Goal: Task Accomplishment & Management: Use online tool/utility

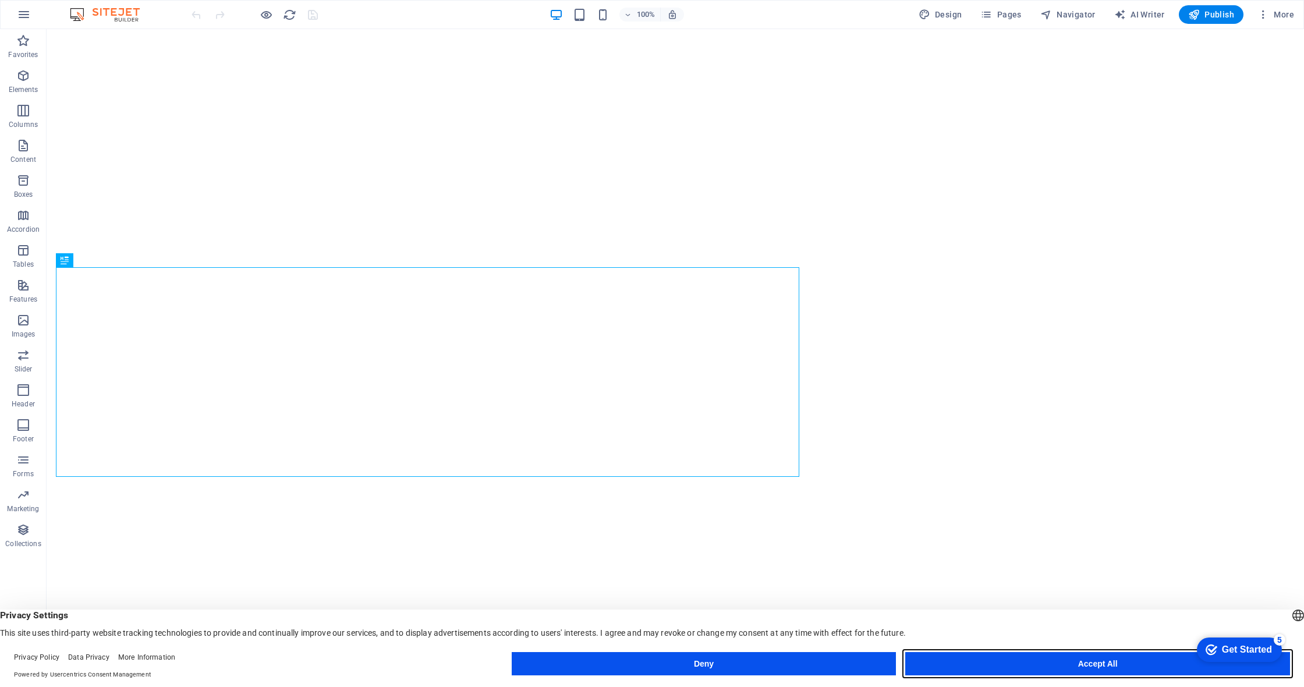
click at [1074, 663] on button "Accept All" at bounding box center [1097, 663] width 385 height 23
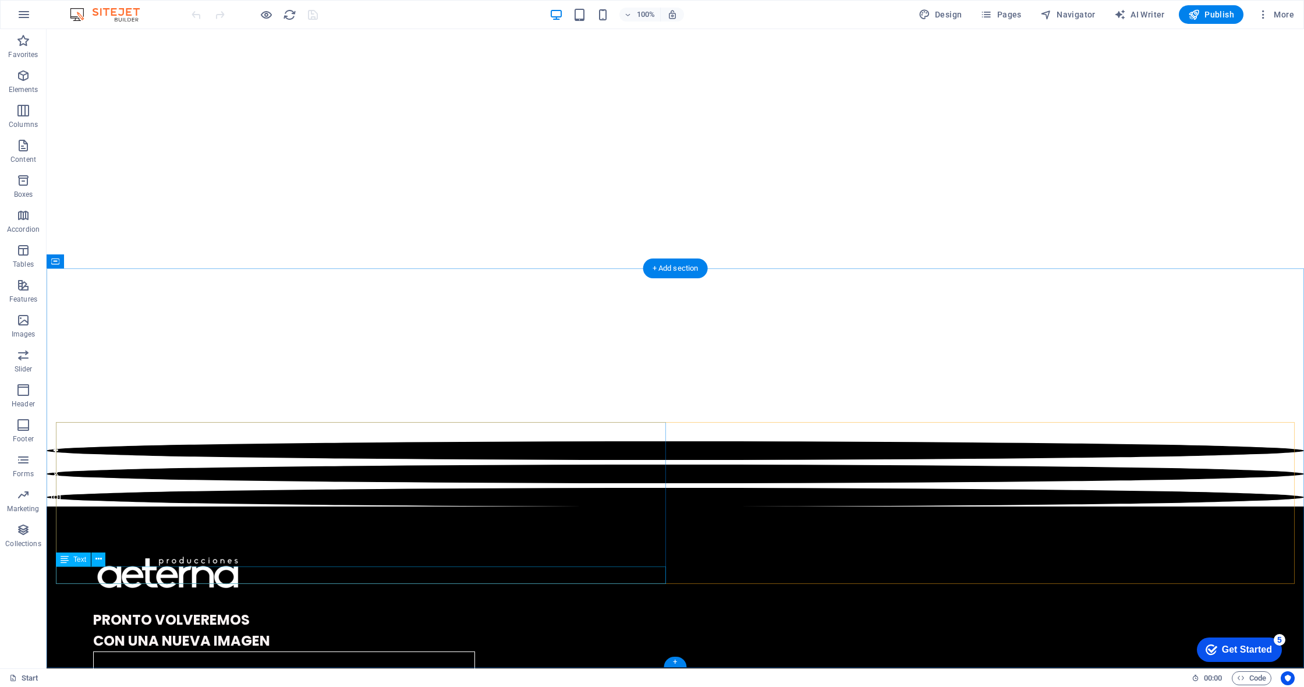
scroll to position [875, 0]
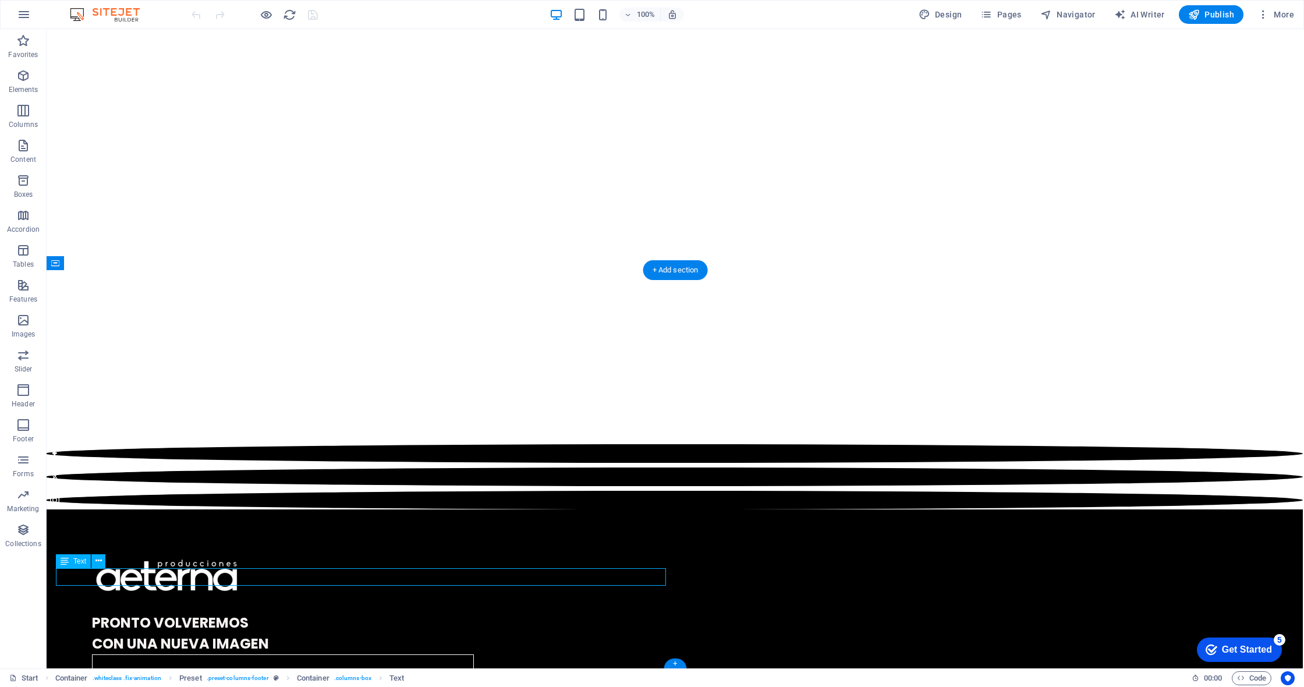
scroll to position [875, 2]
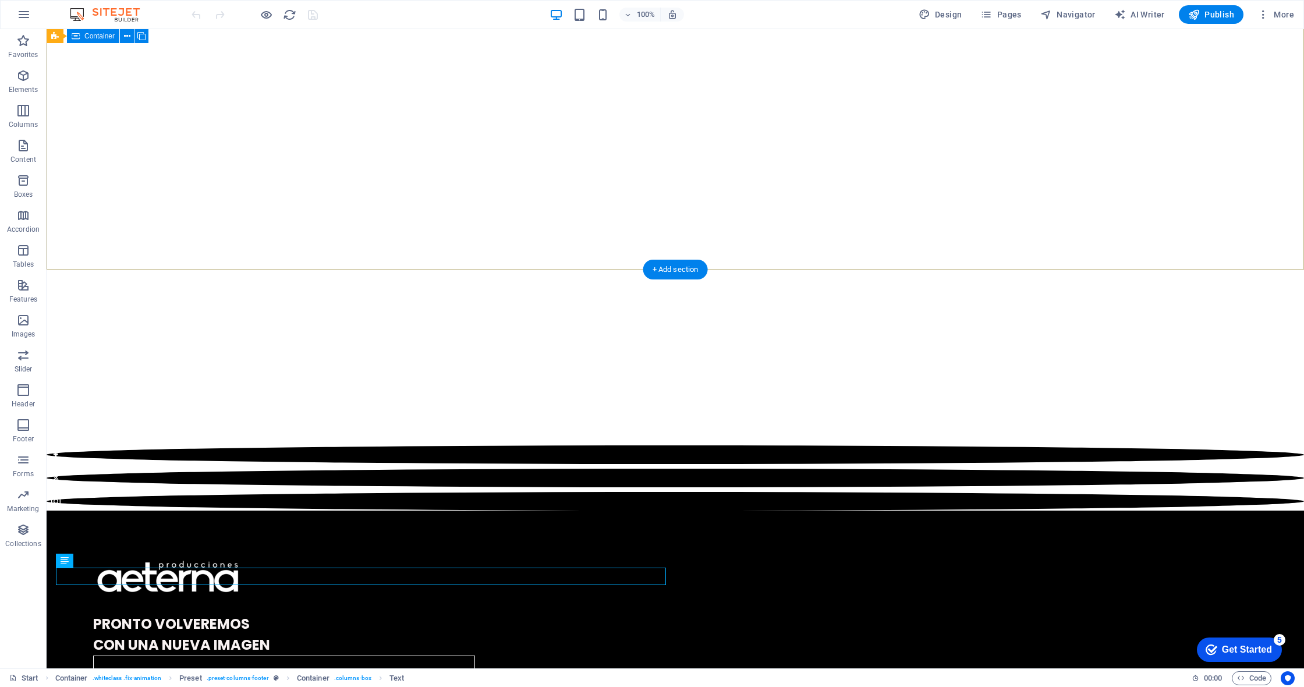
scroll to position [873, 0]
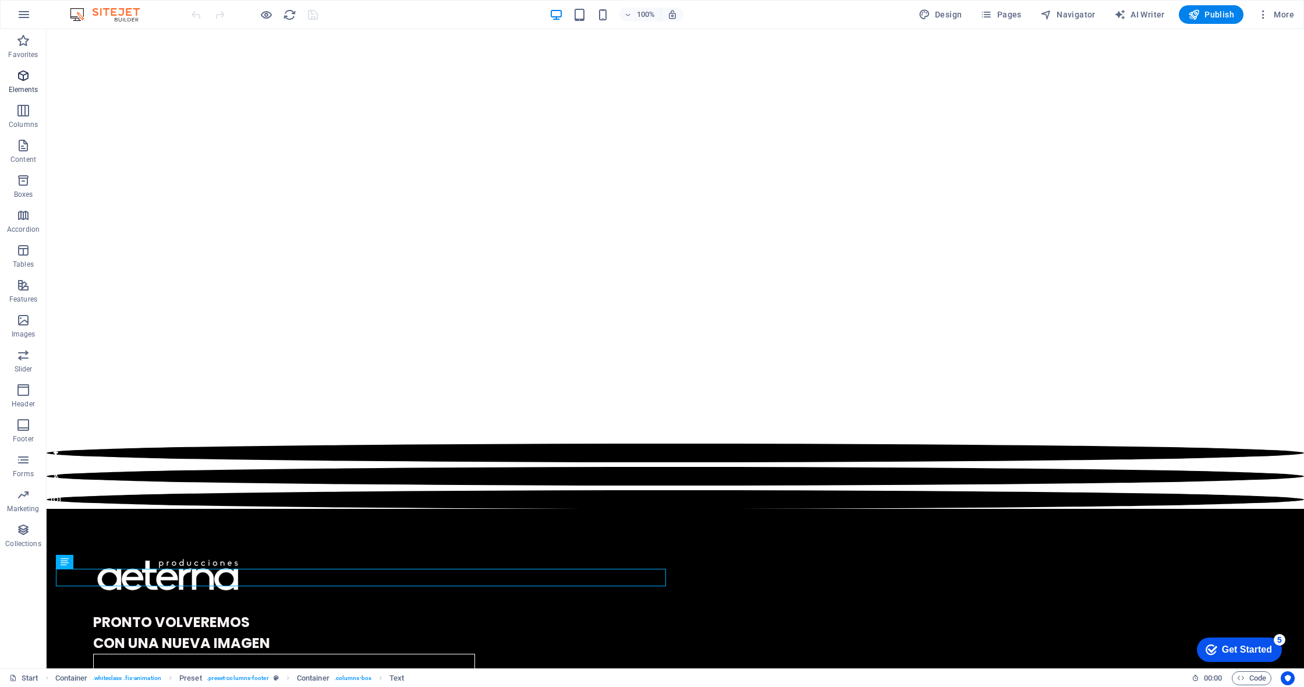
click at [25, 84] on span "Elements" at bounding box center [23, 83] width 47 height 28
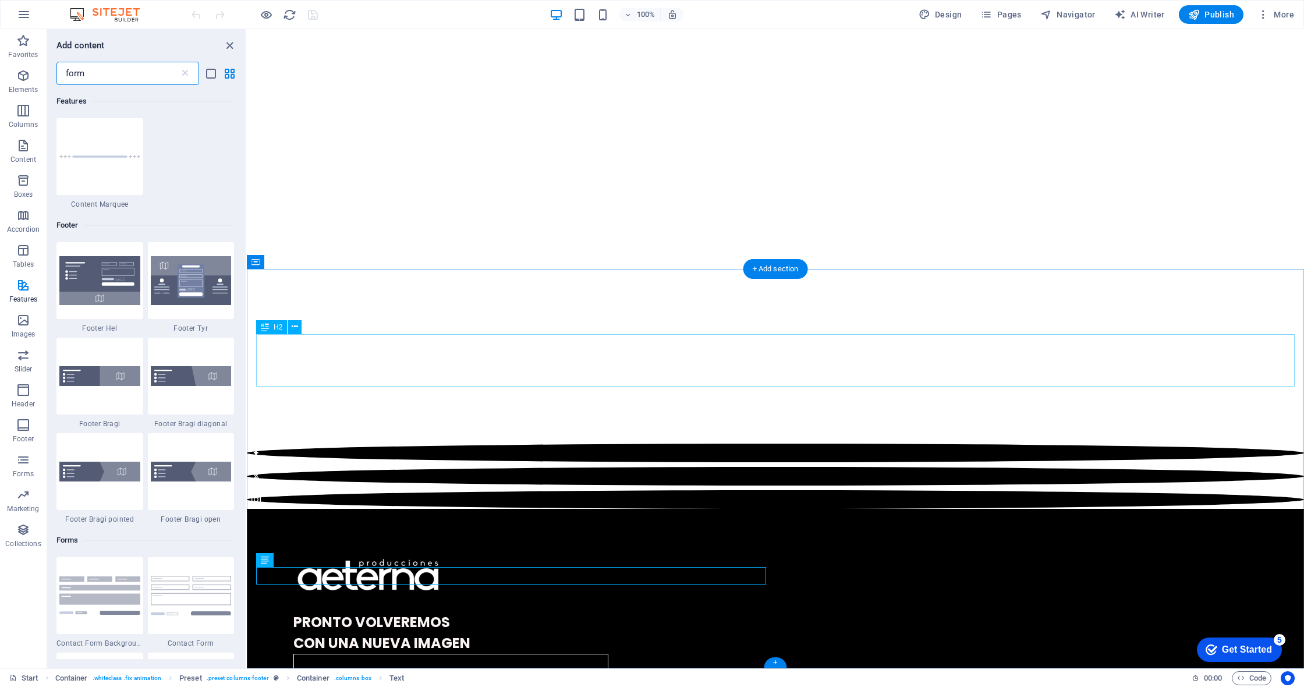
scroll to position [875, 0]
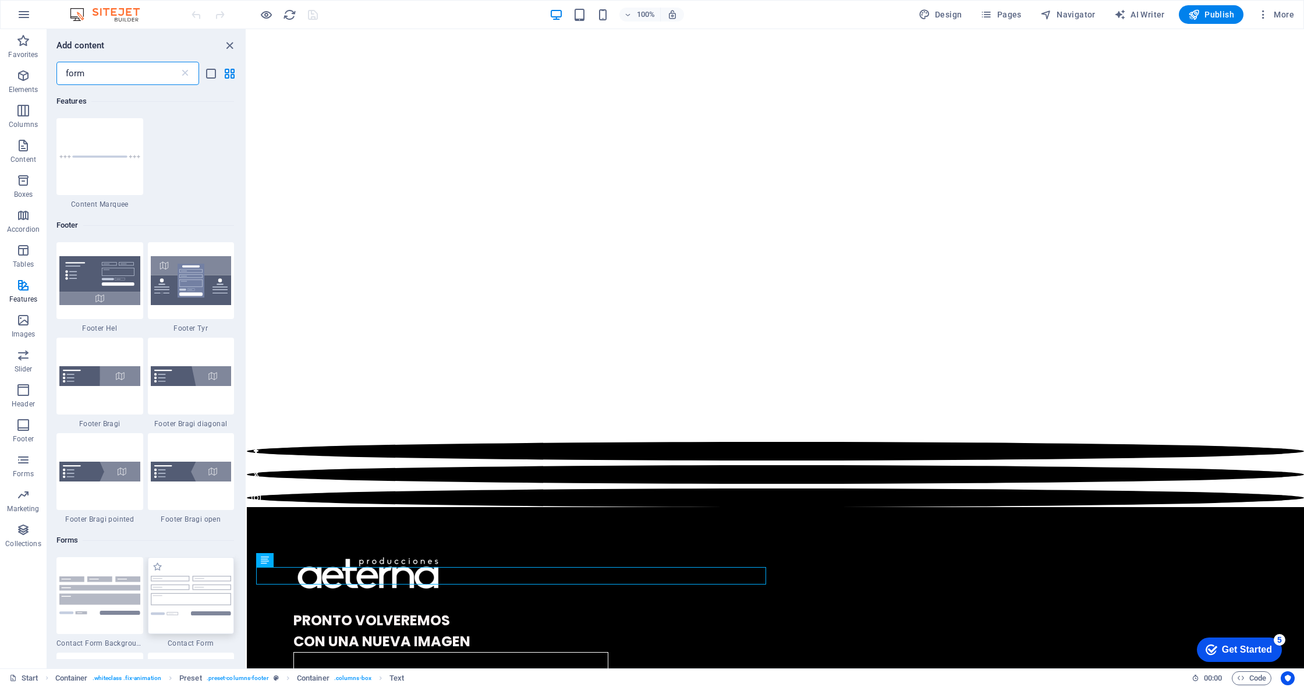
type input "form"
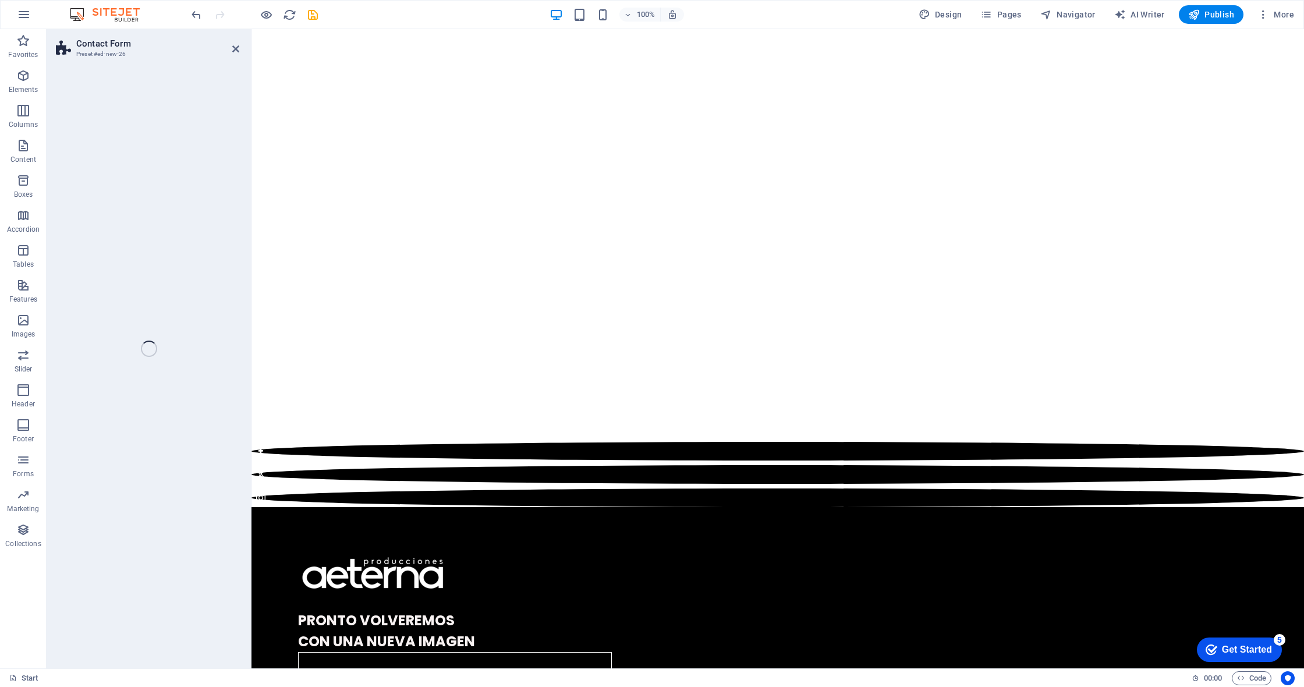
select select "rem"
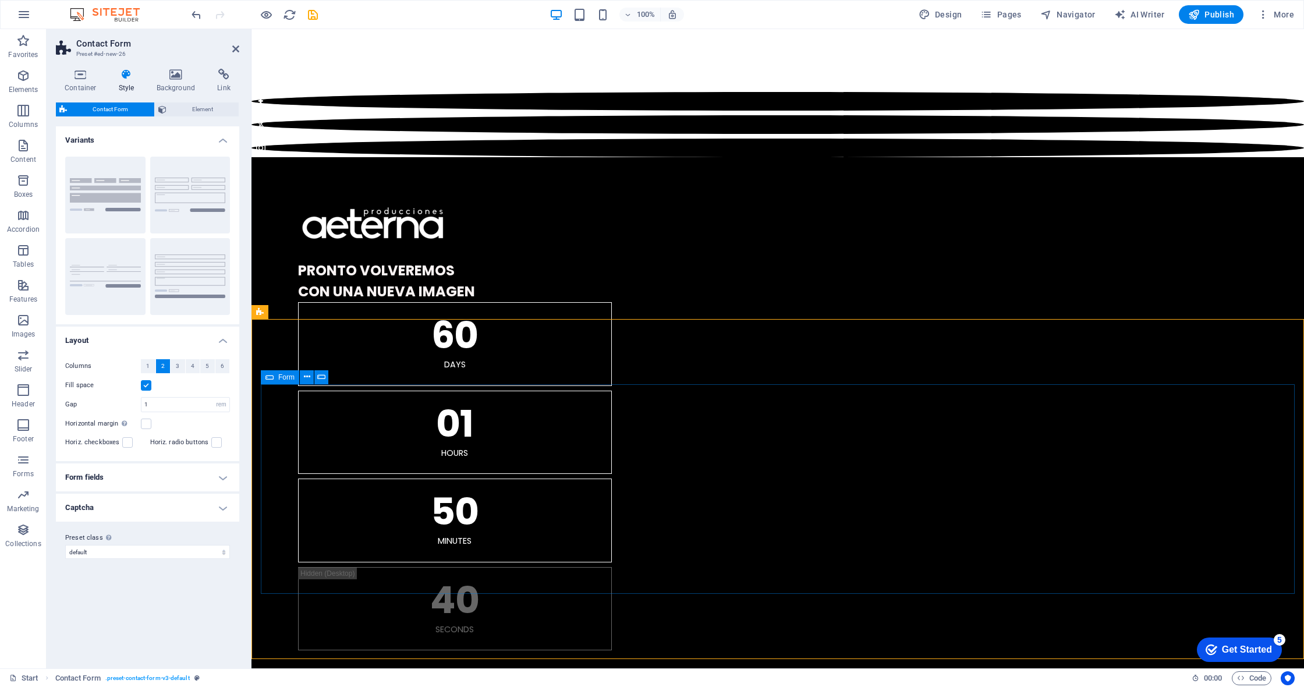
scroll to position [1224, 0]
click at [323, 310] on icon at bounding box center [323, 312] width 6 height 12
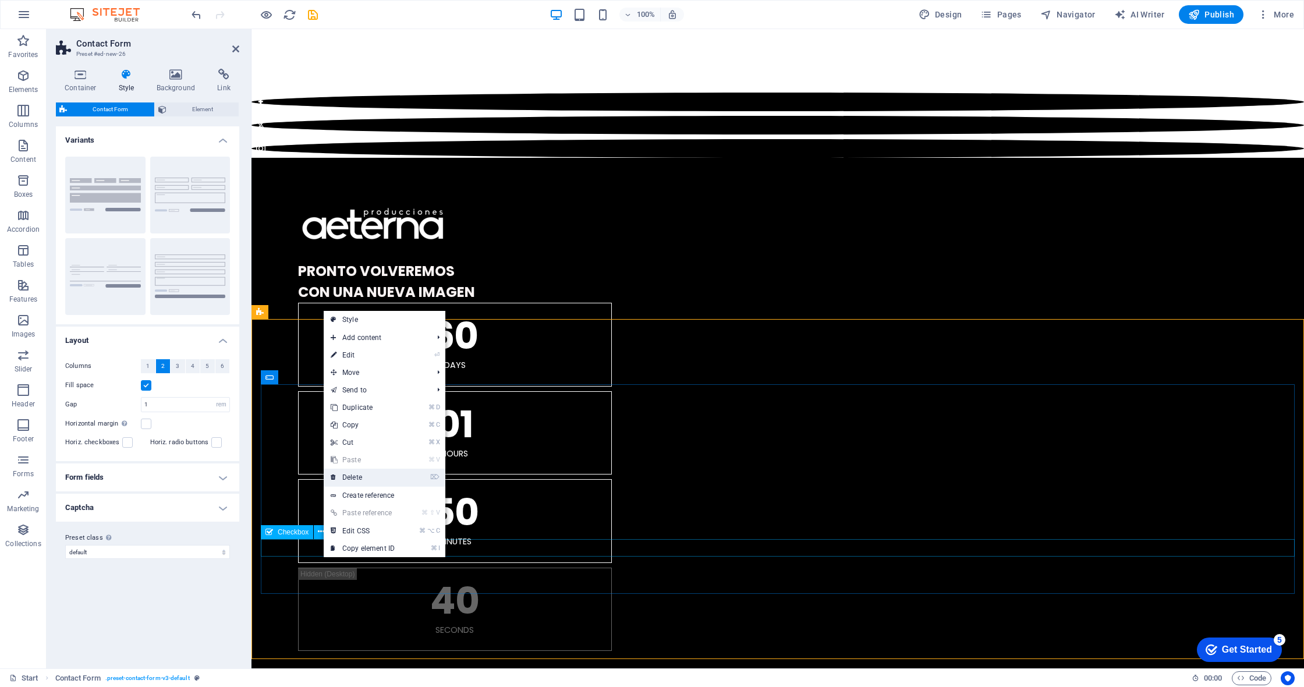
click at [383, 478] on link "⌦ Delete" at bounding box center [363, 477] width 78 height 17
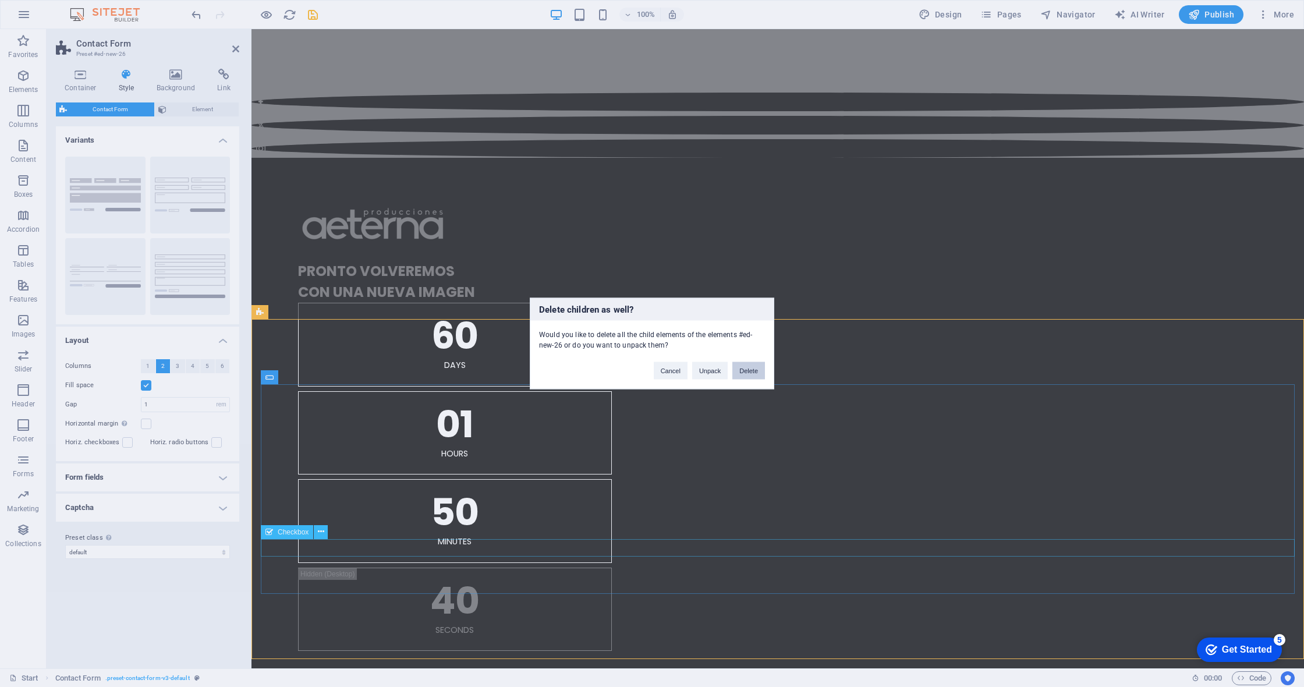
click at [759, 369] on button "Delete" at bounding box center [748, 370] width 33 height 17
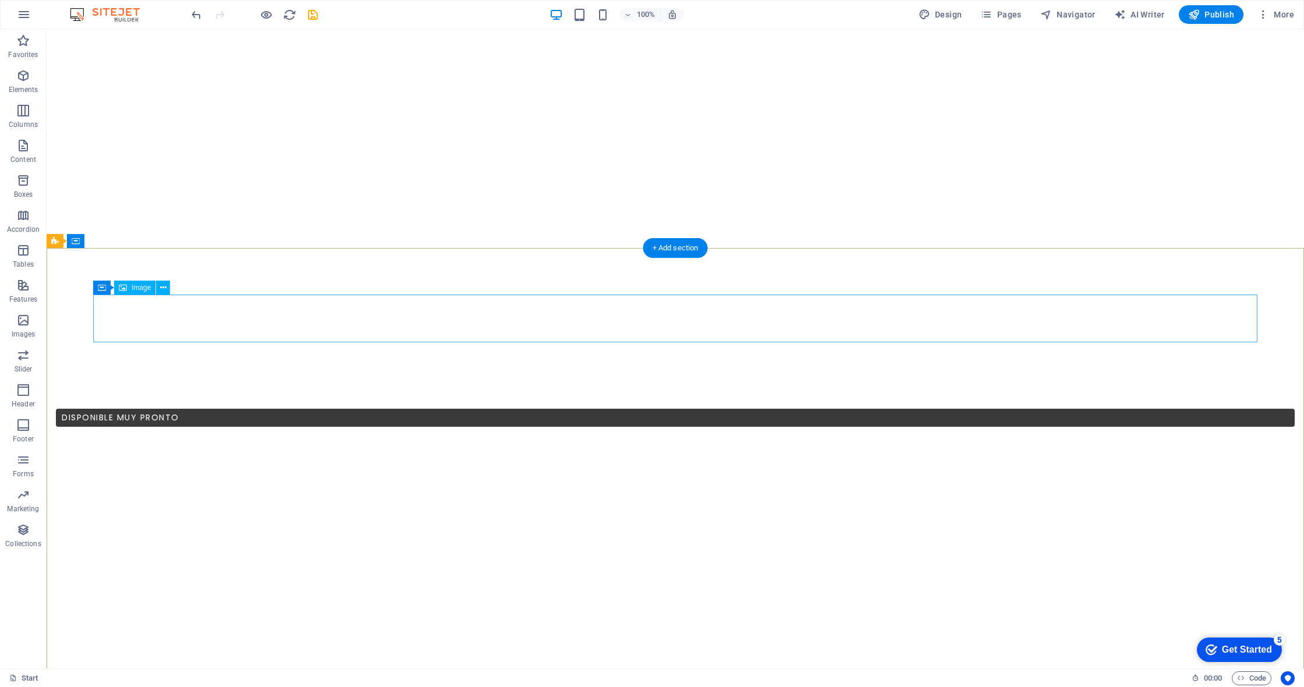
scroll to position [463, 0]
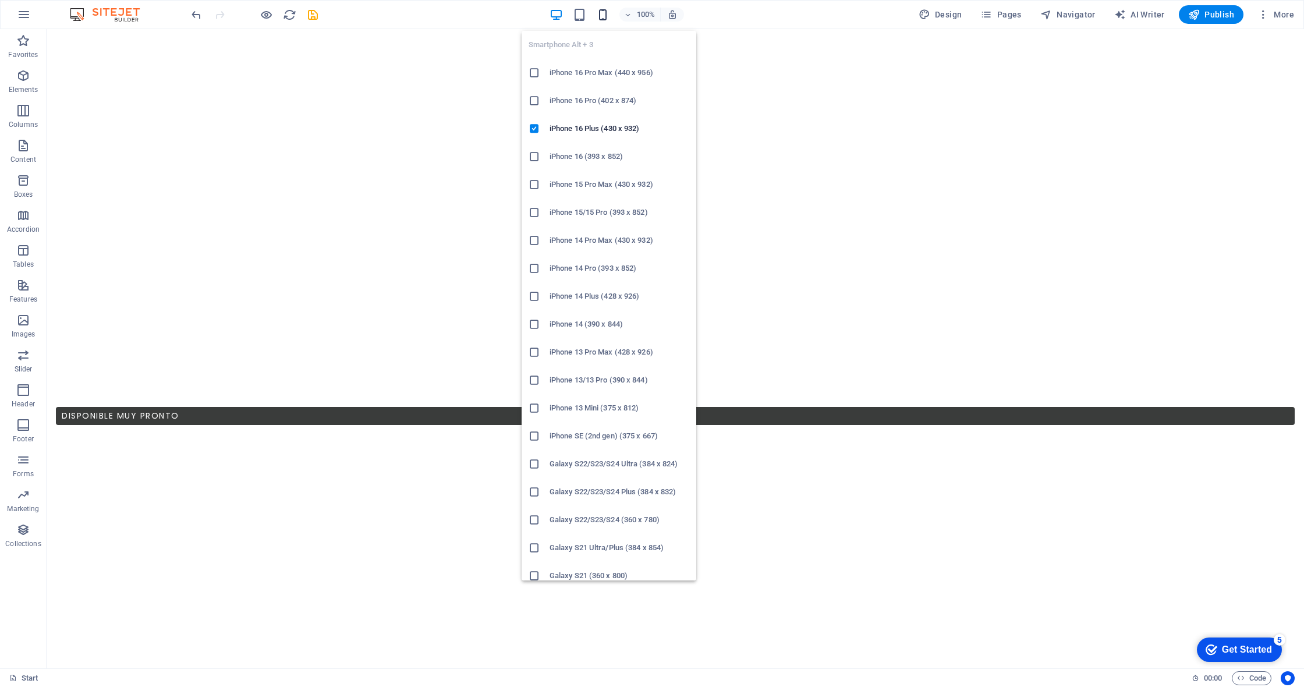
click at [606, 13] on icon "button" at bounding box center [602, 14] width 13 height 13
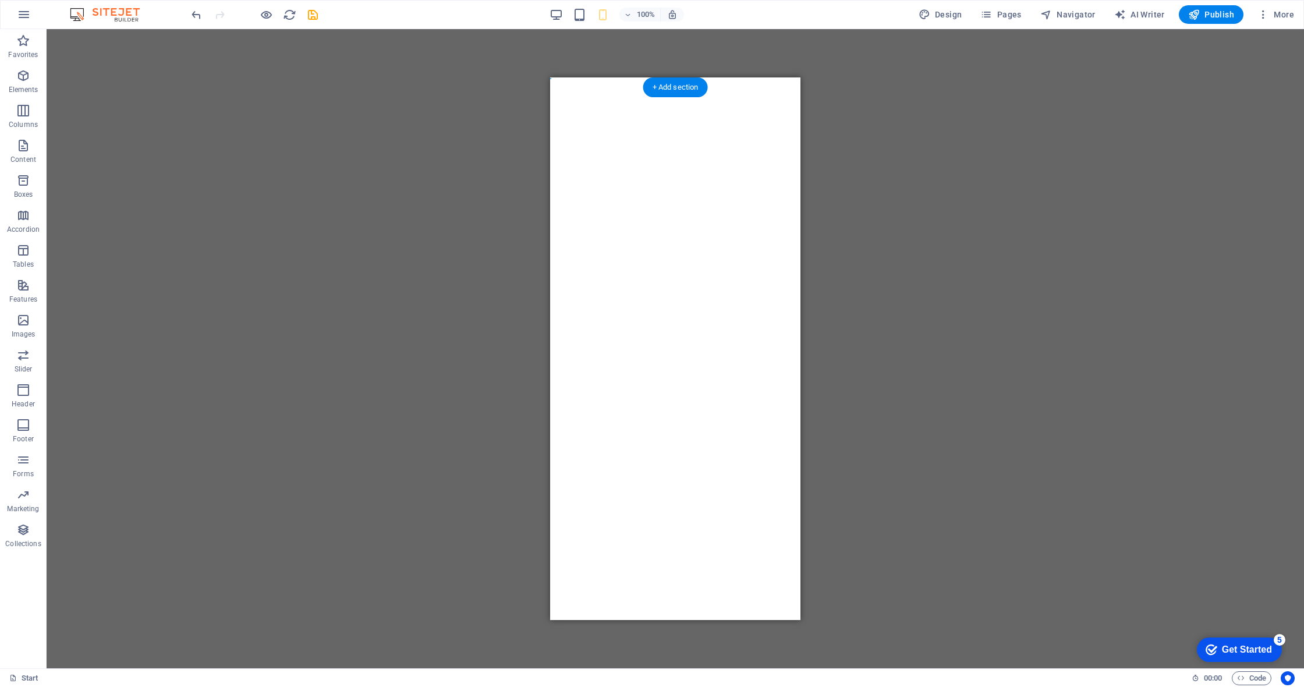
scroll to position [0, 0]
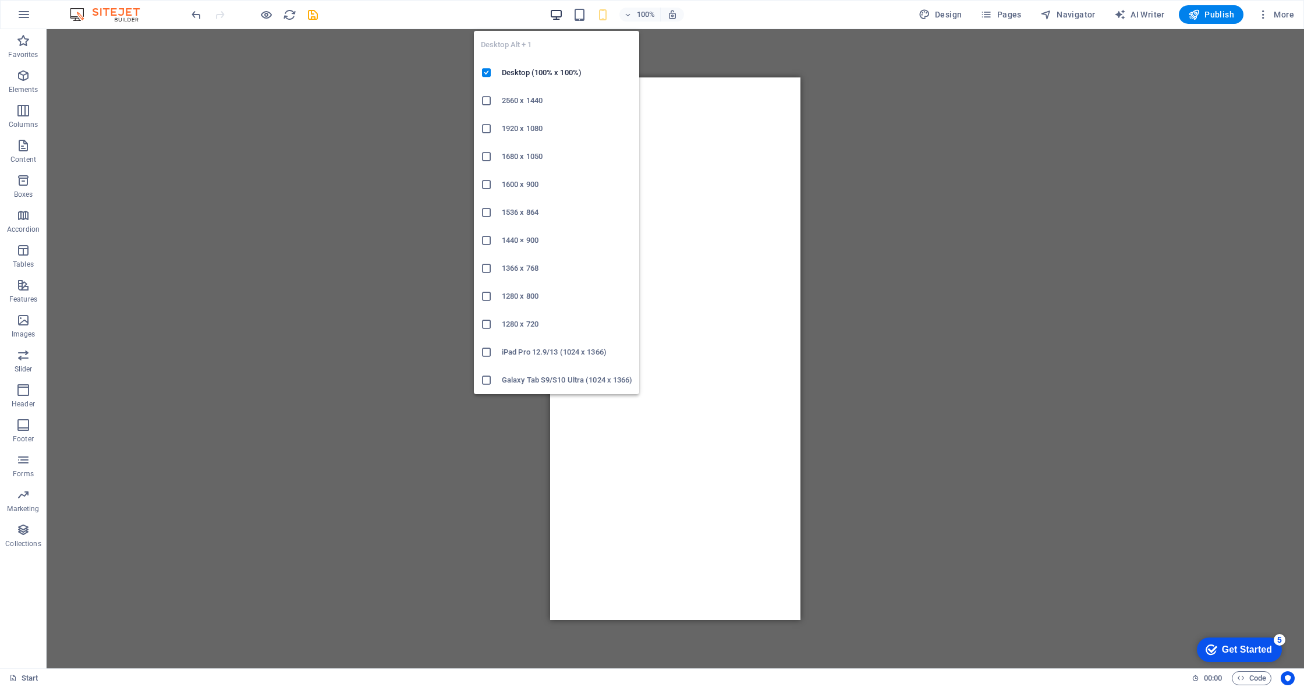
click at [560, 19] on icon "button" at bounding box center [556, 14] width 13 height 13
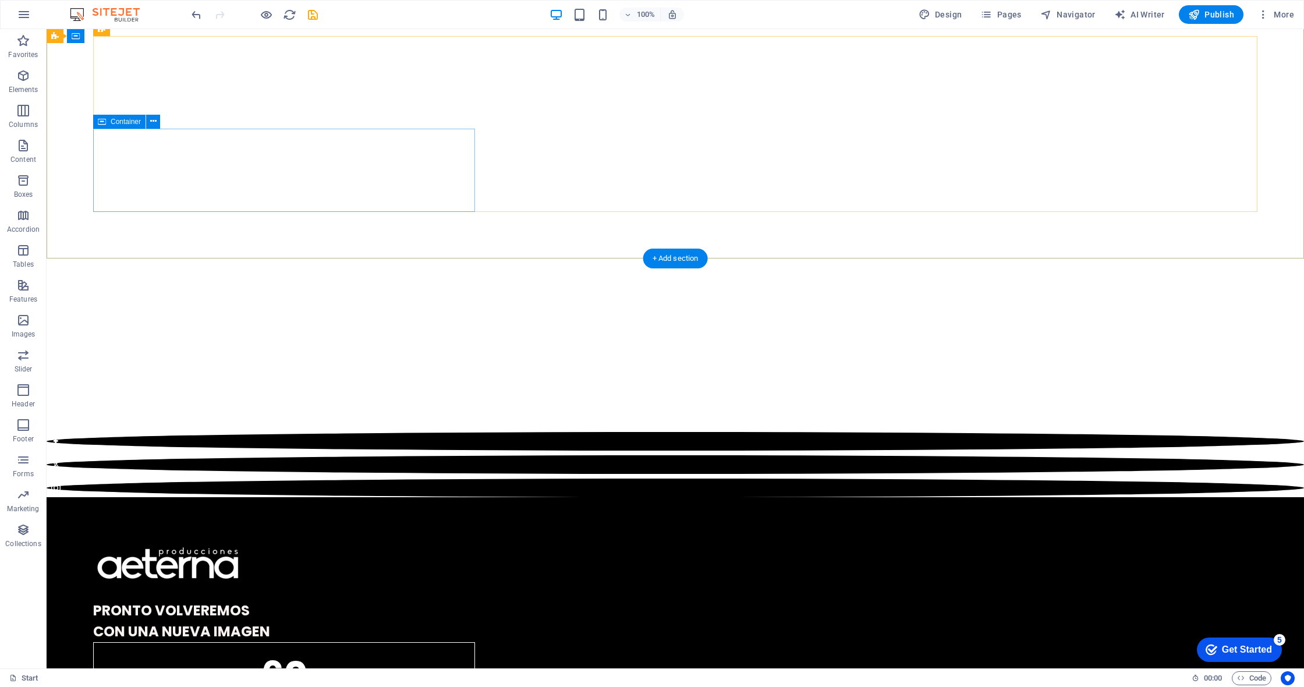
scroll to position [884, 0]
click at [20, 82] on icon "button" at bounding box center [23, 76] width 14 height 14
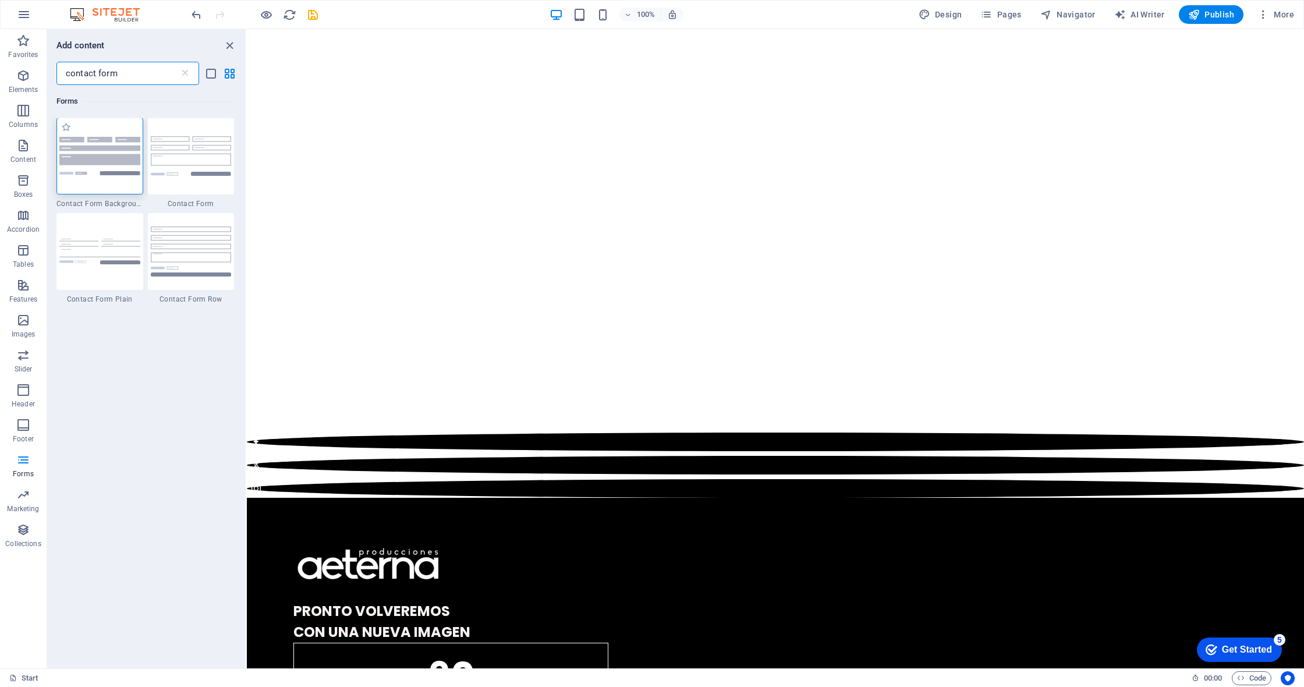
scroll to position [0, 0]
type input "contact form"
click at [163, 163] on img at bounding box center [191, 156] width 81 height 39
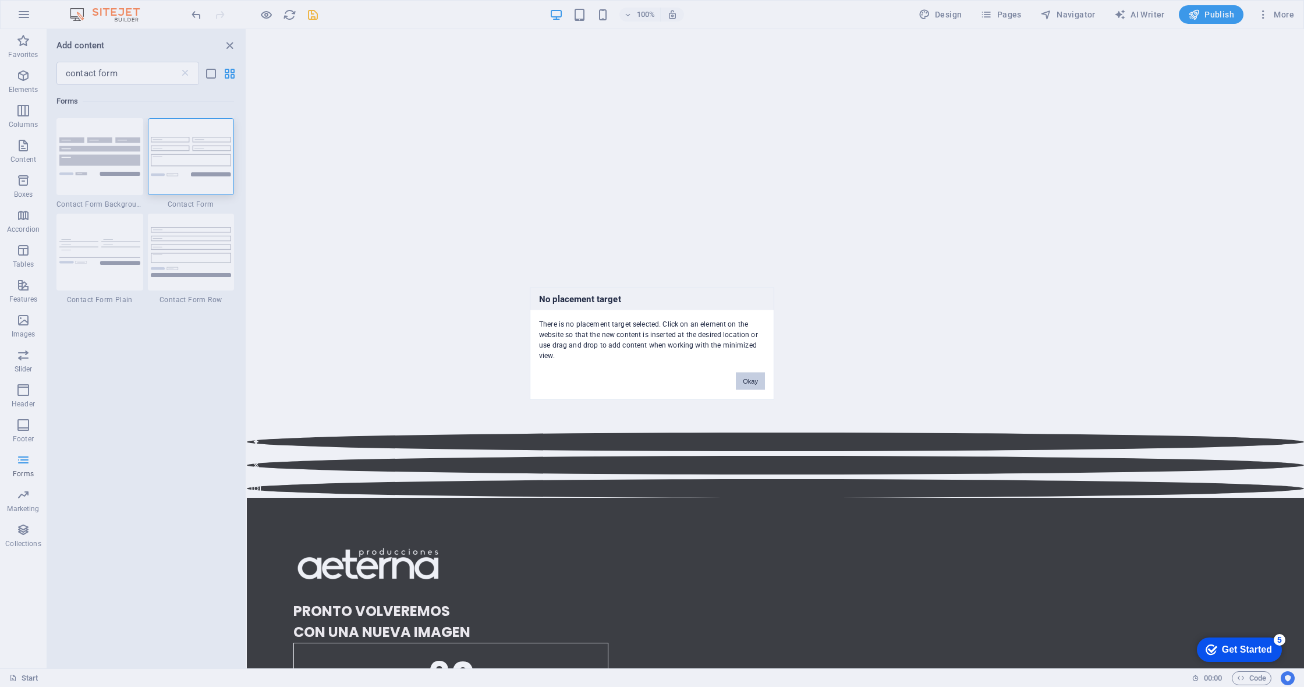
click at [746, 384] on button "Okay" at bounding box center [750, 381] width 29 height 17
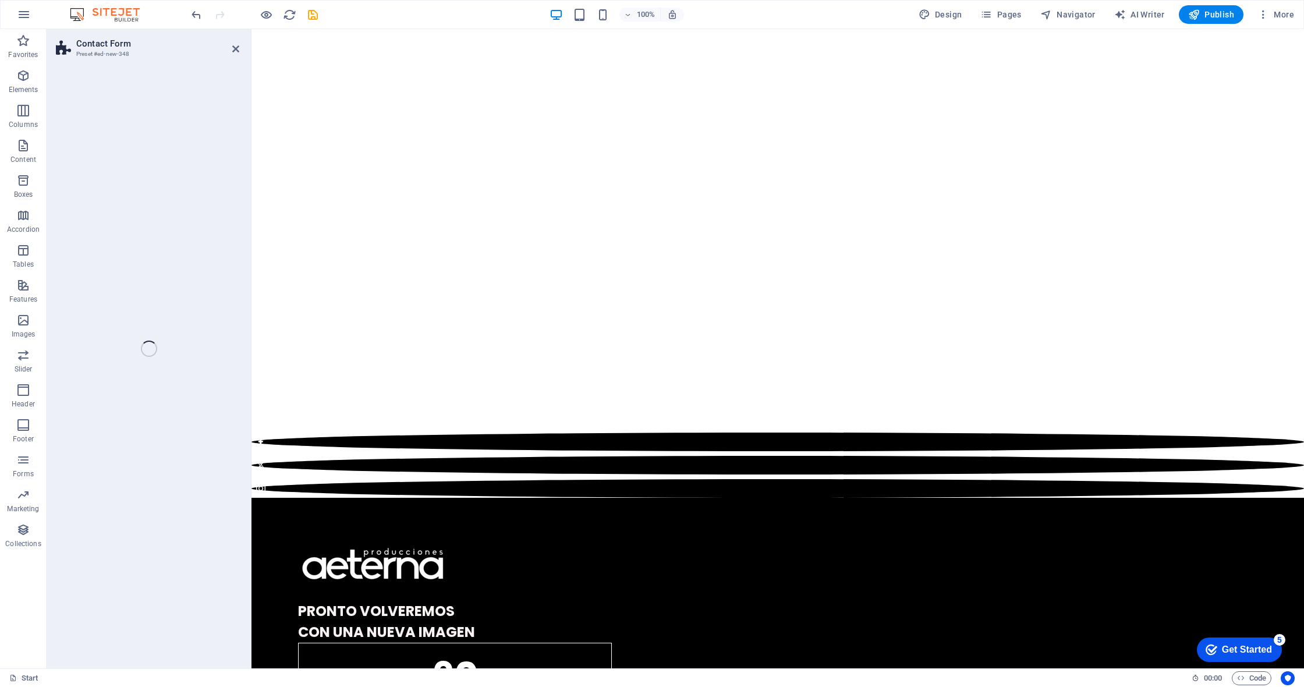
select select "rem"
select select "preset-contact-form-v3-row"
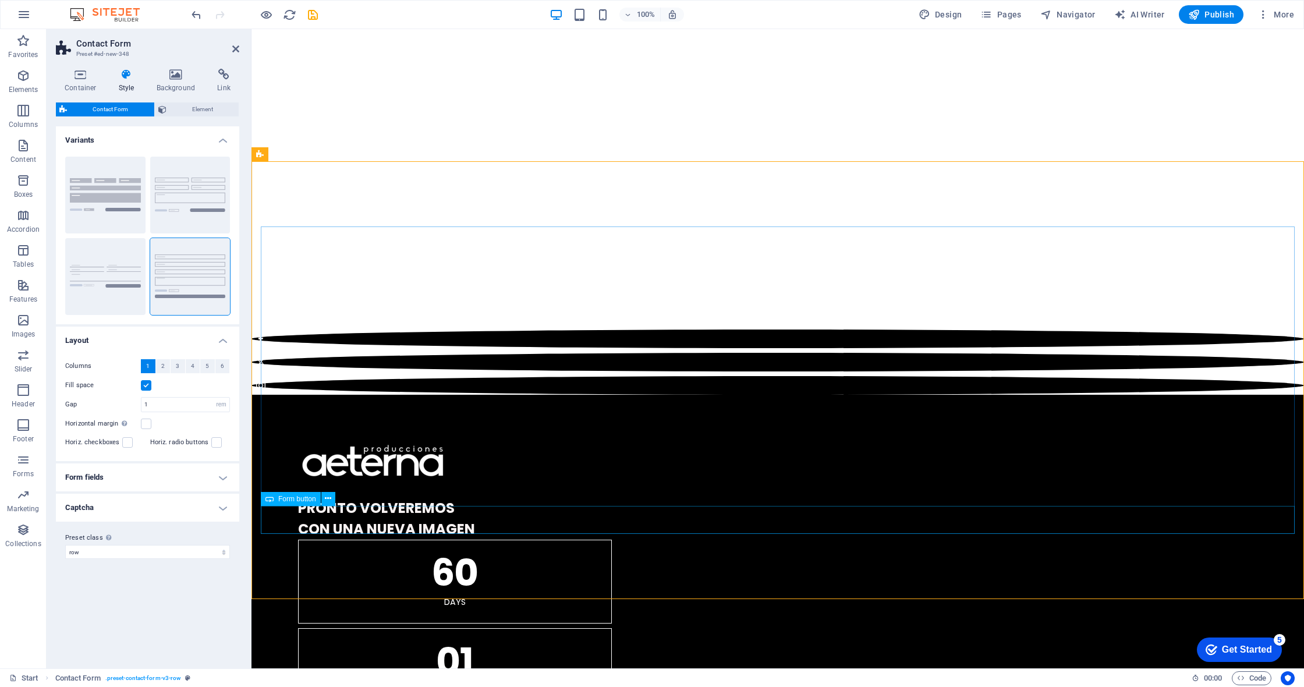
scroll to position [983, 0]
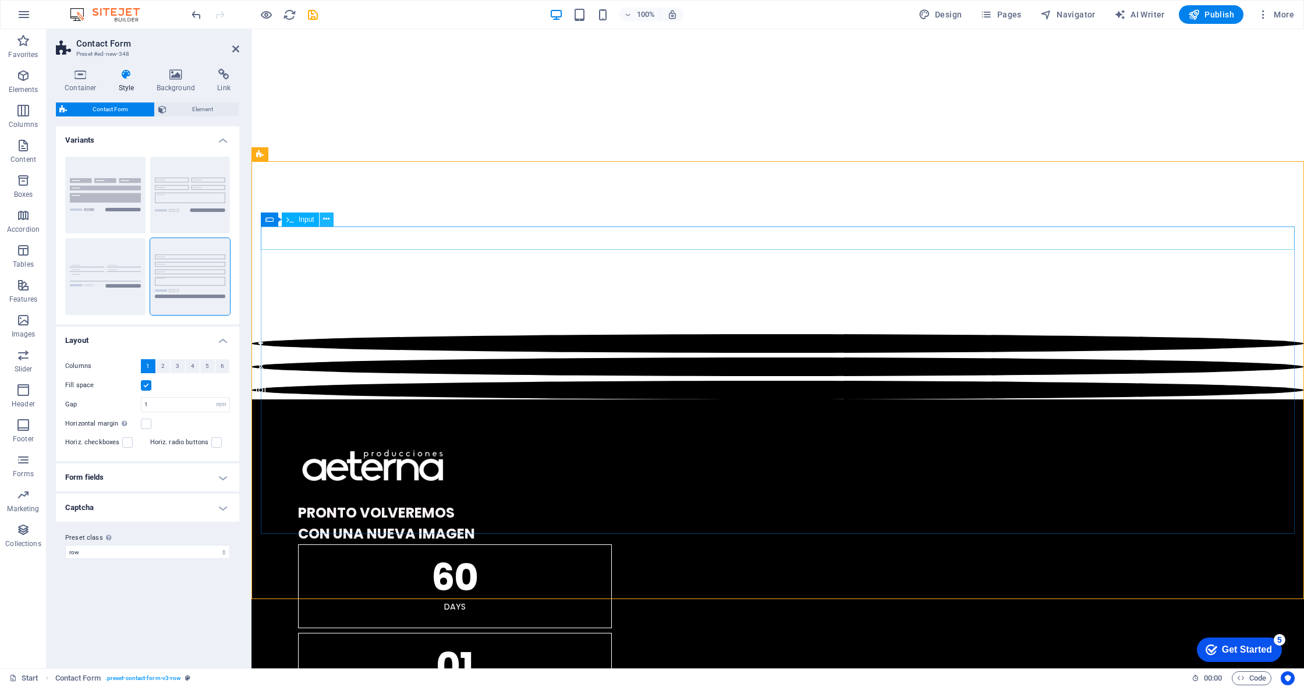
click at [327, 225] on icon at bounding box center [326, 219] width 6 height 12
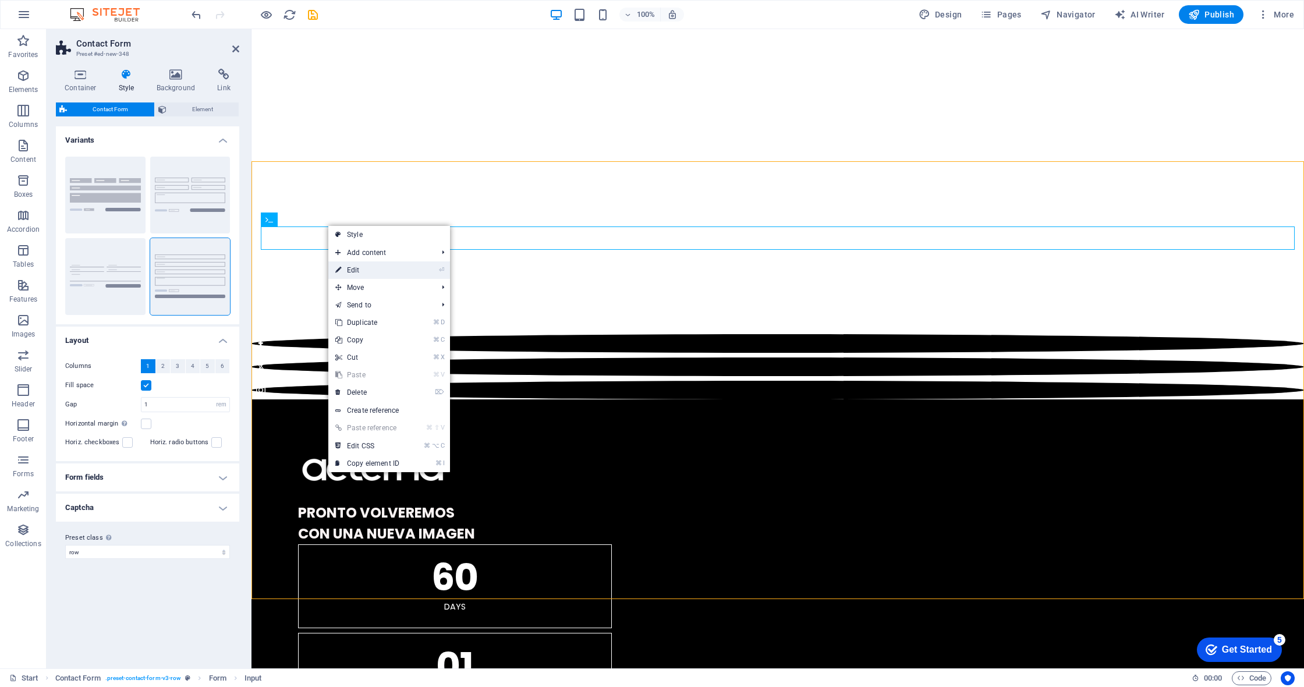
click at [361, 266] on link "⏎ Edit" at bounding box center [367, 269] width 78 height 17
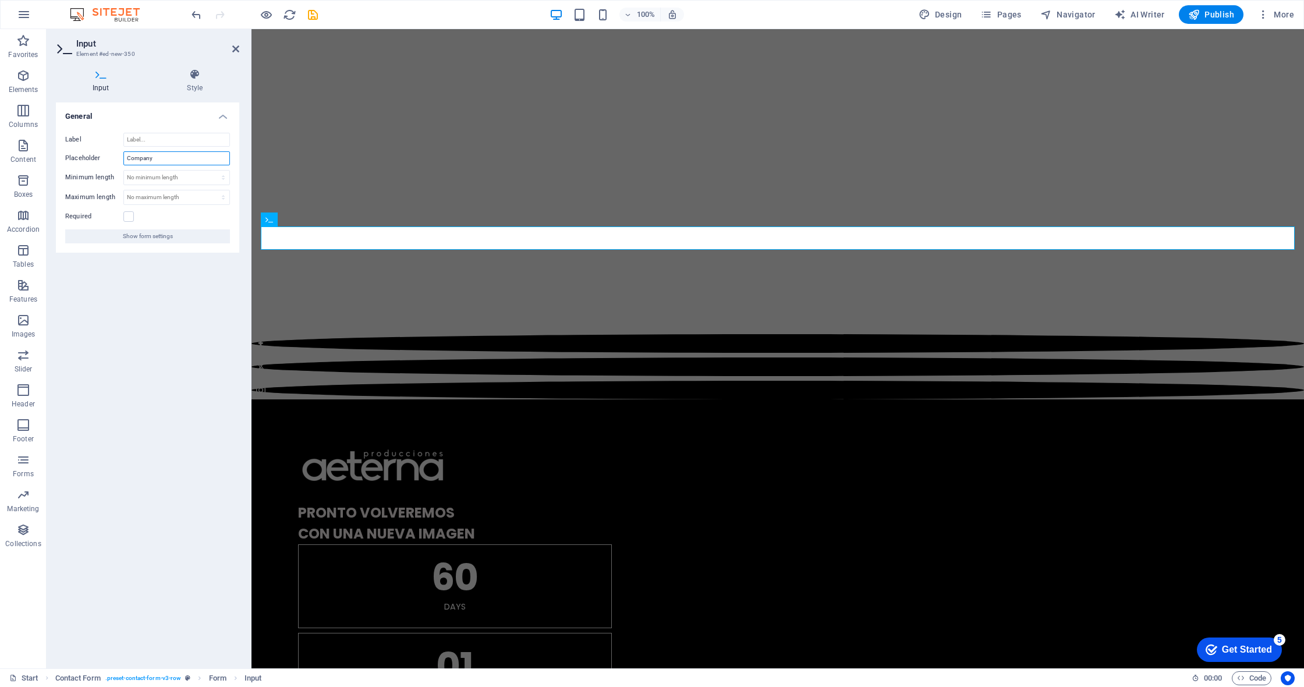
click at [136, 160] on input "Company" at bounding box center [176, 158] width 107 height 14
click at [183, 296] on div "General Label Placeholder Company Minimum length No minimum length chars Maximu…" at bounding box center [147, 380] width 183 height 557
click at [305, 218] on icon at bounding box center [307, 219] width 6 height 12
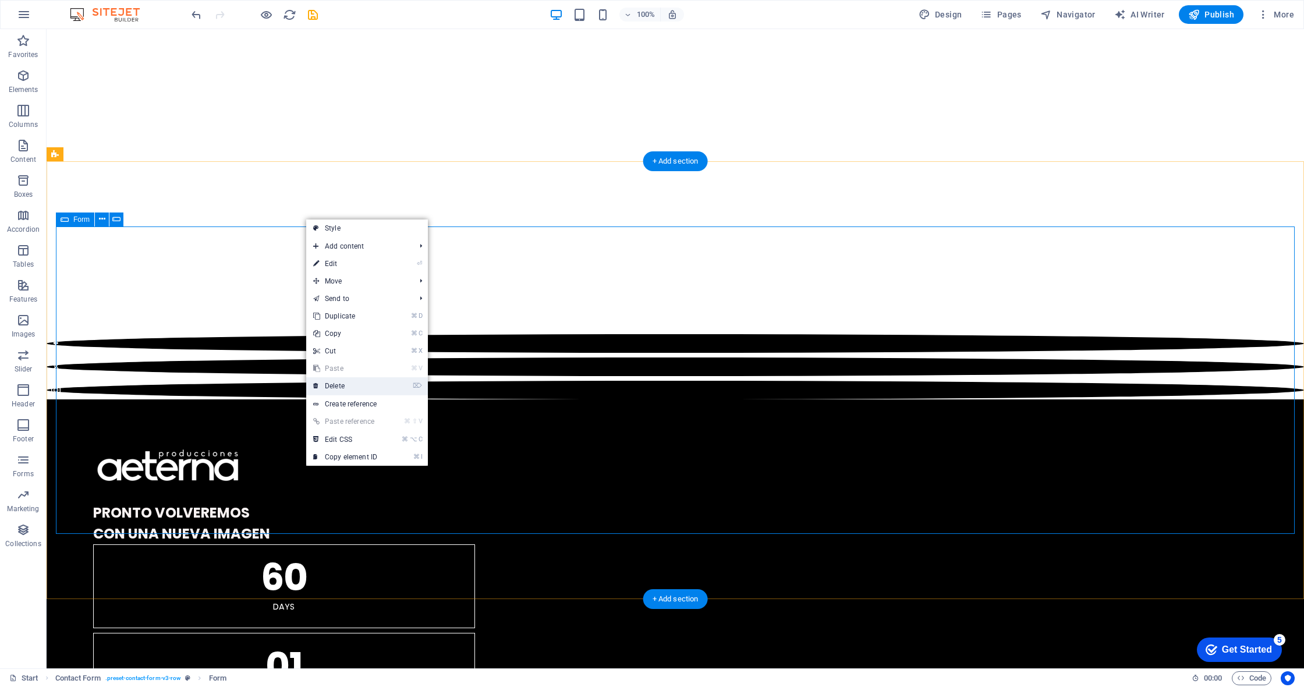
click at [354, 385] on link "⌦ Delete" at bounding box center [345, 385] width 78 height 17
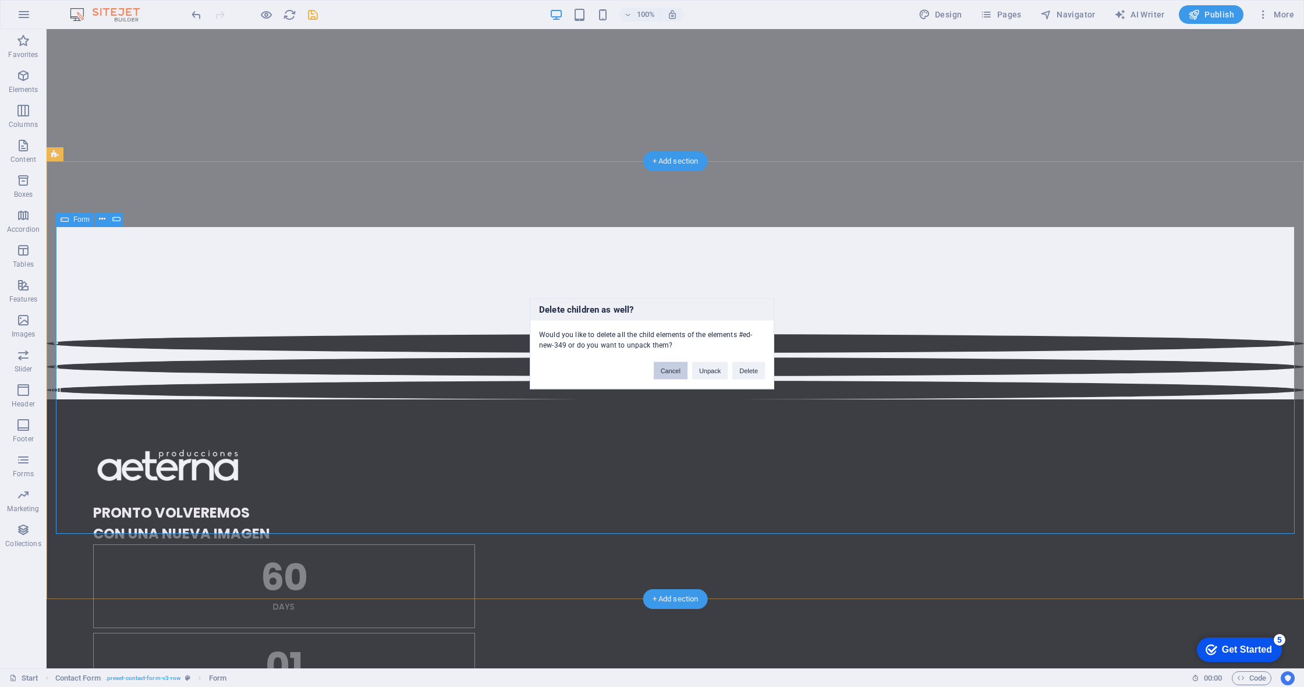
click at [676, 371] on button "Cancel" at bounding box center [671, 370] width 34 height 17
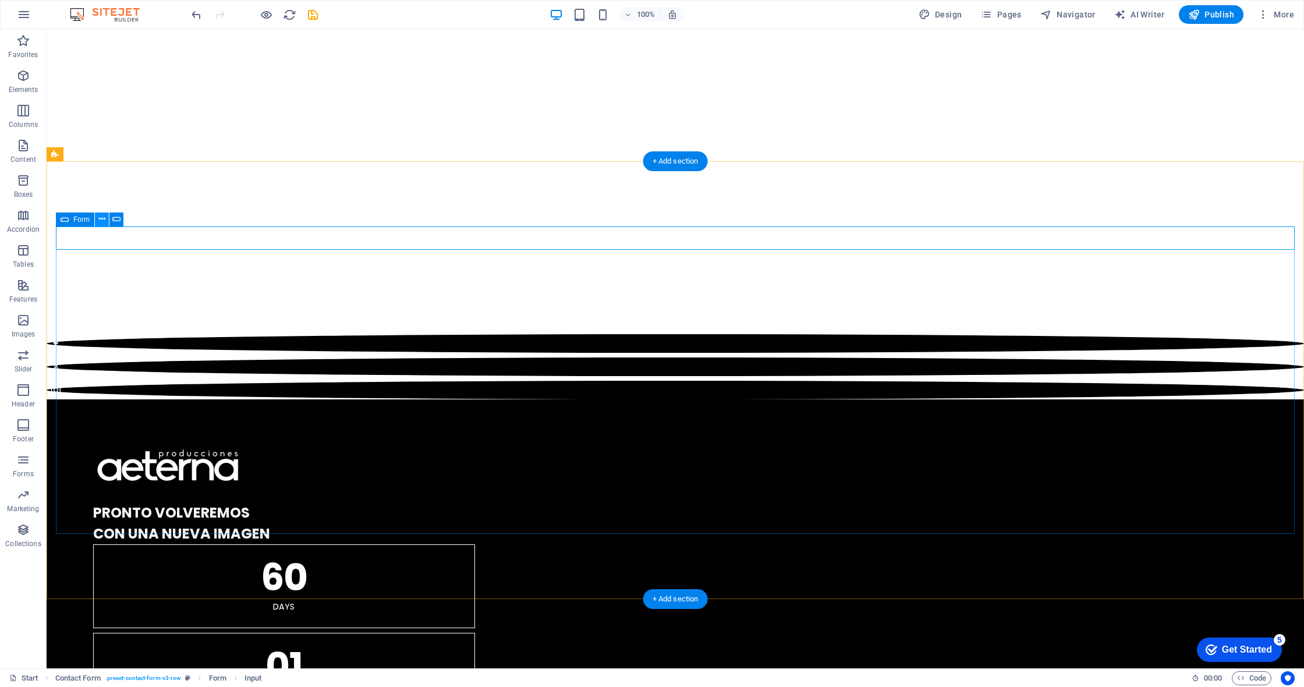
click at [101, 222] on icon at bounding box center [102, 219] width 6 height 12
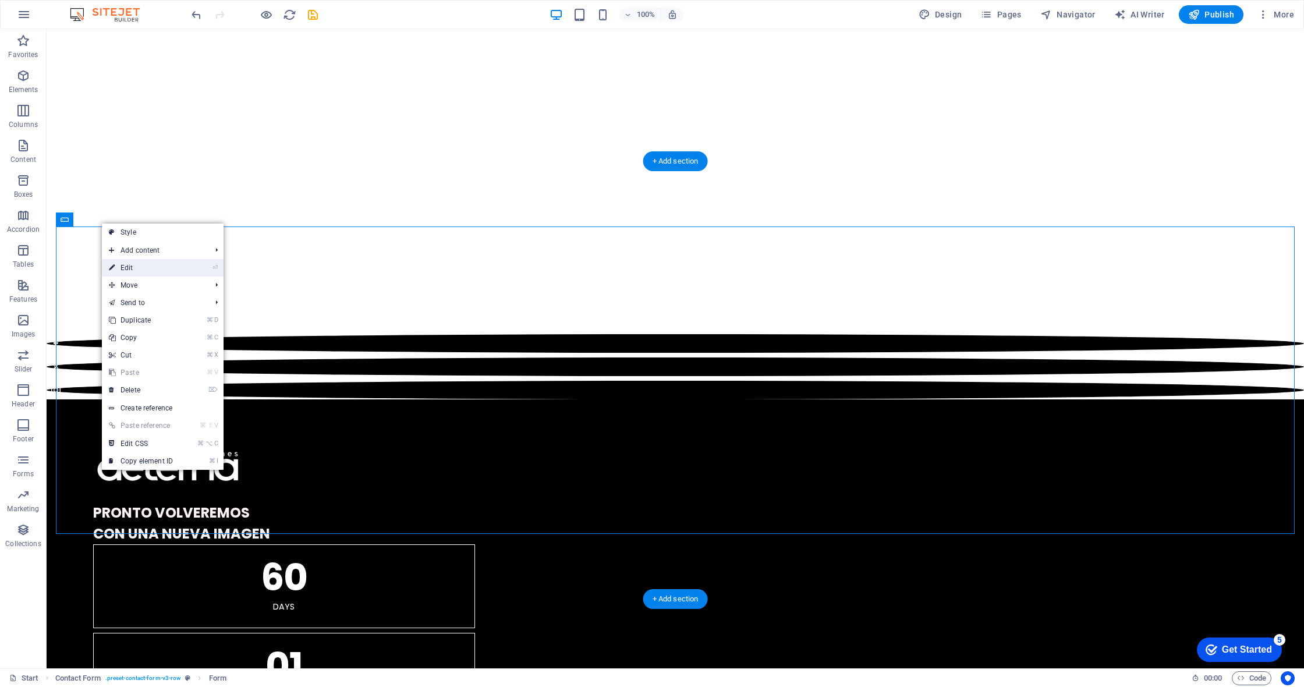
click at [146, 266] on link "⏎ Edit" at bounding box center [141, 267] width 78 height 17
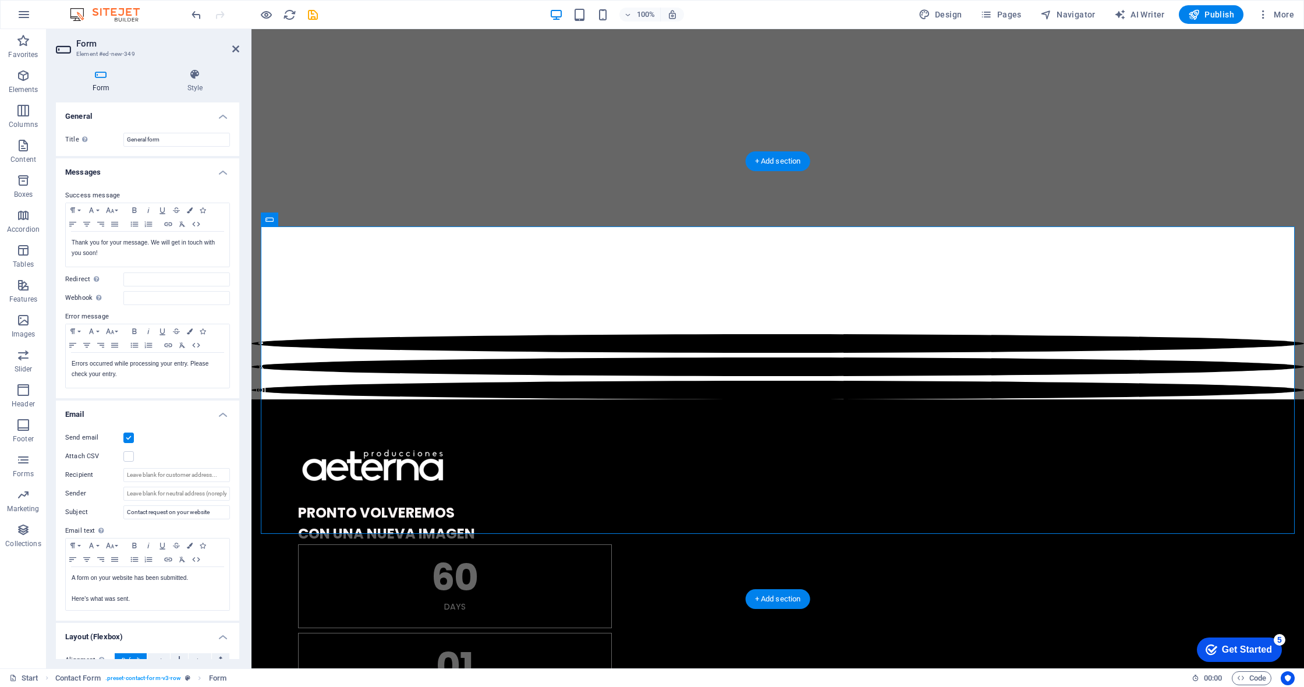
scroll to position [0, 0]
click at [154, 140] on input "General form" at bounding box center [176, 140] width 107 height 14
type input "Formulario de contacto"
click at [101, 250] on p "Thank you for your message. We will get in touch with you soon!" at bounding box center [148, 248] width 152 height 21
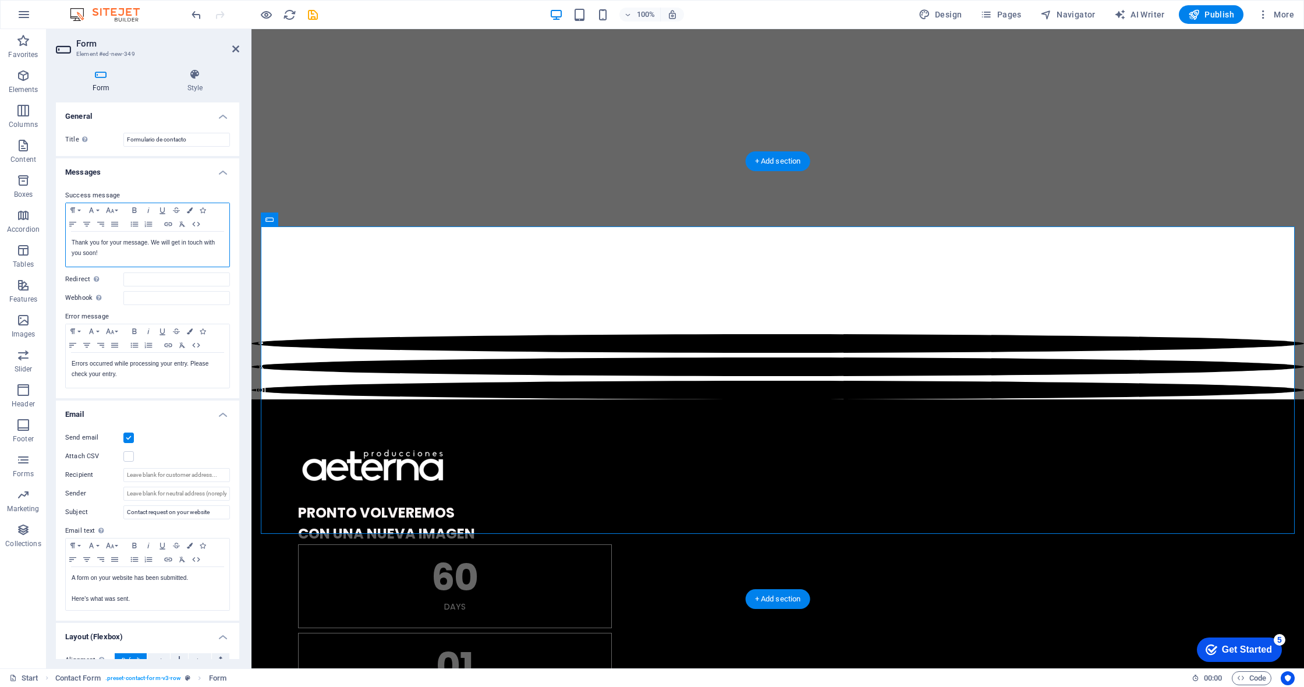
click at [101, 250] on p "Thank you for your message. We will get in touch with you soon!" at bounding box center [148, 248] width 152 height 21
drag, startPoint x: 101, startPoint y: 250, endPoint x: 107, endPoint y: 243, distance: 8.7
click at [104, 246] on p "Thank you for your message. We will get in touch with you soon!" at bounding box center [148, 248] width 152 height 21
click at [132, 277] on input "Redirect Define a redirect target upon successful form submission; for example,…" at bounding box center [176, 279] width 107 height 14
click at [146, 363] on p "Errors occurred while processing your entry. Please check your entry." at bounding box center [148, 369] width 152 height 21
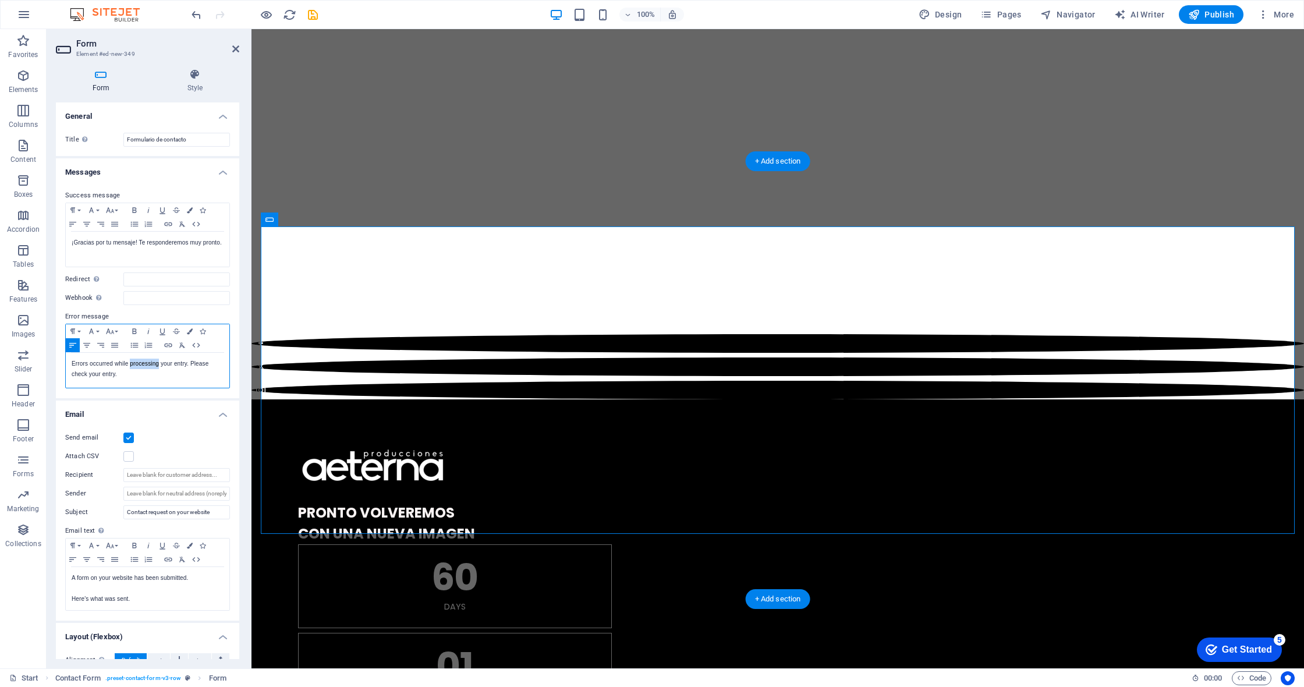
click at [146, 363] on p "Errors occurred while processing your entry. Please check your entry." at bounding box center [148, 369] width 152 height 21
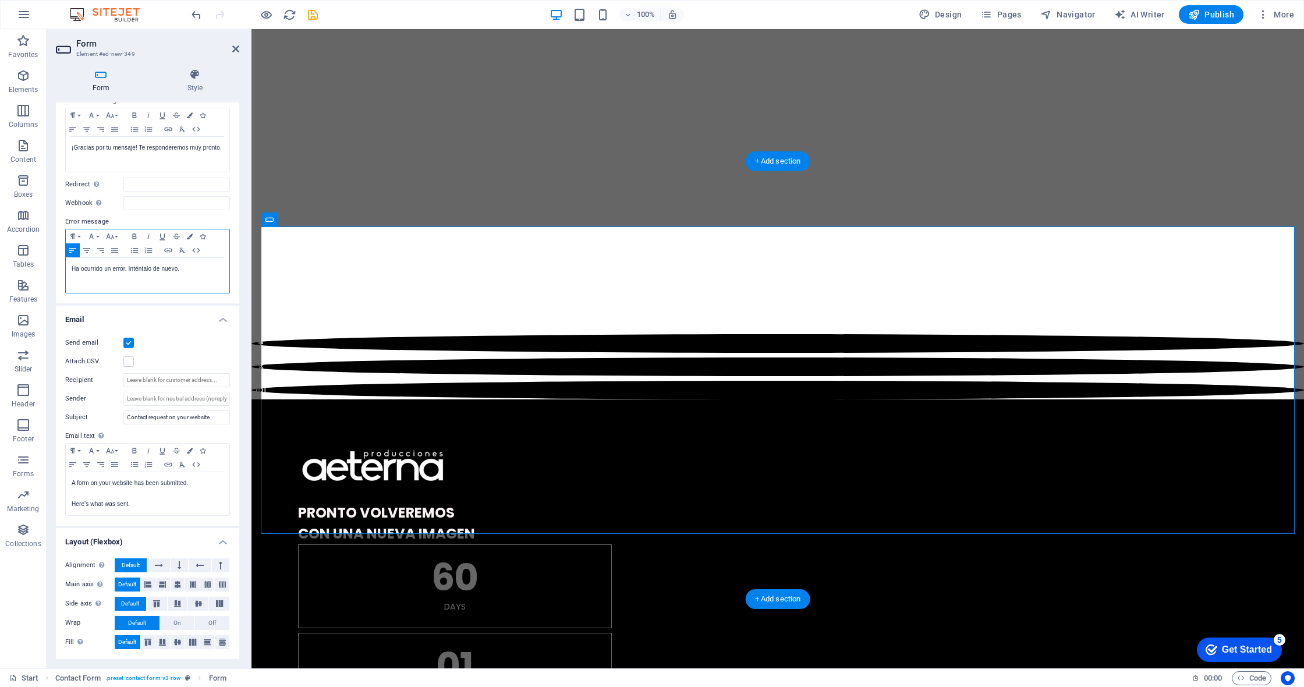
scroll to position [94, 0]
click at [164, 419] on input "Contact request on your website" at bounding box center [176, 418] width 107 height 14
drag, startPoint x: 174, startPoint y: 415, endPoint x: 190, endPoint y: 416, distance: 16.3
click at [174, 415] on input "Nuevo mensaje desde el formulari de contacto" at bounding box center [176, 418] width 107 height 14
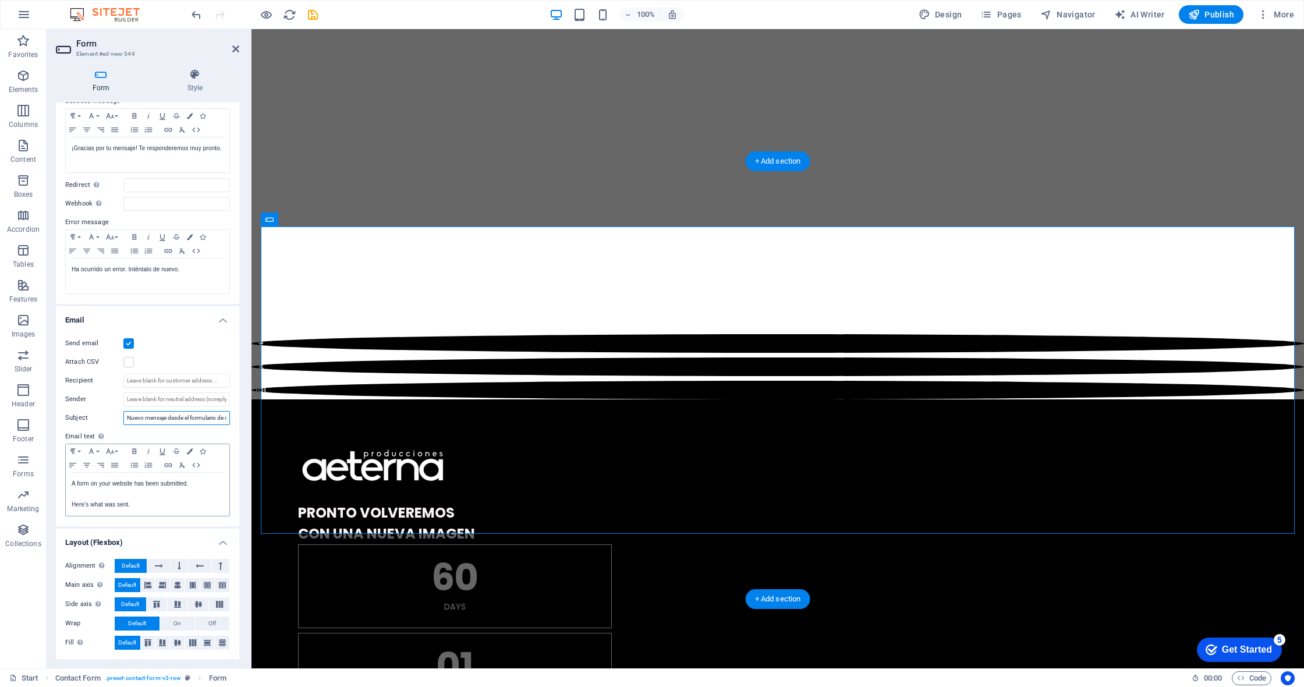
type input "Nuevo mensaje desde el formulario de contacto"
click at [128, 498] on p at bounding box center [148, 494] width 152 height 10
drag, startPoint x: 136, startPoint y: 502, endPoint x: 64, endPoint y: 477, distance: 76.1
click at [64, 477] on div "Send email Attach CSV Recipient Sender Subject Nuevo mensaje desde el formulari…" at bounding box center [147, 426] width 183 height 199
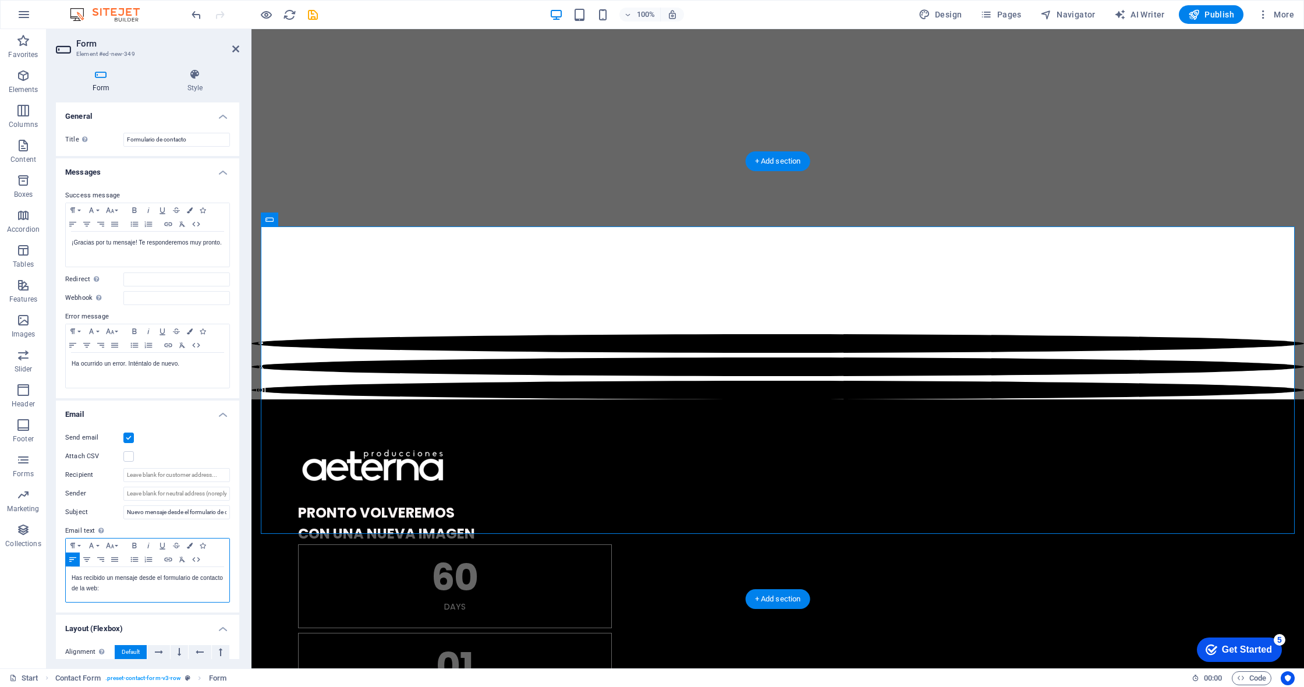
scroll to position [0, 0]
click at [190, 79] on icon at bounding box center [195, 75] width 89 height 12
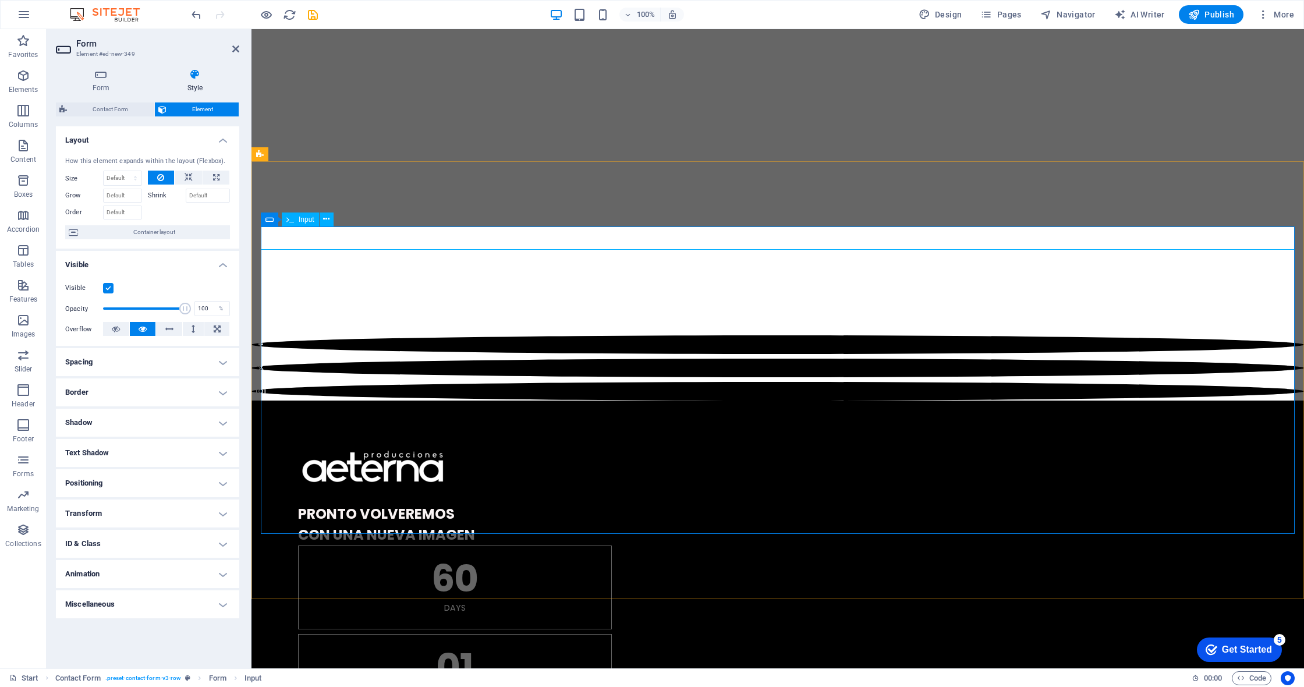
click at [303, 220] on span "Input" at bounding box center [307, 219] width 16 height 7
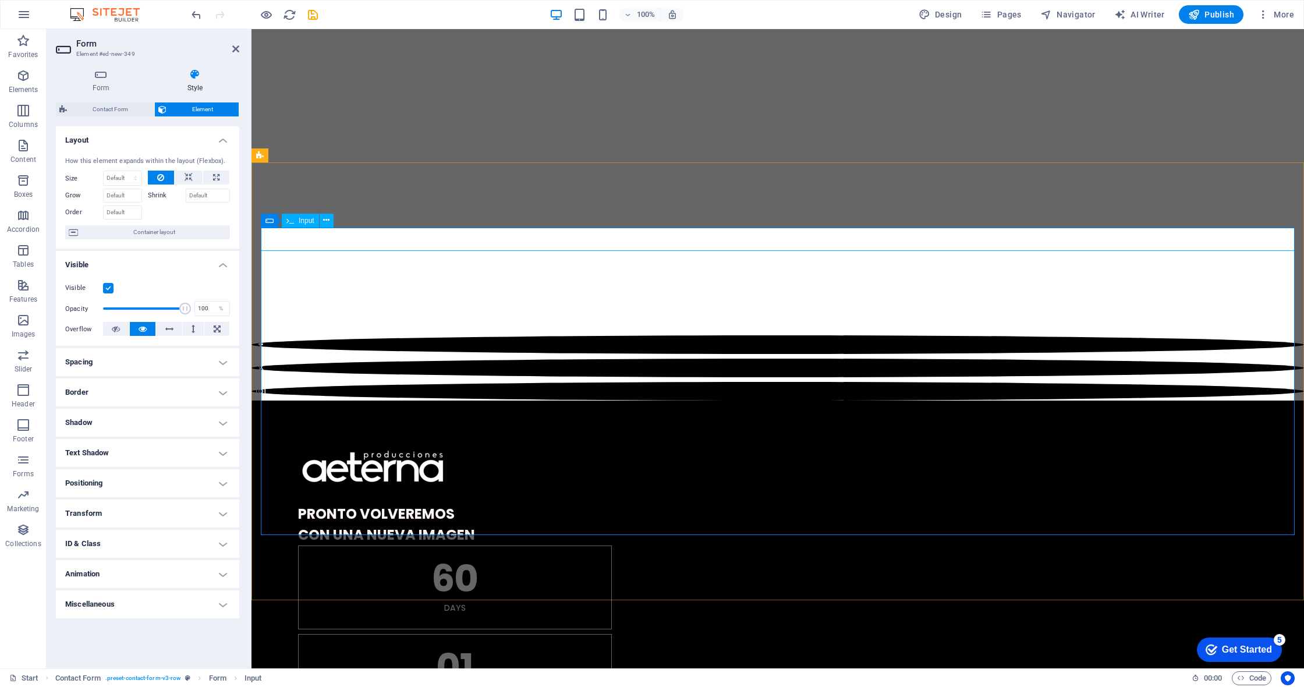
scroll to position [983, 0]
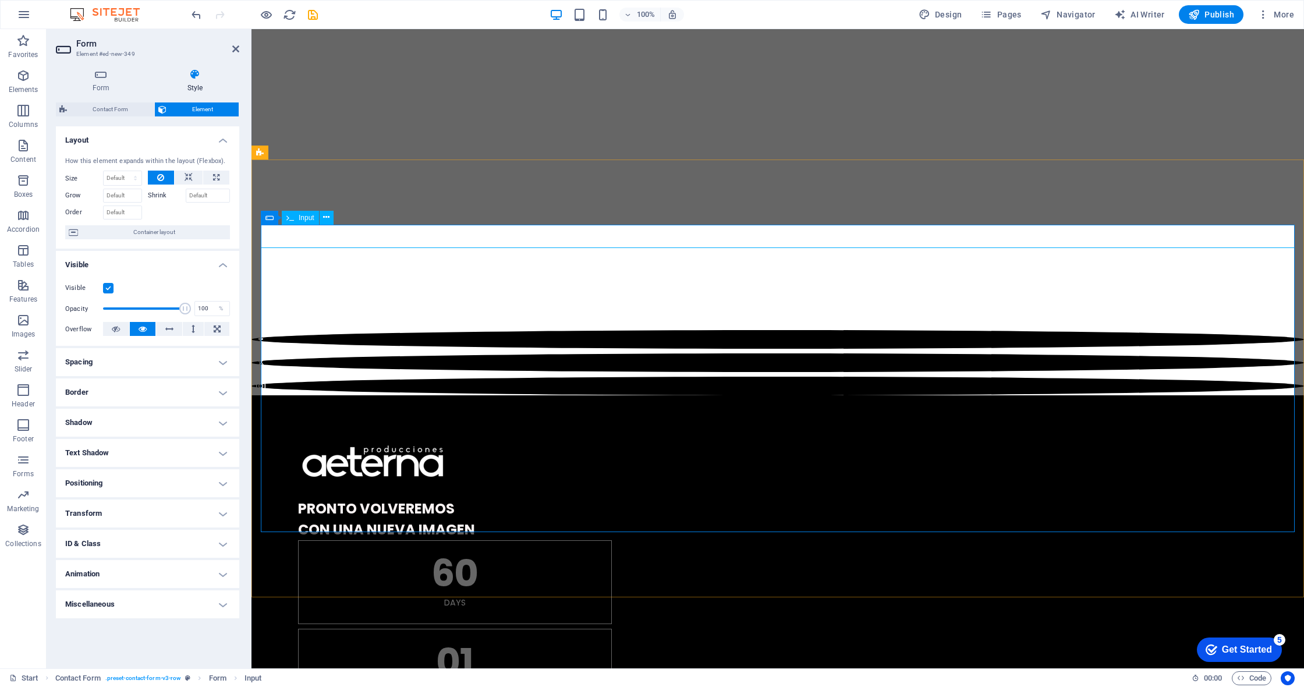
scroll to position [987, 2]
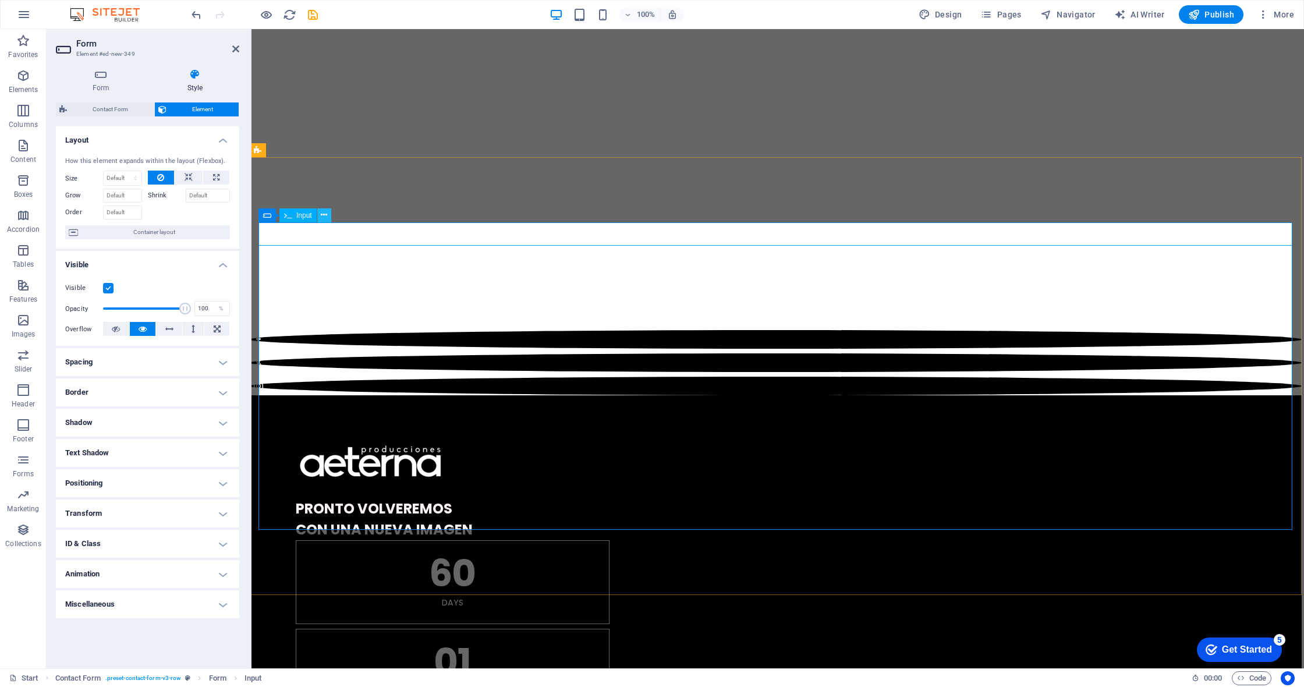
click at [327, 219] on icon at bounding box center [324, 215] width 6 height 12
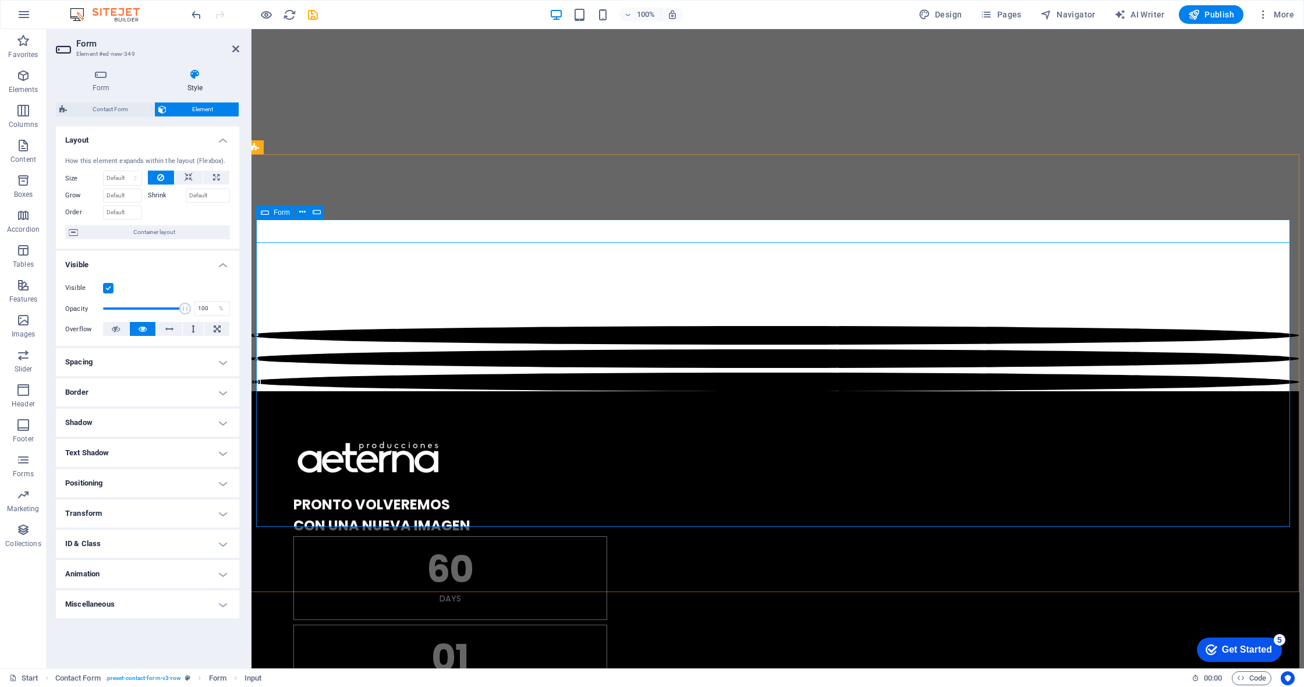
scroll to position [990, 5]
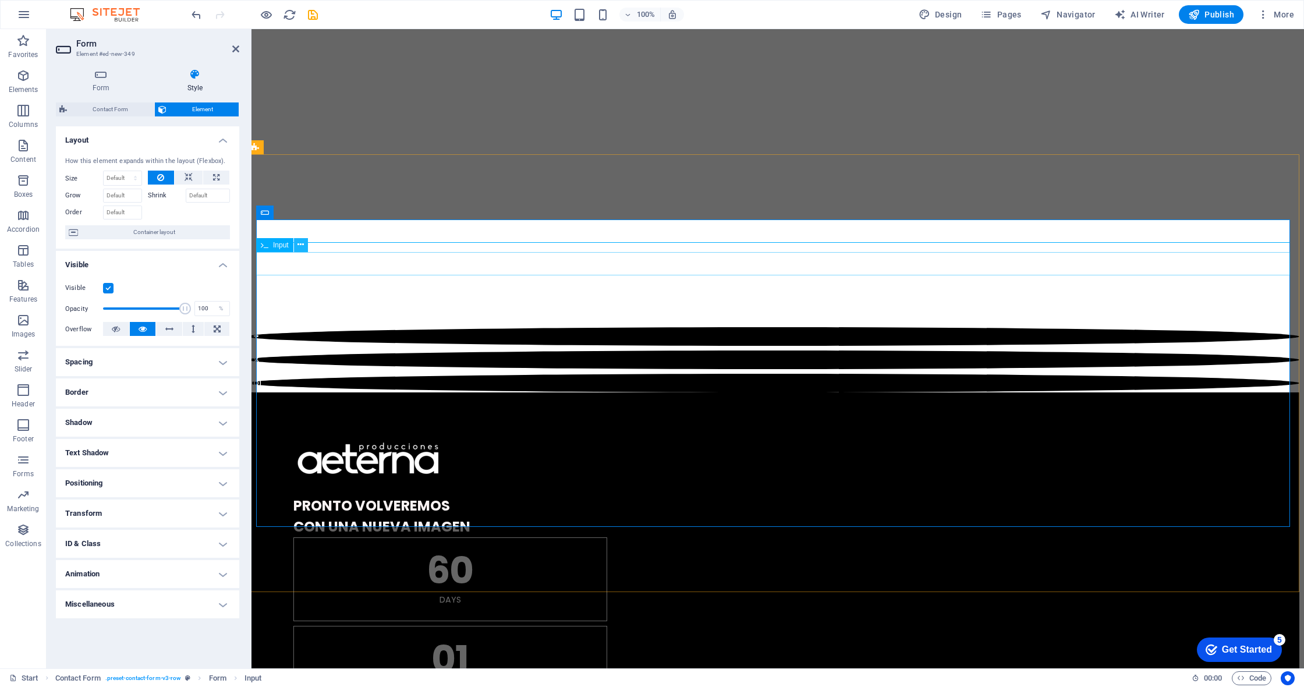
click at [302, 249] on icon at bounding box center [301, 245] width 6 height 12
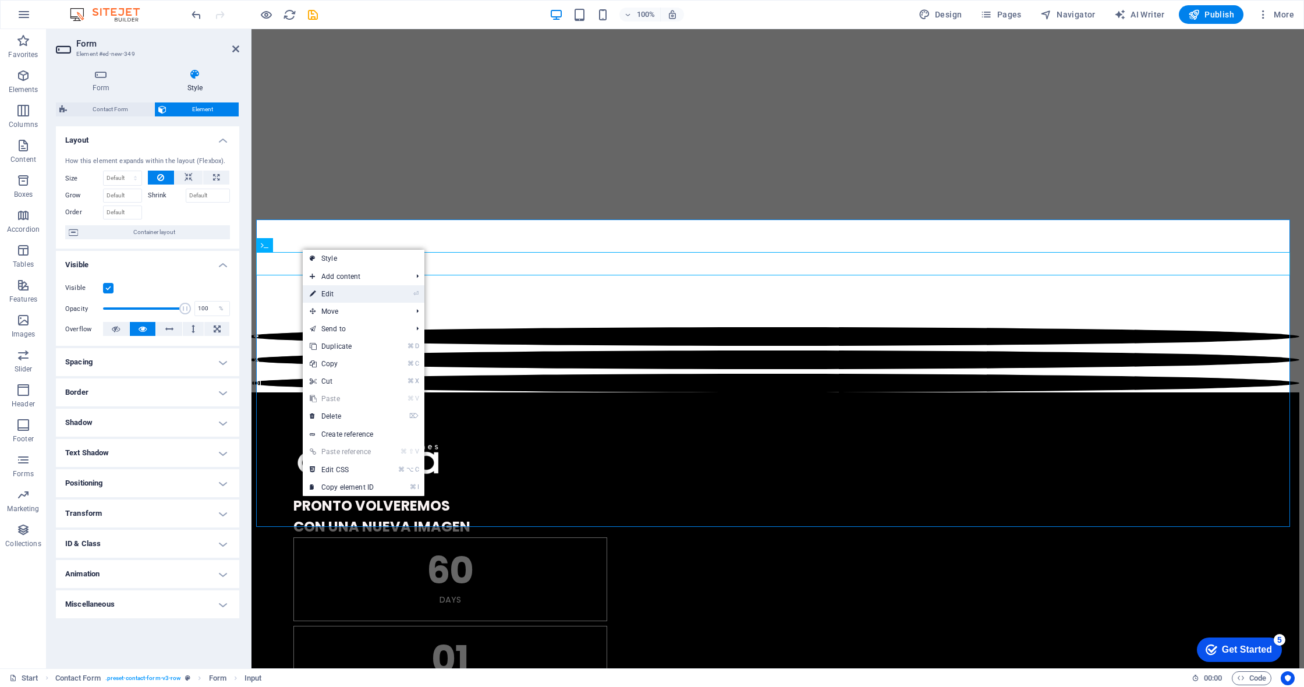
click at [334, 291] on link "⏎ Edit" at bounding box center [342, 293] width 78 height 17
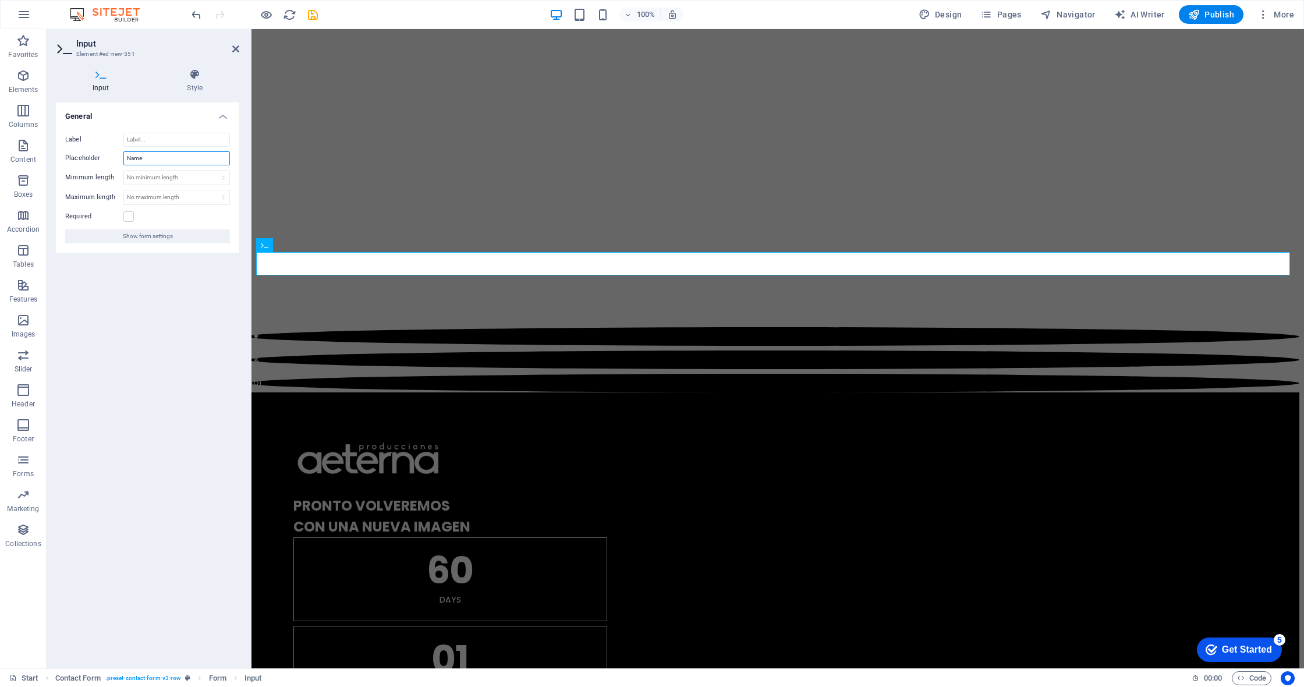
click at [147, 155] on input "Name" at bounding box center [176, 158] width 107 height 14
type input "Nombre"
click at [128, 215] on label at bounding box center [128, 216] width 10 height 10
click at [0, 0] on input "Required" at bounding box center [0, 0] width 0 height 0
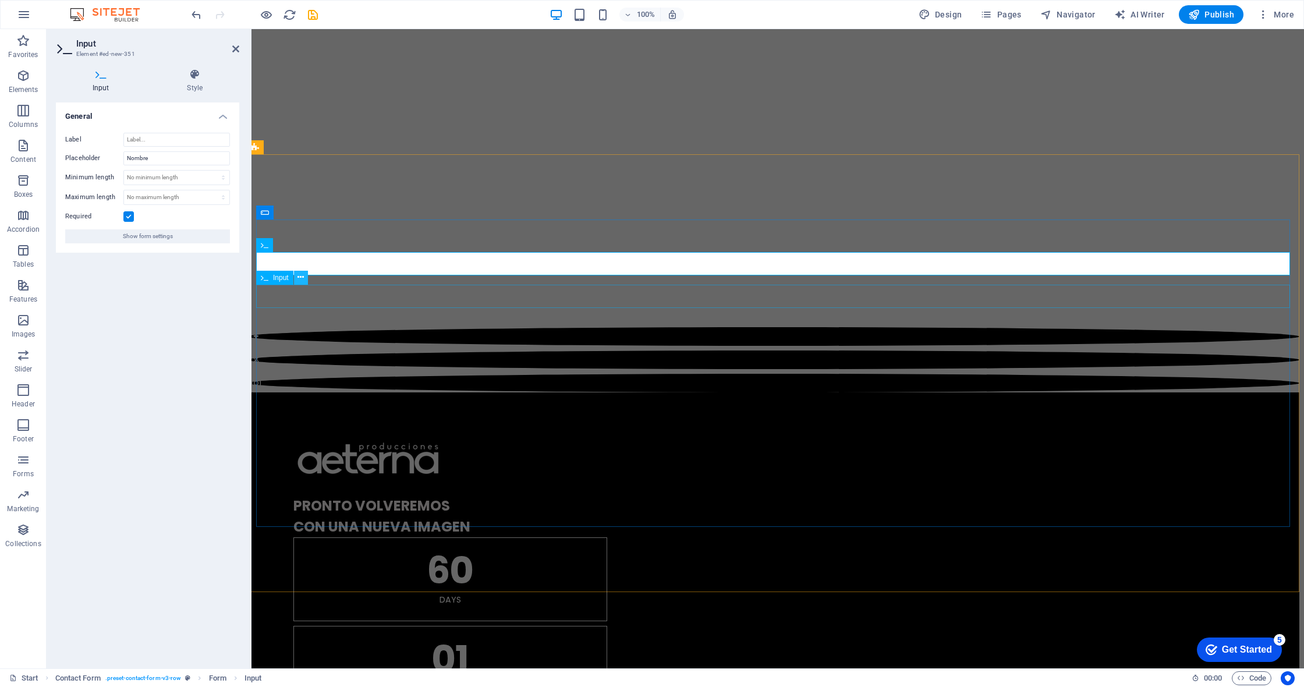
click at [300, 282] on icon at bounding box center [301, 277] width 6 height 12
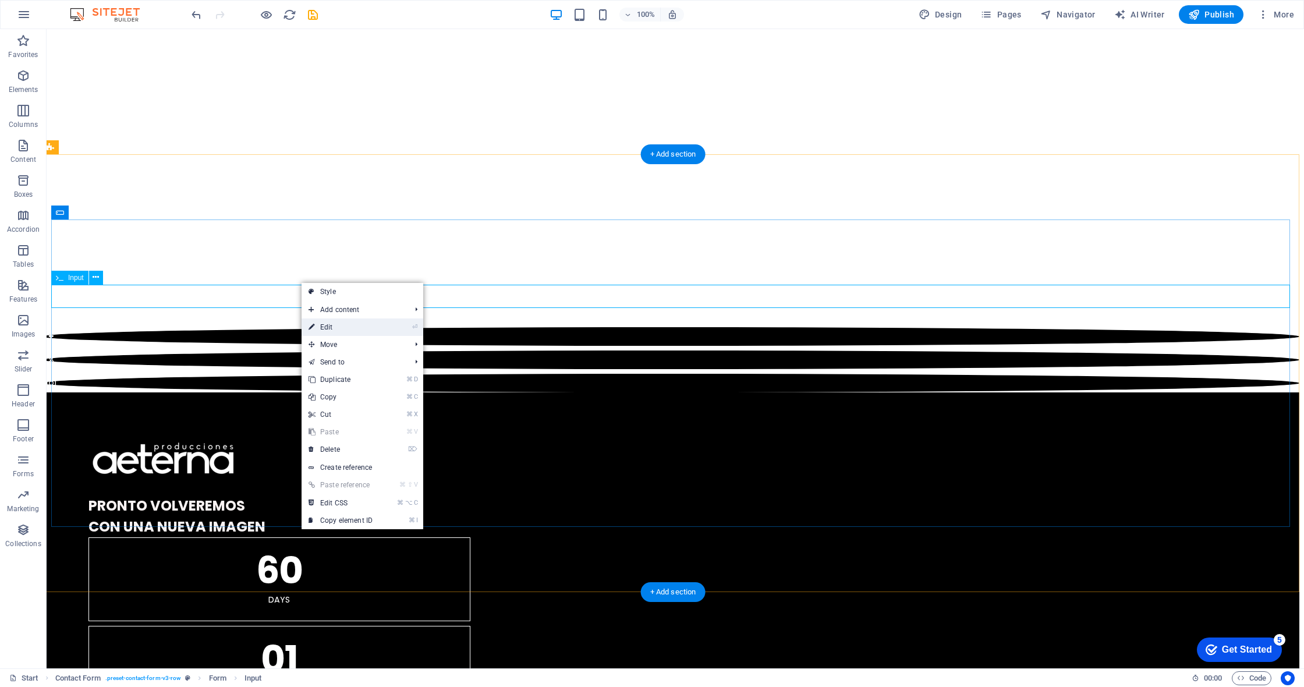
click at [334, 327] on link "⏎ Edit" at bounding box center [341, 326] width 78 height 17
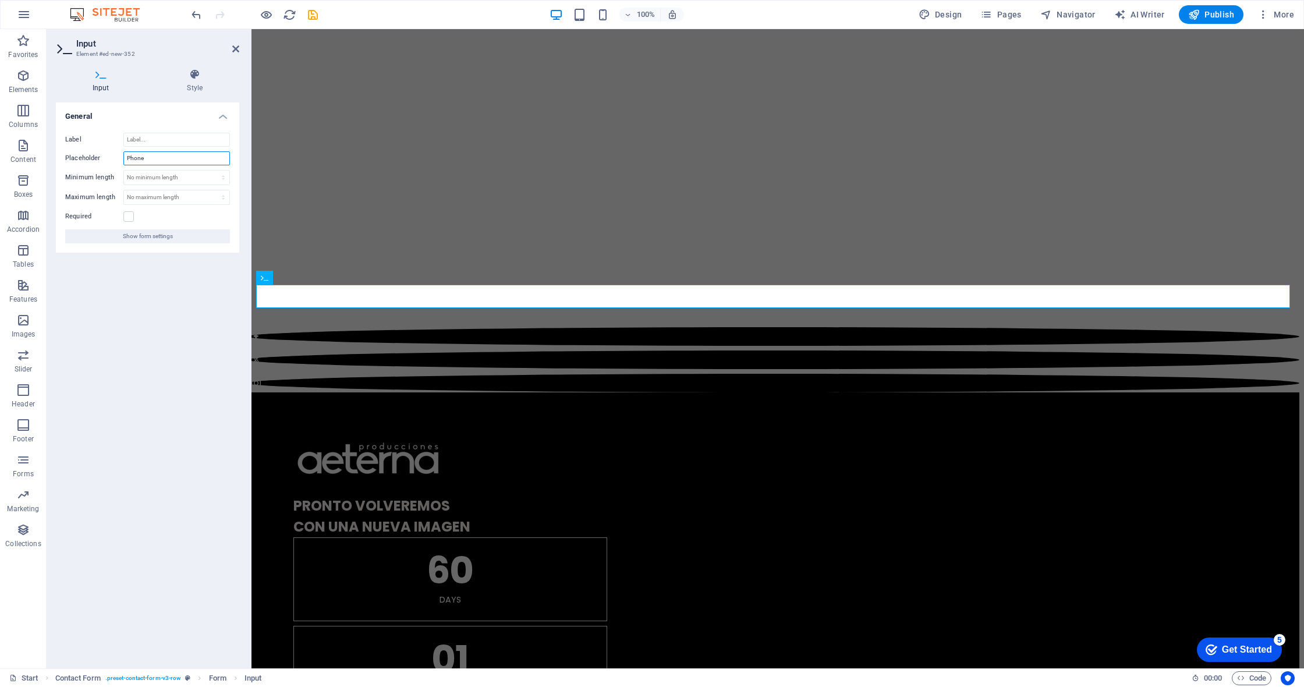
click at [150, 159] on input "Phone" at bounding box center [176, 158] width 107 height 14
type input "Teléfono"
click at [311, 345] on icon at bounding box center [313, 343] width 6 height 12
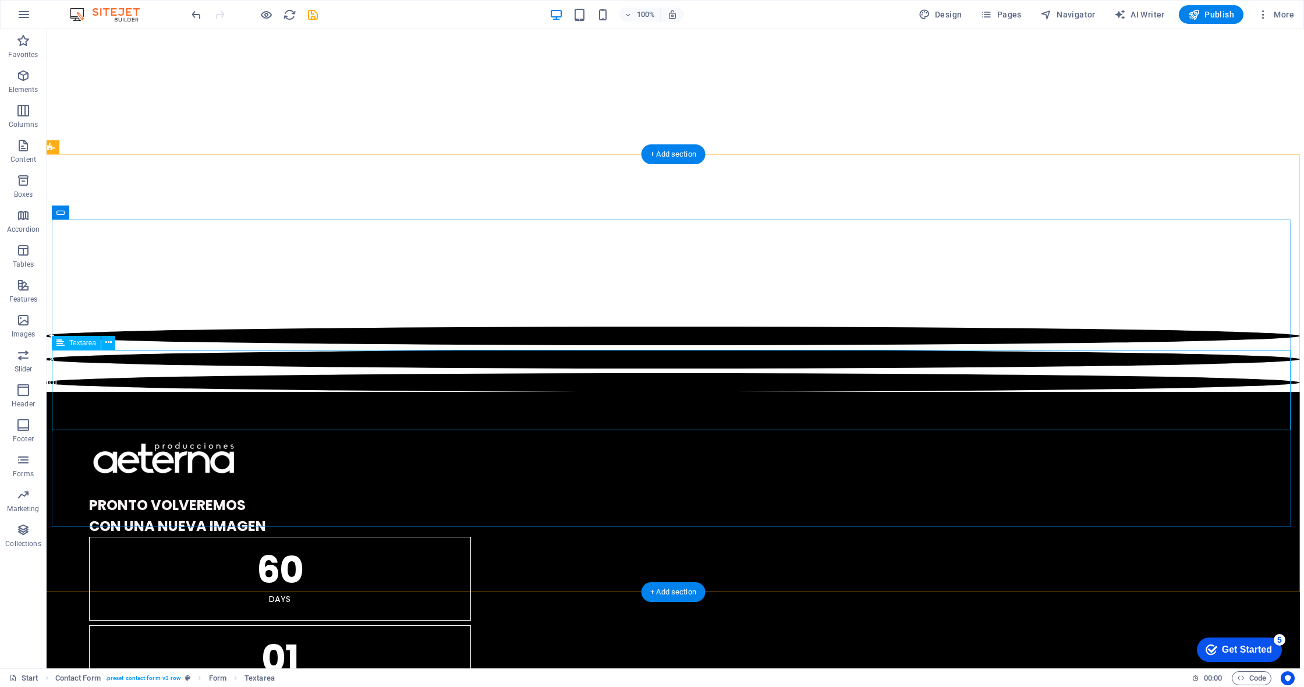
scroll to position [992, 4]
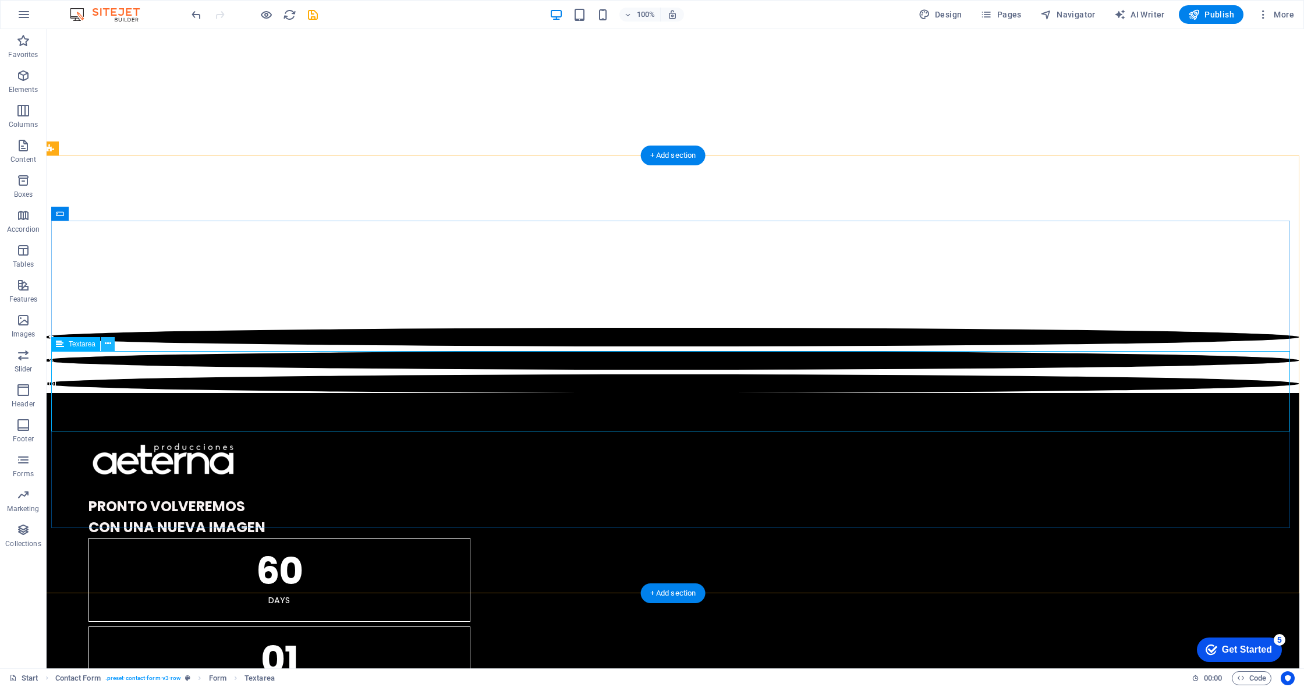
click at [105, 343] on icon at bounding box center [108, 344] width 6 height 12
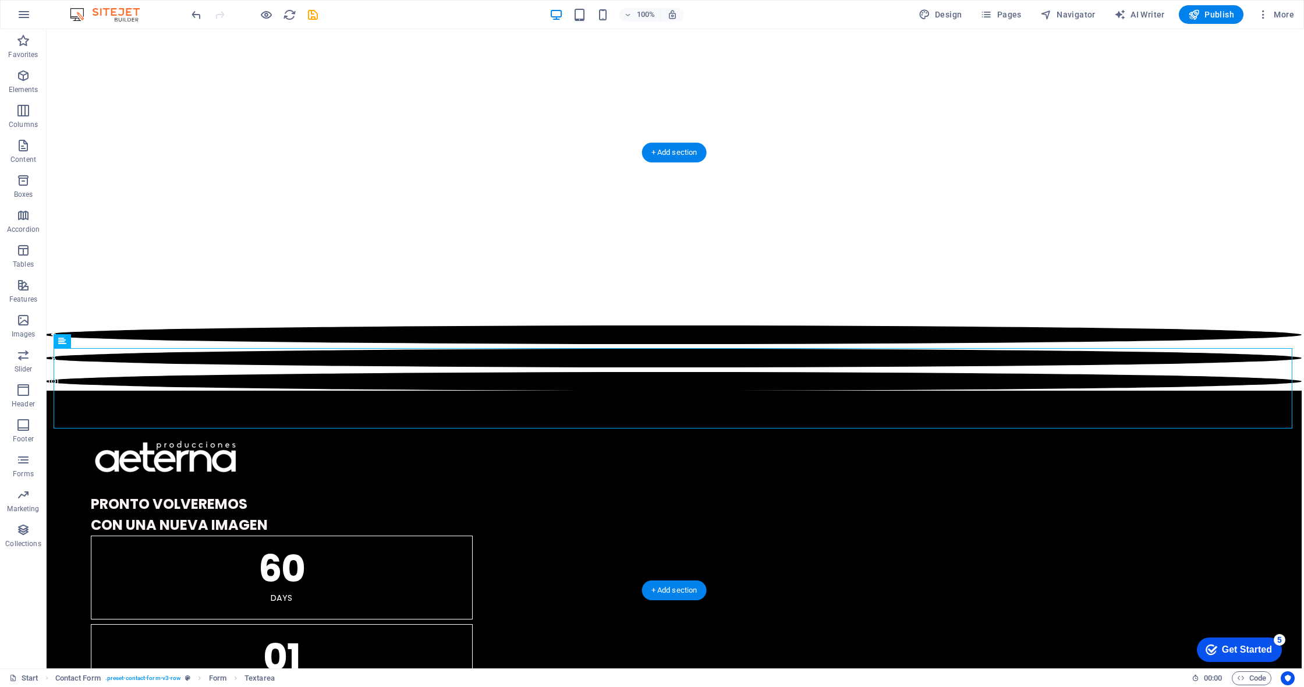
scroll to position [991, 2]
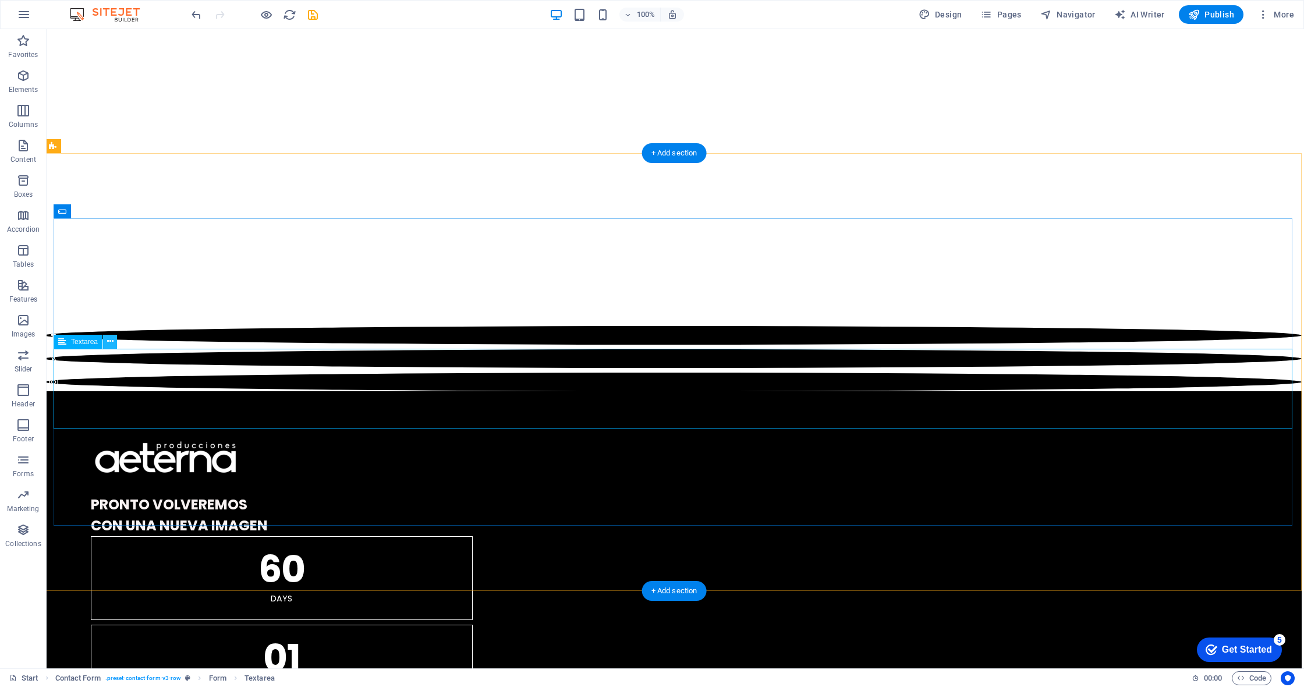
click at [107, 343] on icon at bounding box center [110, 341] width 6 height 12
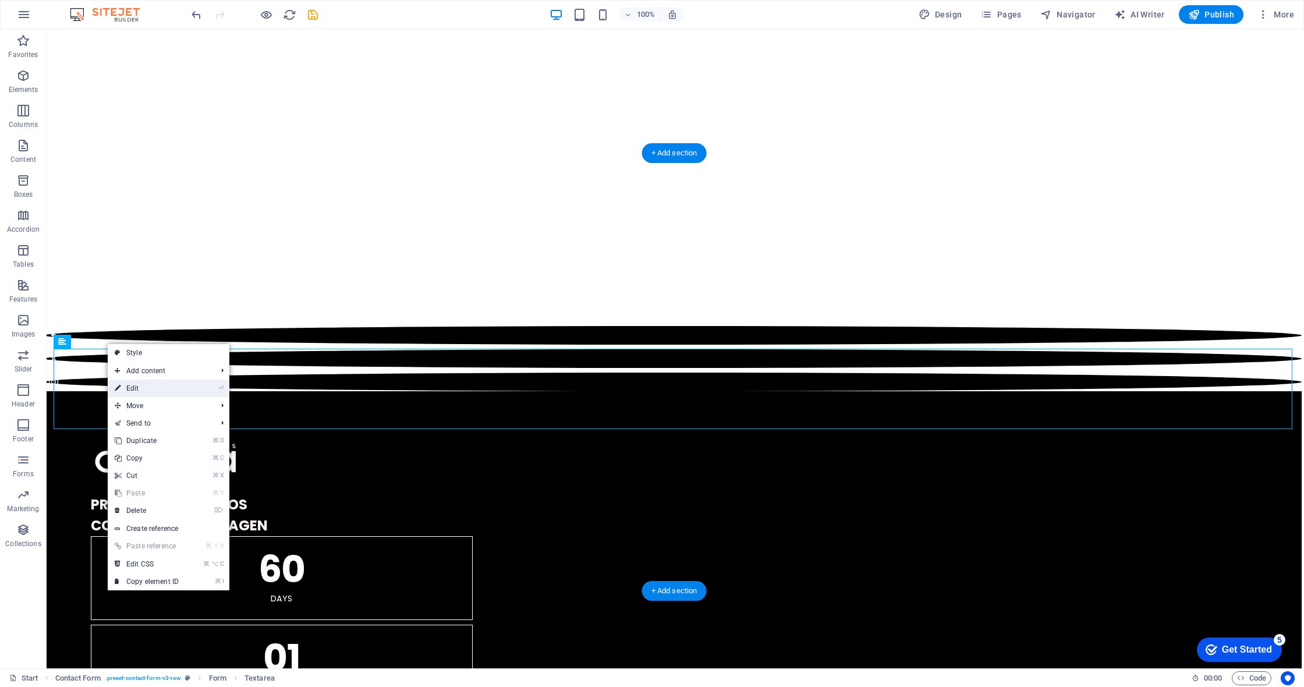
click at [134, 384] on link "⏎ Edit" at bounding box center [147, 388] width 78 height 17
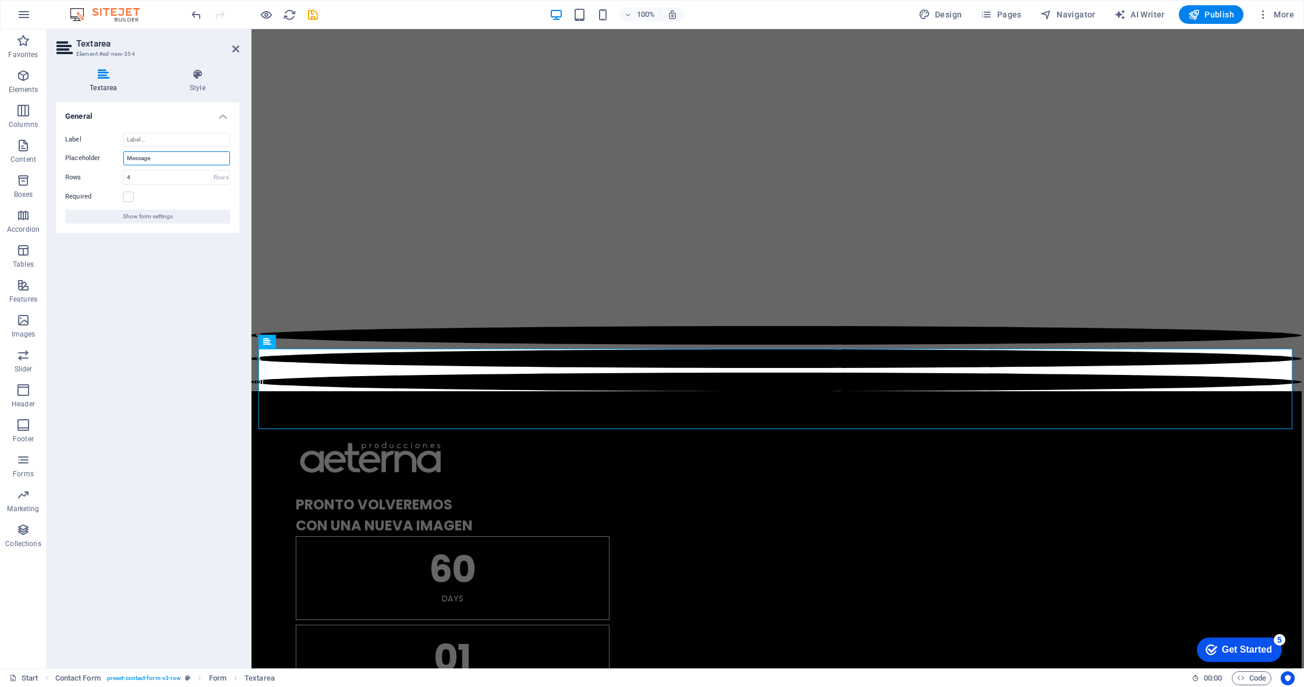
click at [150, 161] on input "Message" at bounding box center [176, 158] width 107 height 14
type input "Mensaje"
click at [129, 194] on label at bounding box center [128, 197] width 10 height 10
click at [0, 0] on input "Required" at bounding box center [0, 0] width 0 height 0
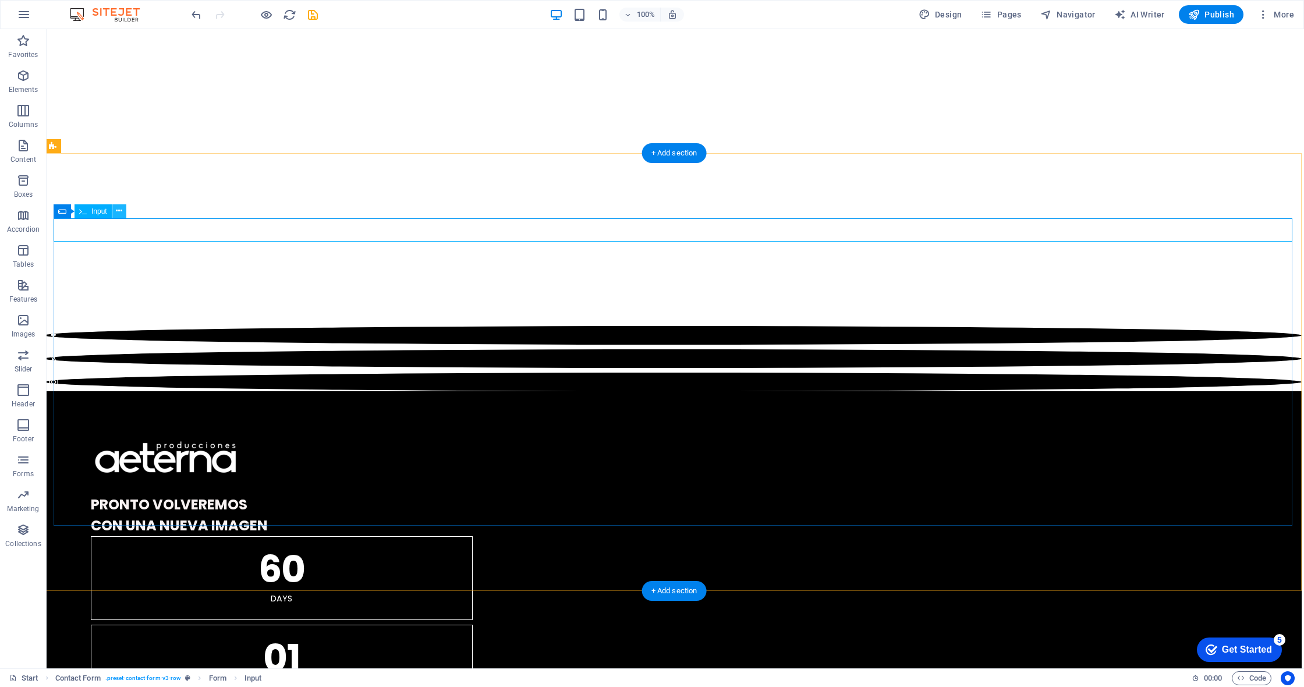
click at [118, 212] on icon at bounding box center [119, 211] width 6 height 12
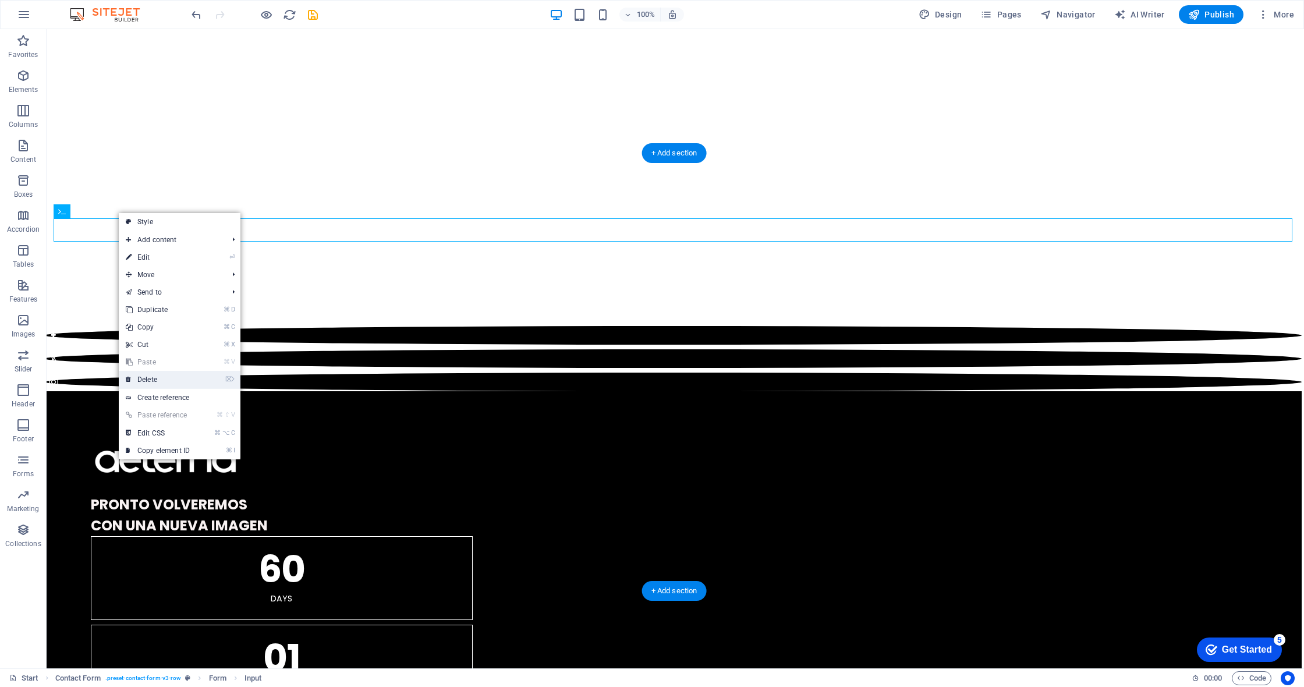
click at [168, 379] on link "⌦ Delete" at bounding box center [158, 379] width 78 height 17
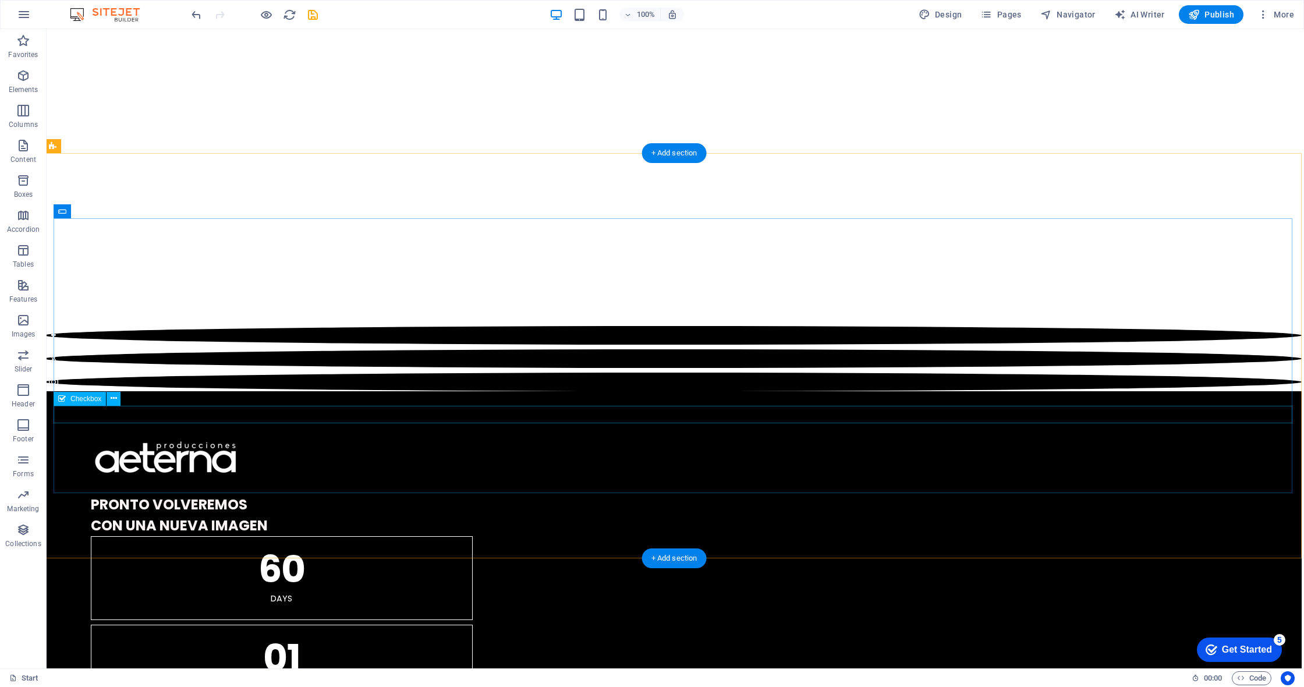
click at [114, 401] on icon at bounding box center [114, 398] width 6 height 12
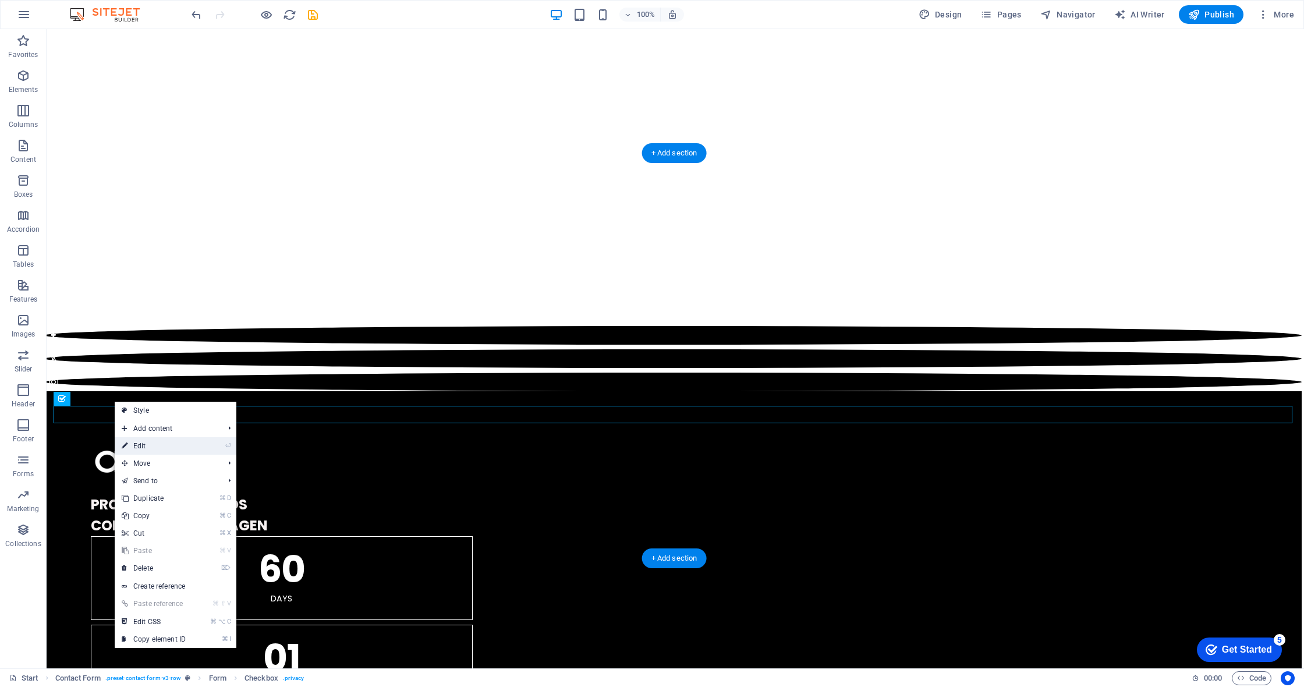
click at [173, 446] on link "⏎ Edit" at bounding box center [154, 445] width 78 height 17
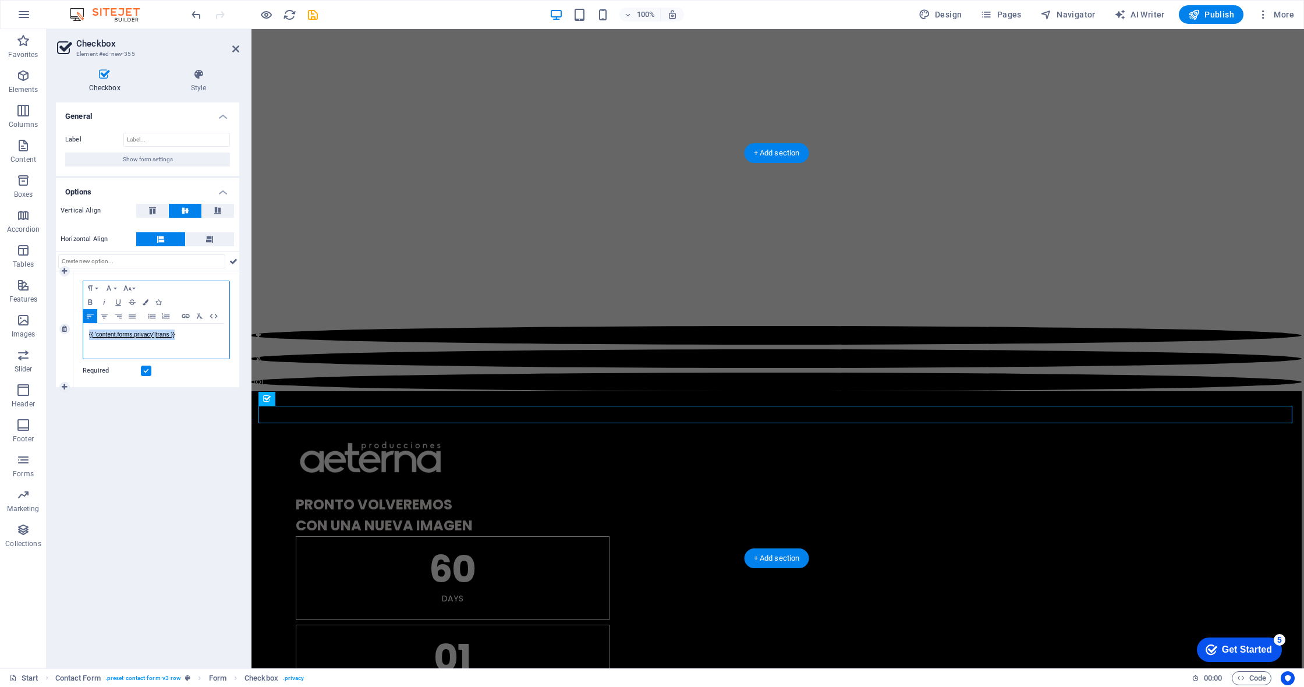
drag, startPoint x: 124, startPoint y: 334, endPoint x: 75, endPoint y: 337, distance: 49.0
click at [75, 337] on div "Paragraph Format Normal Heading 1 Heading 2 Heading 3 Heading 4 Heading 5 Headi…" at bounding box center [156, 329] width 166 height 116
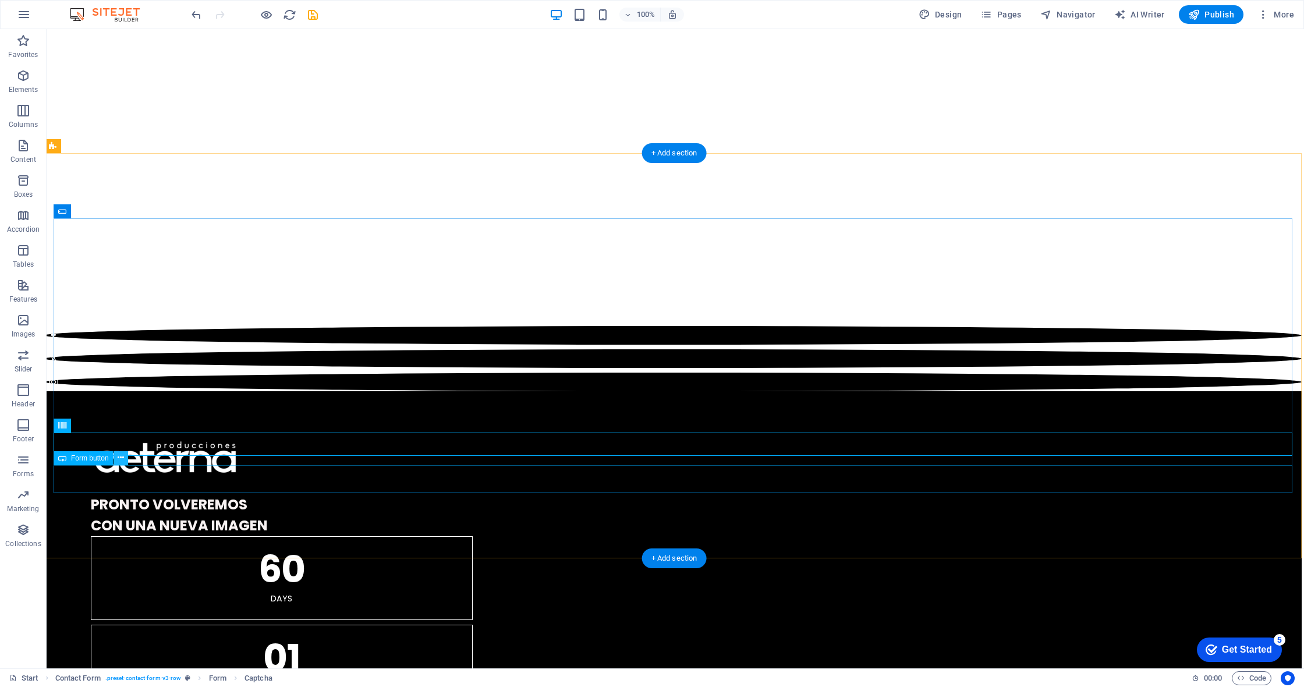
click at [119, 459] on icon at bounding box center [121, 458] width 6 height 12
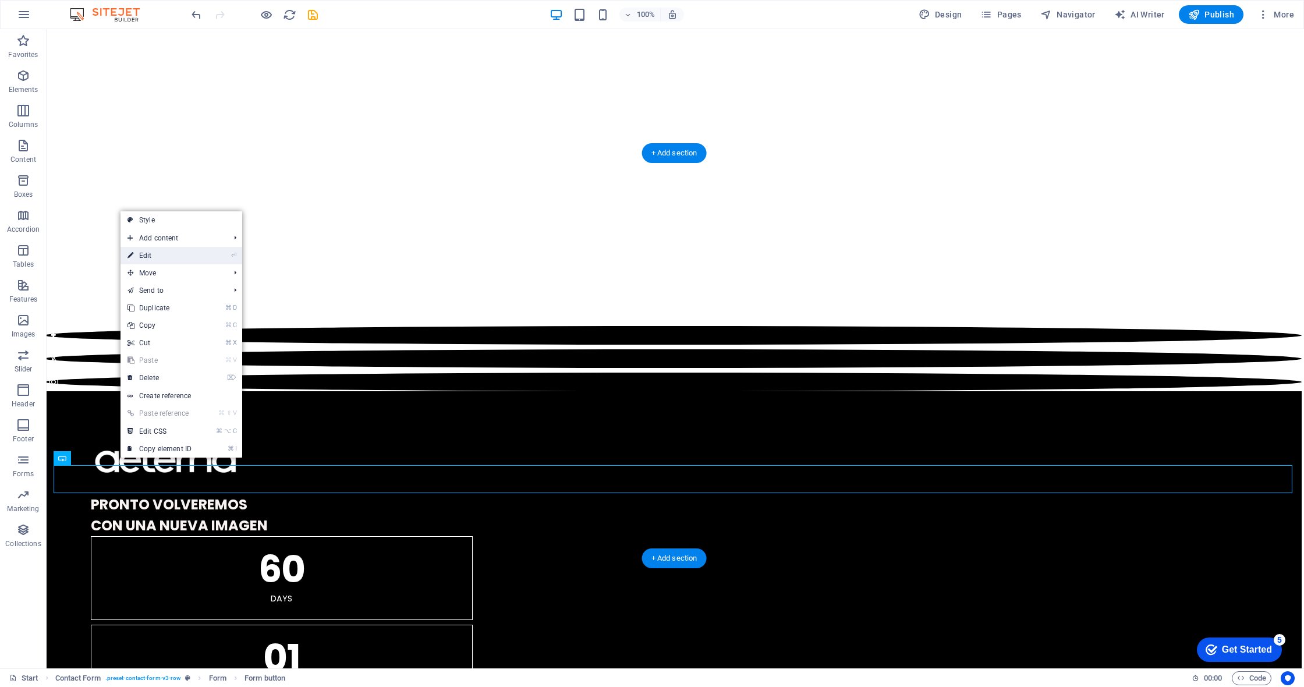
click at [167, 252] on link "⏎ Edit" at bounding box center [160, 255] width 78 height 17
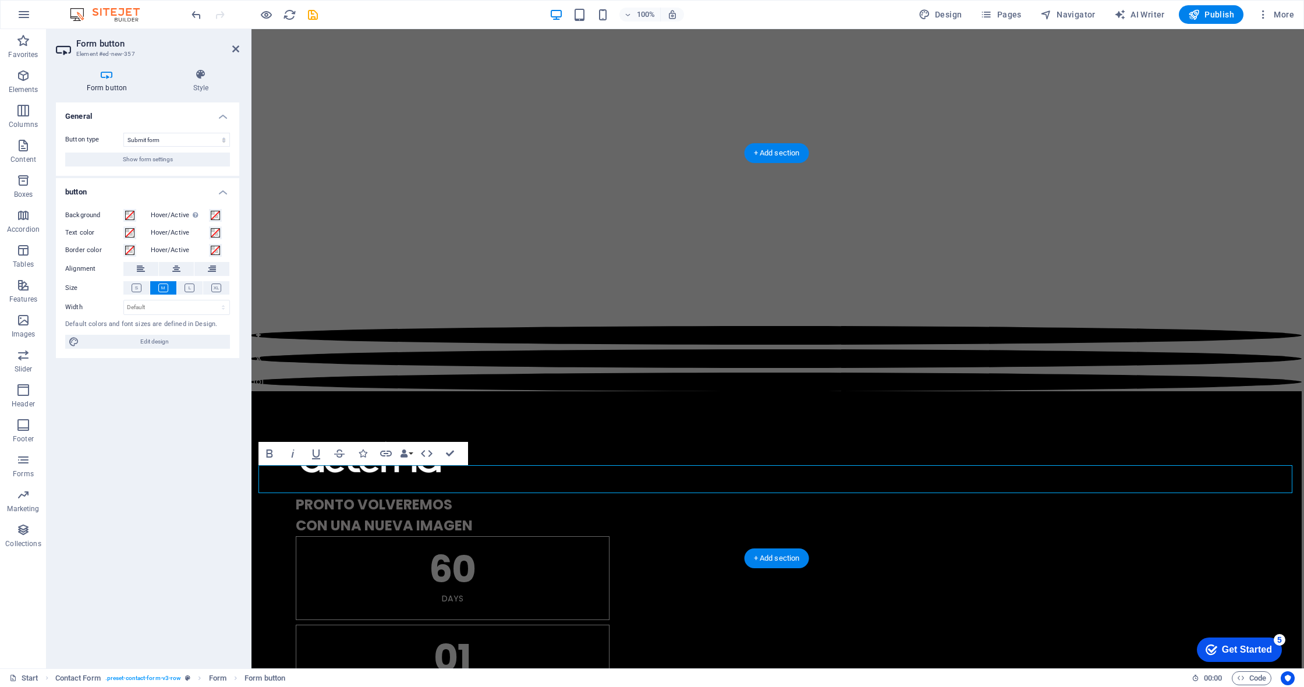
click at [125, 81] on h4 "Form button" at bounding box center [109, 81] width 107 height 24
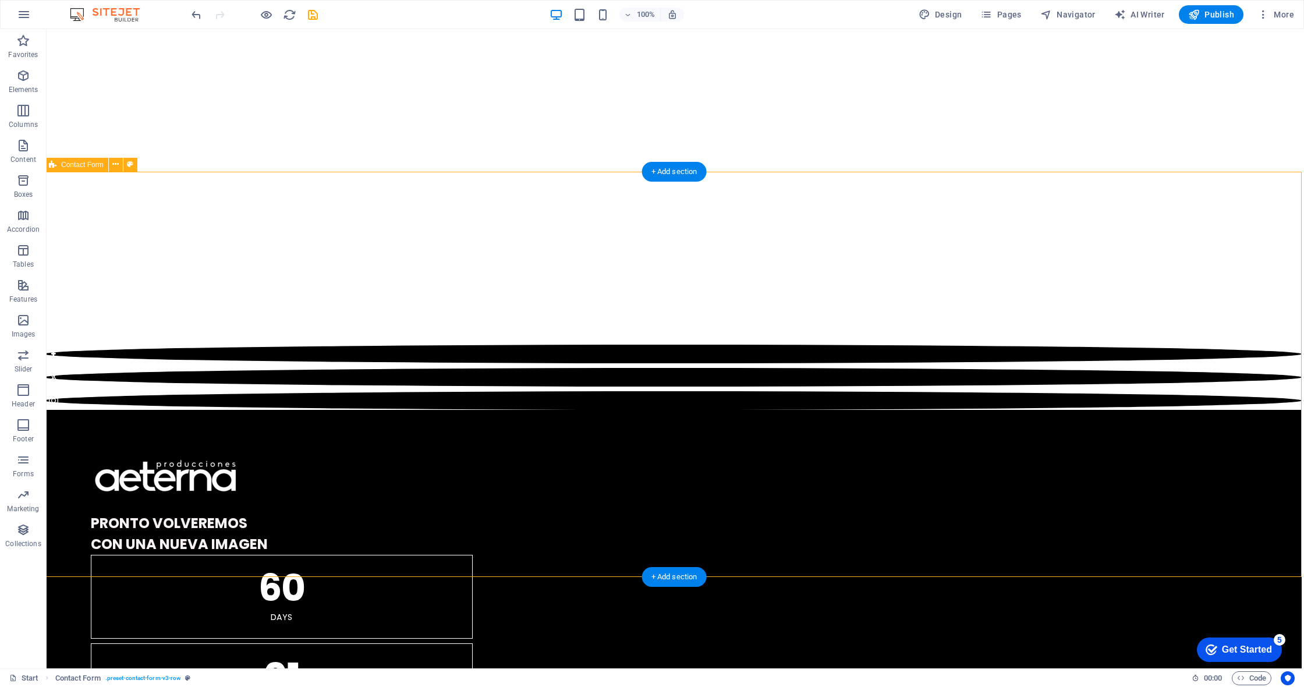
scroll to position [971, 2]
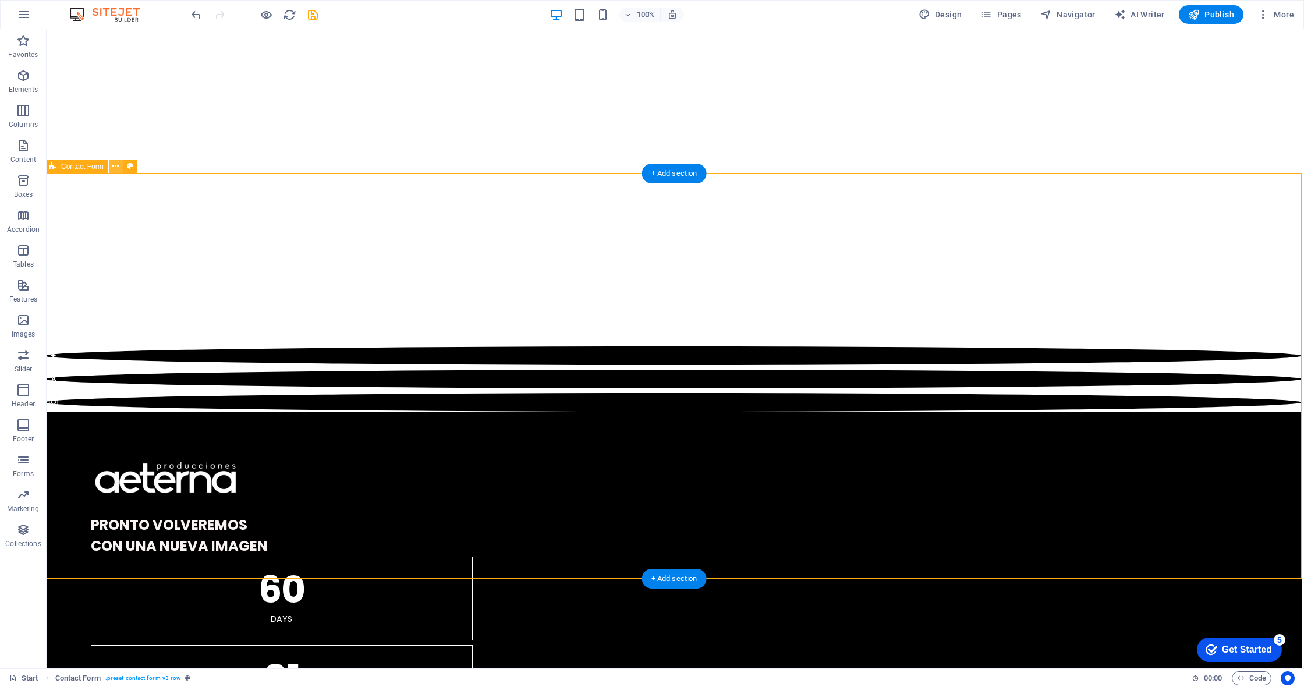
click at [113, 171] on icon at bounding box center [115, 166] width 6 height 12
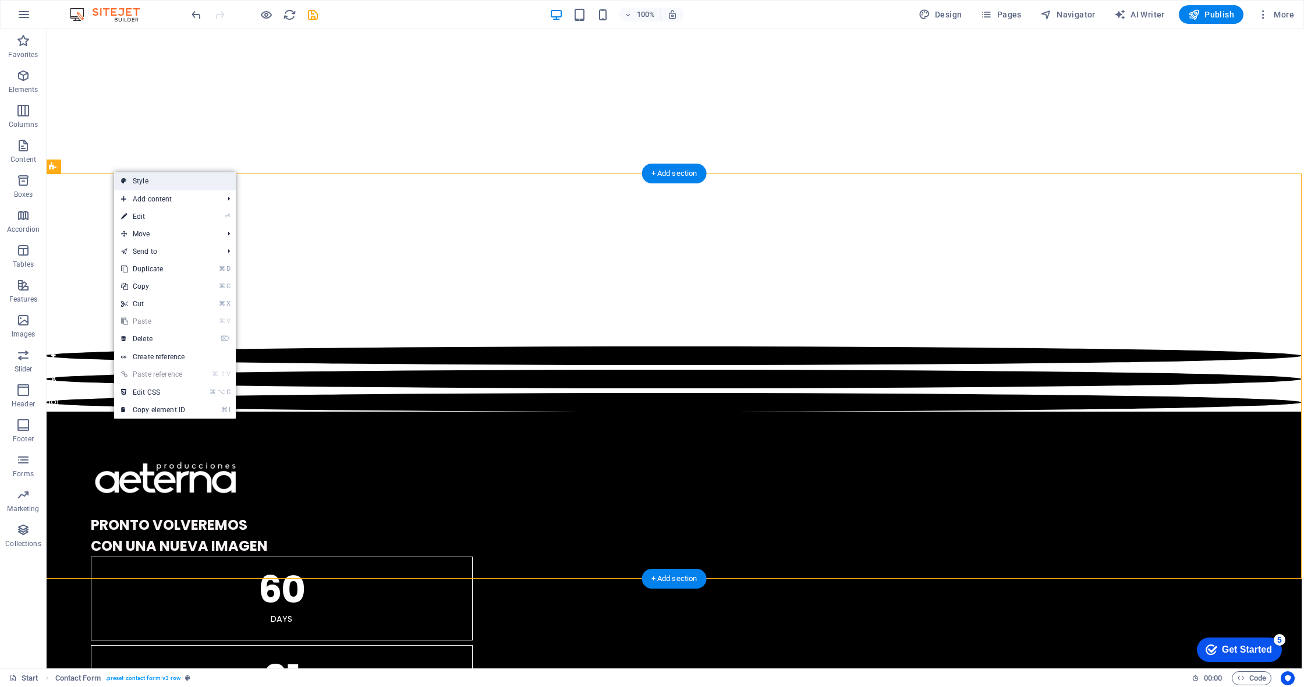
click at [146, 181] on link "Style" at bounding box center [175, 180] width 122 height 17
select select "rem"
select select "preset-contact-form-v3-row"
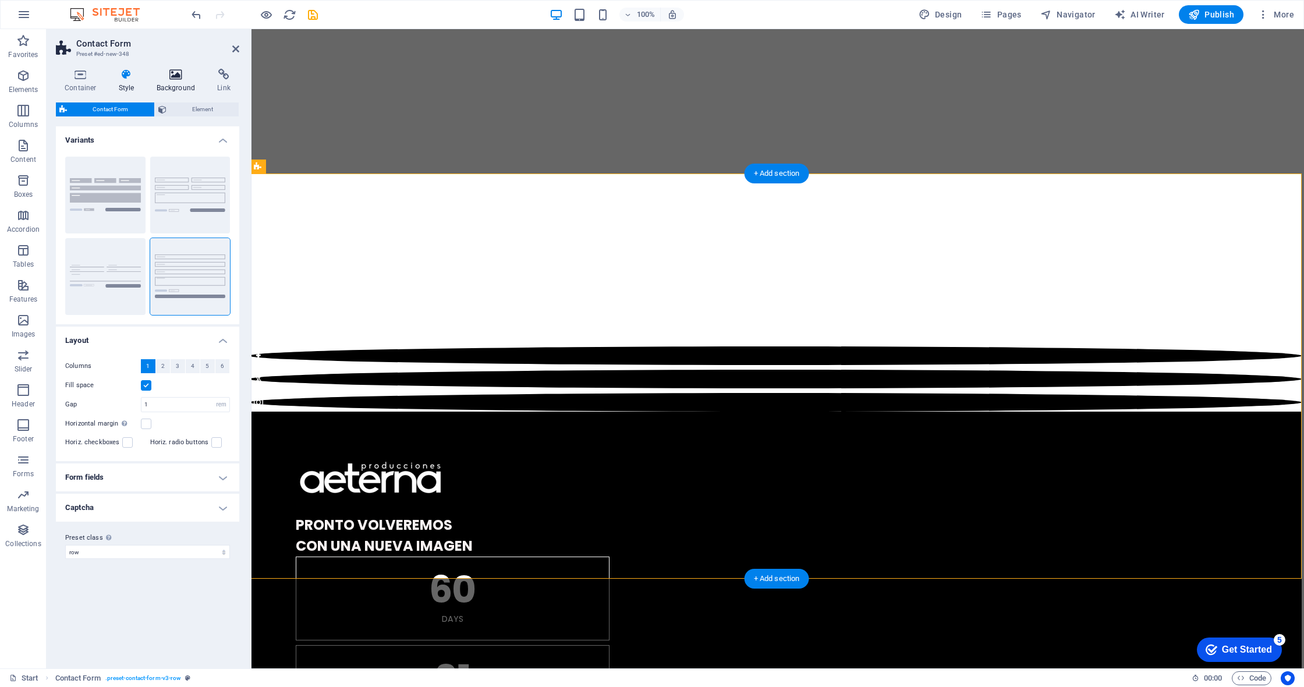
click at [165, 82] on h4 "Background" at bounding box center [178, 81] width 61 height 24
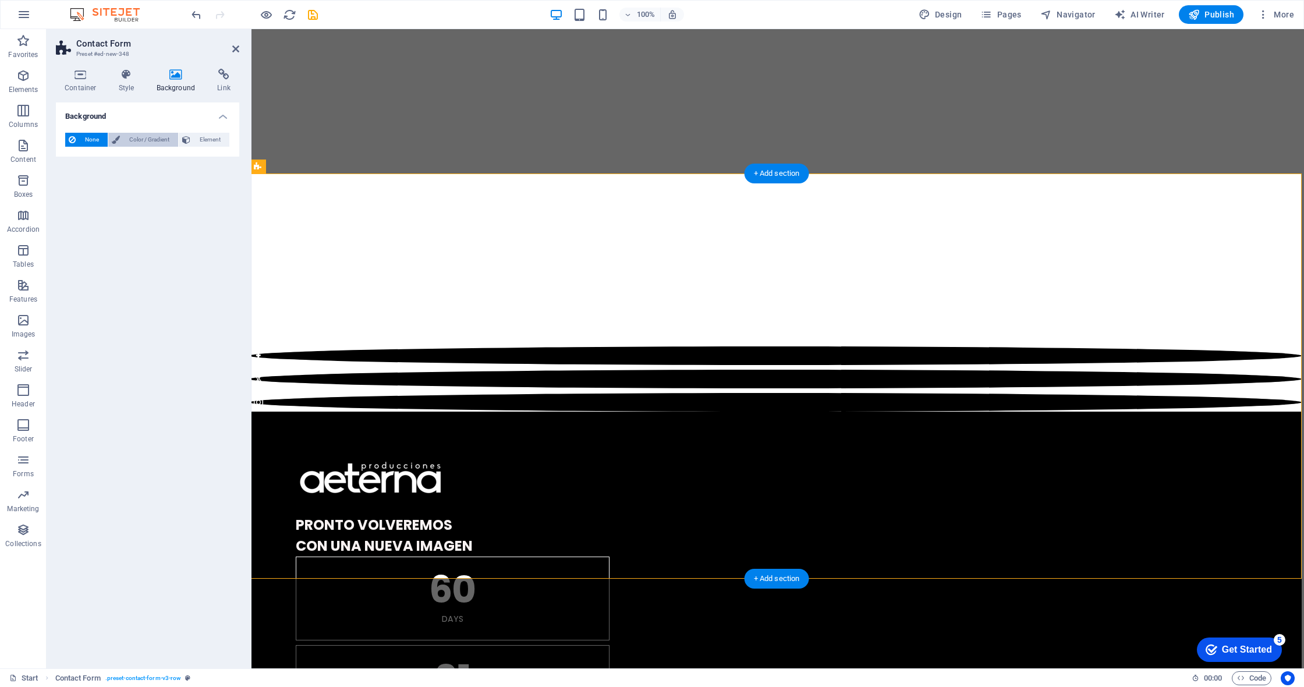
click at [150, 138] on span "Color / Gradient" at bounding box center [148, 140] width 51 height 14
click at [72, 187] on span at bounding box center [72, 186] width 13 height 13
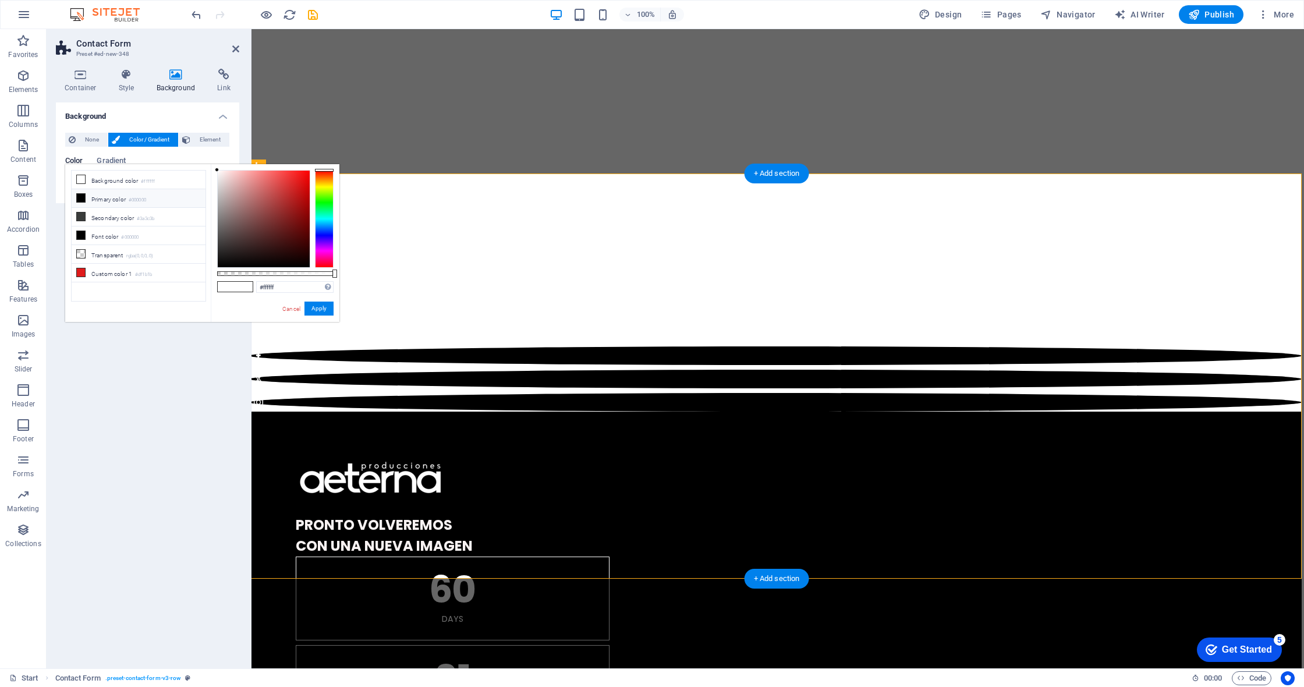
click at [95, 196] on li "Primary color #000000" at bounding box center [139, 198] width 134 height 19
type input "#000000"
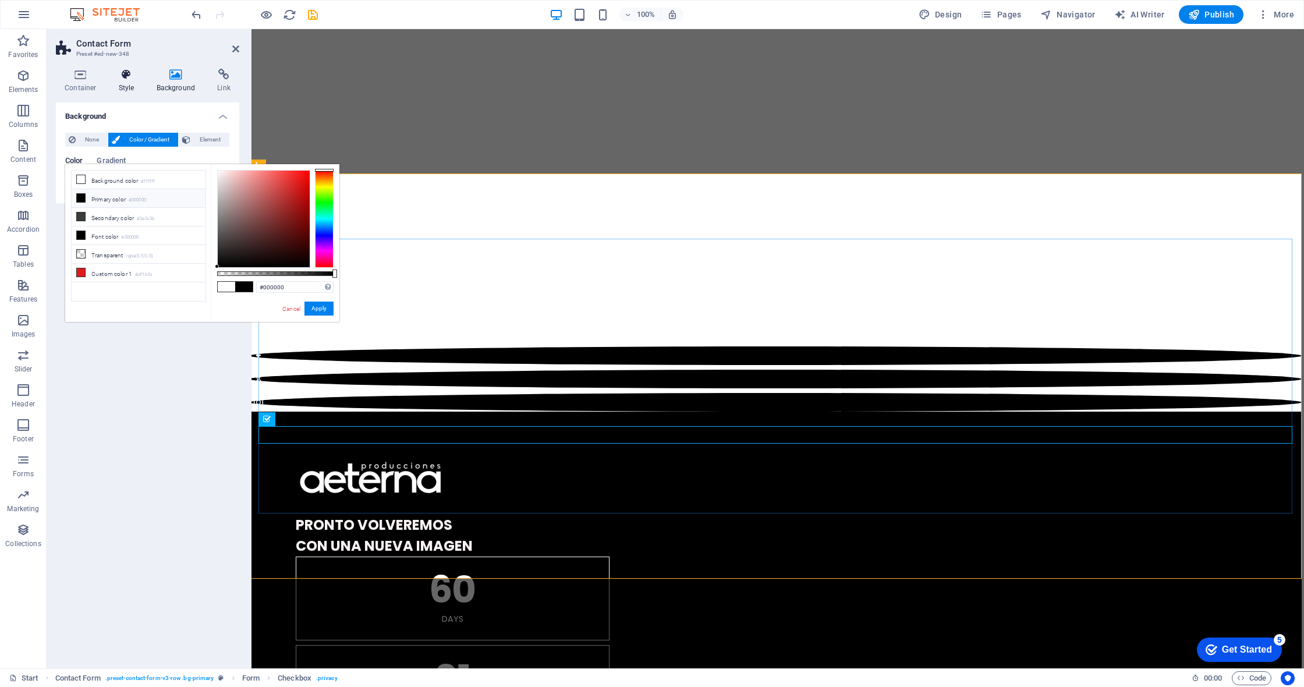
click at [130, 70] on icon at bounding box center [126, 75] width 33 height 12
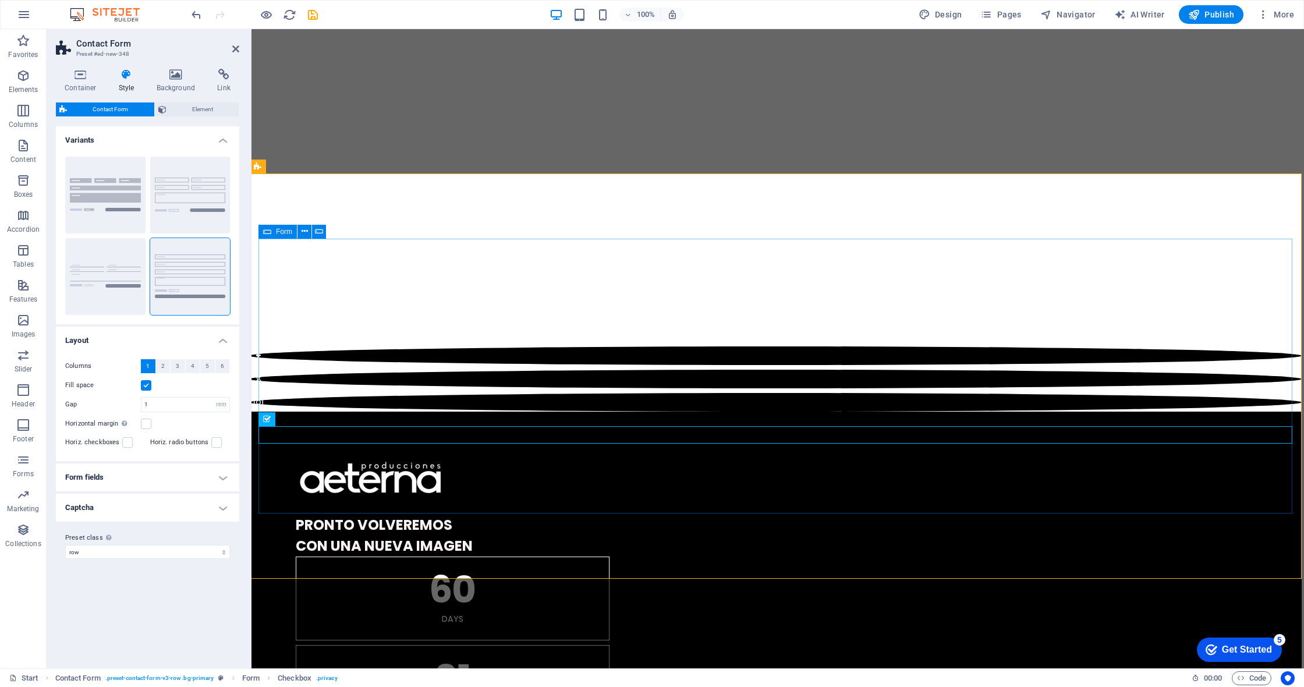
click at [212, 473] on h4 "Form fields" at bounding box center [147, 477] width 183 height 28
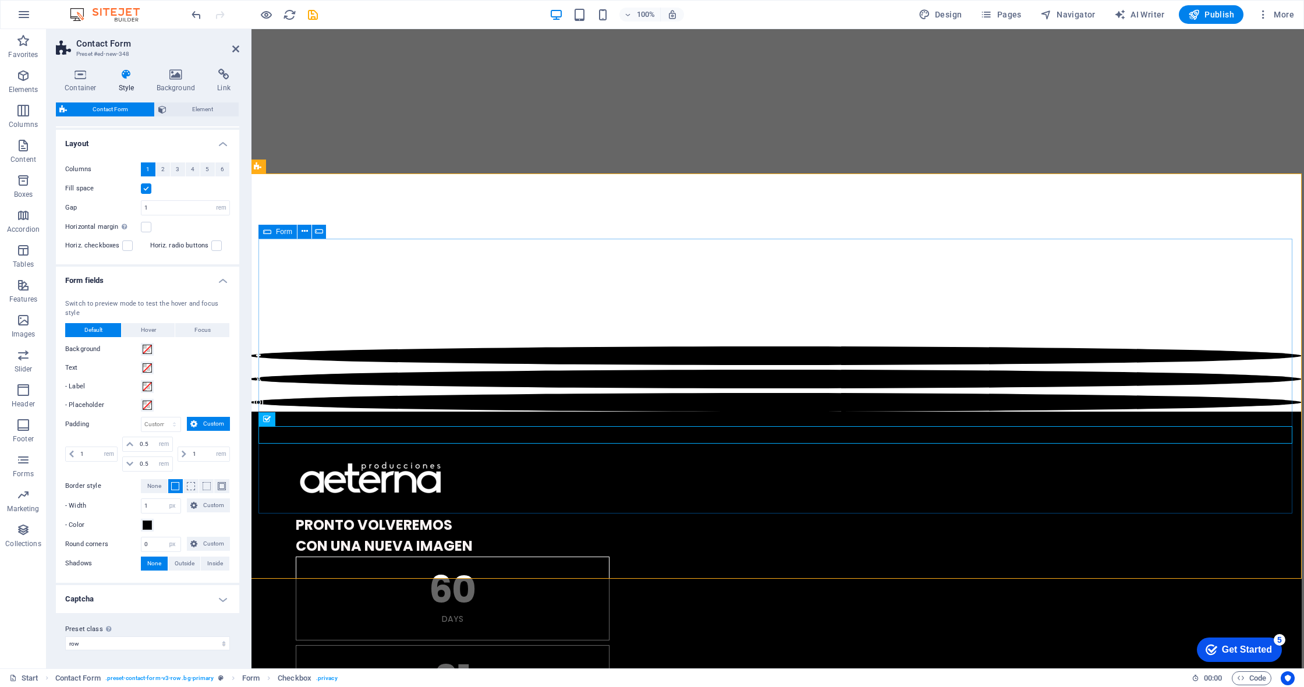
scroll to position [196, 0]
click at [147, 525] on span at bounding box center [147, 525] width 9 height 9
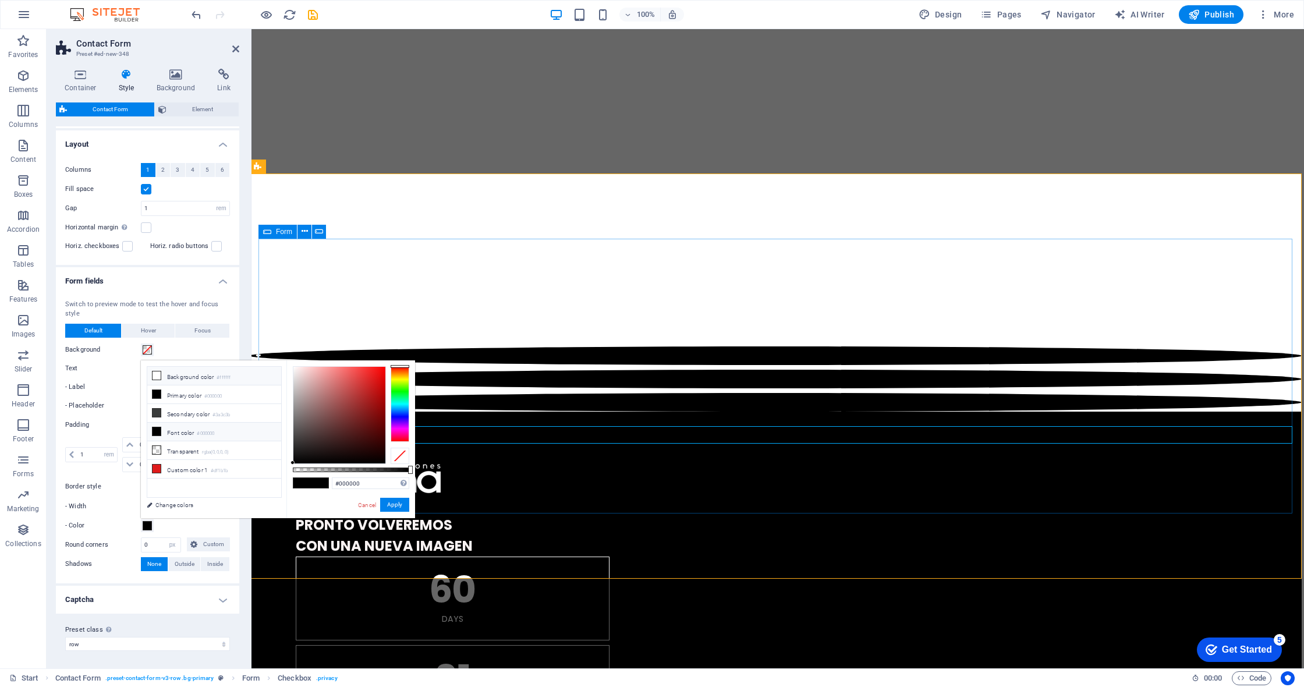
click at [199, 375] on li "Background color #ffffff" at bounding box center [214, 376] width 134 height 19
click at [157, 392] on icon at bounding box center [157, 394] width 8 height 8
type input "#000000"
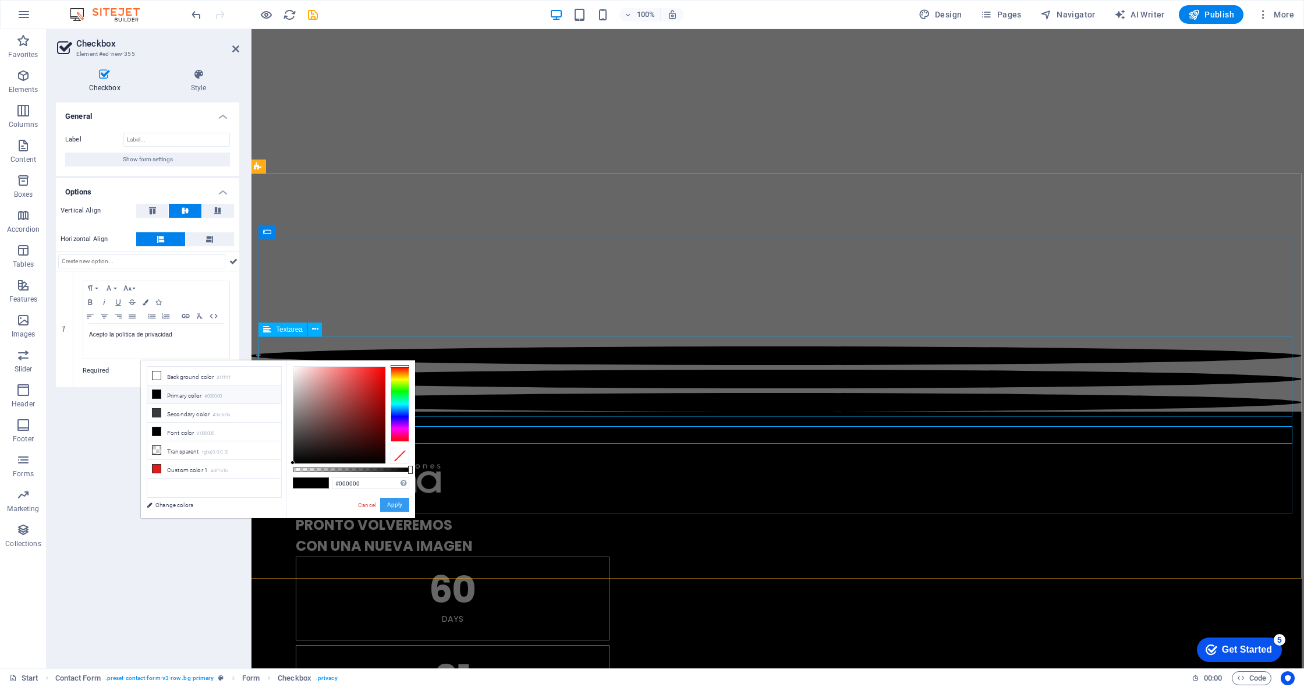
click at [395, 504] on button "Apply" at bounding box center [394, 505] width 29 height 14
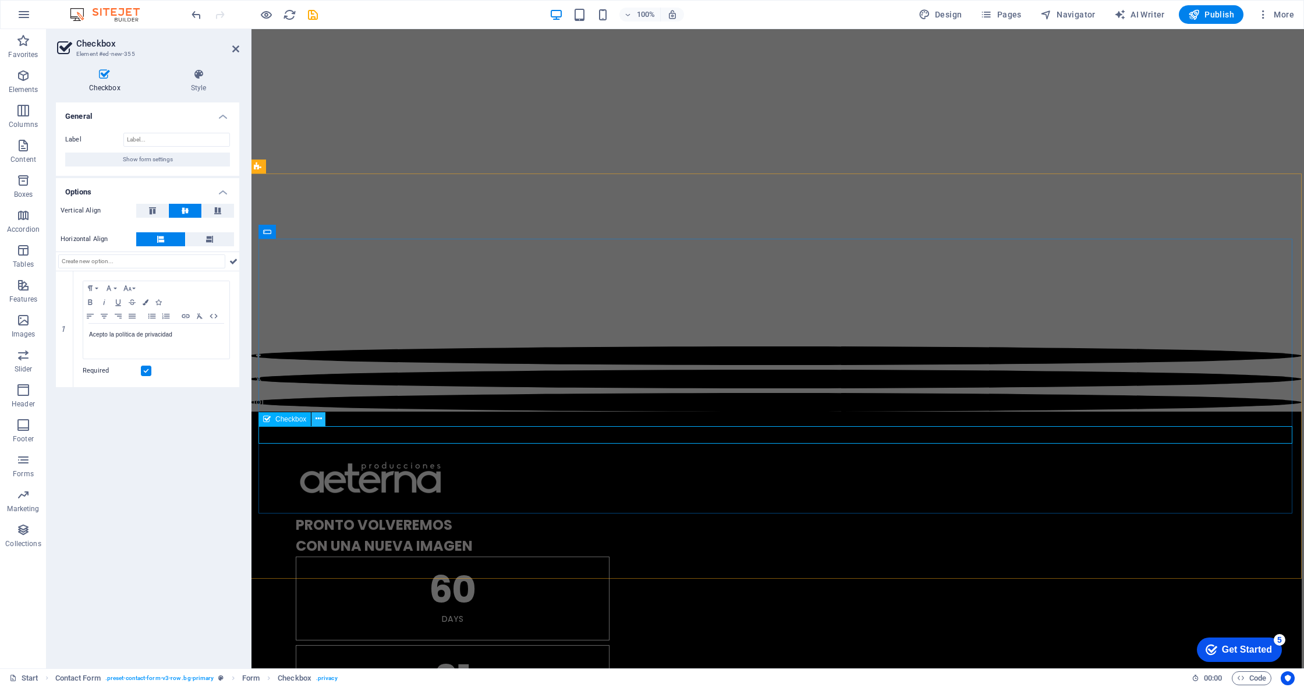
click at [321, 419] on icon at bounding box center [319, 419] width 6 height 12
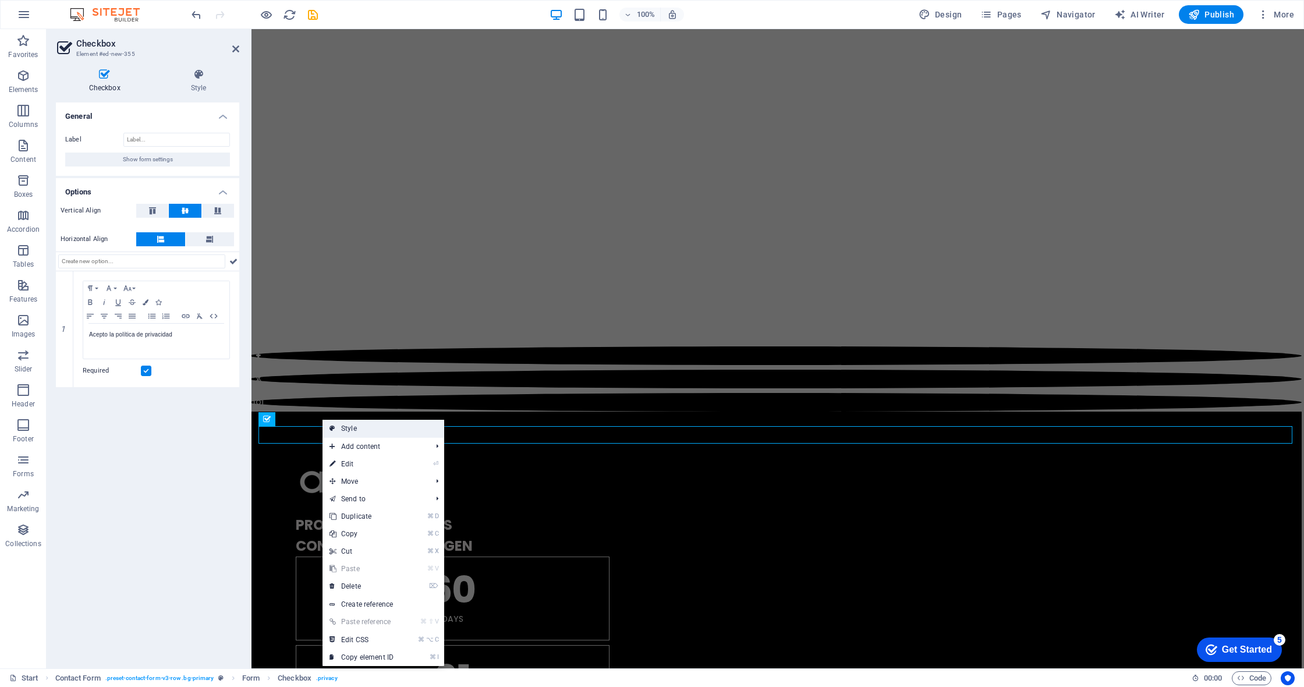
click at [352, 429] on link "Style" at bounding box center [384, 428] width 122 height 17
select select "rem"
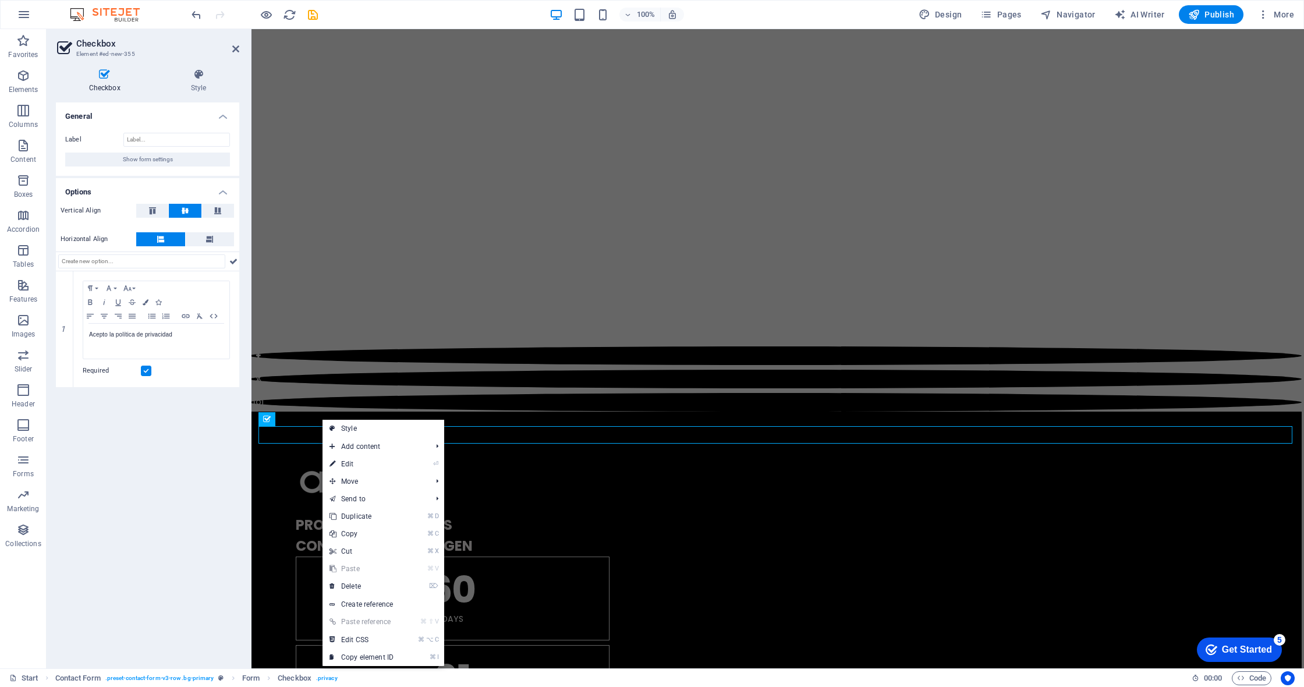
select select "rem"
select select "px"
select select "preset-contact-form-v3-row"
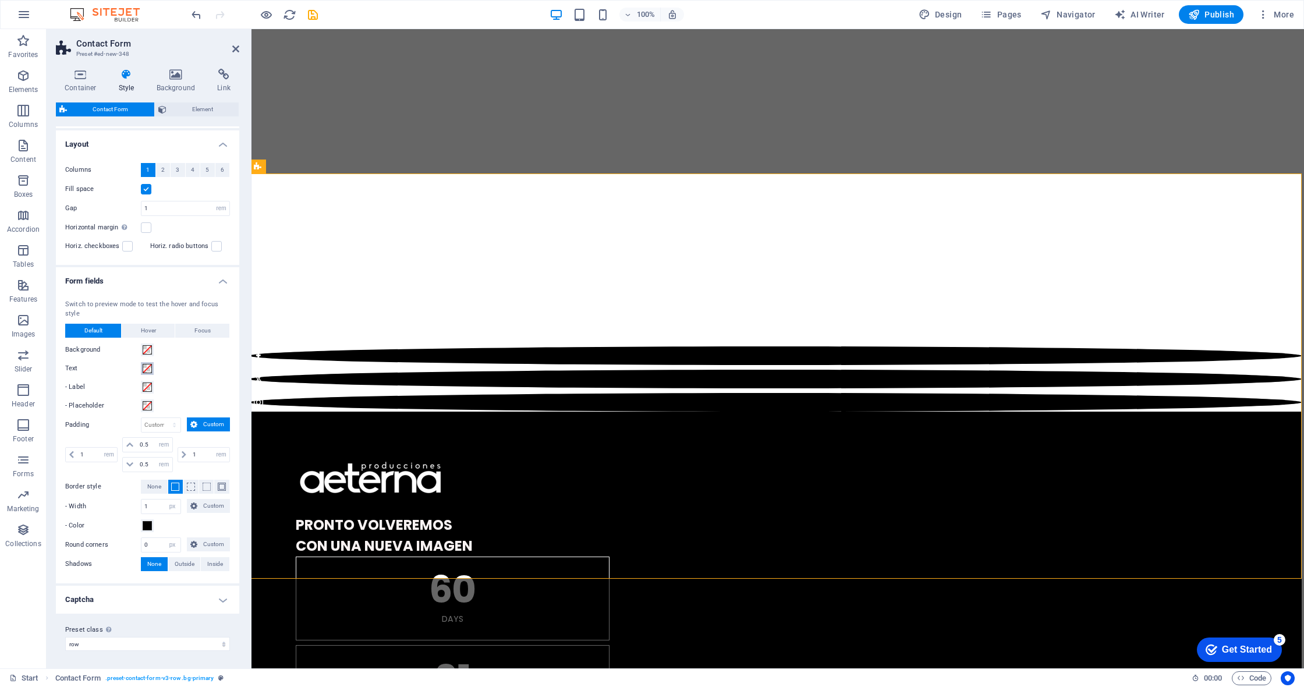
click at [151, 366] on span at bounding box center [147, 368] width 9 height 9
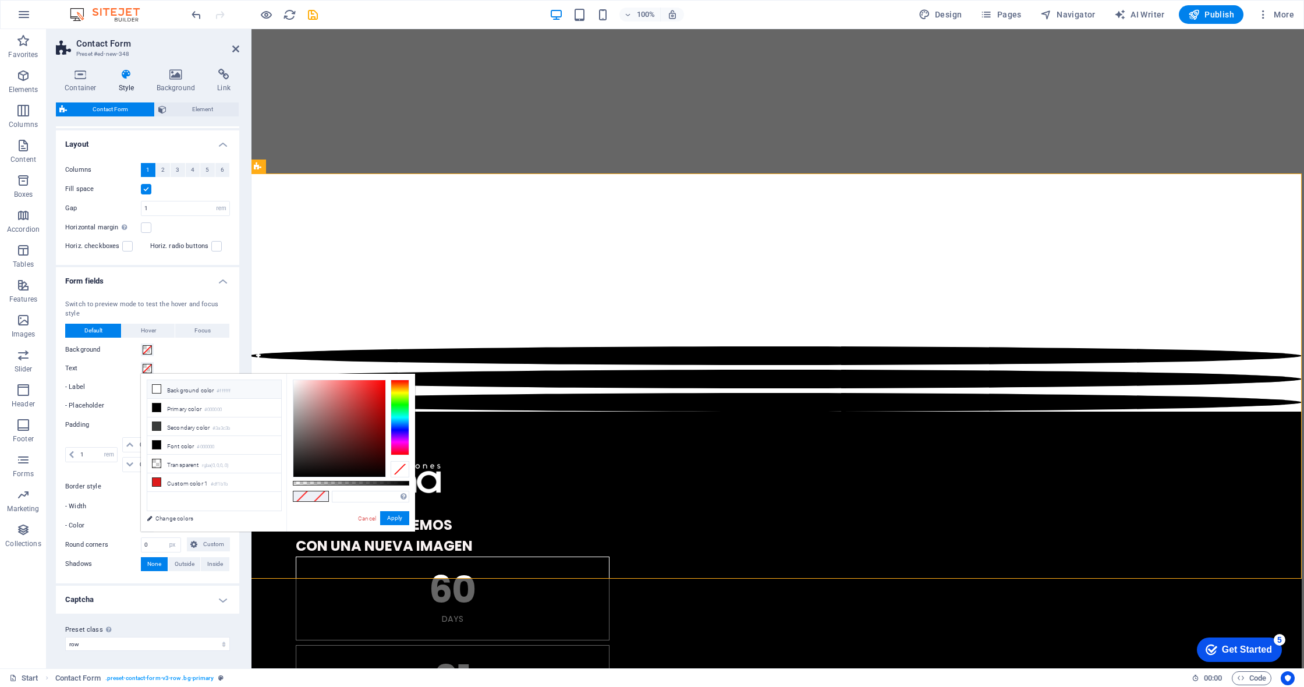
click at [172, 390] on li "Background color #ffffff" at bounding box center [214, 389] width 134 height 19
click at [398, 523] on button "Apply" at bounding box center [394, 518] width 29 height 14
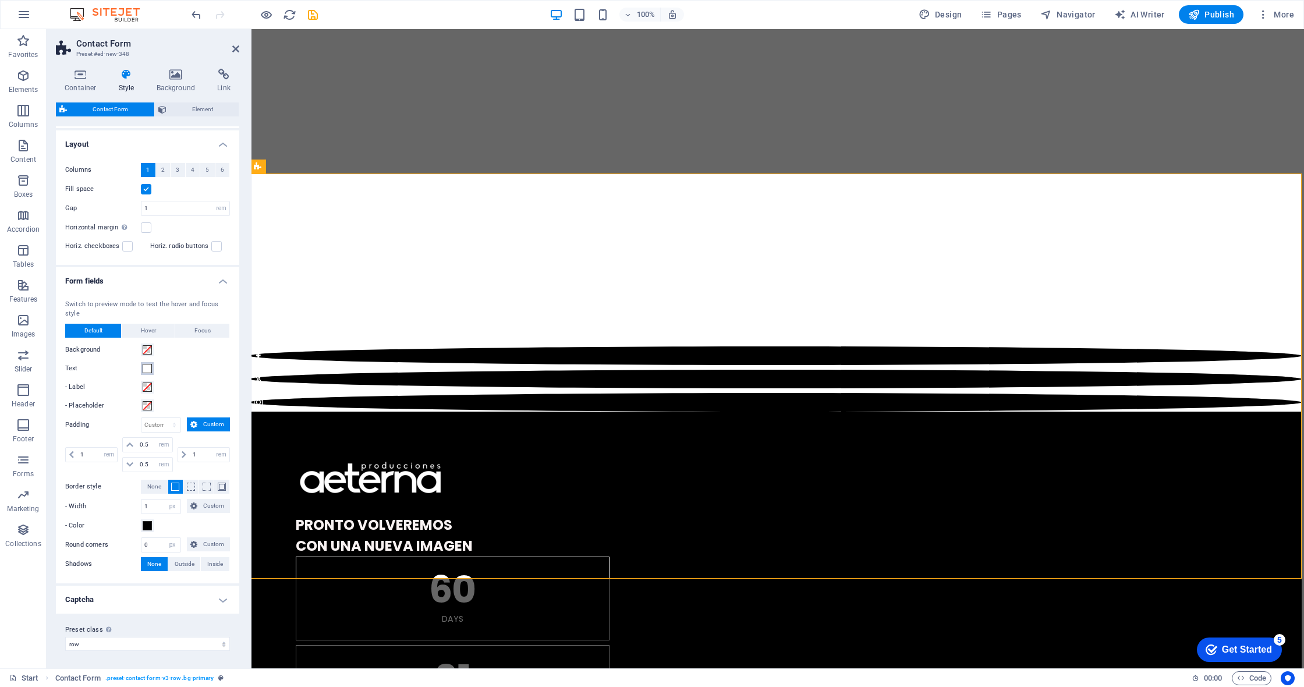
click at [145, 367] on span at bounding box center [147, 368] width 9 height 9
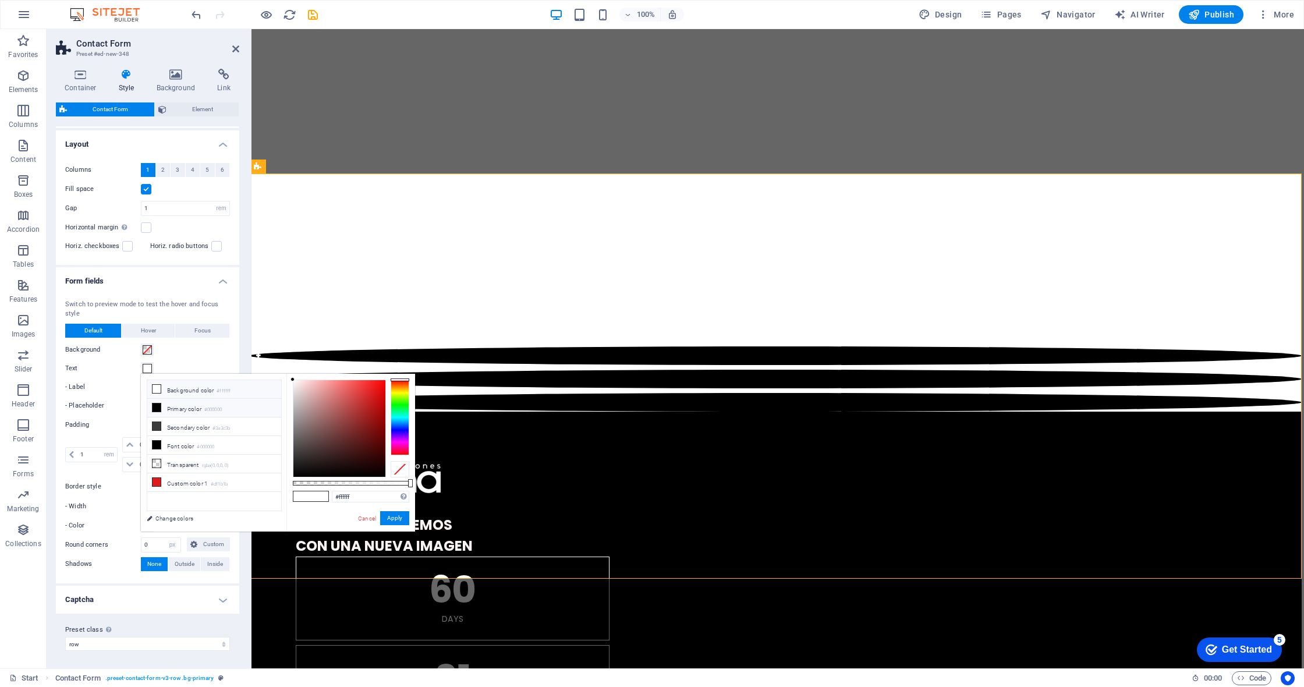
click at [189, 407] on li "Primary color #000000" at bounding box center [214, 408] width 134 height 19
type input "#000000"
click at [397, 519] on button "Apply" at bounding box center [394, 518] width 29 height 14
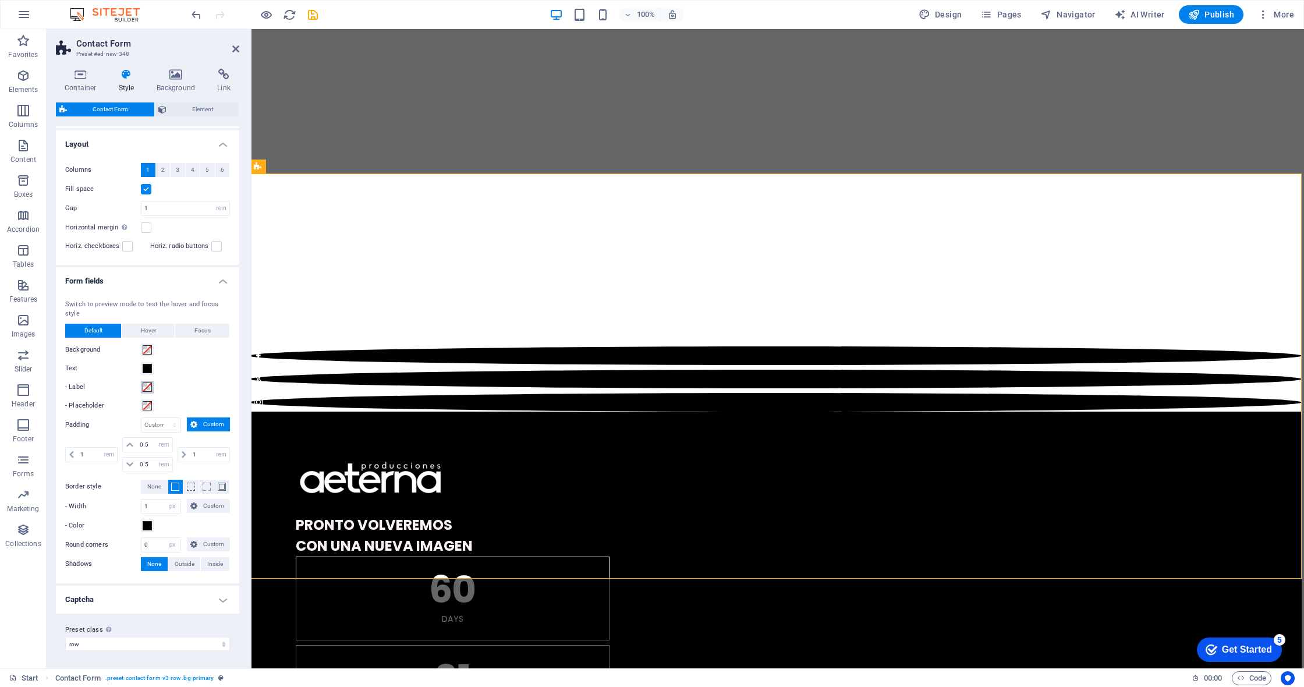
click at [150, 387] on span at bounding box center [147, 387] width 9 height 9
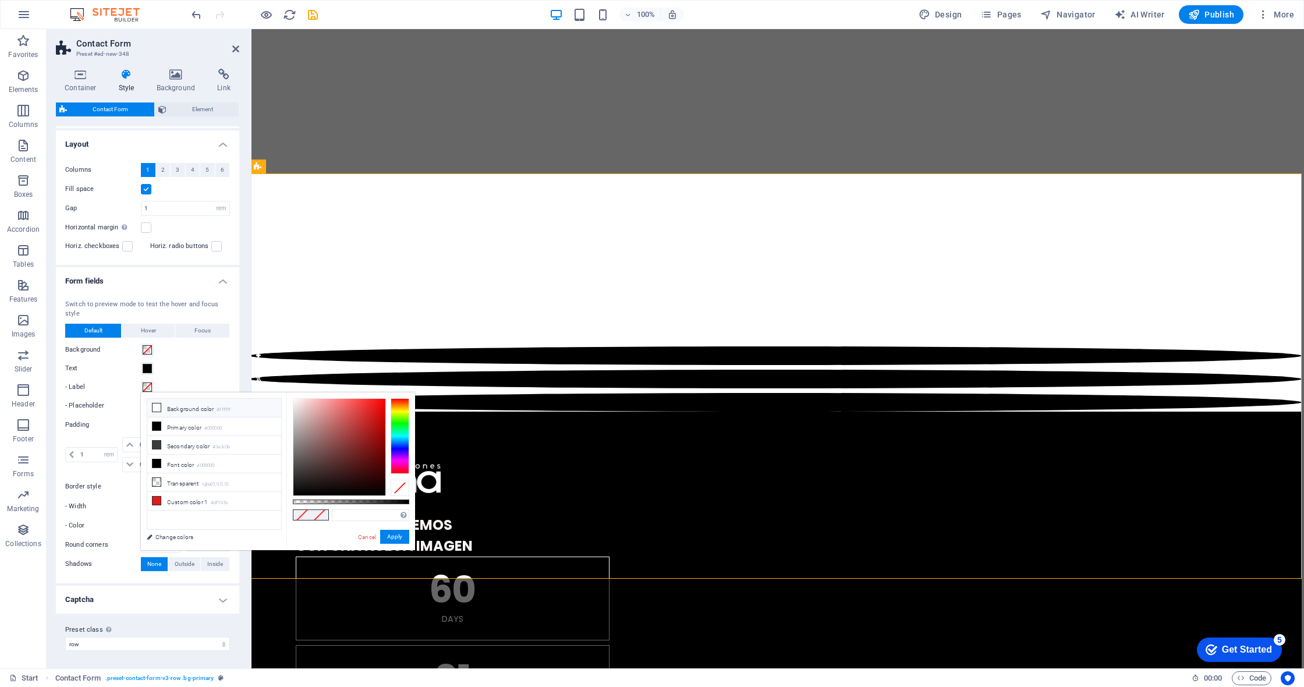
click at [190, 408] on li "Background color #ffffff" at bounding box center [214, 408] width 134 height 19
type input "#ffffff"
click at [405, 537] on button "Apply" at bounding box center [394, 537] width 29 height 14
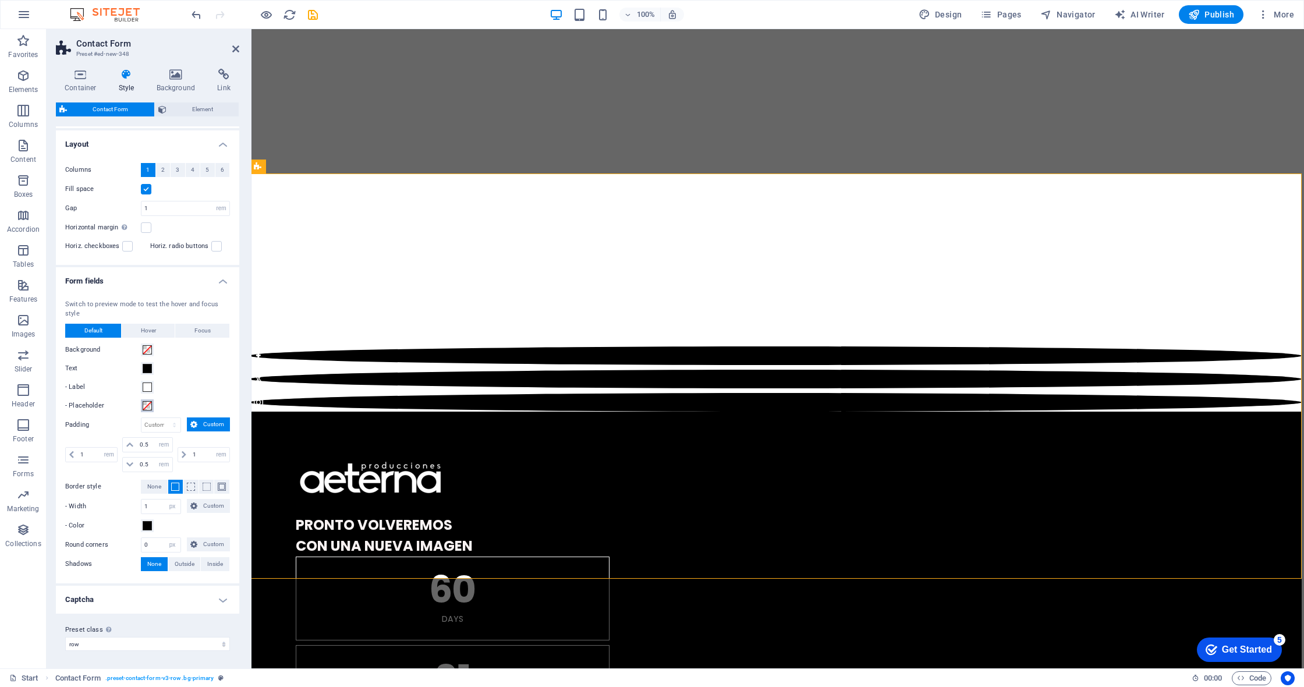
click at [147, 404] on span at bounding box center [147, 405] width 9 height 9
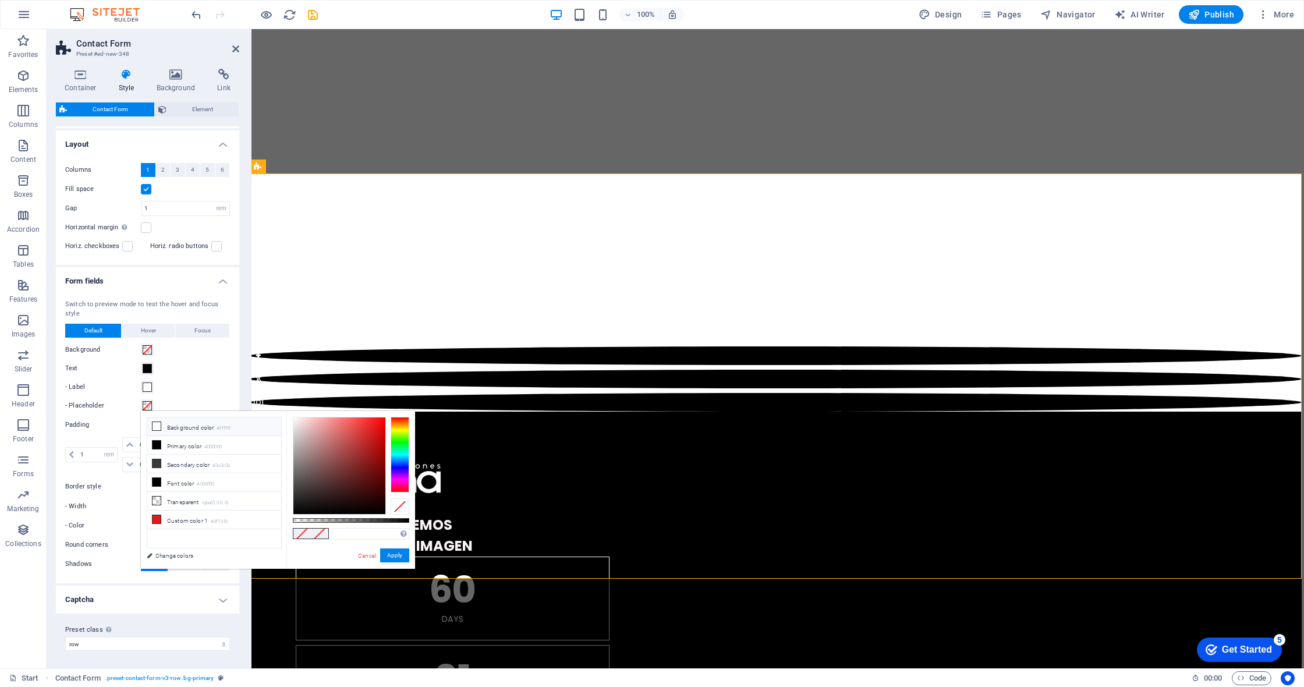
click at [178, 423] on li "Background color #ffffff" at bounding box center [214, 426] width 134 height 19
click at [397, 554] on button "Apply" at bounding box center [394, 555] width 29 height 14
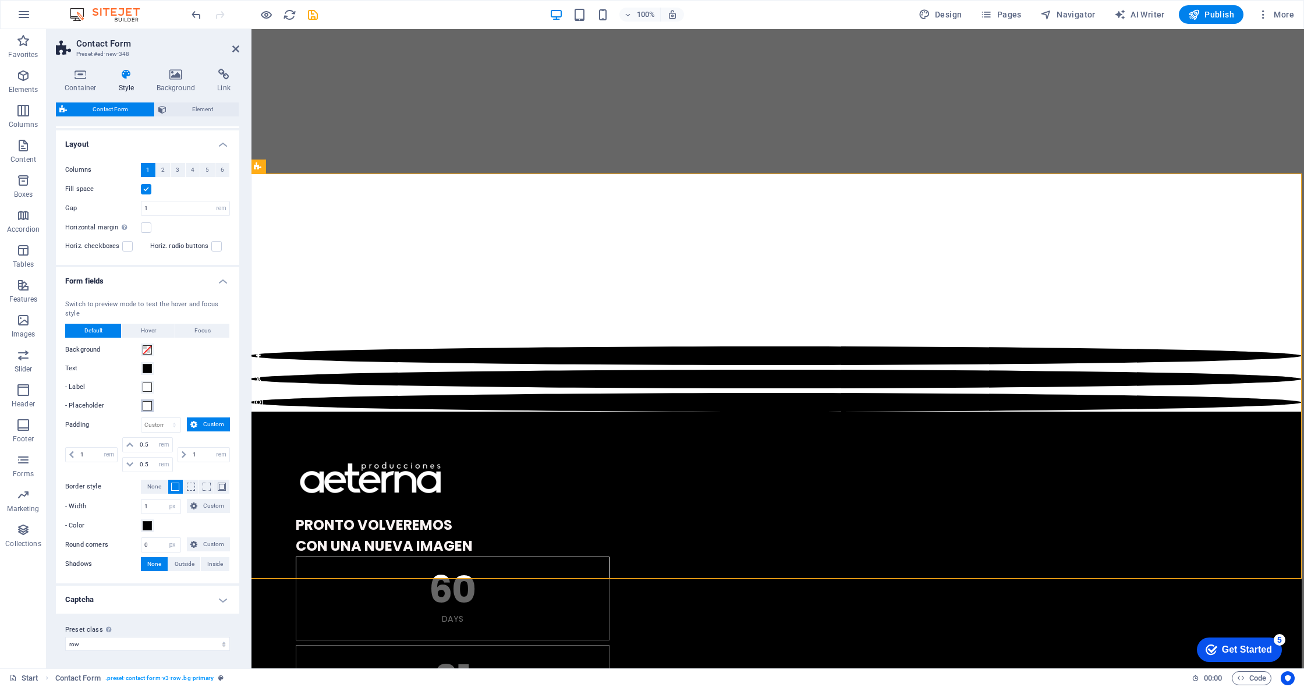
click at [151, 404] on span at bounding box center [147, 405] width 9 height 9
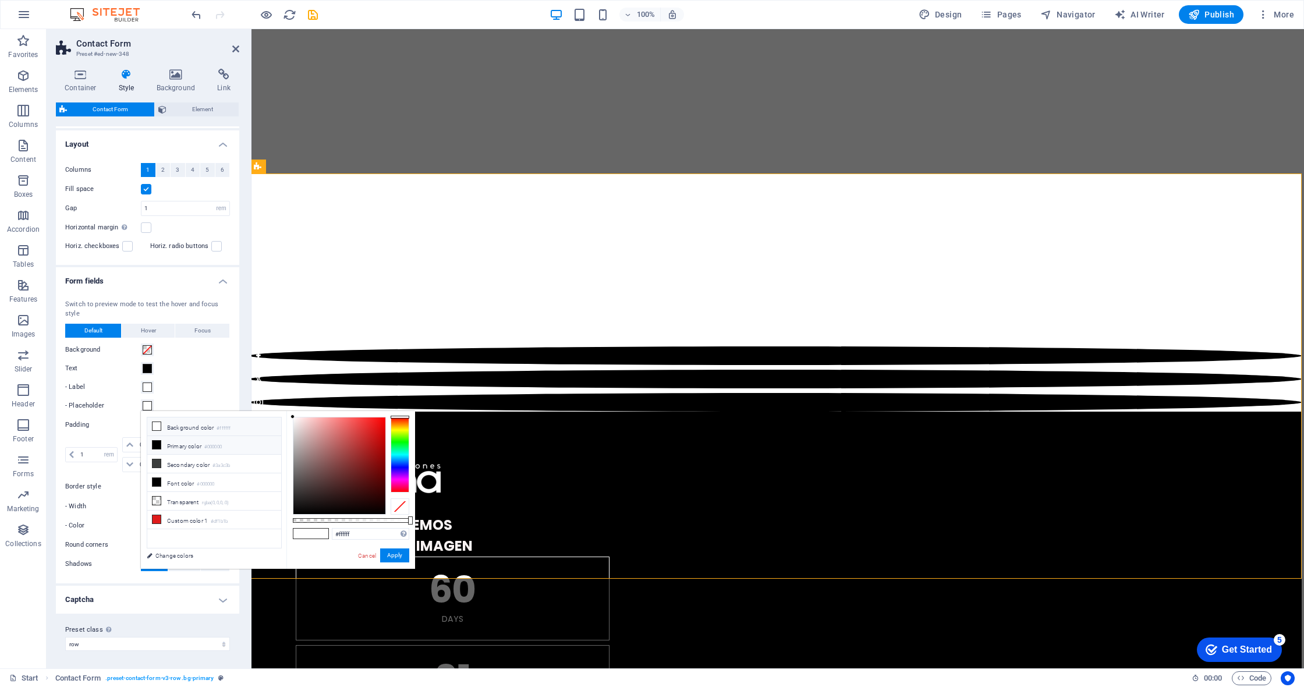
click at [163, 443] on li "Primary color #000000" at bounding box center [214, 445] width 134 height 19
type input "#000000"
click at [397, 557] on button "Apply" at bounding box center [394, 555] width 29 height 14
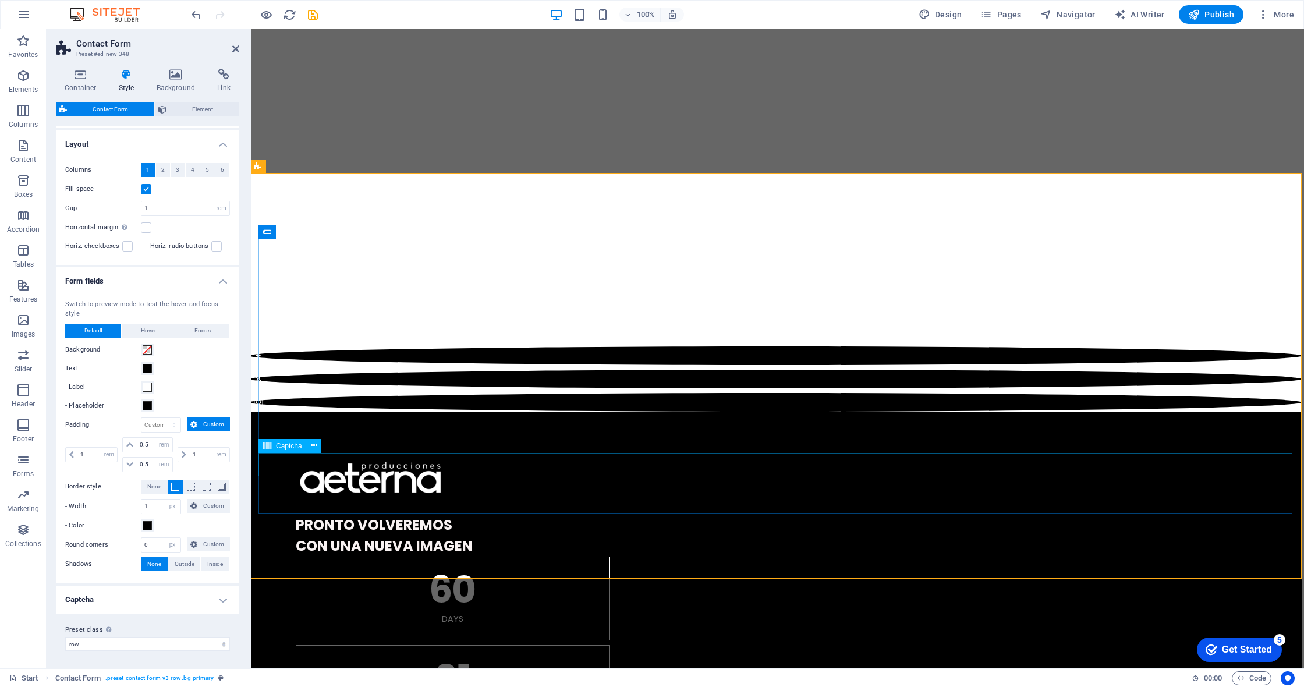
click at [314, 449] on icon at bounding box center [314, 446] width 6 height 12
click at [211, 592] on h4 "Captcha" at bounding box center [147, 600] width 183 height 28
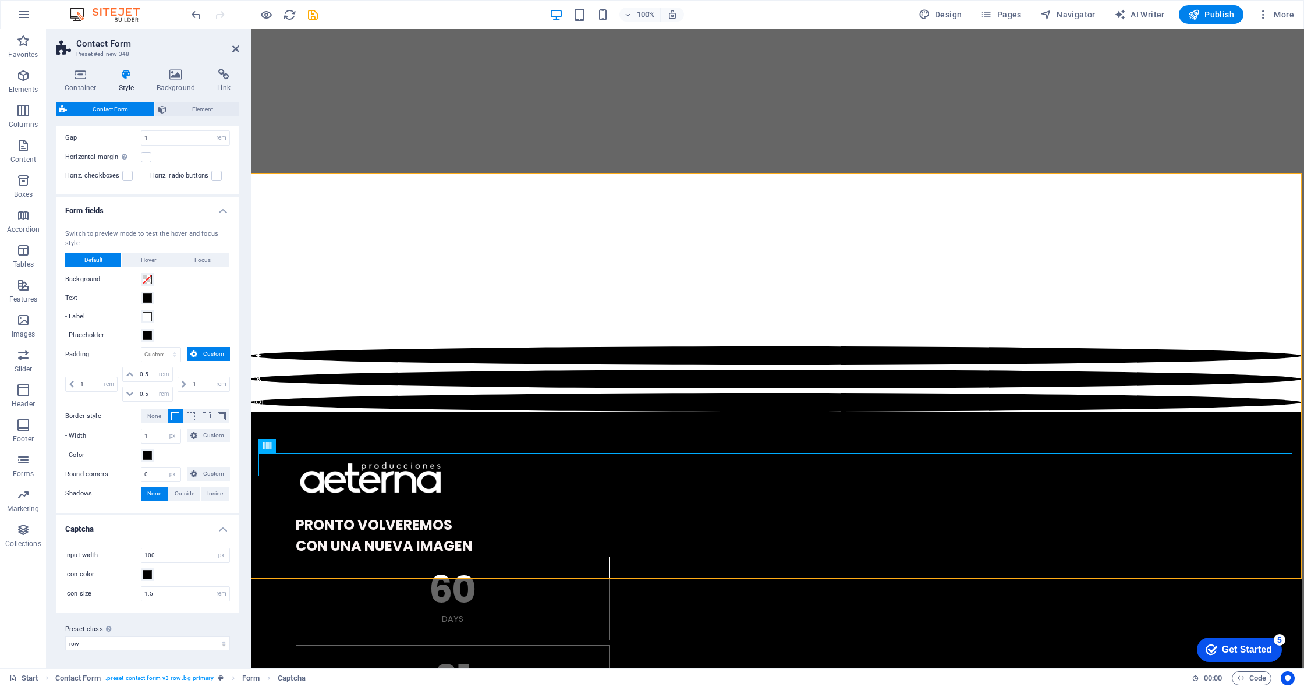
scroll to position [266, 0]
click at [146, 572] on span at bounding box center [147, 575] width 9 height 9
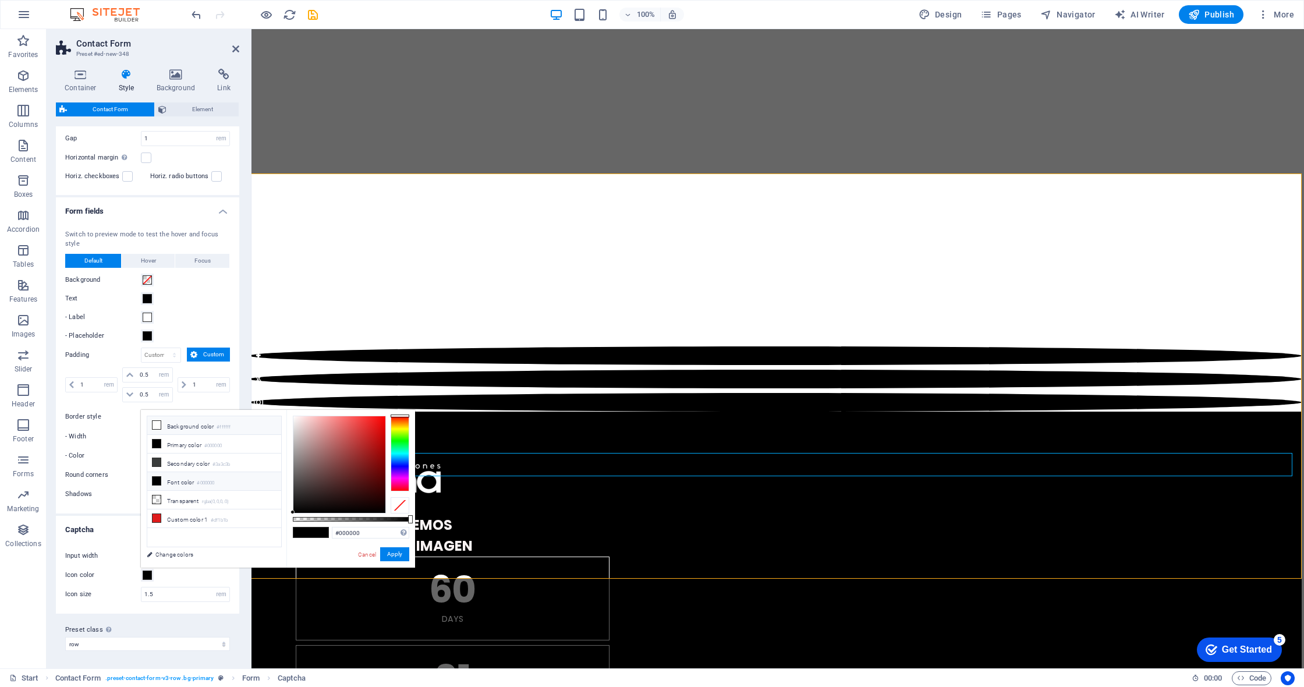
click at [174, 431] on li "Background color #ffffff" at bounding box center [214, 425] width 134 height 19
type input "#ffffff"
click at [392, 557] on button "Apply" at bounding box center [394, 554] width 29 height 14
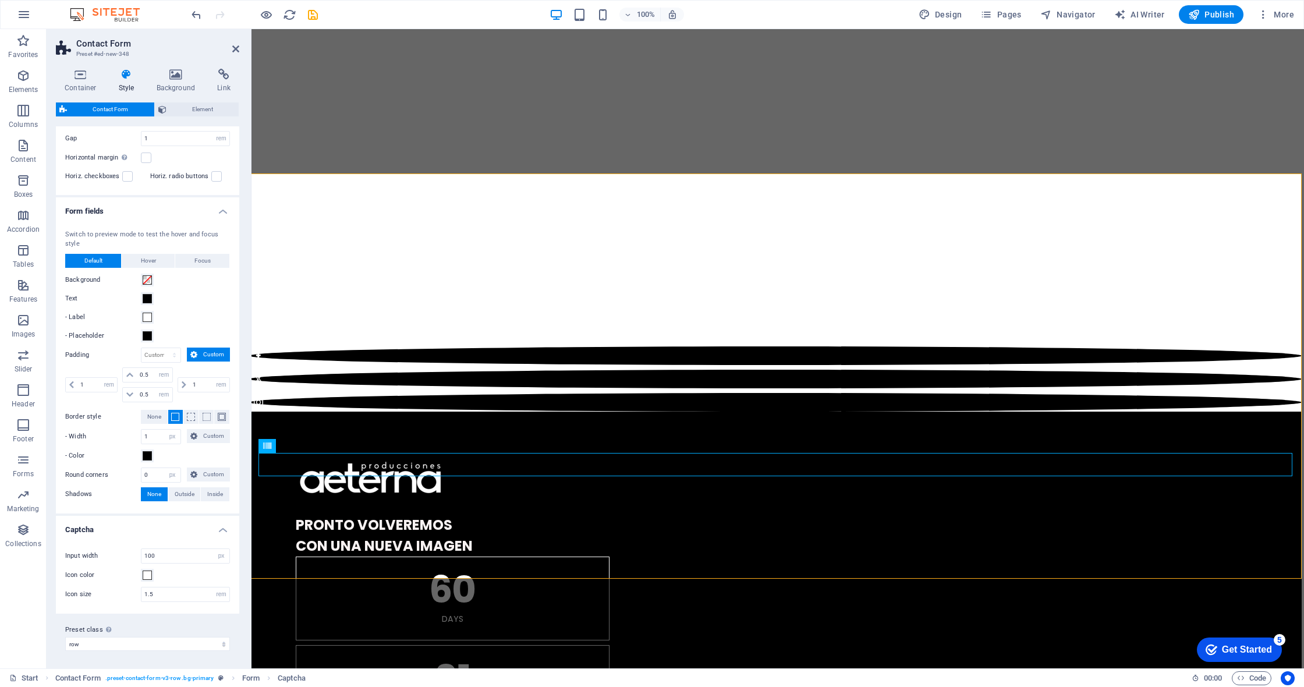
scroll to position [981, 2]
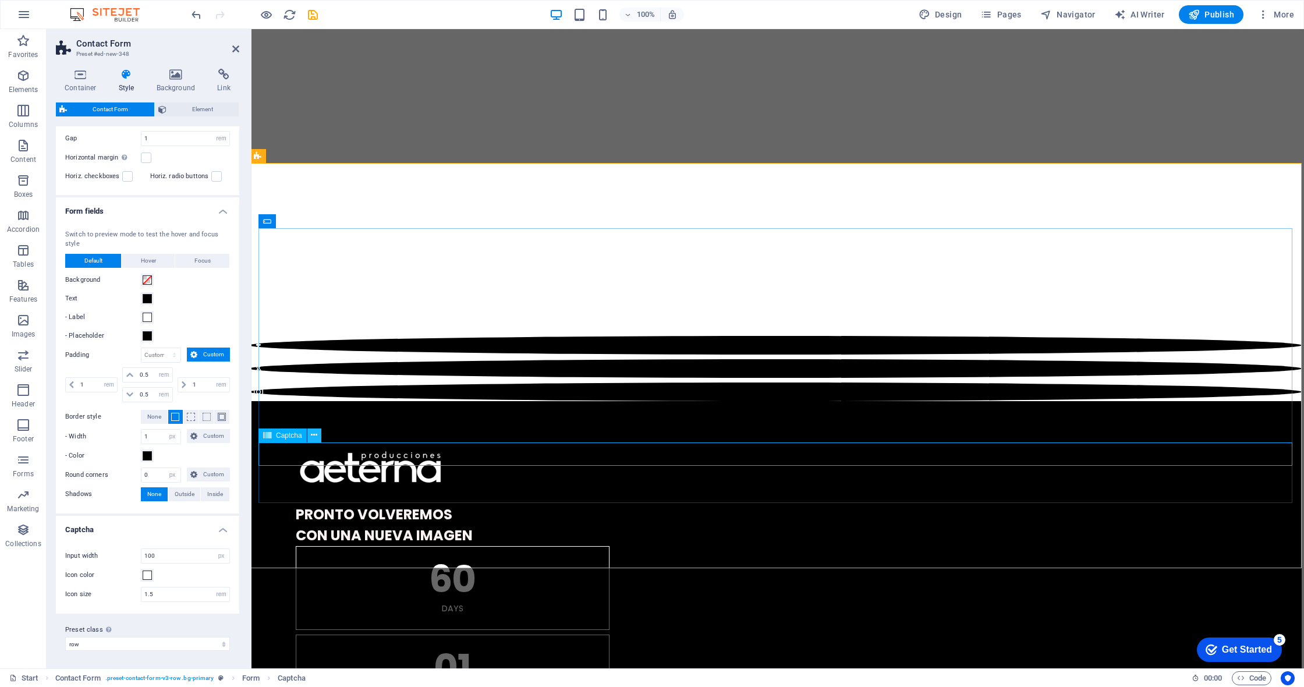
click at [319, 438] on button at bounding box center [314, 436] width 14 height 14
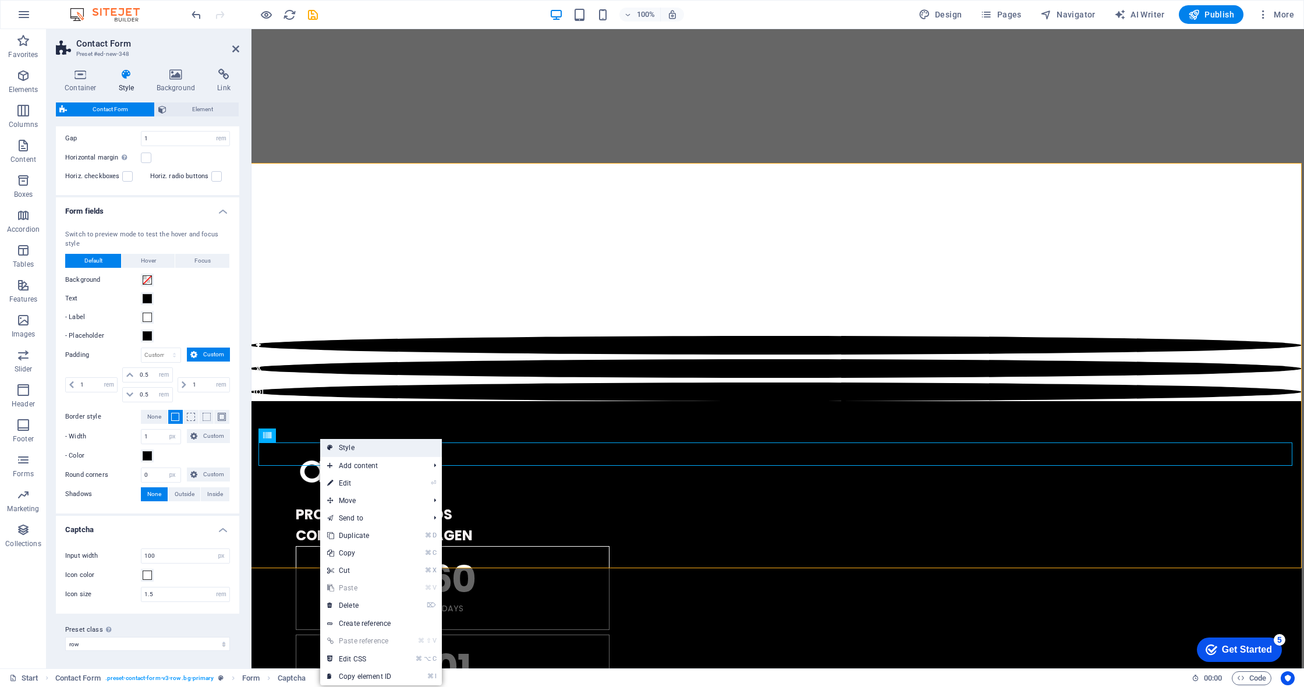
click at [352, 447] on link "Style" at bounding box center [381, 447] width 122 height 17
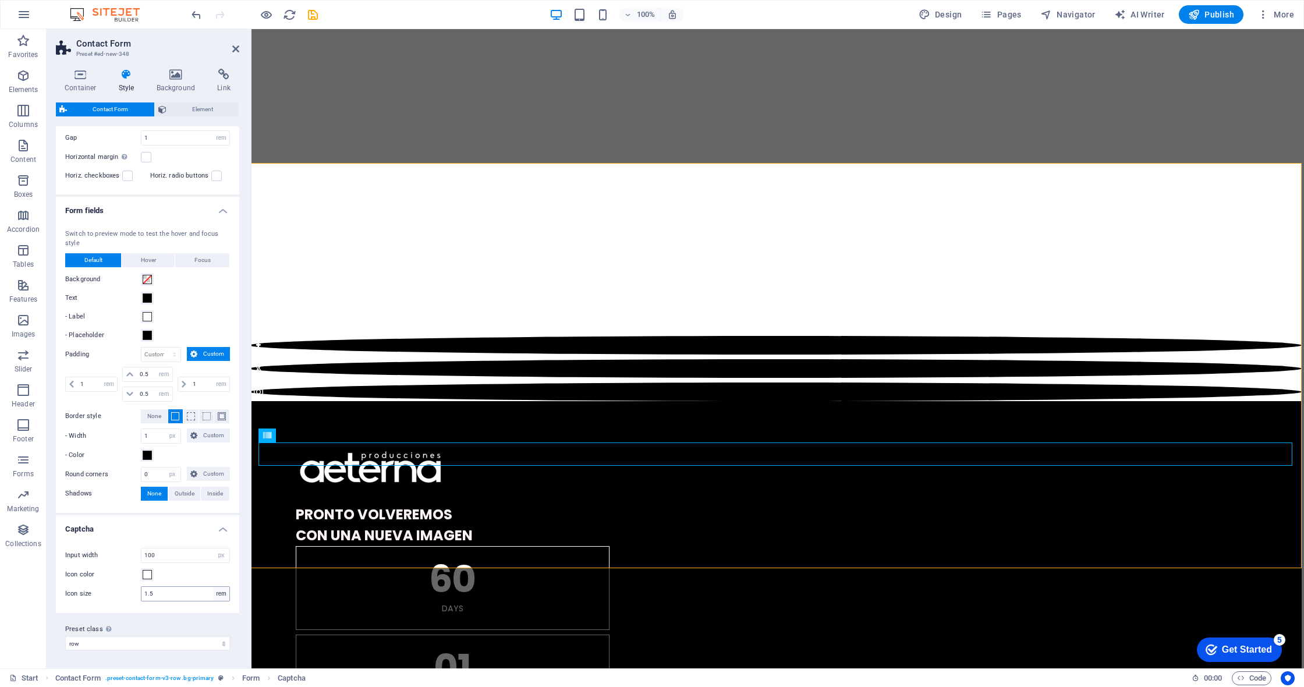
scroll to position [266, 0]
click at [317, 437] on icon at bounding box center [314, 435] width 6 height 12
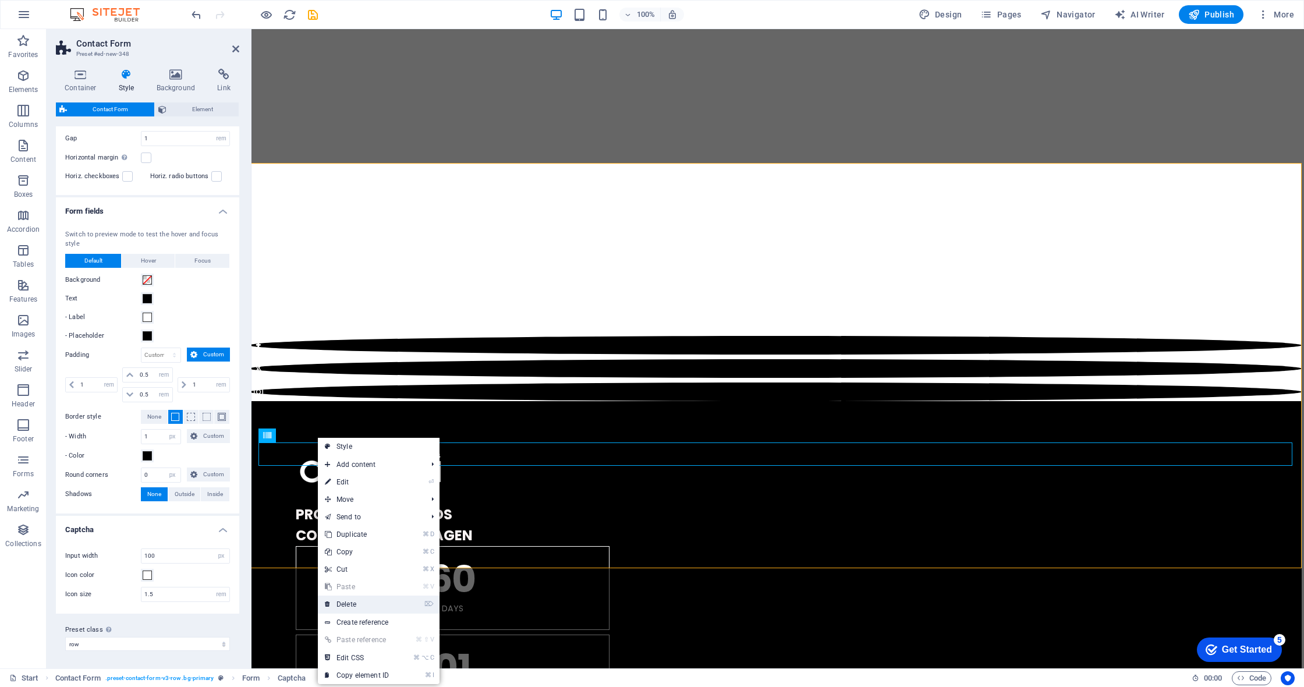
click at [379, 602] on link "⌦ Delete" at bounding box center [357, 604] width 78 height 17
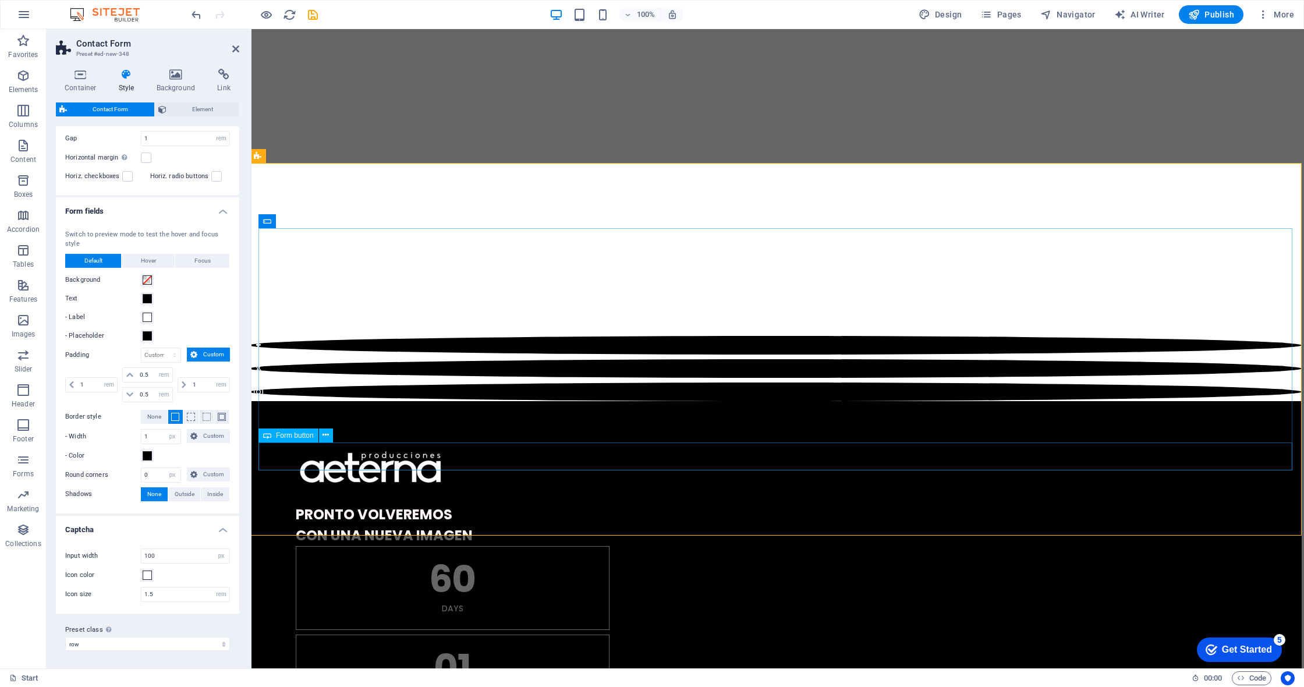
click at [326, 439] on icon at bounding box center [326, 435] width 6 height 12
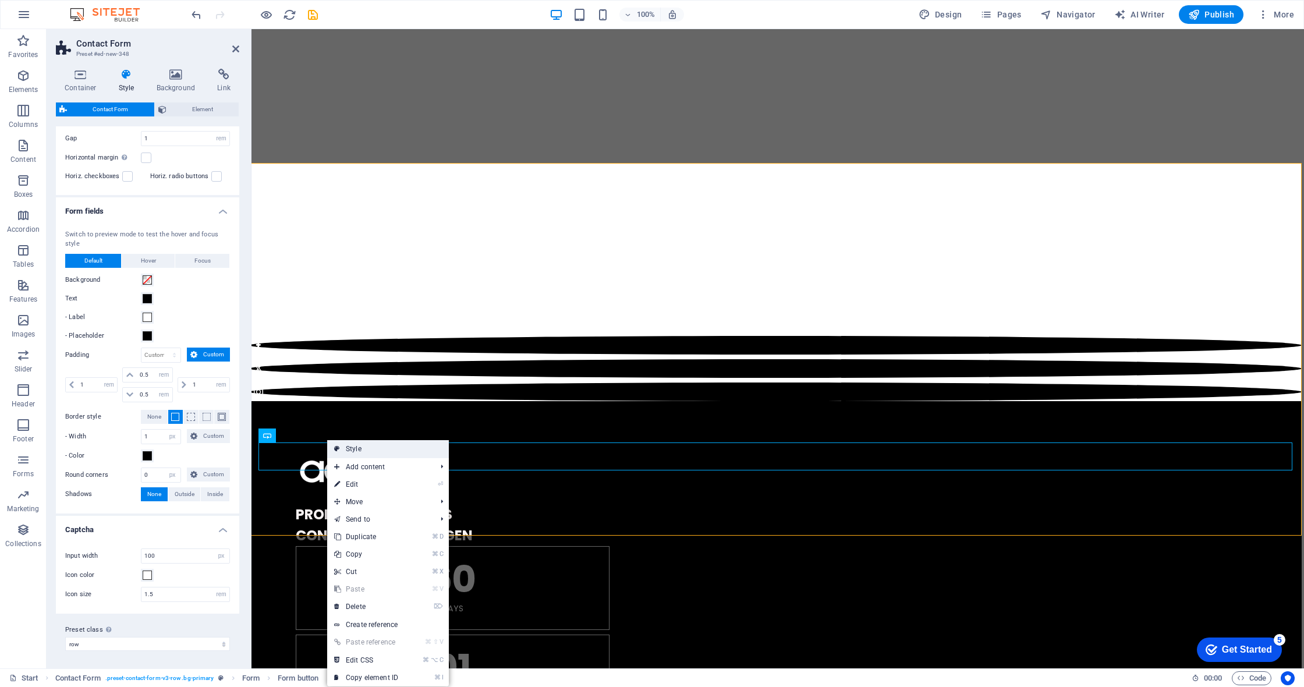
click at [365, 453] on link "Style" at bounding box center [388, 448] width 122 height 17
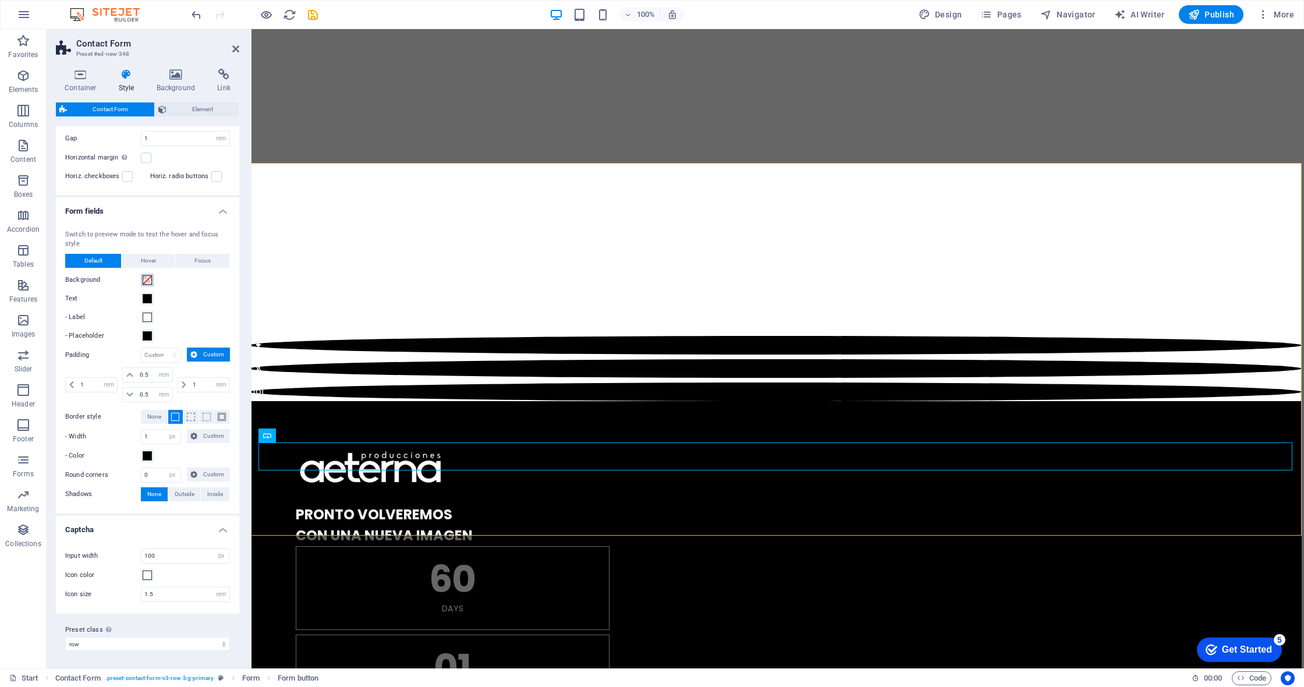
click at [148, 277] on span at bounding box center [147, 279] width 9 height 9
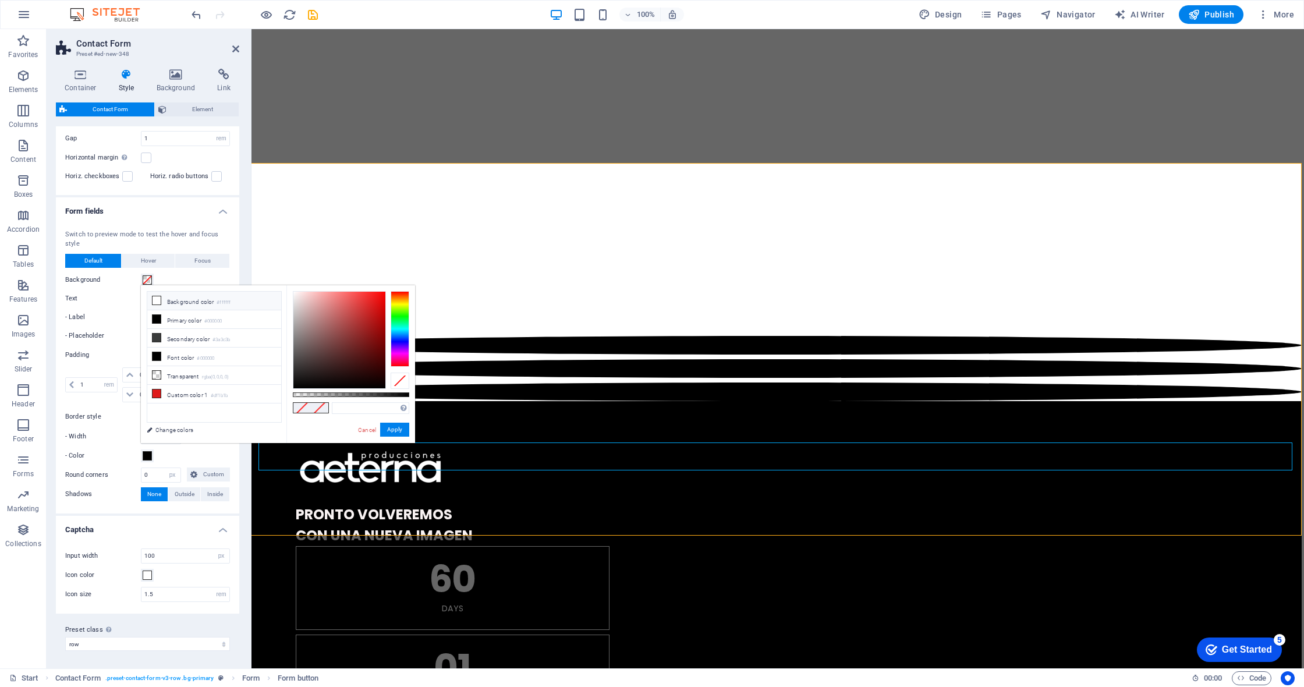
click at [171, 299] on li "Background color #ffffff" at bounding box center [214, 301] width 134 height 19
type input "#ffffff"
click at [393, 430] on button "Apply" at bounding box center [394, 430] width 29 height 14
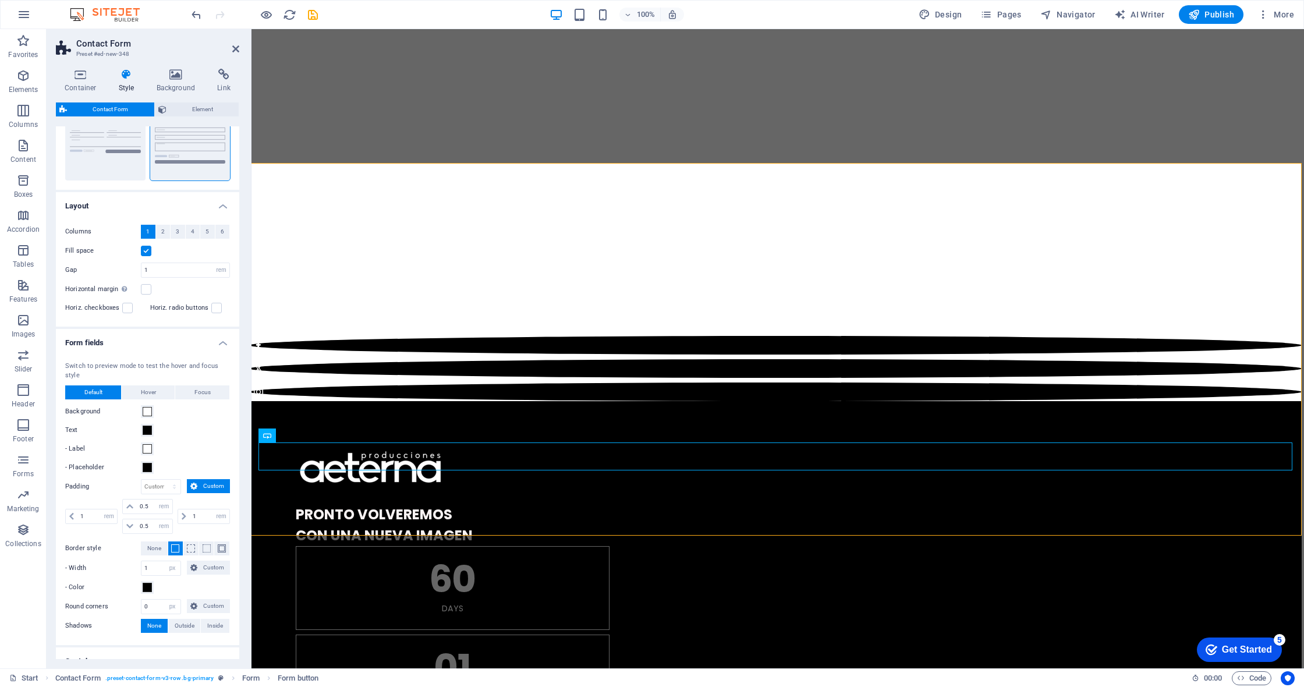
scroll to position [138, 0]
click at [161, 385] on button "Hover" at bounding box center [148, 389] width 53 height 14
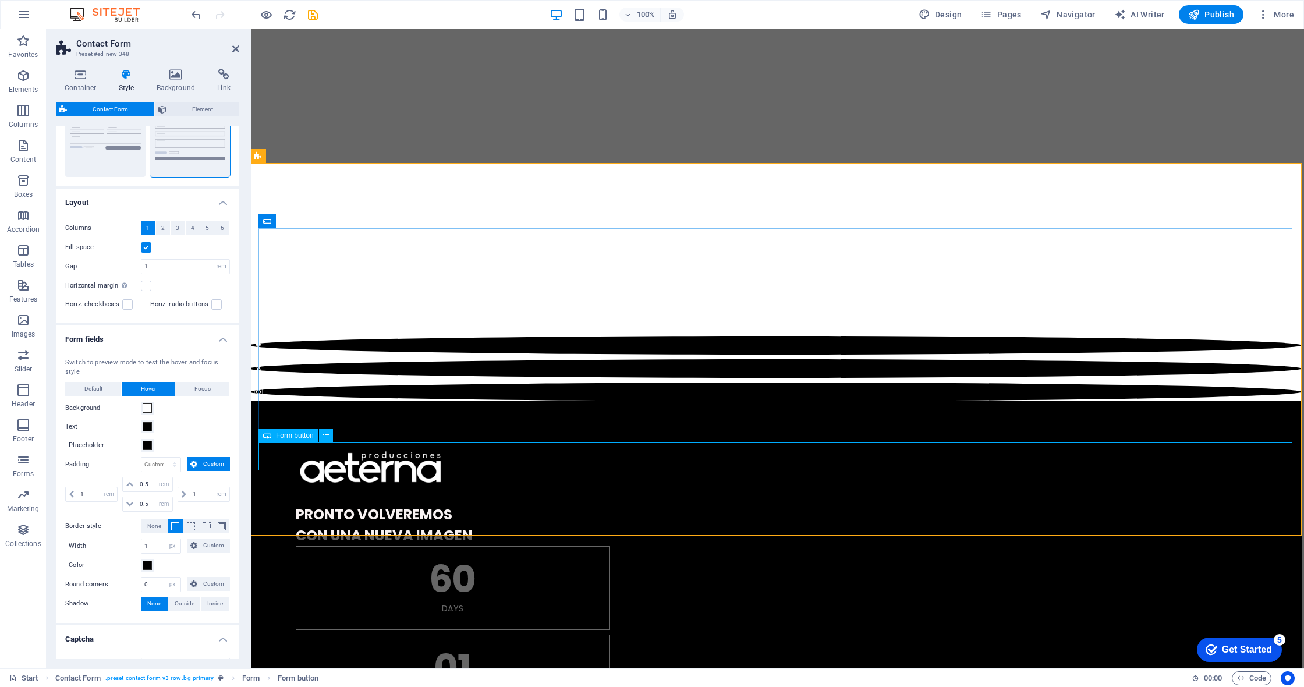
click at [303, 438] on span "Form button" at bounding box center [295, 435] width 38 height 7
click at [325, 438] on icon at bounding box center [326, 435] width 6 height 12
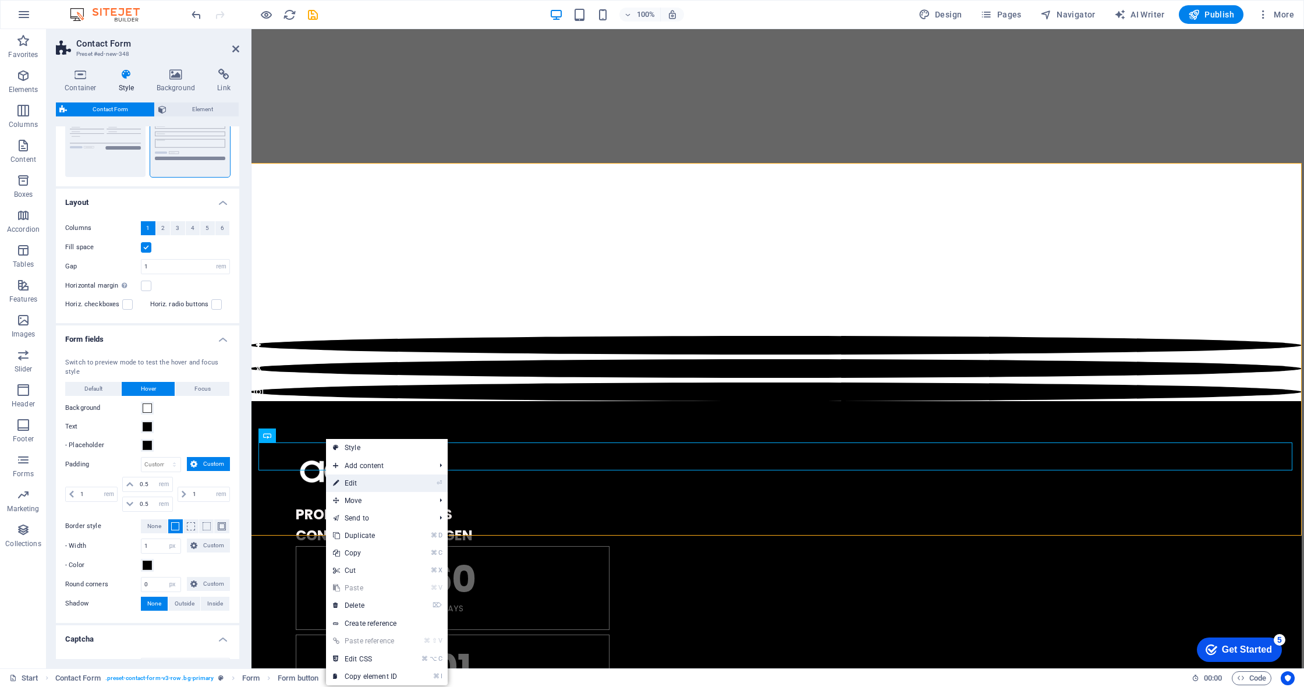
click at [370, 481] on link "⏎ Edit" at bounding box center [365, 483] width 78 height 17
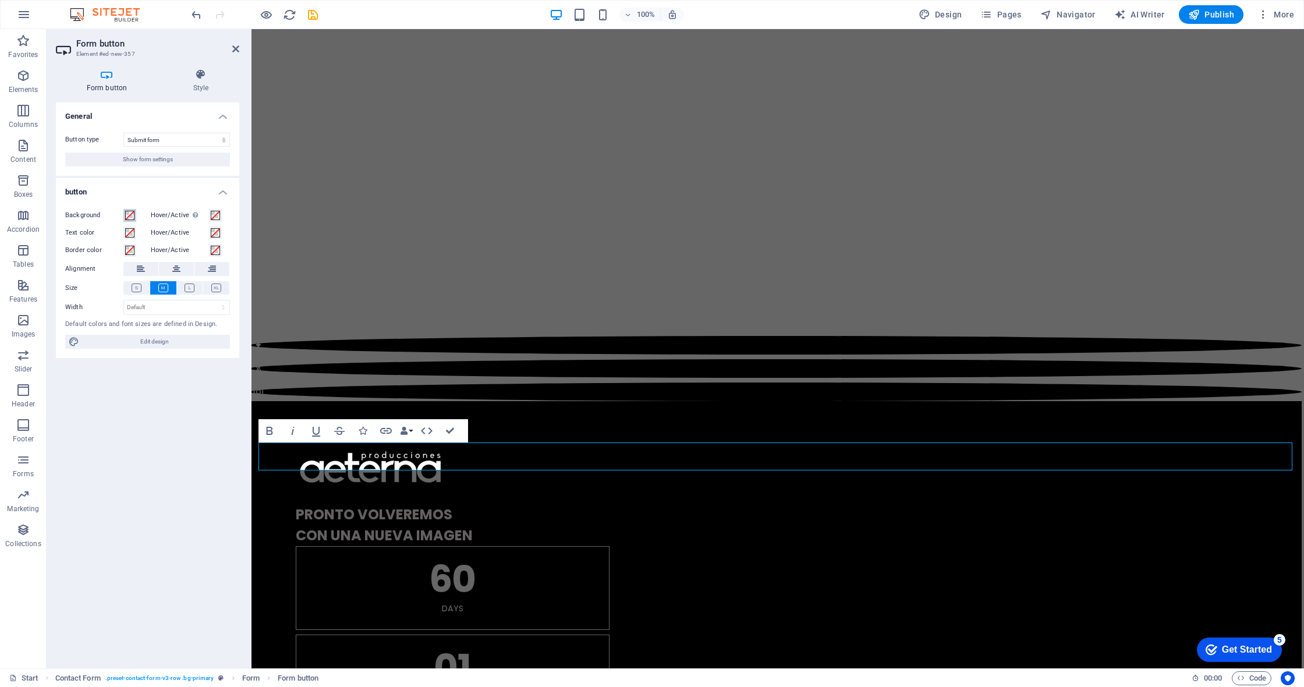
click at [127, 214] on span at bounding box center [129, 215] width 9 height 9
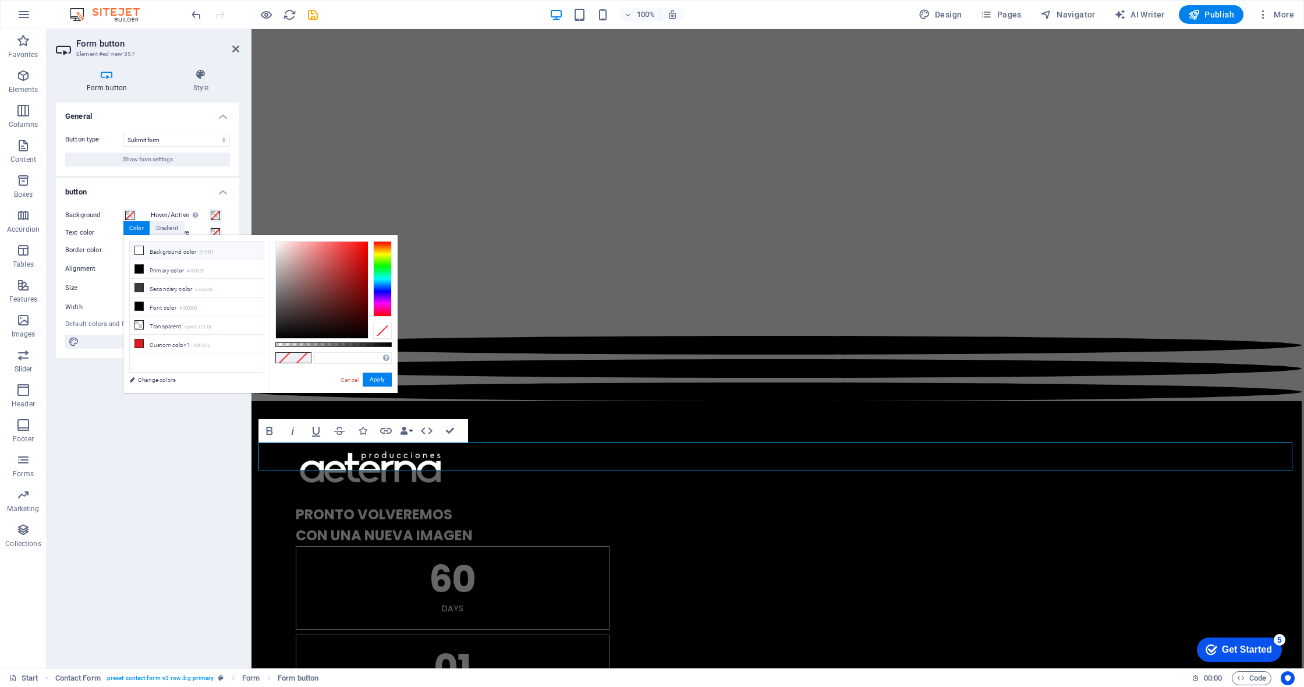
click at [158, 248] on li "Background color #ffffff" at bounding box center [197, 251] width 134 height 19
type input "#ffffff"
click at [99, 233] on label "Text color" at bounding box center [94, 233] width 58 height 14
click at [123, 233] on button "Text color" at bounding box center [129, 232] width 13 height 13
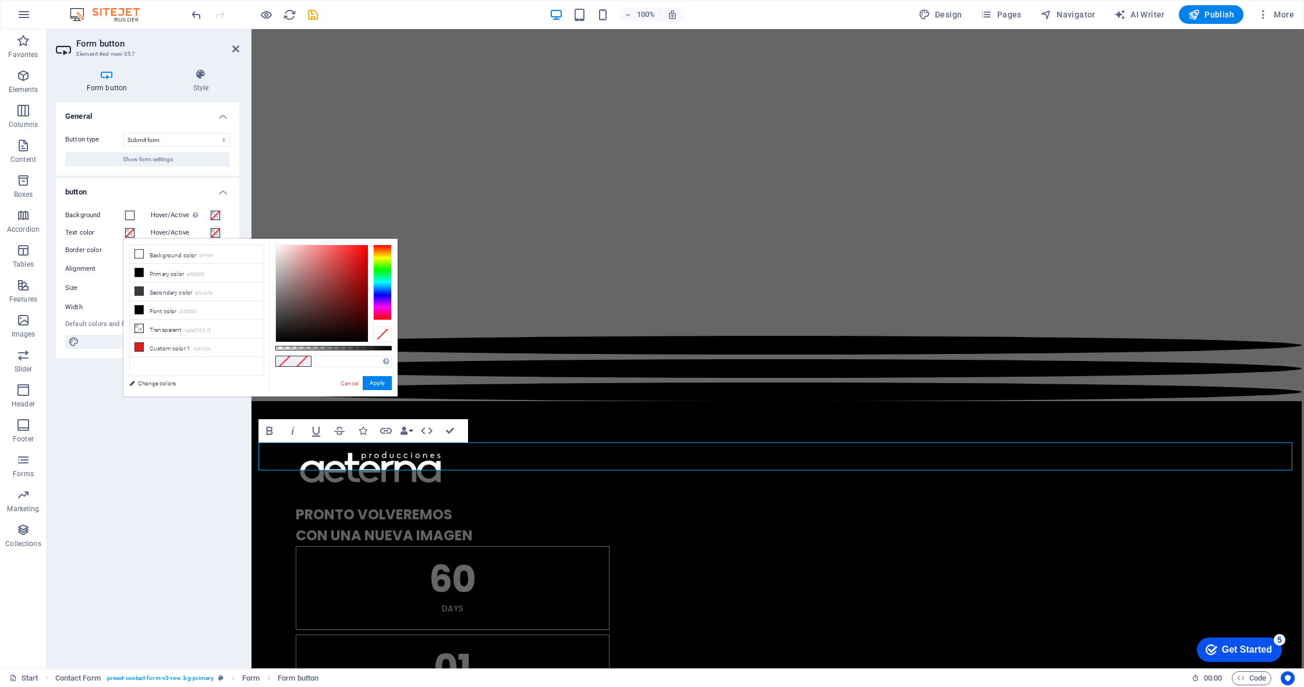
click at [132, 231] on span at bounding box center [129, 232] width 9 height 9
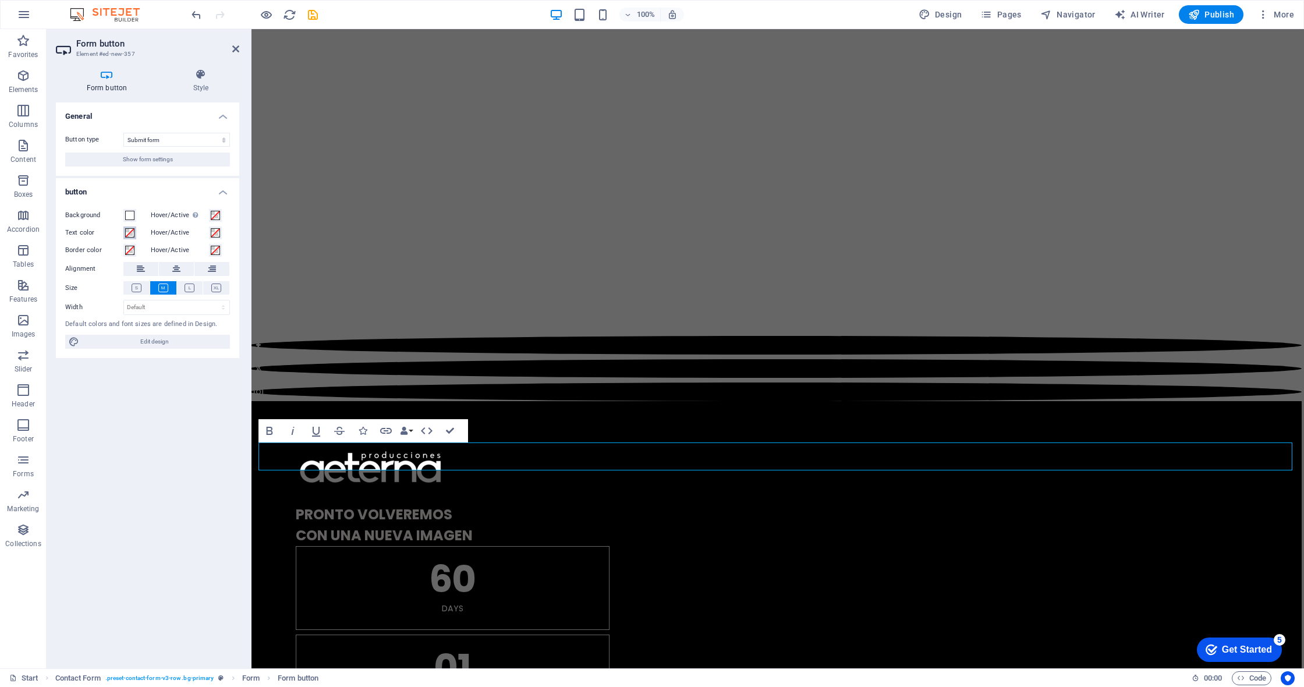
click at [129, 233] on span at bounding box center [129, 232] width 9 height 9
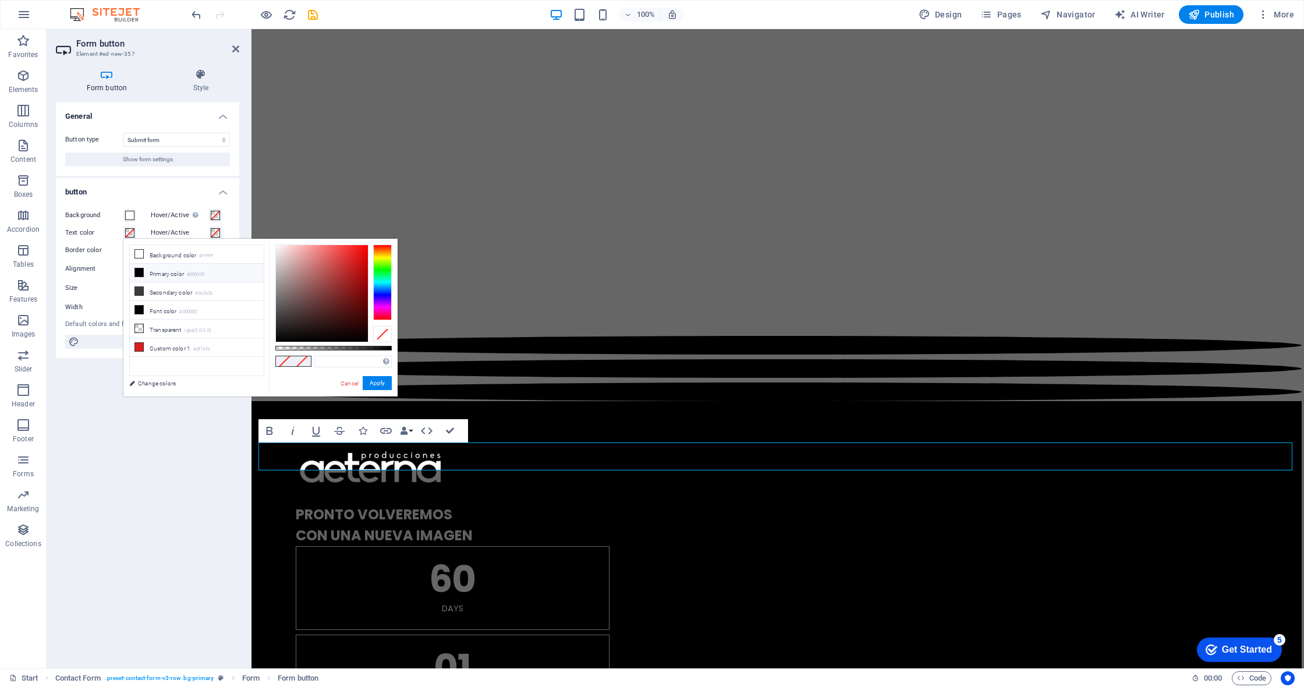
click at [157, 272] on li "Primary color #000000" at bounding box center [197, 273] width 134 height 19
type input "#000000"
click at [383, 380] on button "Apply" at bounding box center [377, 383] width 29 height 14
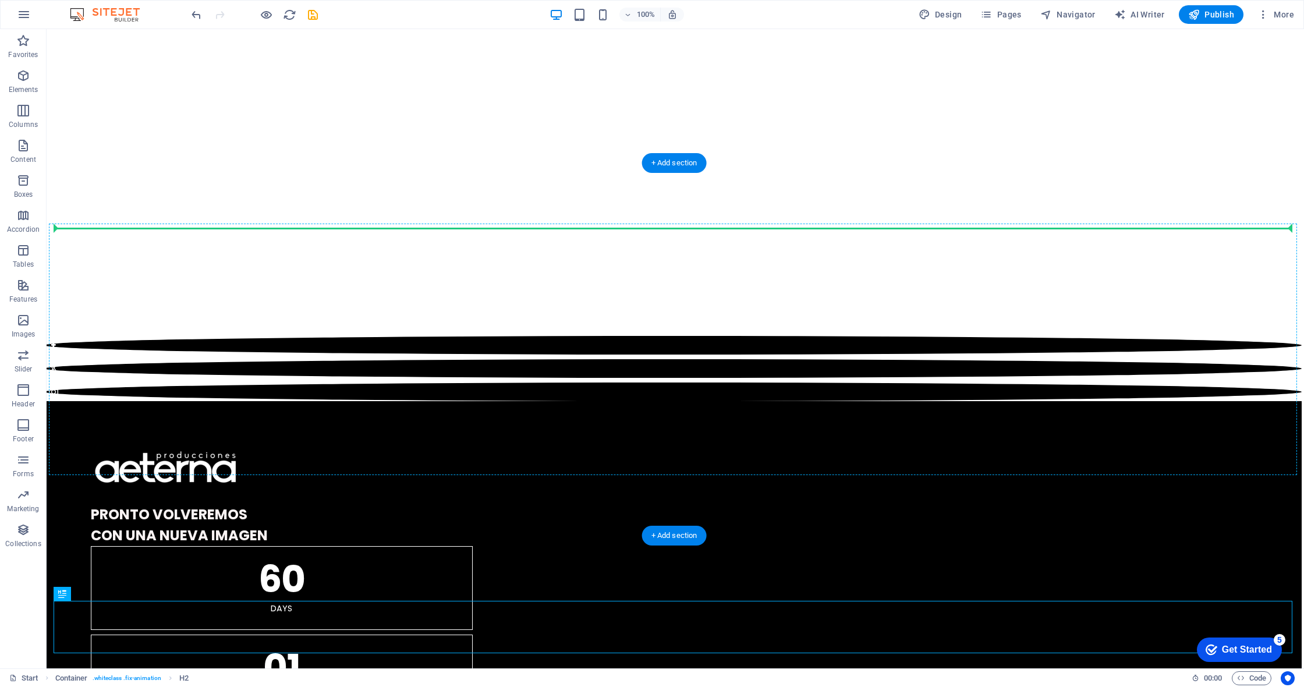
drag, startPoint x: 111, startPoint y: 624, endPoint x: 137, endPoint y: 231, distance: 393.3
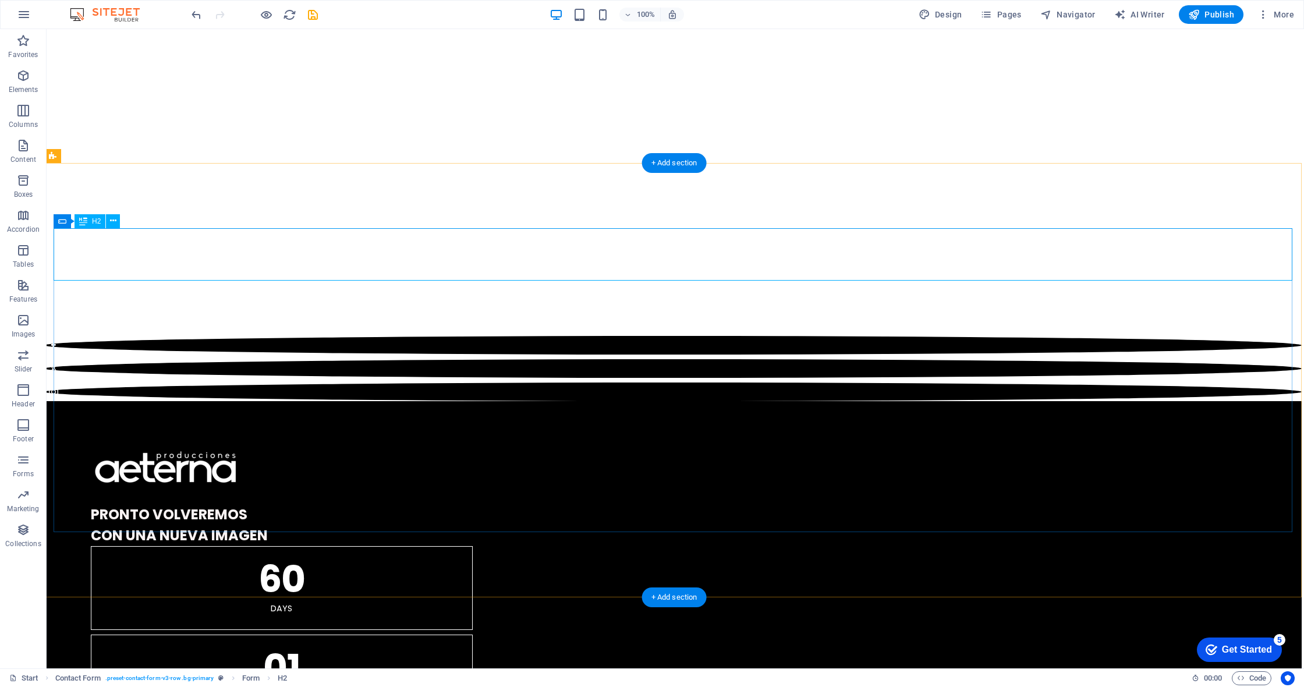
click at [113, 222] on icon at bounding box center [113, 221] width 6 height 12
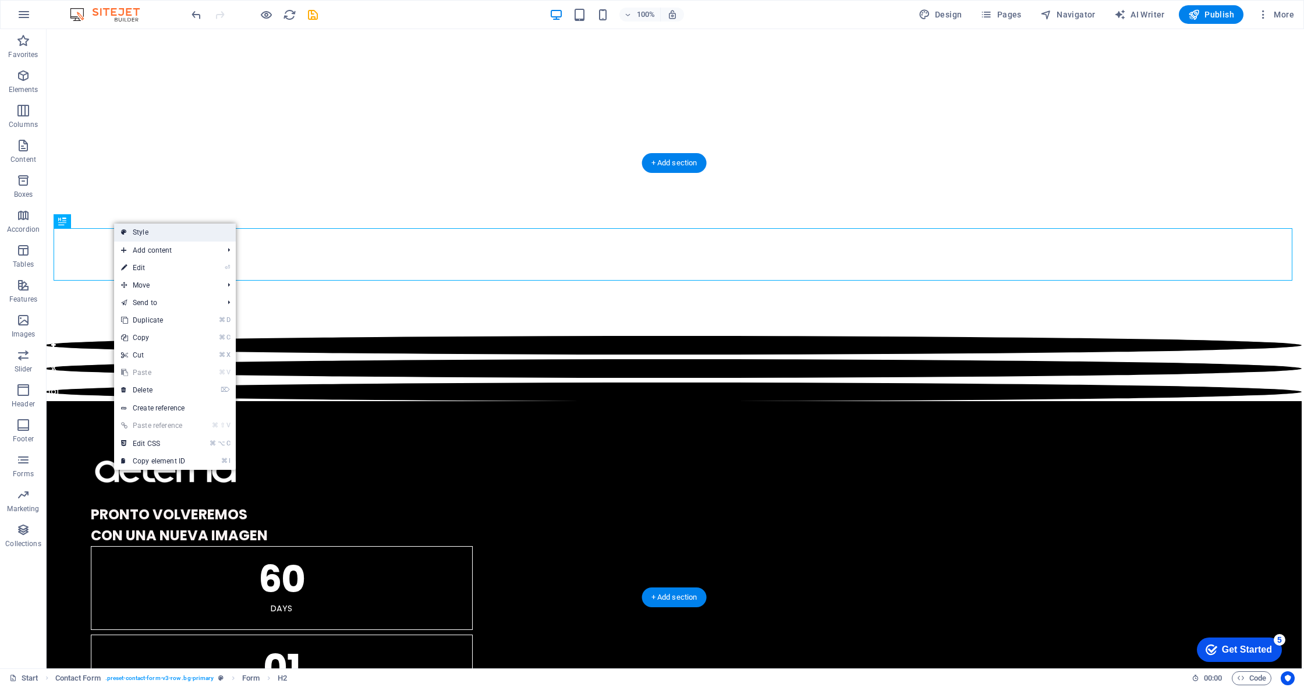
click at [142, 232] on link "Style" at bounding box center [175, 232] width 122 height 17
select select "rem"
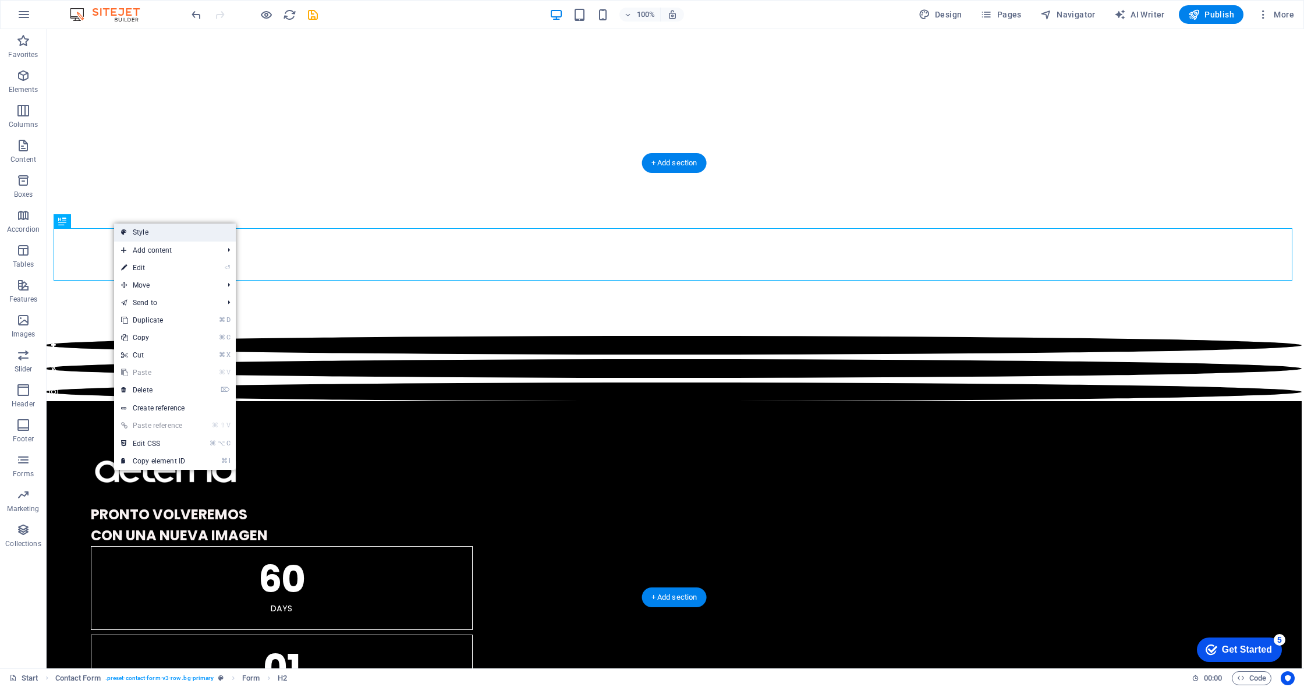
select select "rem"
select select "px"
select select "rem"
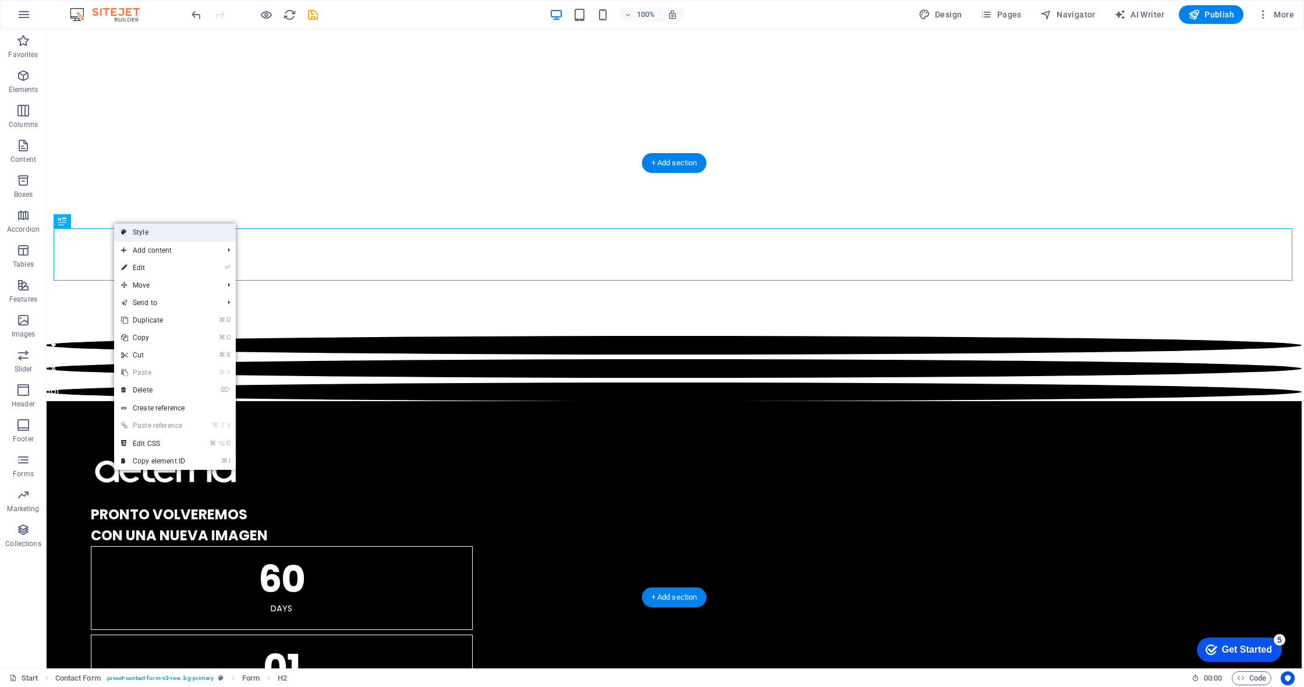
select select "preset-contact-form-v3-row"
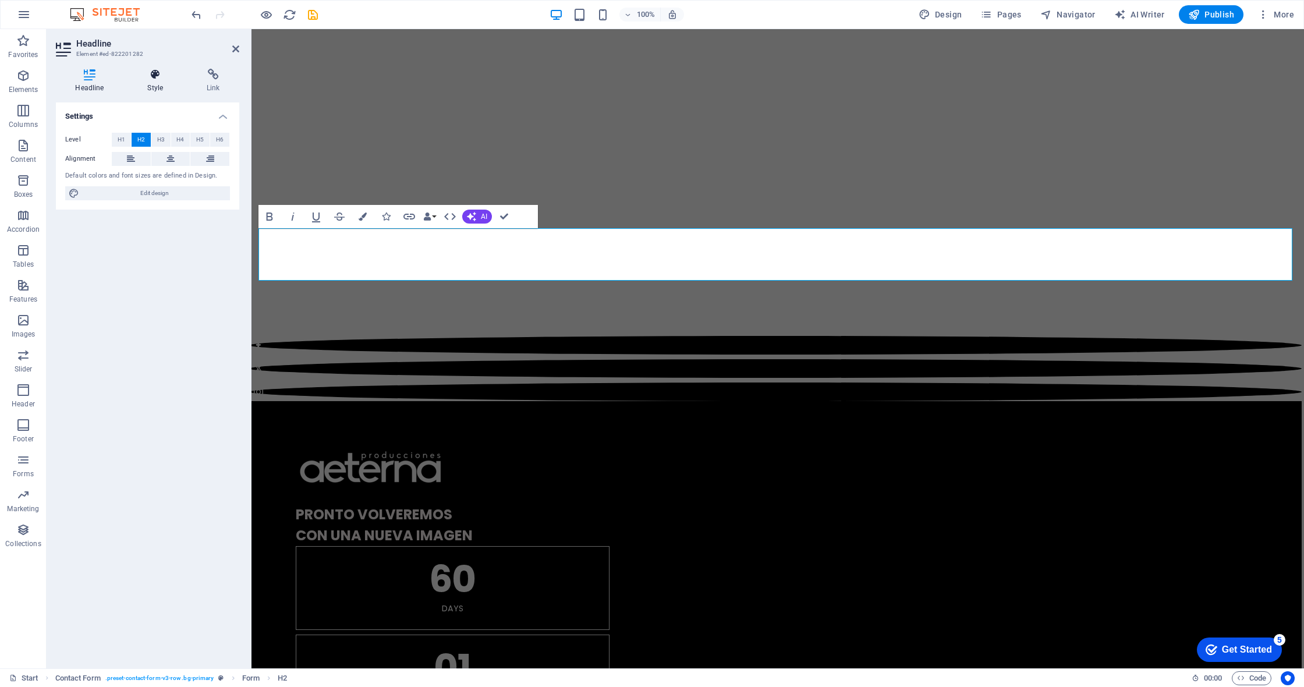
click at [153, 83] on h4 "Style" at bounding box center [157, 81] width 59 height 24
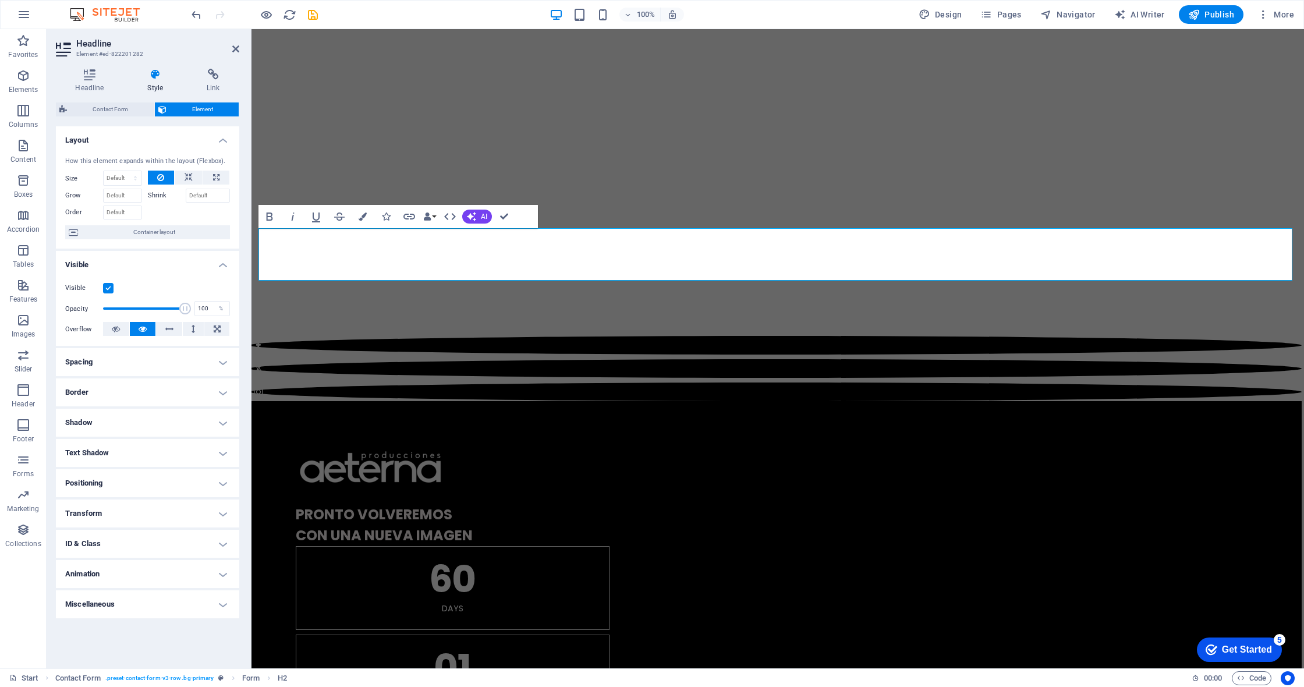
click at [148, 82] on h4 "Style" at bounding box center [157, 81] width 59 height 24
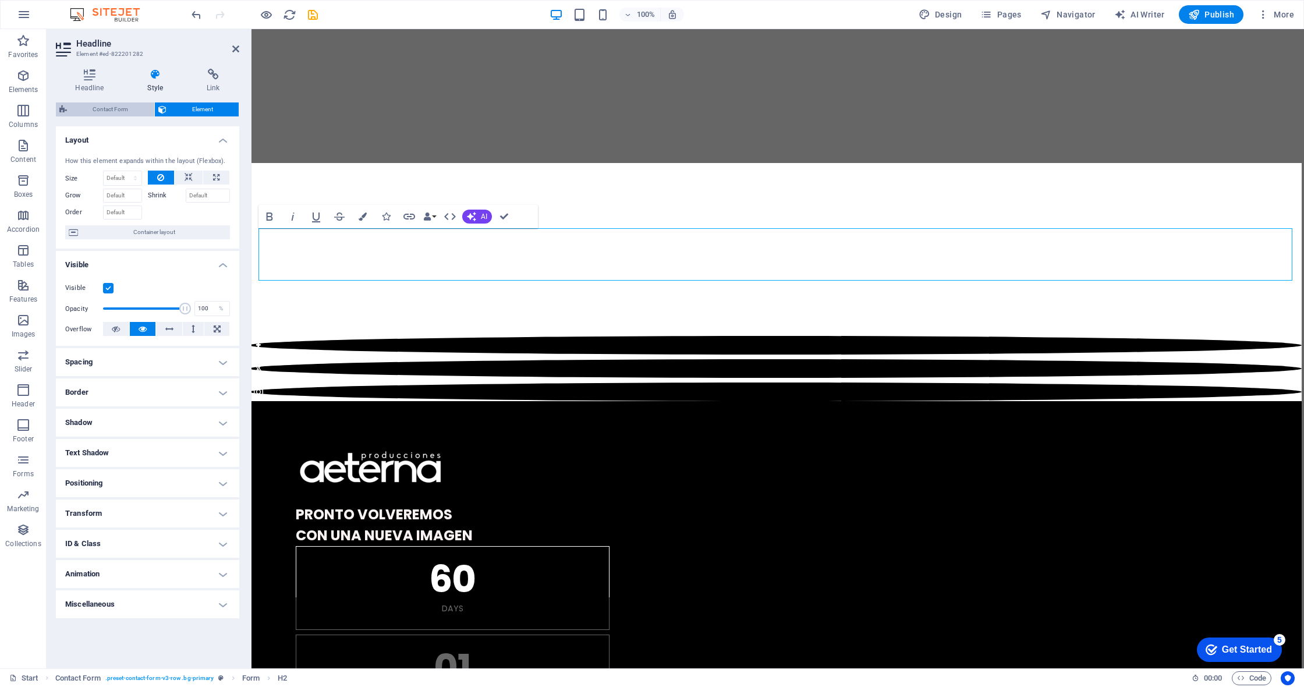
click at [102, 110] on span "Contact Form" at bounding box center [110, 109] width 80 height 14
select select "rem"
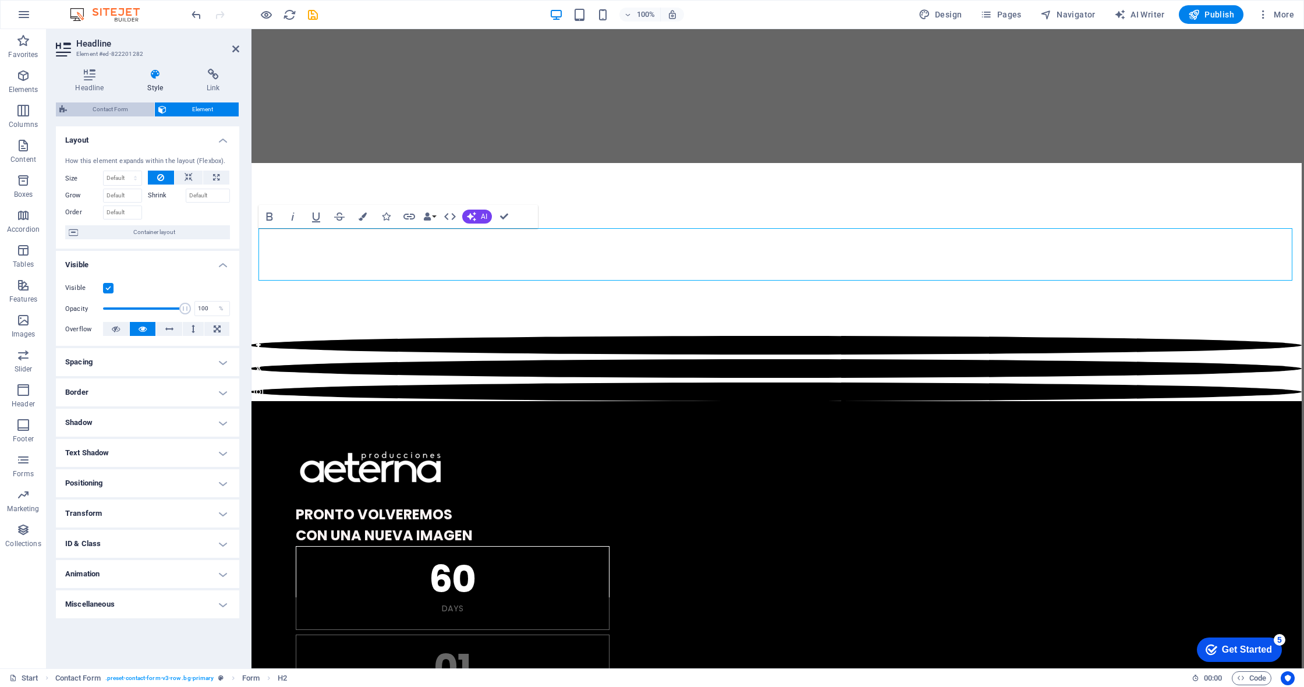
select select "rem"
select select "px"
select select "rem"
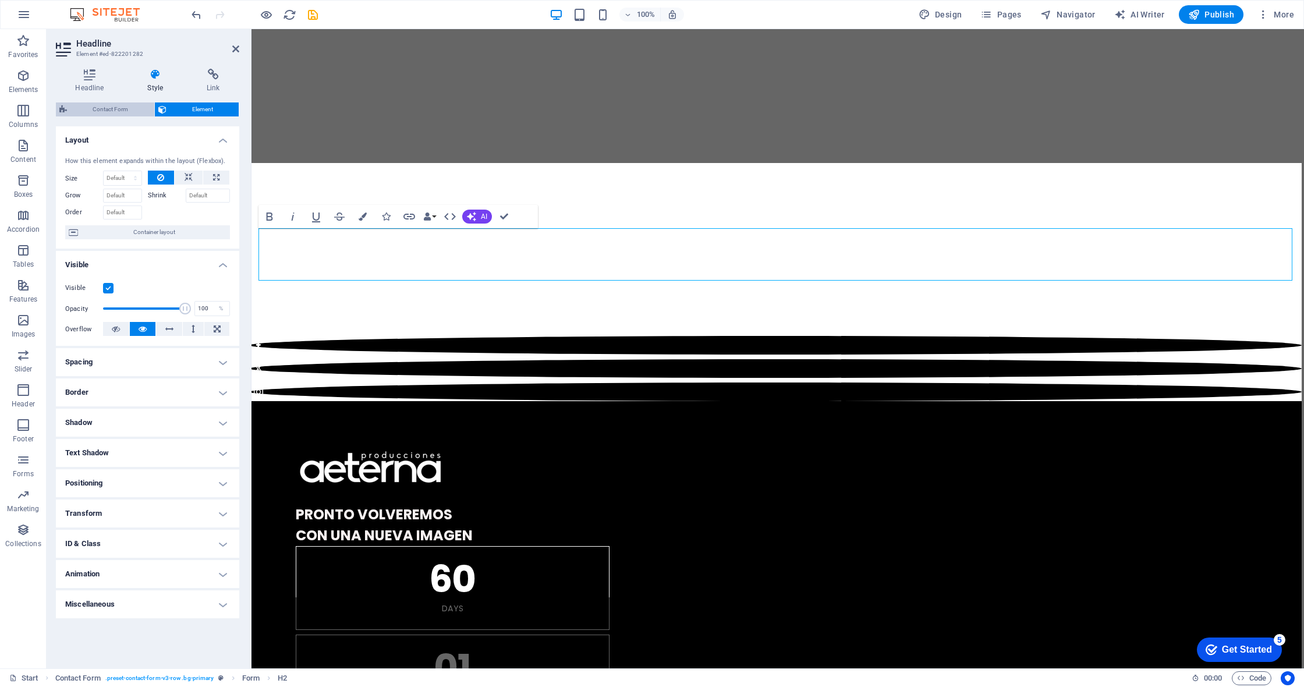
select select "preset-contact-form-v3-row"
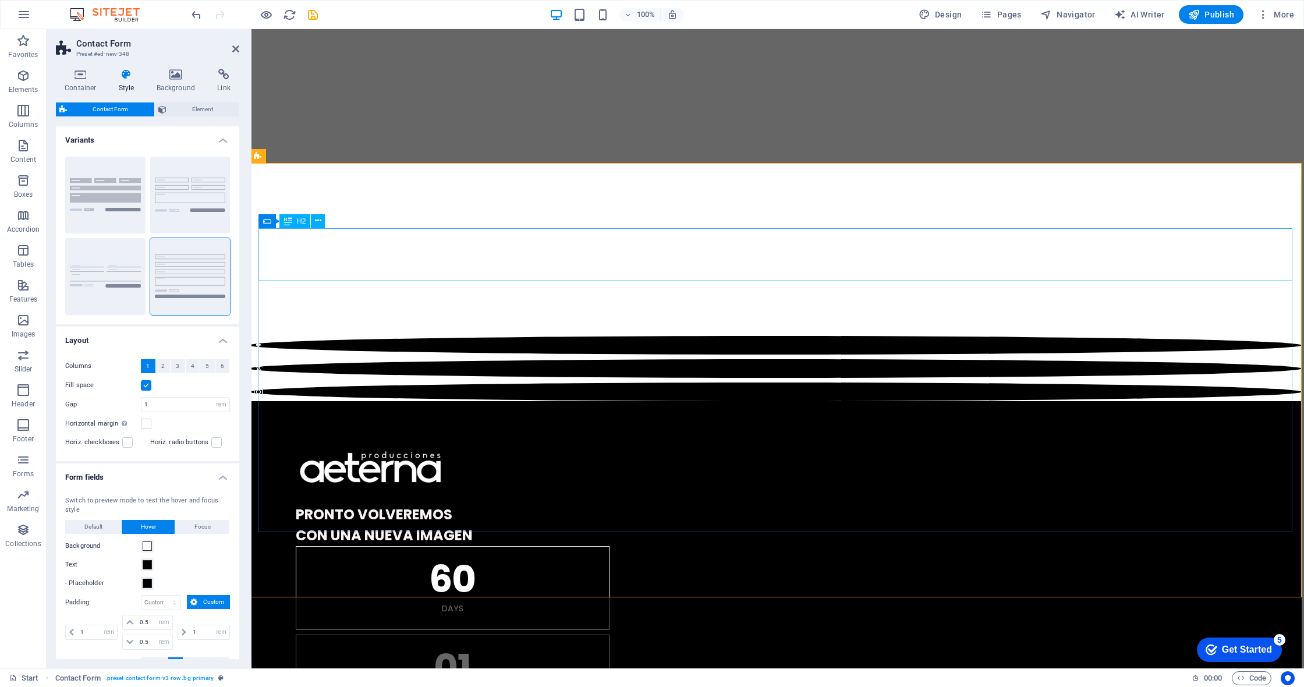
click at [317, 220] on icon at bounding box center [318, 221] width 6 height 12
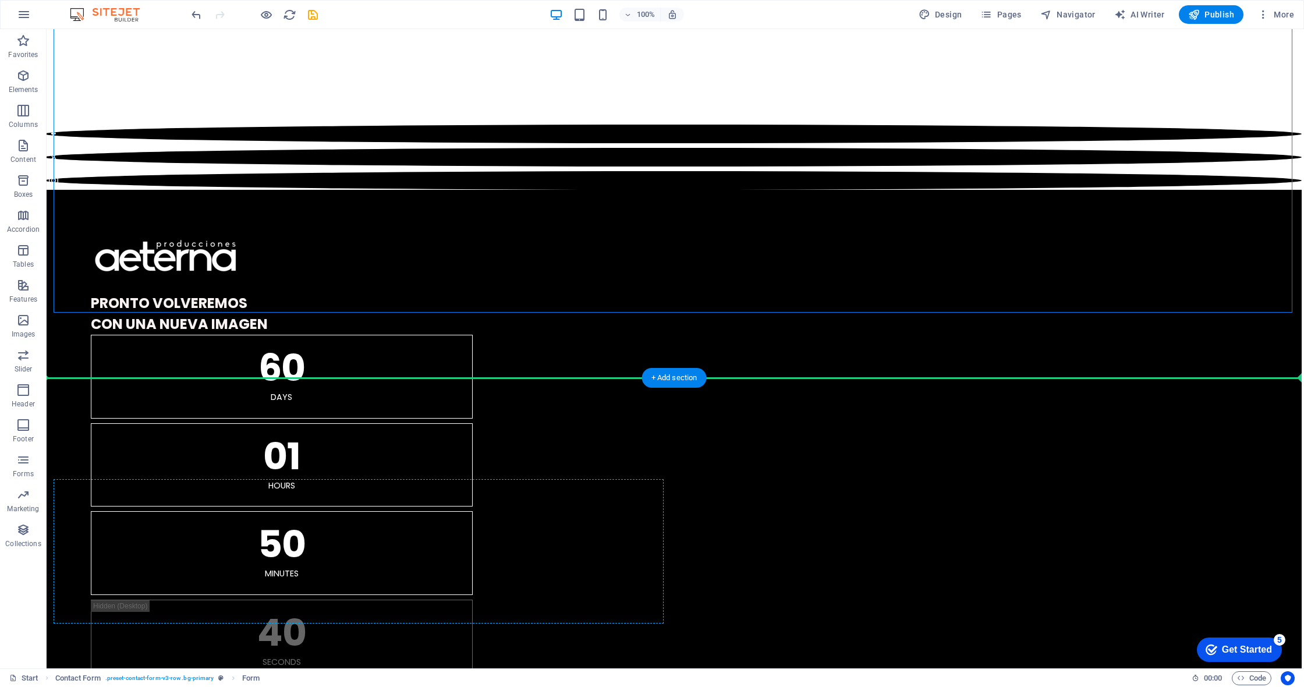
scroll to position [1201, 2]
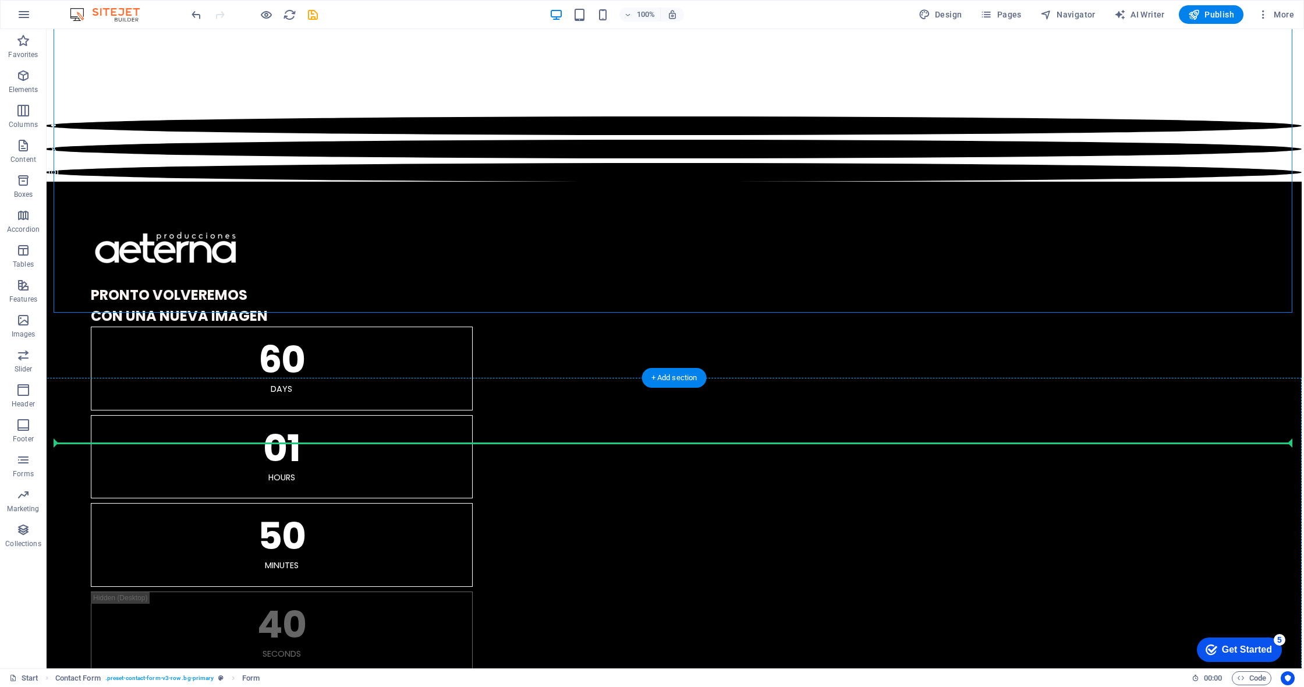
drag, startPoint x: 314, startPoint y: 252, endPoint x: 256, endPoint y: 445, distance: 202.3
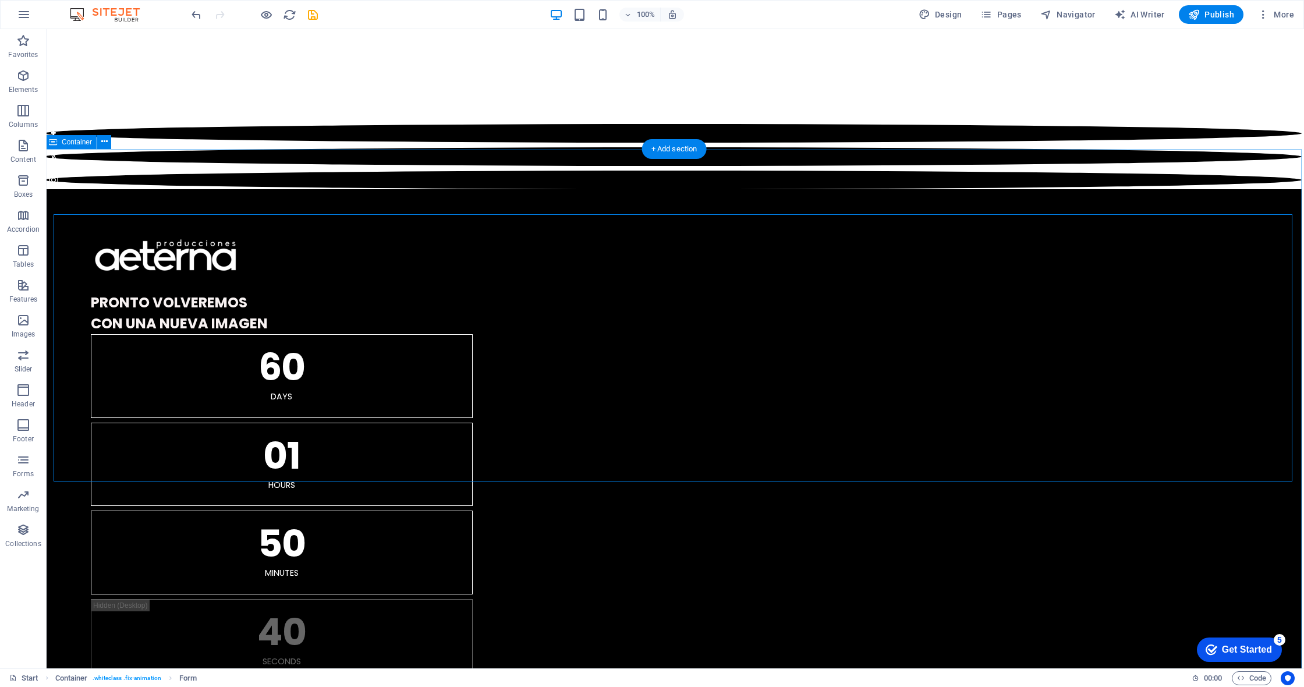
scroll to position [1208, 2]
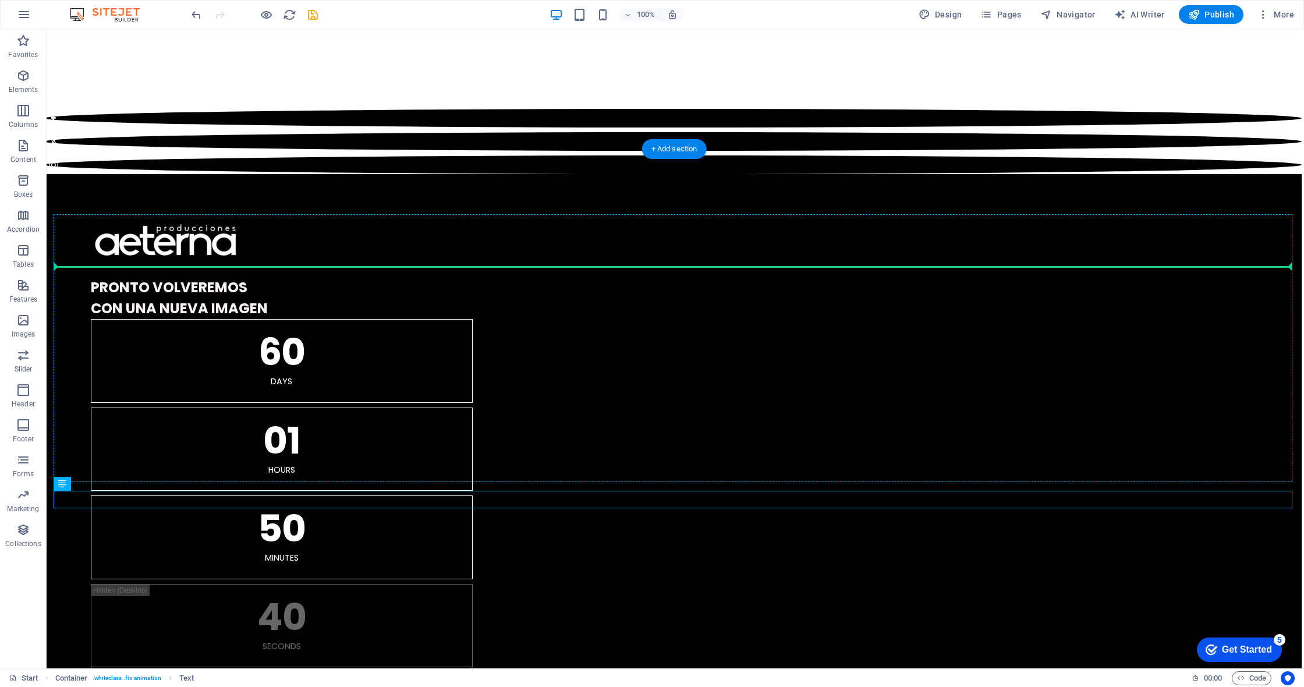
drag, startPoint x: 113, startPoint y: 515, endPoint x: 109, endPoint y: 247, distance: 267.3
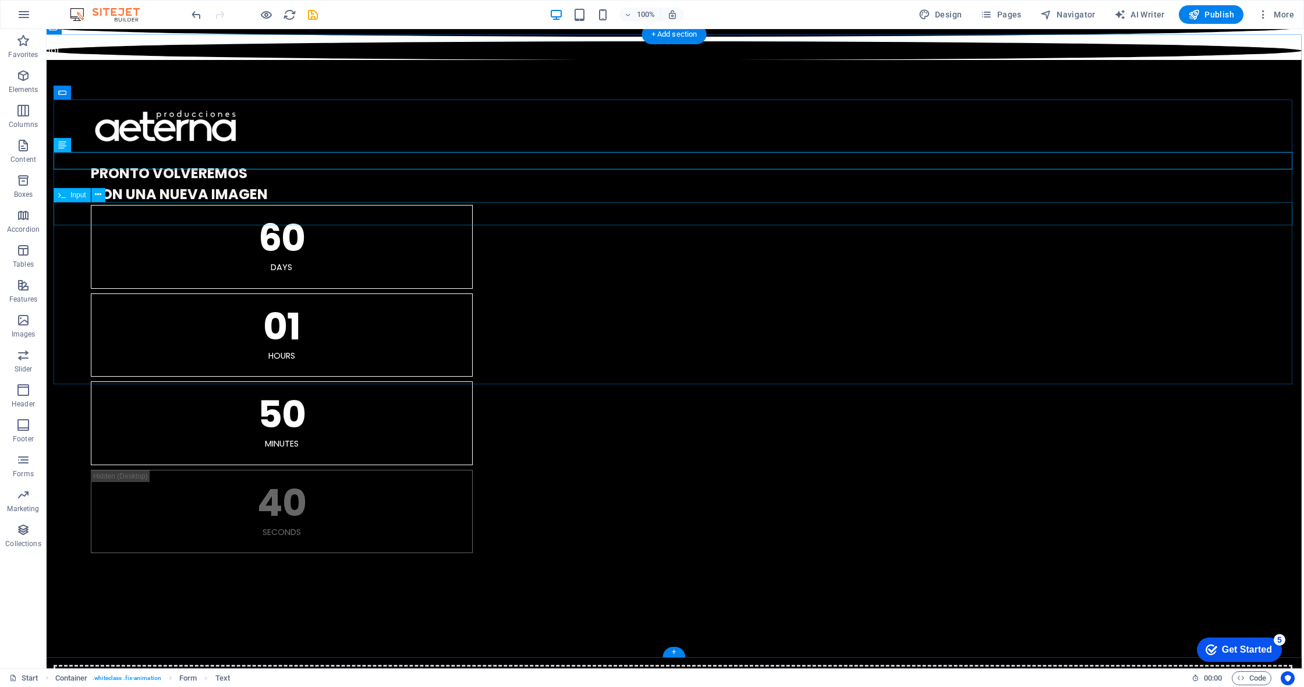
scroll to position [1322, 2]
click at [73, 148] on span "Text" at bounding box center [77, 146] width 13 height 7
click at [100, 147] on button at bounding box center [96, 146] width 14 height 14
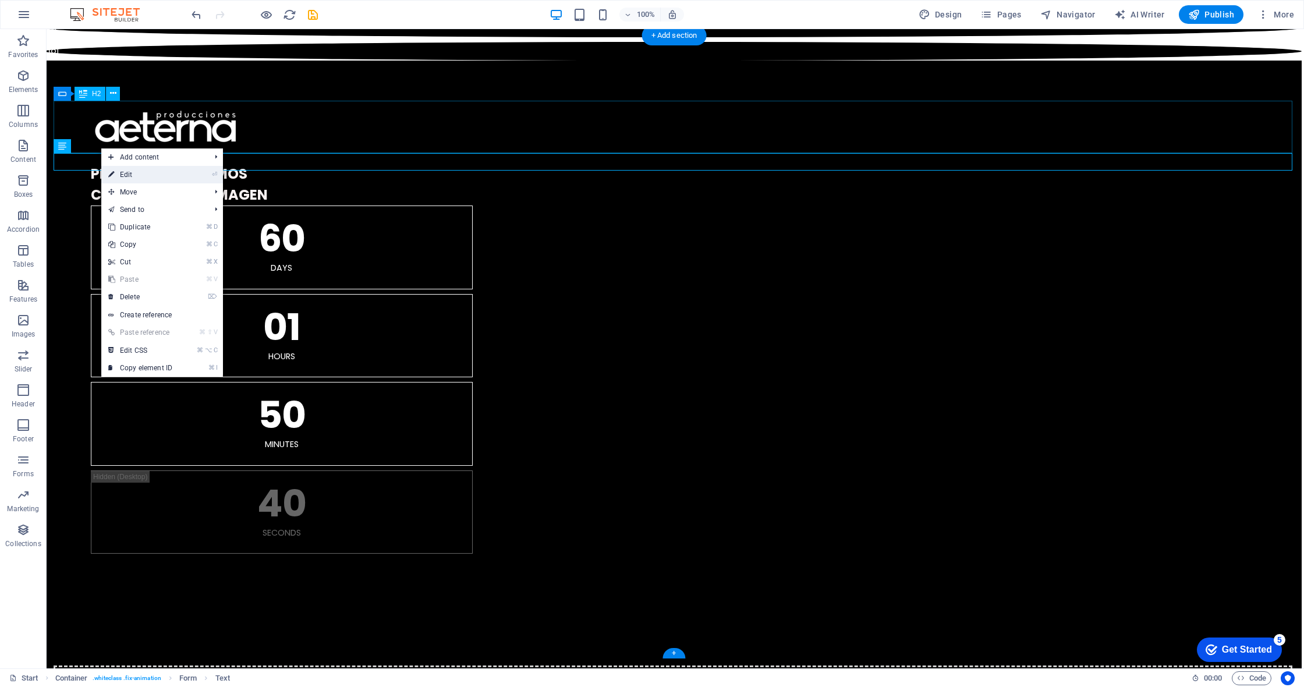
click at [153, 174] on link "⏎ Edit" at bounding box center [140, 174] width 78 height 17
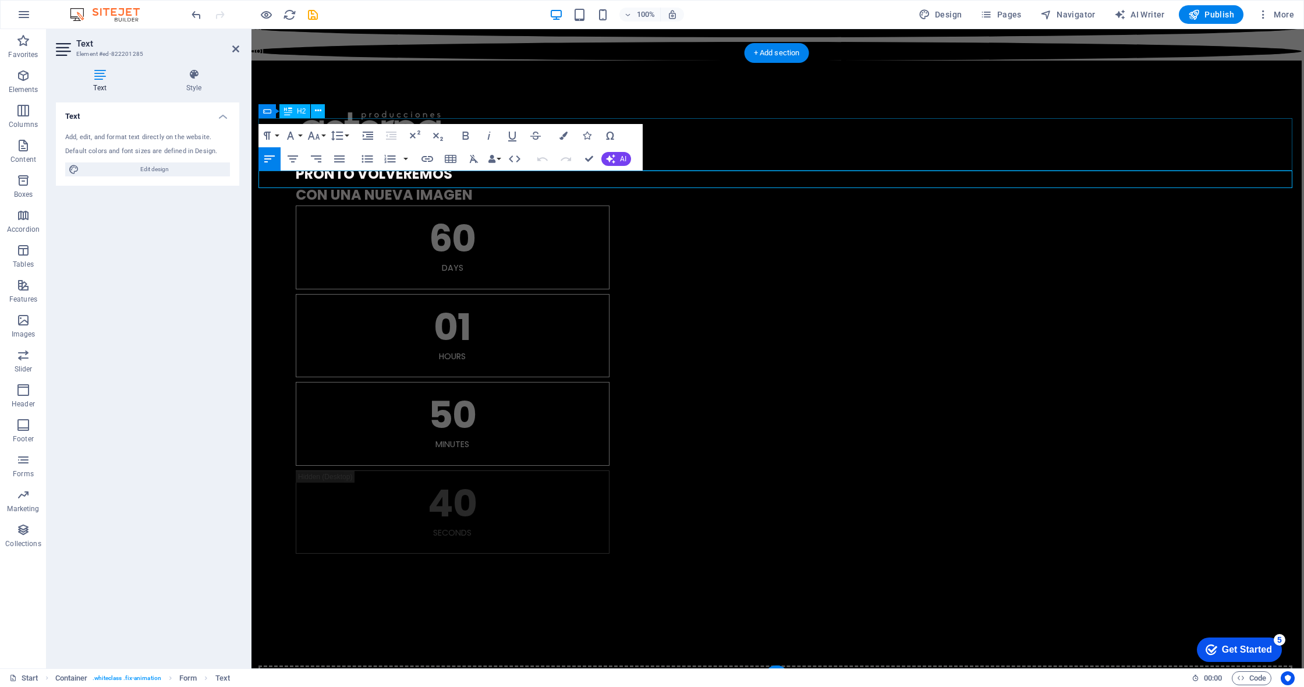
scroll to position [1304, 2]
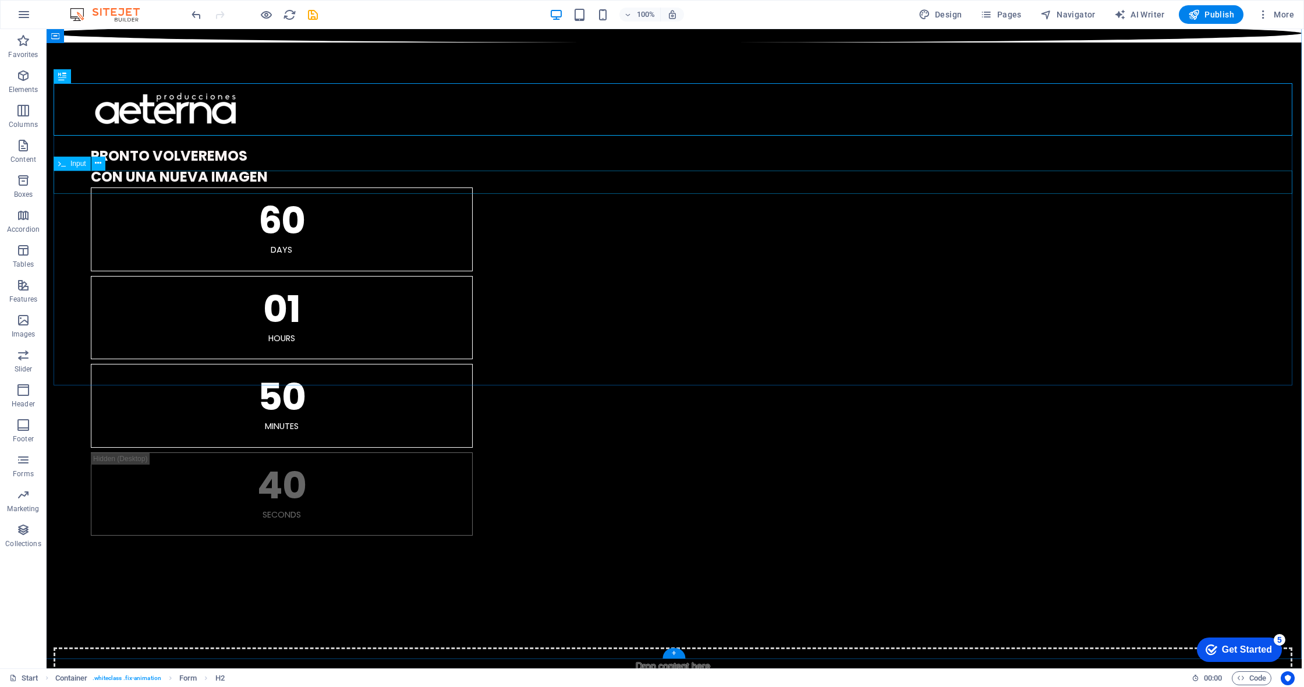
scroll to position [1339, 2]
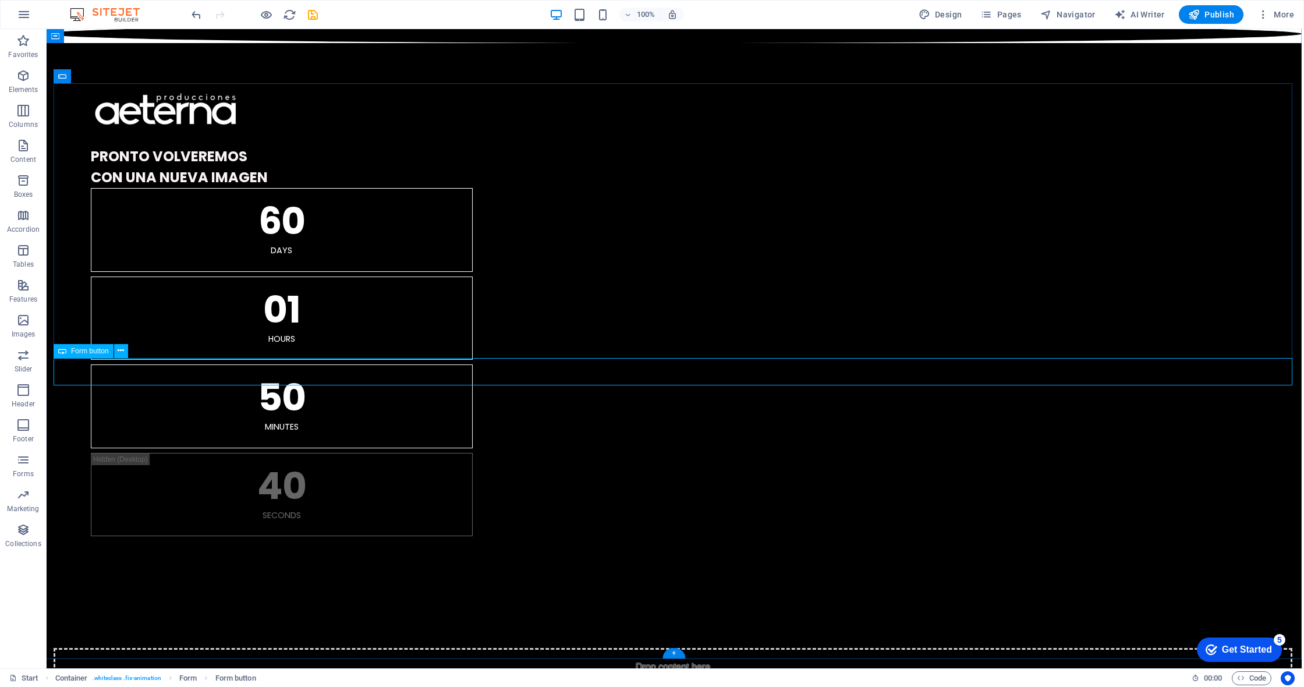
click at [96, 352] on span "Form button" at bounding box center [90, 351] width 38 height 7
click at [121, 349] on icon at bounding box center [121, 351] width 6 height 12
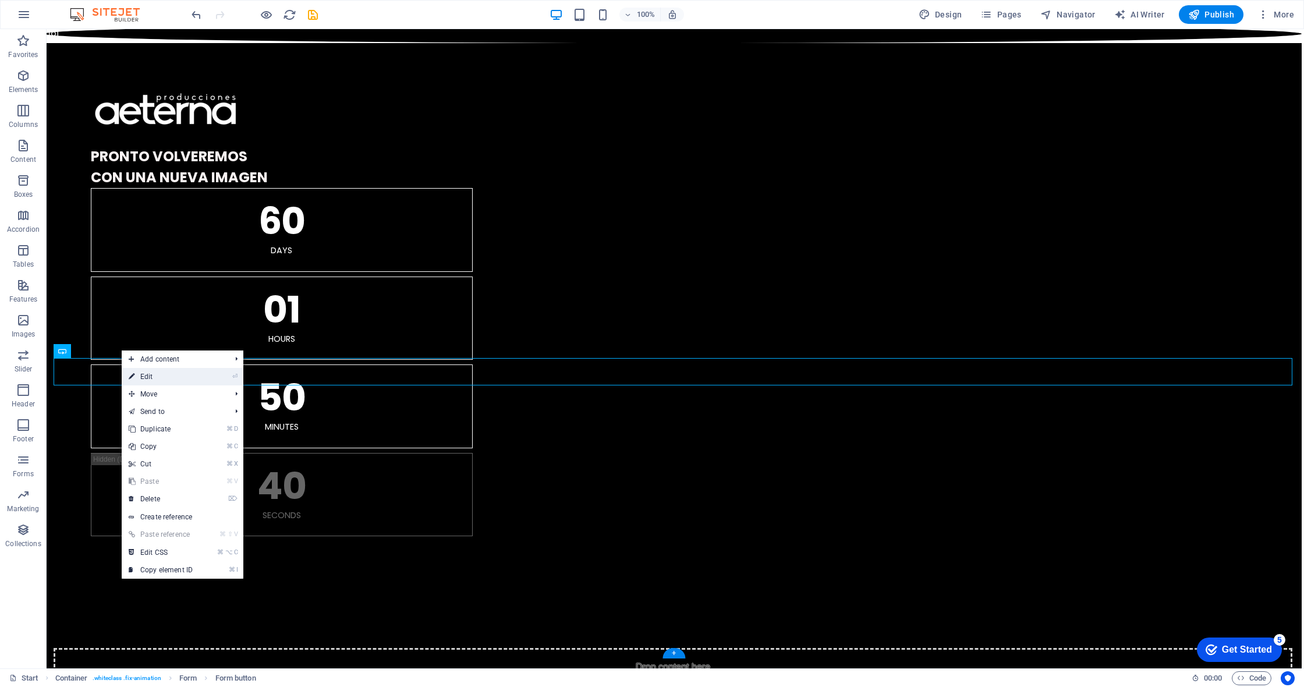
click at [168, 373] on link "⏎ Edit" at bounding box center [161, 376] width 78 height 17
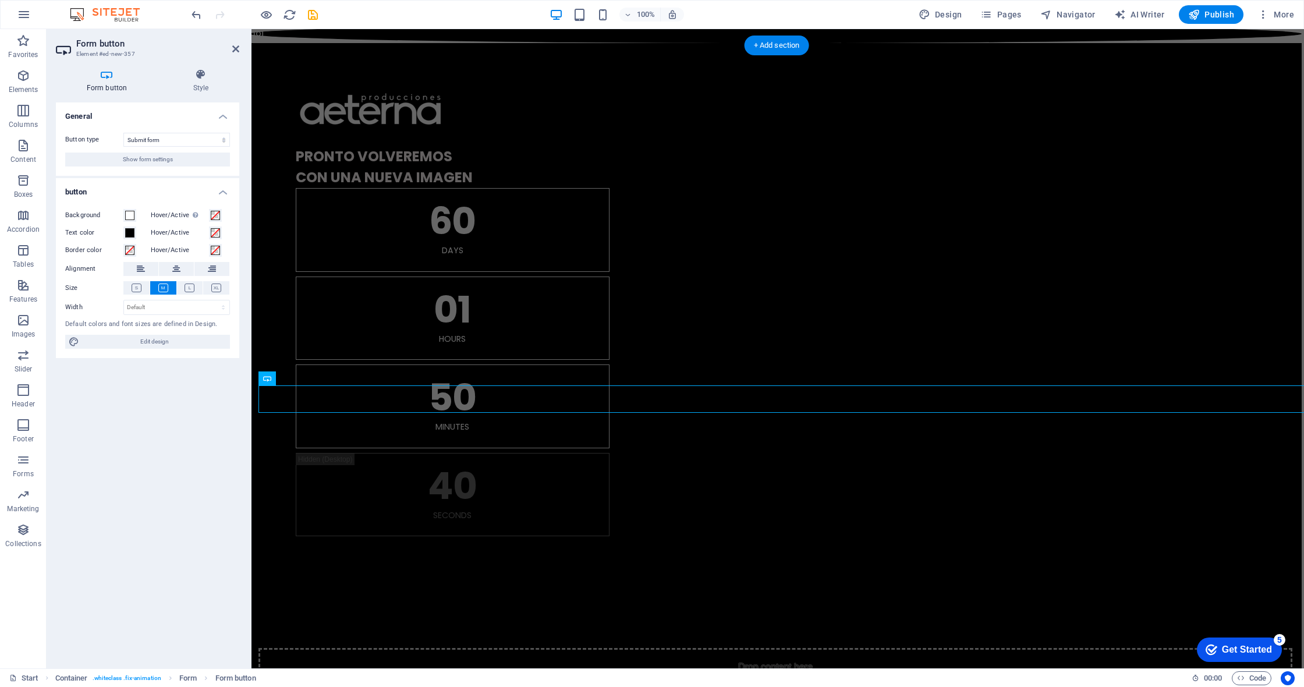
scroll to position [1312, 2]
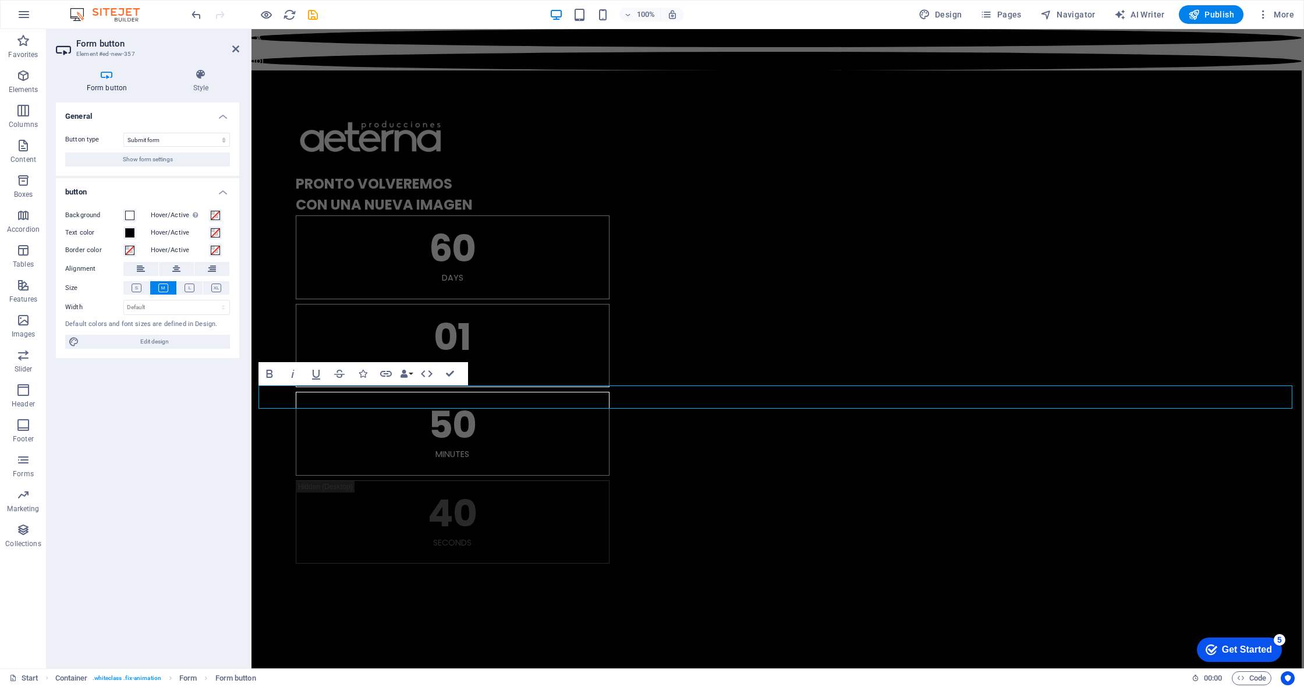
click at [119, 80] on icon at bounding box center [107, 75] width 102 height 12
click at [191, 78] on icon at bounding box center [200, 75] width 77 height 12
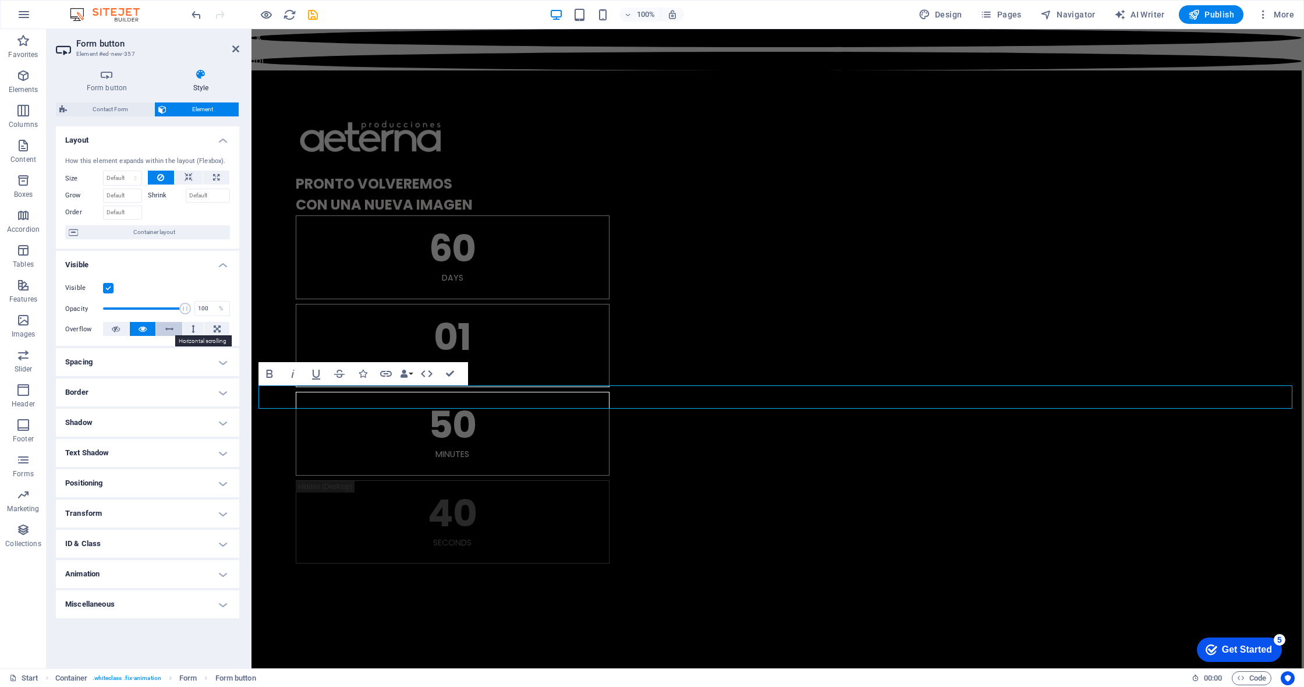
click at [174, 331] on button at bounding box center [169, 329] width 26 height 14
click at [148, 330] on button at bounding box center [143, 329] width 26 height 14
click at [195, 175] on button at bounding box center [189, 178] width 28 height 14
click at [213, 177] on icon at bounding box center [216, 178] width 6 height 14
type input "100"
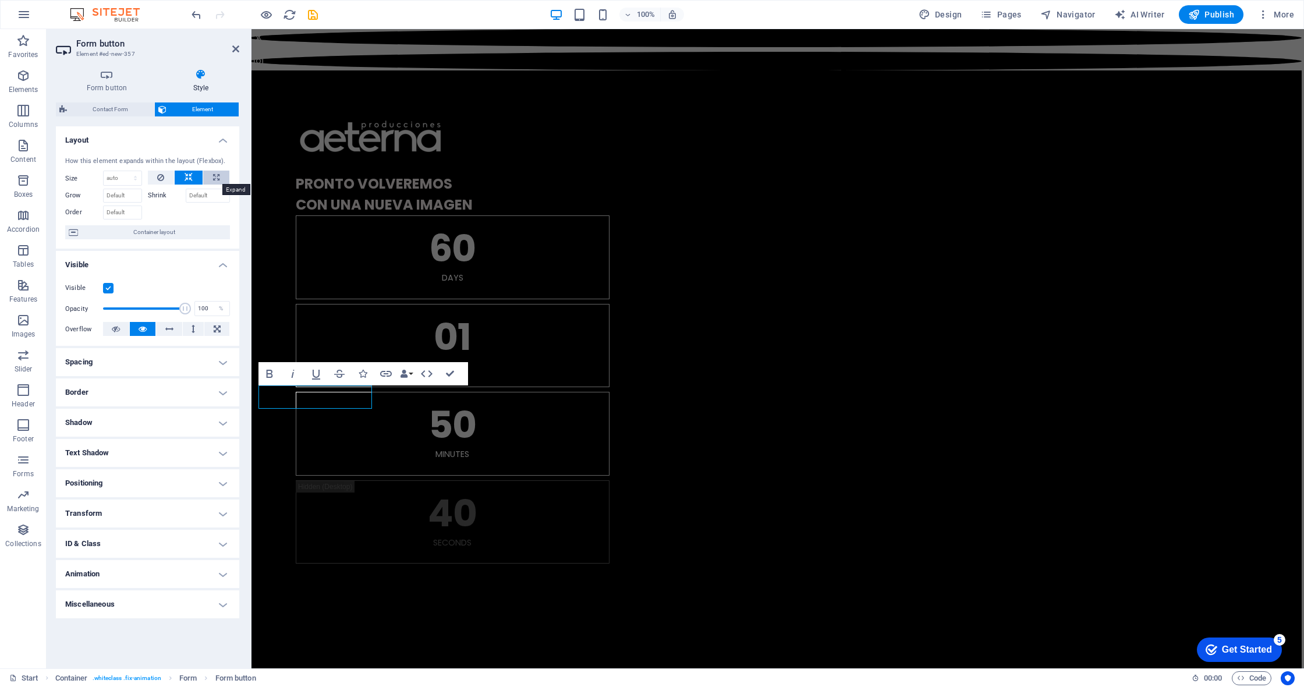
select select "%"
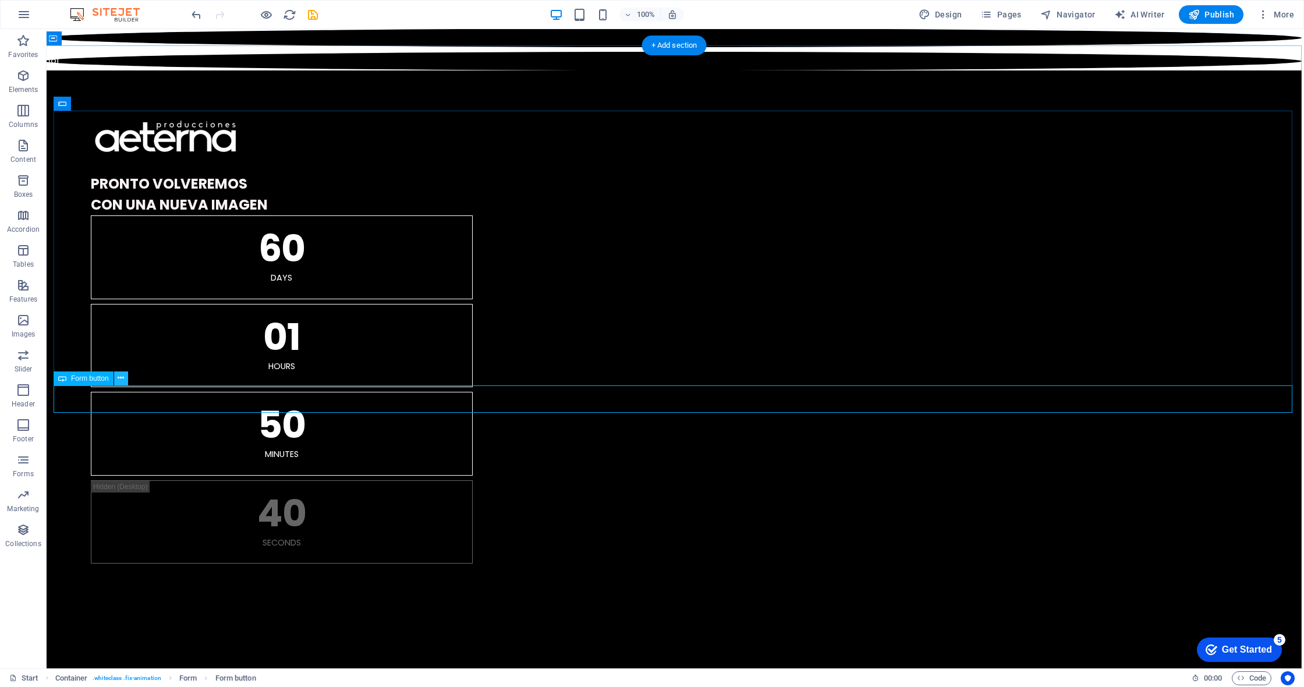
click at [124, 380] on icon at bounding box center [121, 378] width 6 height 12
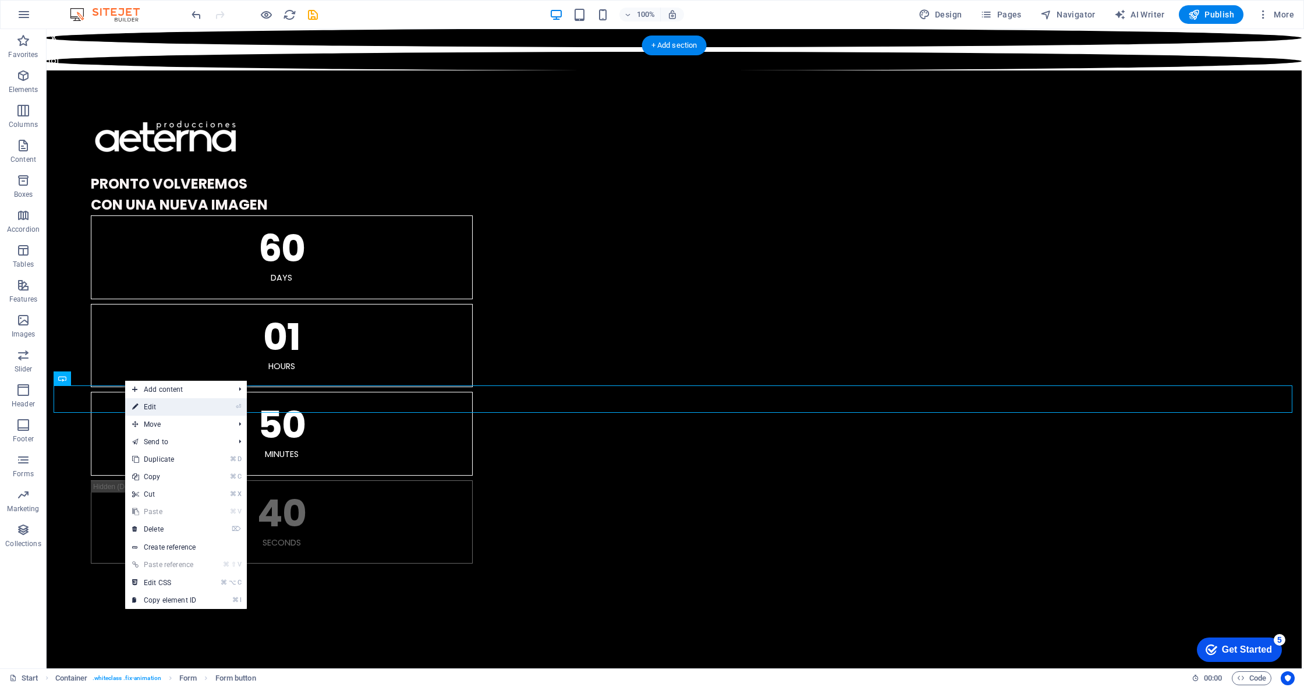
click at [160, 404] on link "⏎ Edit" at bounding box center [164, 406] width 78 height 17
select select "%"
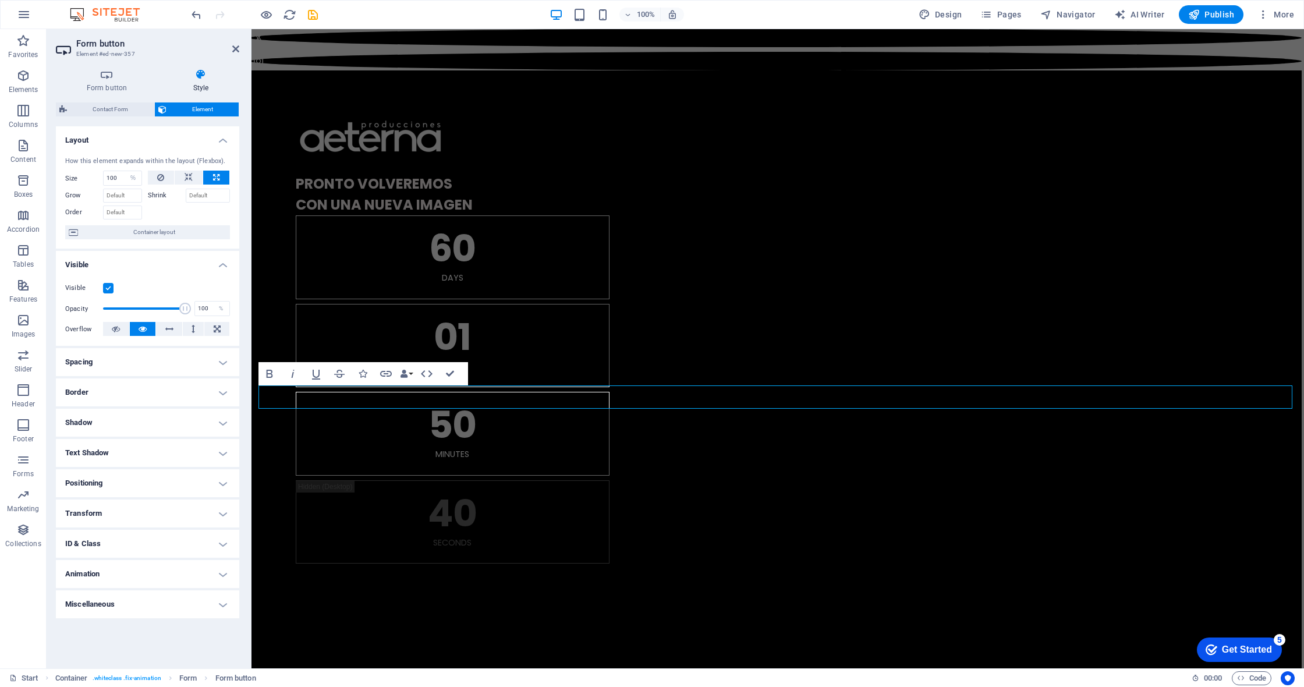
click at [228, 362] on h4 "Spacing" at bounding box center [147, 362] width 183 height 28
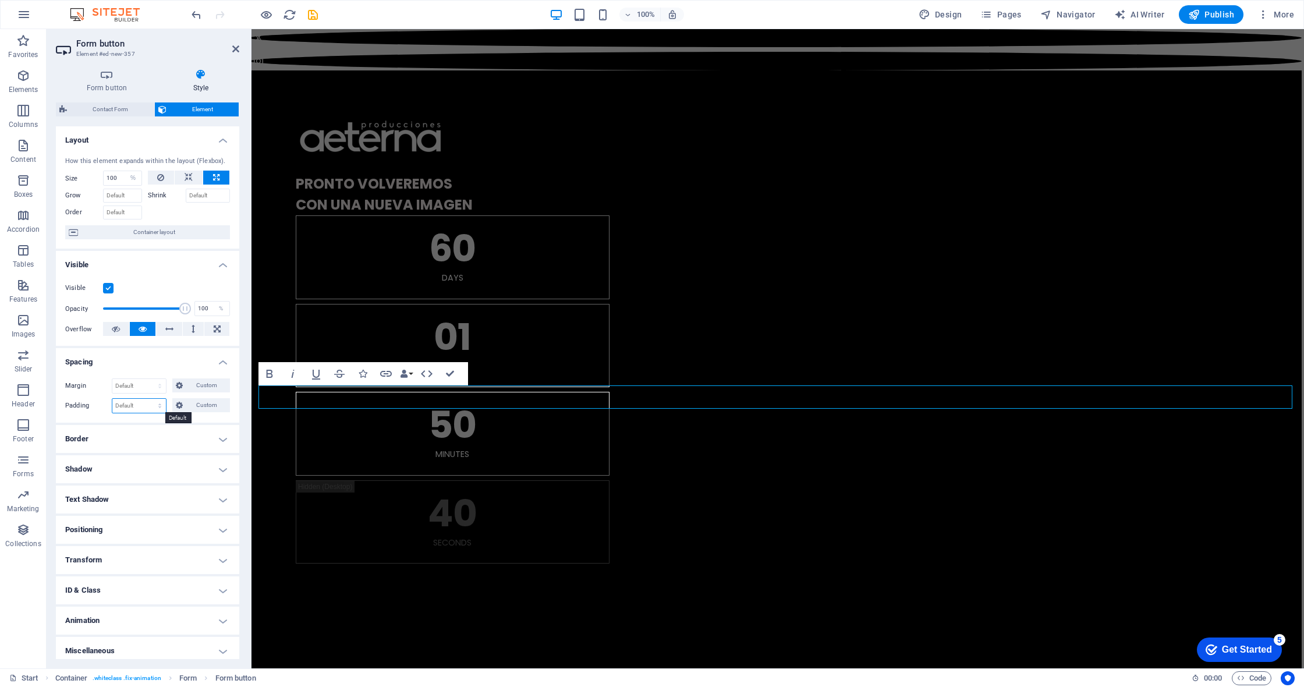
select select "px"
click at [146, 417] on div "Margin Default auto px % rem vw vh Custom Custom auto px % rem vw vh auto px % …" at bounding box center [147, 396] width 183 height 54
click at [189, 401] on span "Custom" at bounding box center [206, 405] width 40 height 14
click at [198, 448] on div "20 px rem % vh vw" at bounding box center [202, 435] width 55 height 35
drag, startPoint x: 134, startPoint y: 405, endPoint x: 105, endPoint y: 406, distance: 29.7
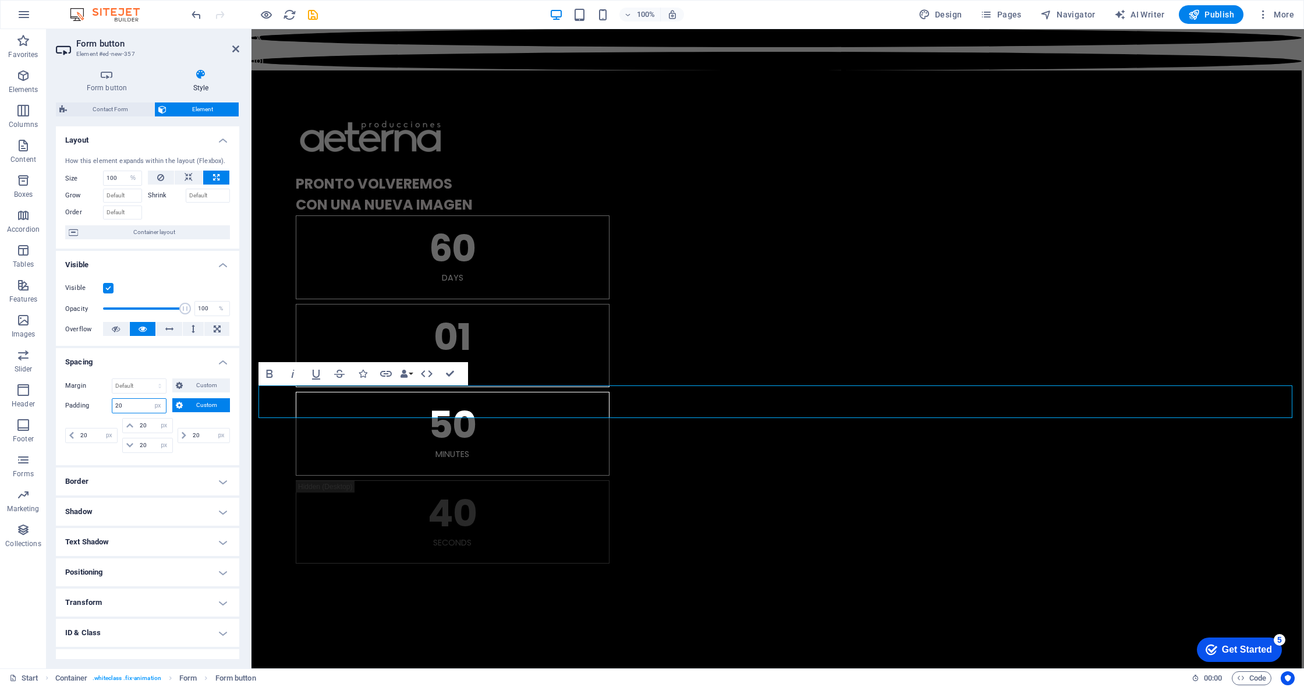
click at [105, 406] on div "Padding 20 Default px rem % vh vw Custom Custom" at bounding box center [147, 405] width 165 height 15
type input "10"
click at [206, 416] on div "Margin Default auto px % rem vw vh Custom Custom auto px % rem vw vh auto px % …" at bounding box center [147, 396] width 183 height 54
click at [129, 405] on input "10" at bounding box center [139, 406] width 54 height 14
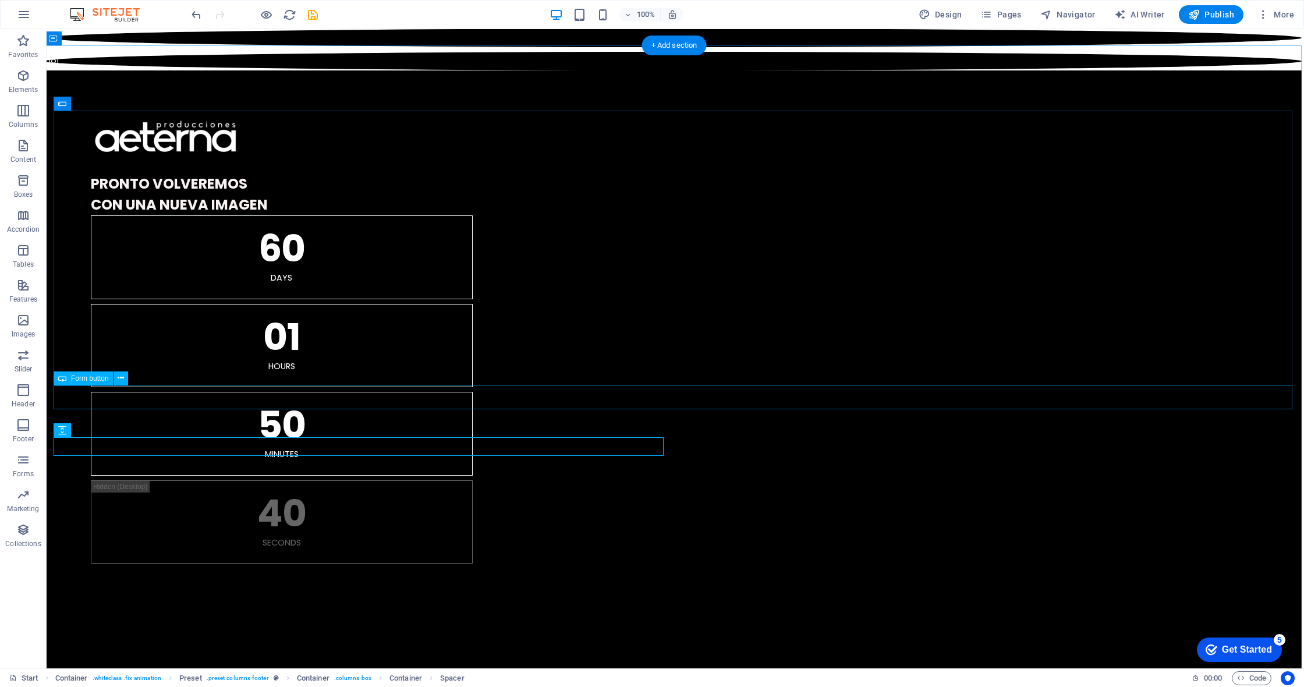
click at [119, 380] on icon at bounding box center [121, 378] width 6 height 12
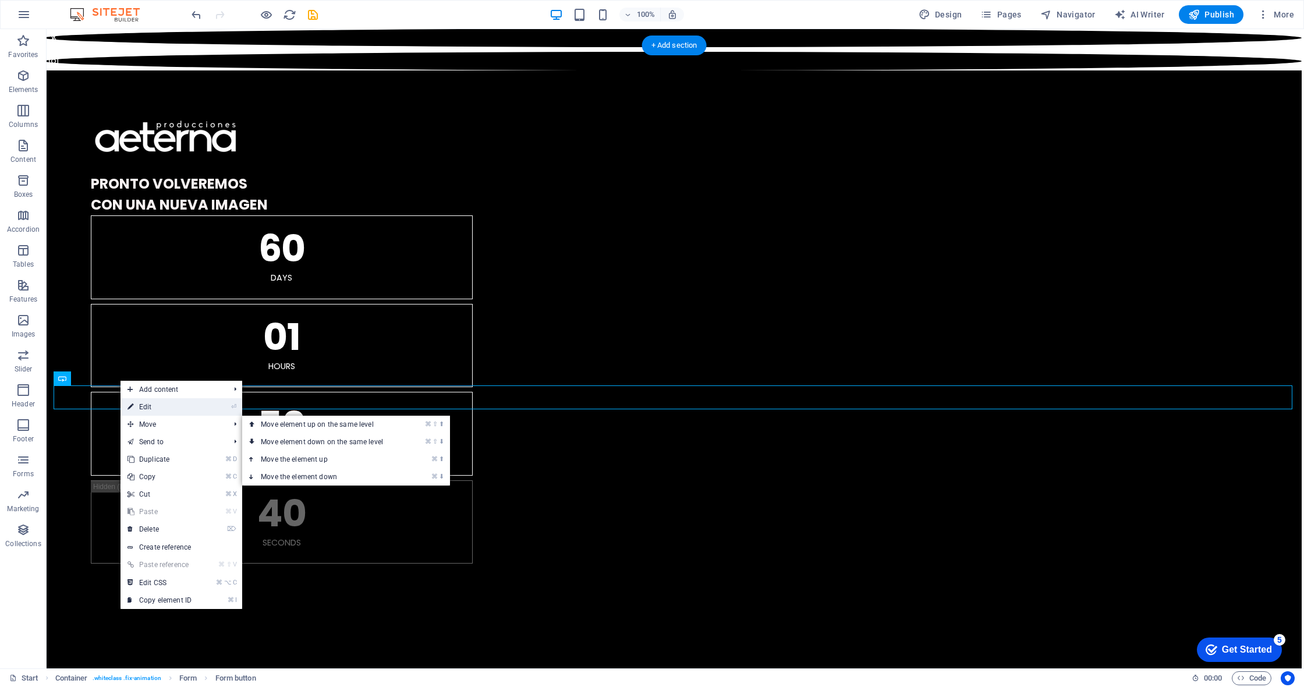
click at [153, 407] on link "⏎ Edit" at bounding box center [160, 406] width 78 height 17
select select "%"
select select "px"
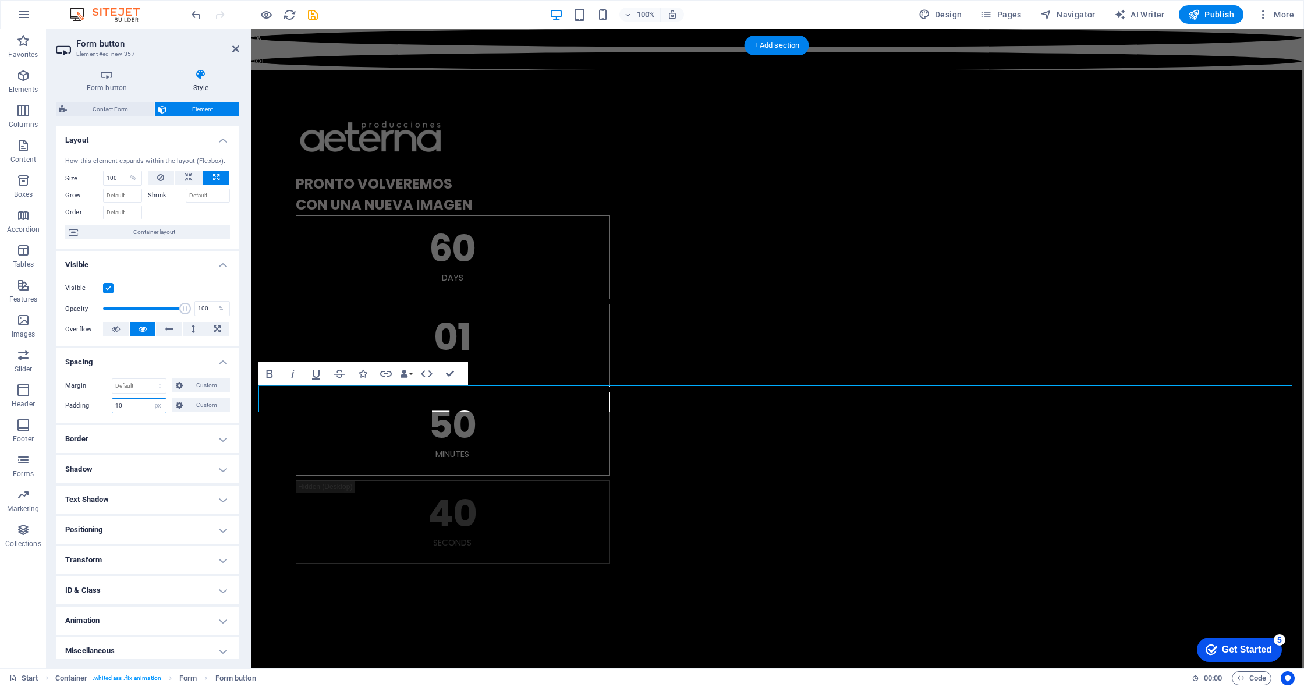
click at [128, 403] on input "10" at bounding box center [139, 406] width 54 height 14
click at [140, 362] on h4 "Spacing" at bounding box center [147, 358] width 183 height 21
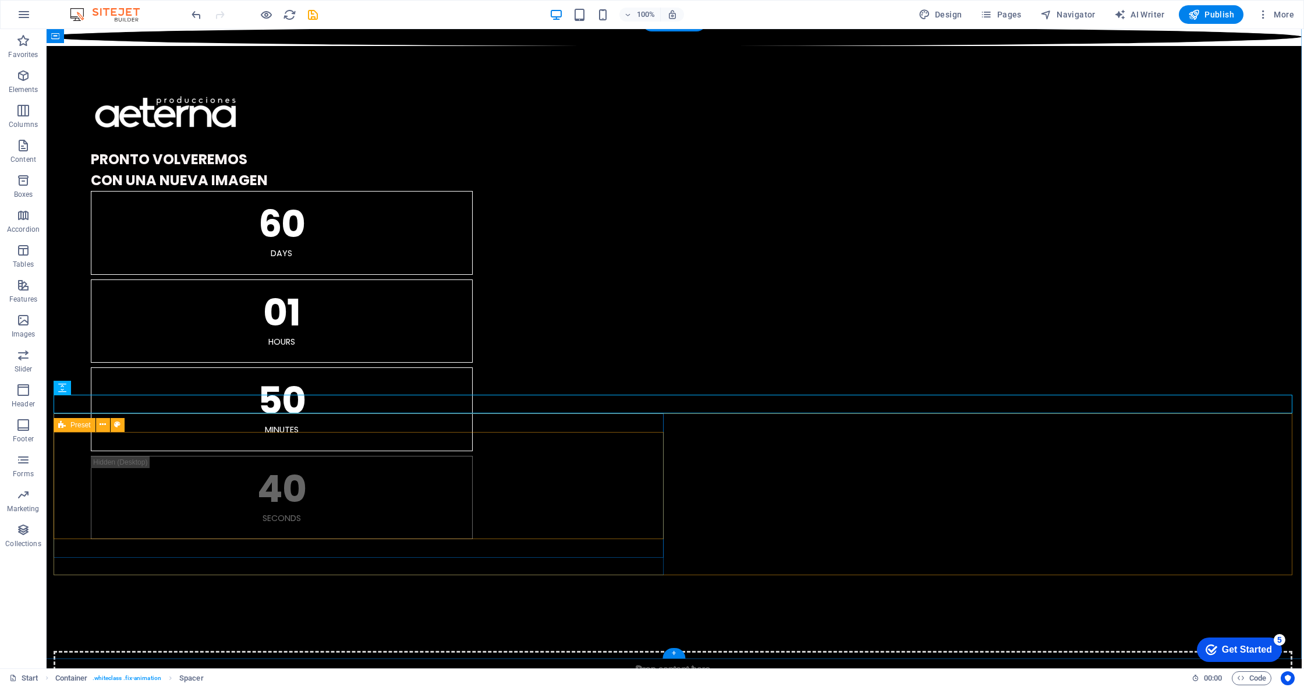
scroll to position [1336, 2]
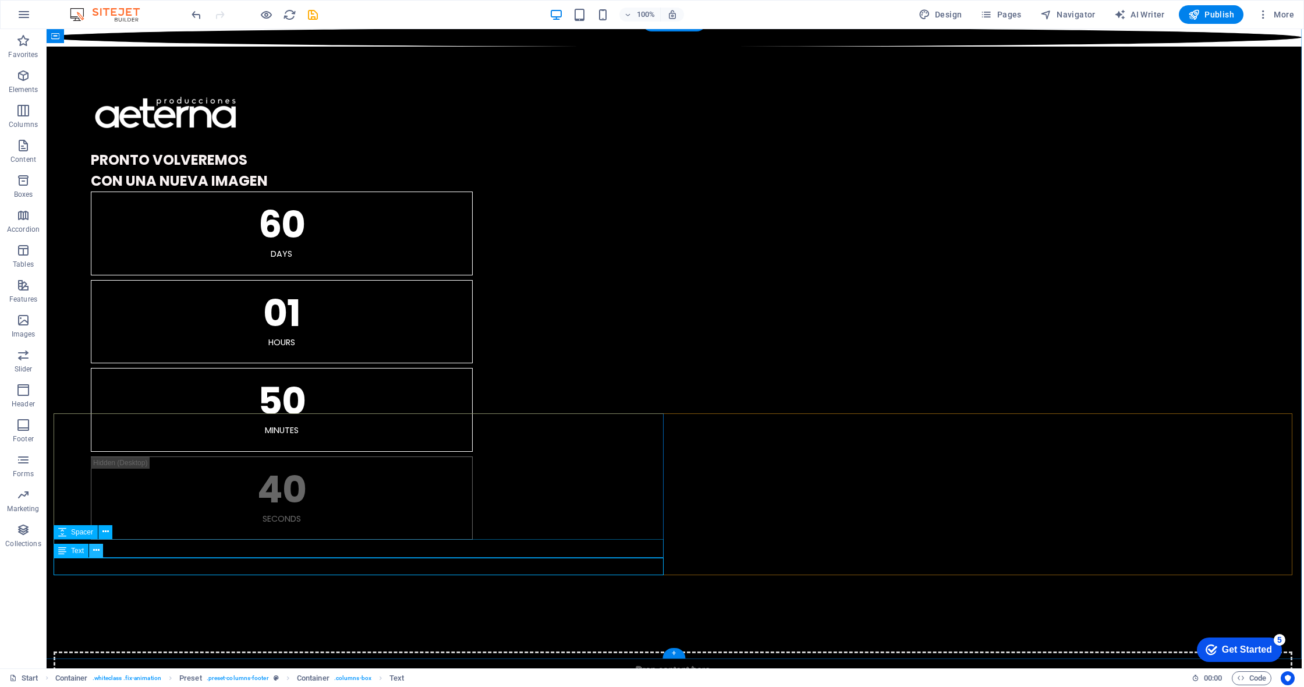
click at [96, 552] on icon at bounding box center [96, 550] width 6 height 12
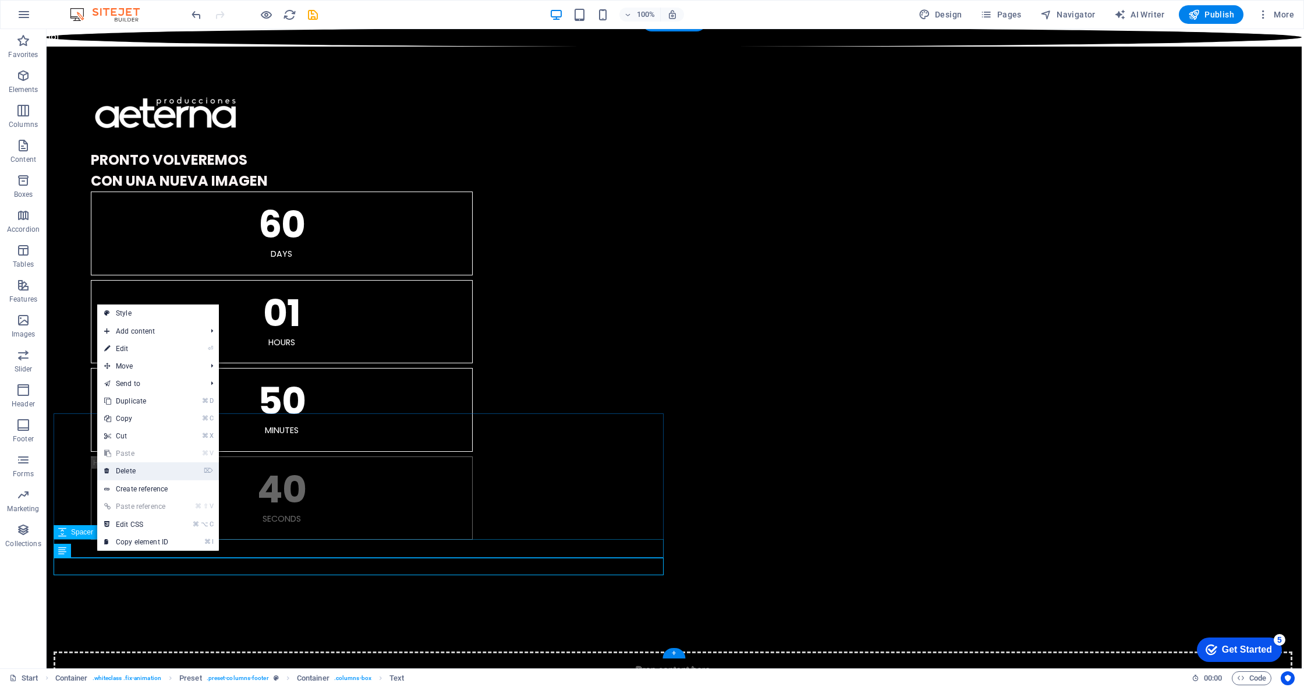
click at [147, 470] on link "⌦ Delete" at bounding box center [136, 470] width 78 height 17
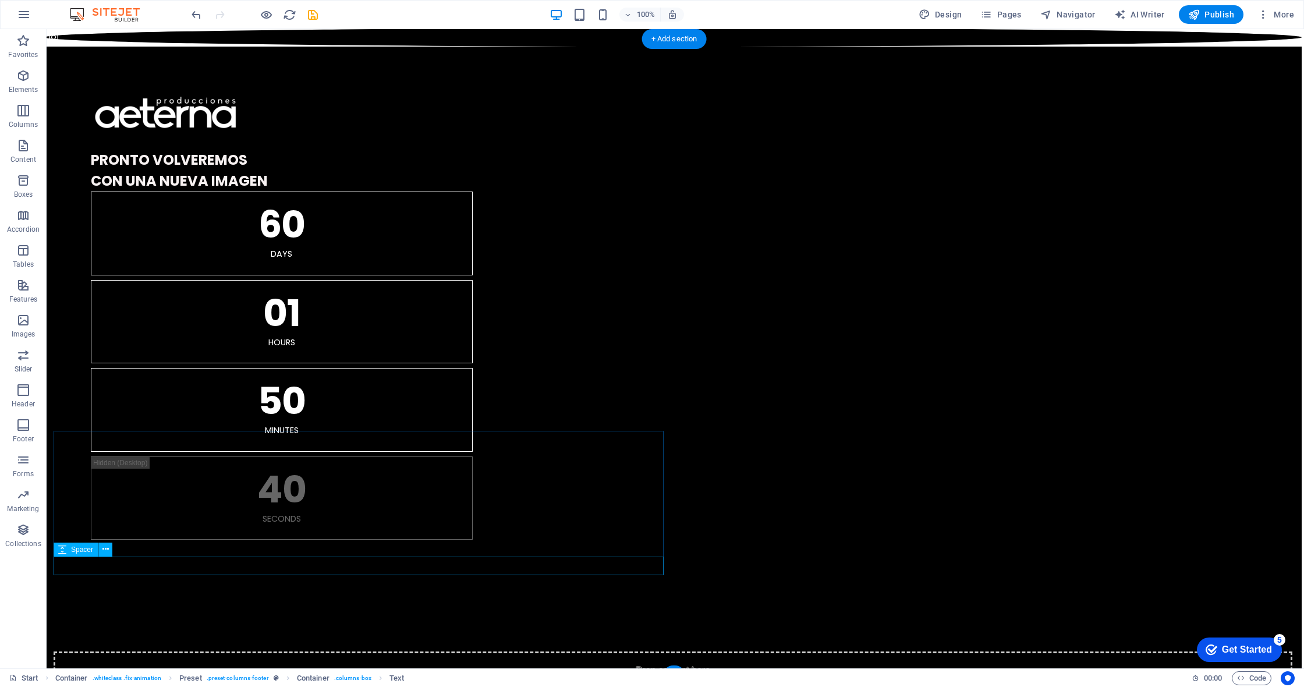
scroll to position [1318, 2]
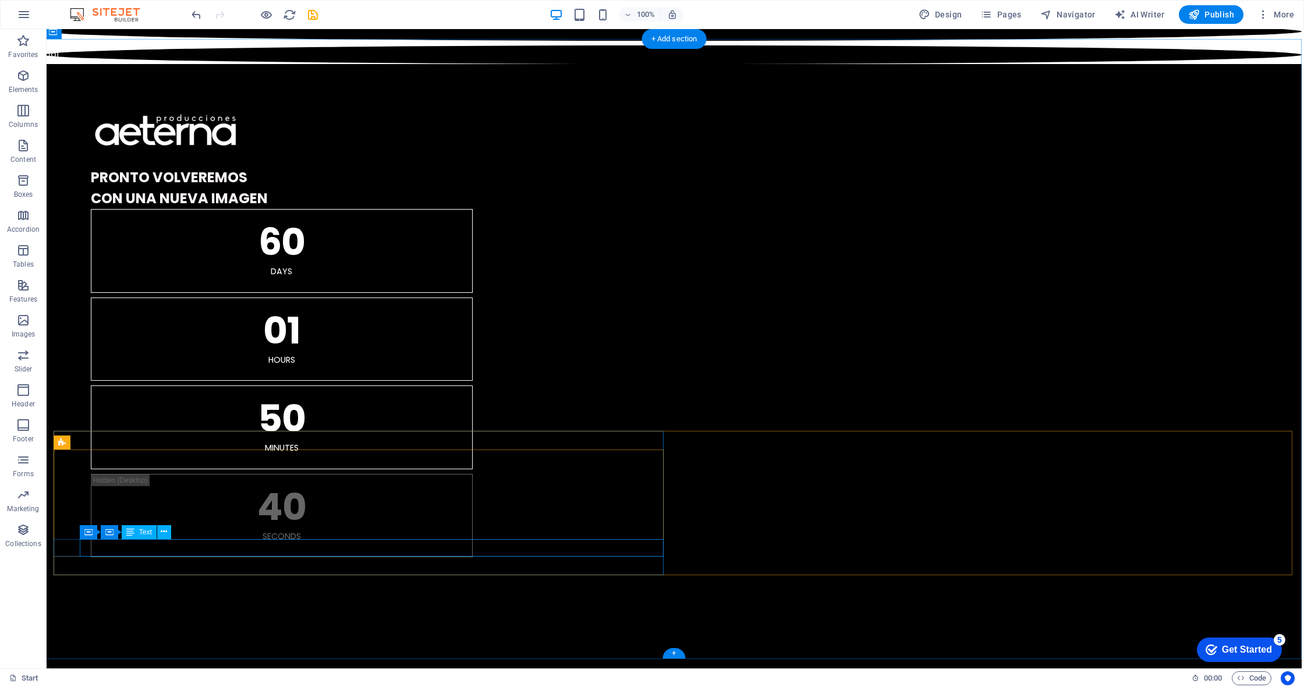
drag, startPoint x: 256, startPoint y: 547, endPoint x: 264, endPoint y: 545, distance: 8.3
click at [161, 534] on icon at bounding box center [164, 532] width 6 height 12
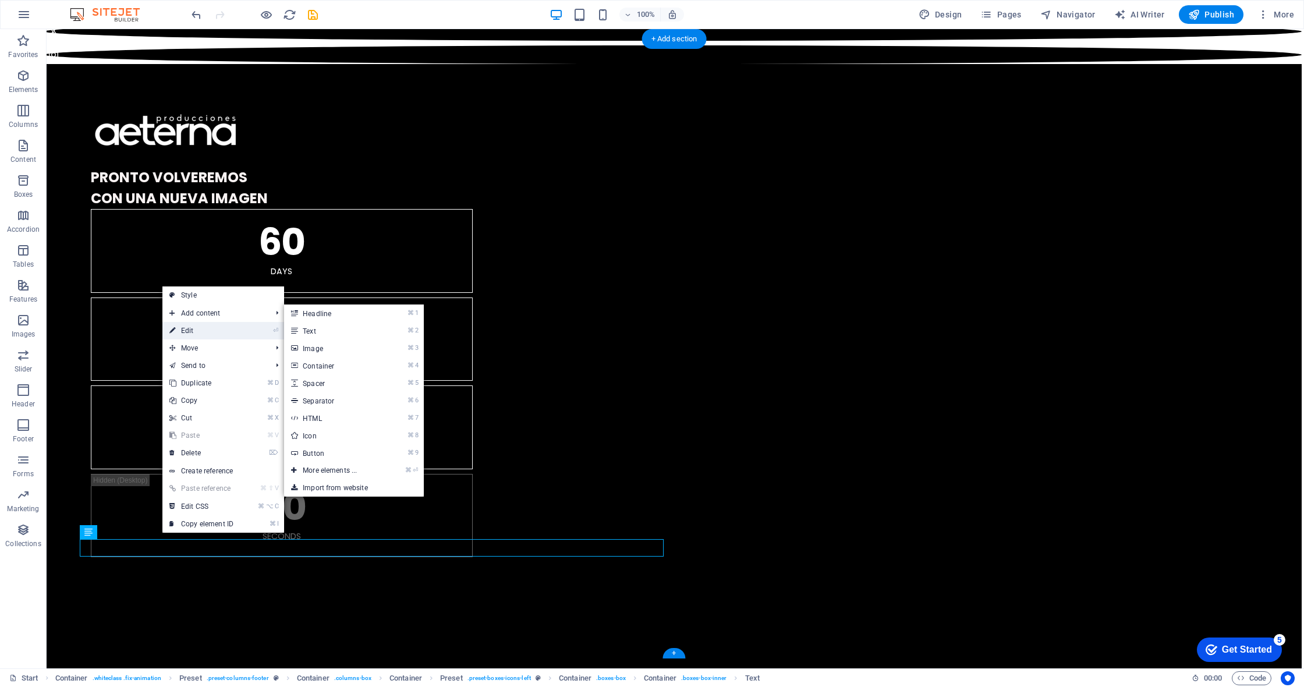
click at [205, 328] on link "⏎ Edit" at bounding box center [201, 330] width 78 height 17
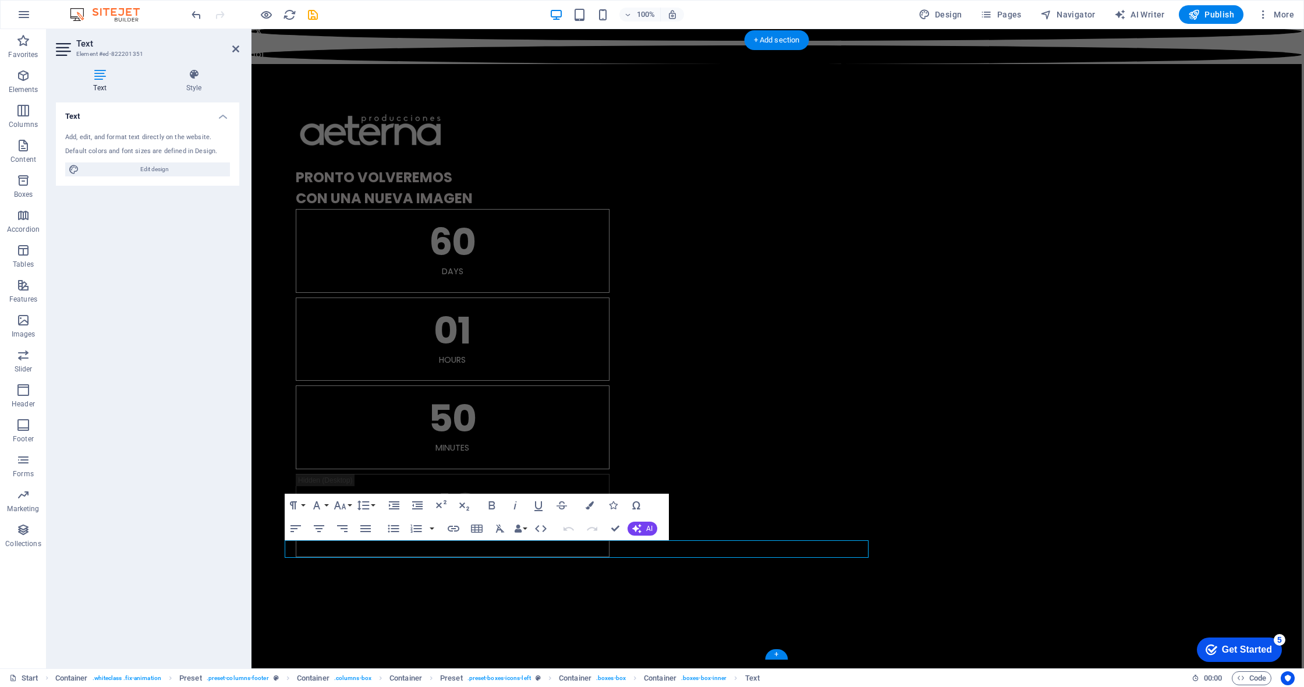
scroll to position [1317, 2]
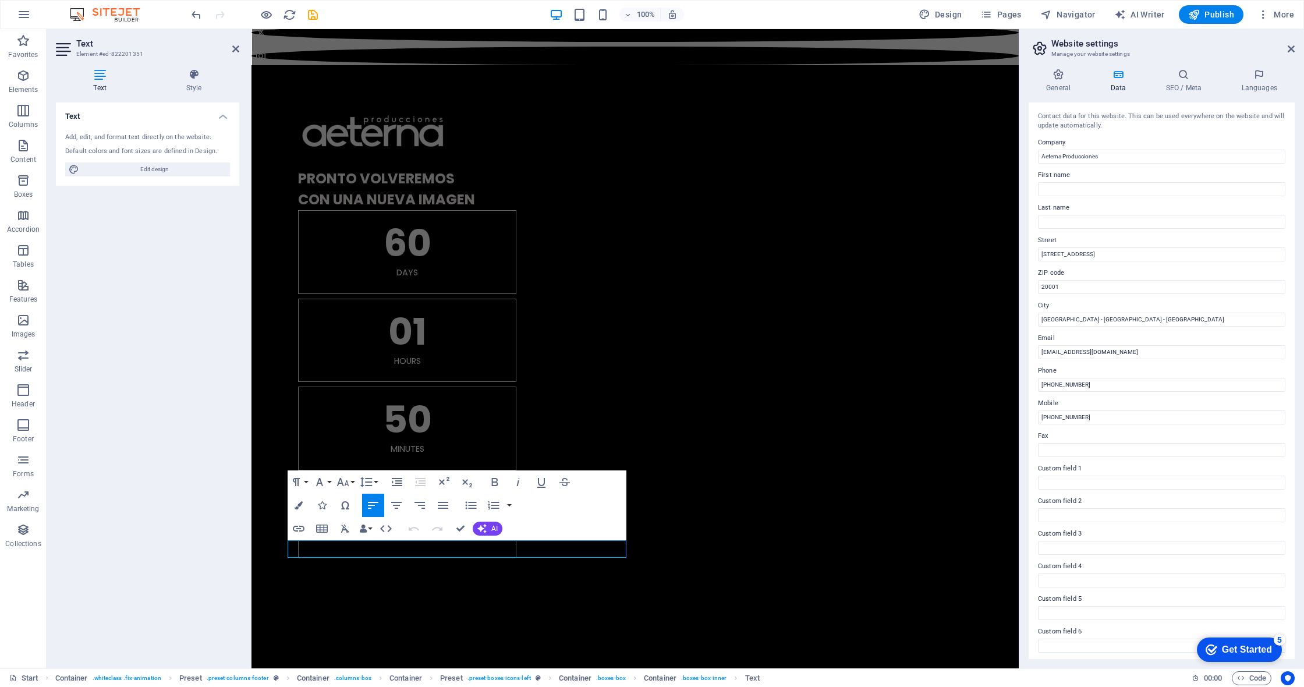
scroll to position [1317, 0]
click at [1188, 315] on input "Madrid - Toledo - Ciudad Real (Trabajamos para toda eSPAÑA)" at bounding box center [1161, 320] width 247 height 14
click at [1192, 317] on input "Madrid - Toledo - Ciudad Real (Trabajamos para toda eSPAÑA)" at bounding box center [1161, 320] width 247 height 14
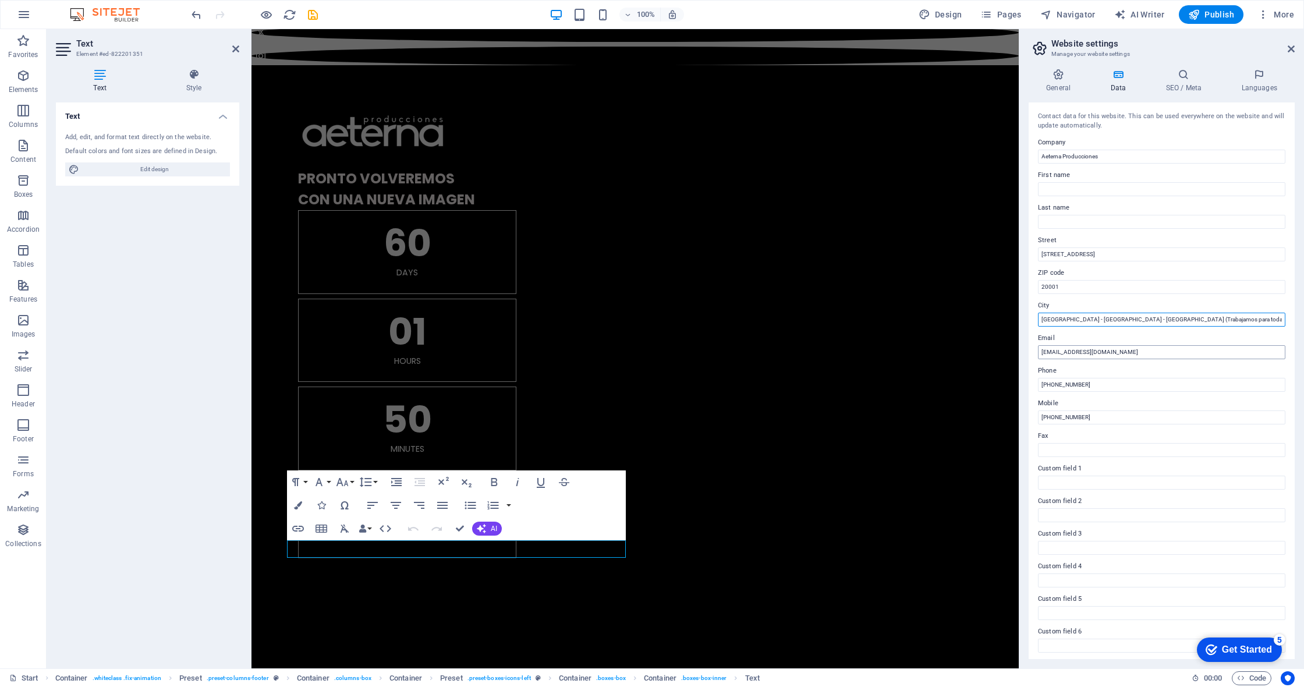
type input "[GEOGRAPHIC_DATA] - [GEOGRAPHIC_DATA] - [GEOGRAPHIC_DATA] (Trabajamos para toda…"
click at [1092, 350] on input "[EMAIL_ADDRESS][DOMAIN_NAME]" at bounding box center [1161, 352] width 247 height 14
click at [311, 444] on span "Container" at bounding box center [314, 443] width 30 height 7
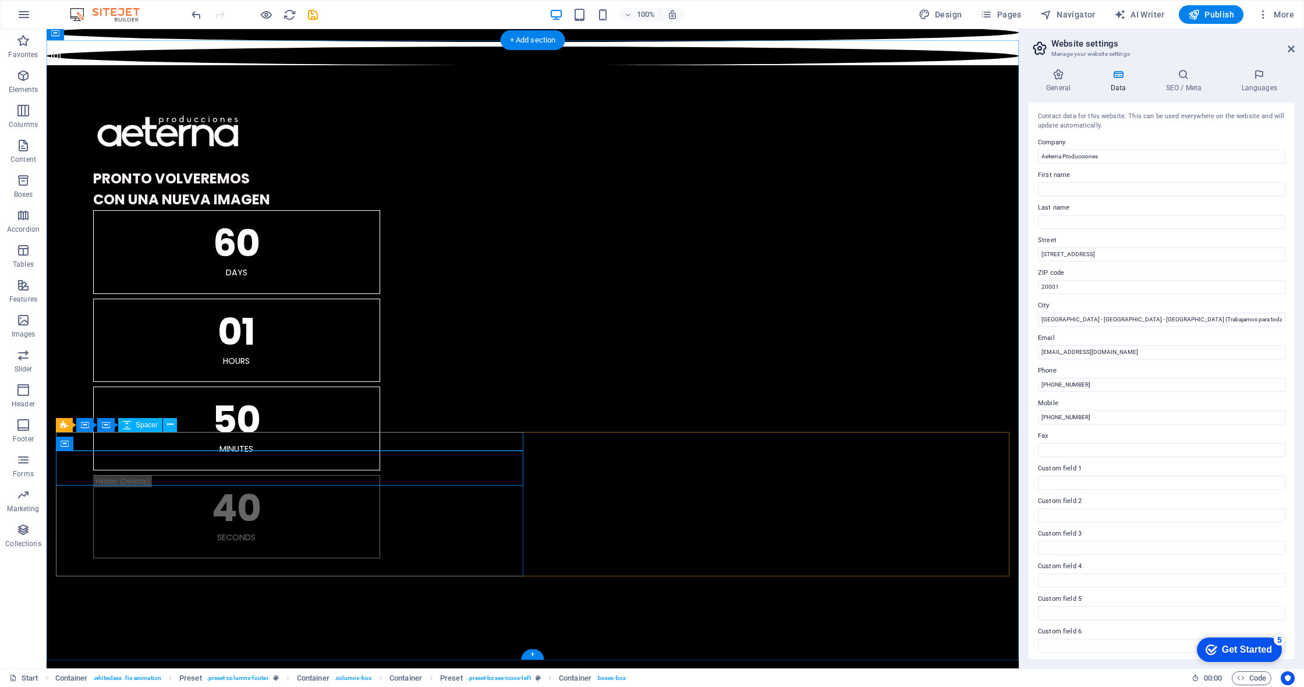
click at [107, 425] on icon at bounding box center [105, 425] width 6 height 12
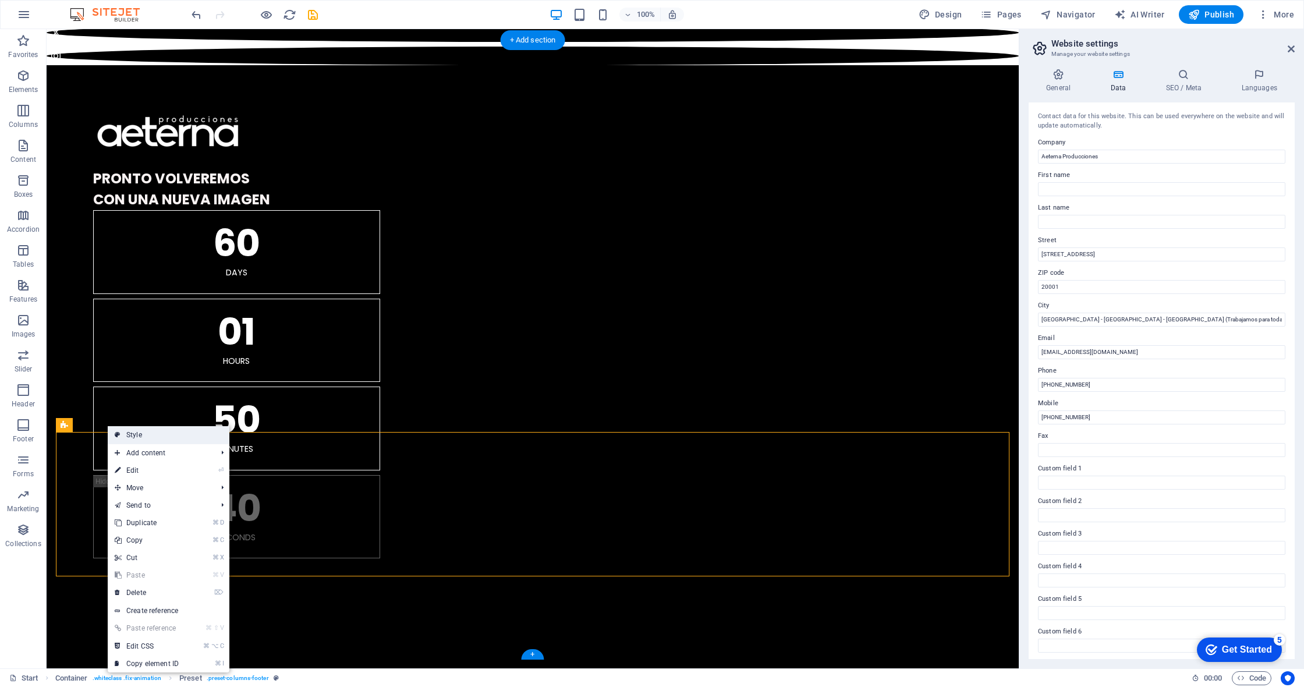
click at [128, 433] on link "Style" at bounding box center [169, 434] width 122 height 17
select select "footer"
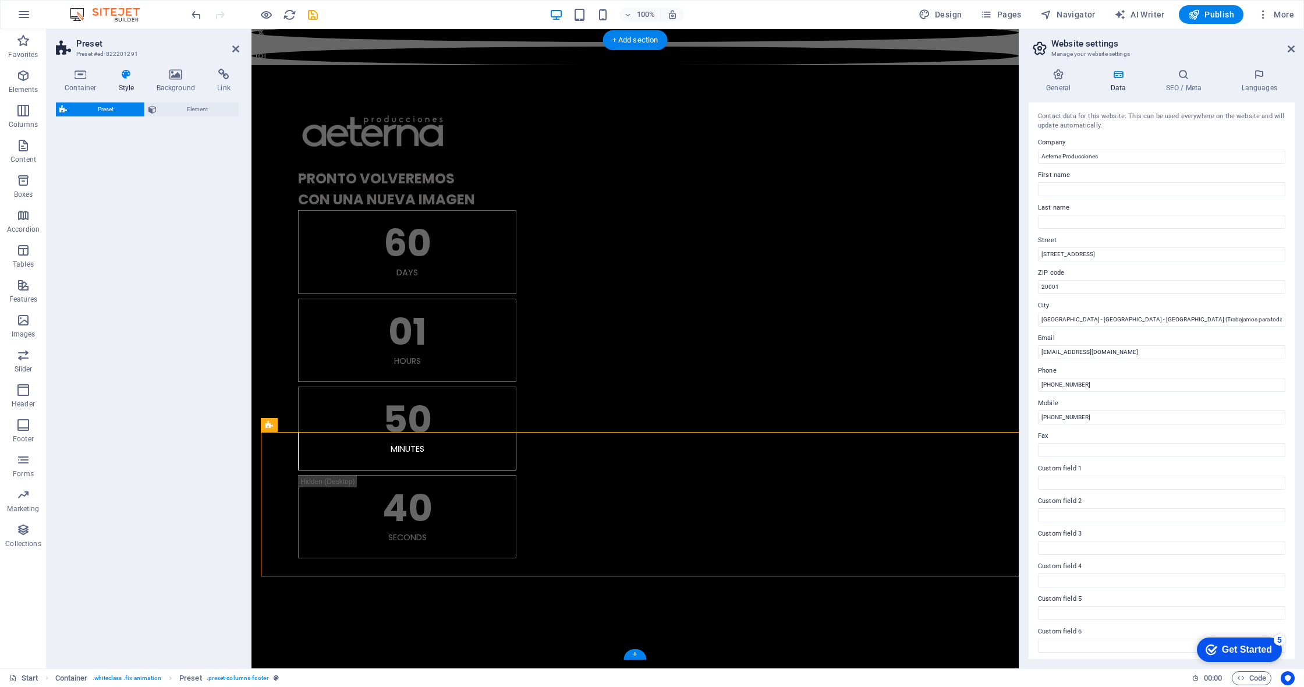
select select "px"
select select "preset-columns-footer"
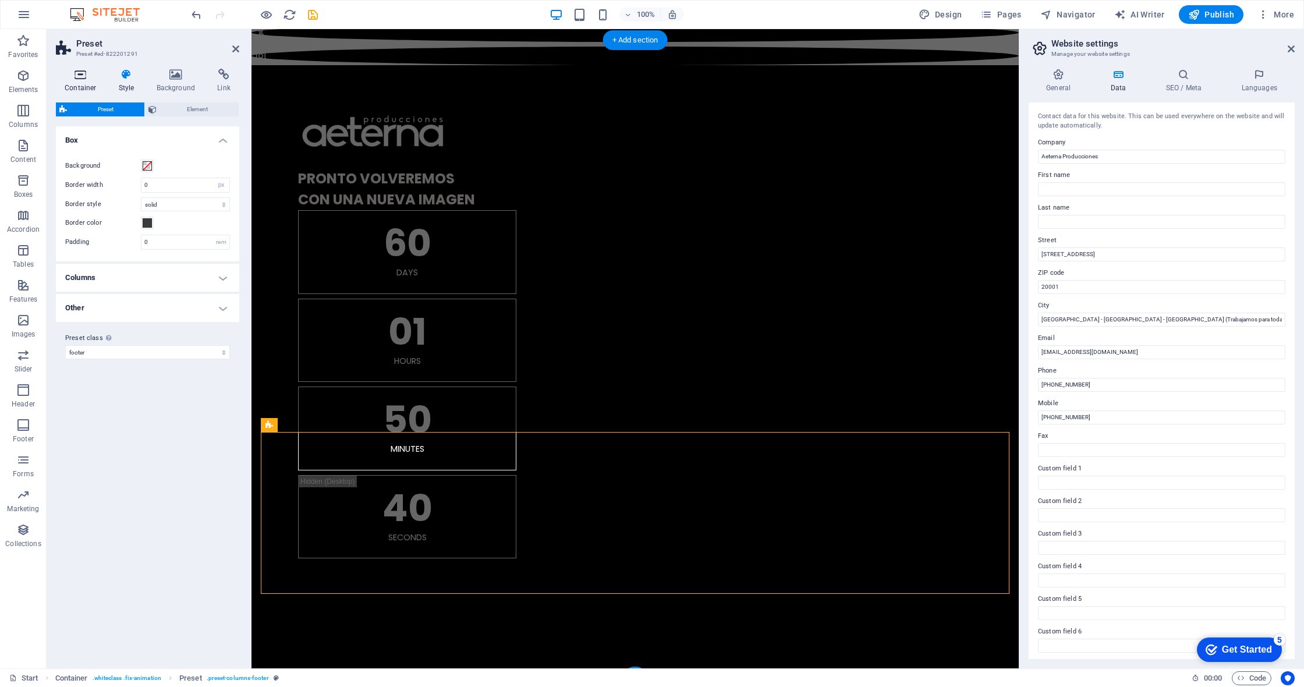
click at [72, 76] on icon at bounding box center [80, 75] width 49 height 12
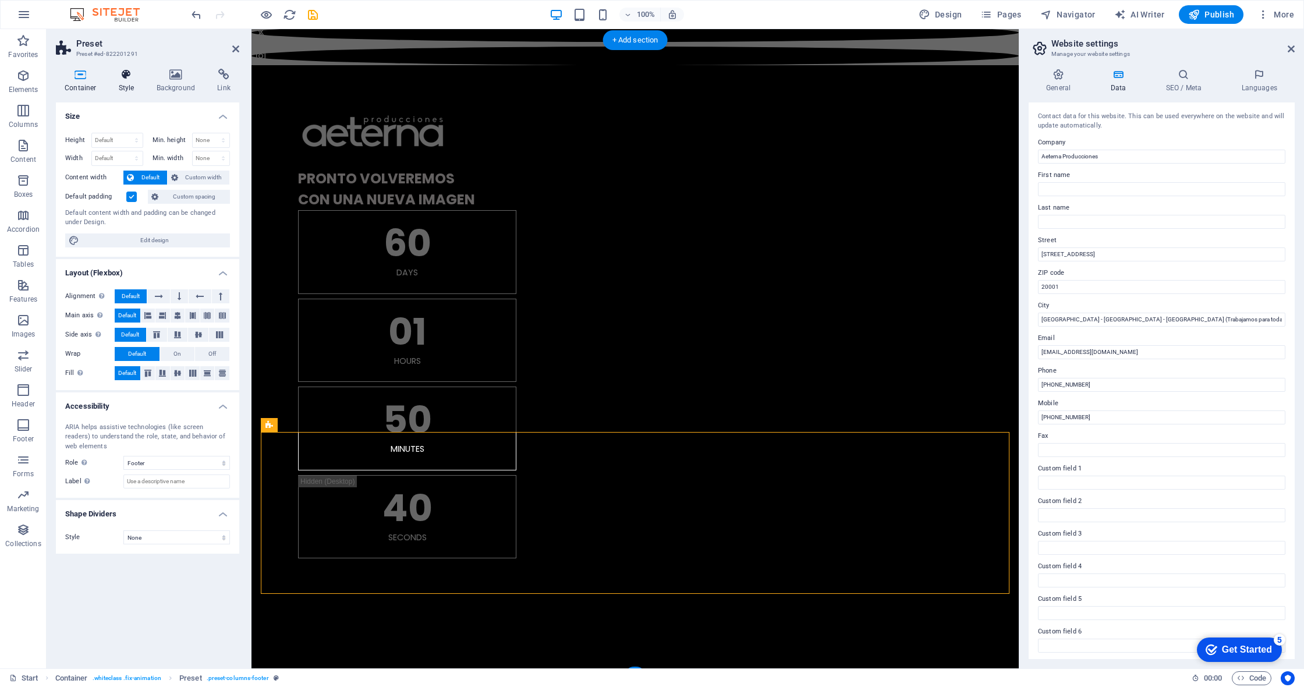
click at [130, 80] on icon at bounding box center [126, 75] width 33 height 12
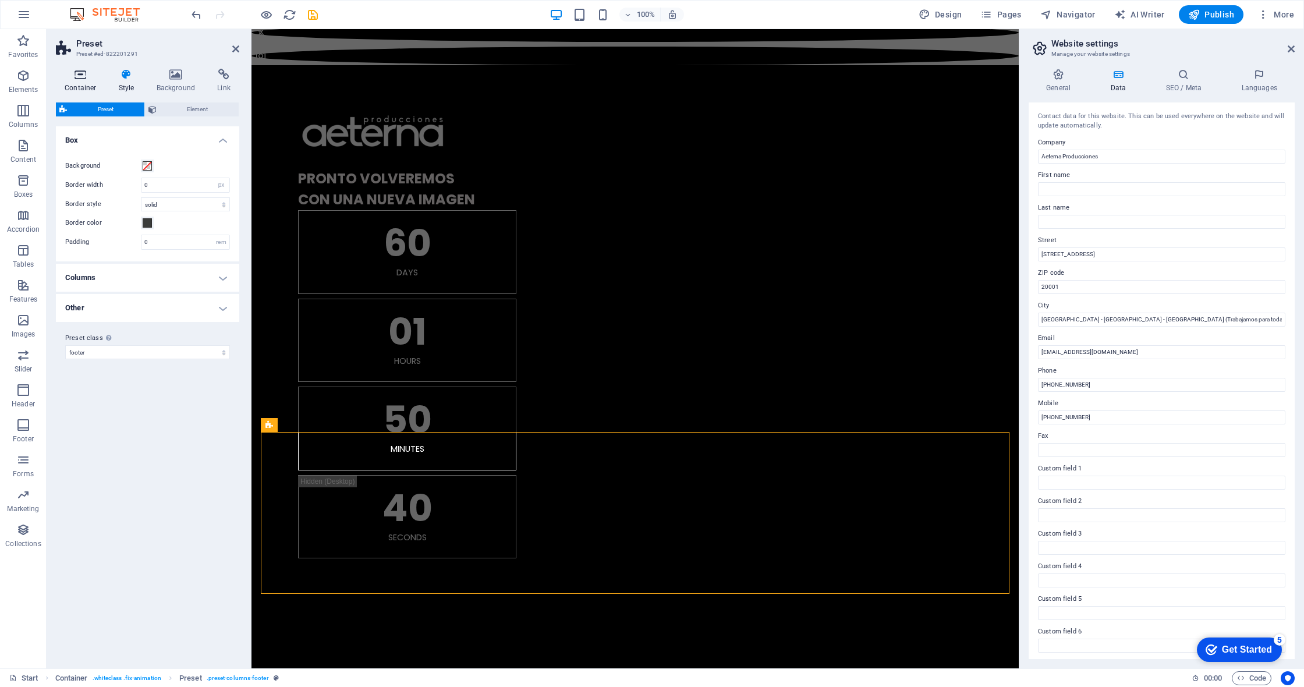
click at [80, 77] on icon at bounding box center [80, 75] width 49 height 12
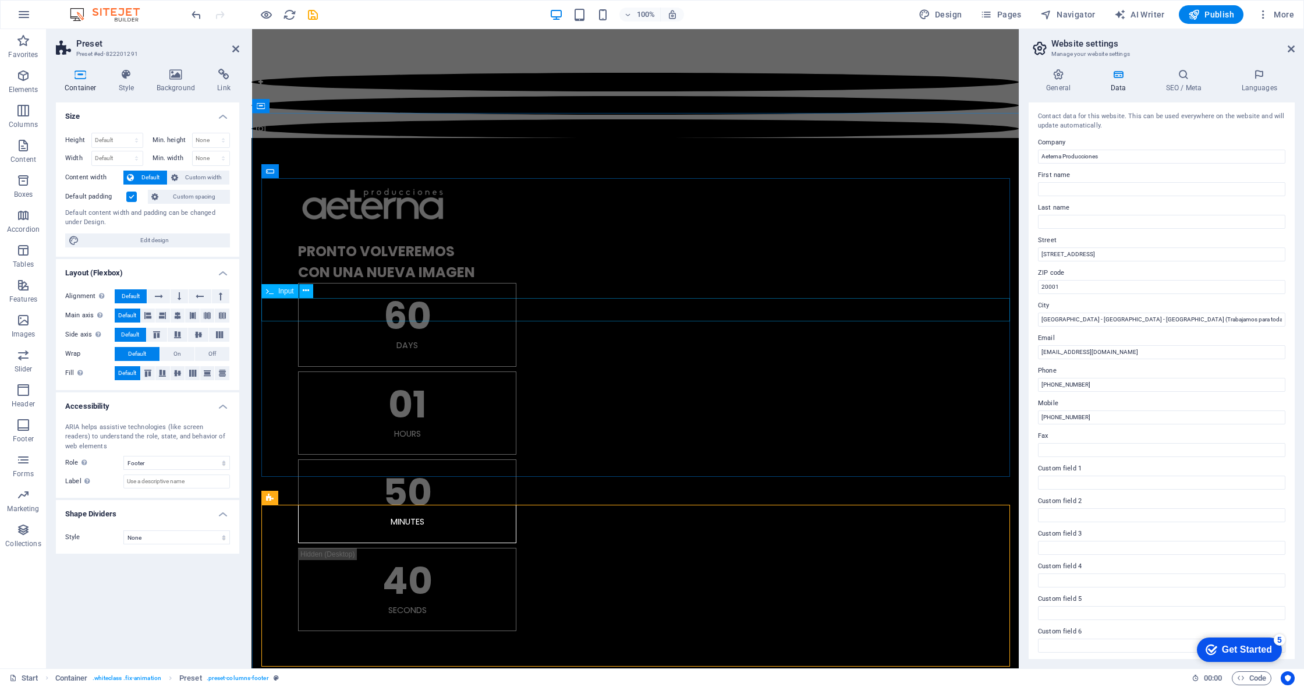
scroll to position [1244, 0]
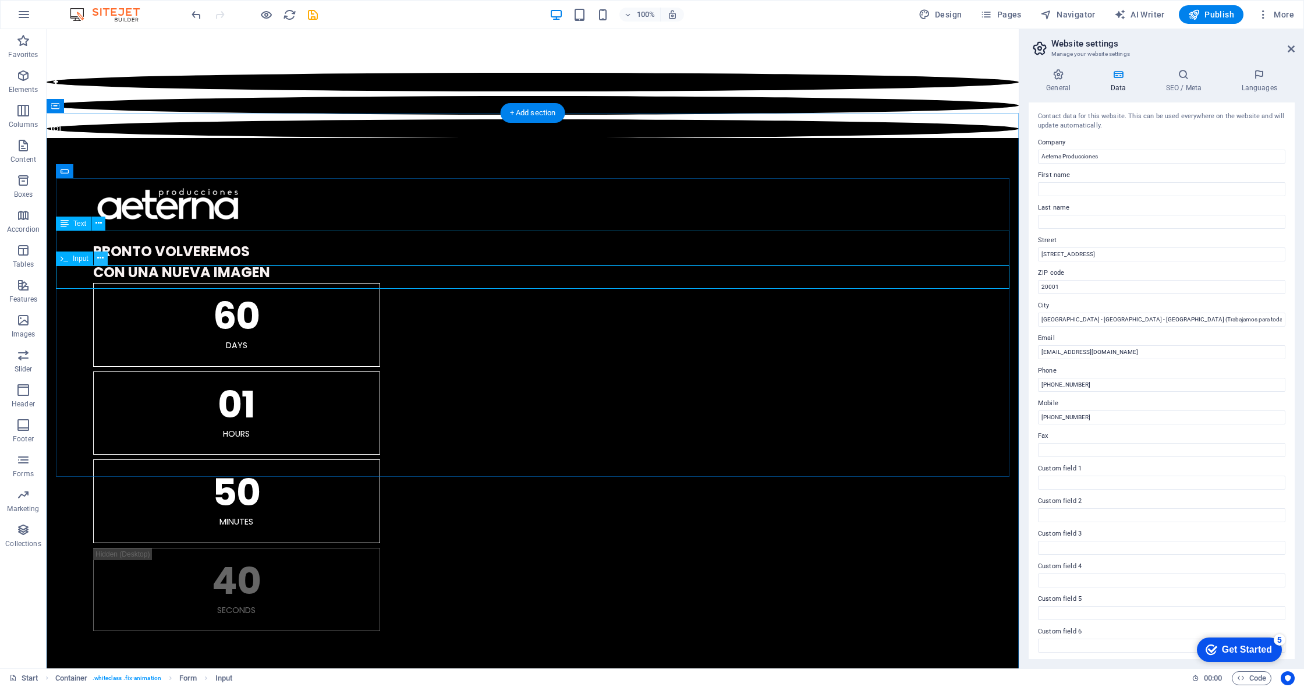
click at [101, 257] on icon at bounding box center [100, 258] width 6 height 12
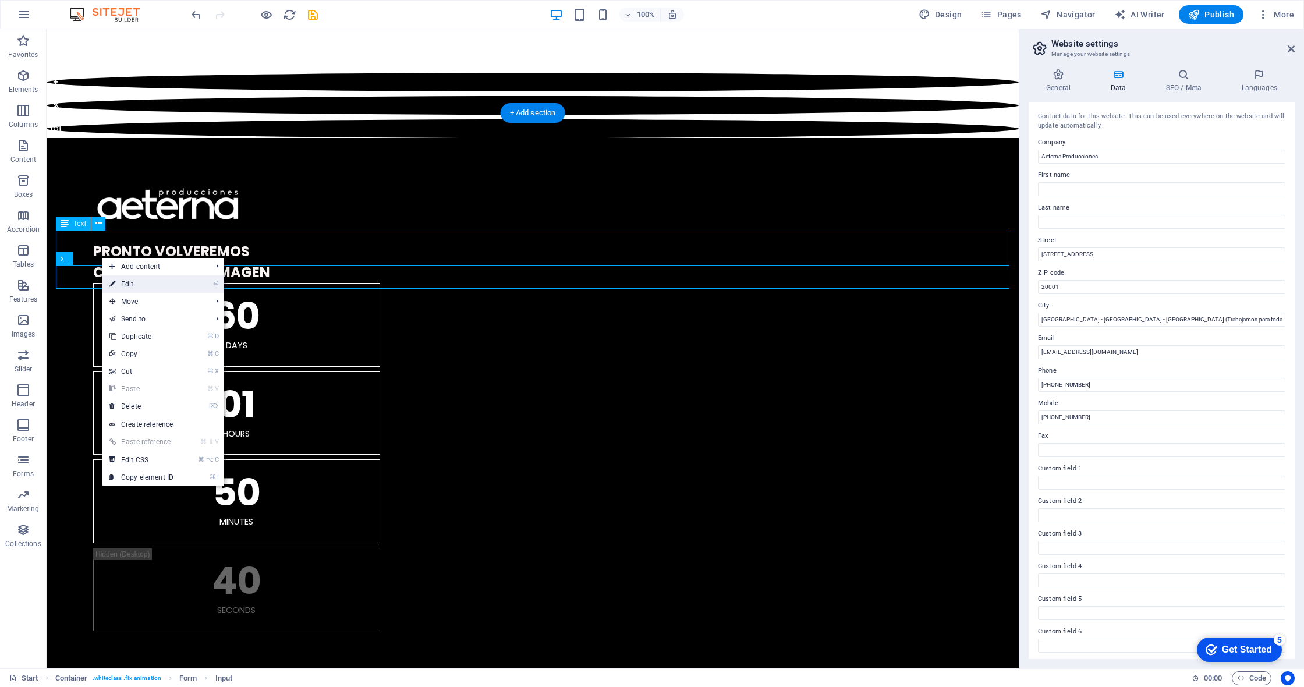
click at [150, 284] on link "⏎ Edit" at bounding box center [141, 283] width 78 height 17
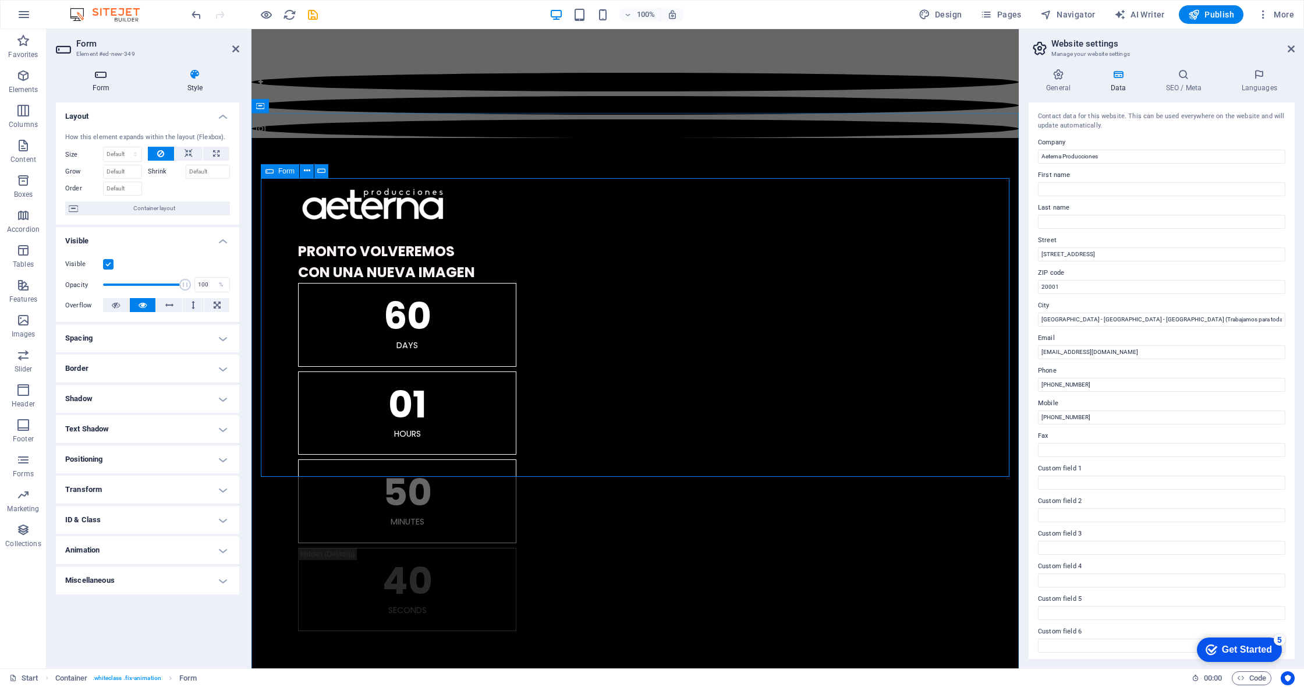
click at [94, 82] on h4 "Form" at bounding box center [103, 81] width 95 height 24
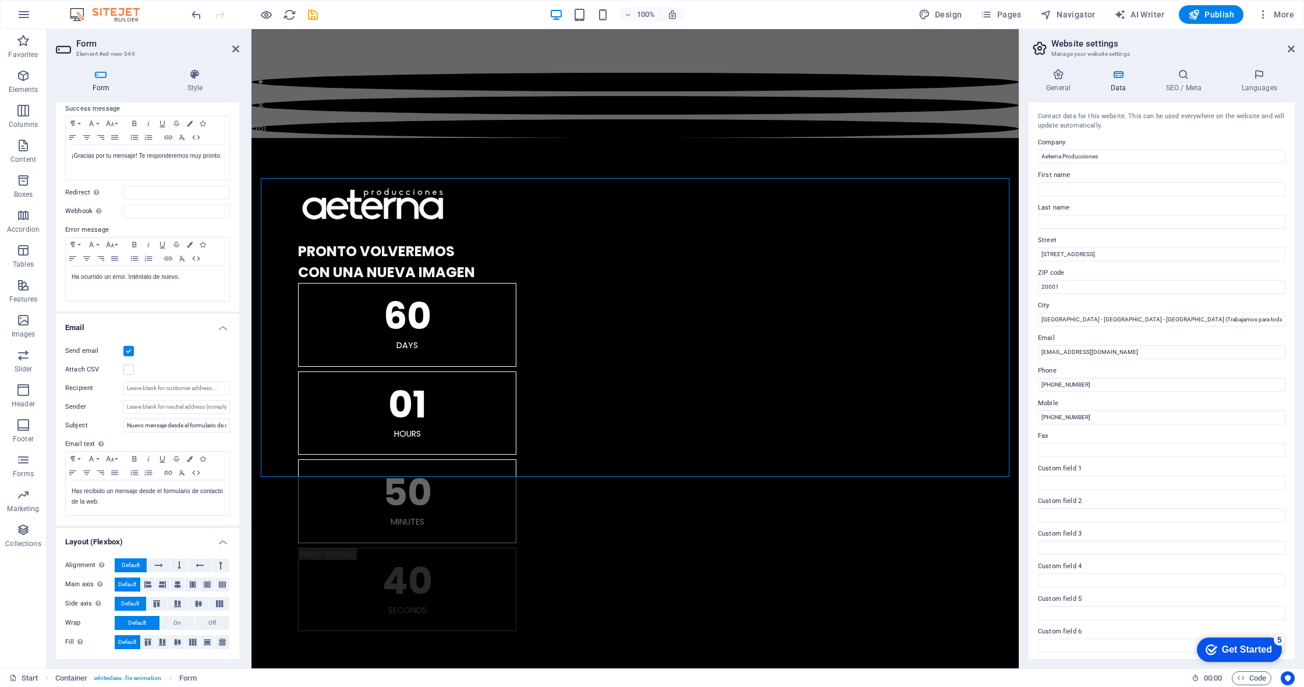
scroll to position [86, 0]
click at [187, 81] on h4 "Style" at bounding box center [195, 81] width 89 height 24
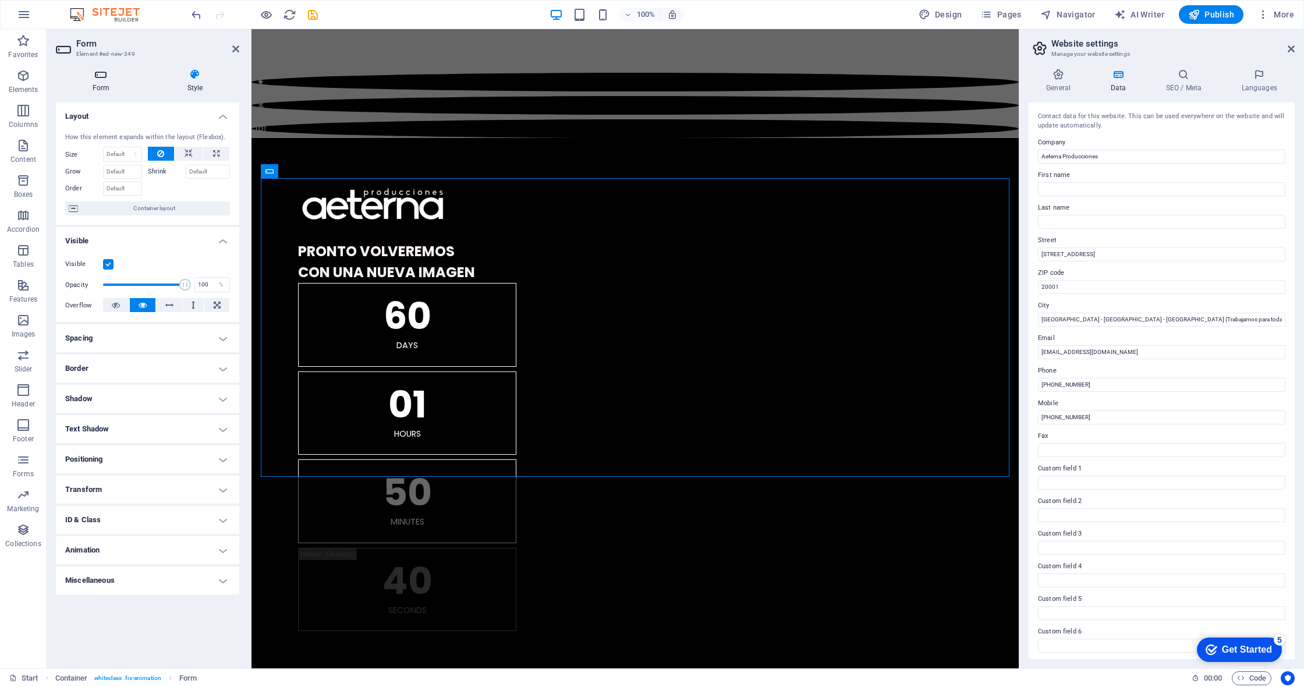
click at [101, 75] on icon at bounding box center [101, 75] width 90 height 12
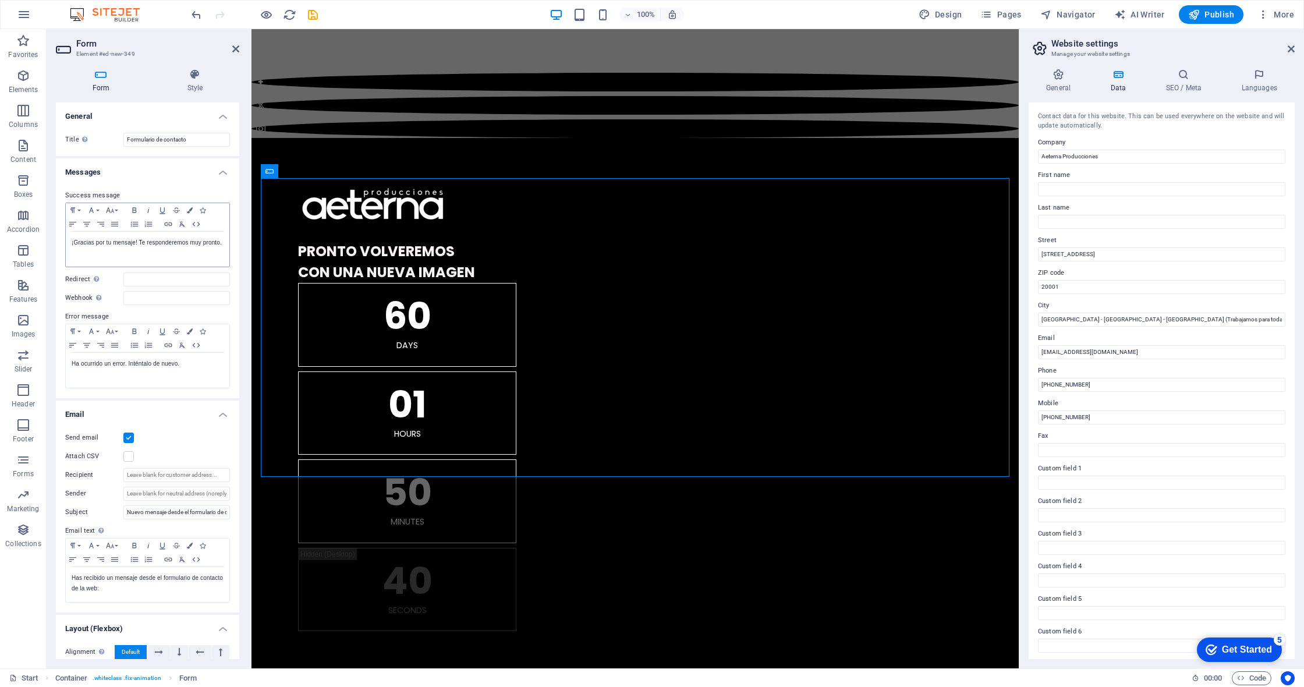
scroll to position [0, 0]
click at [107, 76] on icon at bounding box center [101, 75] width 90 height 12
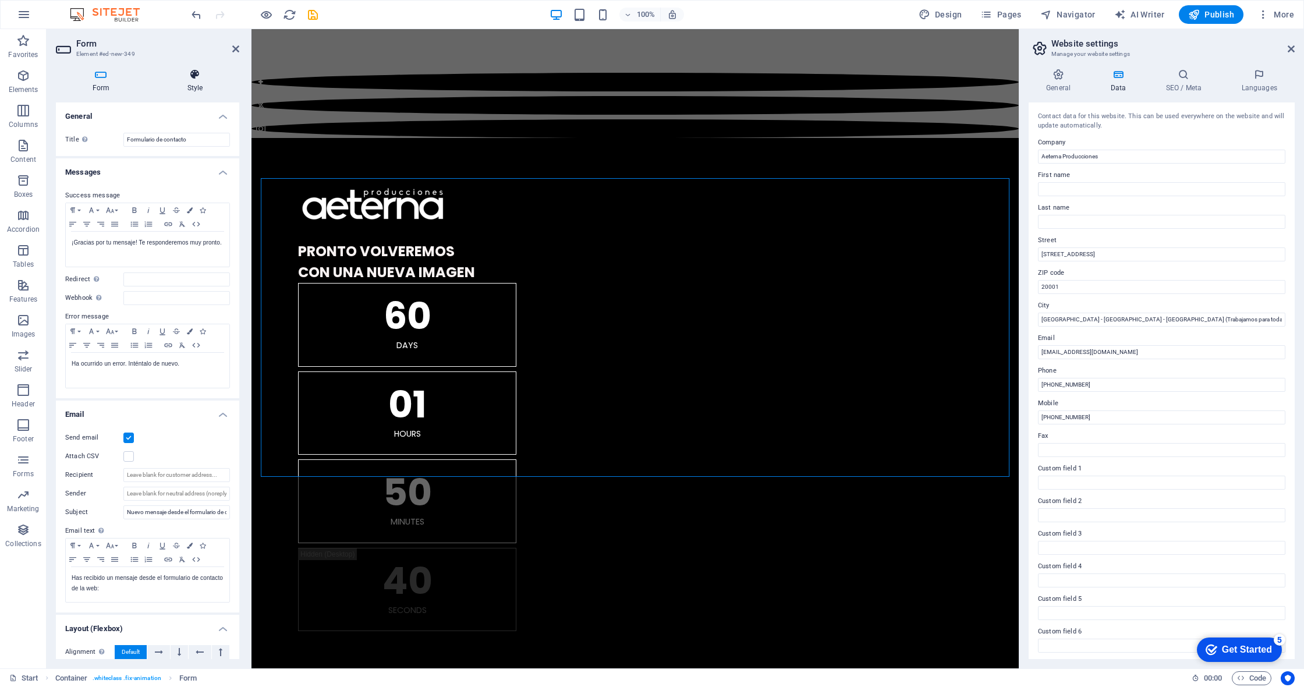
click at [191, 77] on icon at bounding box center [195, 75] width 89 height 12
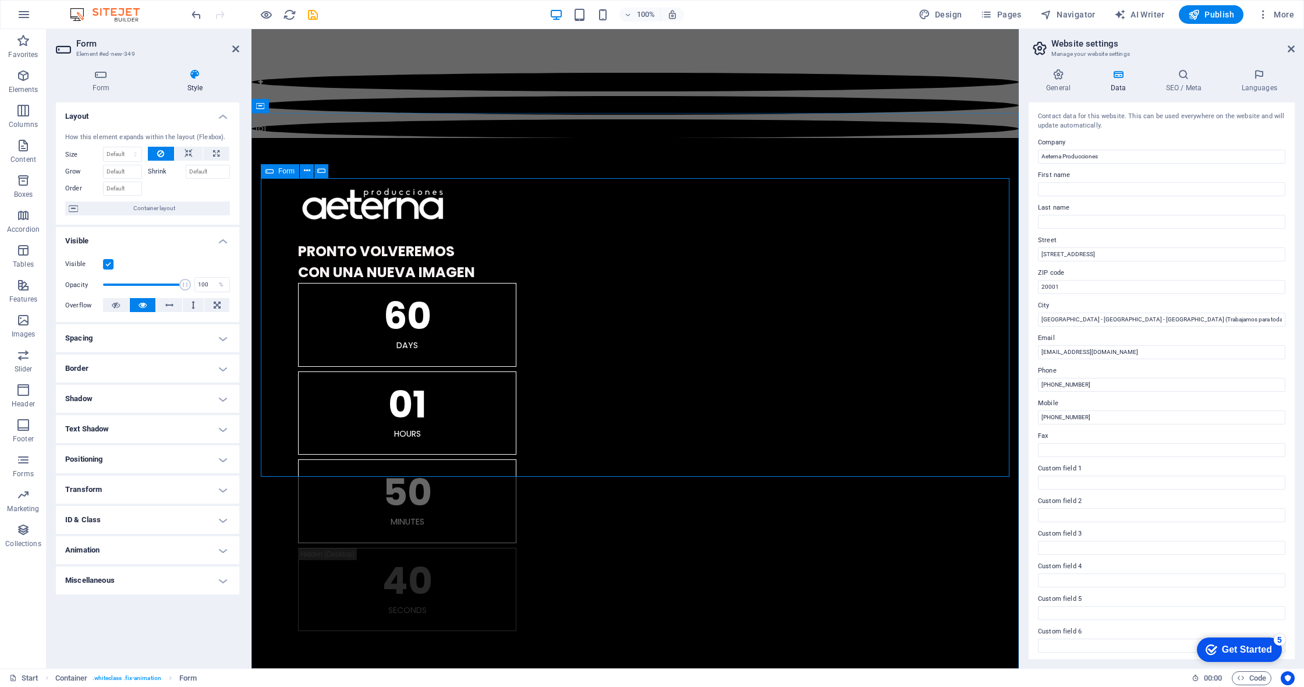
click at [304, 172] on icon at bounding box center [307, 171] width 6 height 12
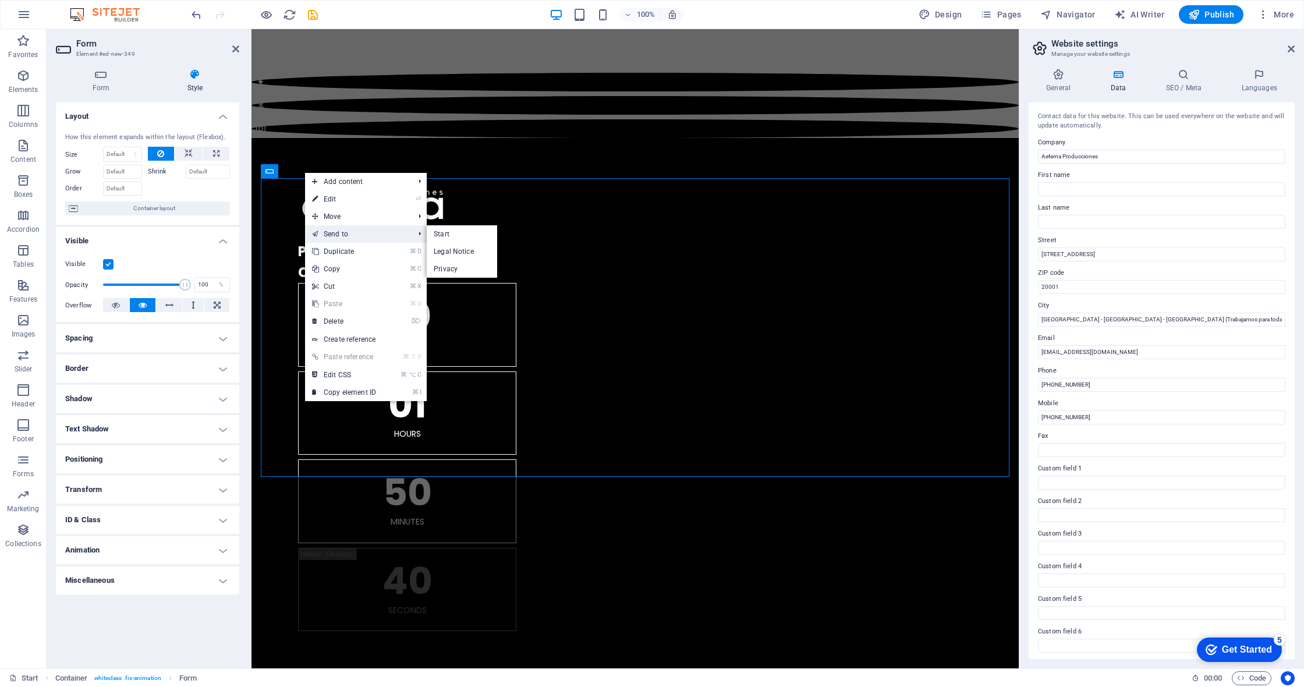
click at [348, 235] on link "Send to" at bounding box center [357, 233] width 104 height 17
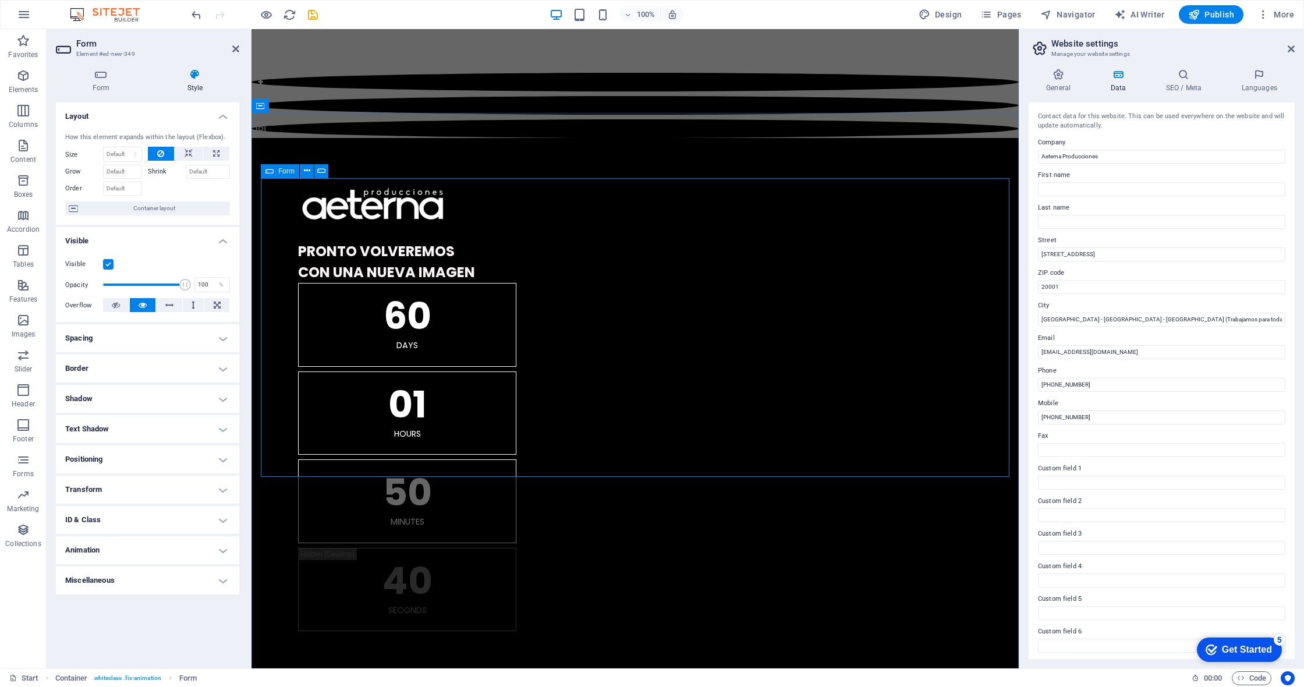
click at [271, 174] on icon at bounding box center [270, 171] width 8 height 14
click at [304, 169] on icon at bounding box center [307, 171] width 6 height 12
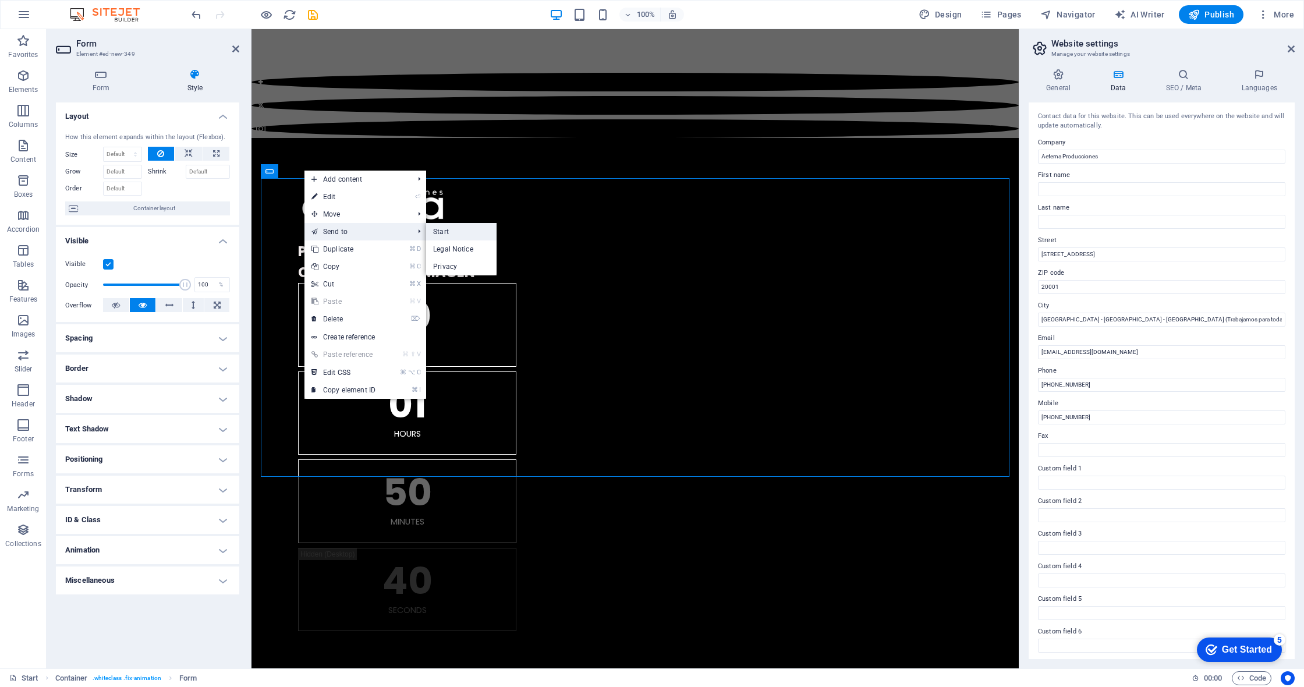
click at [439, 231] on link "Start" at bounding box center [461, 231] width 70 height 17
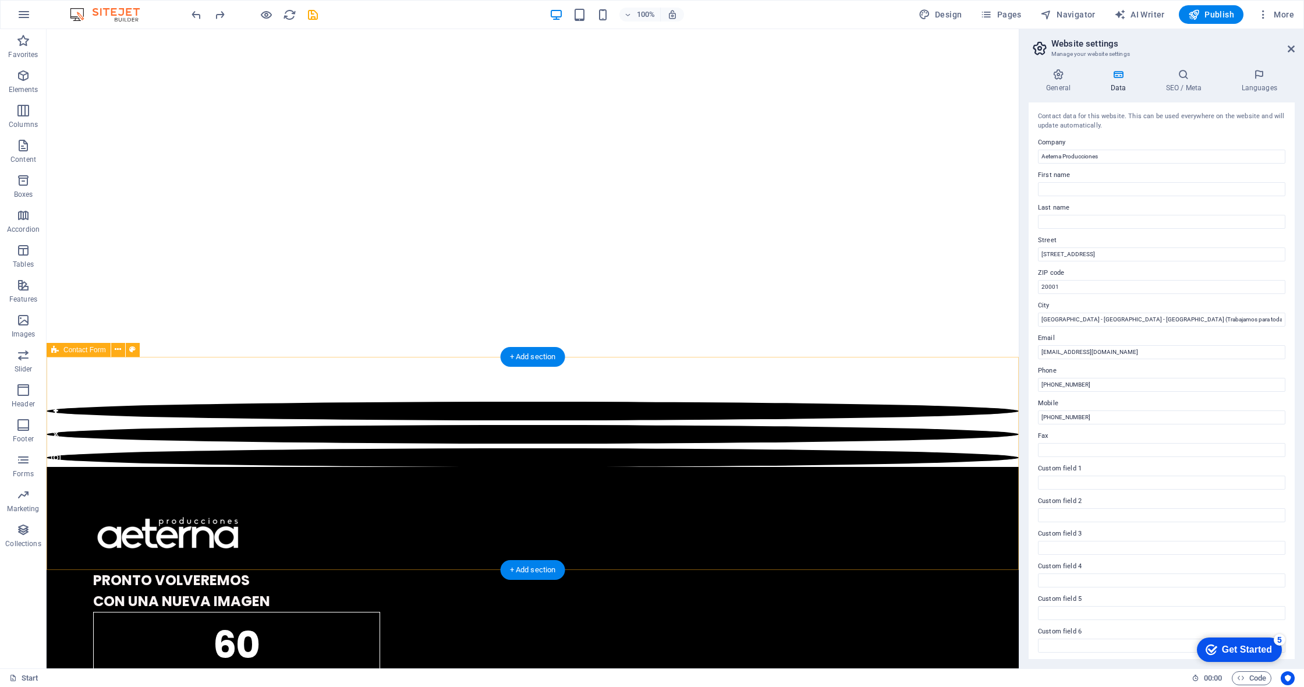
scroll to position [749, 0]
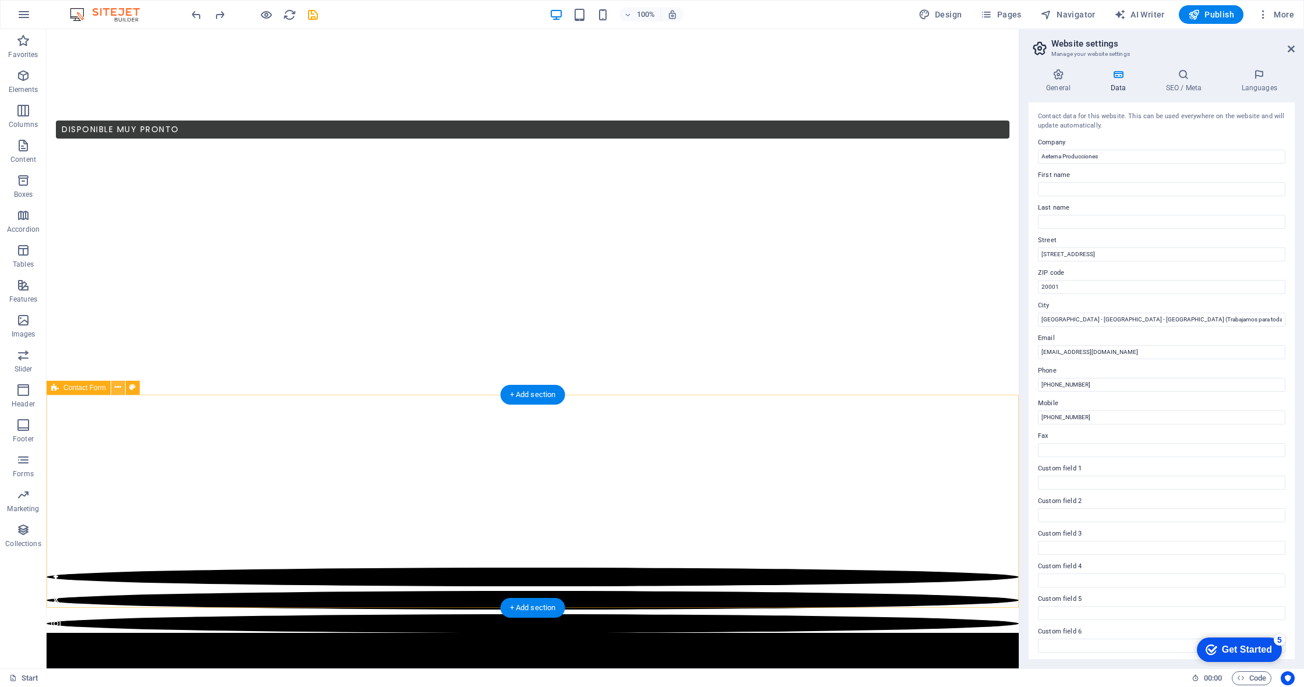
click at [118, 389] on icon at bounding box center [118, 387] width 6 height 12
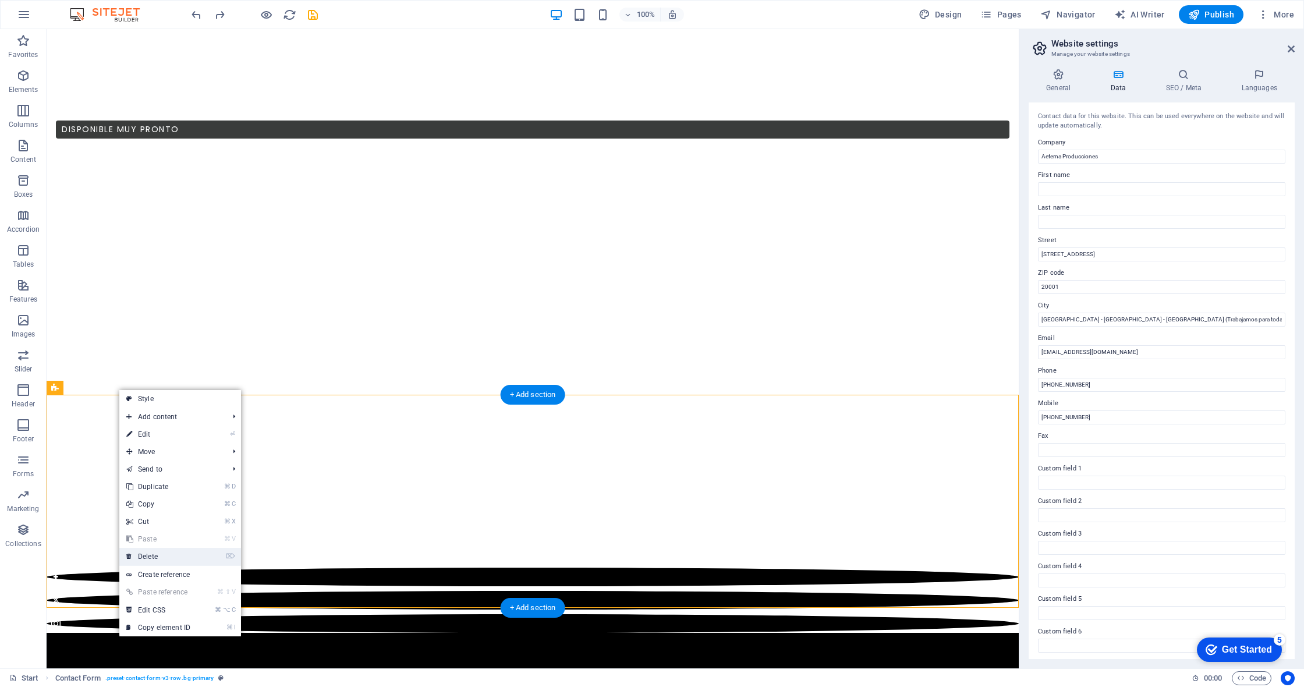
click at [164, 555] on link "⌦ Delete" at bounding box center [158, 556] width 78 height 17
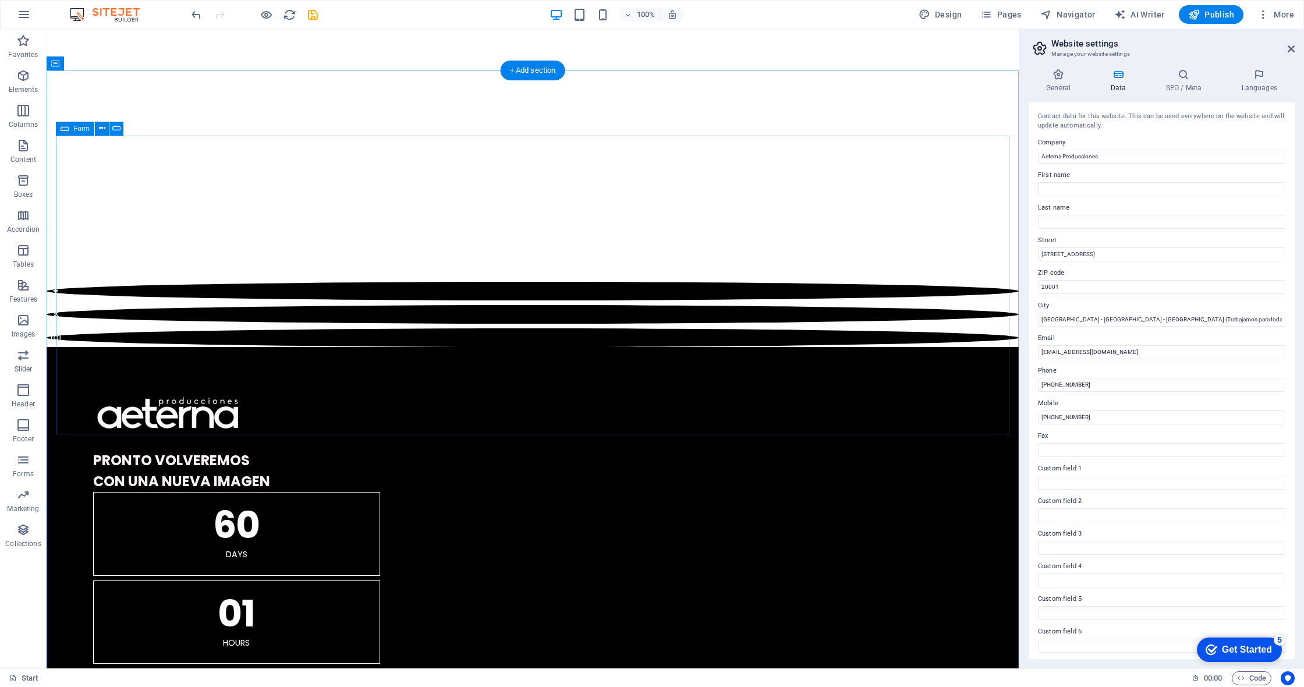
scroll to position [1104, 0]
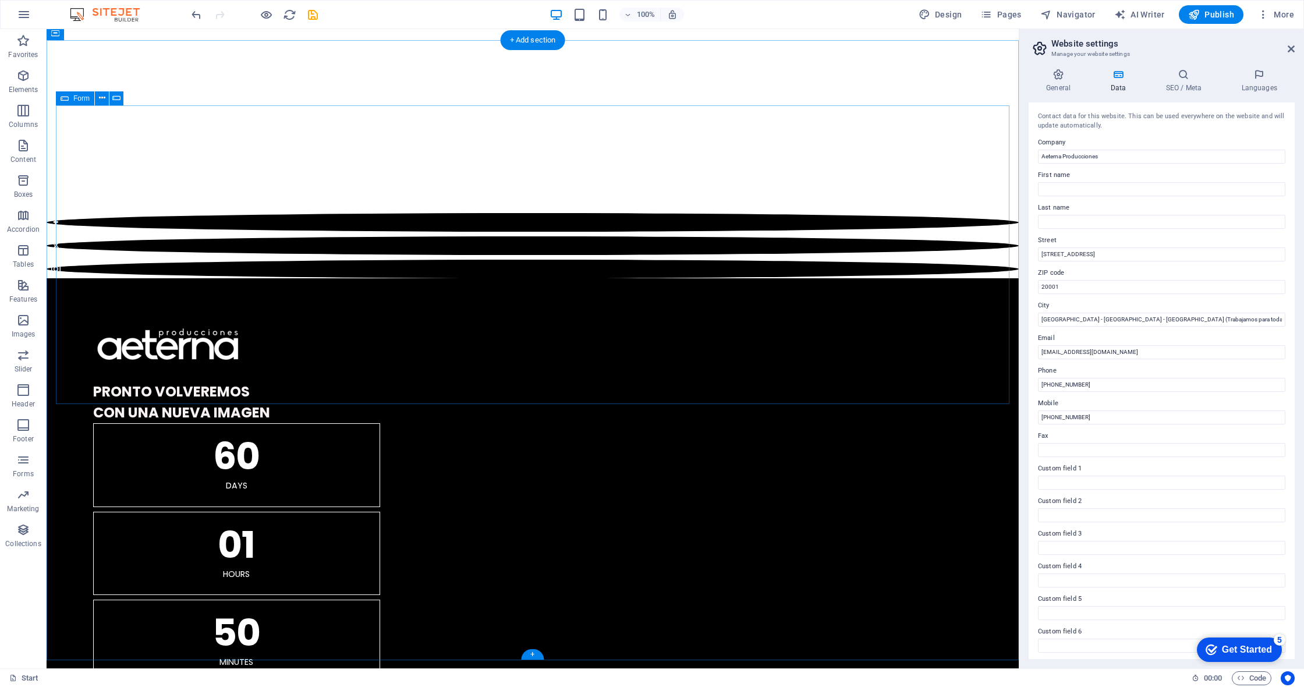
click at [68, 100] on icon at bounding box center [65, 98] width 8 height 14
click at [98, 97] on button at bounding box center [102, 98] width 14 height 14
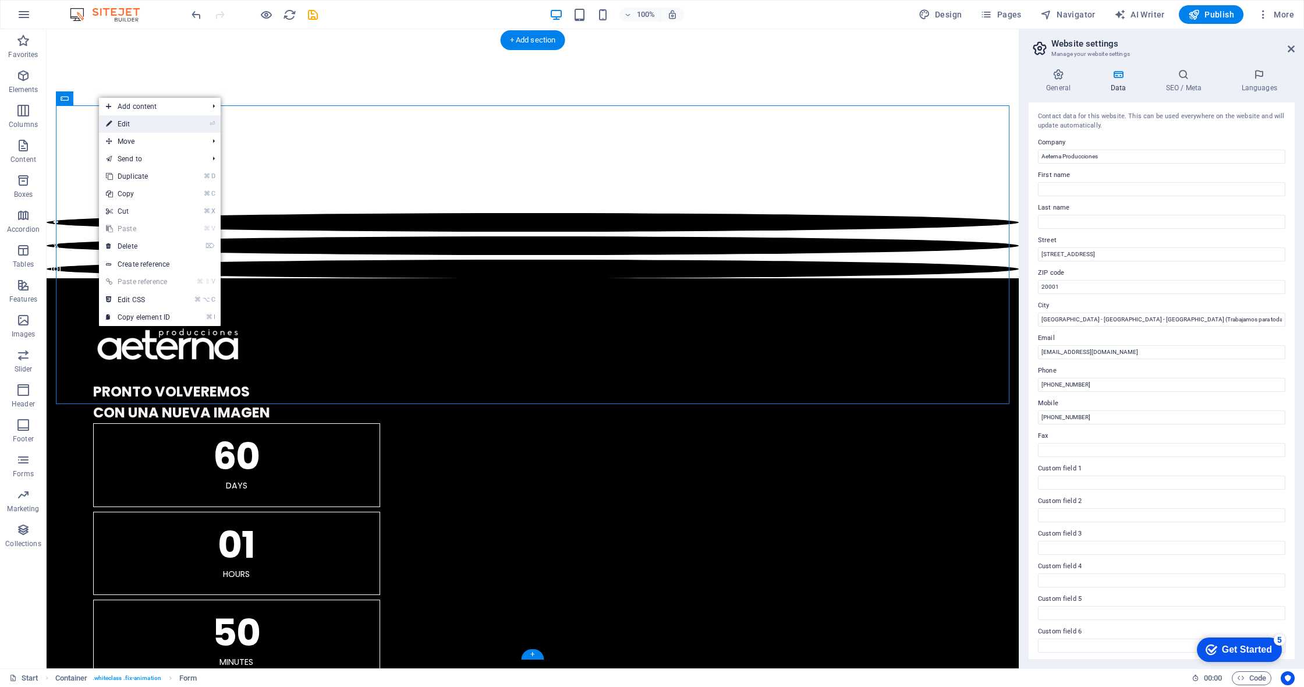
click at [148, 123] on link "⏎ Edit" at bounding box center [138, 123] width 78 height 17
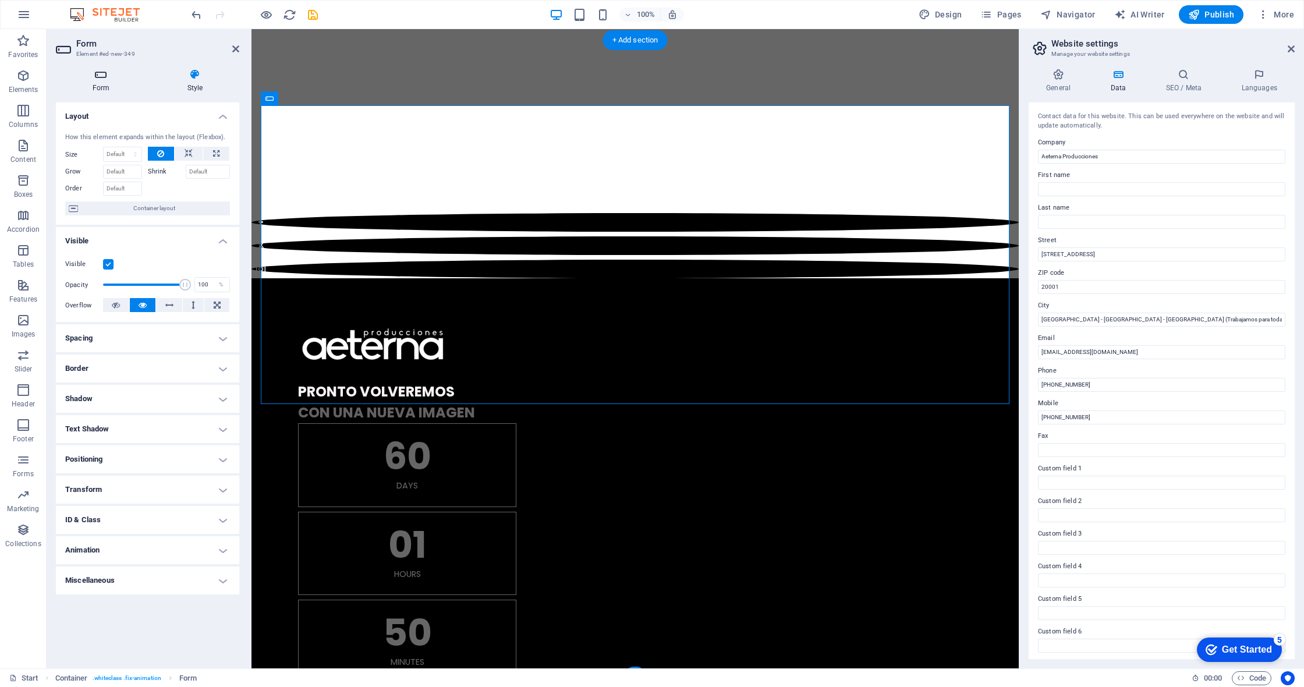
click at [112, 85] on h4 "Form" at bounding box center [103, 81] width 95 height 24
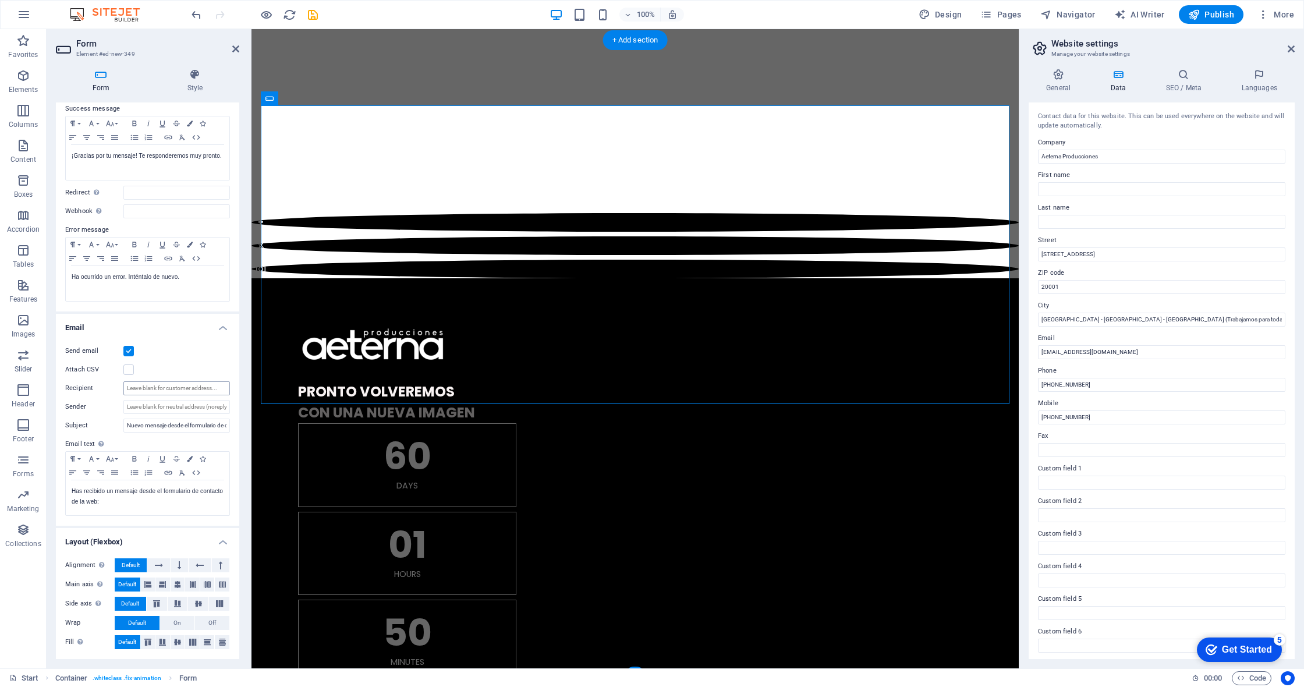
scroll to position [86, 0]
click at [1074, 352] on input "[EMAIL_ADDRESS][DOMAIN_NAME]" at bounding box center [1161, 352] width 247 height 14
click at [141, 385] on input "comunicacion" at bounding box center [176, 389] width 107 height 14
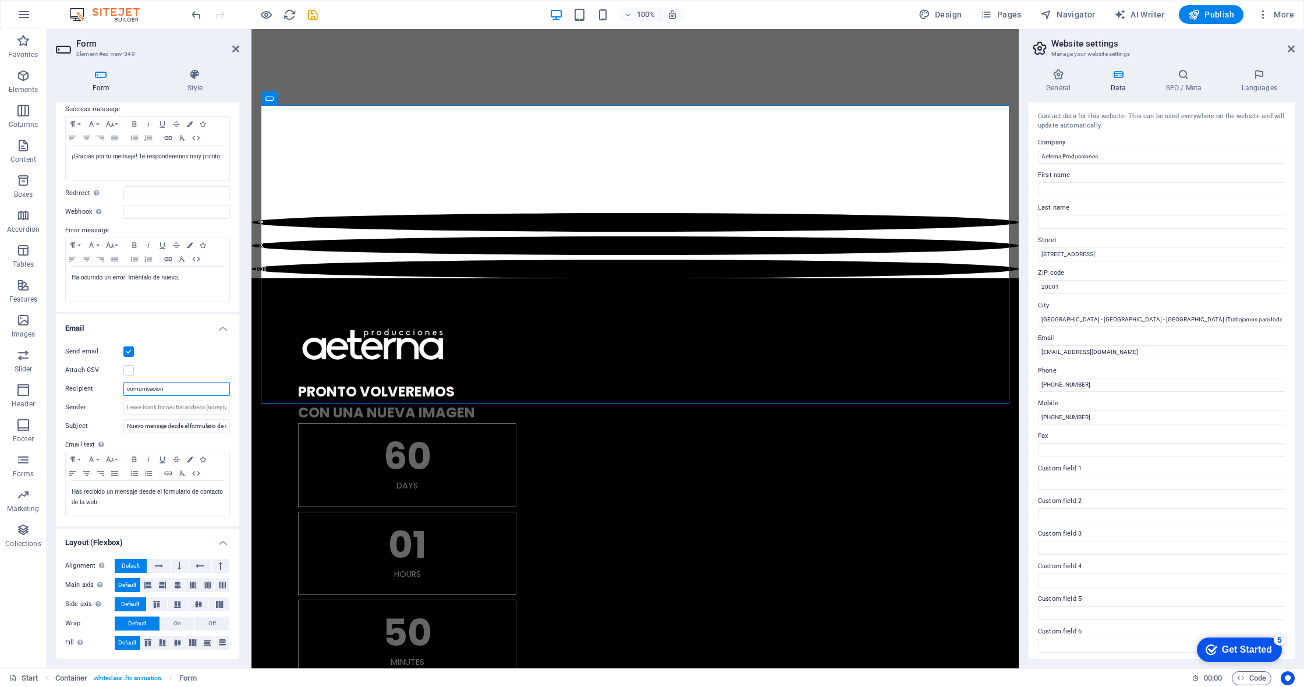
click at [141, 385] on input "comunicacion" at bounding box center [176, 389] width 107 height 14
paste input "@aeternaproducciones.com"
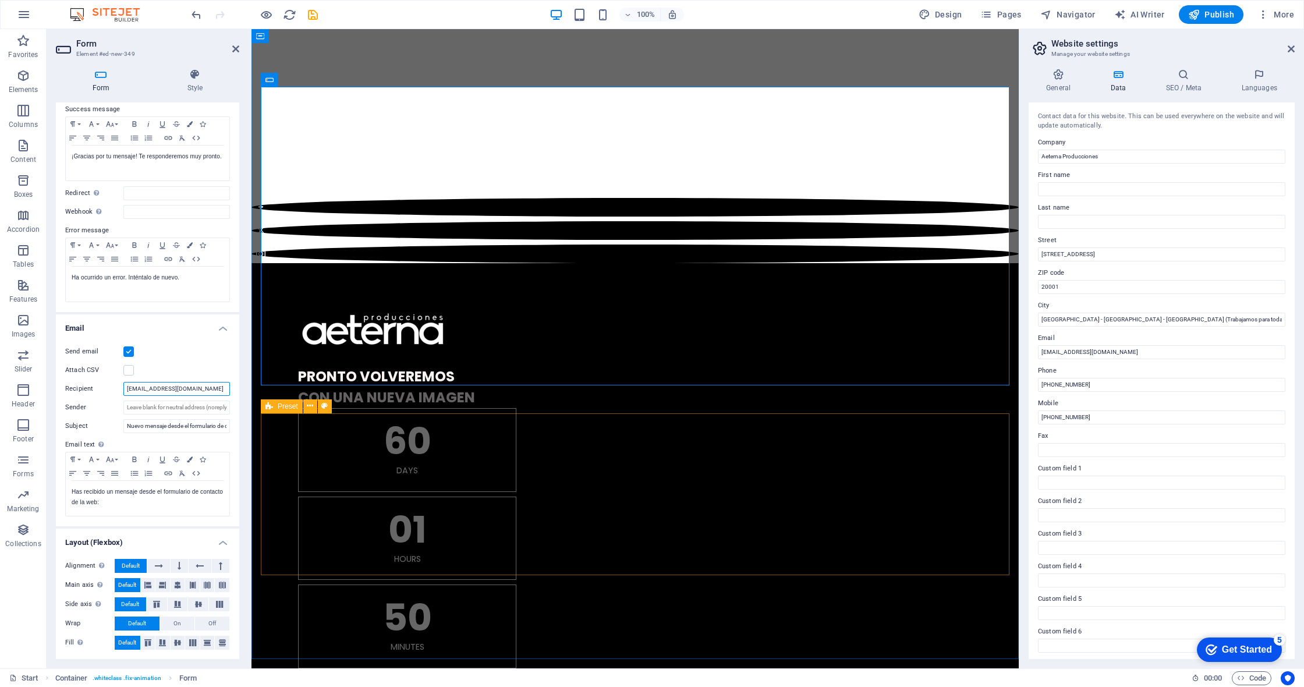
scroll to position [1123, 0]
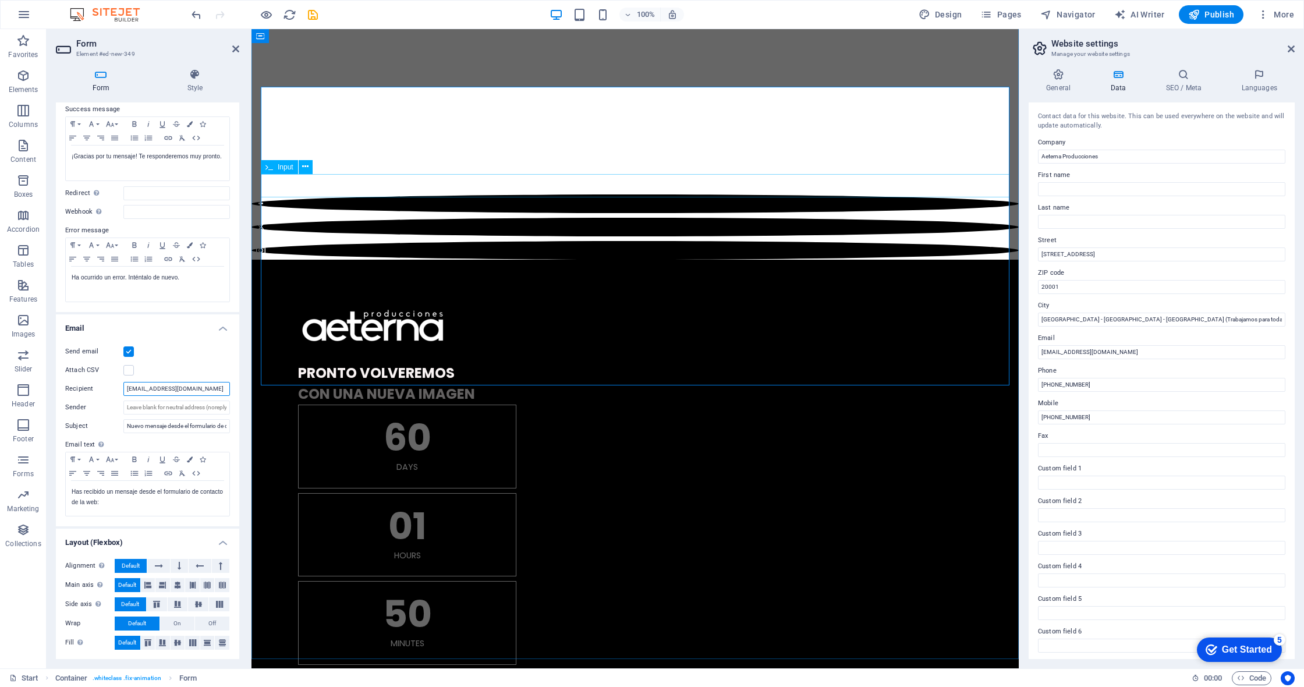
type input "[EMAIL_ADDRESS][DOMAIN_NAME]"
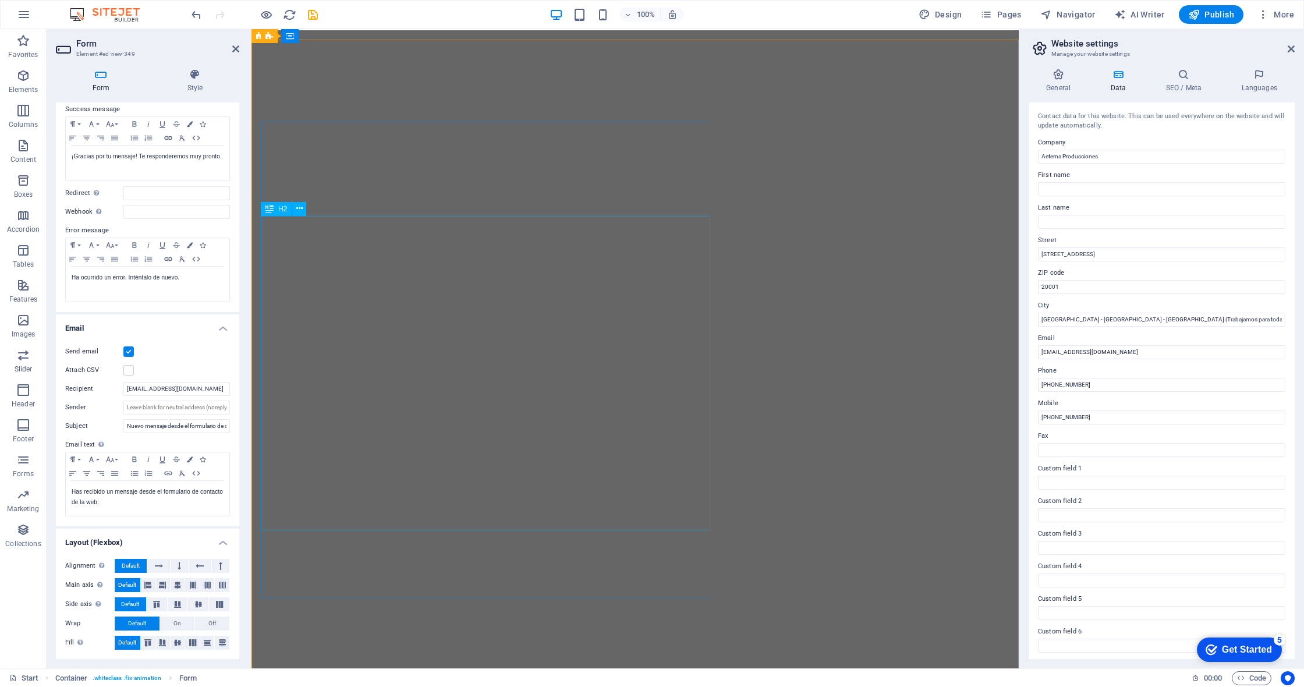
scroll to position [-1, 0]
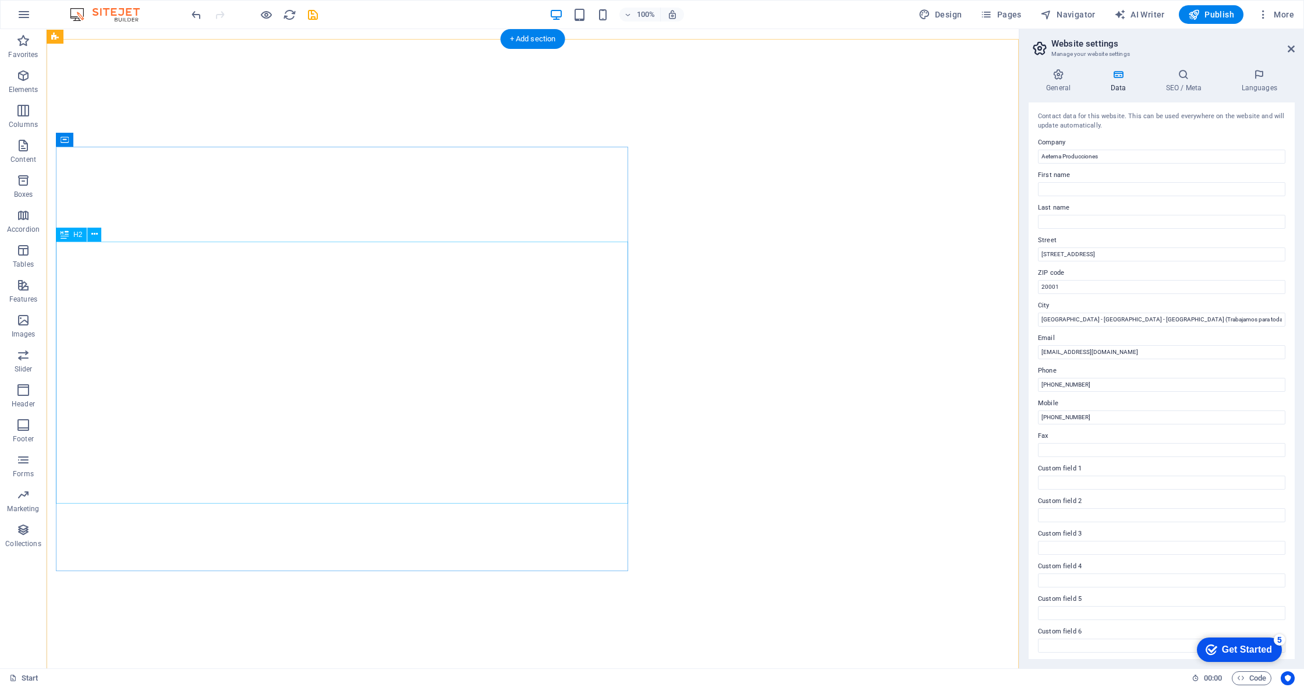
scroll to position [0, 0]
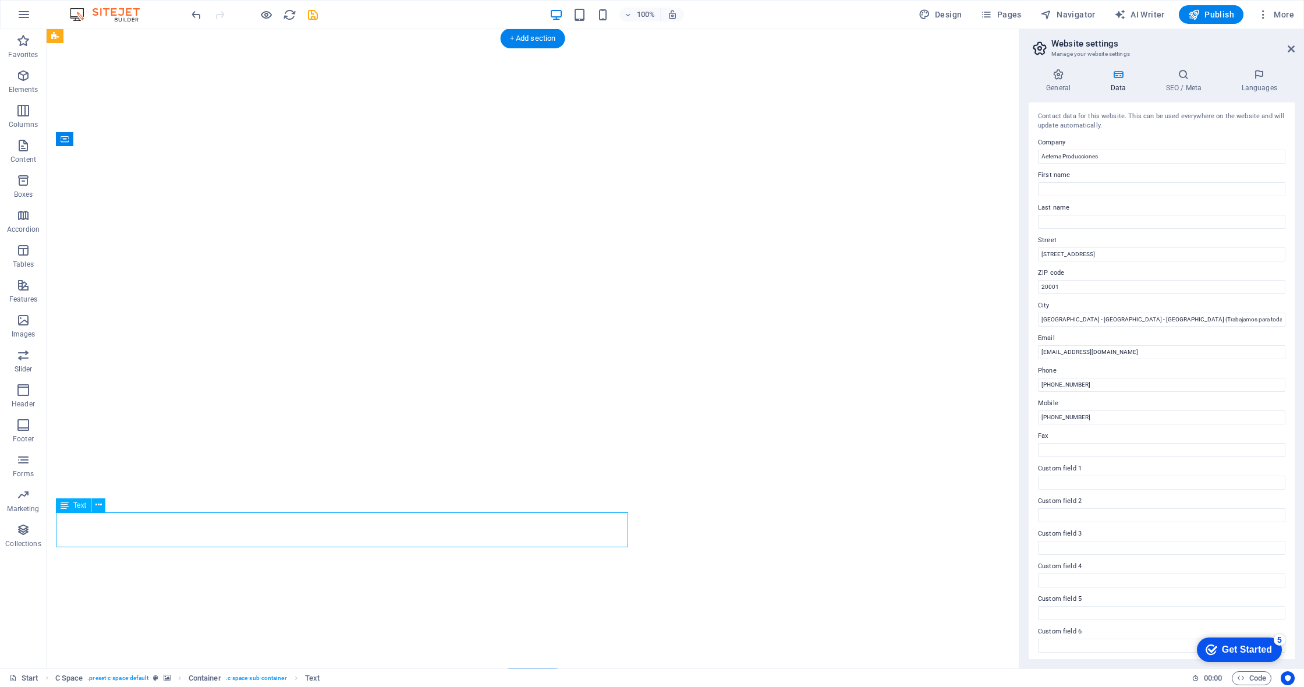
click at [1118, 320] on input "[GEOGRAPHIC_DATA] - [GEOGRAPHIC_DATA] - [GEOGRAPHIC_DATA] (Trabajamos para toda…" at bounding box center [1161, 320] width 247 height 14
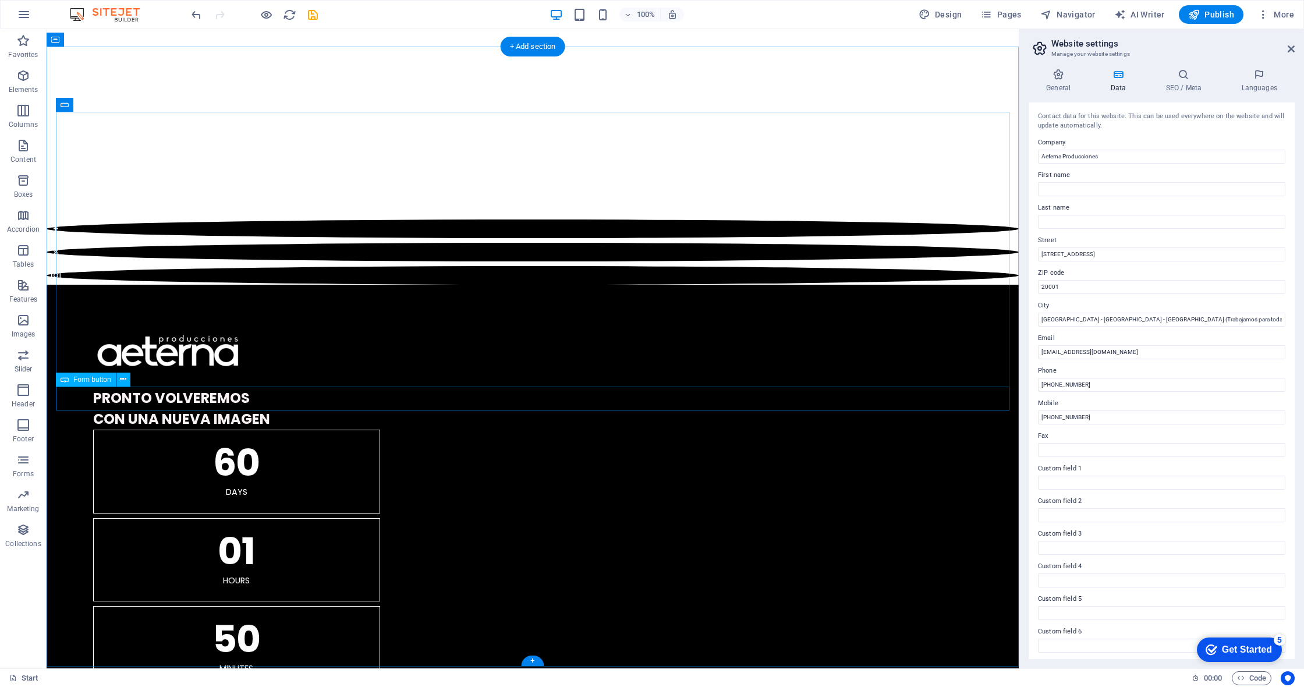
scroll to position [1095, 0]
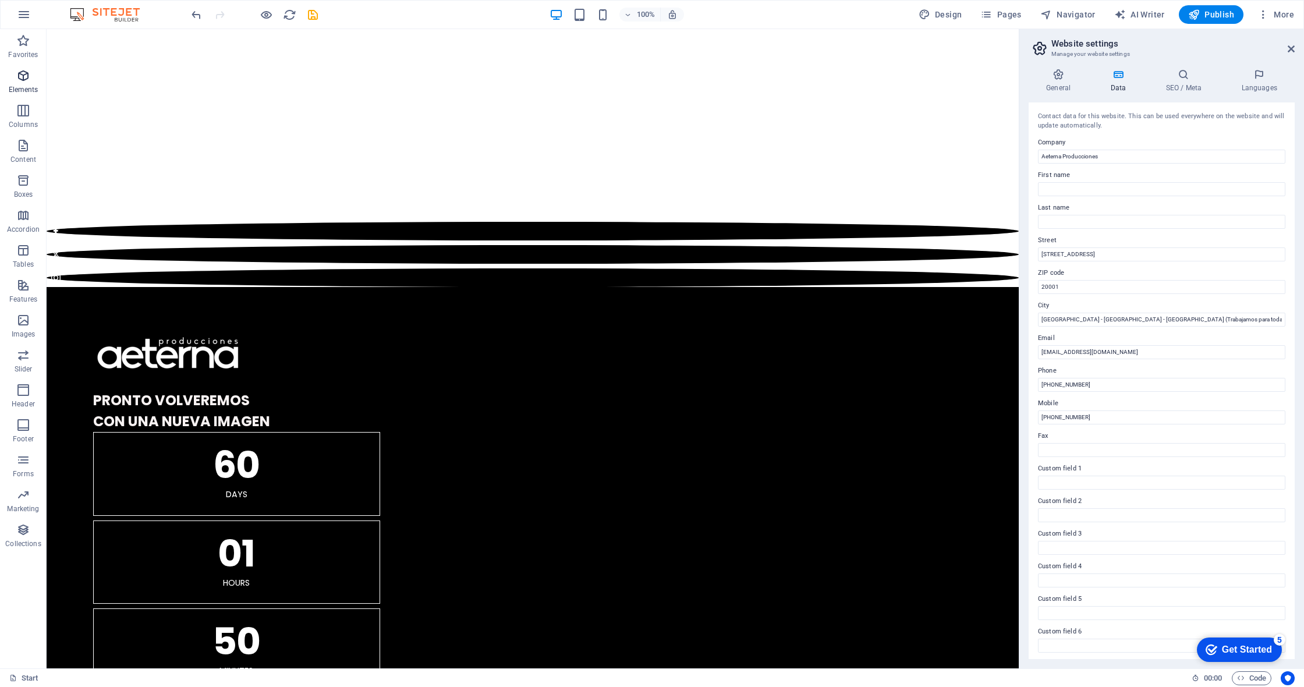
click at [18, 77] on icon "button" at bounding box center [23, 76] width 14 height 14
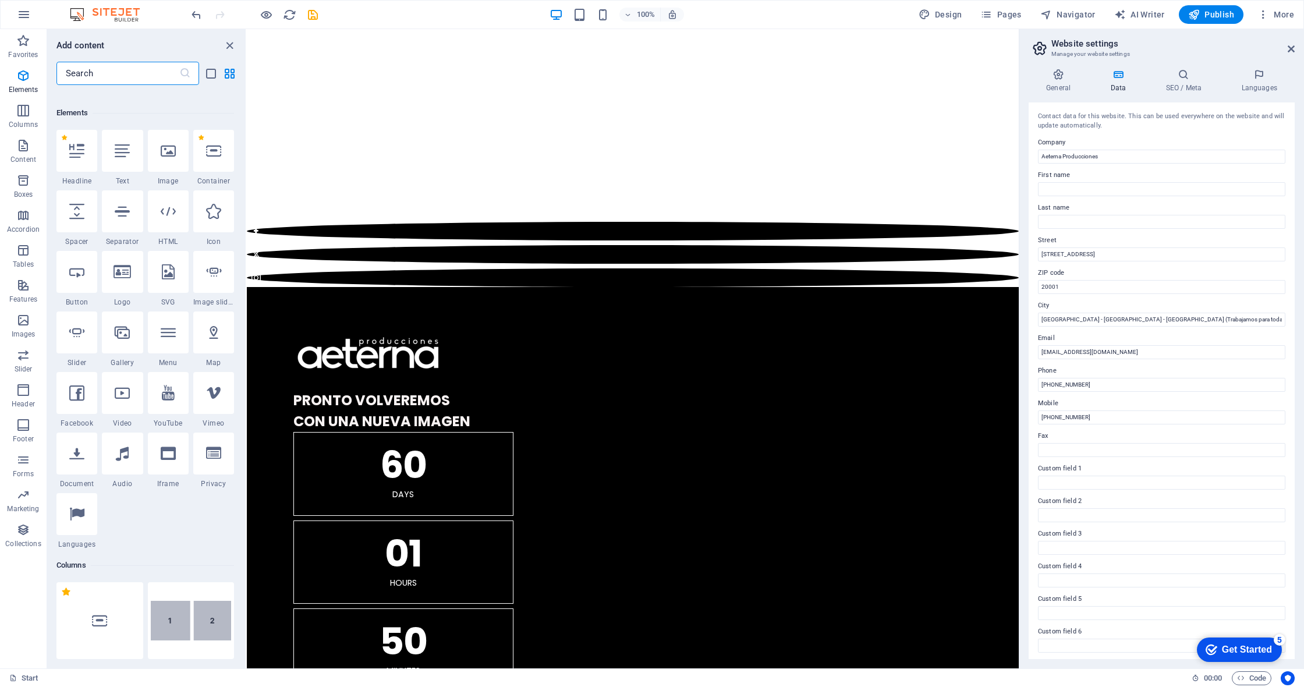
scroll to position [124, 0]
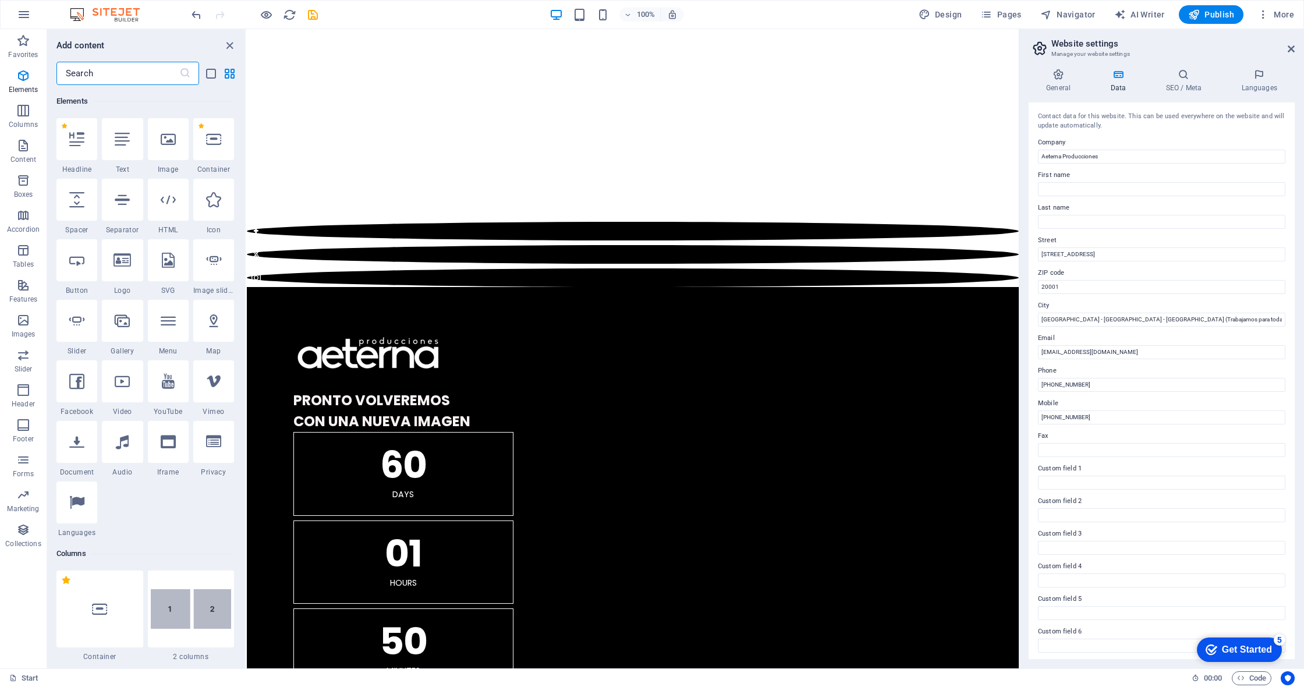
click at [101, 71] on input "text" at bounding box center [117, 73] width 123 height 23
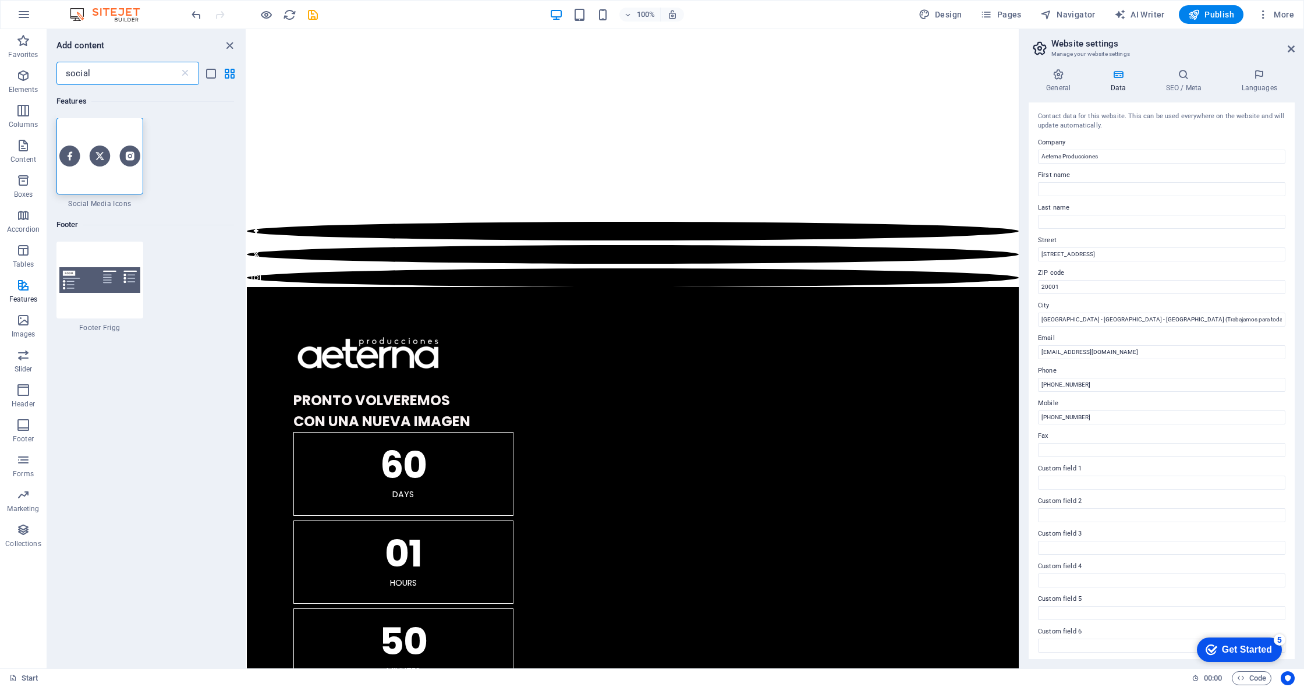
scroll to position [0, 0]
type input "social"
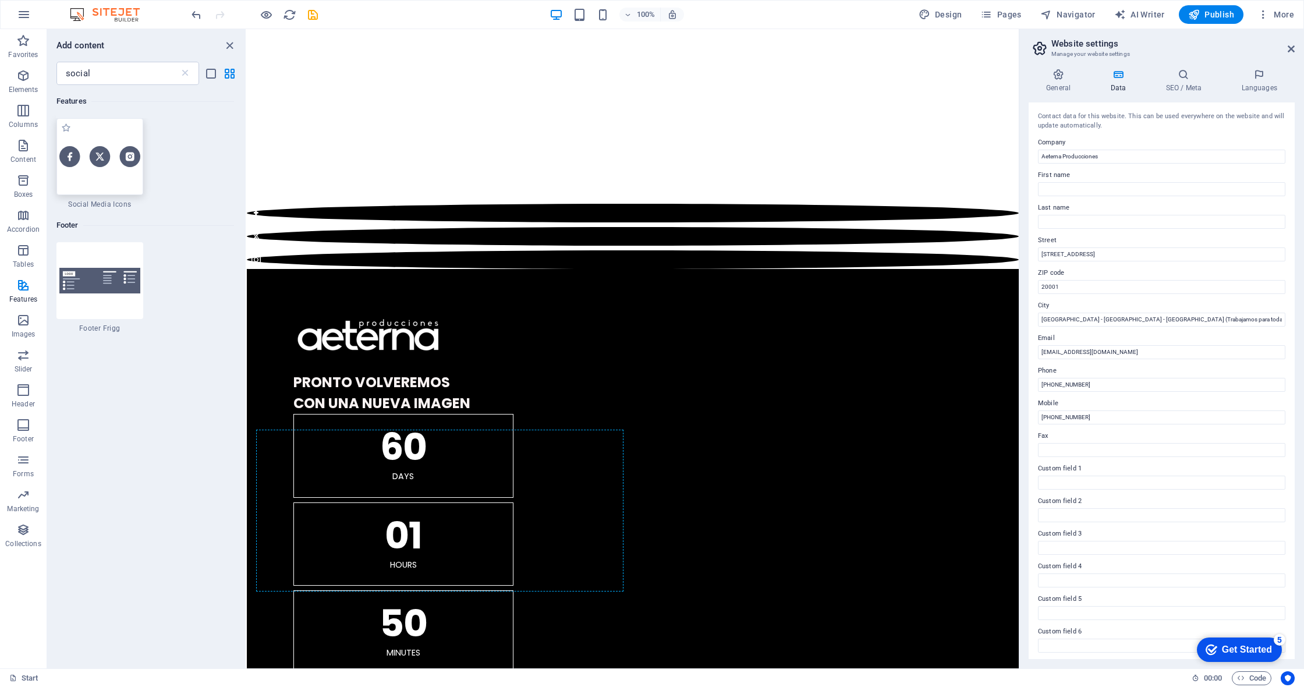
scroll to position [1123, 0]
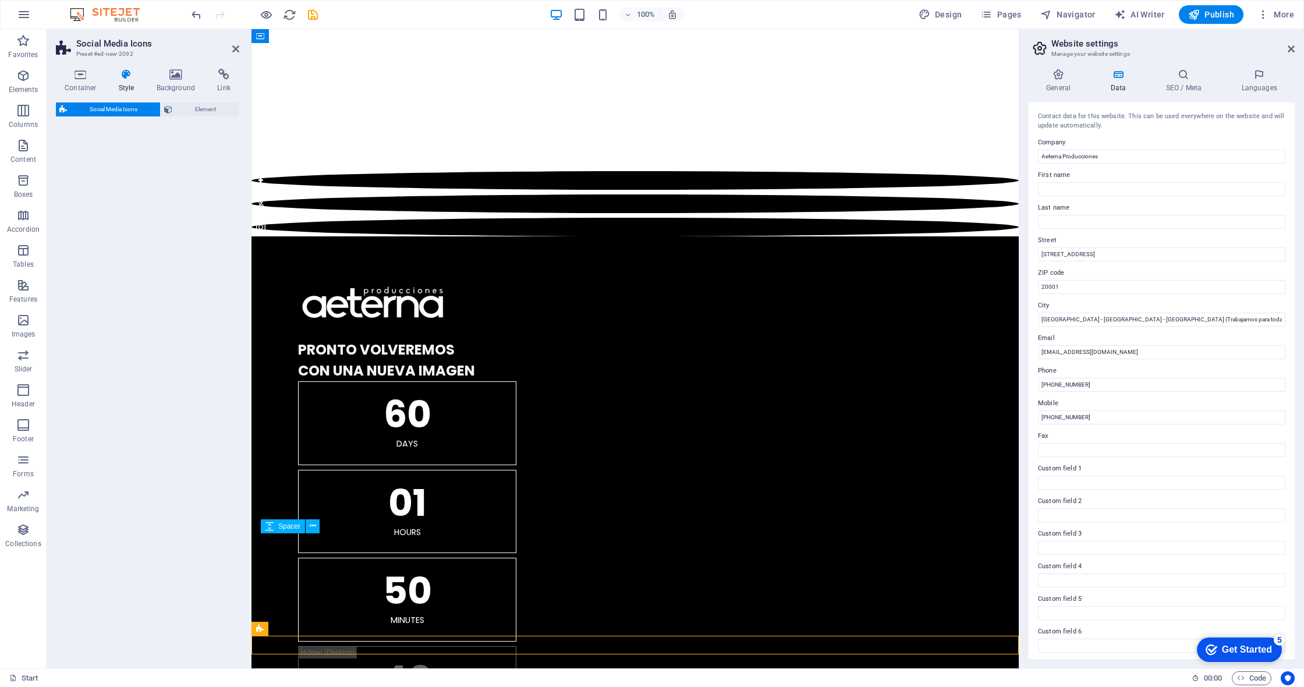
select select "rem"
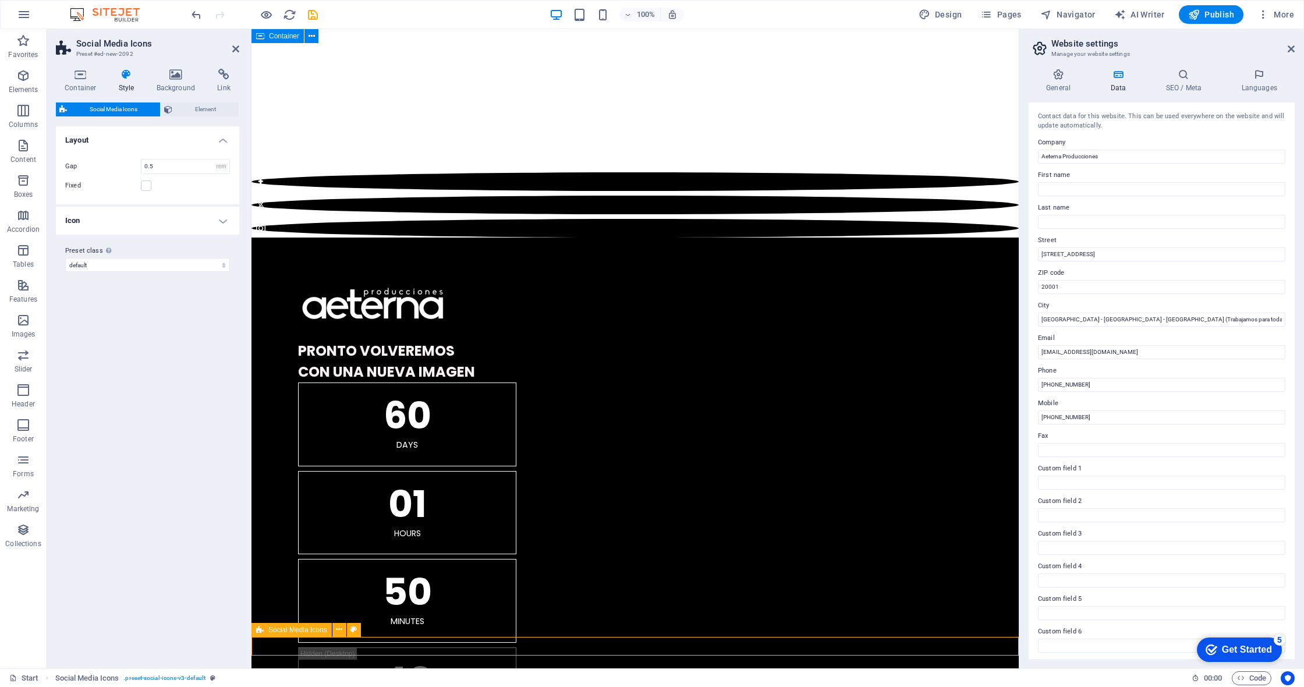
scroll to position [1146, 0]
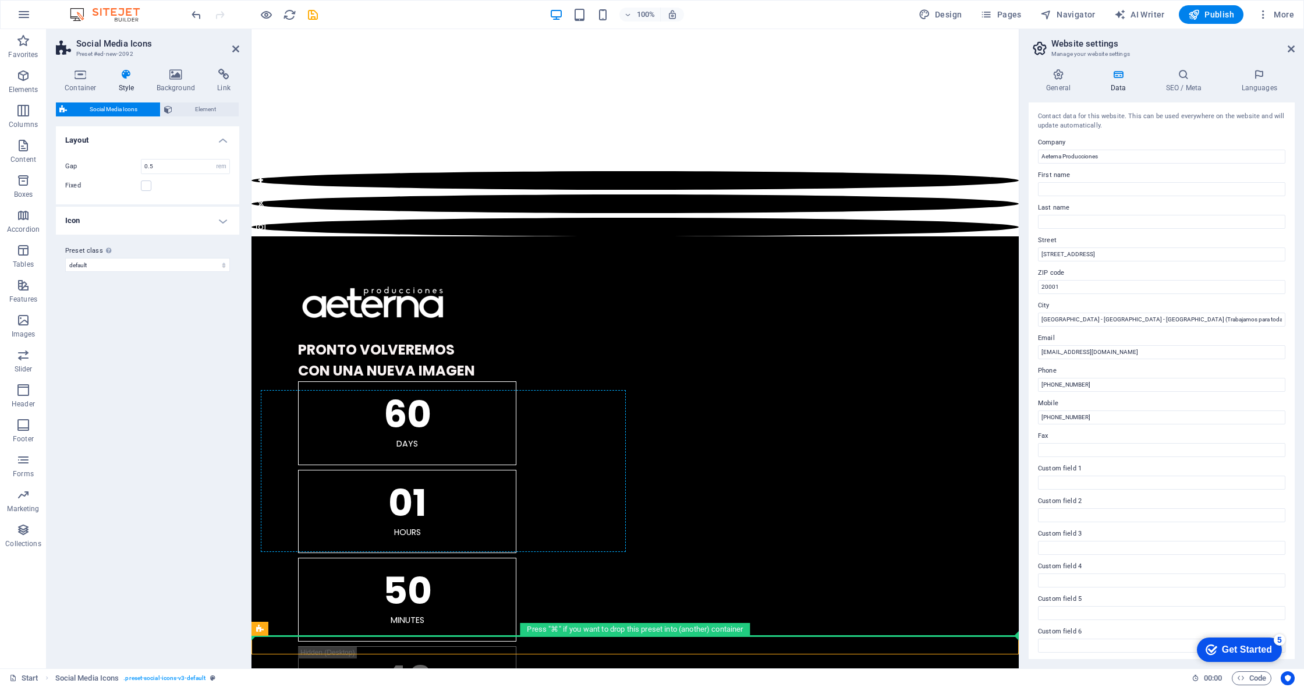
drag, startPoint x: 519, startPoint y: 658, endPoint x: 593, endPoint y: 401, distance: 267.0
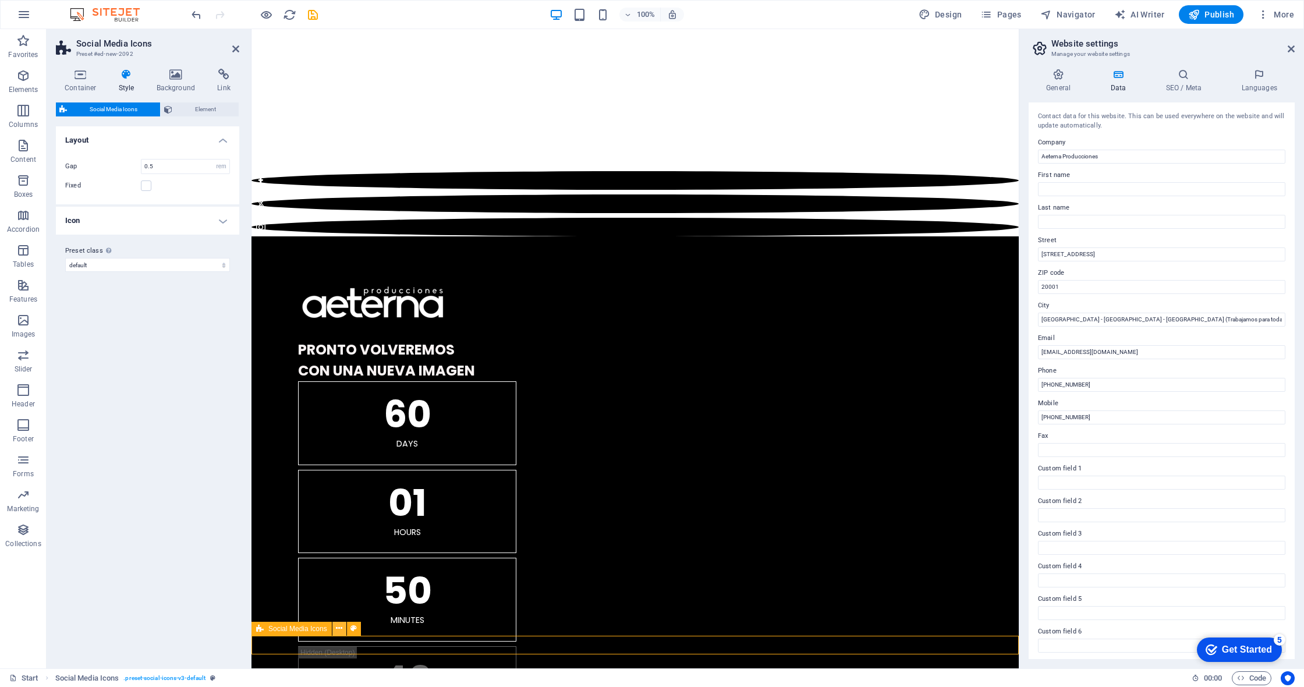
click at [337, 629] on icon at bounding box center [339, 628] width 6 height 12
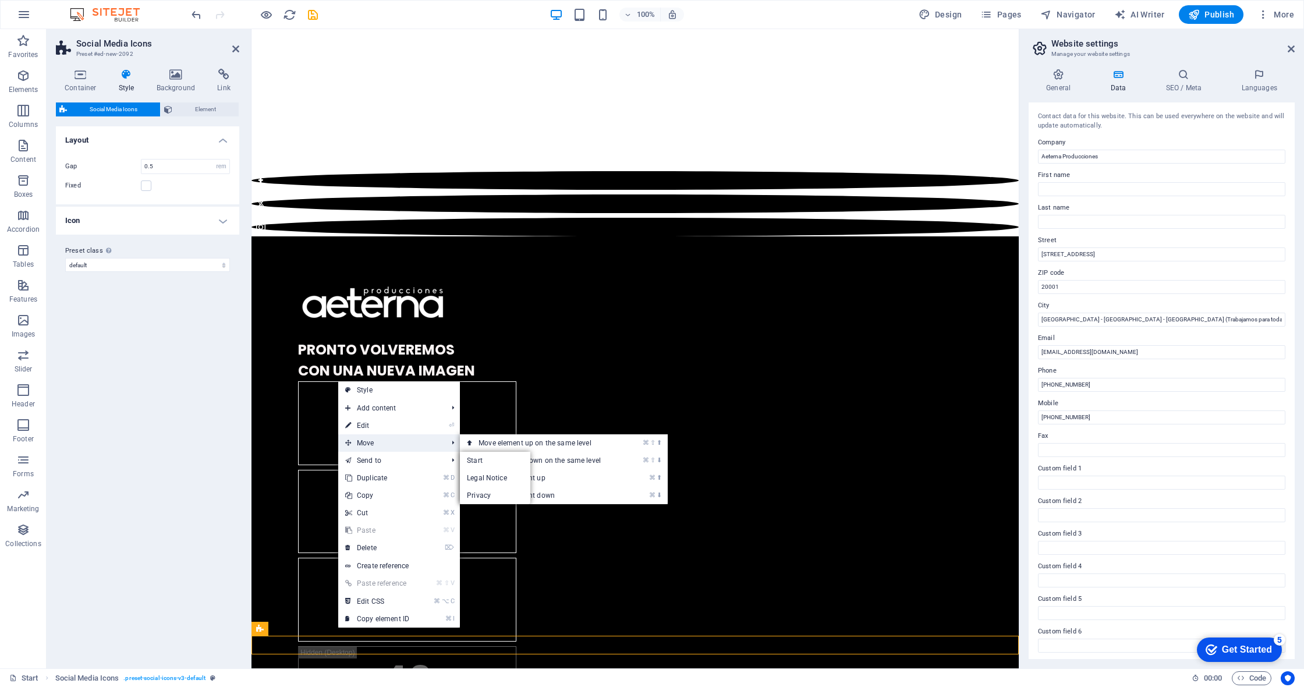
click at [373, 441] on span "Move" at bounding box center [390, 442] width 104 height 17
click at [556, 477] on link "⌘ ⬆ Move the element up" at bounding box center [542, 477] width 164 height 17
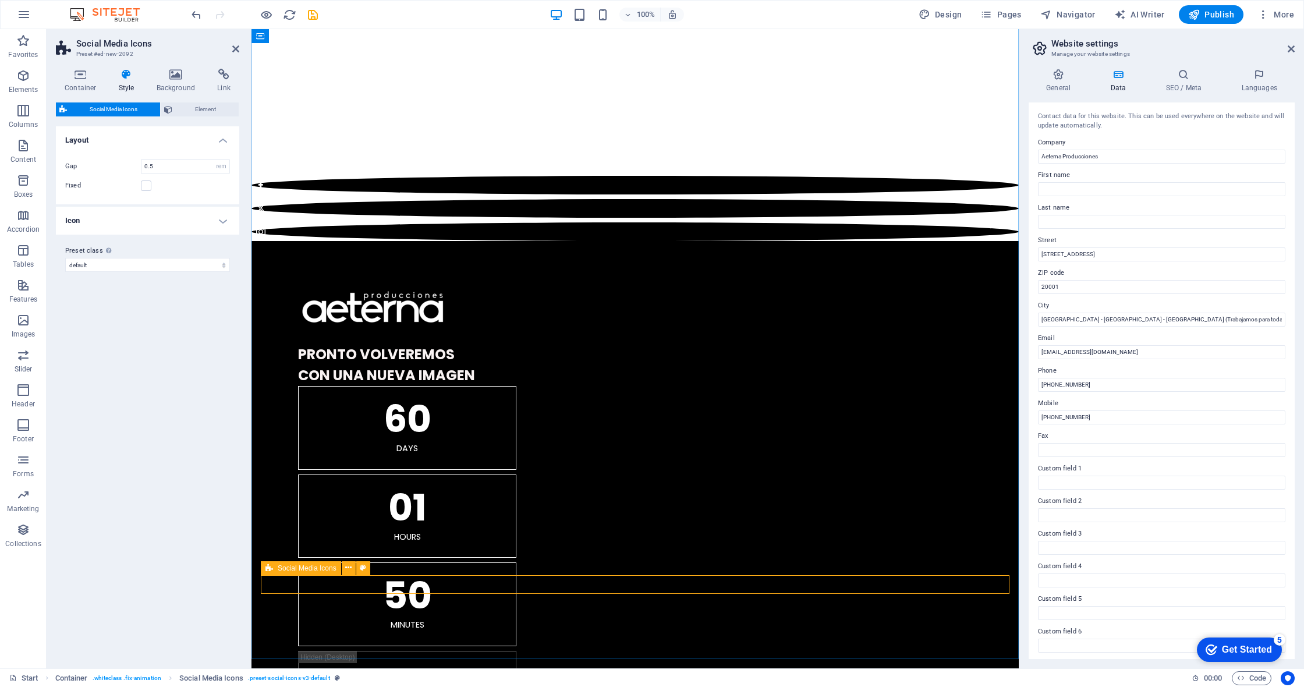
click at [344, 565] on button at bounding box center [349, 568] width 14 height 14
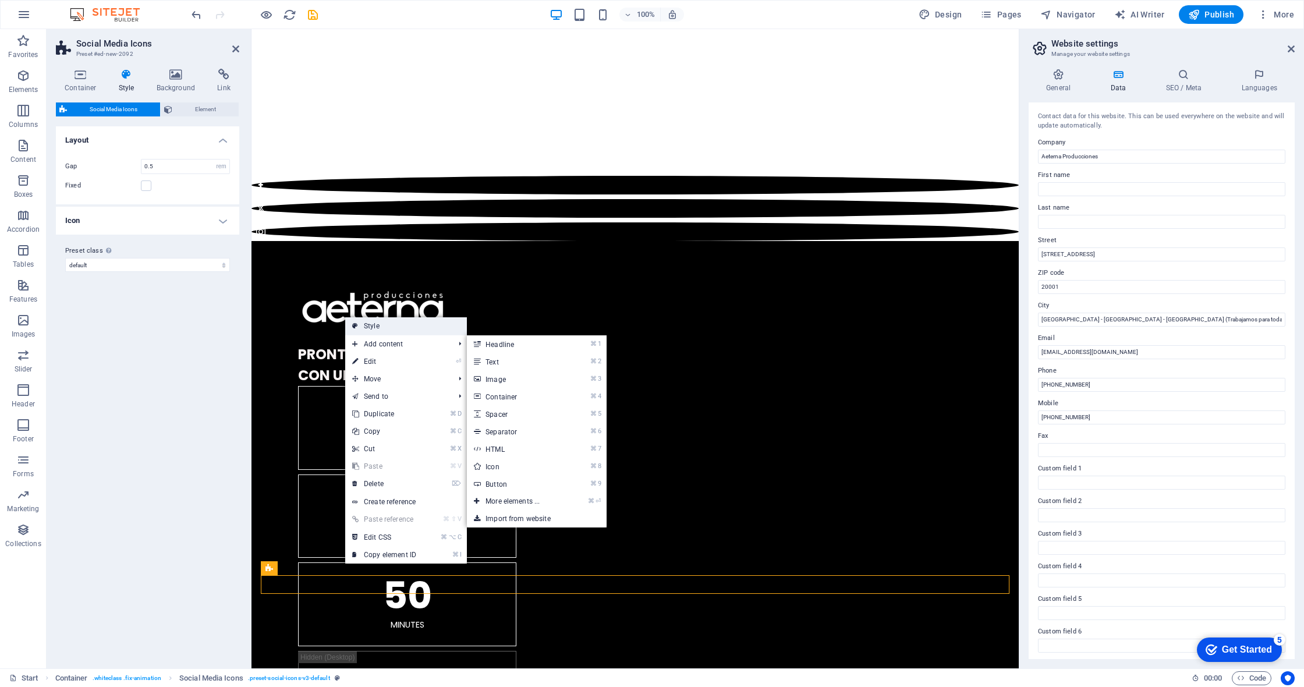
click at [383, 326] on link "Style" at bounding box center [406, 325] width 122 height 17
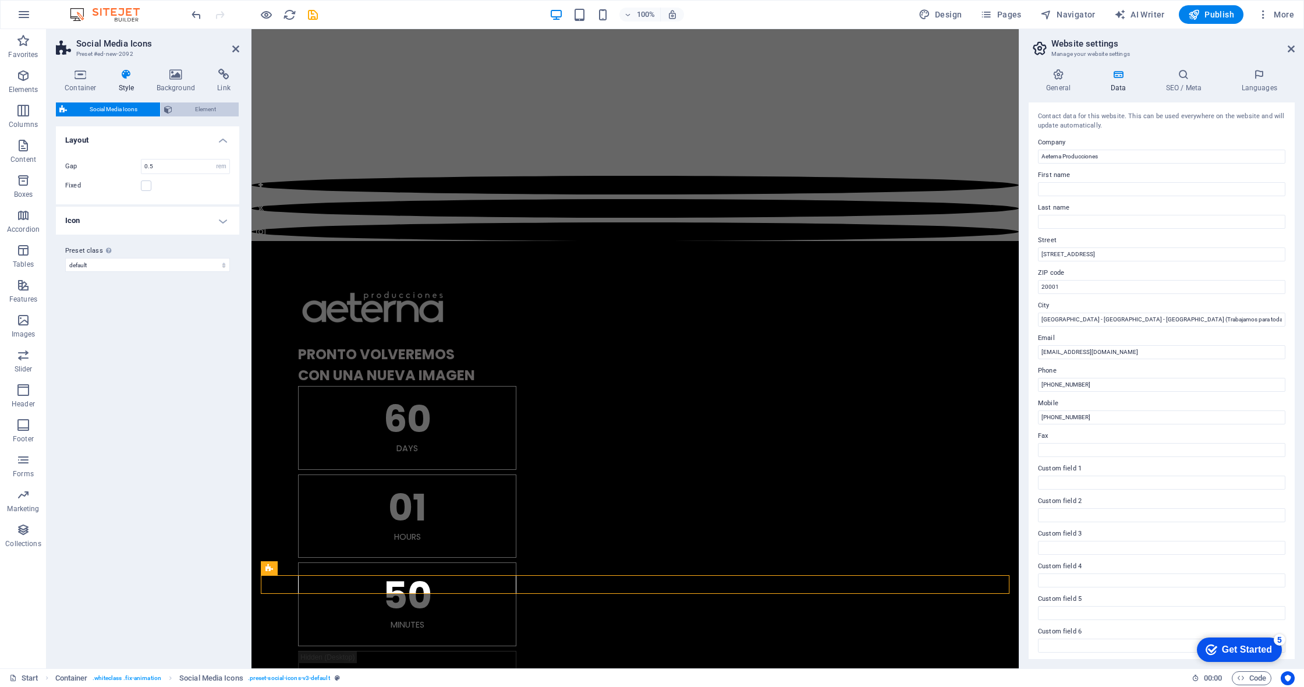
click at [204, 109] on span "Element" at bounding box center [205, 109] width 59 height 14
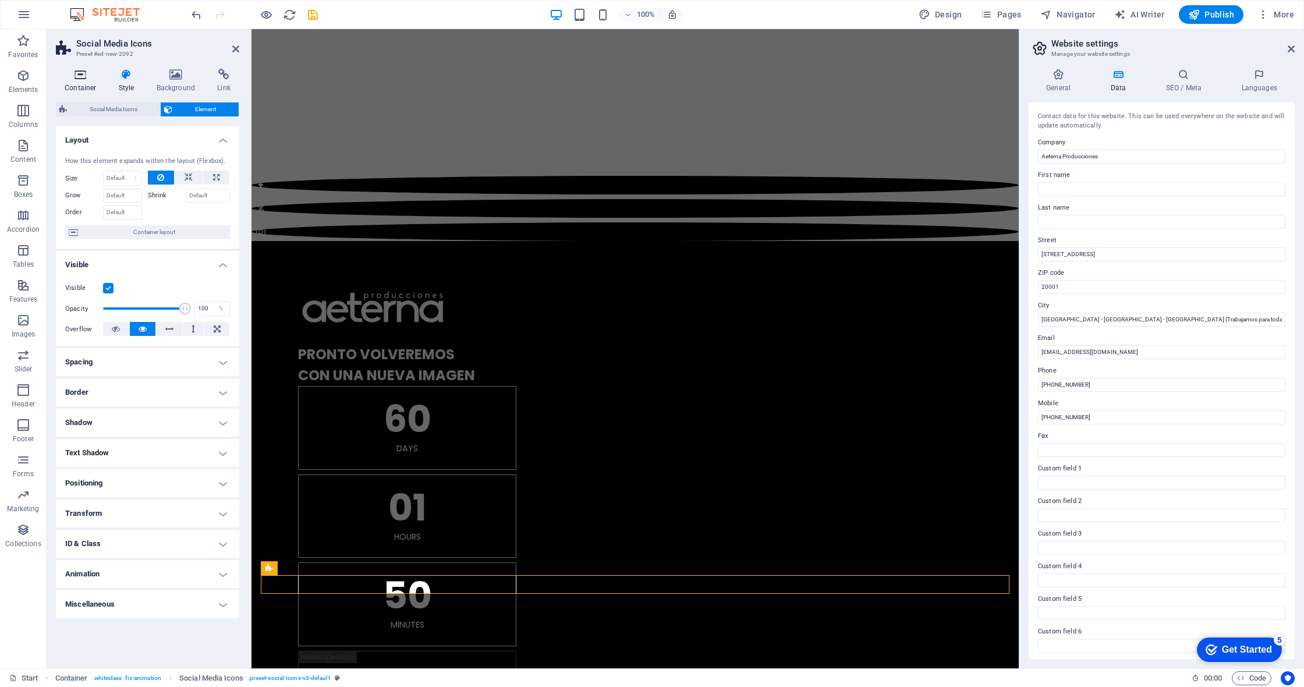
click at [75, 80] on icon at bounding box center [80, 75] width 49 height 12
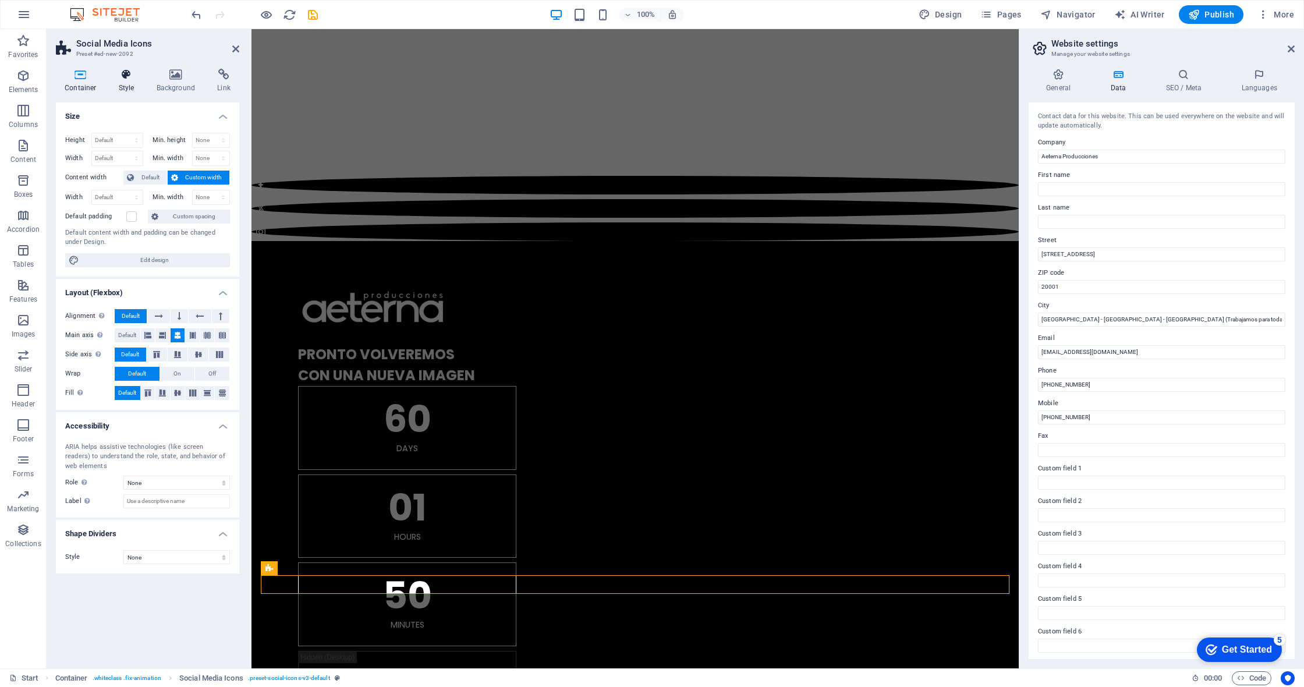
click at [128, 75] on icon at bounding box center [126, 75] width 33 height 12
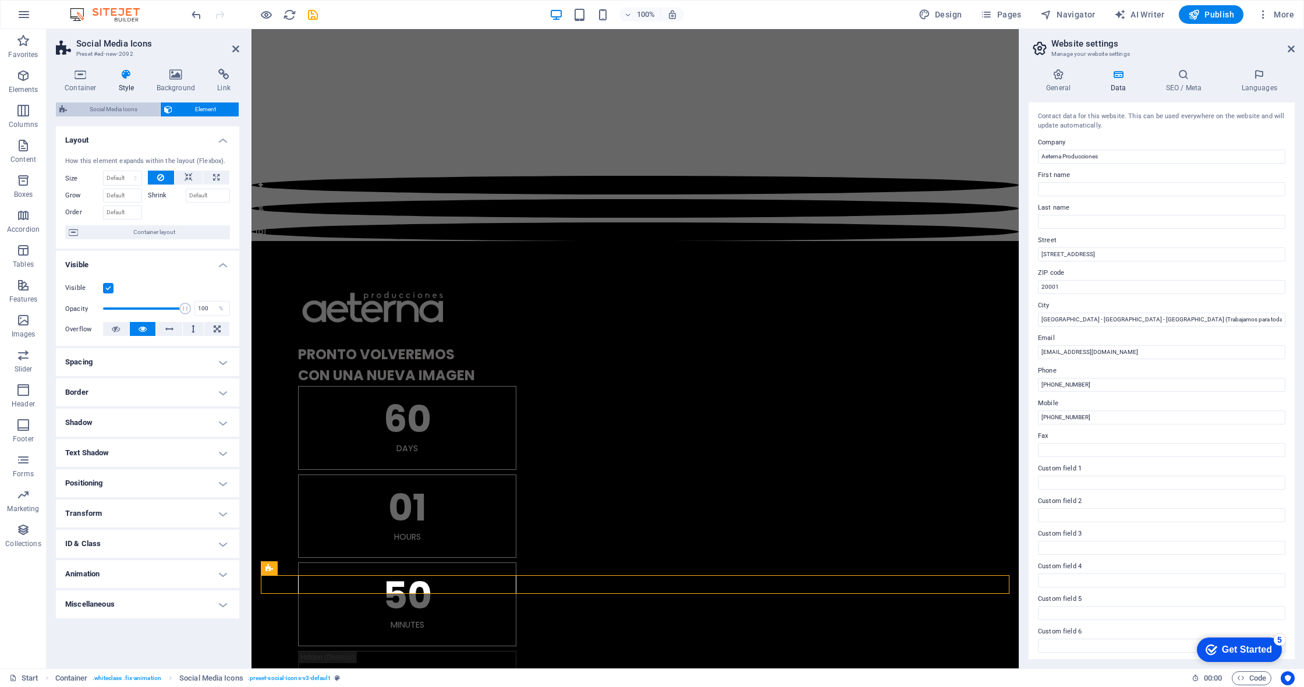
click at [130, 108] on span "Social Media Icons" at bounding box center [113, 109] width 86 height 14
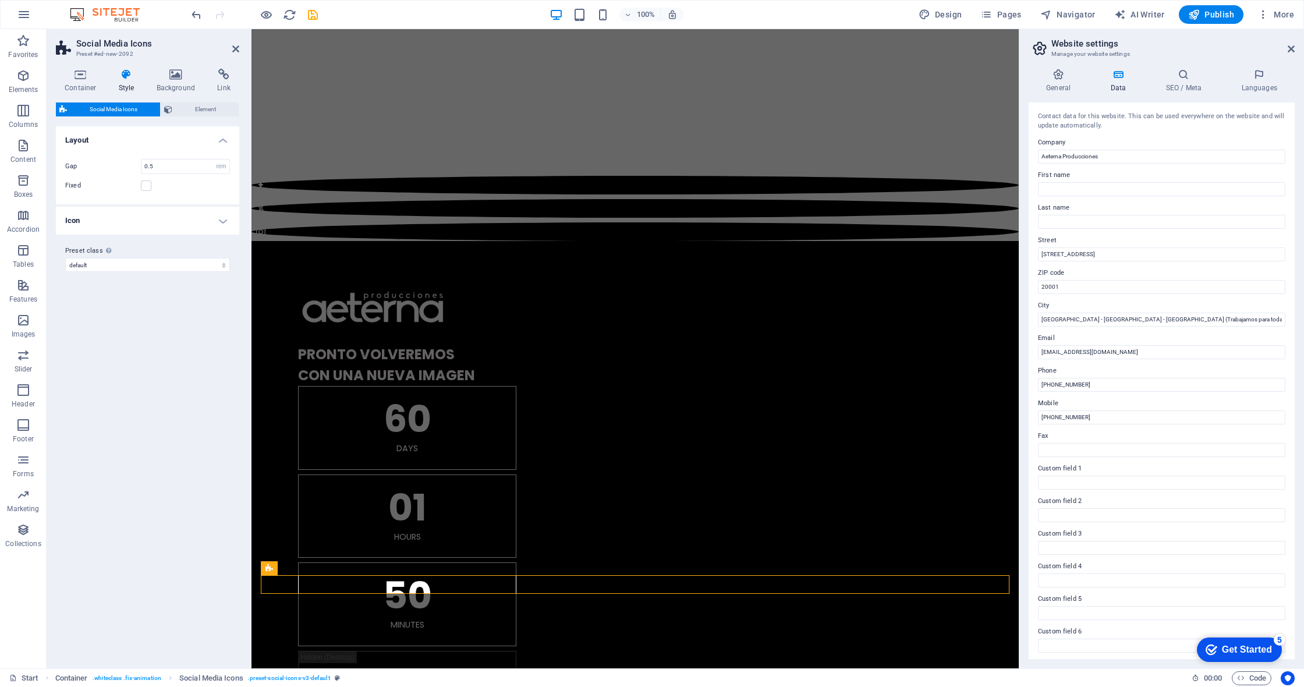
click at [203, 217] on h4 "Icon" at bounding box center [147, 221] width 183 height 28
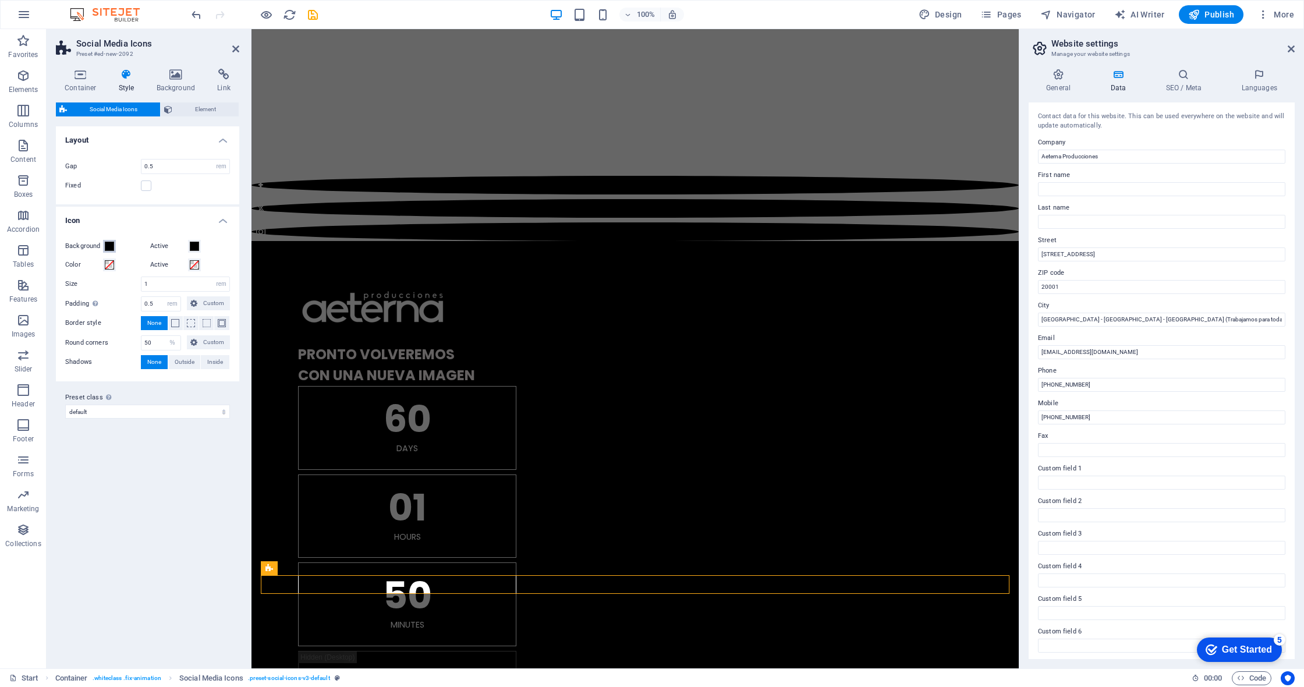
click at [108, 247] on span at bounding box center [109, 246] width 9 height 9
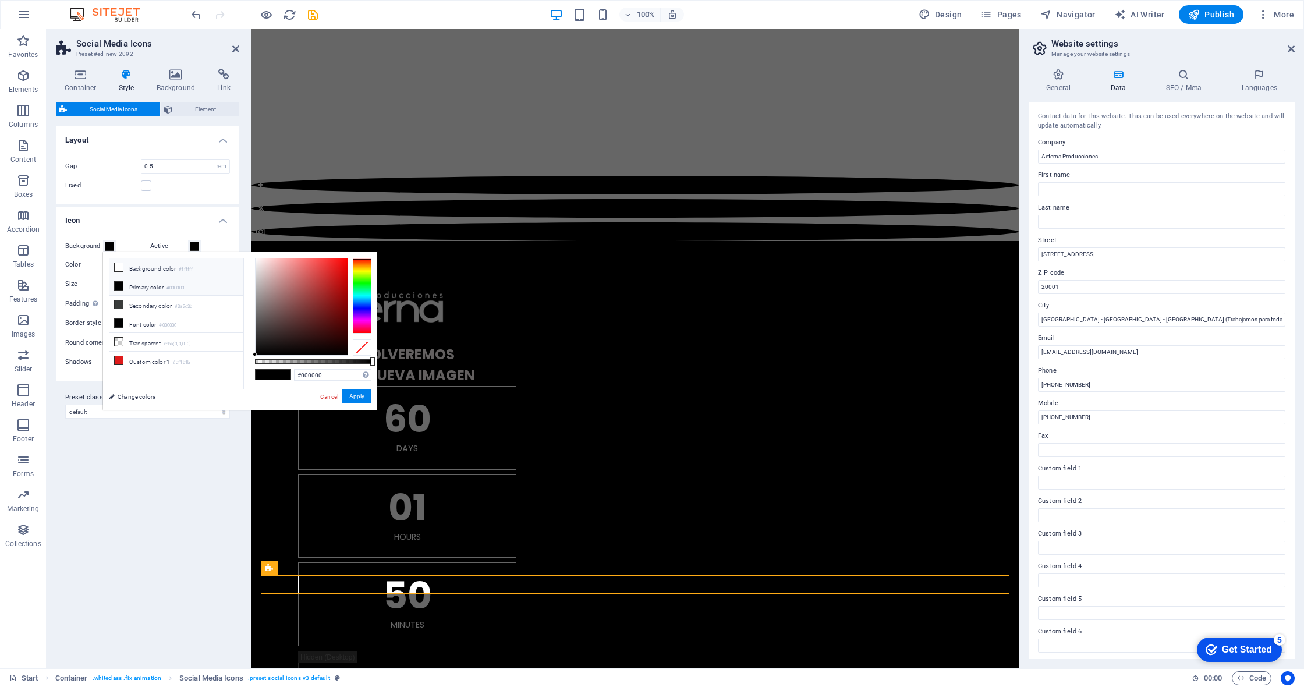
click at [137, 264] on li "Background color #ffffff" at bounding box center [176, 268] width 134 height 19
type input "#ffffff"
click at [196, 244] on span at bounding box center [194, 246] width 9 height 9
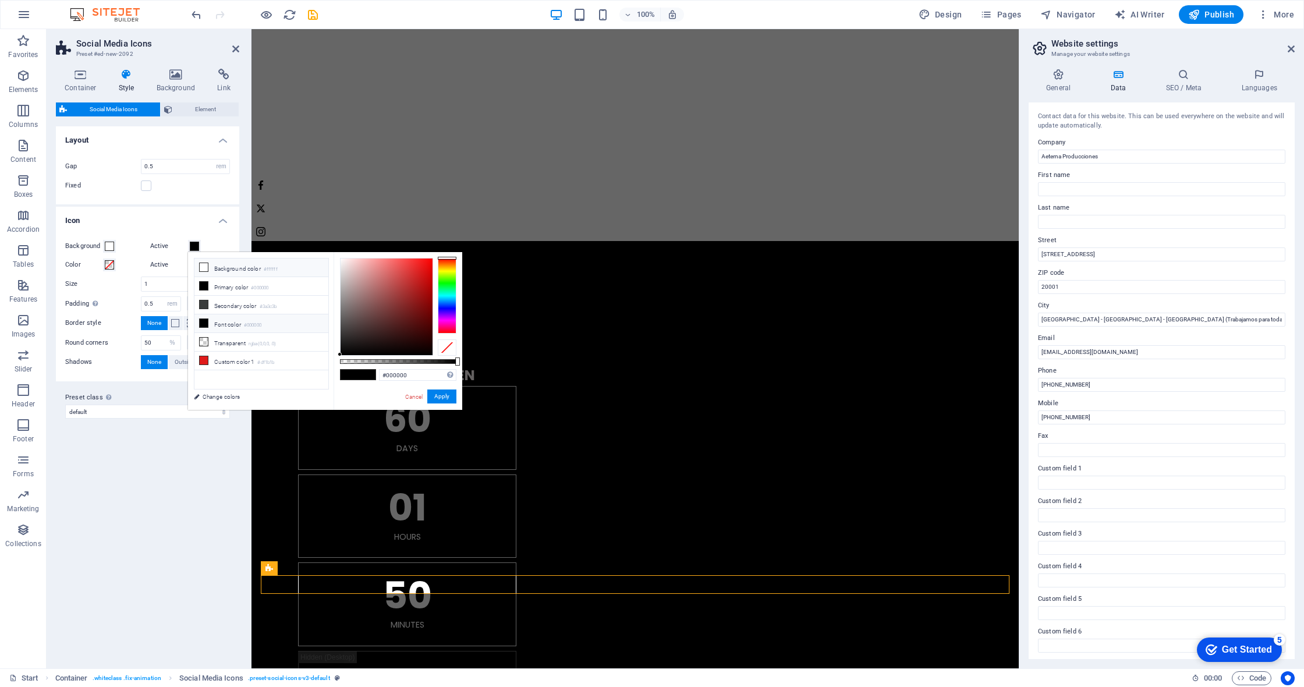
click at [220, 271] on li "Background color #ffffff" at bounding box center [261, 268] width 134 height 19
type input "#ffffff"
click at [112, 264] on span at bounding box center [109, 264] width 9 height 9
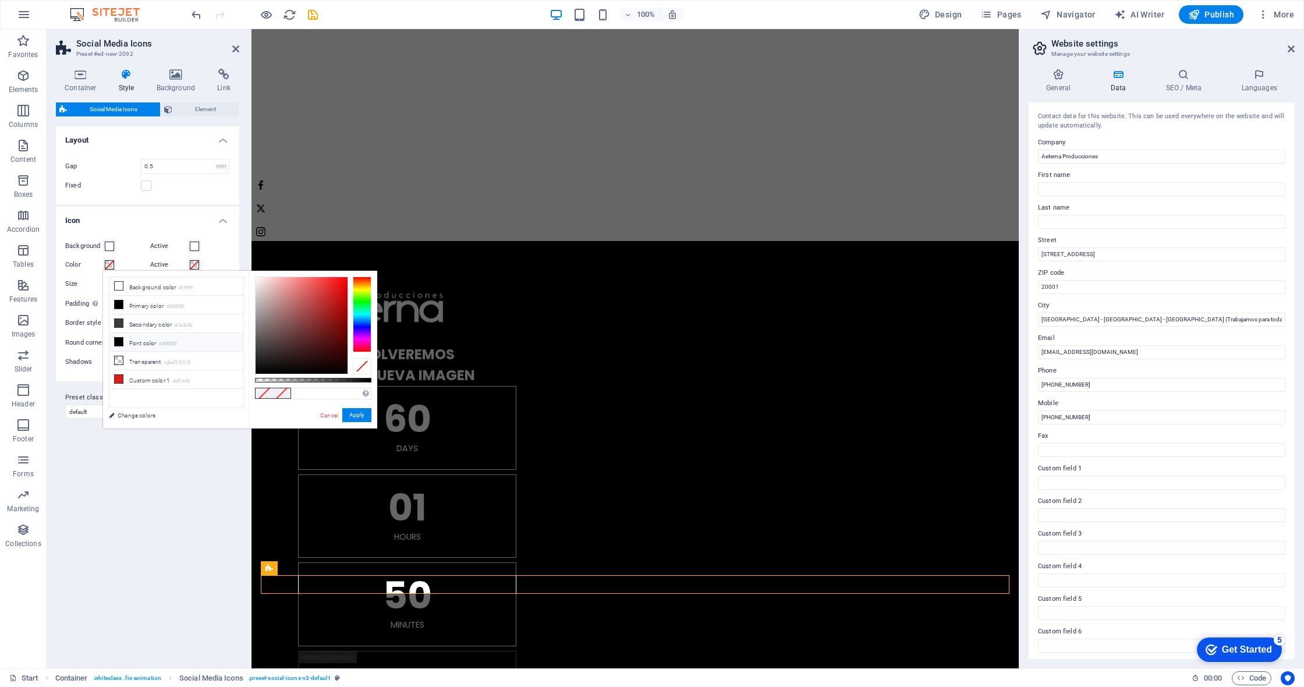
click at [140, 338] on li "Font color #000000" at bounding box center [176, 342] width 134 height 19
type input "#000000"
click at [163, 477] on div "Variants Default Layout Gap 0.5 px rem % vh vw Fixed Position Icon Background A…" at bounding box center [147, 392] width 183 height 533
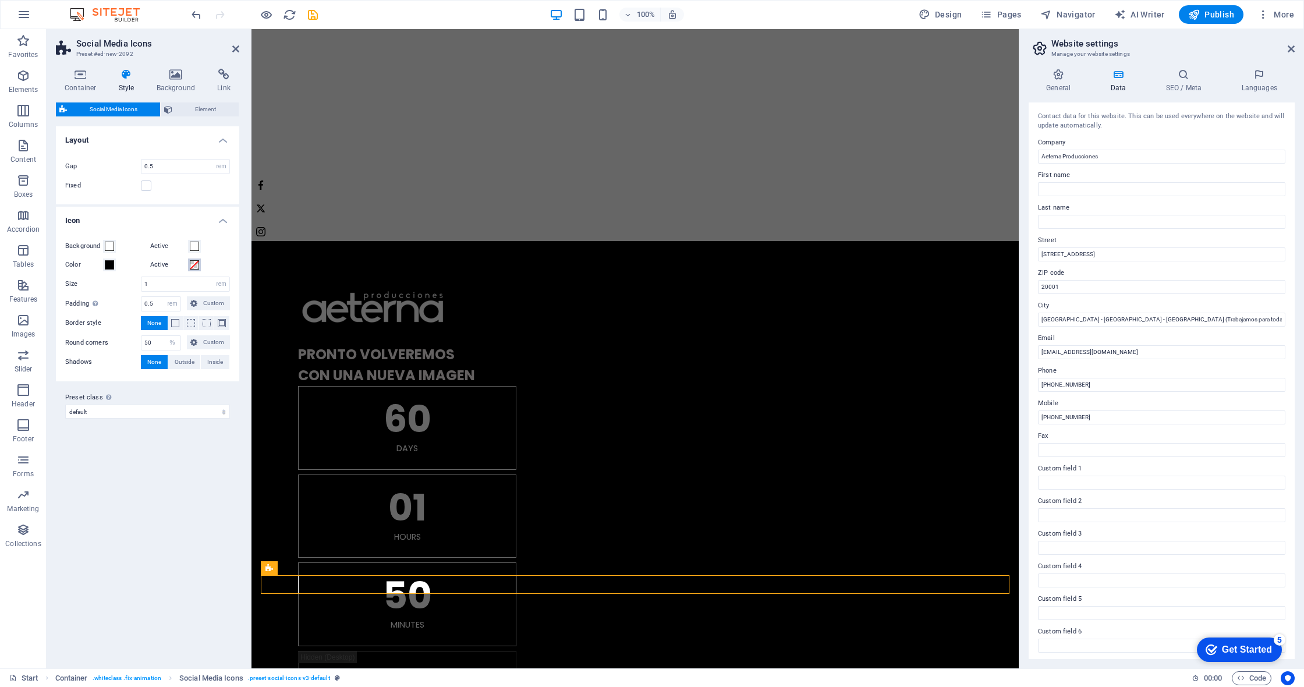
drag, startPoint x: 195, startPoint y: 263, endPoint x: 200, endPoint y: 302, distance: 39.3
click at [195, 263] on span at bounding box center [194, 264] width 9 height 9
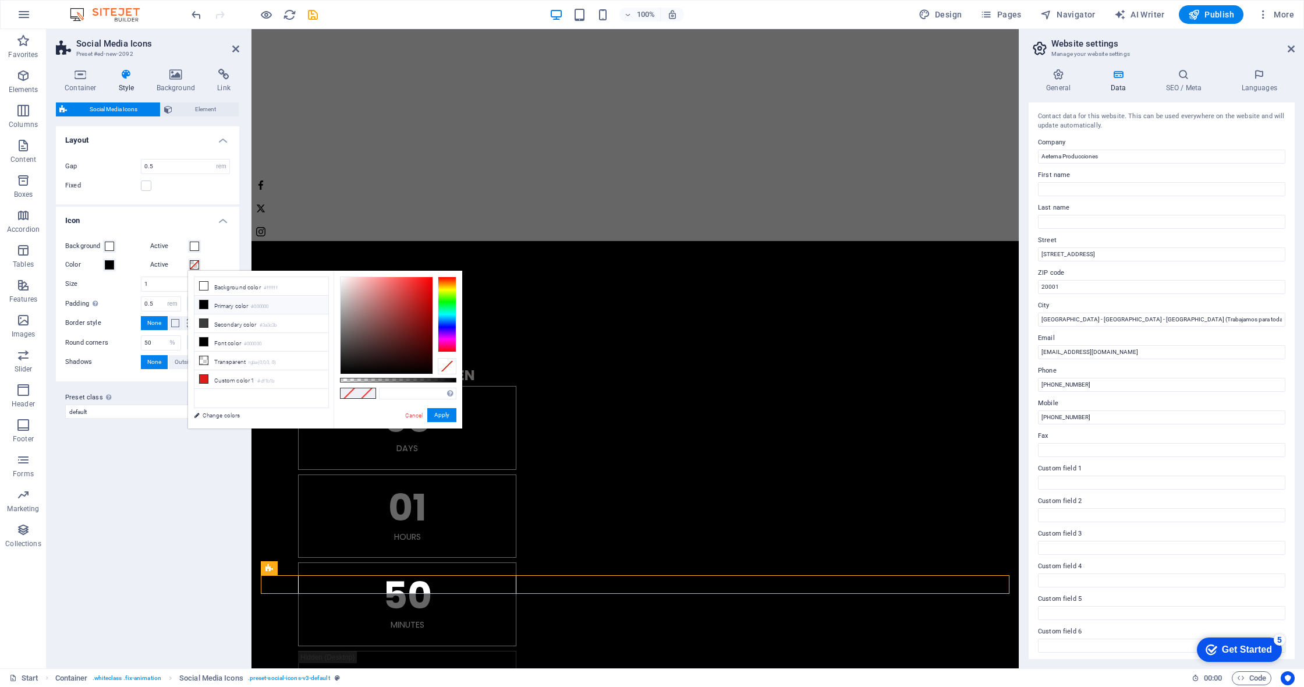
click at [226, 307] on li "Primary color #000000" at bounding box center [261, 305] width 134 height 19
type input "#000000"
click at [212, 508] on div "Variants Default Layout Gap 0.5 px rem % vh vw Fixed Position Icon Background A…" at bounding box center [147, 392] width 183 height 533
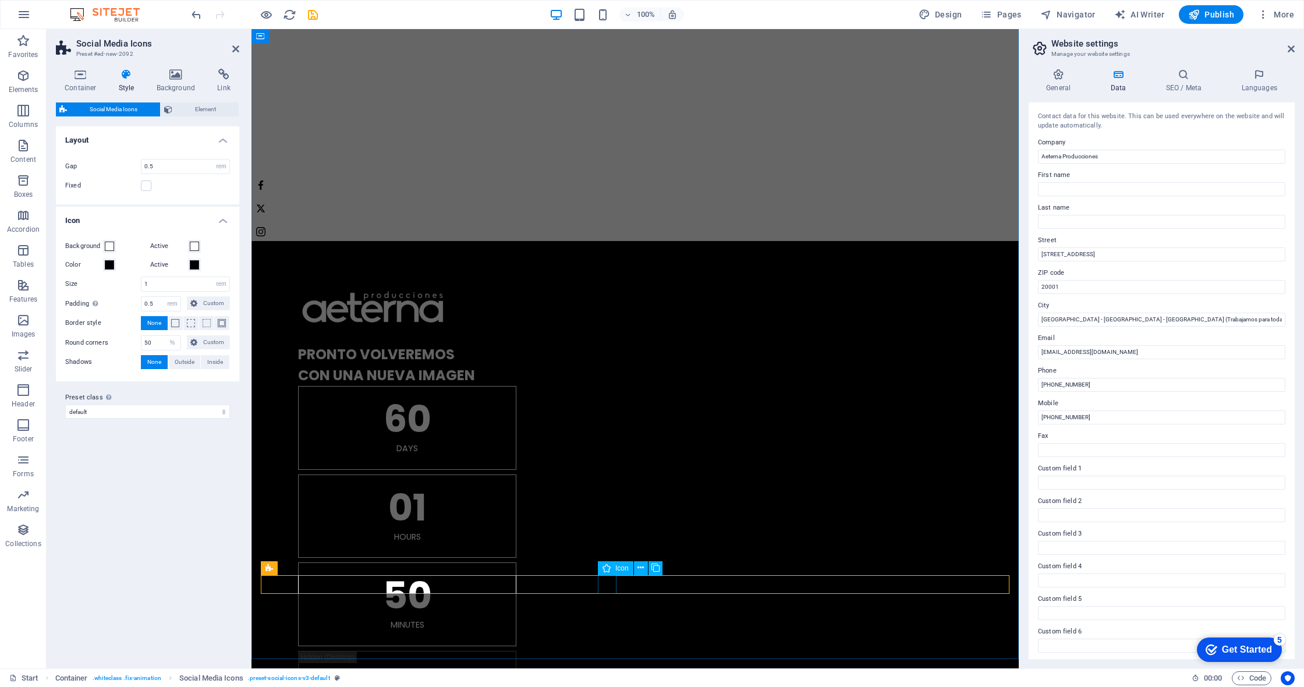
click at [617, 571] on span "Icon" at bounding box center [621, 568] width 13 height 7
click at [636, 567] on button at bounding box center [641, 568] width 14 height 14
click at [635, 568] on button at bounding box center [641, 568] width 14 height 14
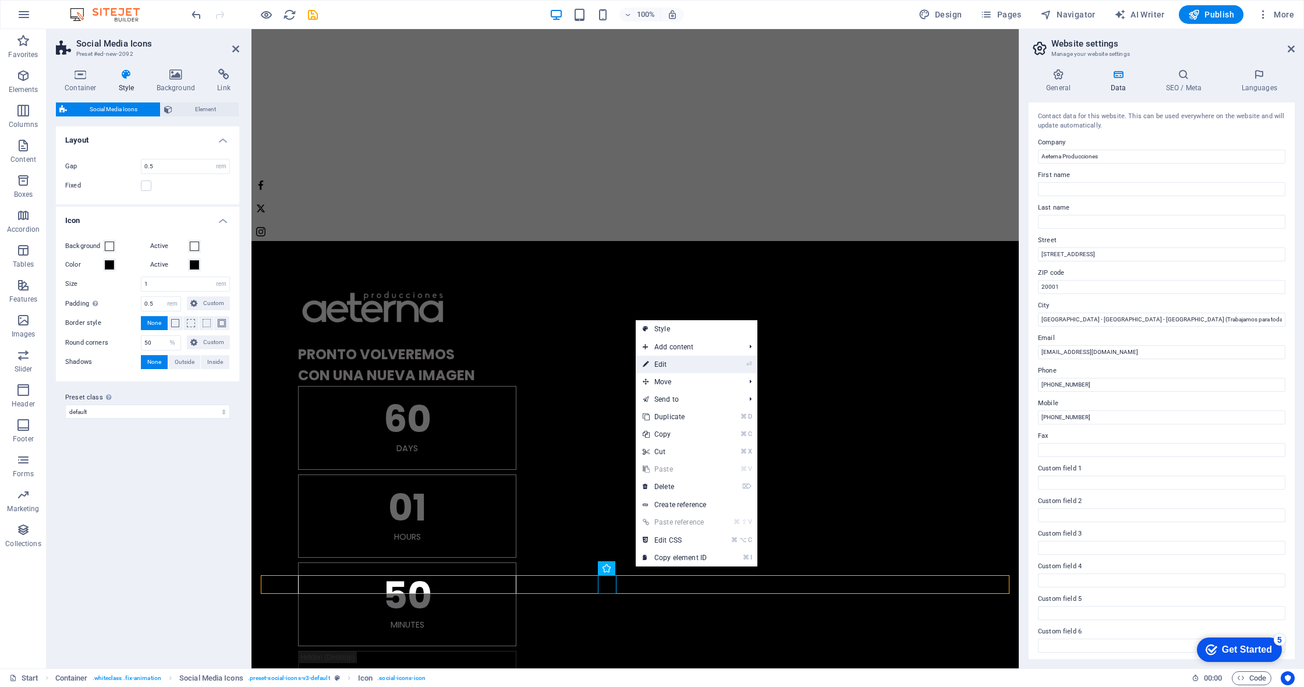
click at [670, 367] on link "⏎ Edit" at bounding box center [675, 364] width 78 height 17
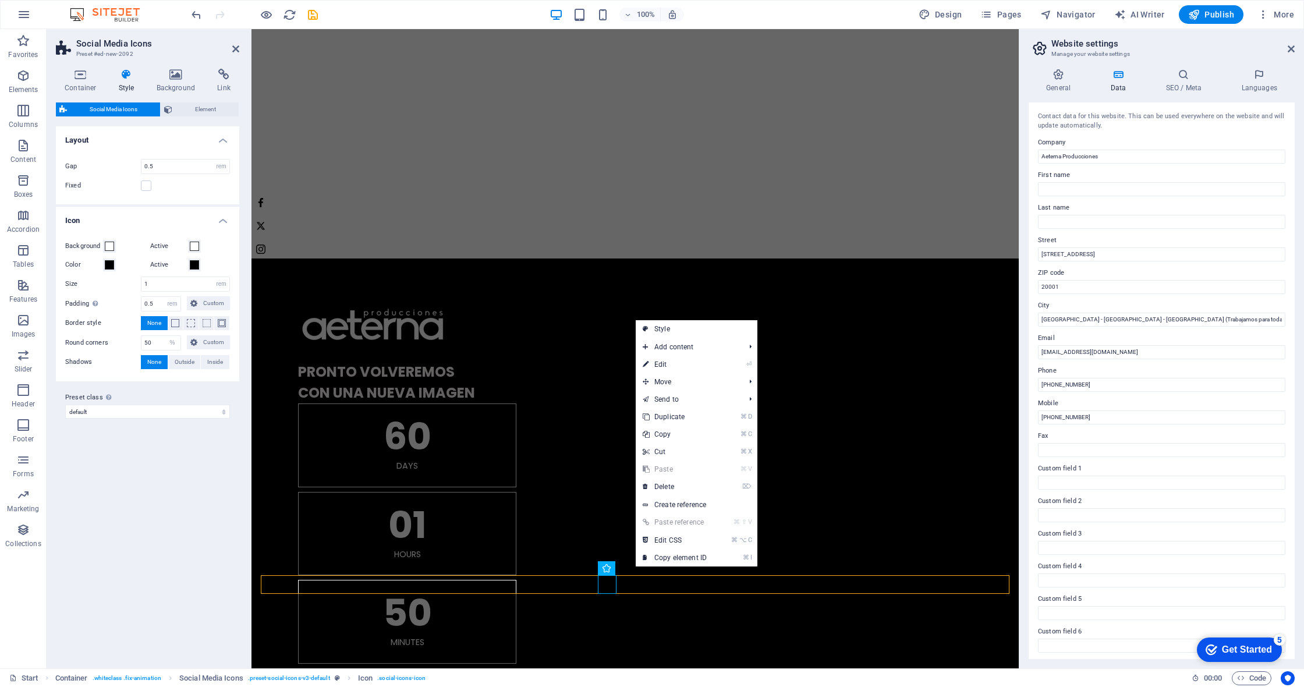
select select "xMidYMid"
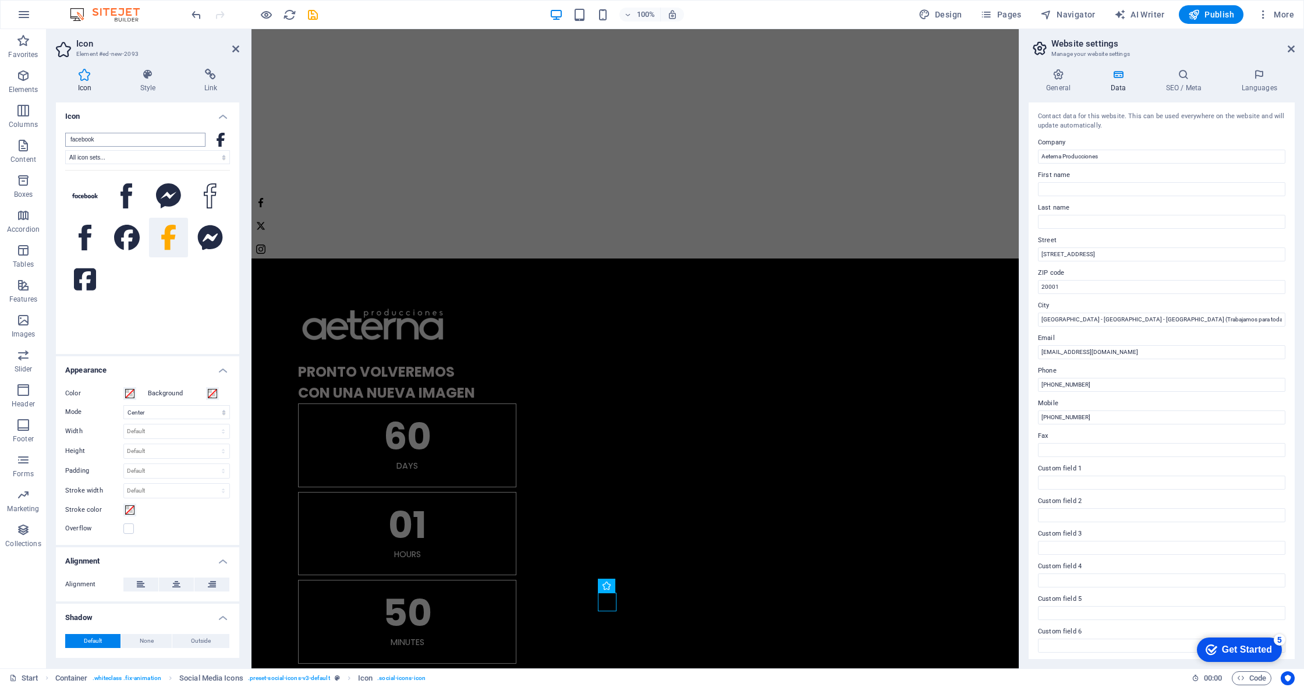
scroll to position [0, 0]
click at [210, 77] on icon at bounding box center [210, 75] width 57 height 12
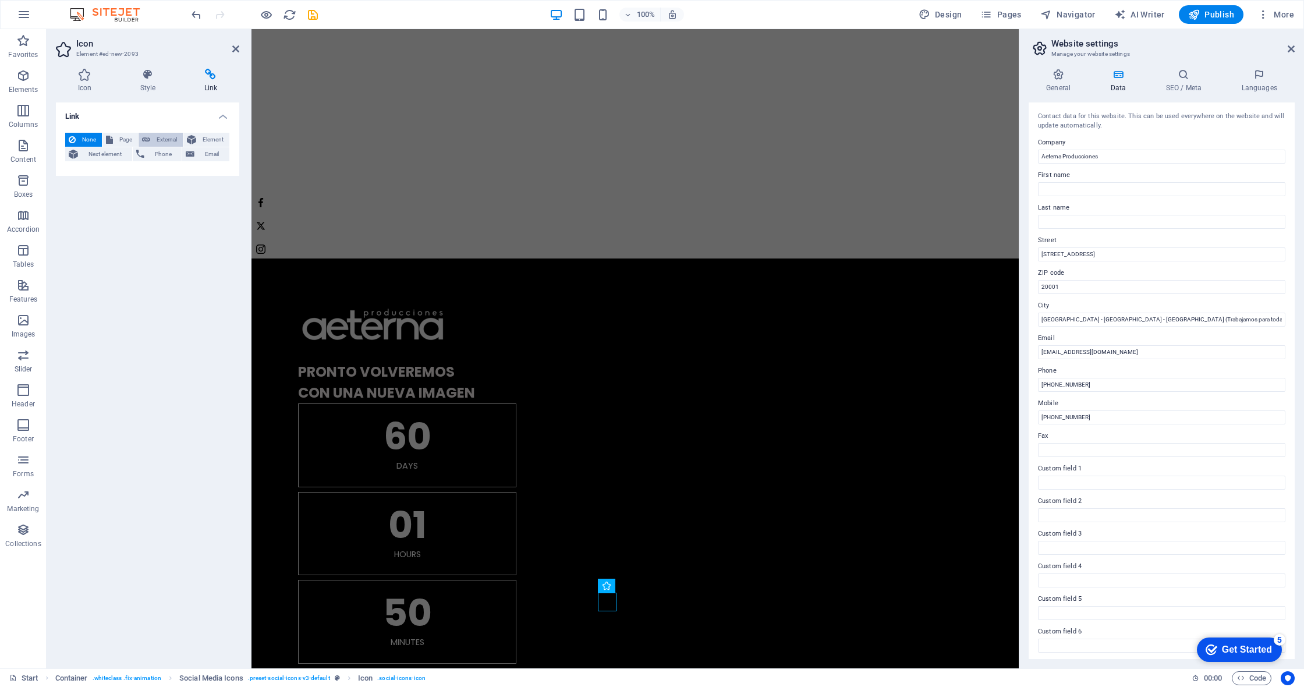
click at [175, 136] on span "External" at bounding box center [167, 140] width 26 height 14
select select "blank"
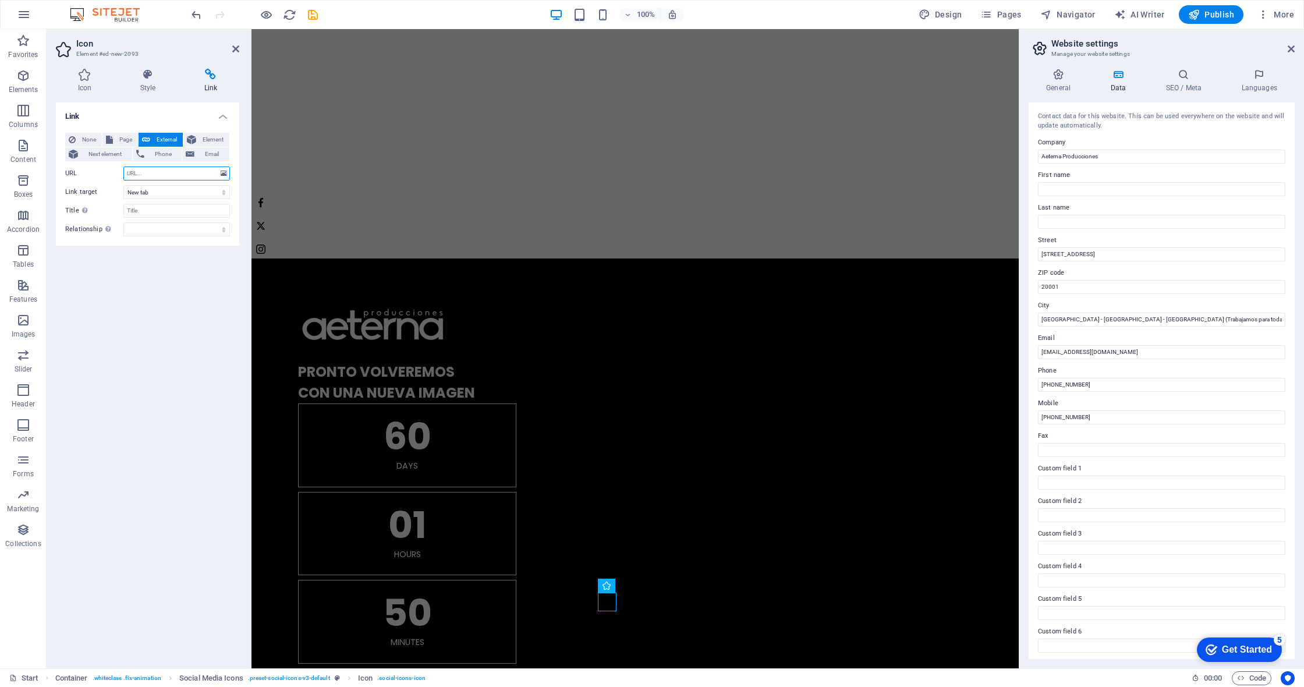
paste input "https://www.instagram.com/aeternaproducciones/?hl=es"
type input "https://www.instagram.com/aeternaproducciones/?hl=es"
click at [204, 344] on div "Link None Page External Element Next element Phone Email Page Start Legal Notic…" at bounding box center [147, 380] width 183 height 557
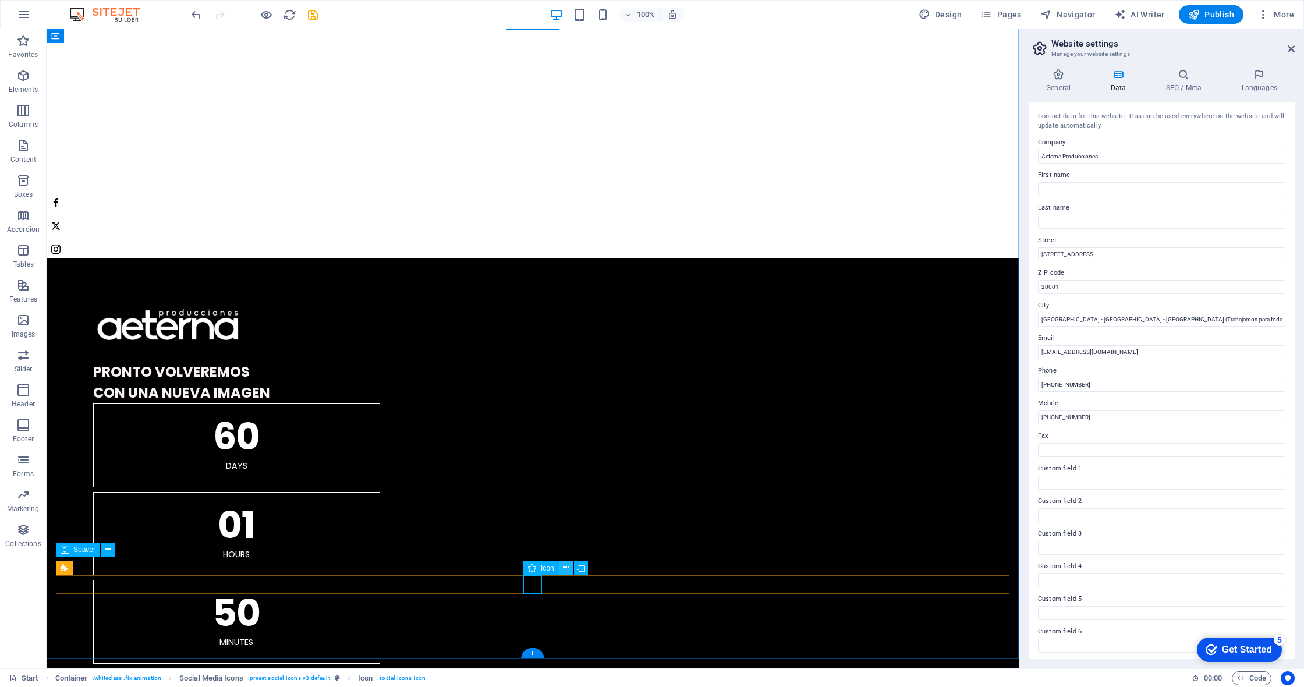
click at [565, 567] on icon at bounding box center [566, 568] width 6 height 12
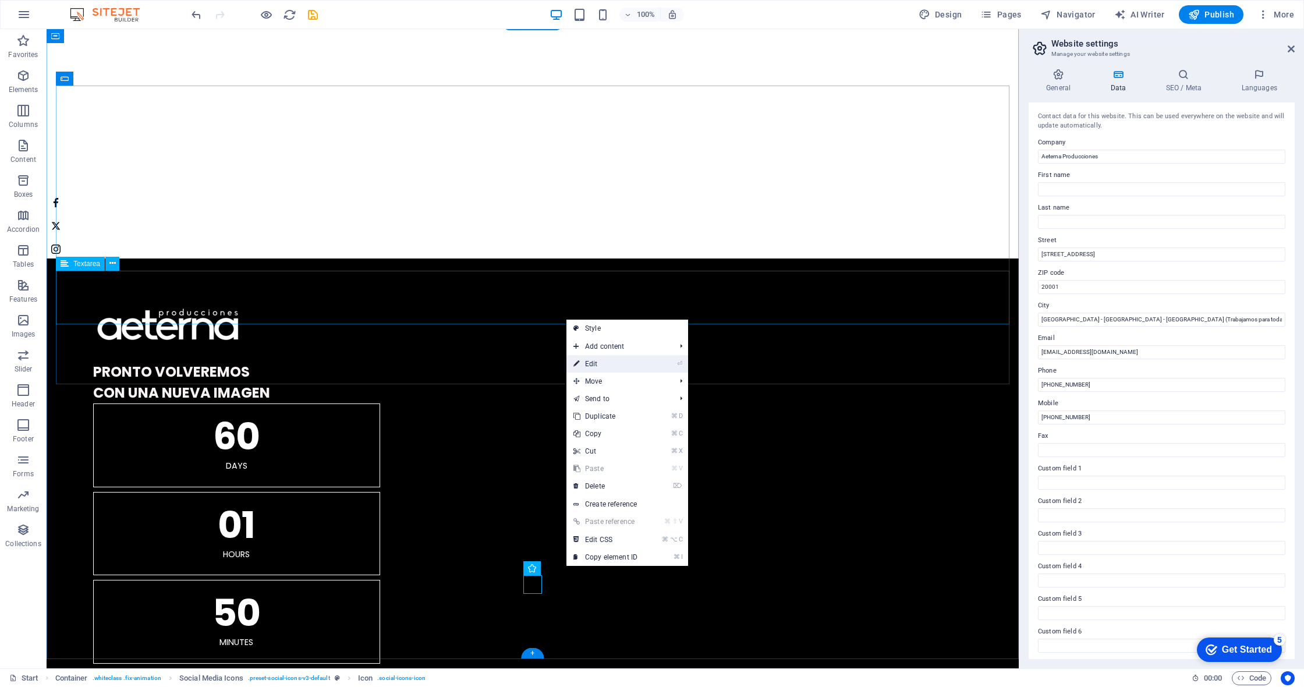
click at [619, 362] on link "⏎ Edit" at bounding box center [606, 363] width 78 height 17
select select "xMidYMid"
select select "px"
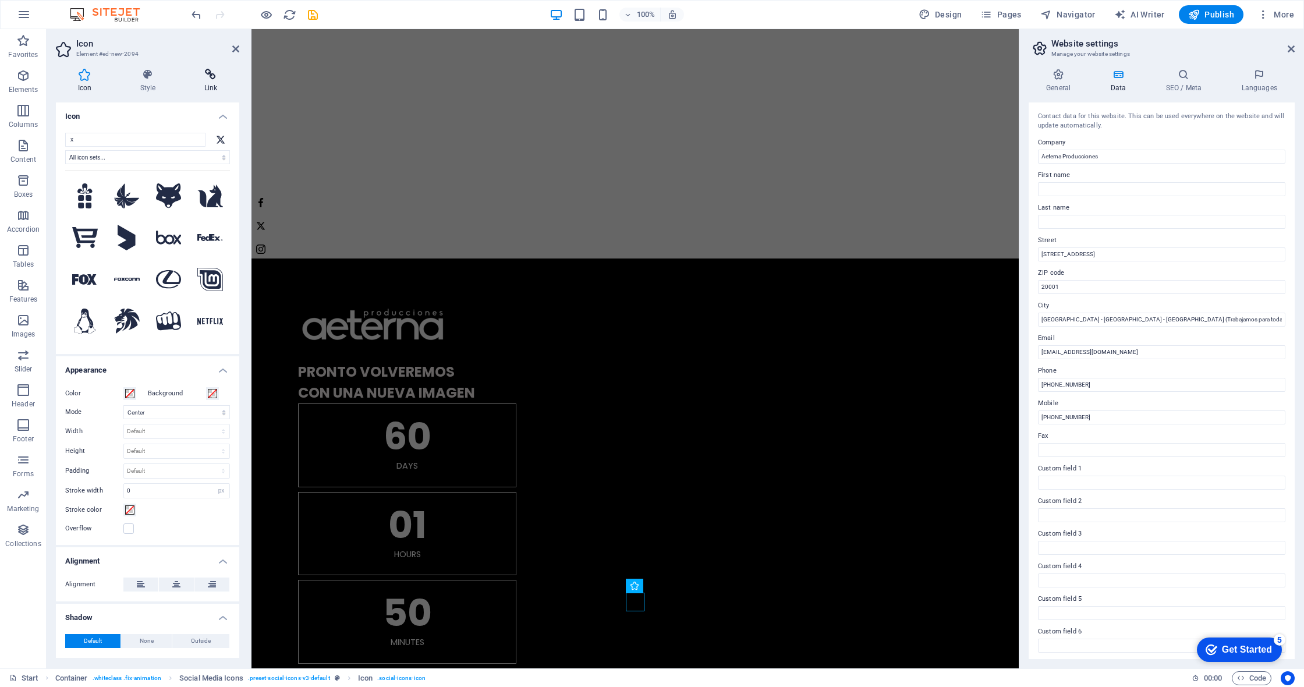
click at [203, 73] on icon at bounding box center [210, 75] width 57 height 12
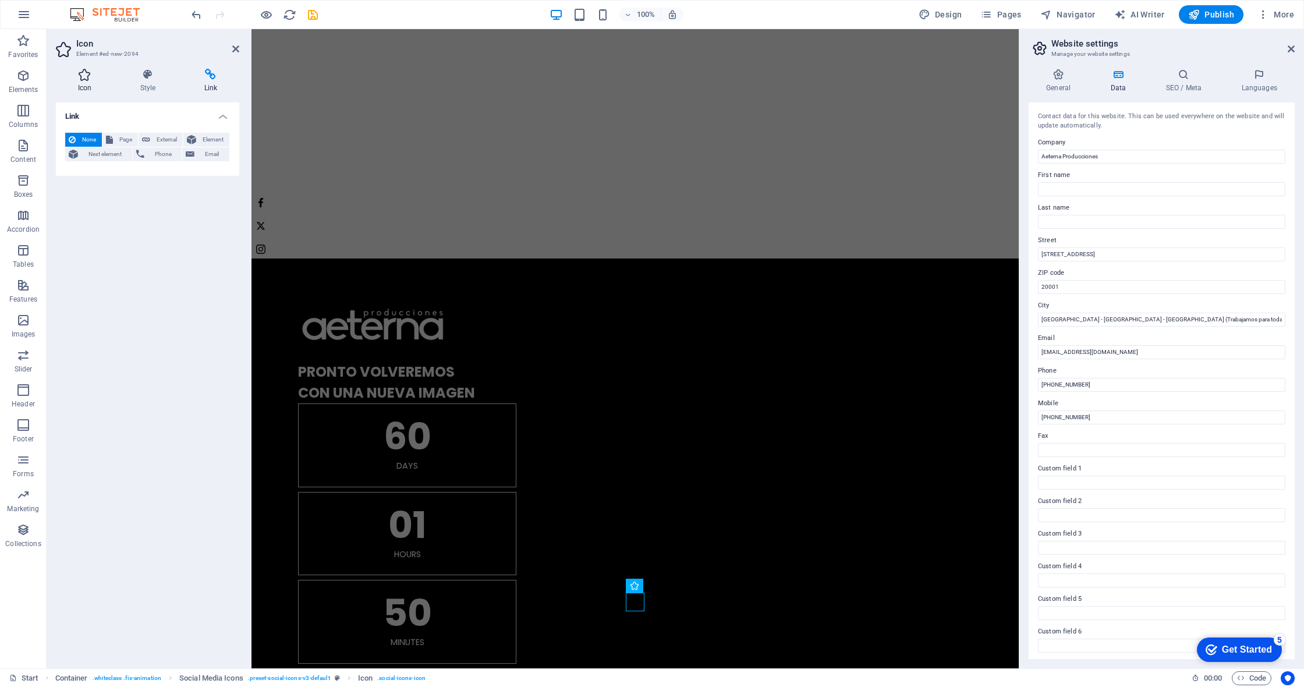
click at [101, 80] on icon at bounding box center [85, 75] width 58 height 12
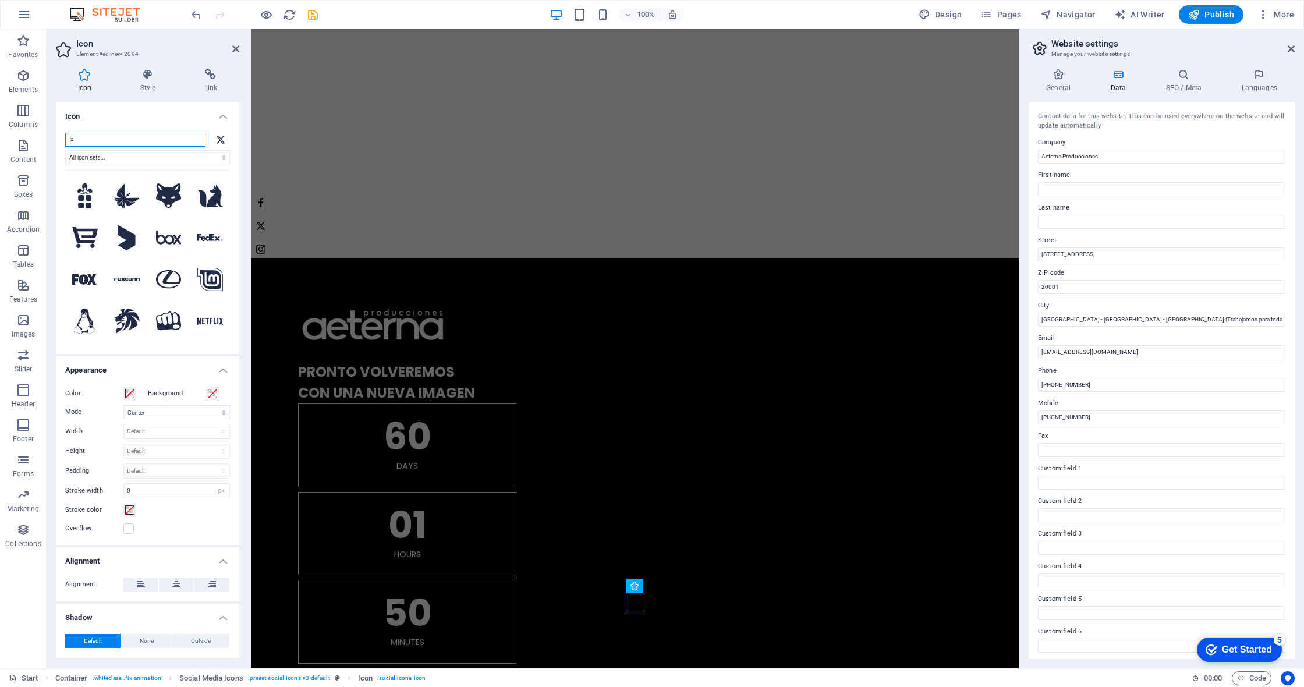
click at [124, 137] on input "x" at bounding box center [135, 140] width 140 height 14
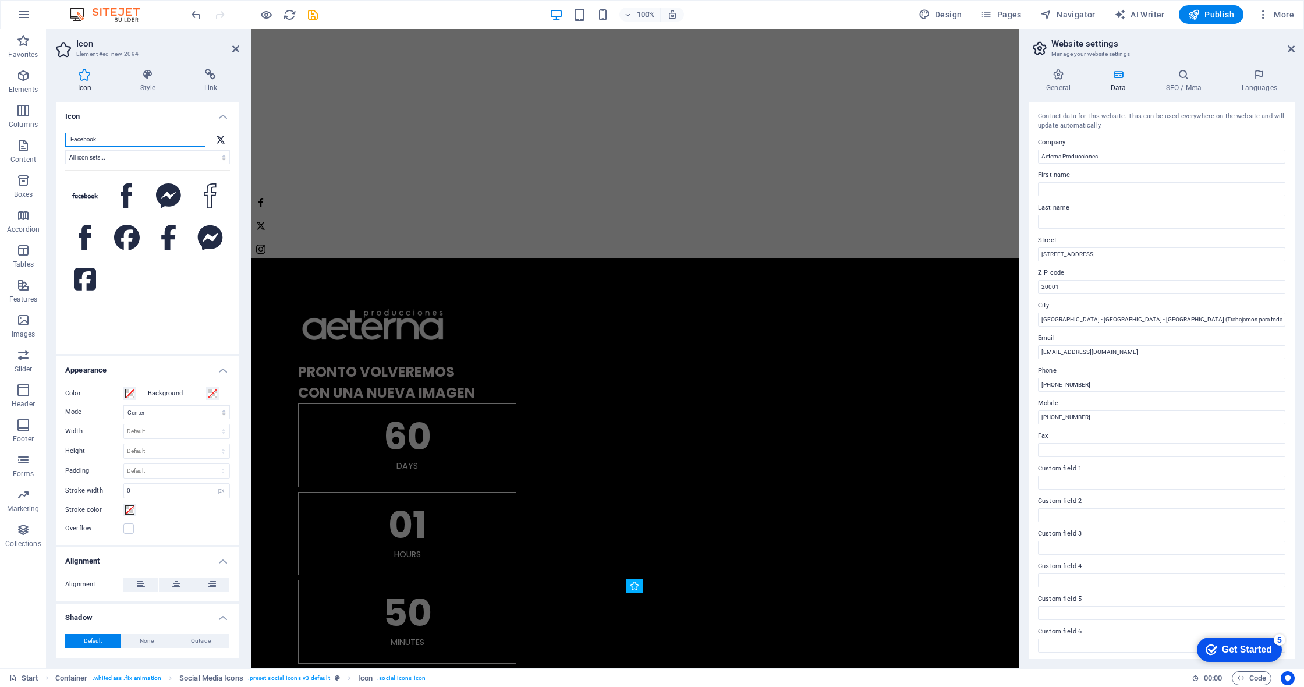
type input "Facebook"
drag, startPoint x: 136, startPoint y: 290, endPoint x: 129, endPoint y: 211, distance: 79.5
click at [129, 209] on icon at bounding box center [127, 196] width 12 height 26
click at [124, 209] on icon at bounding box center [127, 196] width 12 height 26
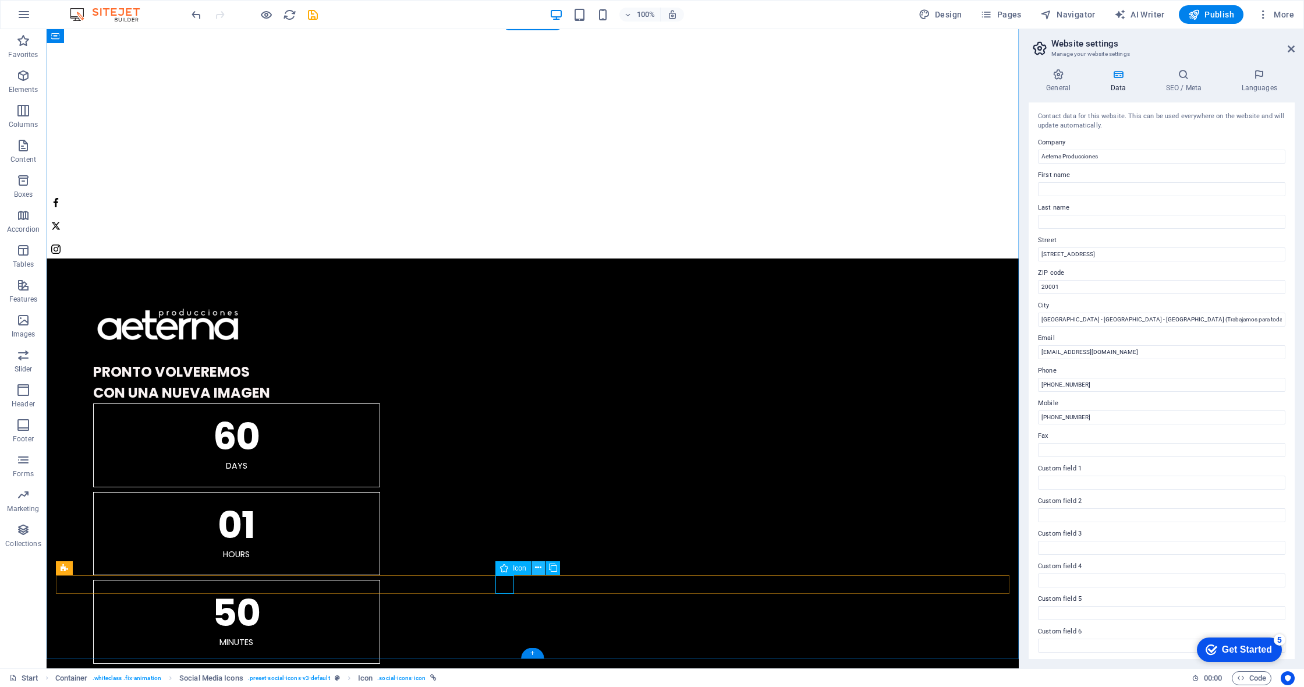
click at [538, 567] on icon at bounding box center [538, 568] width 6 height 12
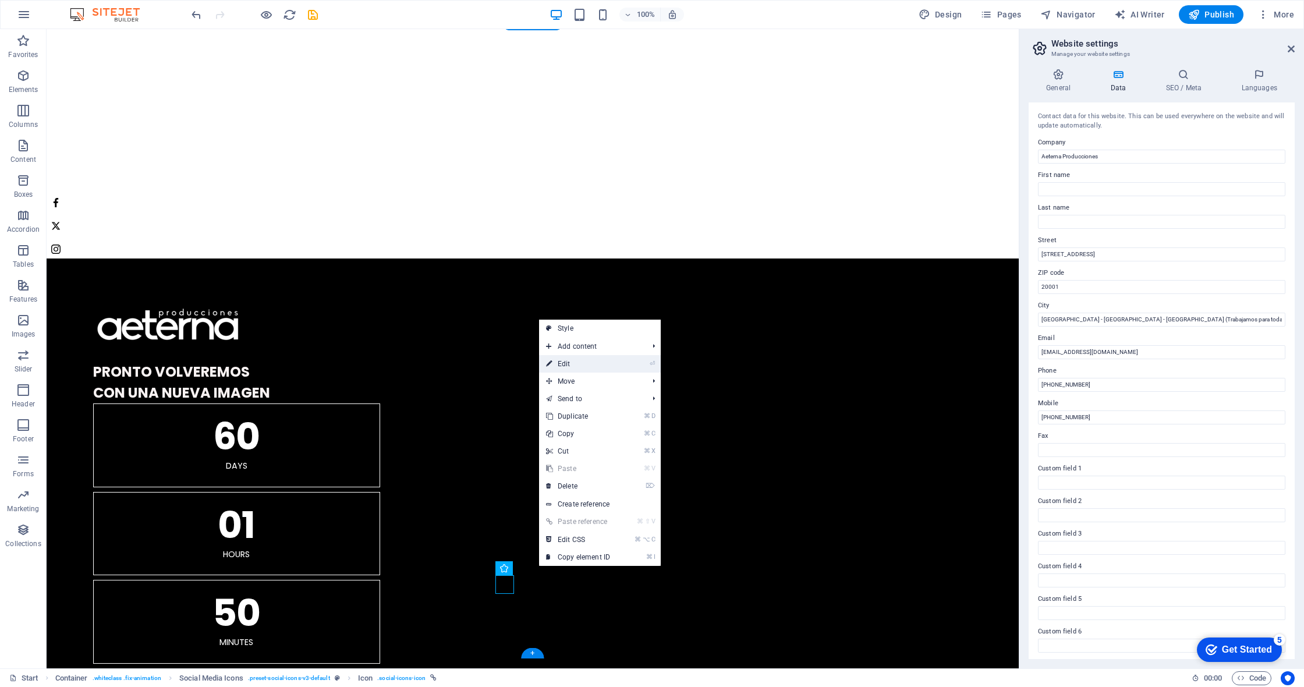
drag, startPoint x: 566, startPoint y: 362, endPoint x: 0, endPoint y: 169, distance: 598.0
click at [566, 362] on link "⏎ Edit" at bounding box center [578, 363] width 78 height 17
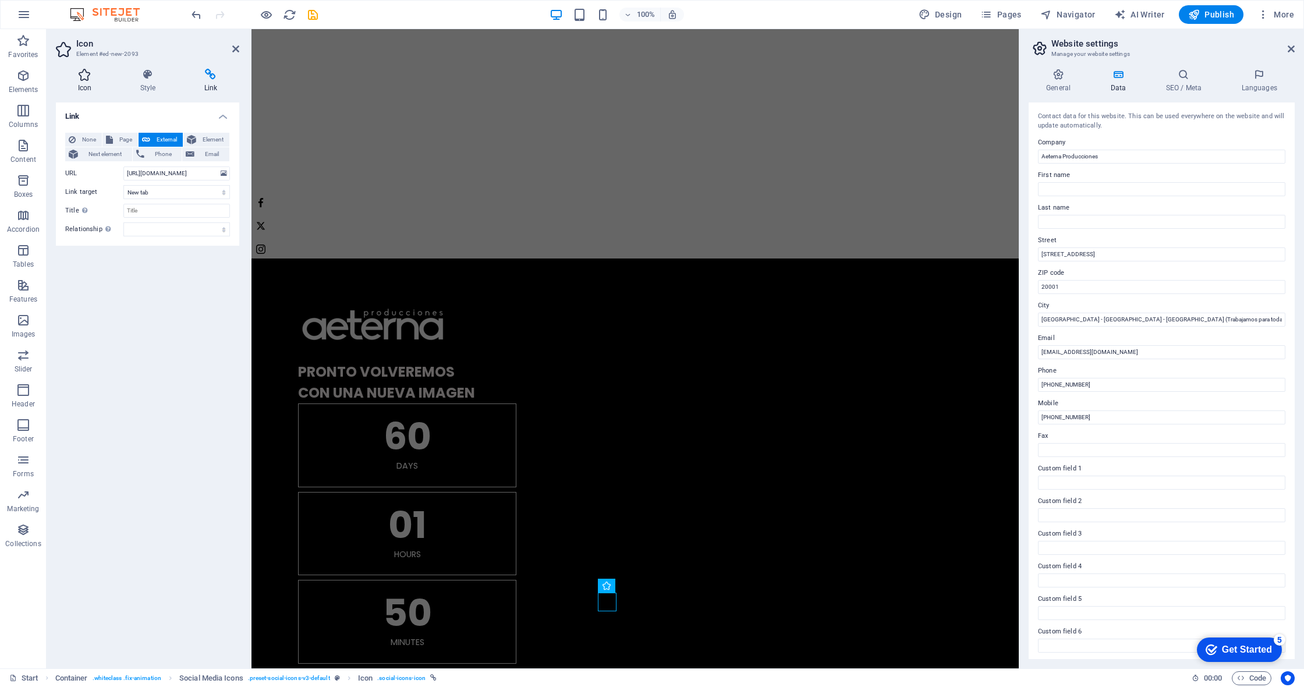
click at [95, 83] on h4 "Icon" at bounding box center [87, 81] width 62 height 24
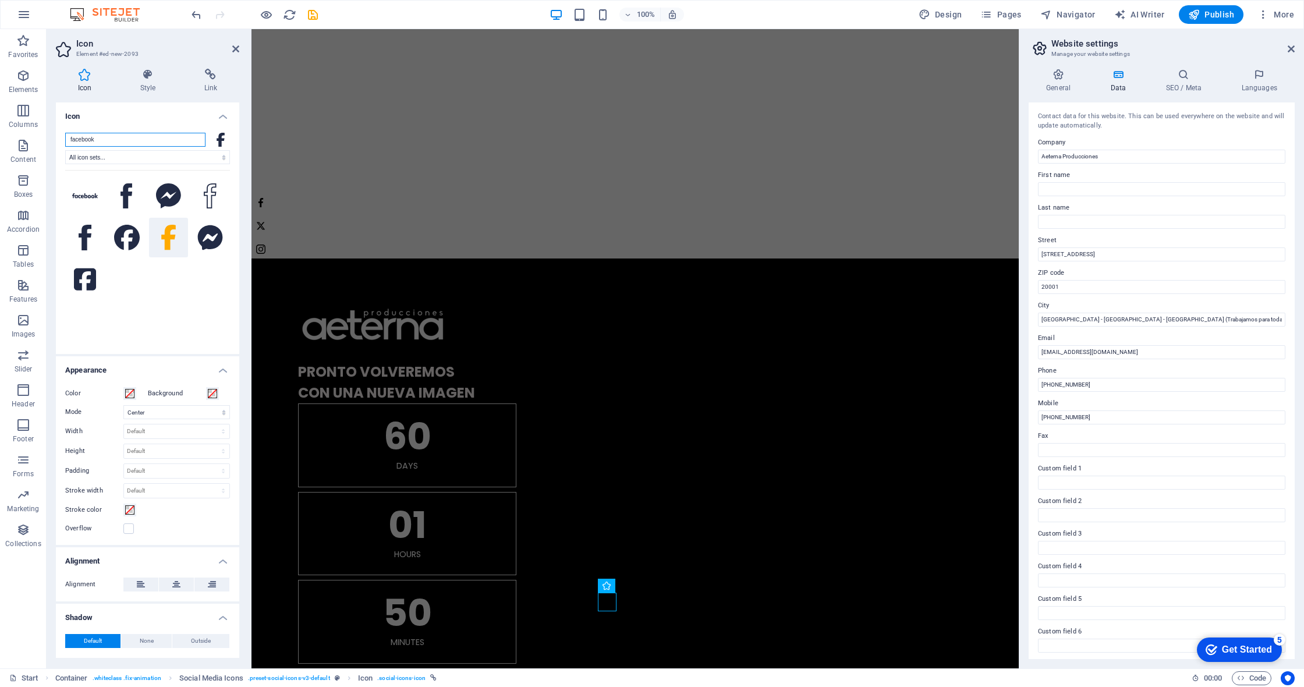
click at [125, 139] on input "facebook" at bounding box center [135, 140] width 140 height 14
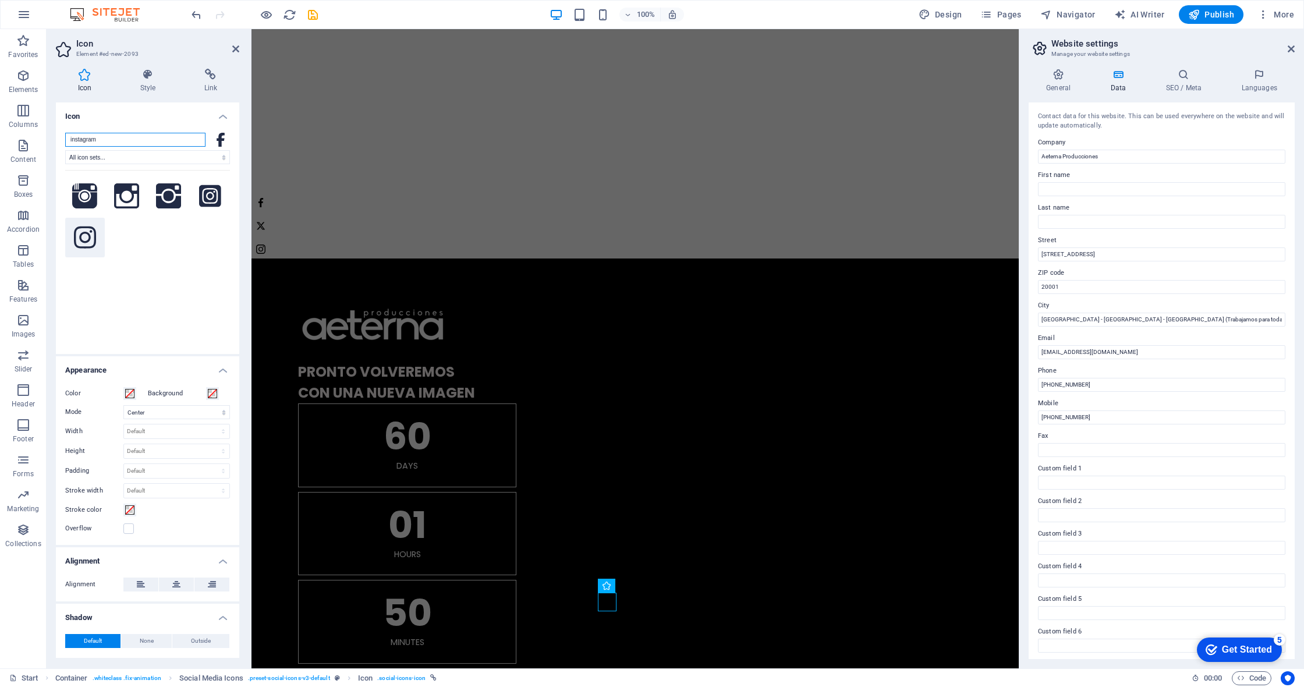
type input "instagram"
click at [93, 242] on icon at bounding box center [85, 238] width 22 height 26
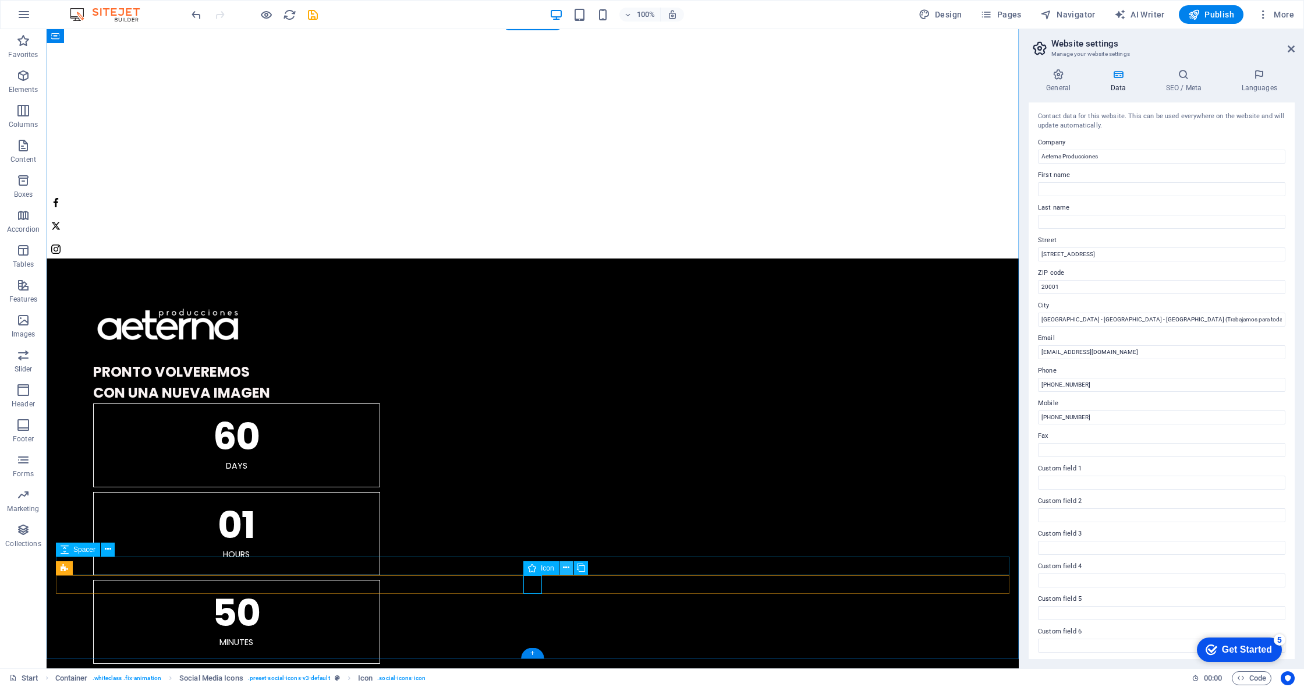
click at [565, 569] on icon at bounding box center [566, 568] width 6 height 12
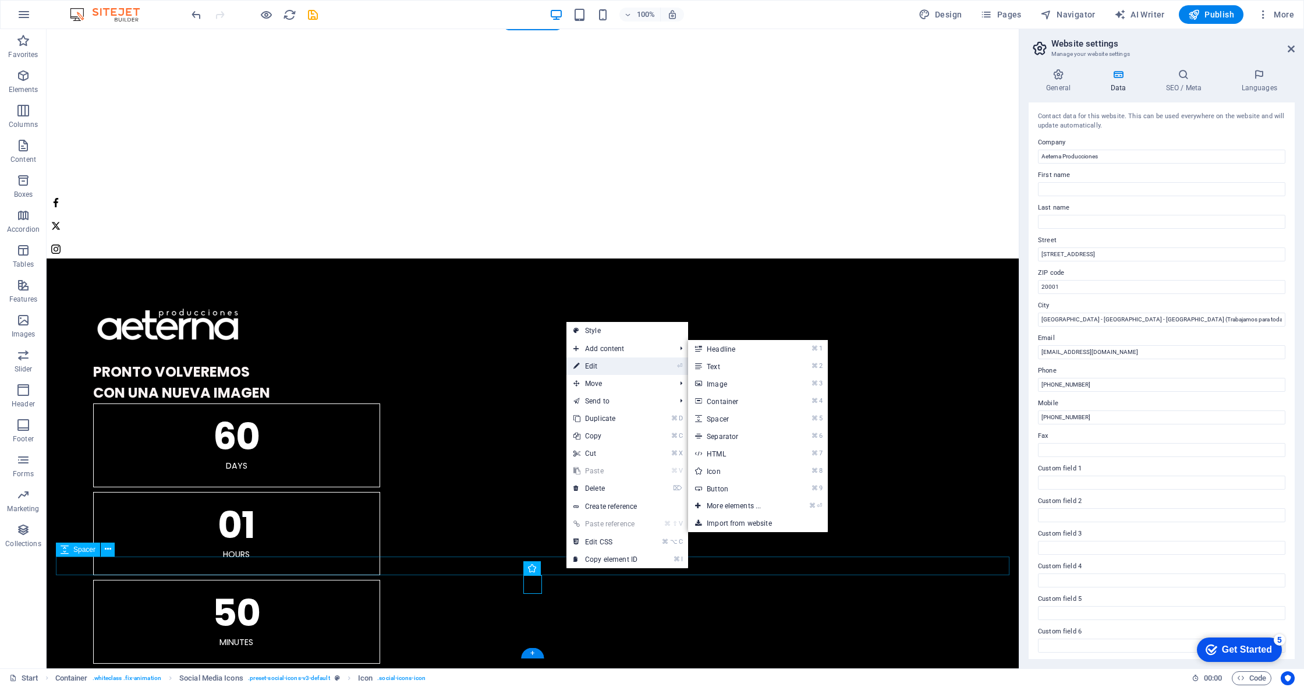
drag, startPoint x: 613, startPoint y: 363, endPoint x: 519, endPoint y: 1, distance: 373.5
click at [613, 363] on link "⏎ Edit" at bounding box center [606, 365] width 78 height 17
select select "xMidYMid"
select select "px"
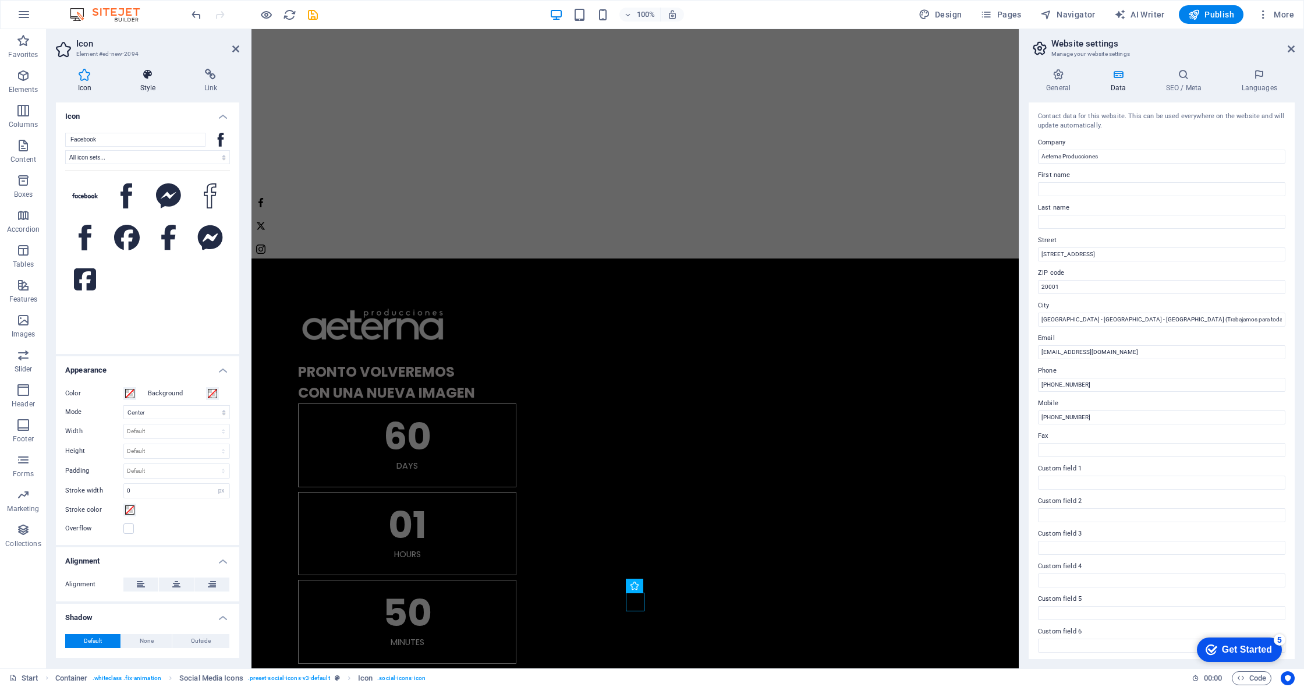
click at [153, 75] on icon at bounding box center [147, 75] width 59 height 12
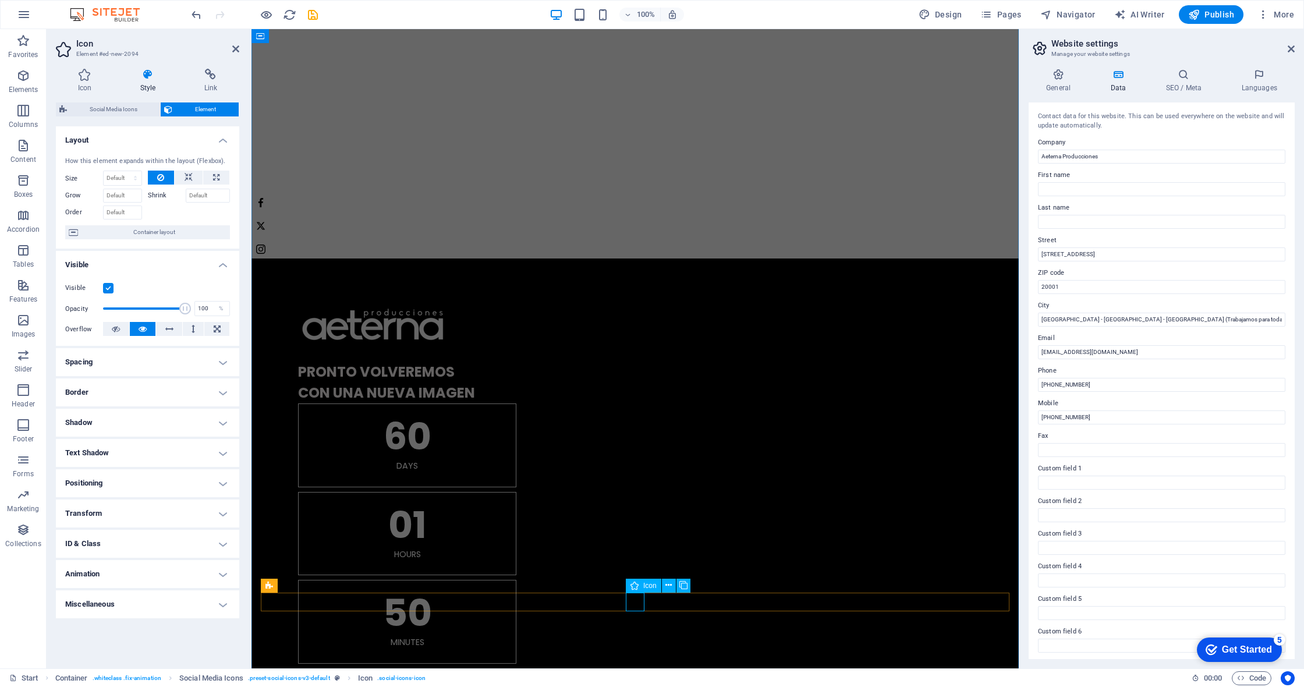
click at [204, 79] on icon at bounding box center [210, 75] width 57 height 12
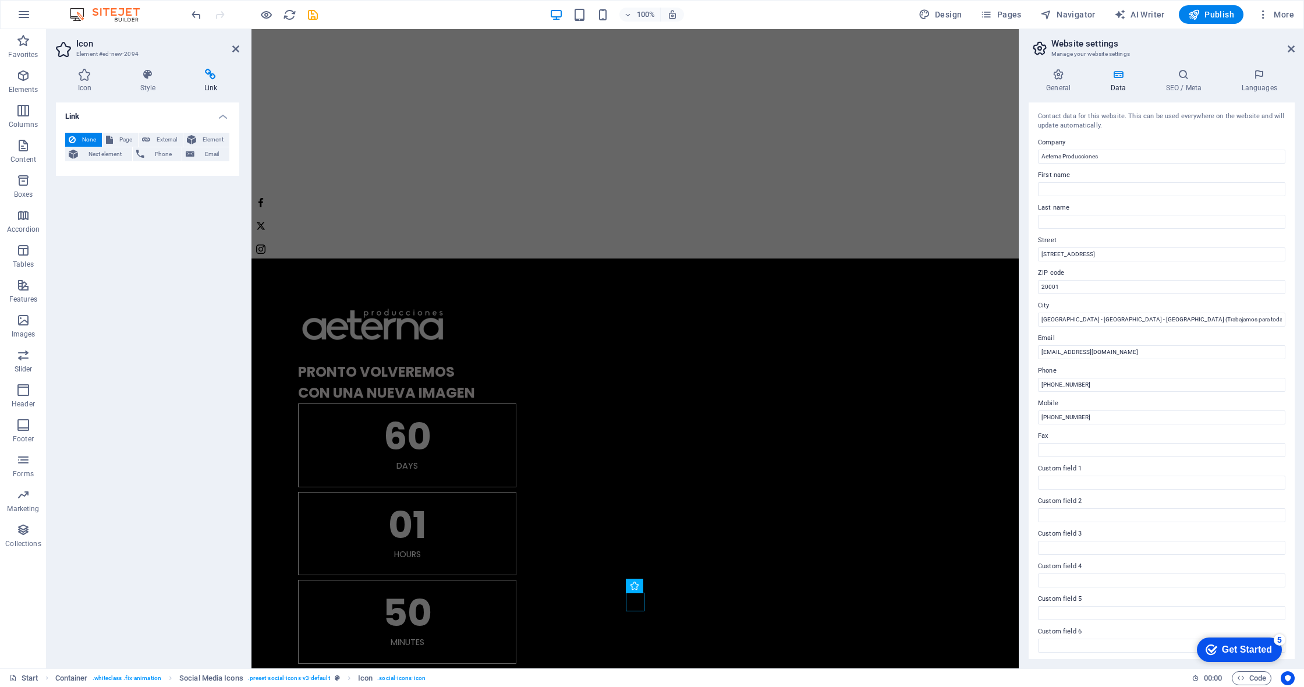
drag, startPoint x: 171, startPoint y: 137, endPoint x: 118, endPoint y: 178, distance: 67.2
click at [170, 137] on span "External" at bounding box center [167, 140] width 26 height 14
select select "blank"
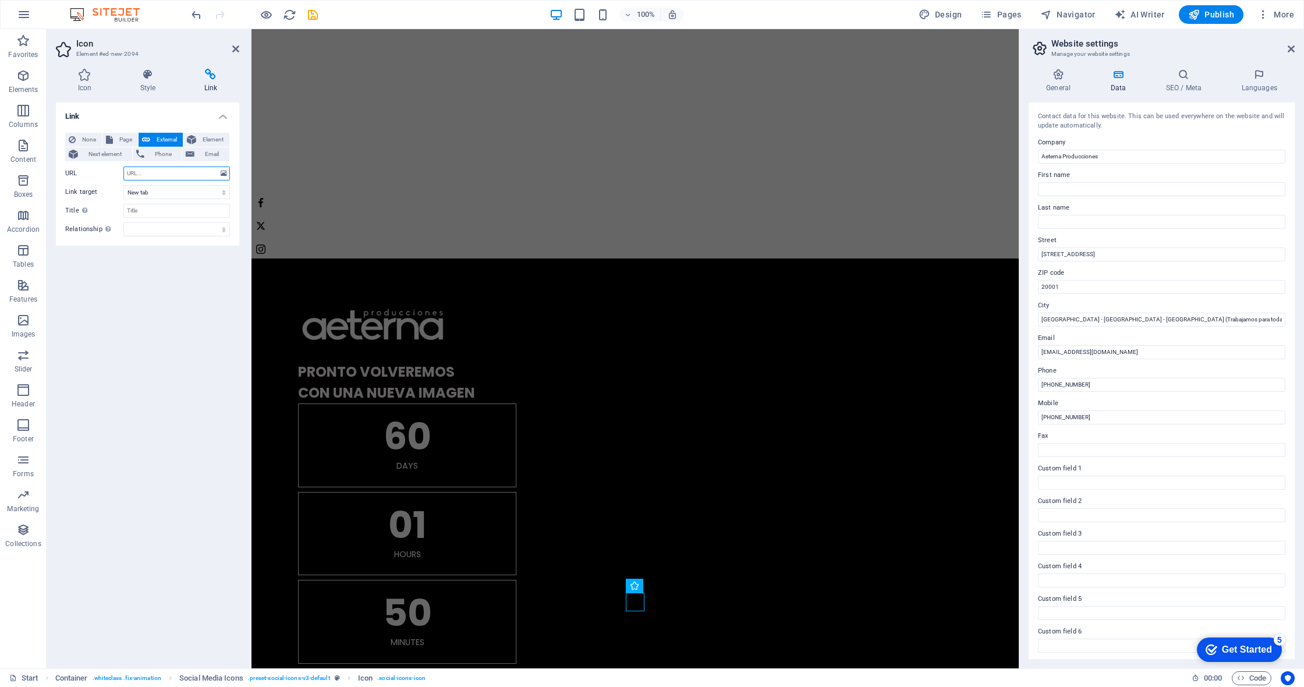
click at [148, 175] on input "URL" at bounding box center [176, 174] width 107 height 14
paste input "https://www.facebook.com/AeternaProducciones"
type input "https://www.facebook.com/AeternaProducciones"
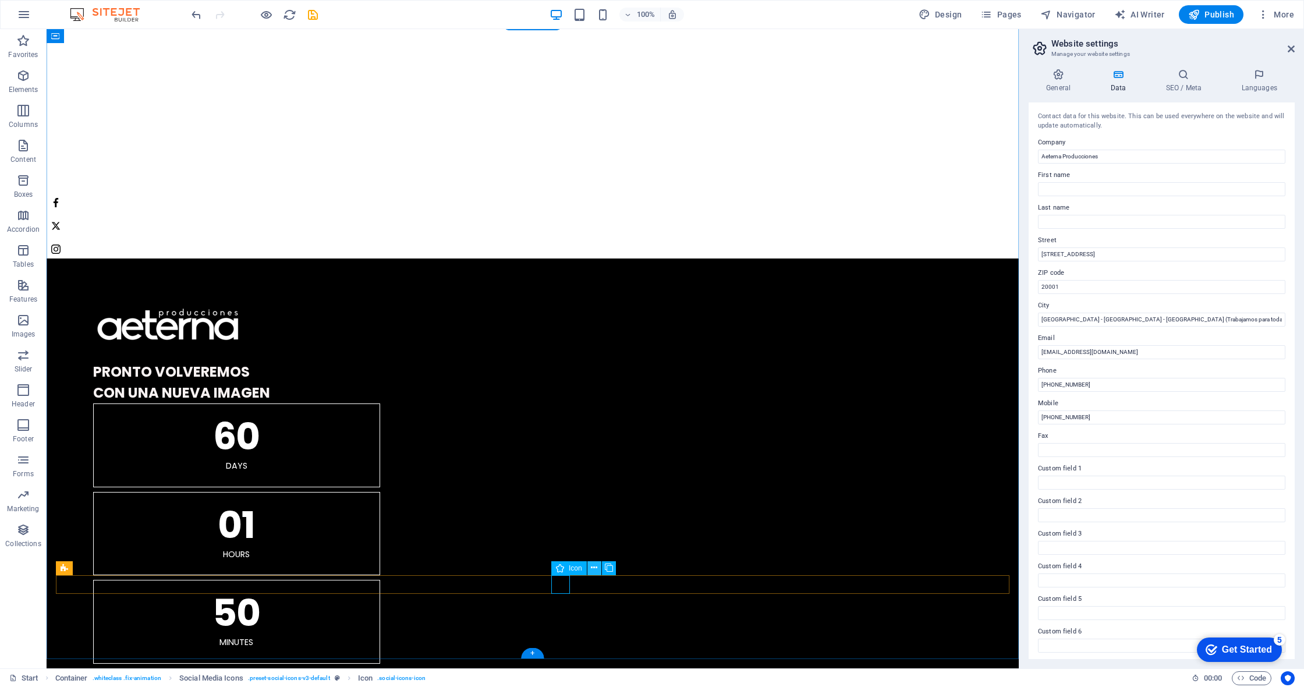
click at [591, 571] on icon at bounding box center [594, 568] width 6 height 12
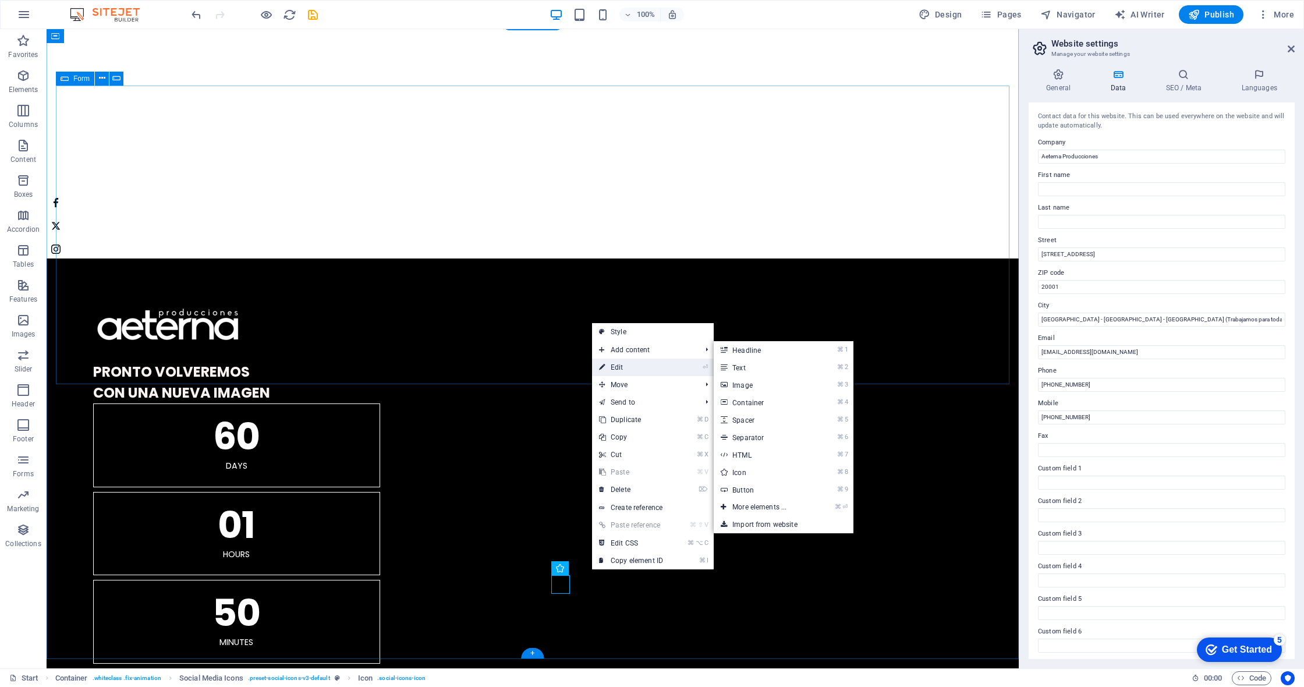
click at [617, 366] on link "⏎ Edit" at bounding box center [631, 367] width 78 height 17
select select "xMidYMid"
select select "px"
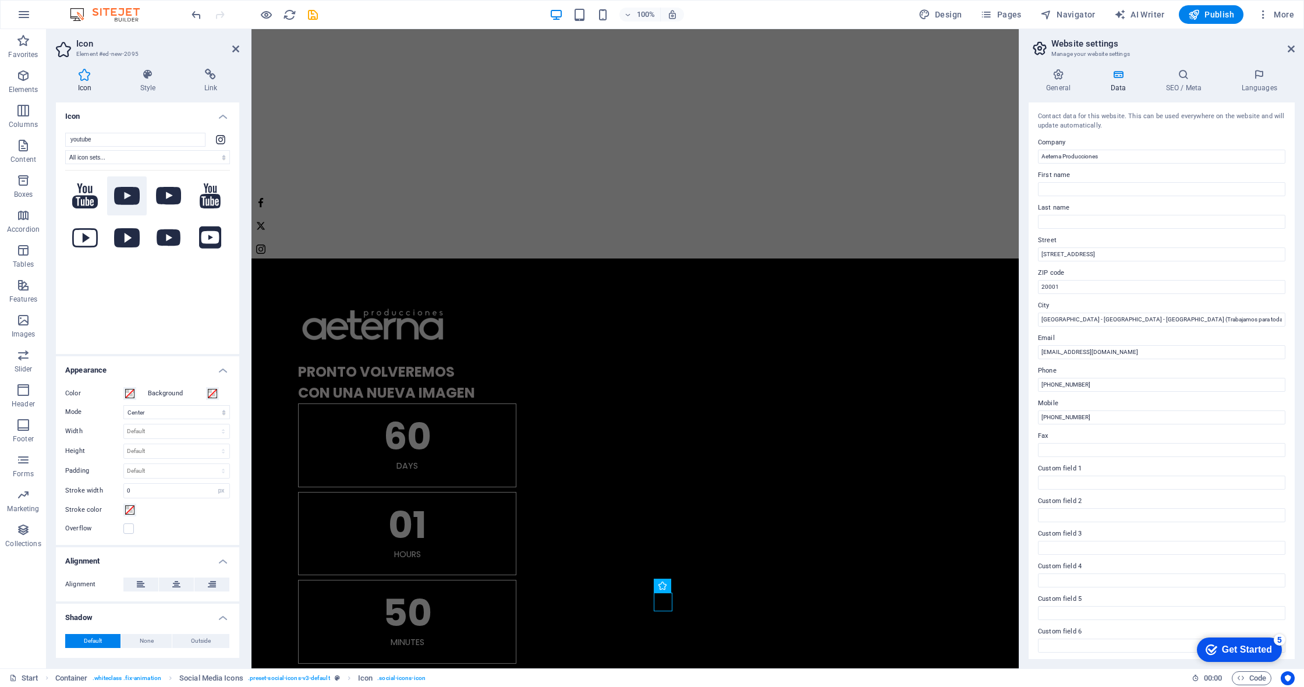
type input "youtube"
click at [123, 199] on icon at bounding box center [127, 196] width 26 height 18
click at [211, 80] on h4 "Link" at bounding box center [210, 81] width 57 height 24
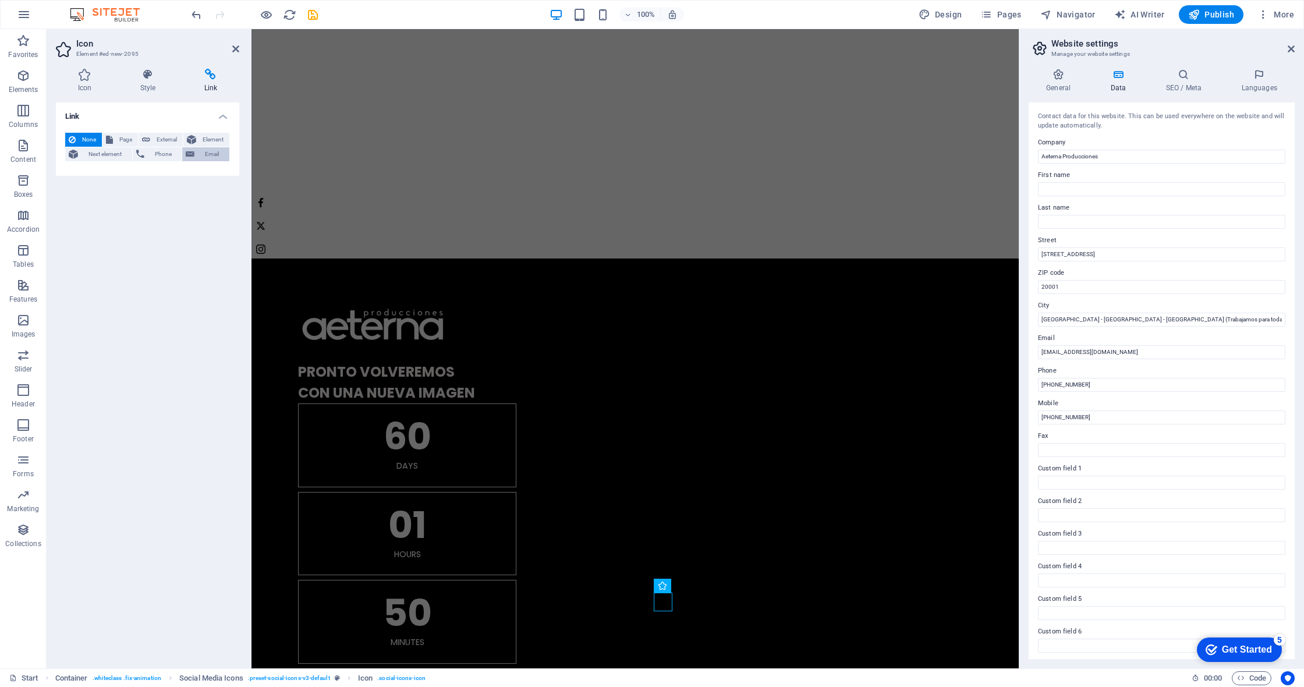
drag, startPoint x: 171, startPoint y: 137, endPoint x: 200, endPoint y: 148, distance: 31.7
click at [171, 137] on span "External" at bounding box center [167, 140] width 26 height 14
select select "blank"
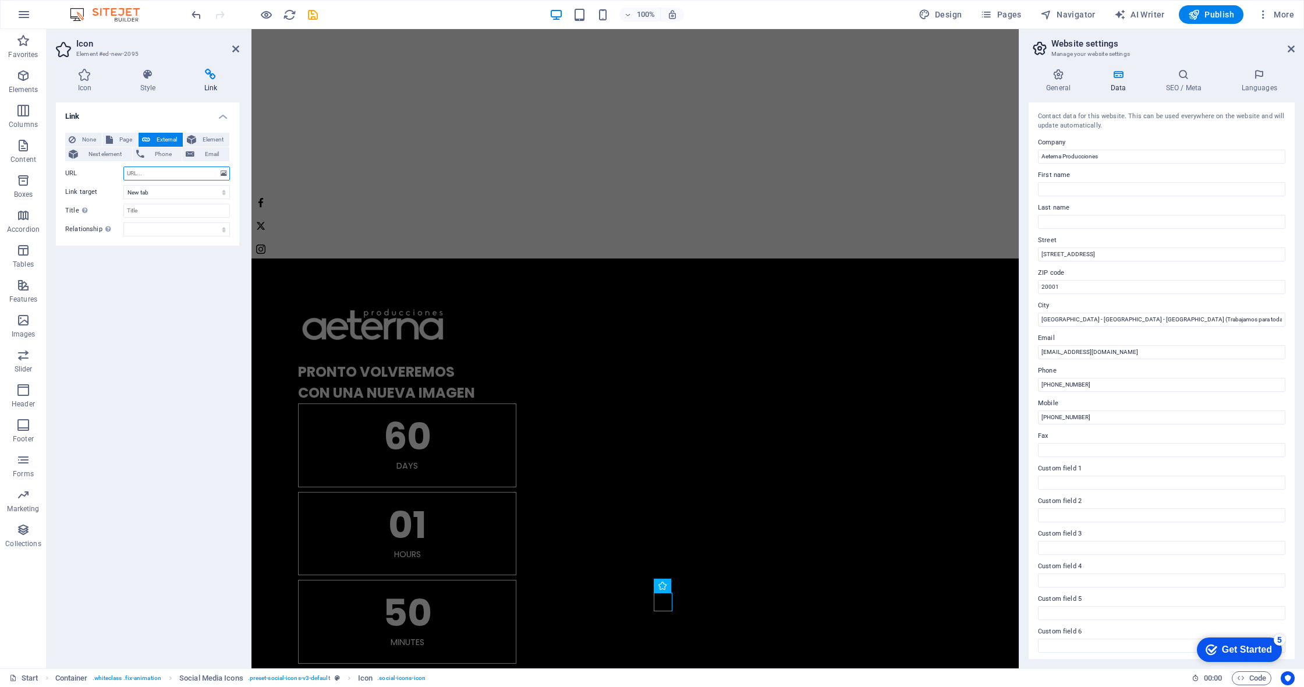
paste input "https://www.youtube.com/@AeternaProducciones"
type input "https://www.youtube.com/@AeternaProducciones"
click at [1209, 17] on span "Publish" at bounding box center [1211, 15] width 46 height 12
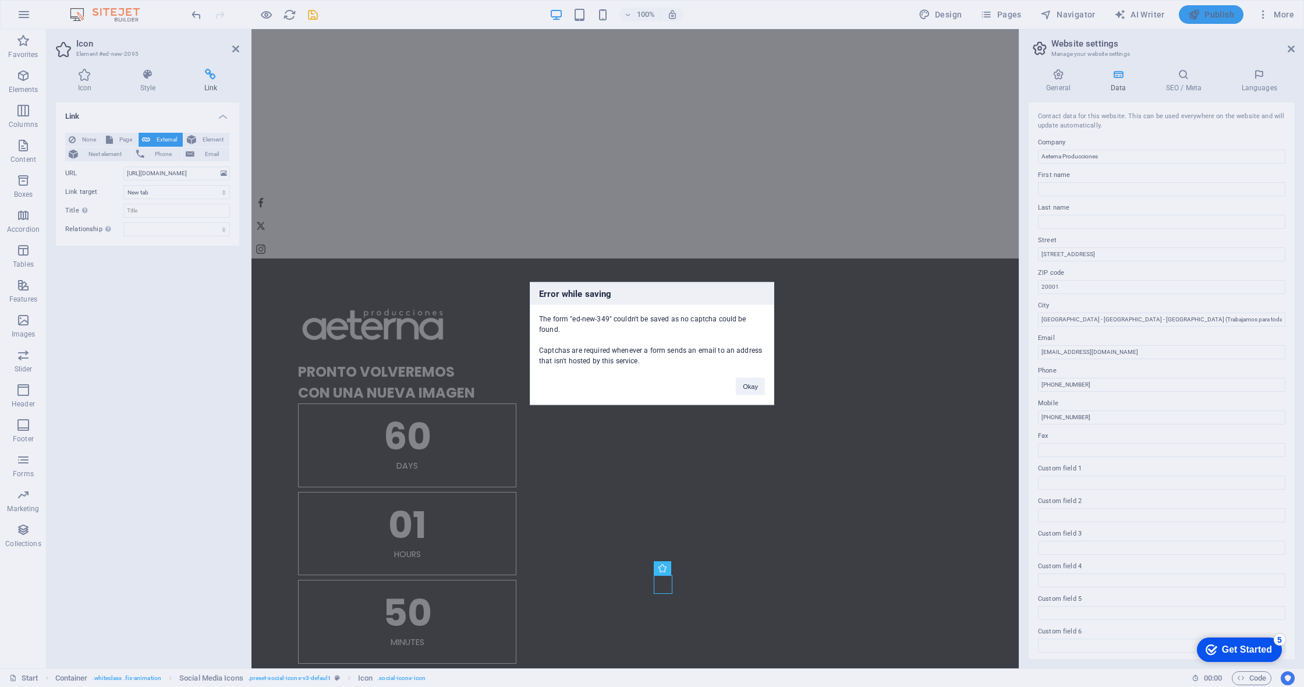
scroll to position [1141, 0]
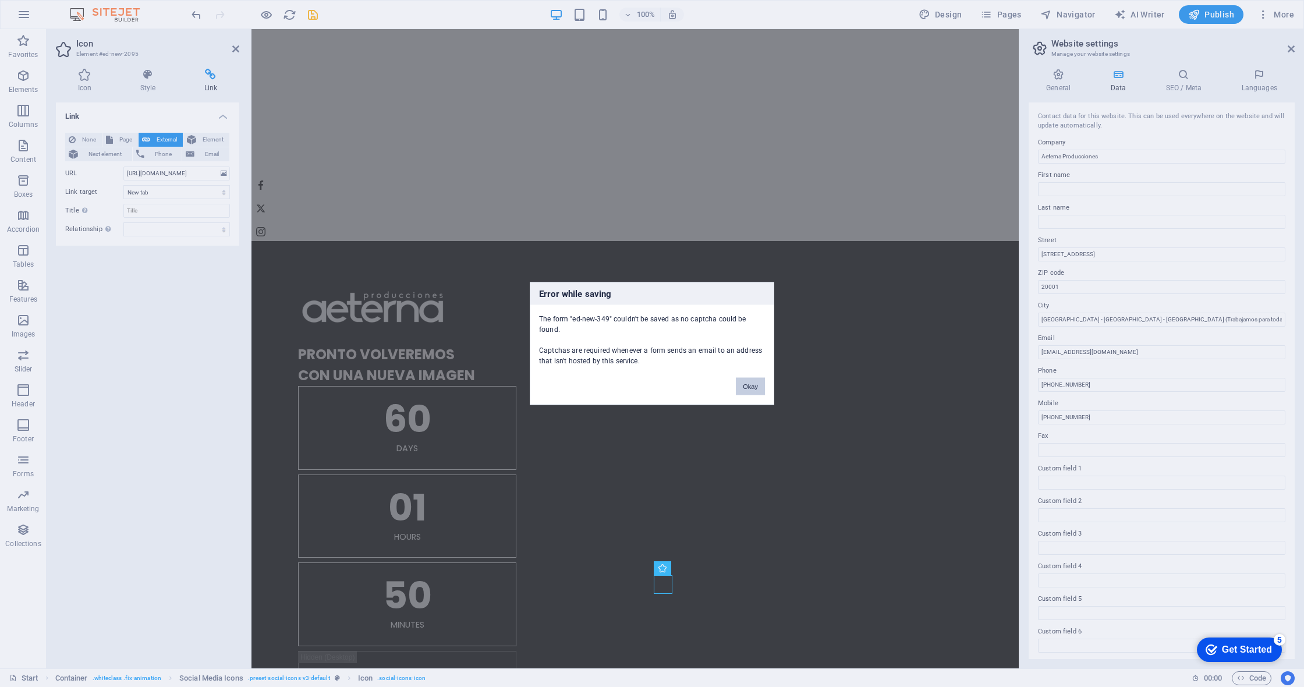
click at [749, 390] on button "Okay" at bounding box center [750, 386] width 29 height 17
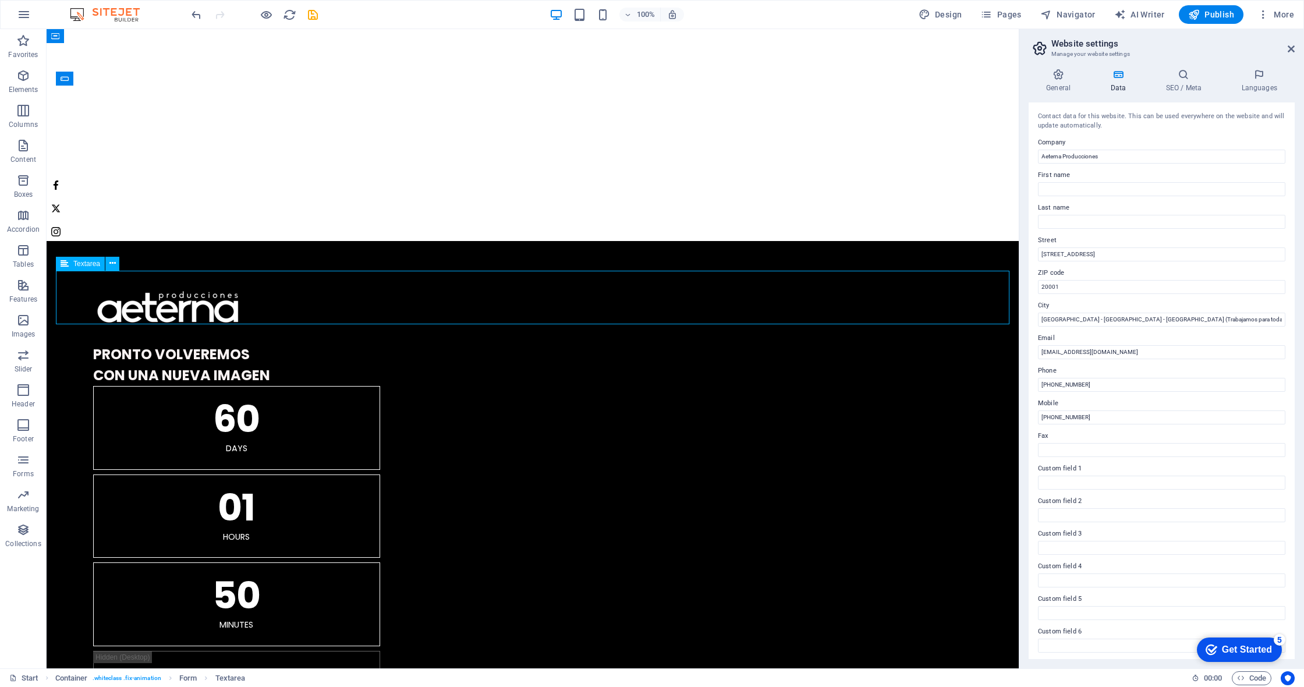
scroll to position [1124, 0]
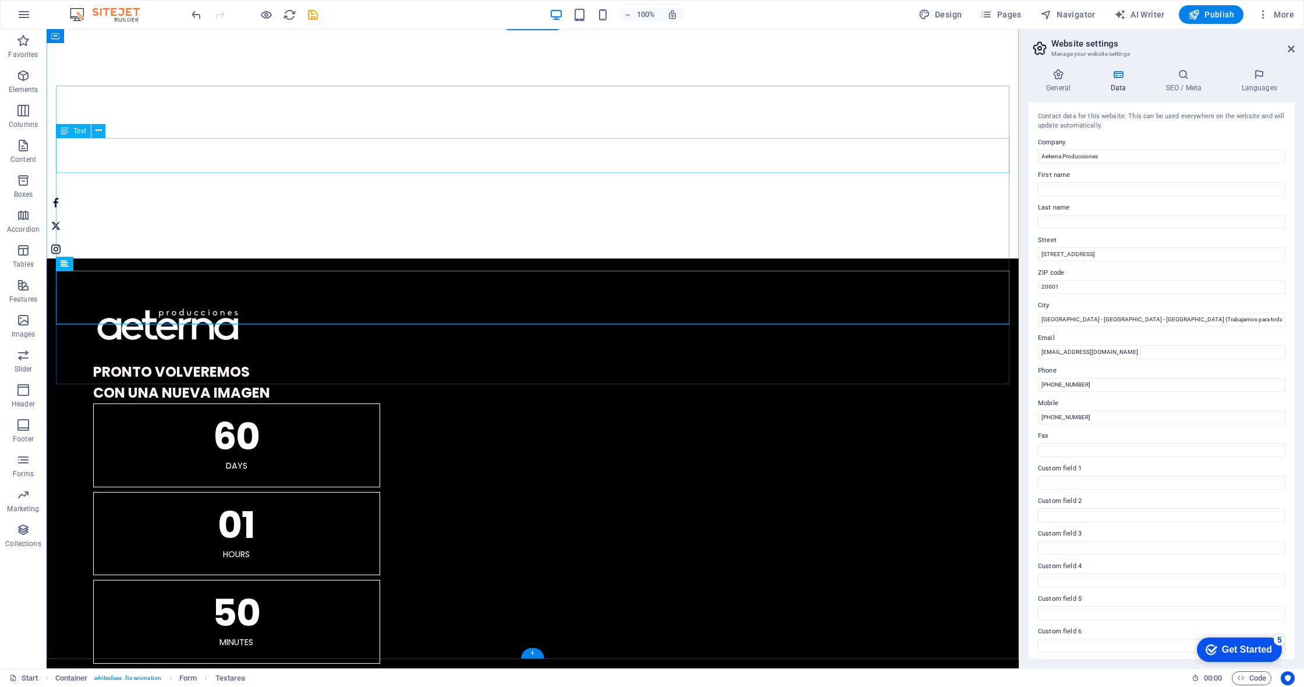
click at [102, 132] on button at bounding box center [98, 131] width 14 height 14
click at [102, 79] on icon at bounding box center [102, 78] width 6 height 12
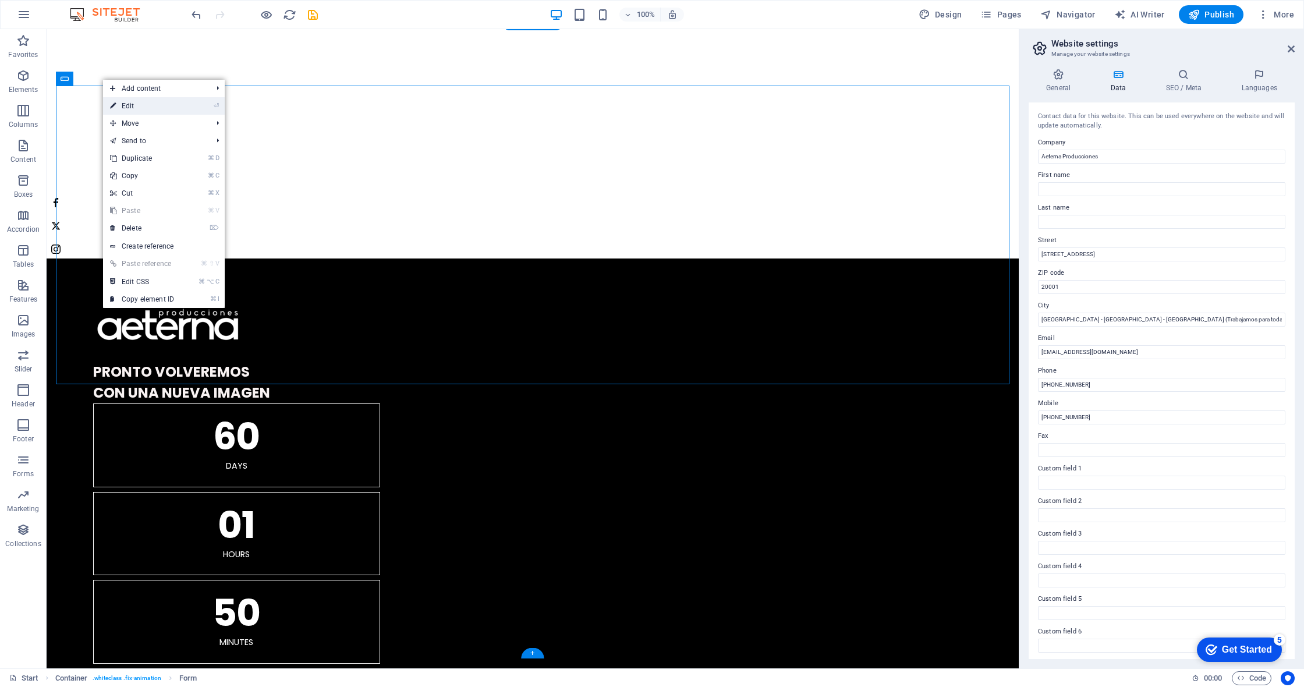
click at [138, 102] on link "⏎ Edit" at bounding box center [142, 105] width 78 height 17
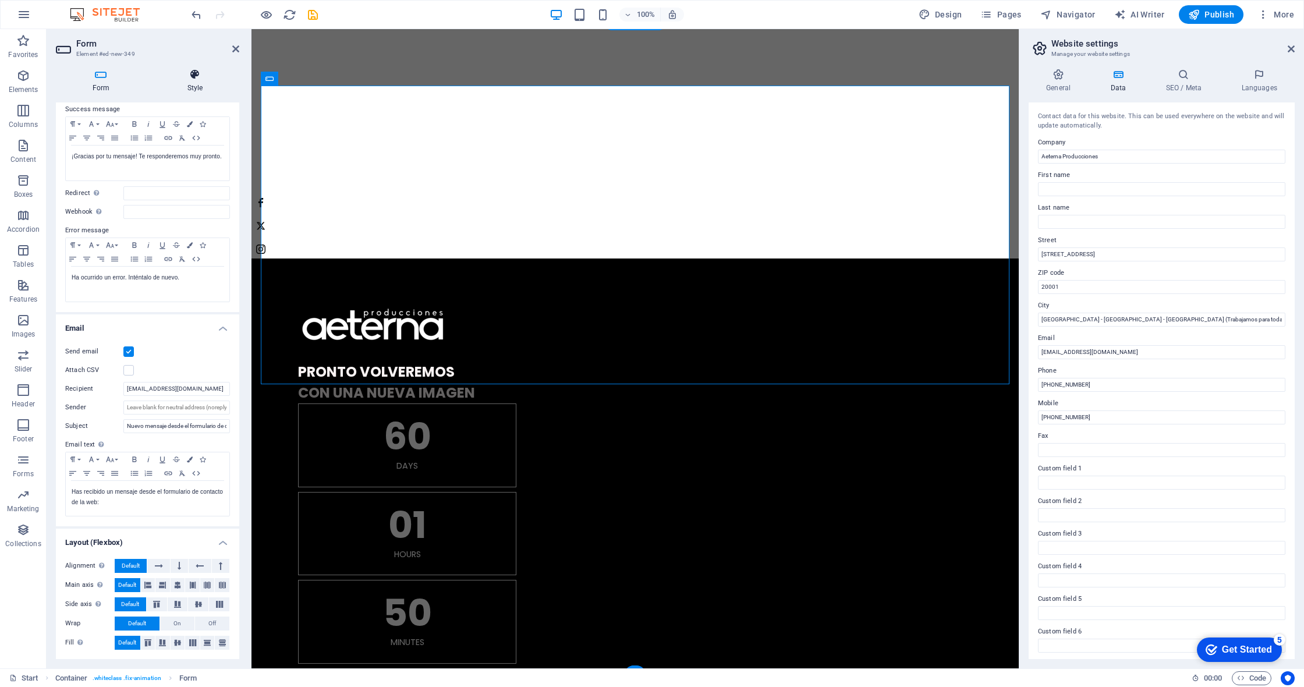
scroll to position [85, 0]
click at [111, 79] on icon at bounding box center [101, 75] width 90 height 12
click at [185, 83] on h4 "Style" at bounding box center [195, 81] width 89 height 24
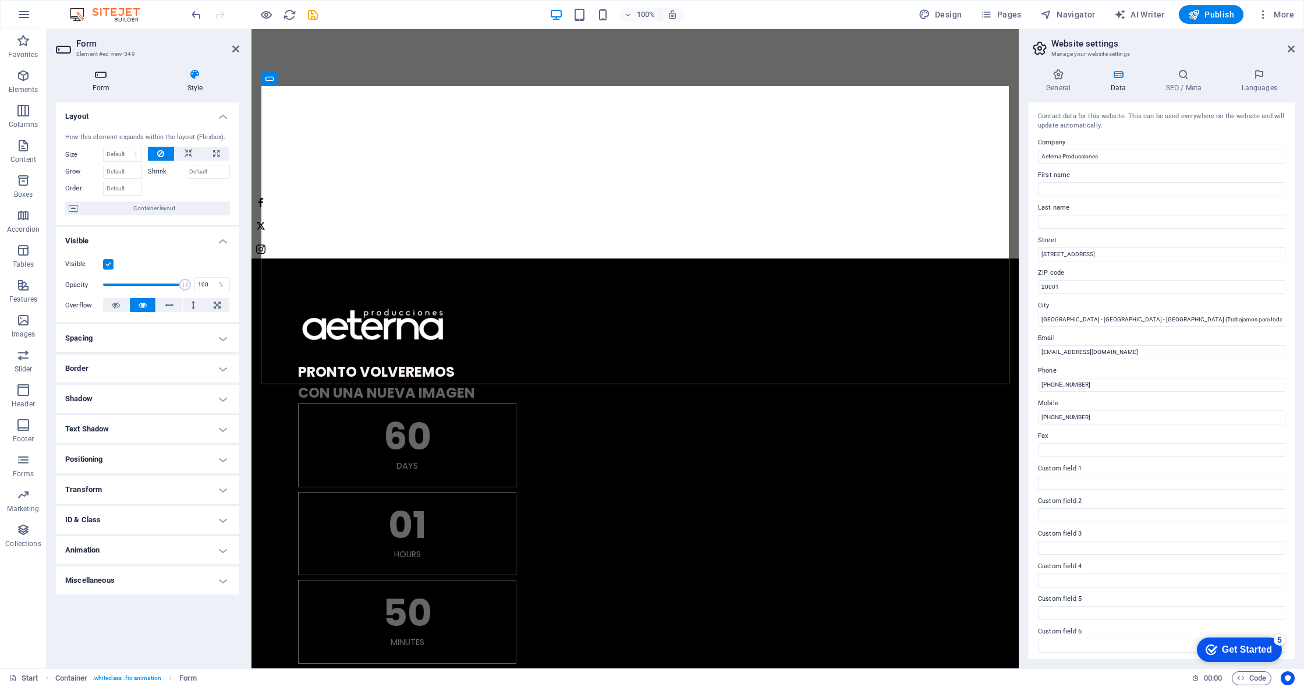
click at [110, 81] on h4 "Form" at bounding box center [103, 81] width 95 height 24
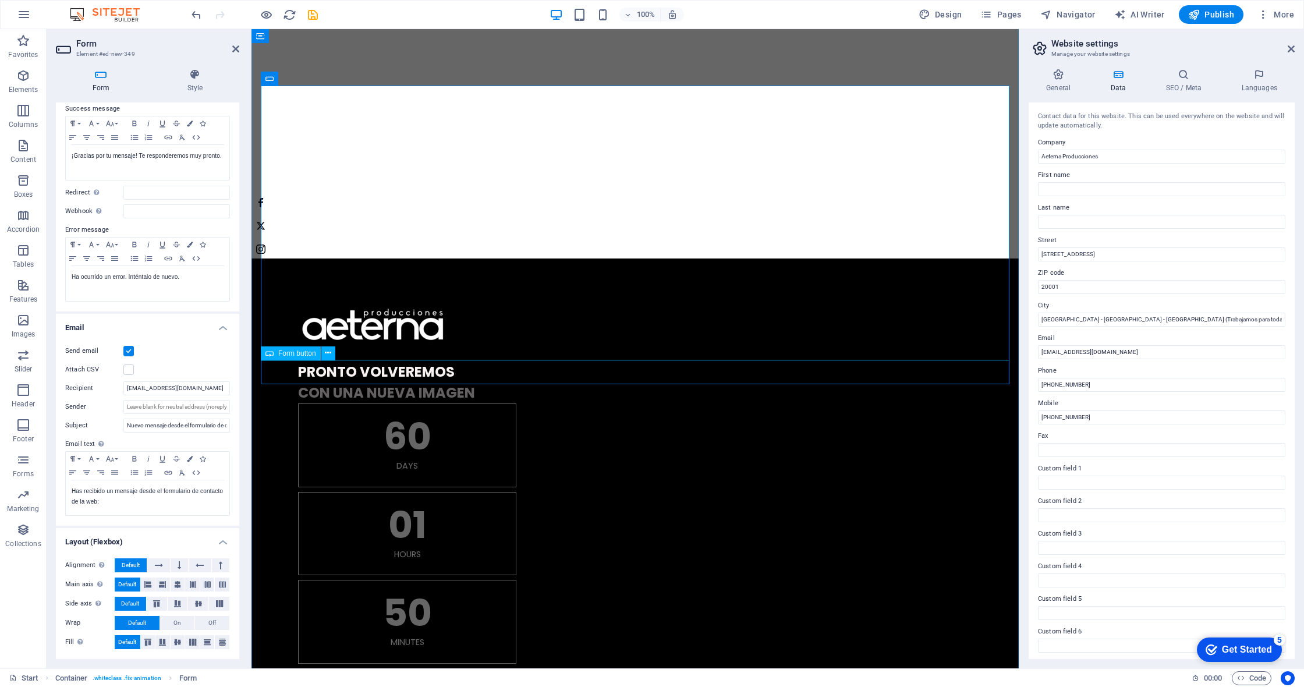
scroll to position [86, 0]
click at [310, 80] on icon at bounding box center [307, 78] width 6 height 12
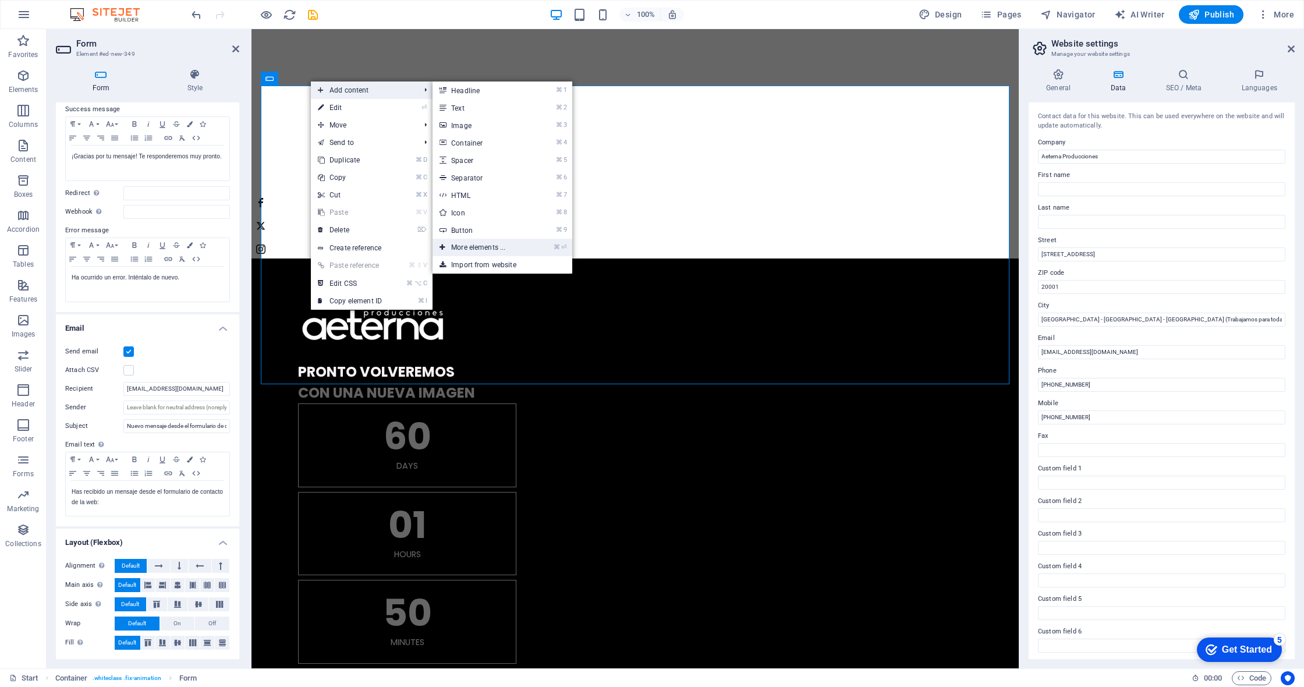
click at [488, 242] on link "⌘ ⏎ More elements ..." at bounding box center [481, 247] width 96 height 17
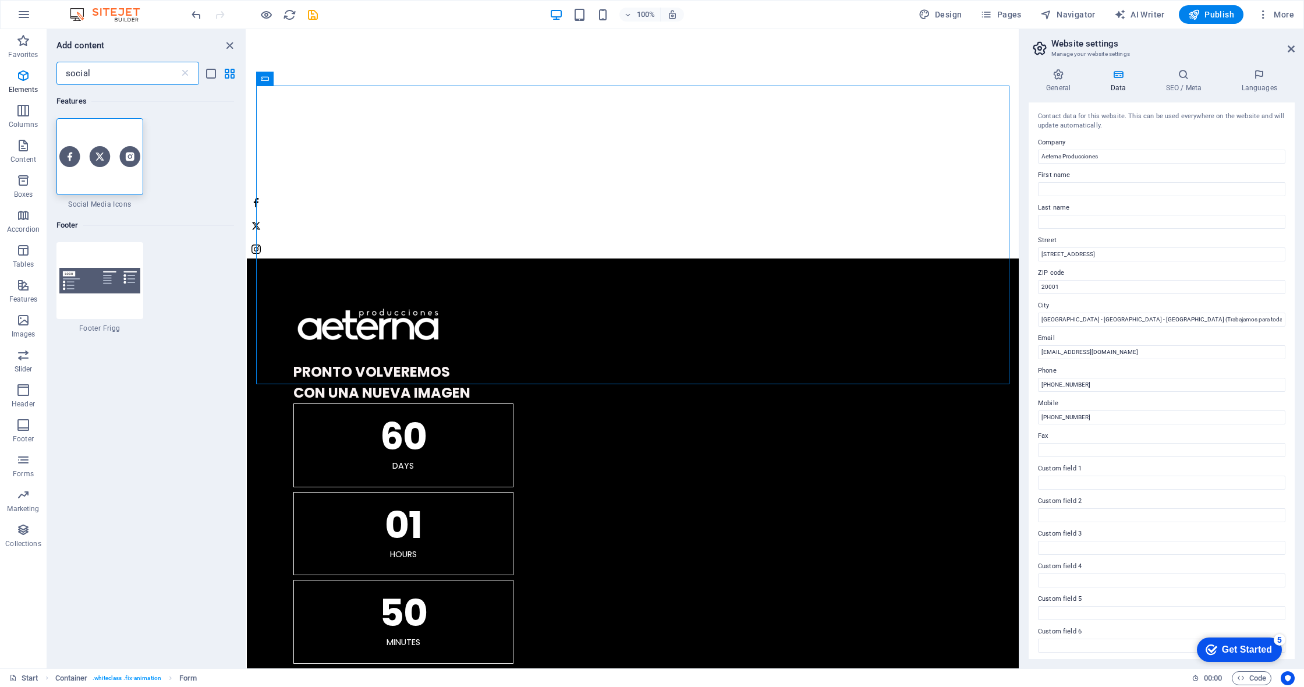
click at [71, 71] on input "social" at bounding box center [117, 73] width 123 height 23
type input "captcha"
click at [95, 73] on input "captcha" at bounding box center [117, 73] width 123 height 23
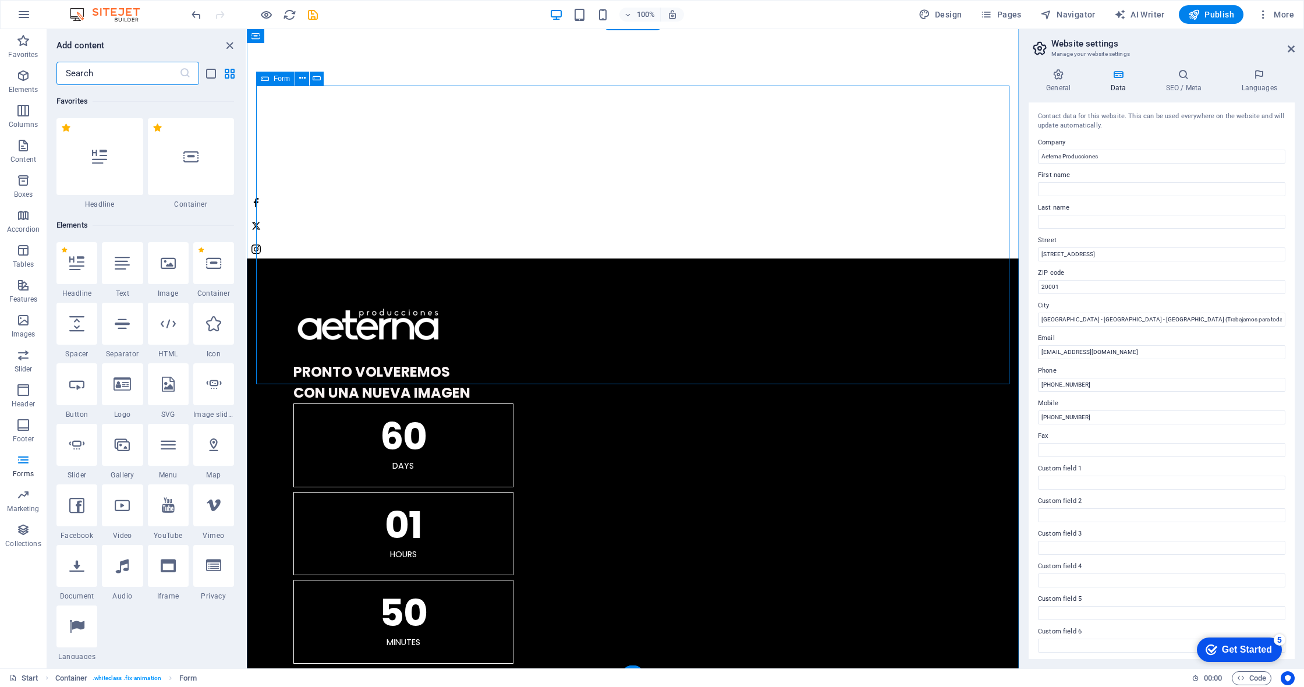
click at [268, 81] on icon at bounding box center [265, 79] width 8 height 14
click at [302, 79] on icon at bounding box center [302, 78] width 6 height 12
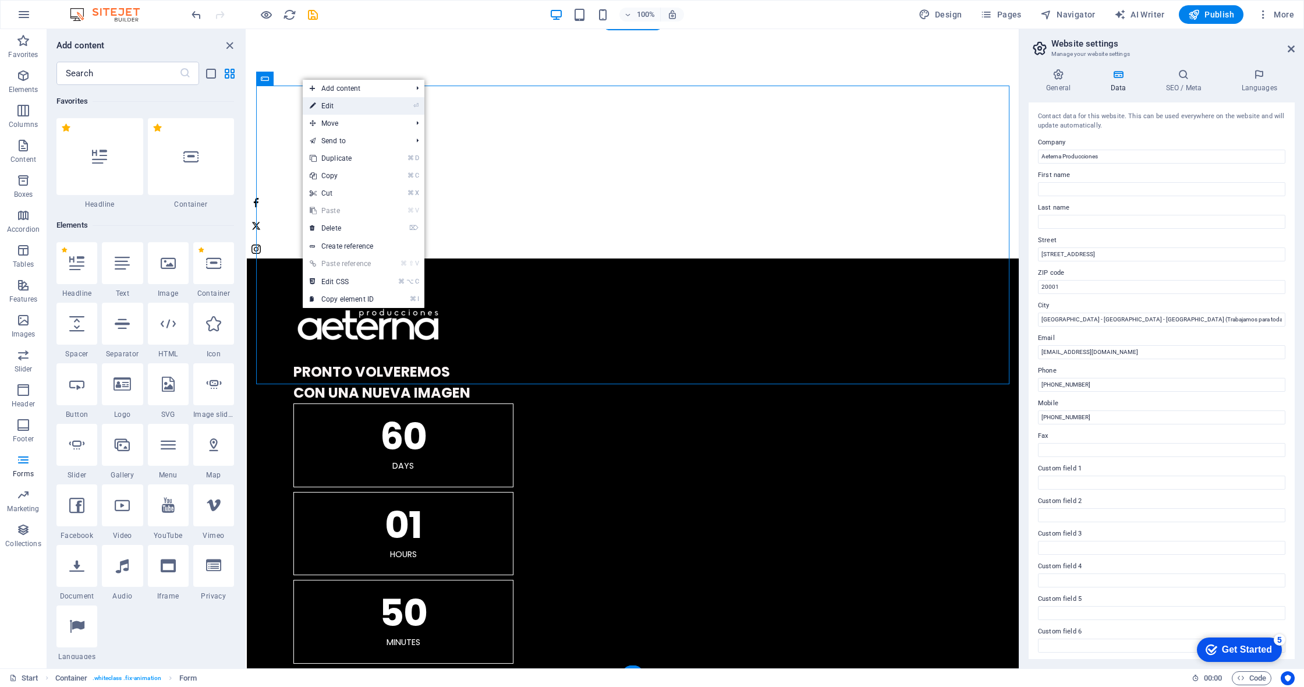
click at [351, 105] on link "⏎ Edit" at bounding box center [342, 105] width 78 height 17
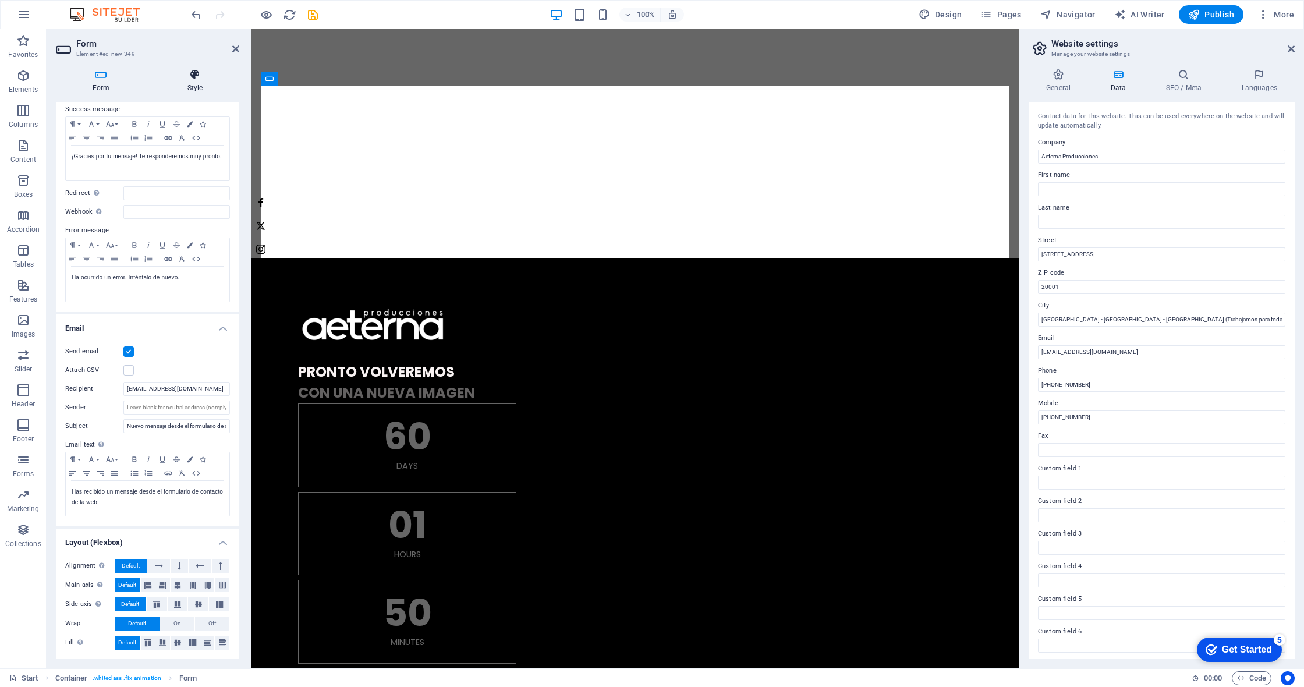
click at [192, 86] on h4 "Style" at bounding box center [195, 81] width 89 height 24
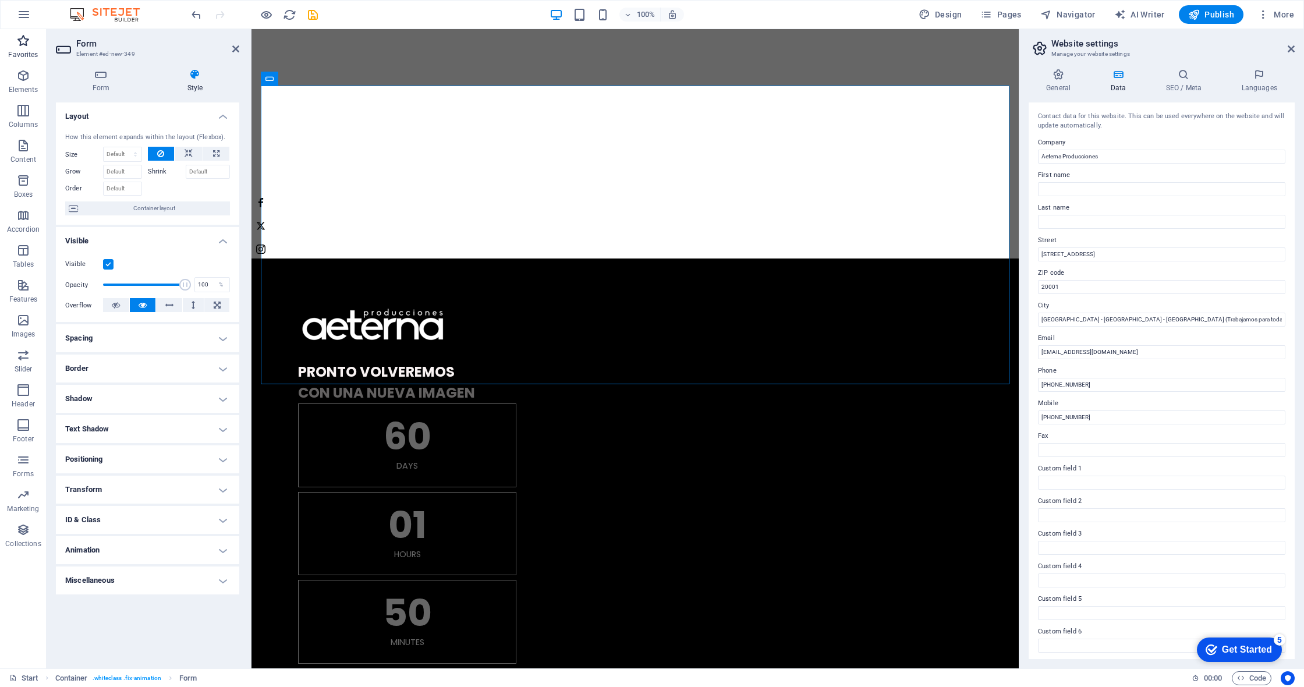
click at [17, 46] on icon "button" at bounding box center [23, 41] width 14 height 14
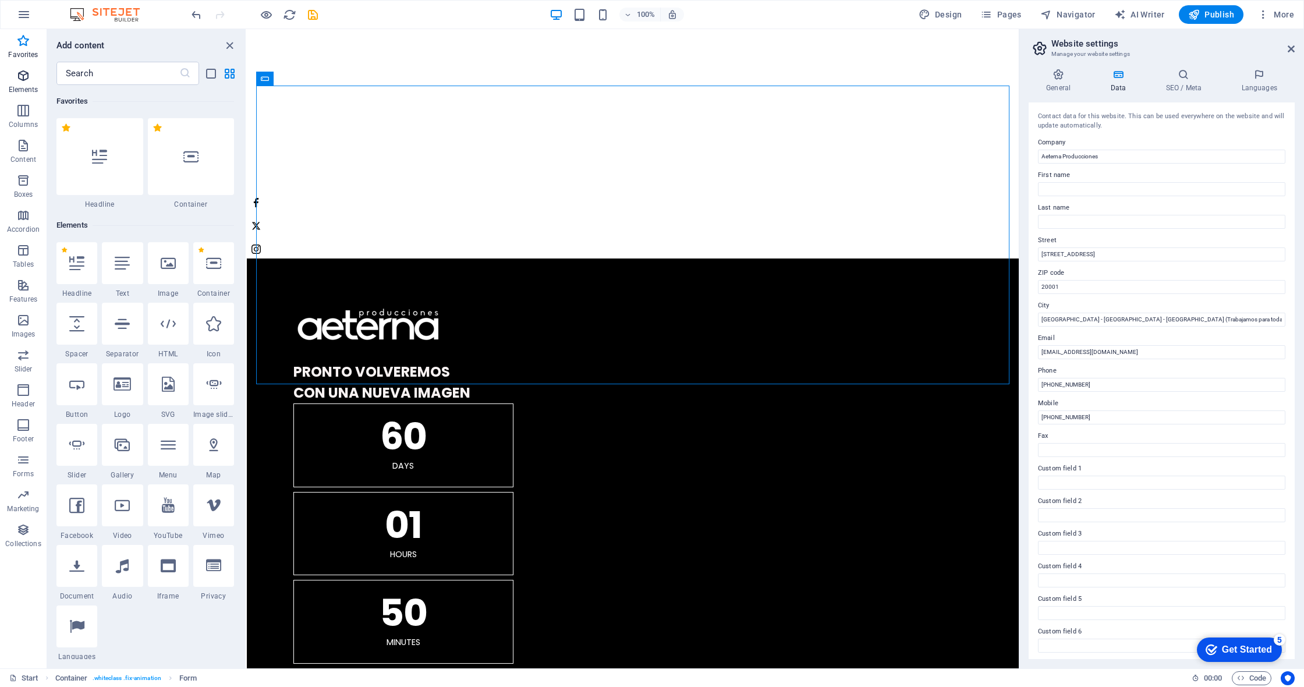
click at [22, 83] on span "Elements" at bounding box center [23, 83] width 47 height 28
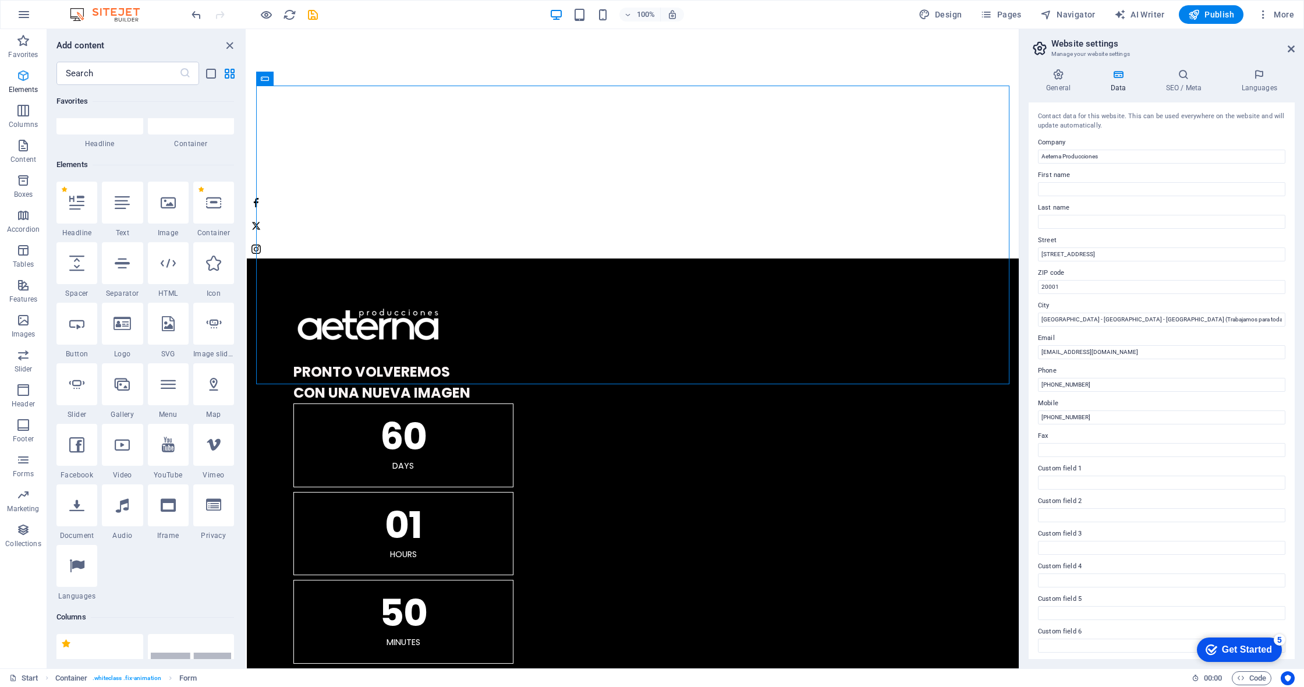
scroll to position [124, 0]
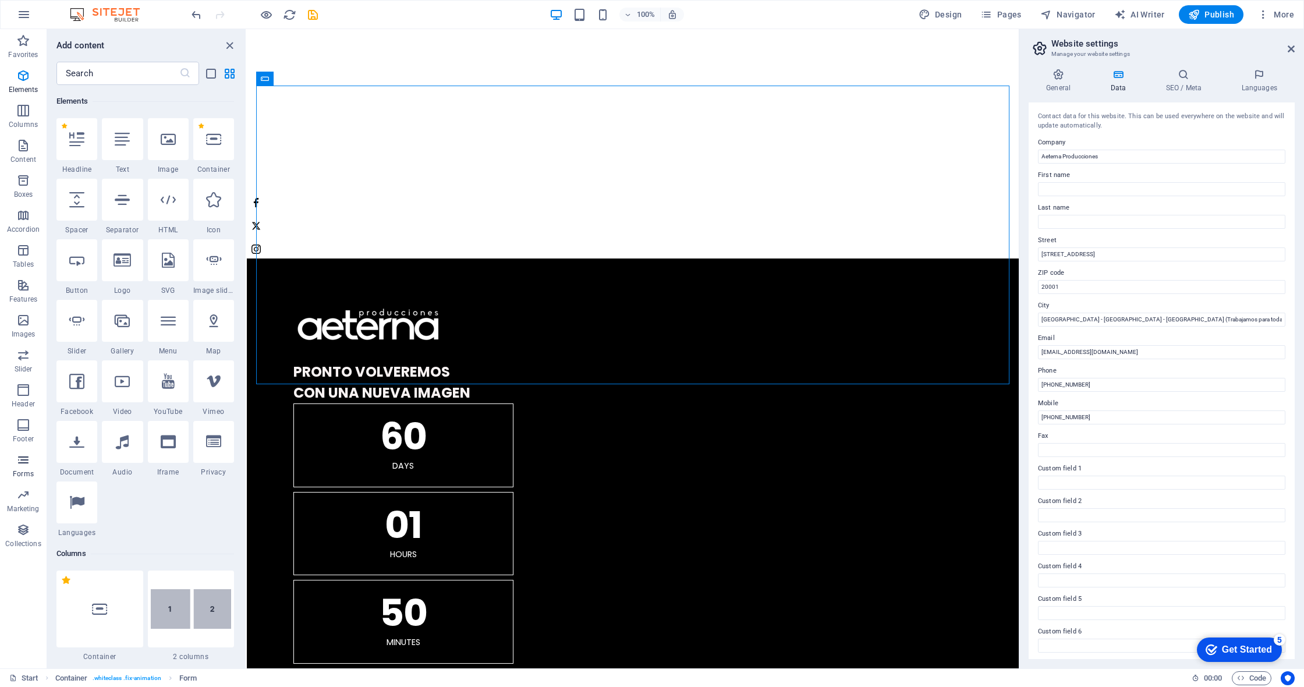
click at [28, 465] on icon "button" at bounding box center [23, 460] width 14 height 14
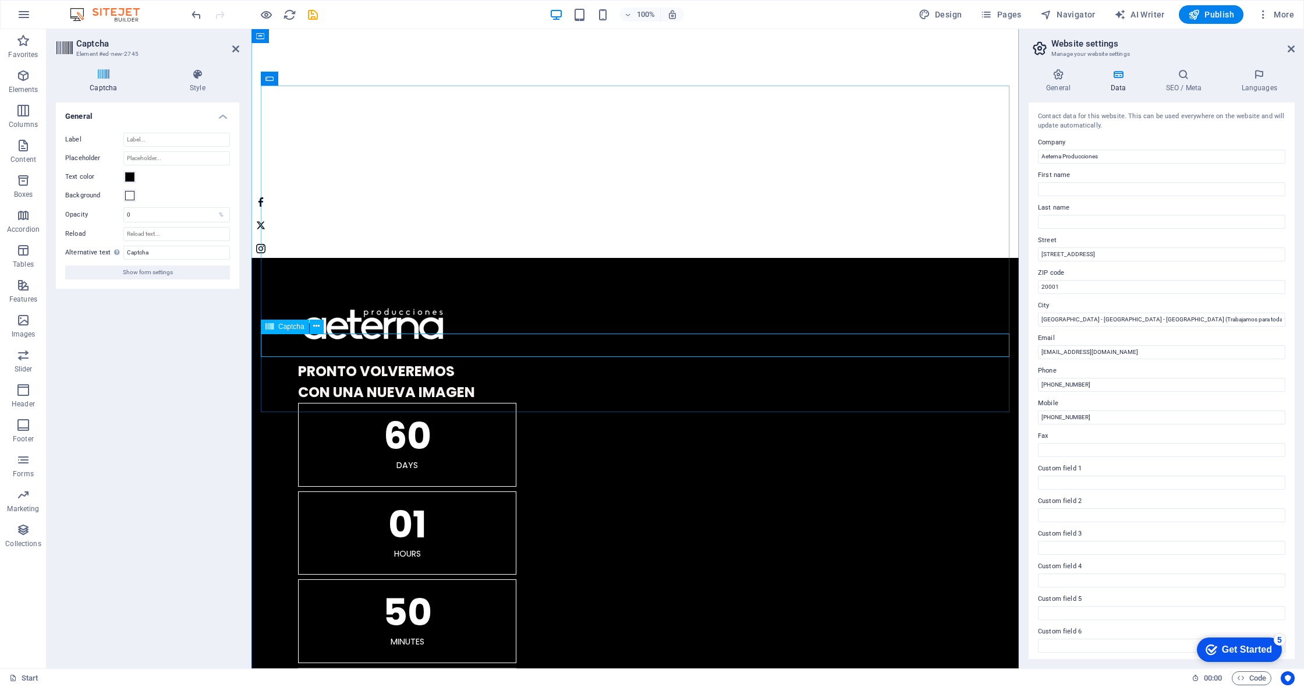
scroll to position [1124, 0]
click at [182, 76] on icon at bounding box center [197, 75] width 83 height 12
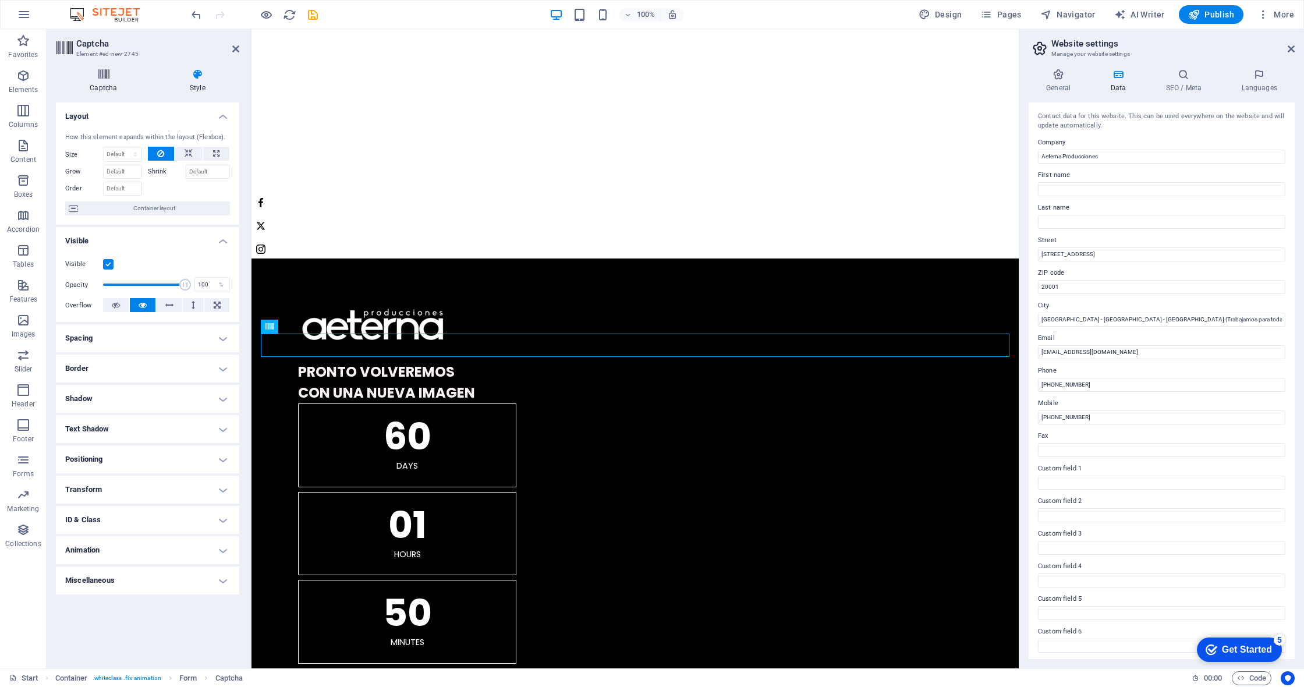
click at [101, 79] on icon at bounding box center [103, 75] width 95 height 12
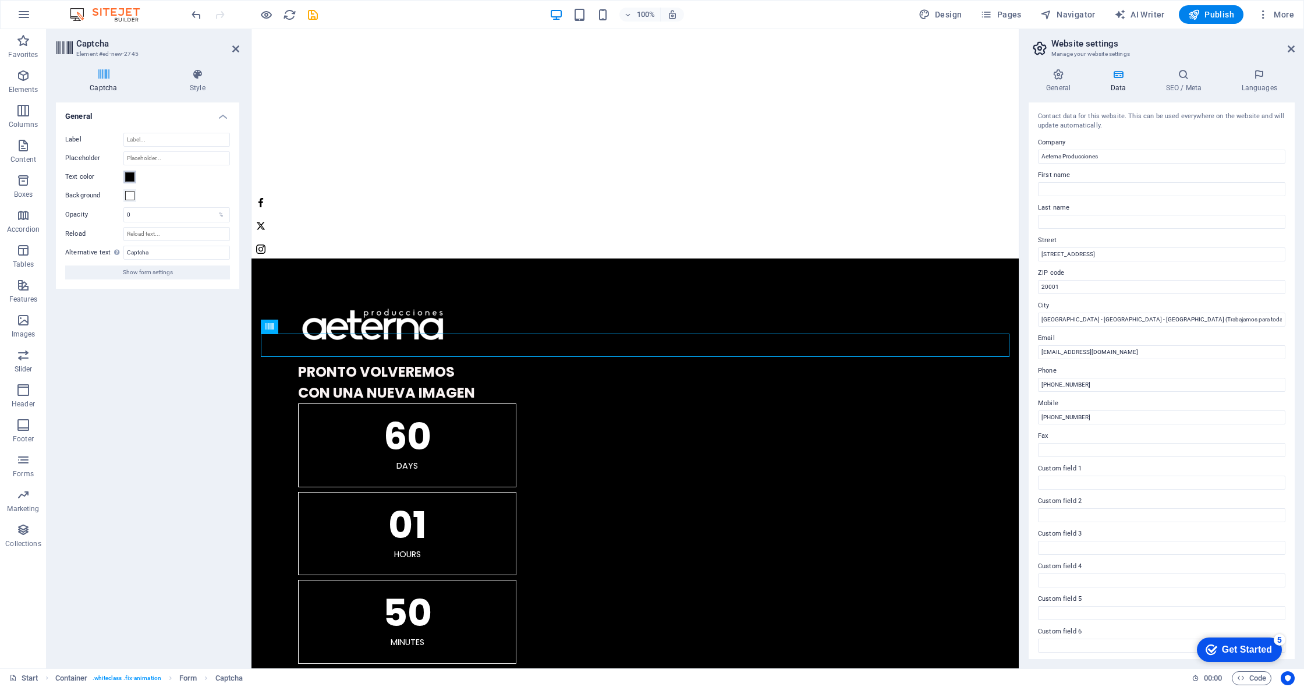
click at [132, 177] on span at bounding box center [129, 176] width 9 height 9
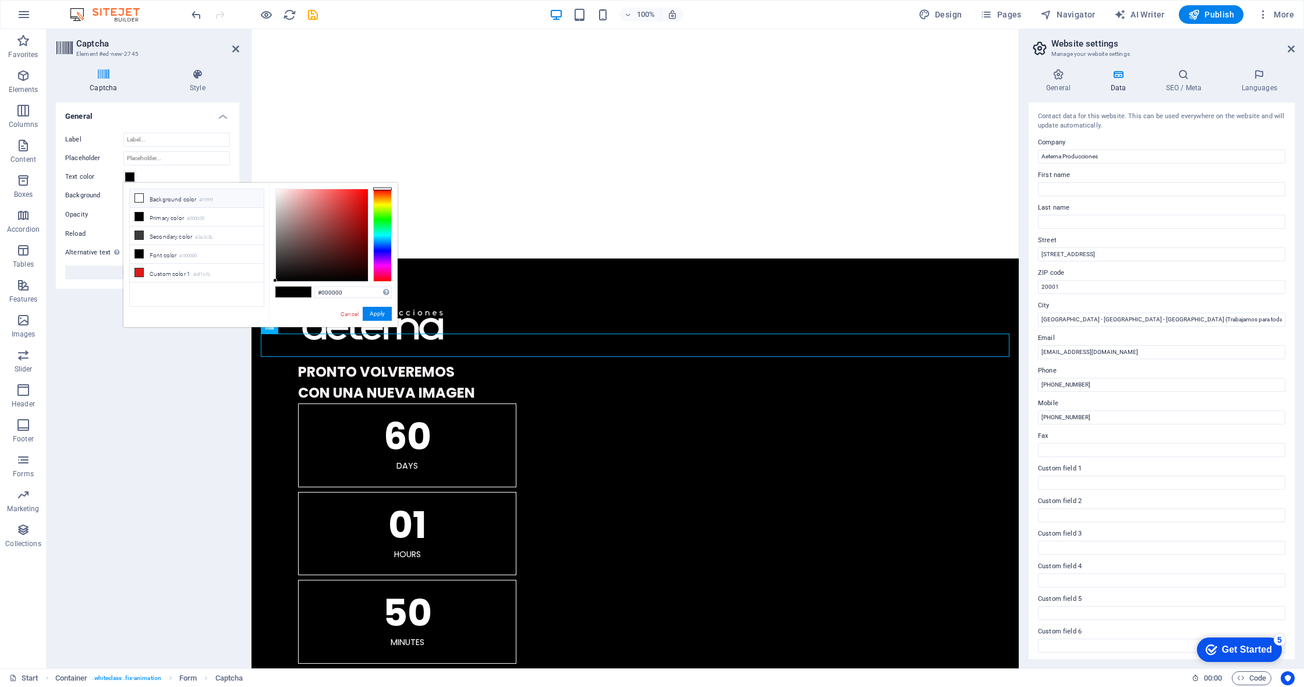
click at [158, 200] on li "Background color #ffffff" at bounding box center [197, 198] width 134 height 19
type input "#ffffff"
click at [108, 339] on div "Turnstile Turnstile by Cloudfare is a third-party integration that offers acces…" at bounding box center [147, 380] width 183 height 557
click at [378, 313] on button "Apply" at bounding box center [377, 314] width 29 height 14
click at [384, 316] on button "Apply" at bounding box center [377, 314] width 29 height 14
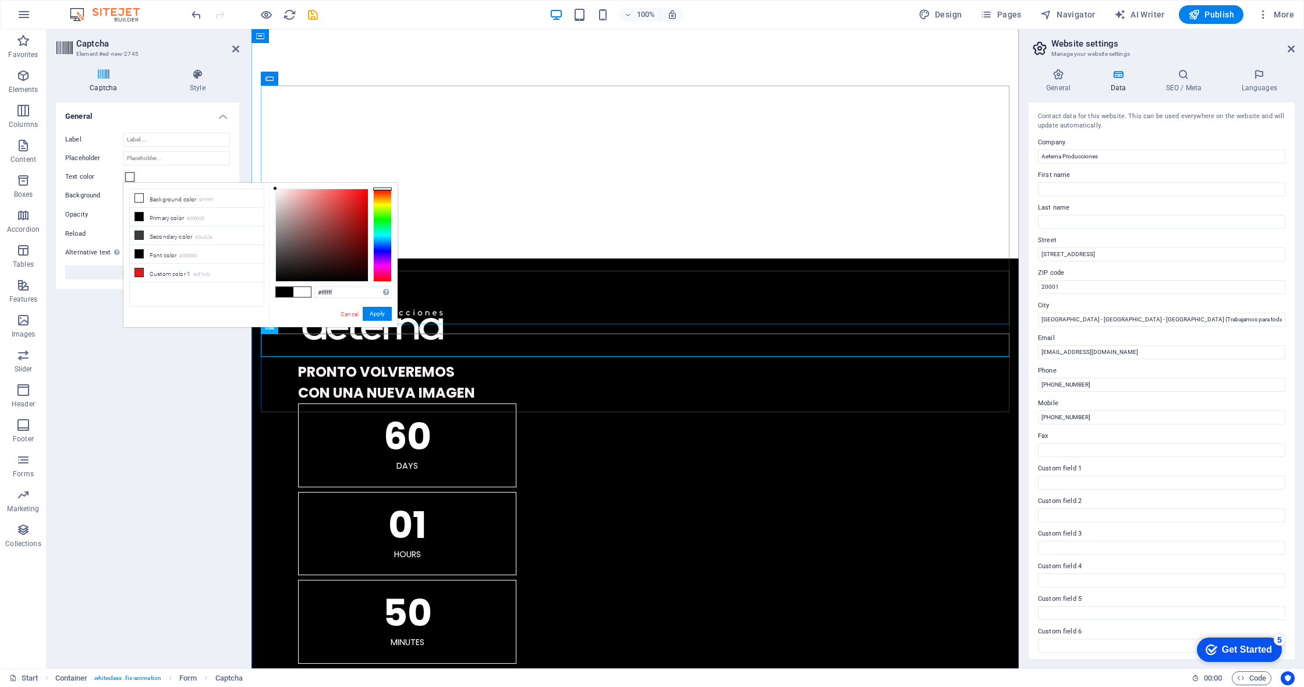
click at [150, 167] on div "Label Placeholder Text color Background Opacity 0 % Reload Alternative text The…" at bounding box center [147, 205] width 183 height 165
click at [98, 180] on label "Text color" at bounding box center [94, 177] width 58 height 14
click at [123, 180] on button "Text color" at bounding box center [129, 177] width 13 height 13
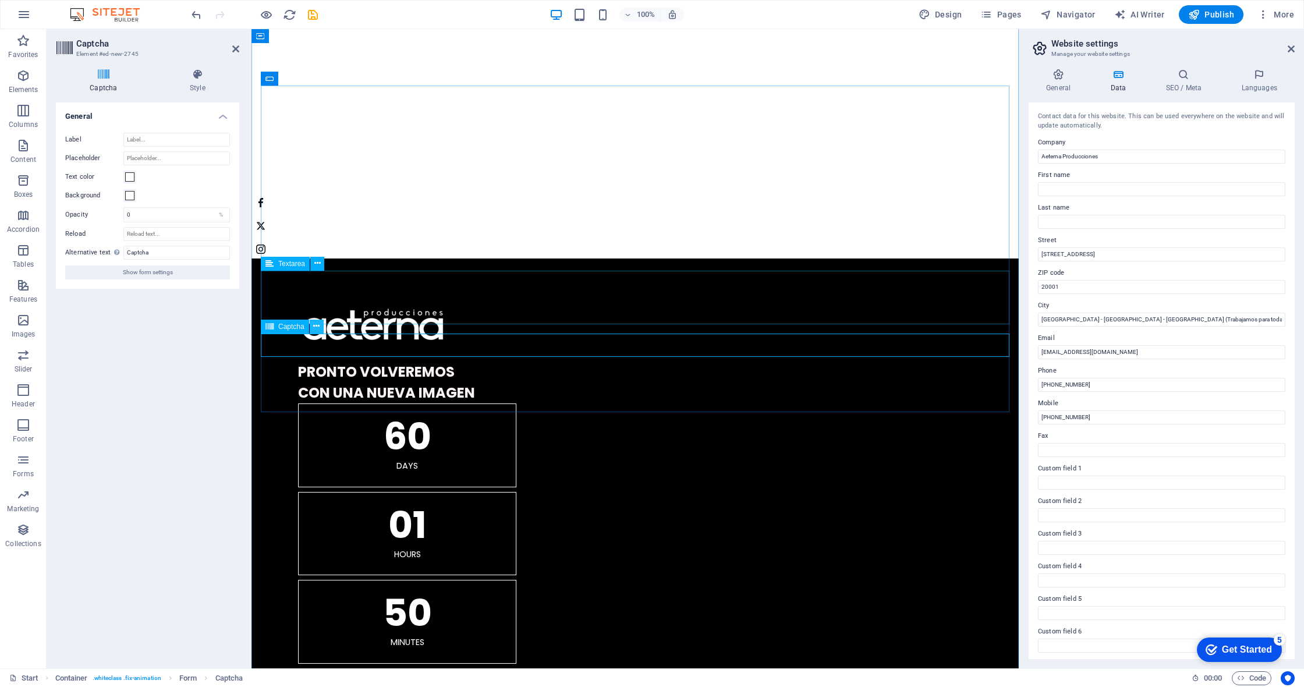
click at [315, 328] on icon at bounding box center [316, 326] width 6 height 12
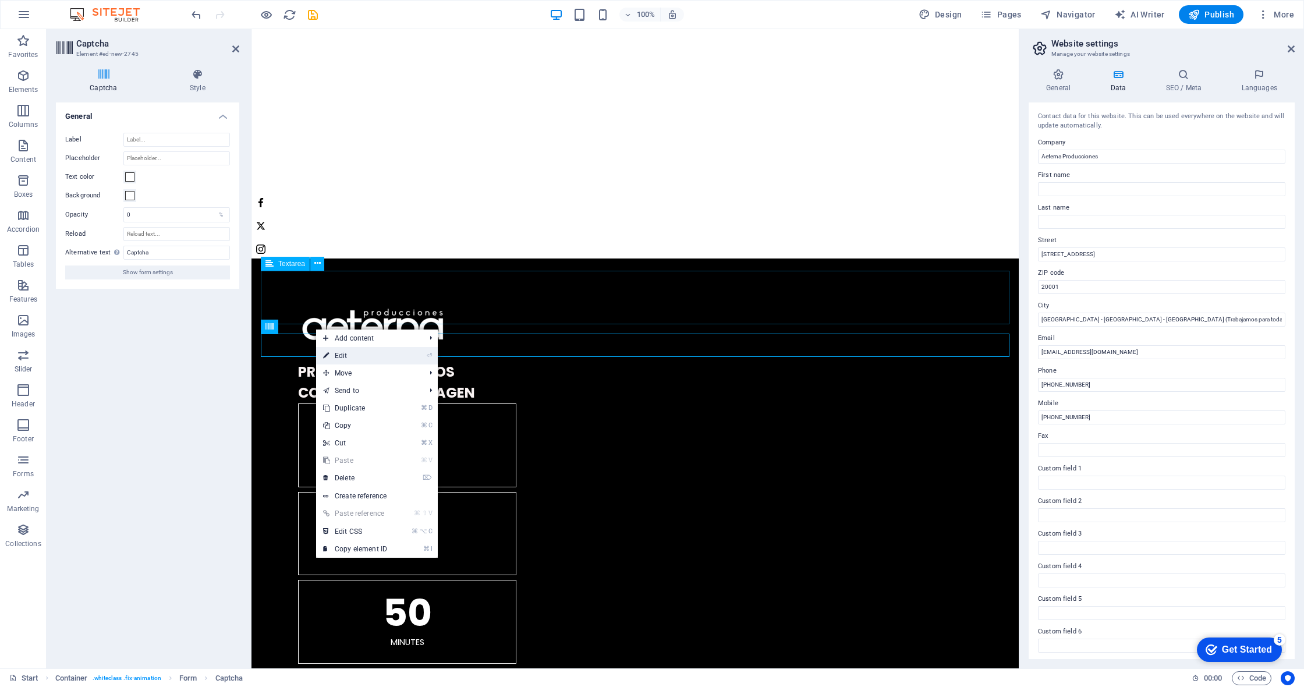
click at [351, 356] on link "⏎ Edit" at bounding box center [355, 355] width 78 height 17
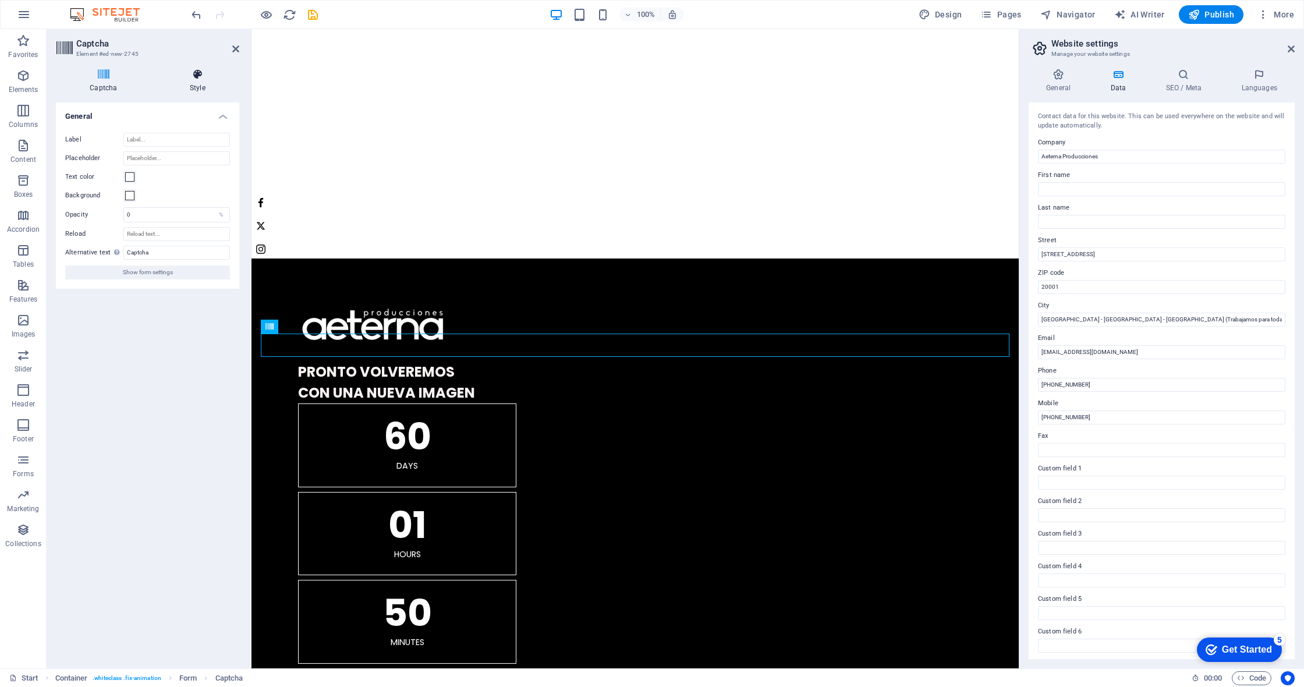
click at [199, 78] on icon at bounding box center [197, 75] width 83 height 12
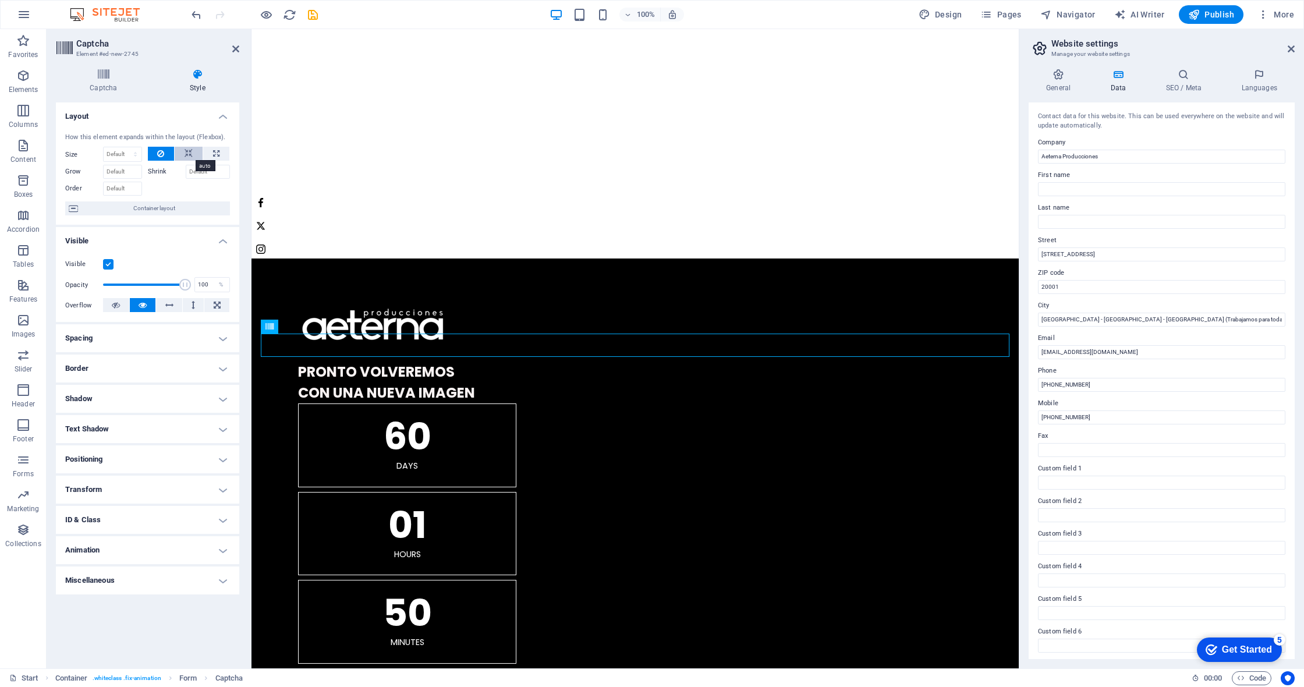
click at [188, 154] on icon at bounding box center [189, 154] width 8 height 14
click at [162, 154] on icon at bounding box center [160, 154] width 7 height 14
click at [115, 304] on icon at bounding box center [116, 305] width 8 height 14
click at [145, 303] on icon at bounding box center [143, 305] width 8 height 14
click at [129, 340] on h4 "Spacing" at bounding box center [147, 338] width 183 height 28
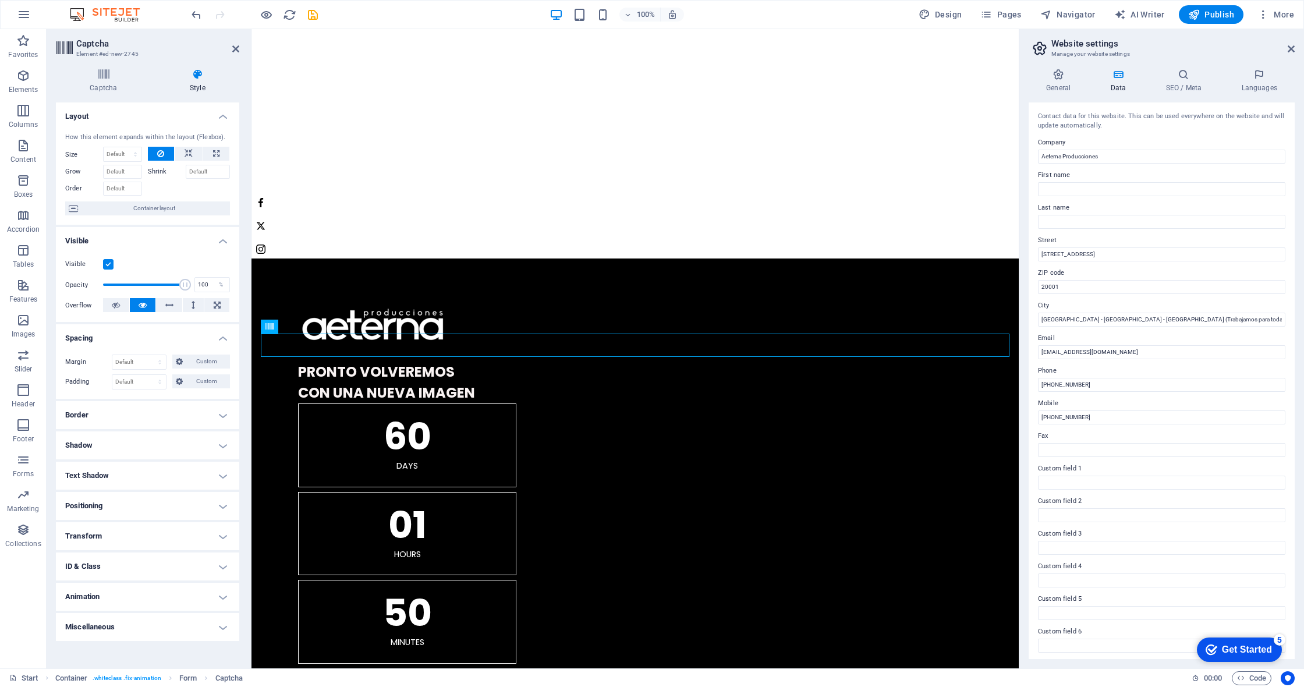
click at [196, 426] on h4 "Border" at bounding box center [147, 415] width 183 height 28
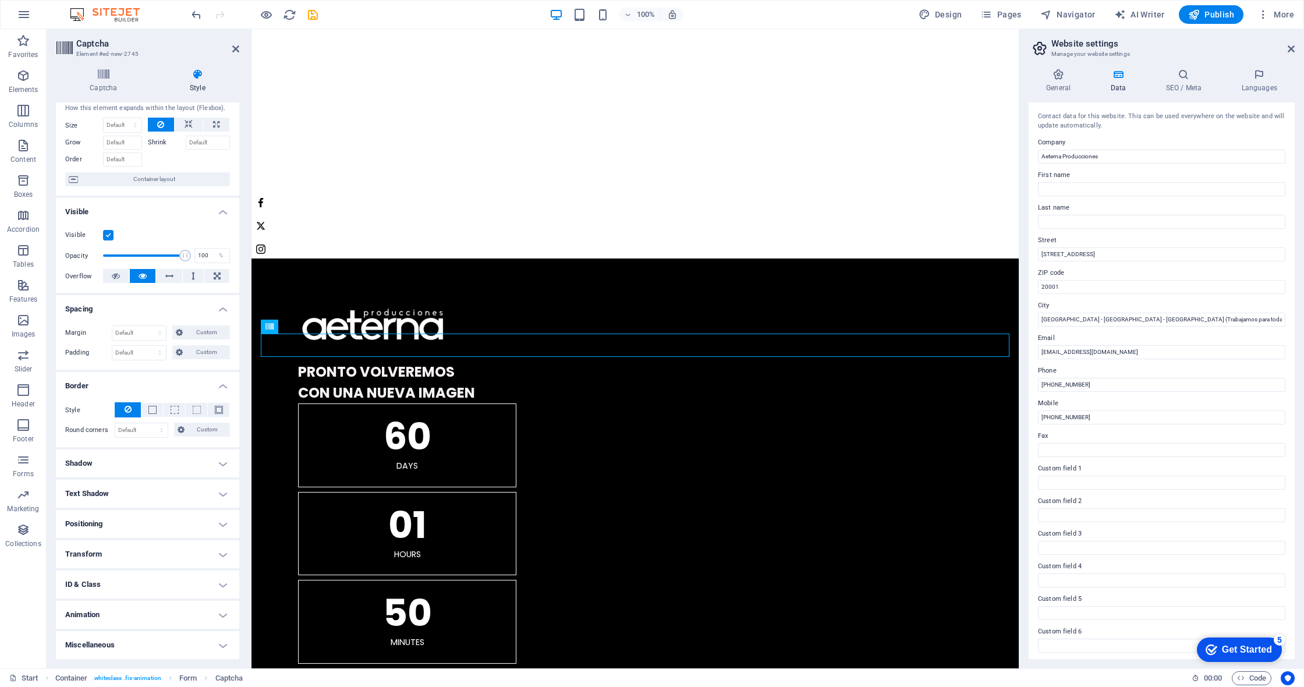
scroll to position [29, 0]
click at [1222, 13] on span "Publish" at bounding box center [1211, 15] width 46 height 12
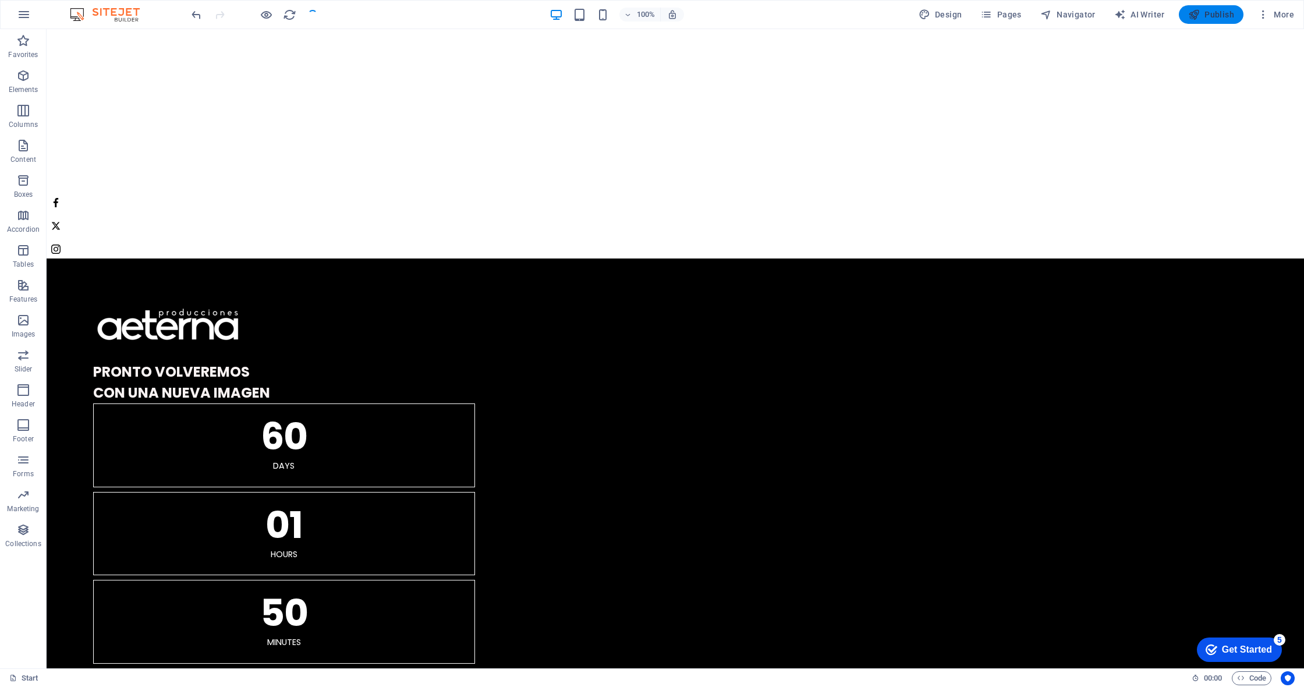
click at [1212, 19] on span "Publish" at bounding box center [1211, 15] width 46 height 12
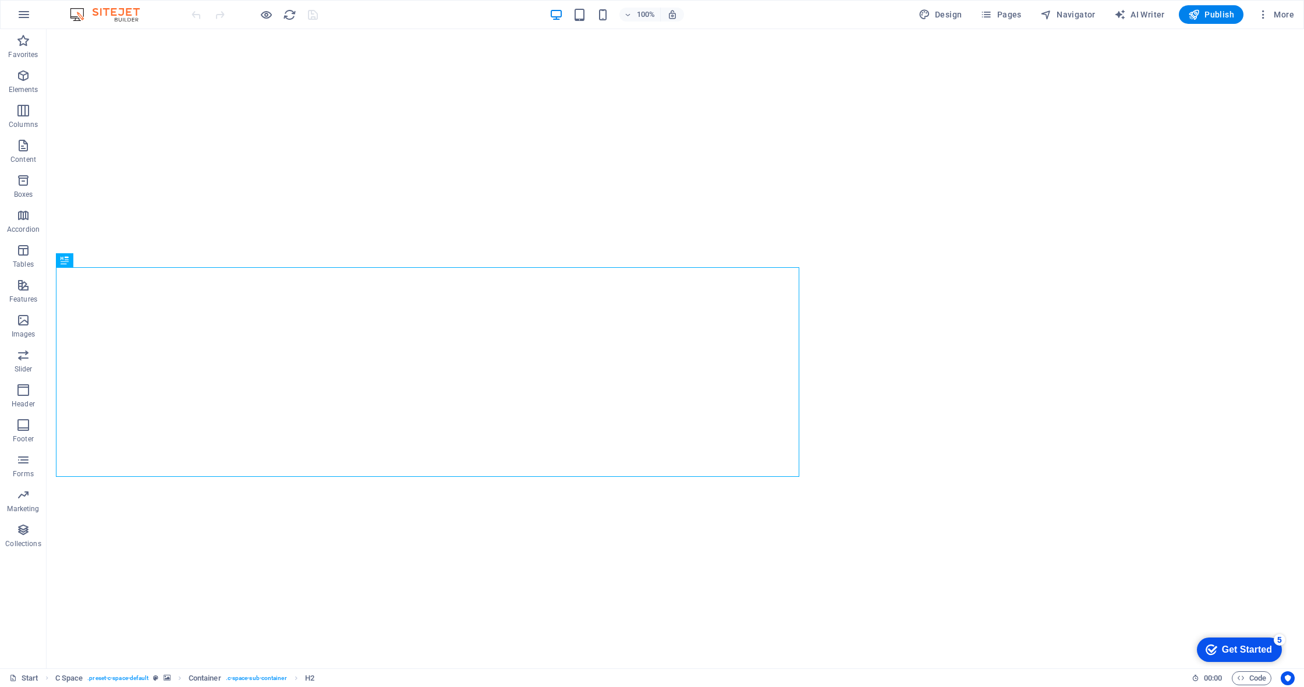
click at [126, 94] on figure at bounding box center [676, 357] width 1258 height 639
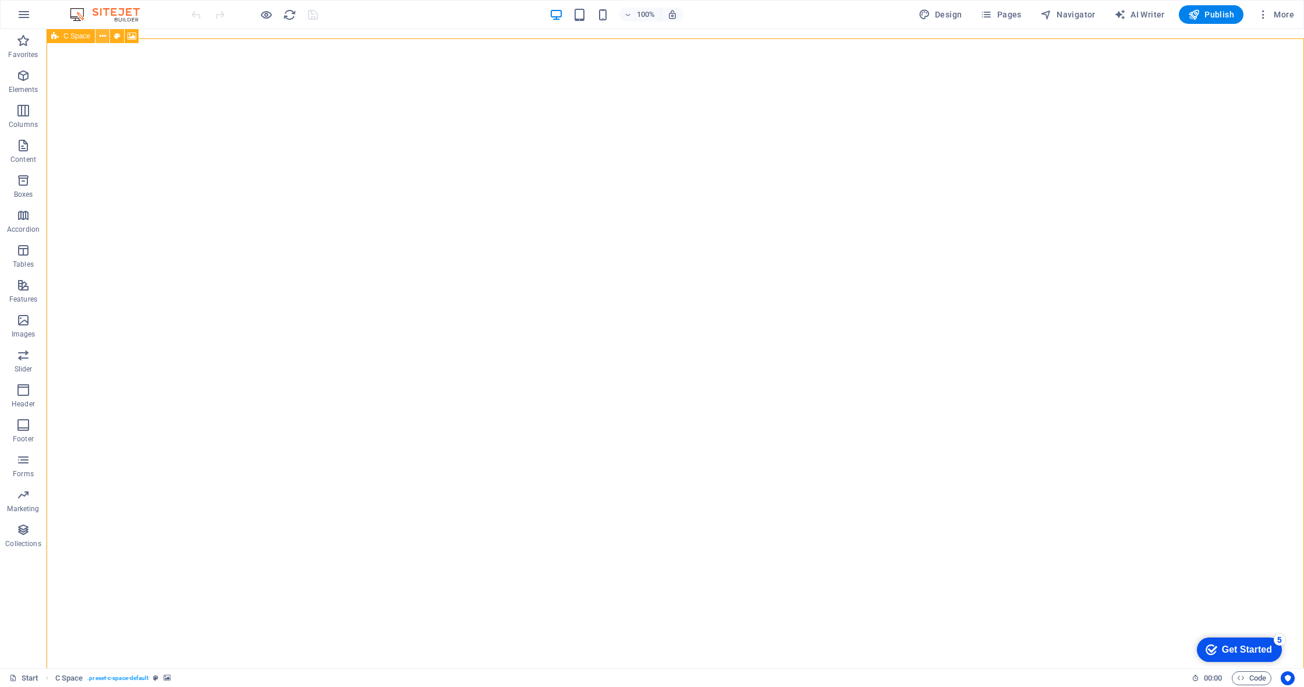
click at [103, 37] on icon at bounding box center [103, 36] width 6 height 12
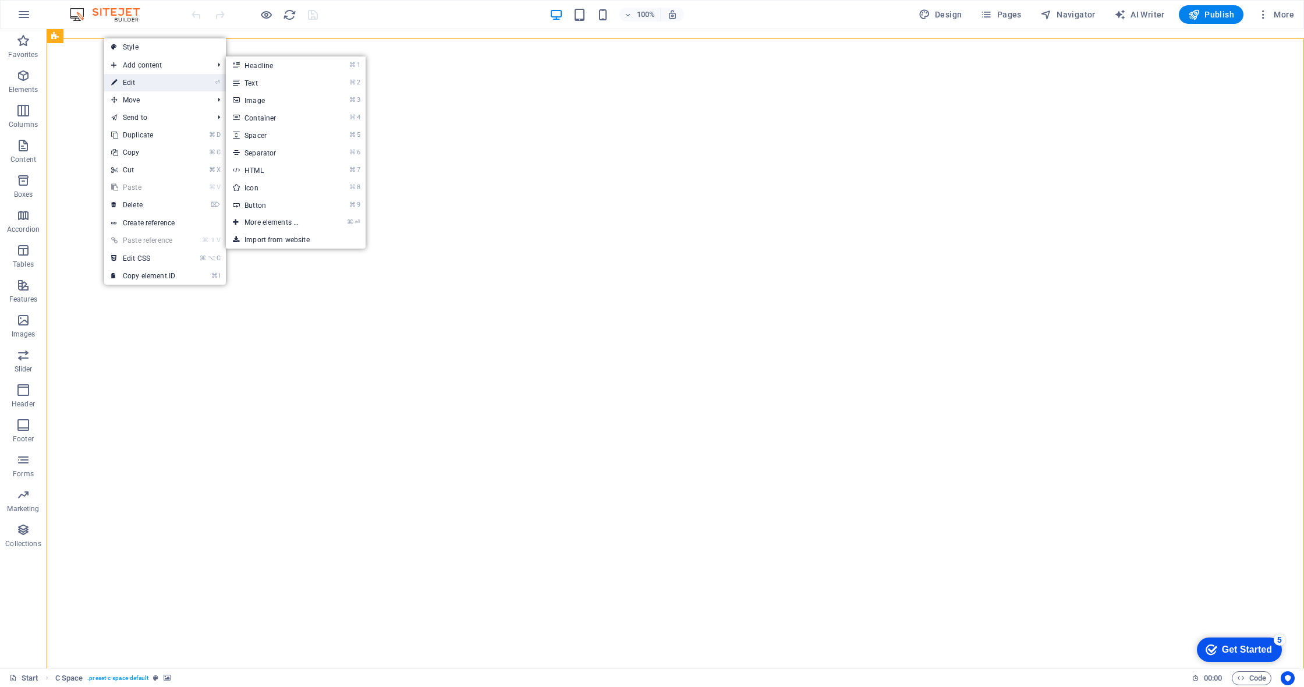
click at [139, 79] on link "⏎ Edit" at bounding box center [143, 82] width 78 height 17
select select "%"
select select "vh"
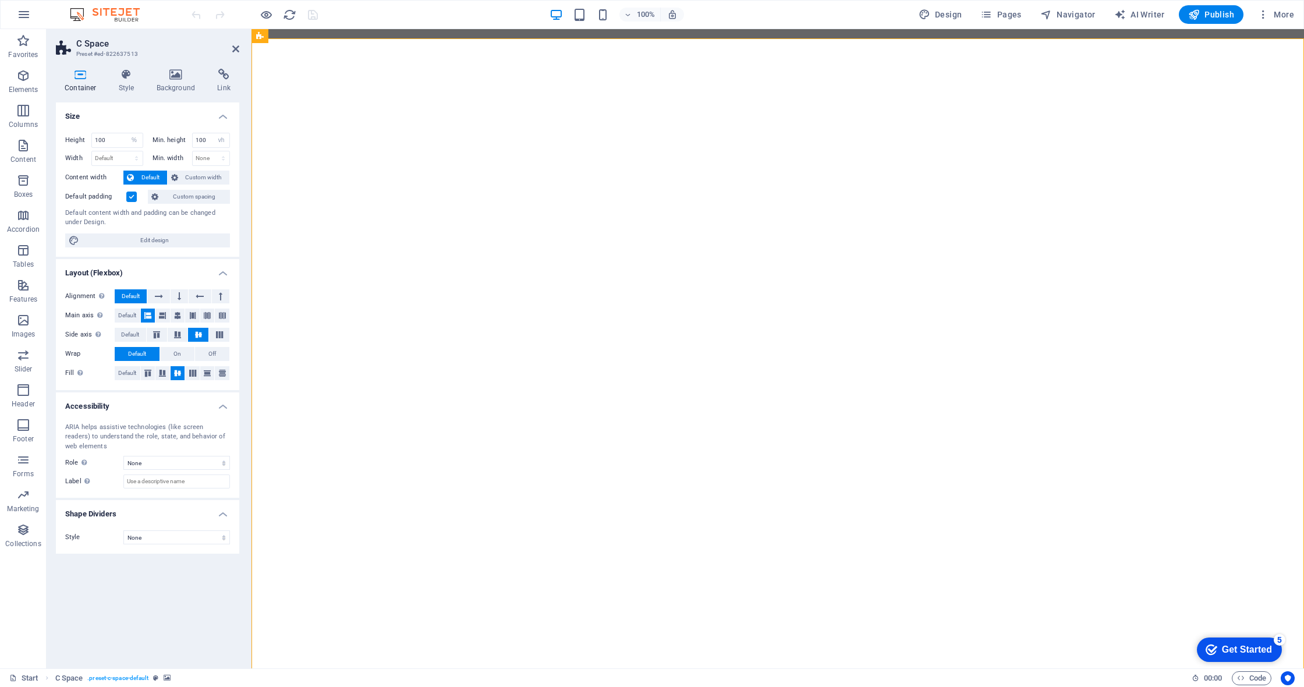
select select "%"
click at [126, 80] on h4 "Style" at bounding box center [129, 81] width 38 height 24
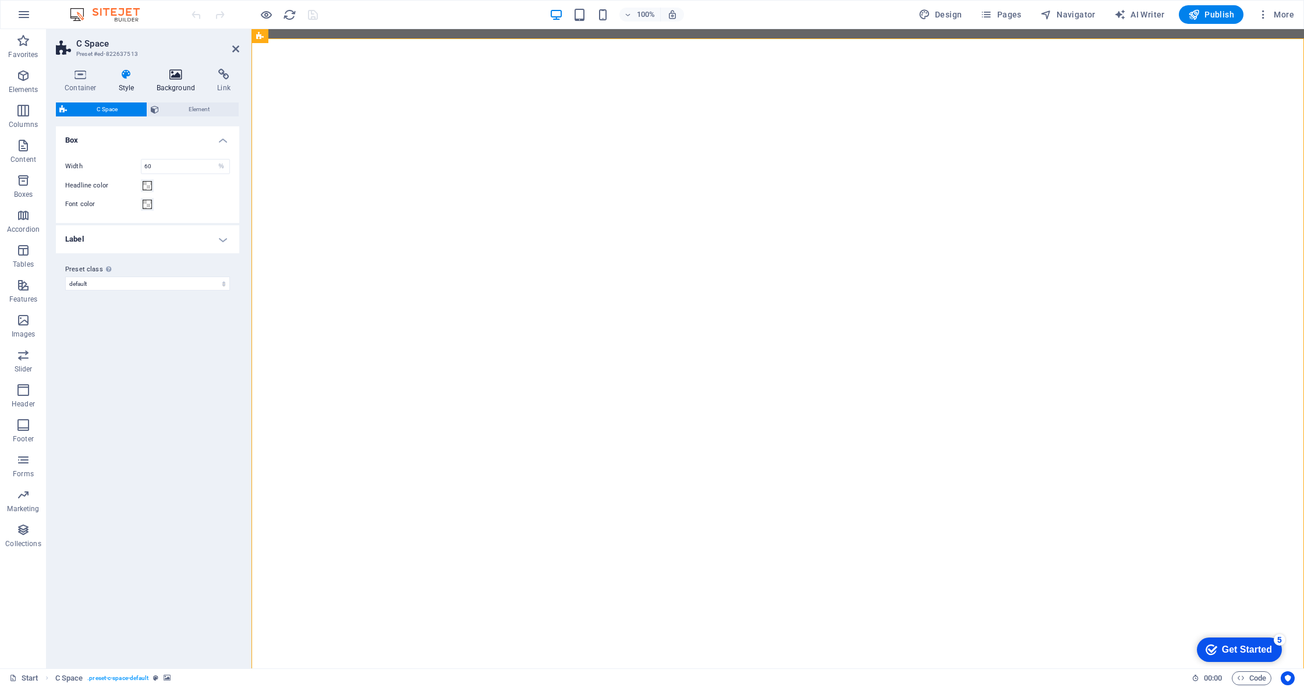
click at [182, 82] on h4 "Background" at bounding box center [178, 81] width 61 height 24
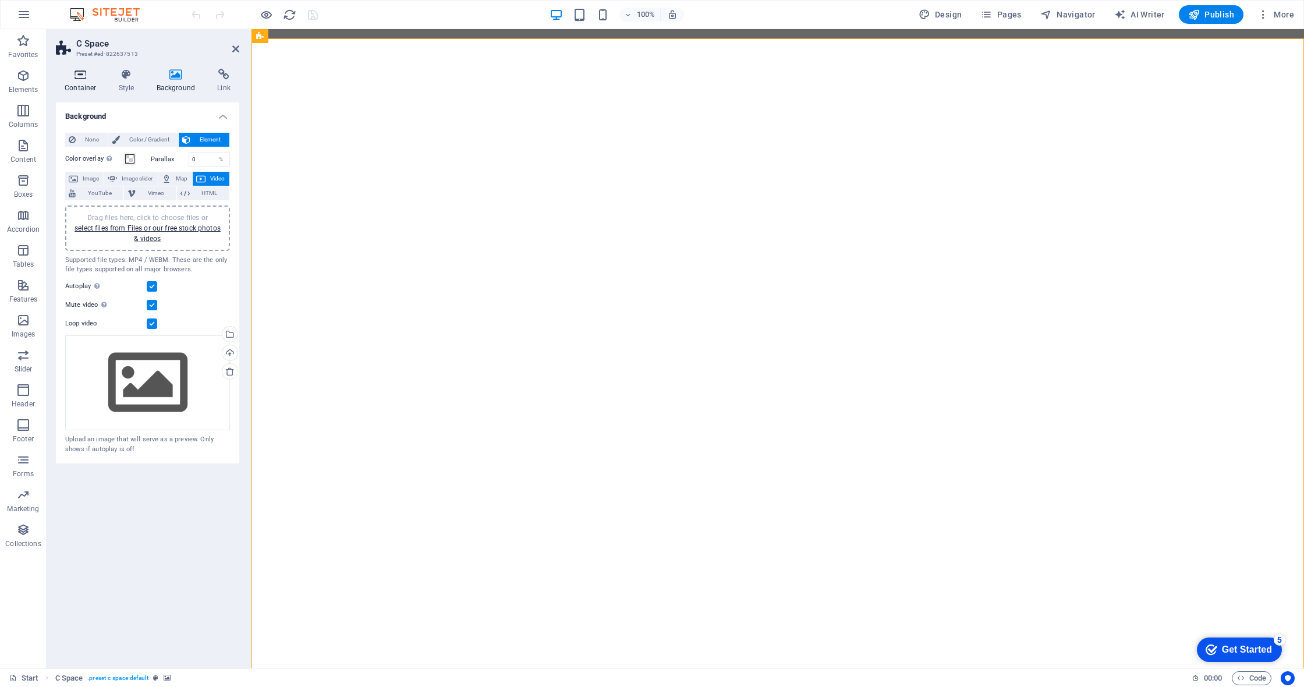
click at [89, 80] on h4 "Container" at bounding box center [83, 81] width 54 height 24
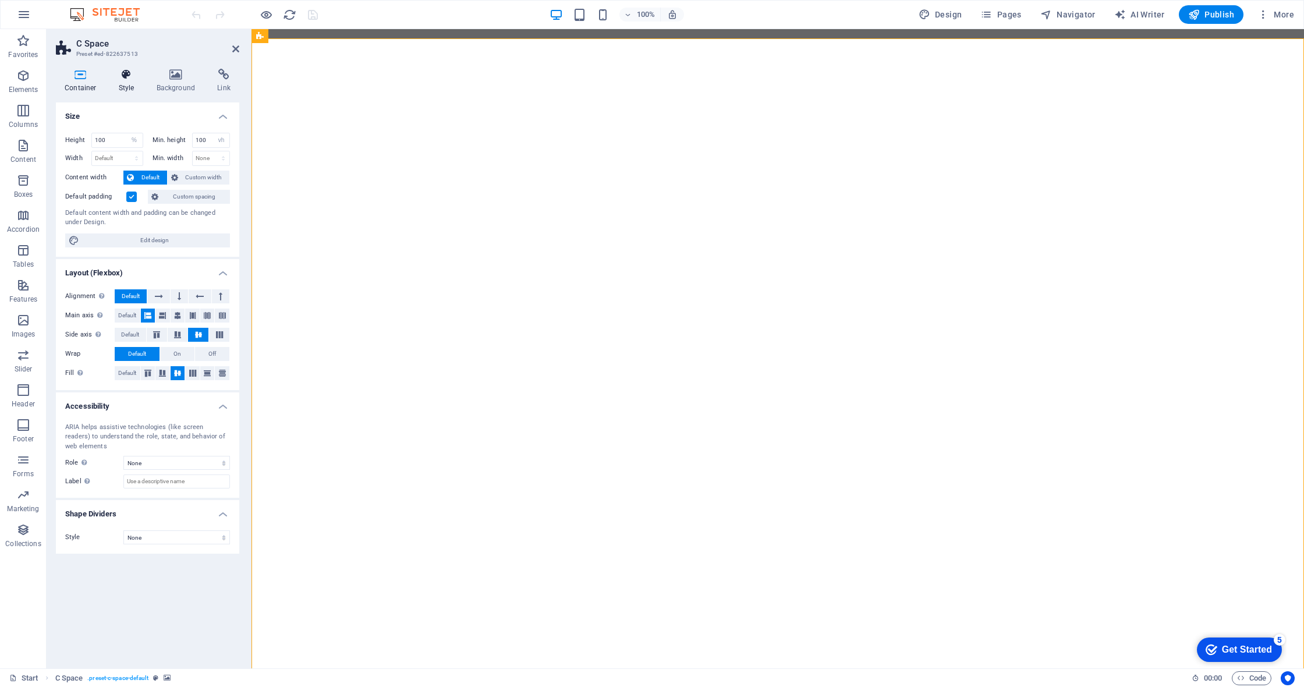
click at [139, 82] on h4 "Style" at bounding box center [129, 81] width 38 height 24
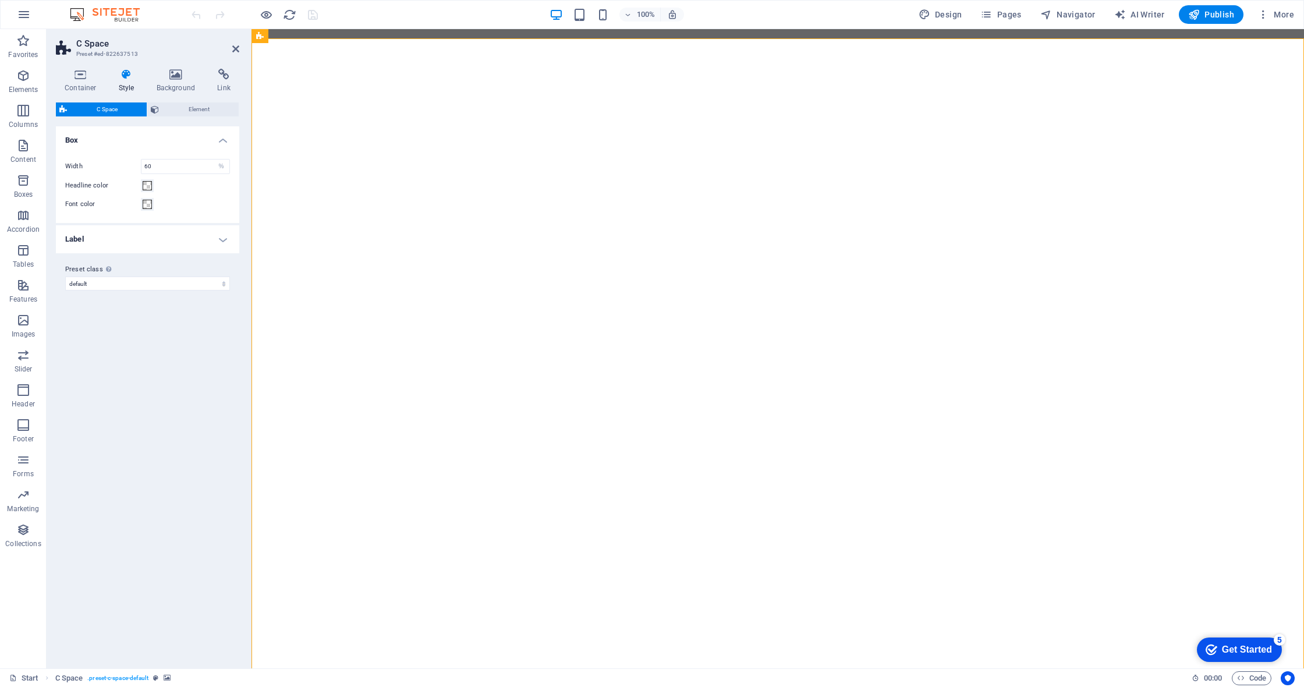
click at [334, 93] on figure at bounding box center [778, 357] width 1053 height 639
click at [276, 163] on div "Container" at bounding box center [287, 165] width 52 height 14
click at [323, 164] on icon at bounding box center [321, 165] width 6 height 12
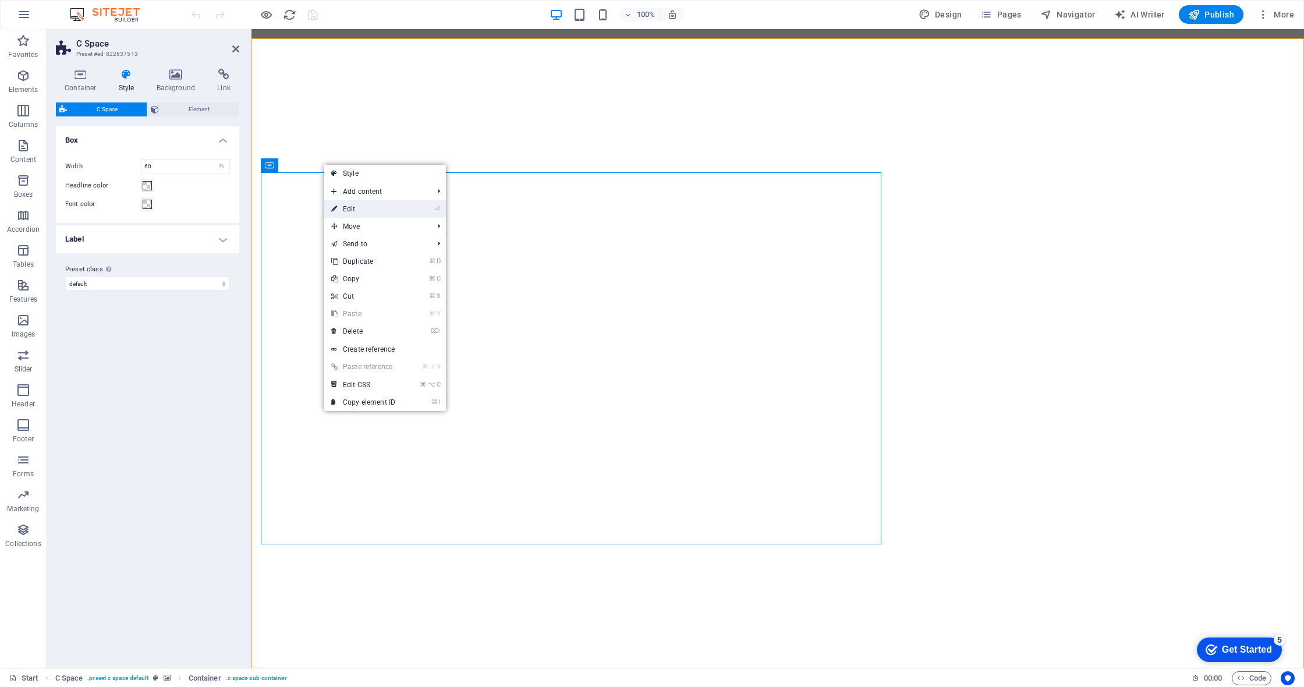
click at [367, 206] on link "⏎ Edit" at bounding box center [363, 208] width 78 height 17
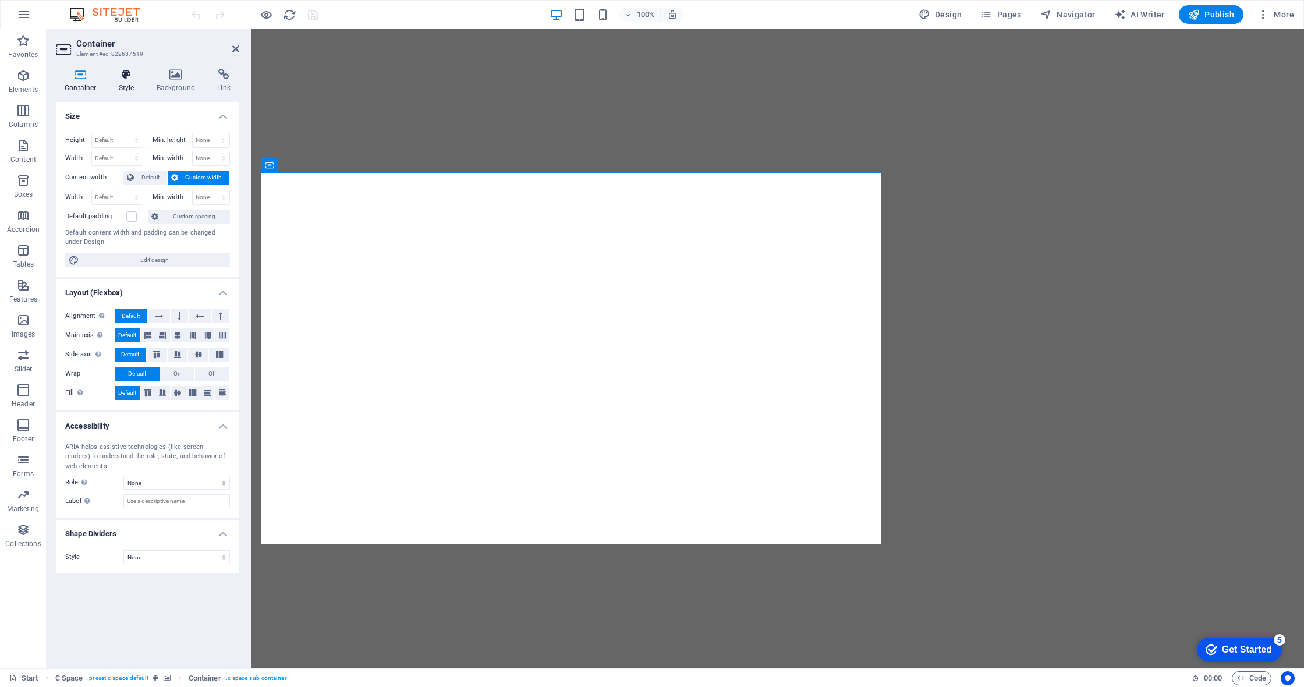
click at [131, 81] on h4 "Style" at bounding box center [129, 81] width 38 height 24
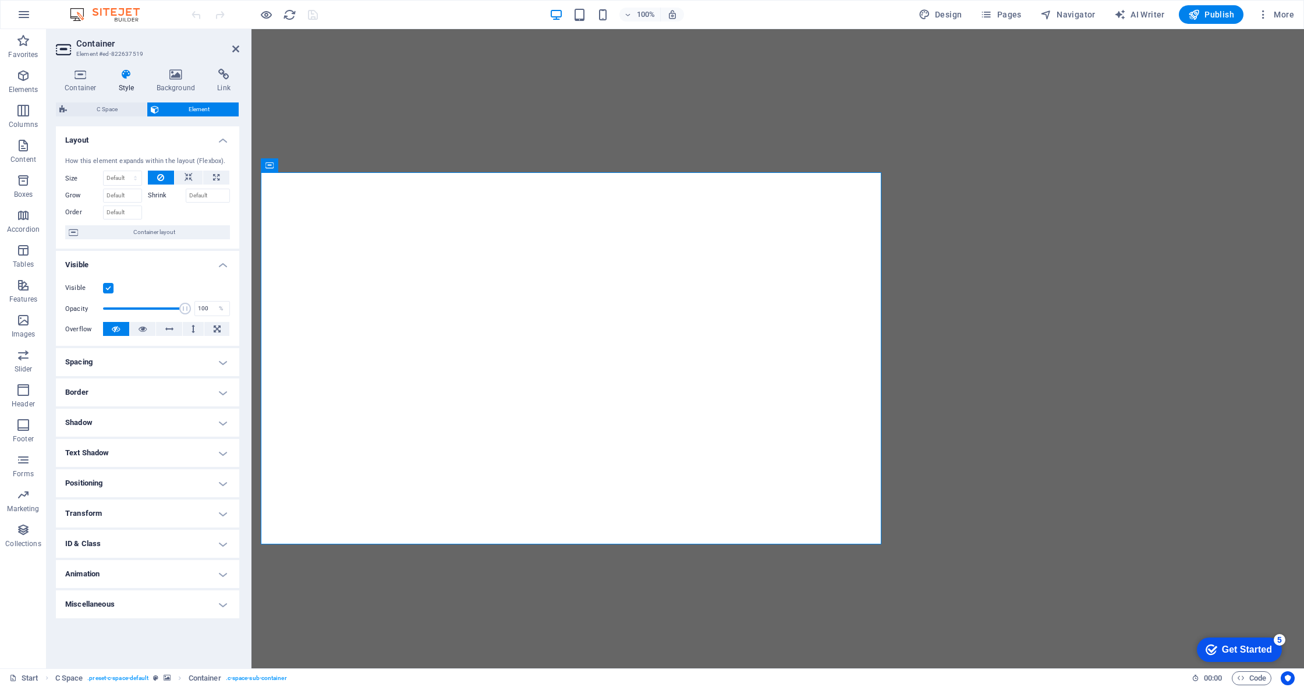
click at [225, 363] on h4 "Spacing" at bounding box center [147, 362] width 183 height 28
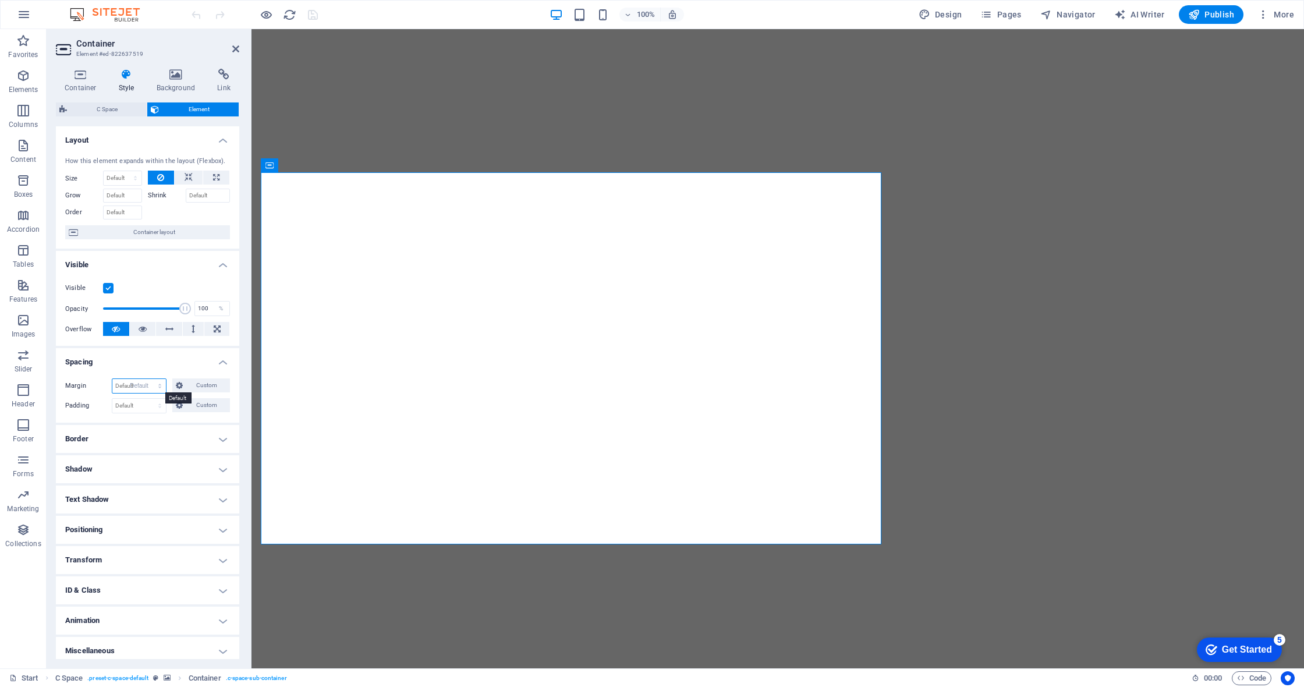
select select "DISABLED_OPTION_VALUE"
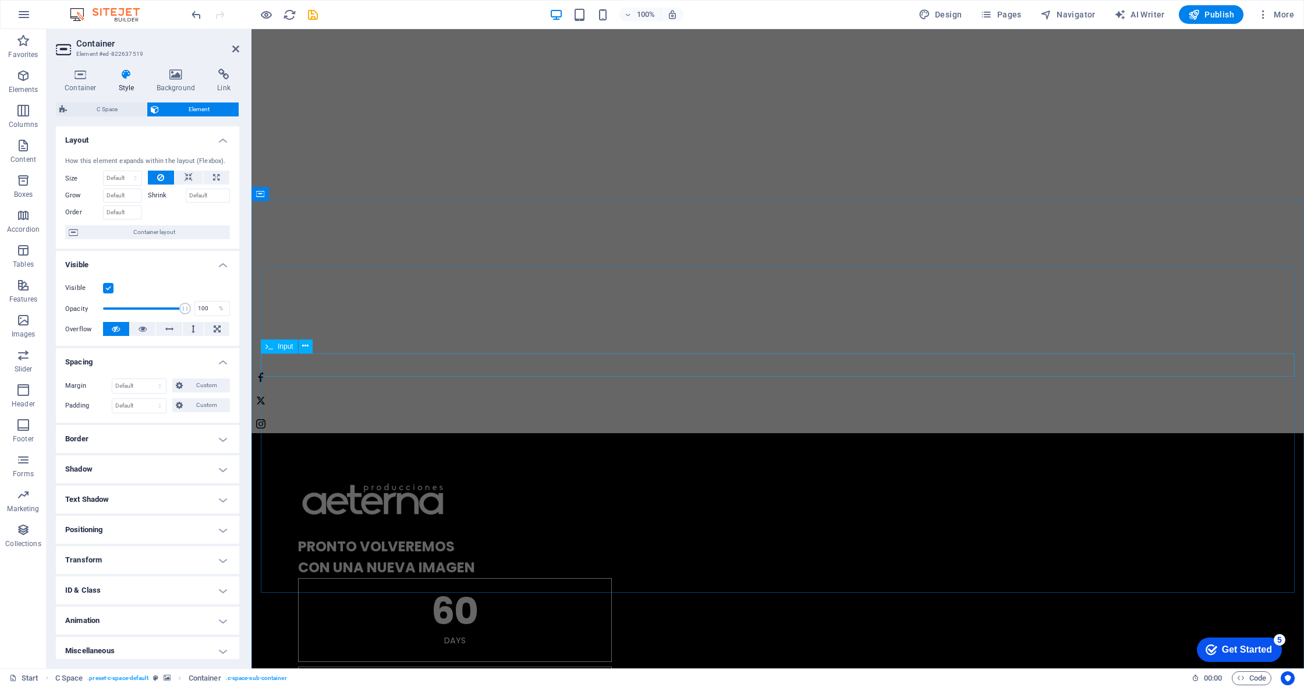
scroll to position [968, 0]
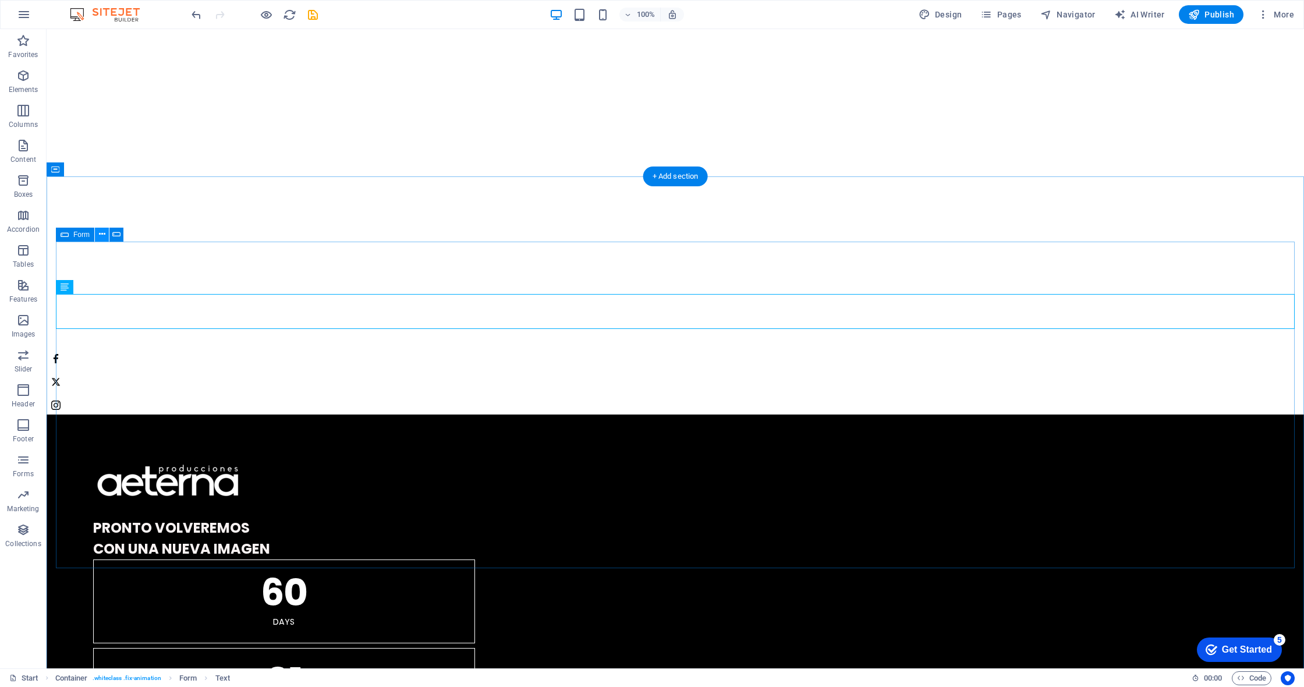
click at [102, 235] on icon at bounding box center [102, 234] width 6 height 12
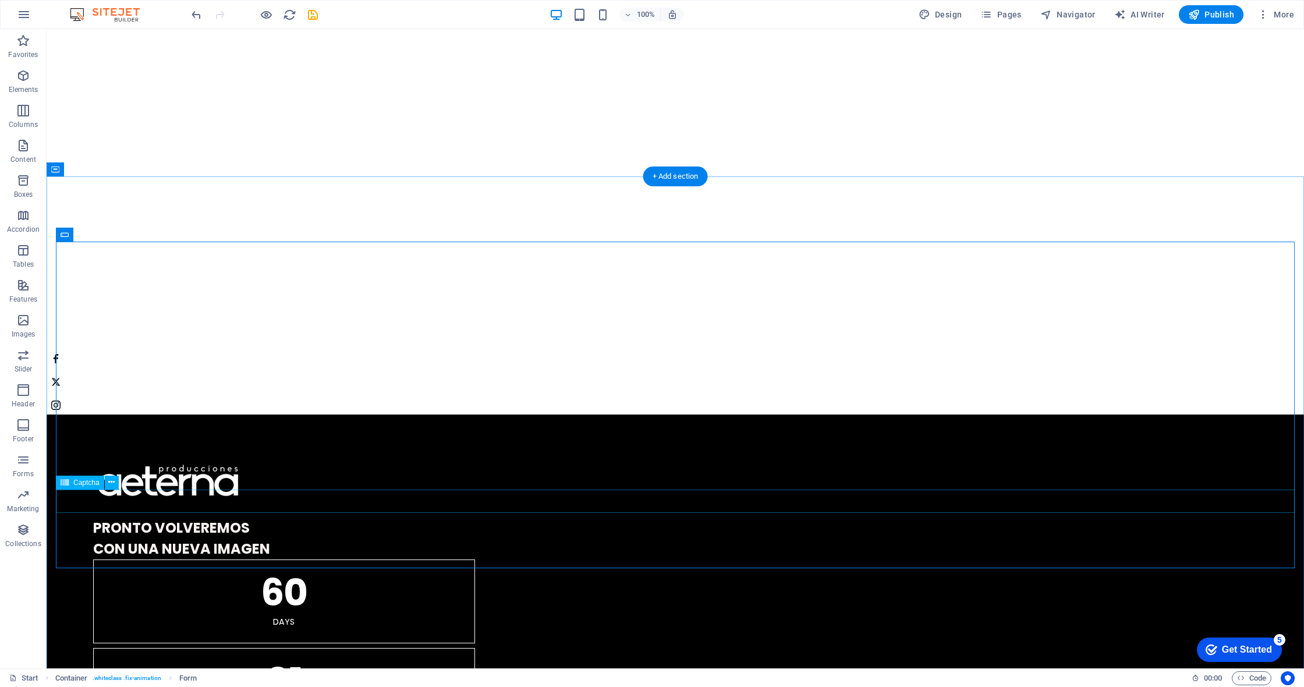
click at [111, 484] on icon at bounding box center [111, 482] width 6 height 12
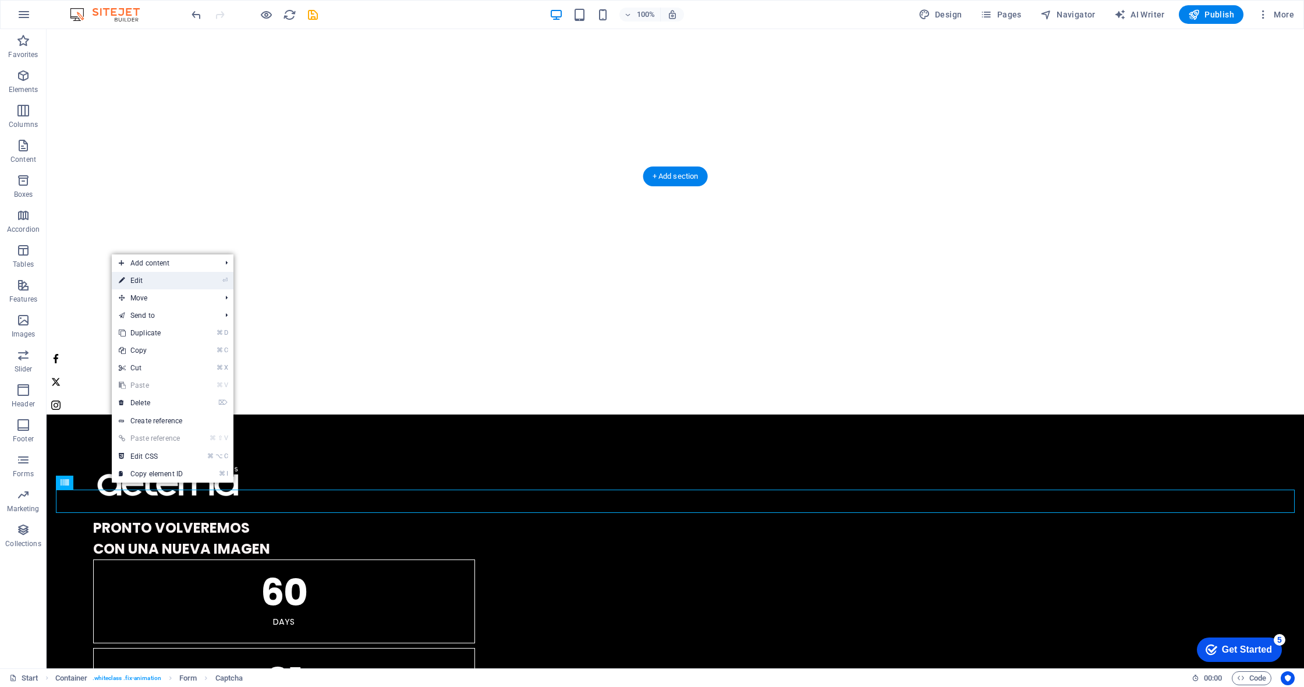
click at [144, 281] on link "⏎ Edit" at bounding box center [151, 280] width 78 height 17
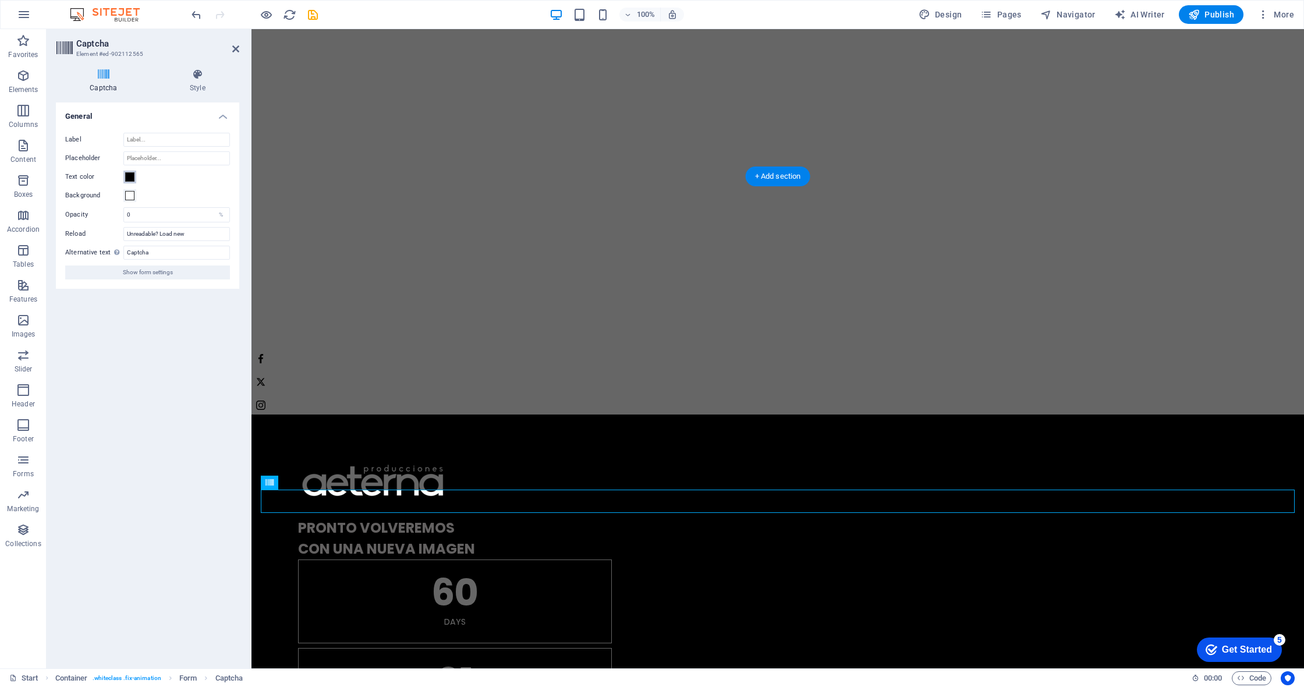
click at [133, 176] on span at bounding box center [129, 176] width 9 height 9
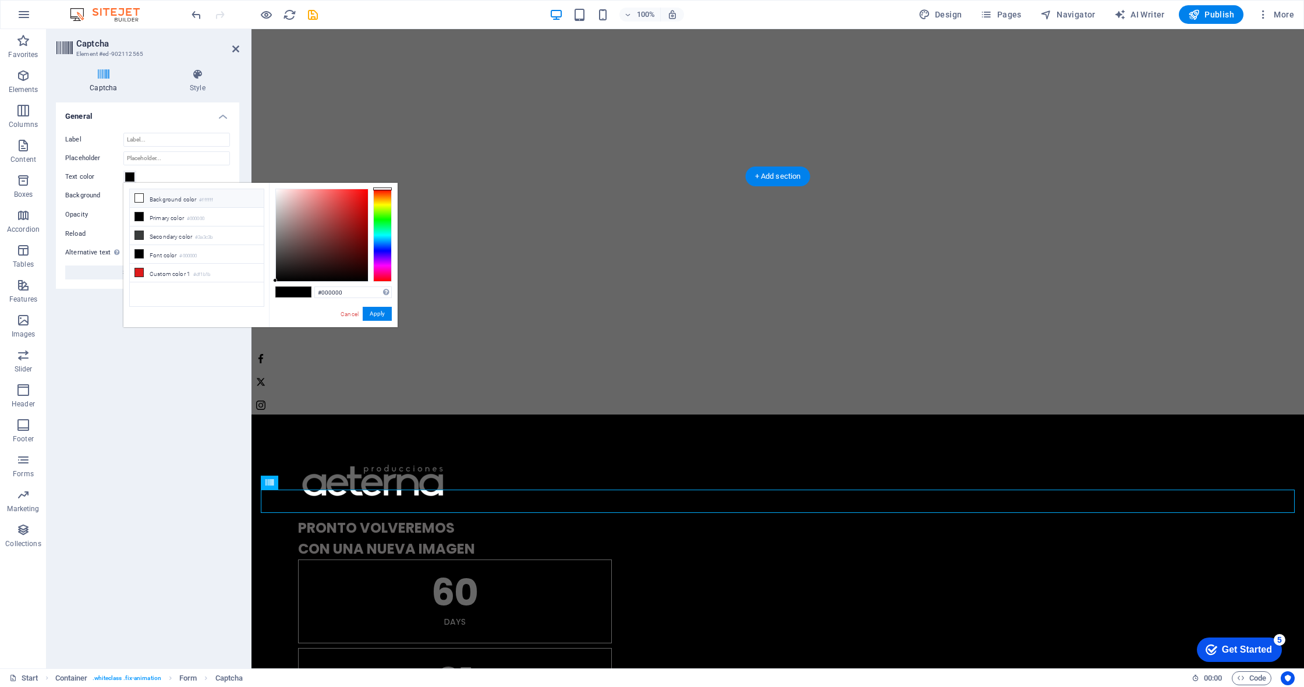
click at [157, 198] on li "Background color #ffffff" at bounding box center [197, 198] width 134 height 19
type input "#ffffff"
click at [105, 196] on label "Background" at bounding box center [94, 196] width 58 height 14
click at [123, 196] on button "Background" at bounding box center [129, 195] width 13 height 13
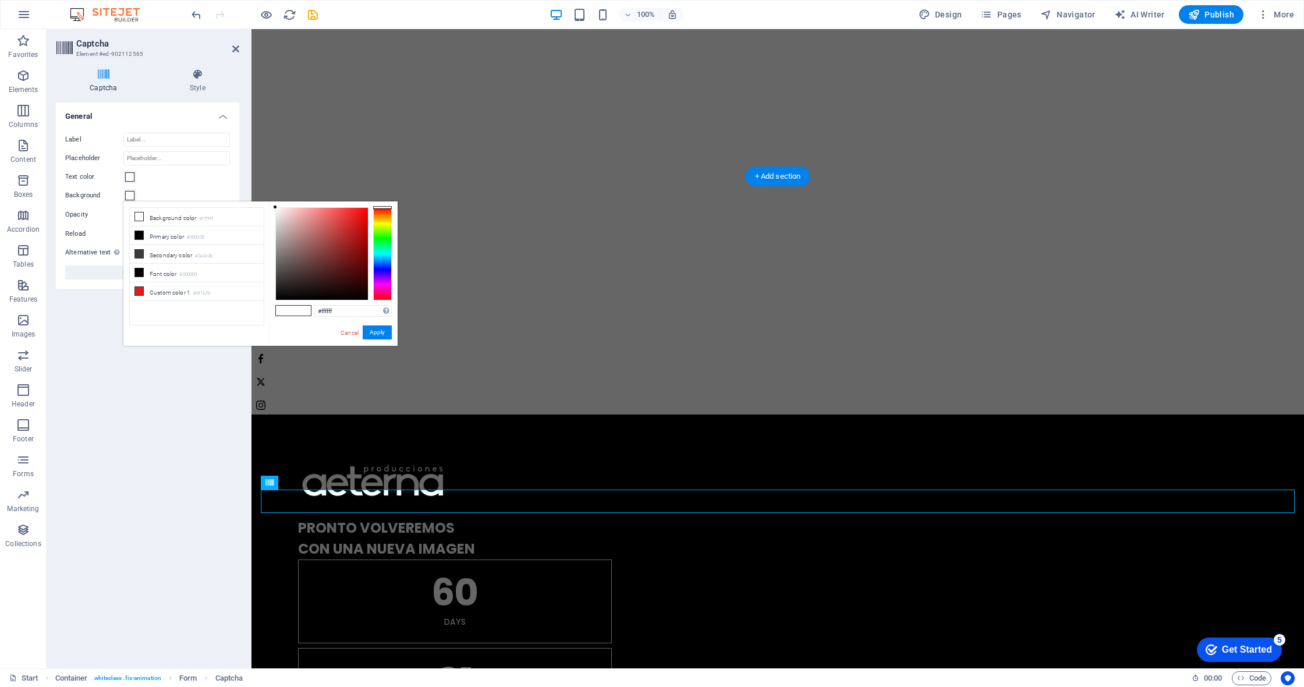
click at [151, 370] on div "Turnstile Turnstile by Cloudfare is a third-party integration that offers acces…" at bounding box center [147, 380] width 183 height 557
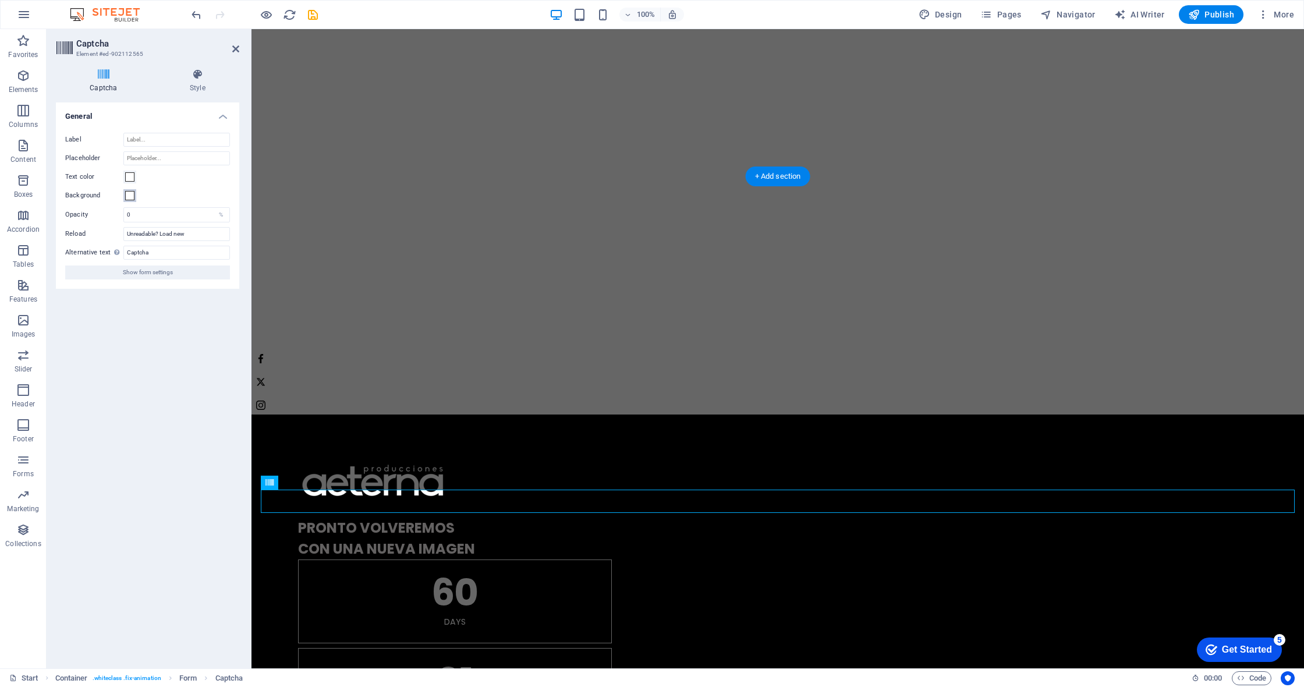
click at [130, 197] on span at bounding box center [129, 195] width 9 height 9
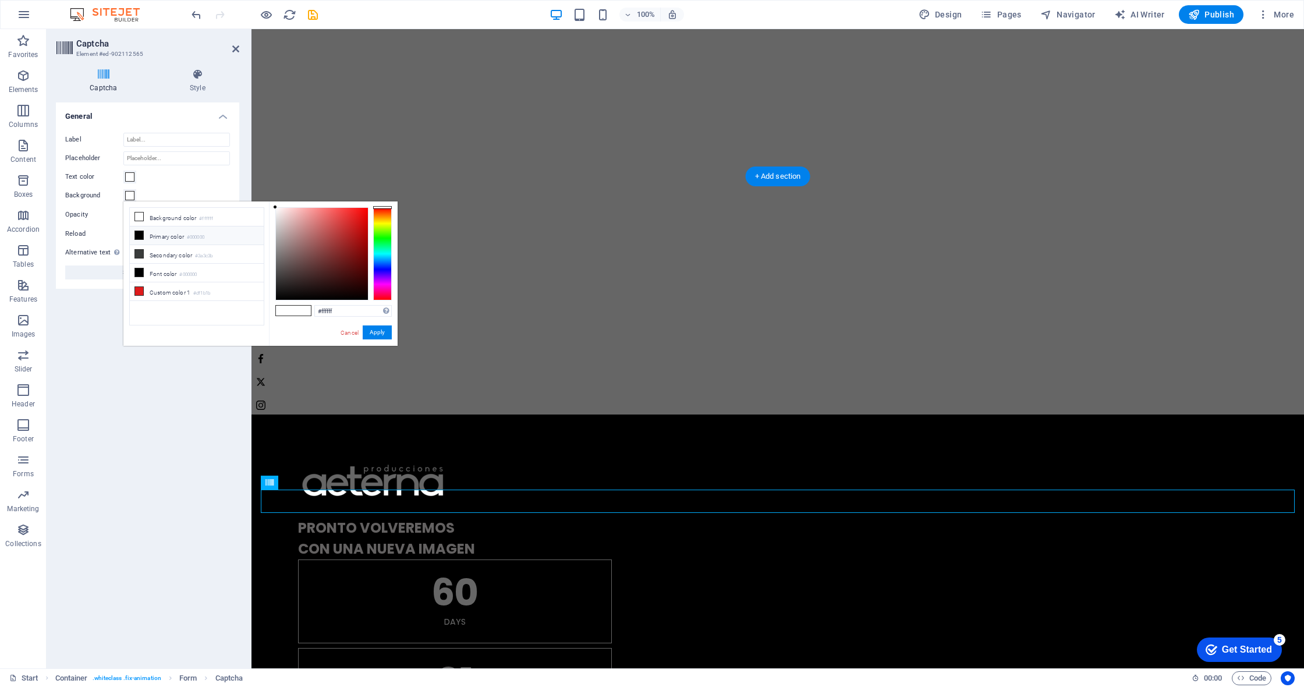
click at [158, 237] on li "Primary color #000000" at bounding box center [197, 235] width 134 height 19
type input "#000000"
click at [373, 328] on button "Apply" at bounding box center [377, 332] width 29 height 14
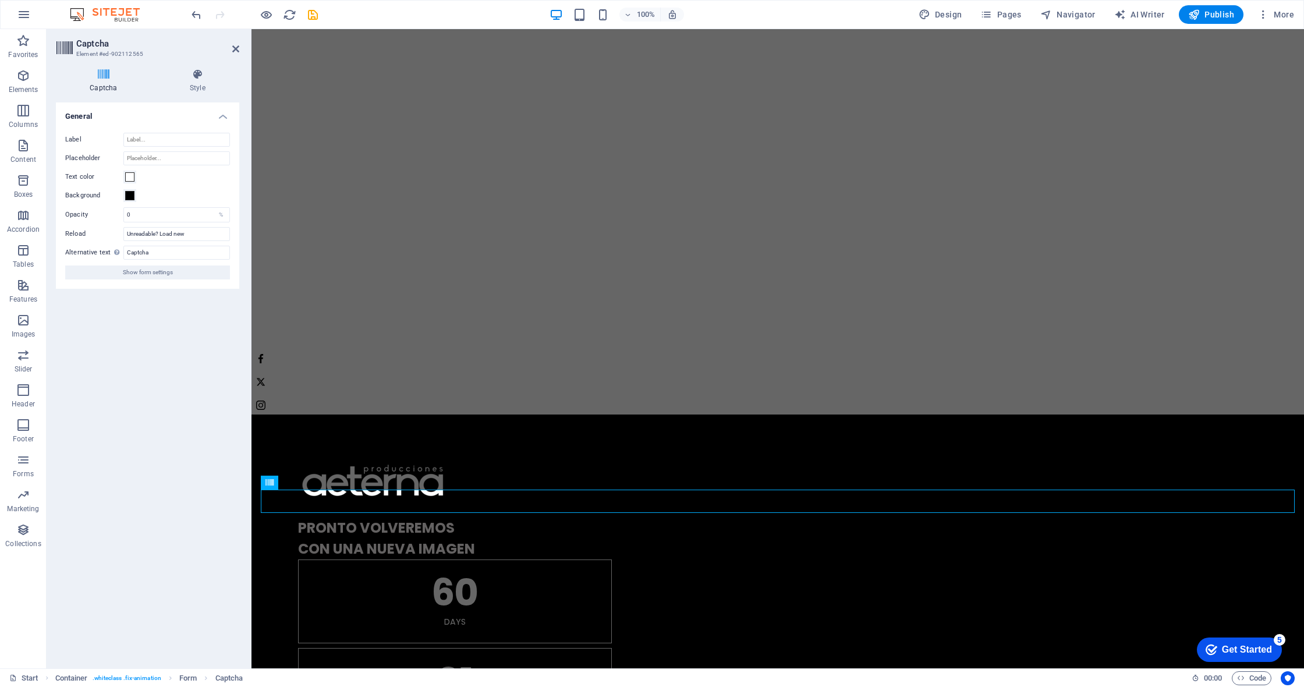
click at [153, 352] on div "Turnstile Turnstile by Cloudfare is a third-party integration that offers acces…" at bounding box center [147, 380] width 183 height 557
click at [143, 135] on input "Label" at bounding box center [176, 140] width 107 height 14
type input "Recaptcha"
click at [613, 15] on span "Publish" at bounding box center [1211, 15] width 46 height 12
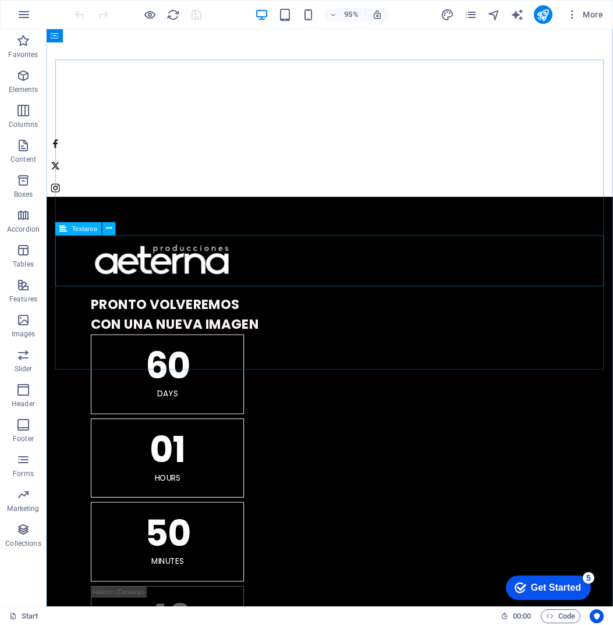
scroll to position [1125, 0]
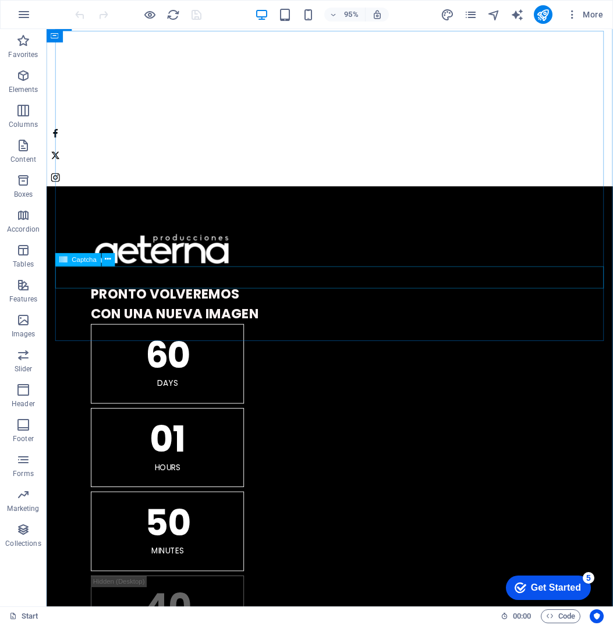
click at [106, 261] on icon at bounding box center [108, 260] width 6 height 12
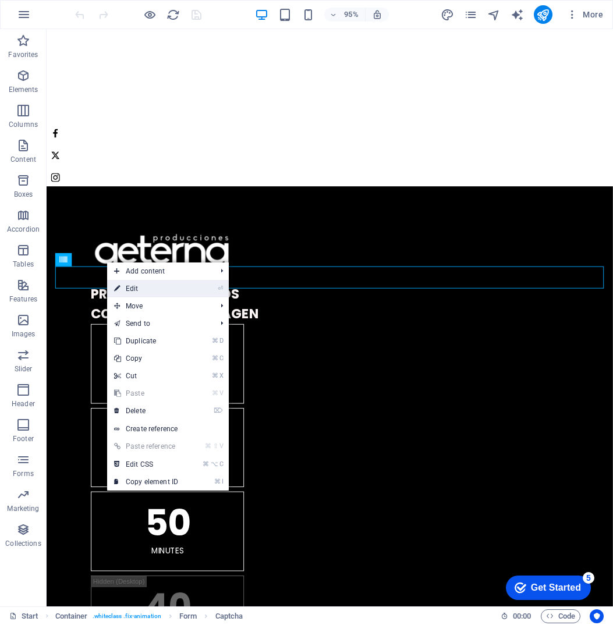
click at [144, 290] on link "⏎ Edit" at bounding box center [146, 288] width 78 height 17
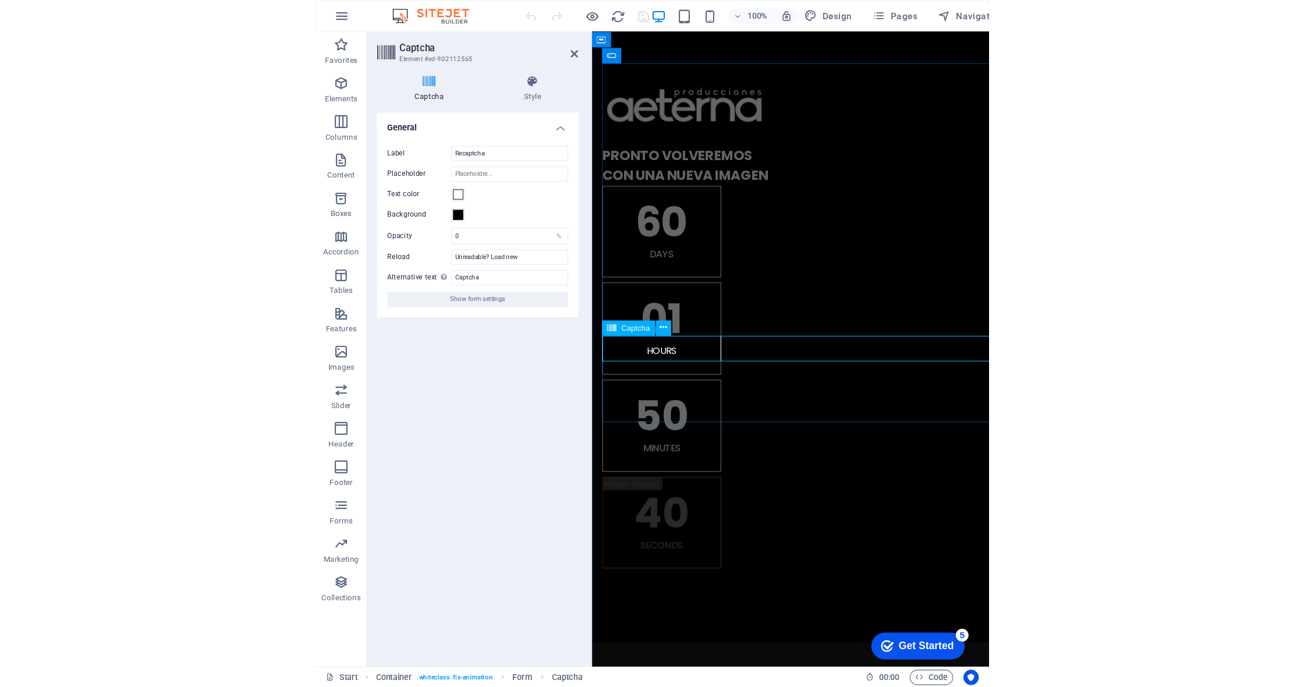
scroll to position [1152, 0]
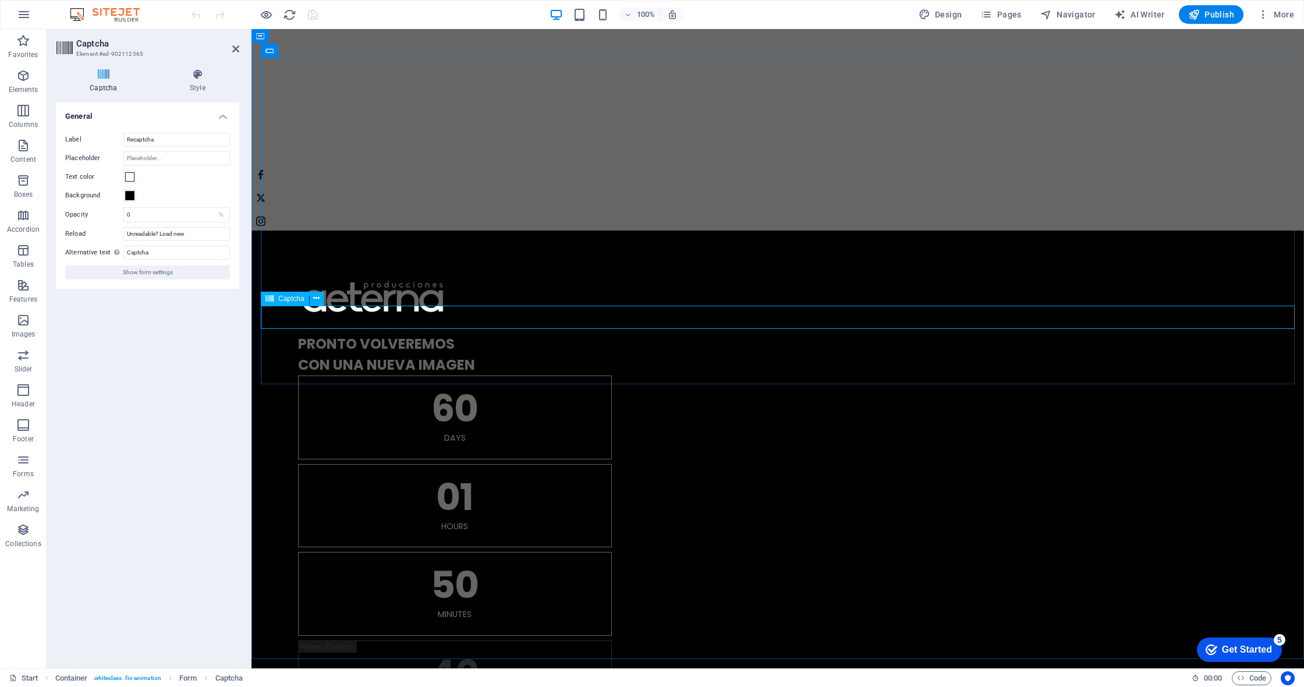
click at [132, 196] on span at bounding box center [129, 195] width 9 height 9
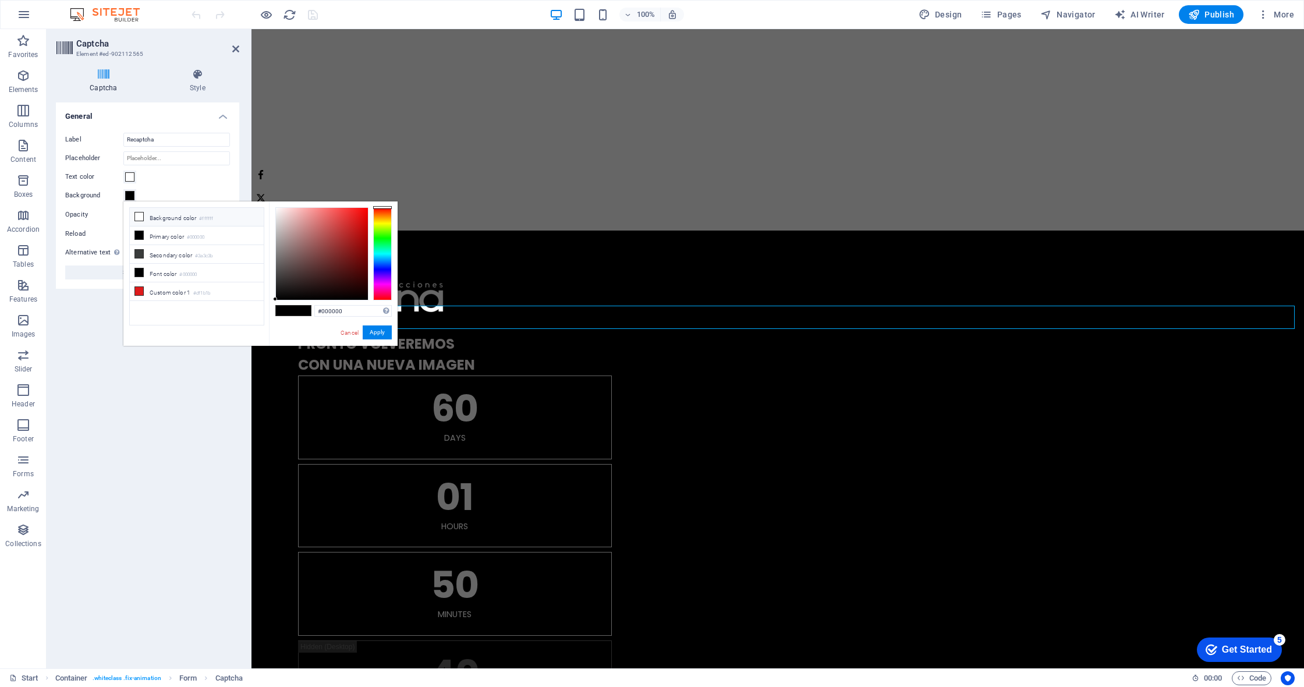
click at [158, 218] on li "Background color #ffffff" at bounding box center [197, 217] width 134 height 19
click at [180, 375] on div "Turnstile Turnstile by Cloudfare is a third-party integration that offers acces…" at bounding box center [147, 380] width 183 height 557
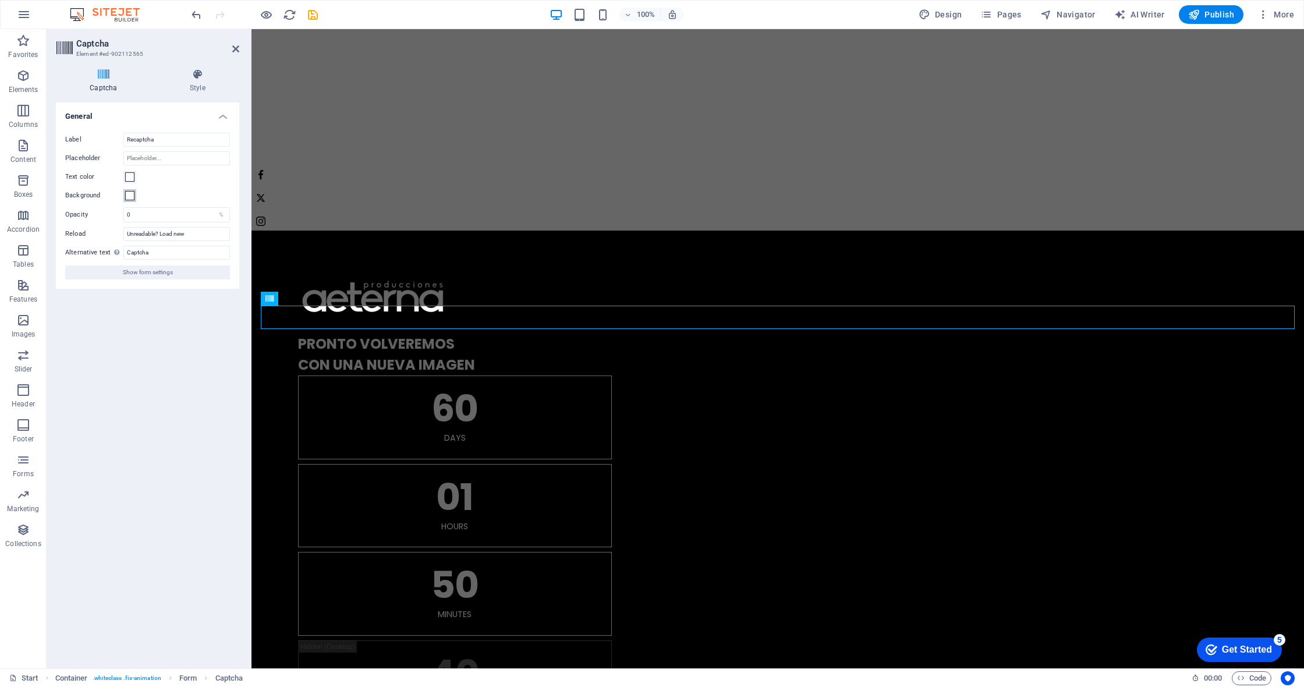
click at [129, 194] on span at bounding box center [129, 195] width 9 height 9
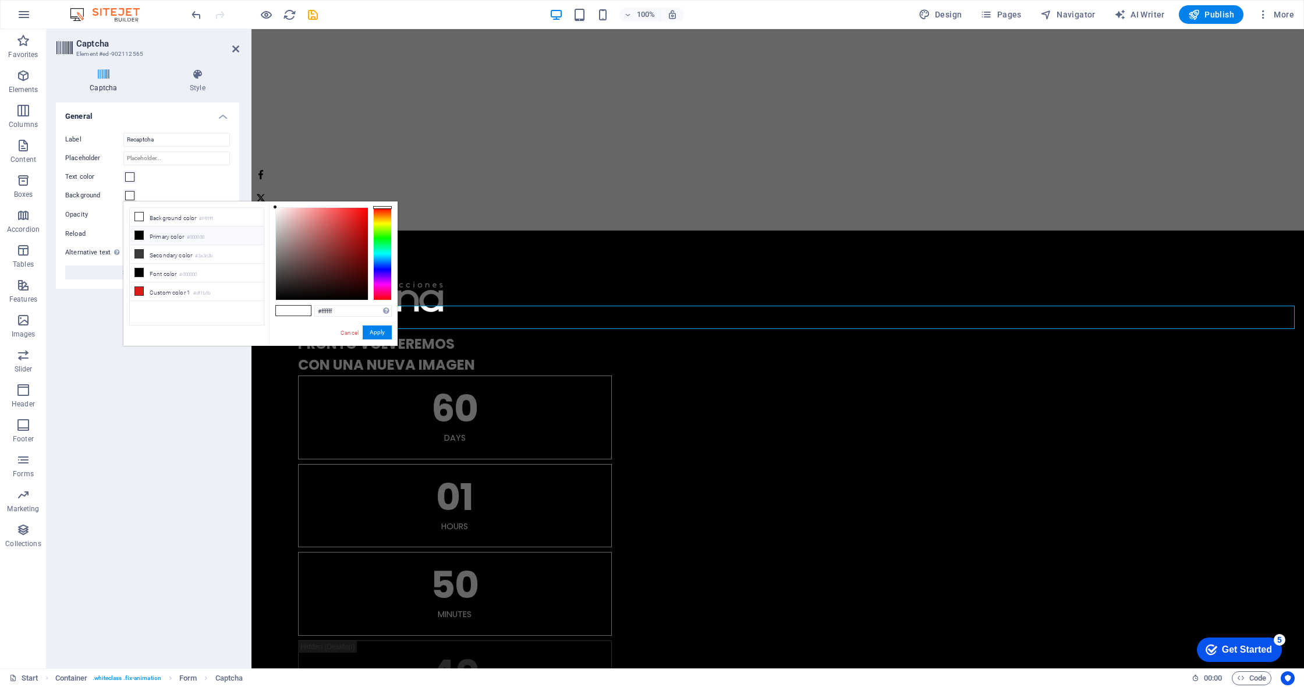
click at [195, 237] on small "#000000" at bounding box center [195, 237] width 17 height 8
type input "#000000"
click at [380, 332] on button "Apply" at bounding box center [377, 332] width 29 height 14
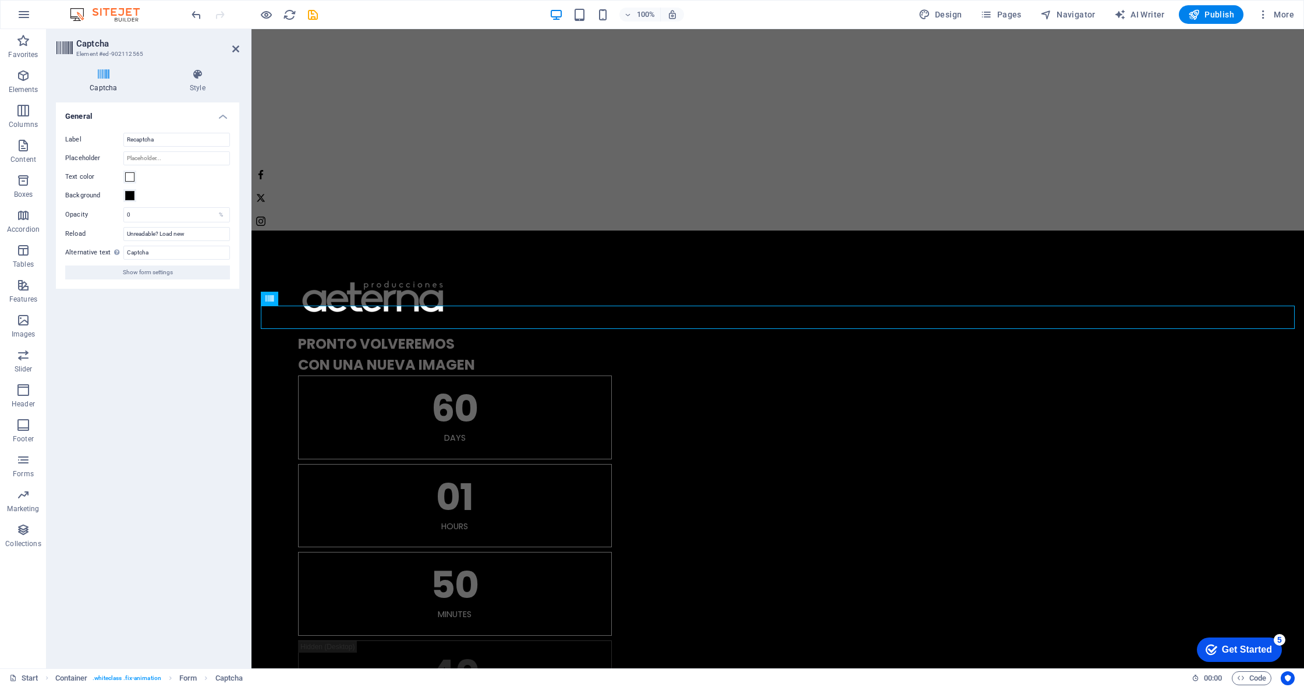
click at [138, 140] on input "Recaptcha" at bounding box center [176, 140] width 107 height 14
click at [158, 154] on input "Placeholder" at bounding box center [176, 158] width 107 height 14
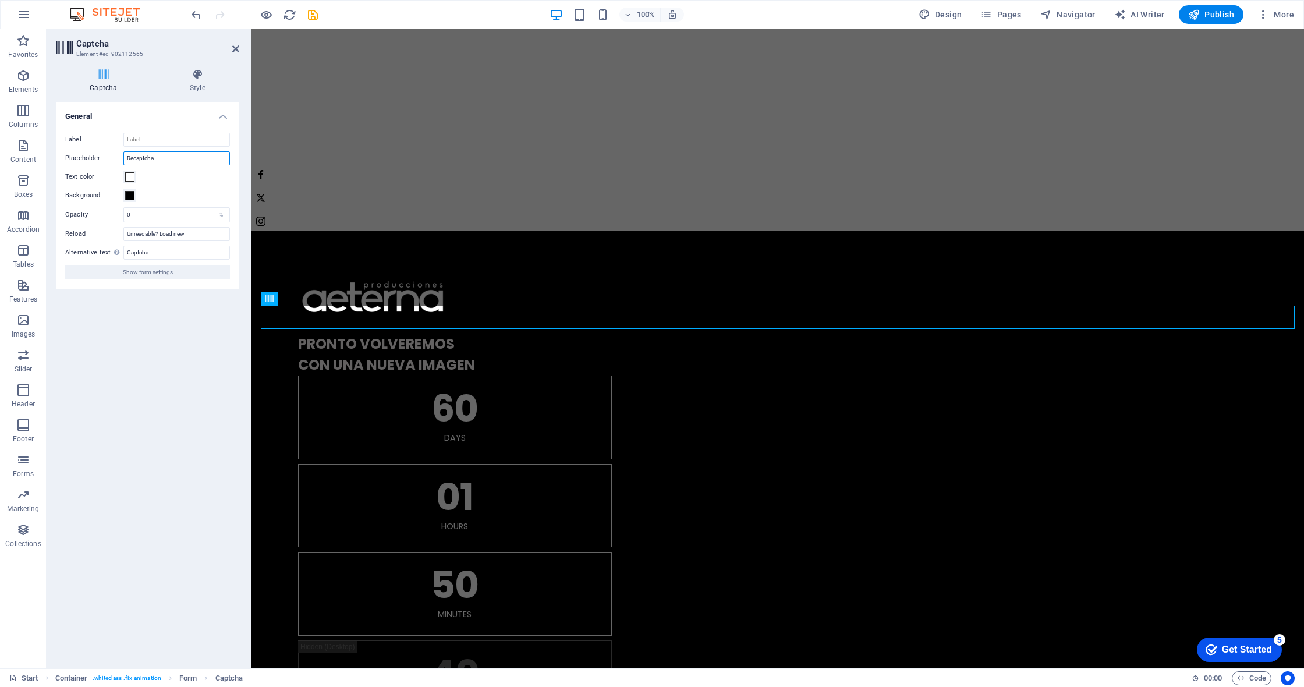
type input "Recaptcha"
click at [200, 334] on div "Turnstile Turnstile by Cloudfare is a third-party integration that offers acces…" at bounding box center [147, 380] width 183 height 557
click at [167, 363] on div "Turnstile Turnstile by Cloudfare is a third-party integration that offers acces…" at bounding box center [147, 380] width 183 height 557
click at [175, 237] on input "Unreadable? Load new" at bounding box center [176, 234] width 107 height 14
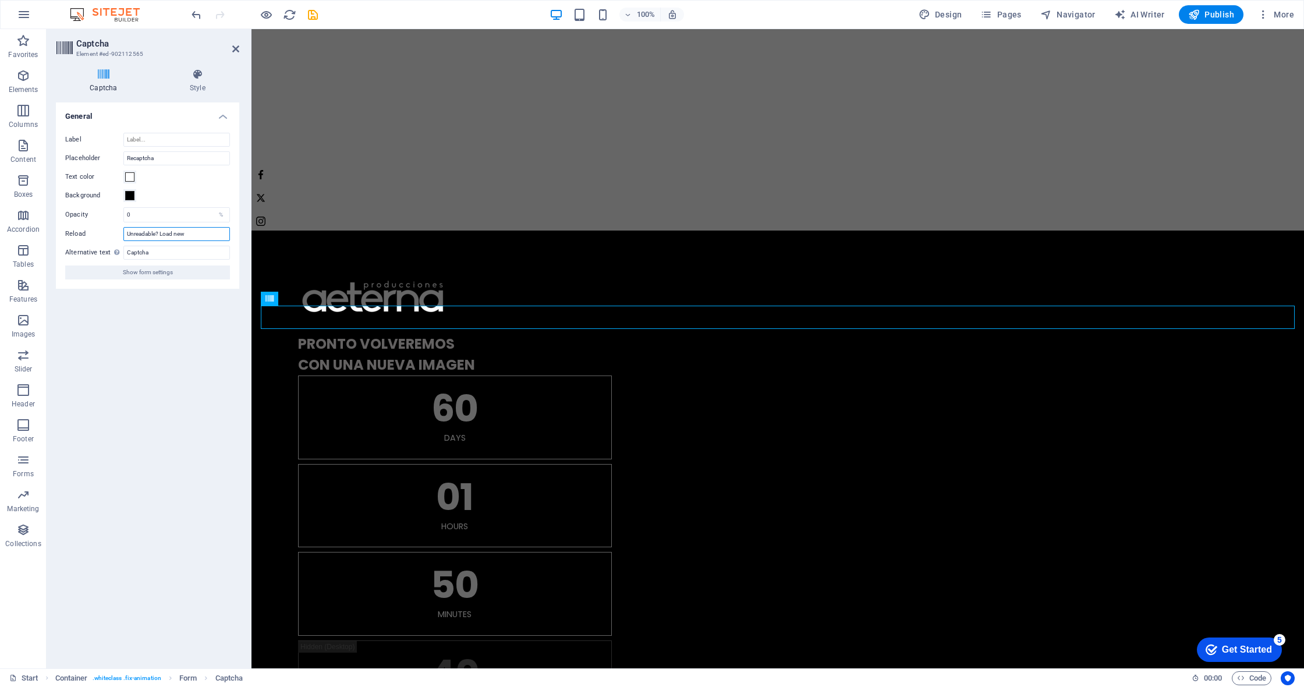
click at [175, 237] on input "Unreadable? Load new" at bounding box center [176, 234] width 107 height 14
type input "Gargar otro"
drag, startPoint x: 137, startPoint y: 156, endPoint x: 125, endPoint y: 158, distance: 11.9
click at [116, 156] on div "Placeholder Recaptcha" at bounding box center [147, 158] width 165 height 14
type input "Captcha"
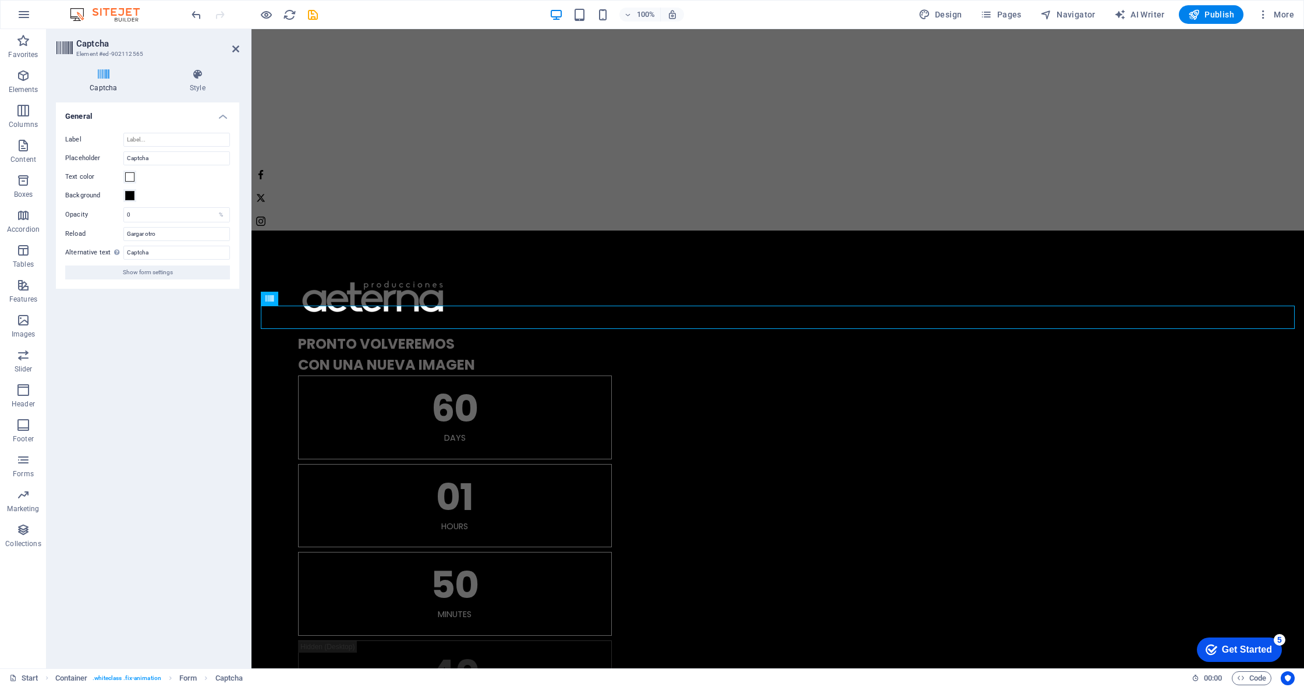
click at [168, 334] on div "Turnstile Turnstile by Cloudfare is a third-party integration that offers acces…" at bounding box center [147, 380] width 183 height 557
click at [204, 86] on h4 "Style" at bounding box center [197, 81] width 83 height 24
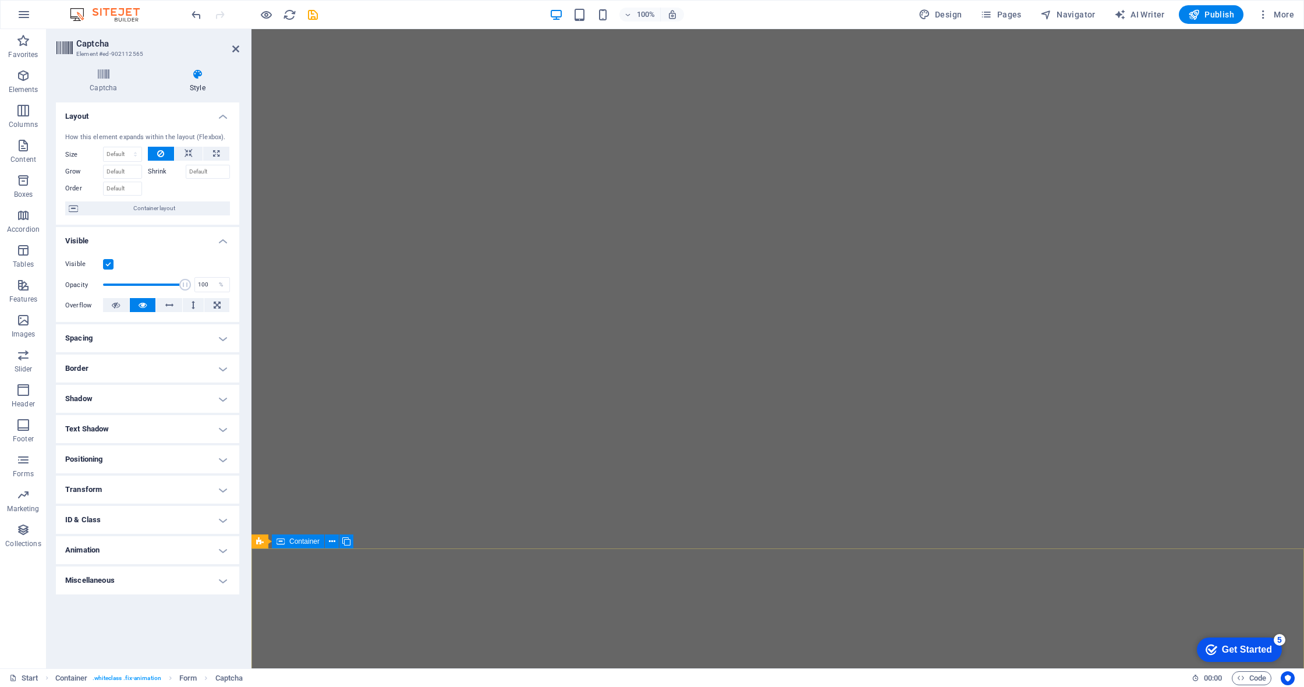
scroll to position [168, 0]
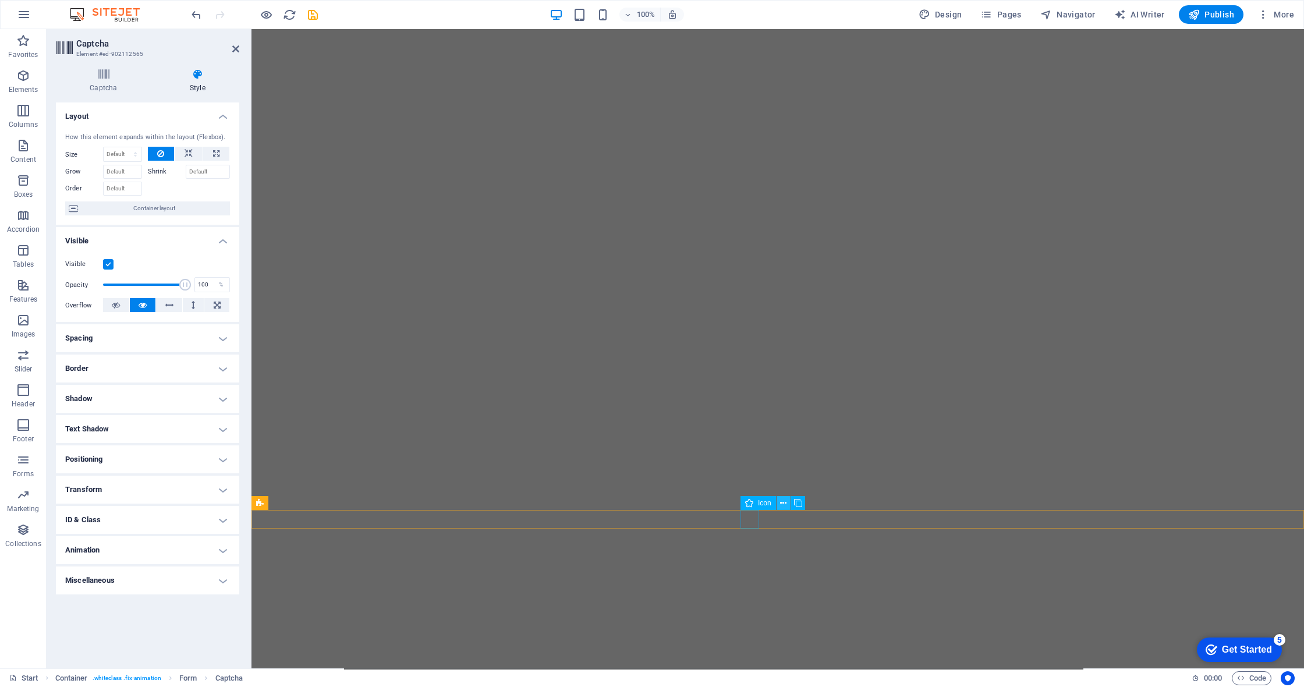
click at [613, 504] on icon at bounding box center [783, 503] width 6 height 12
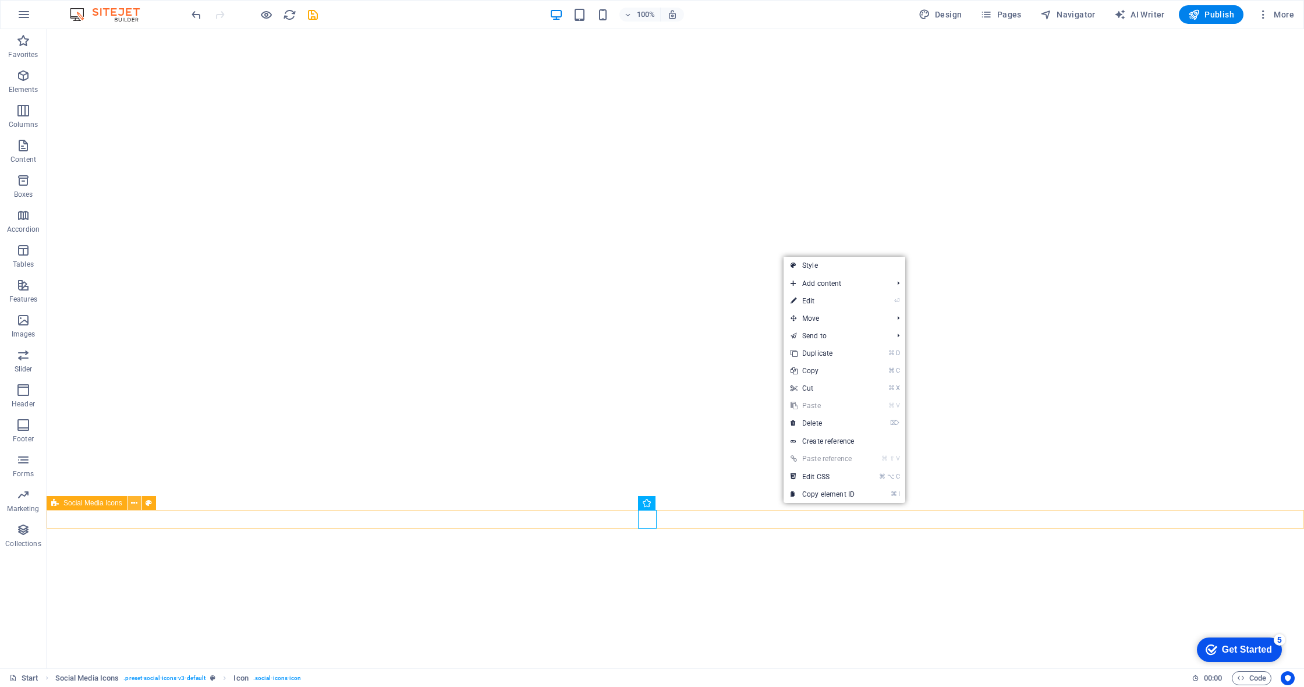
click at [138, 504] on button at bounding box center [135, 503] width 14 height 14
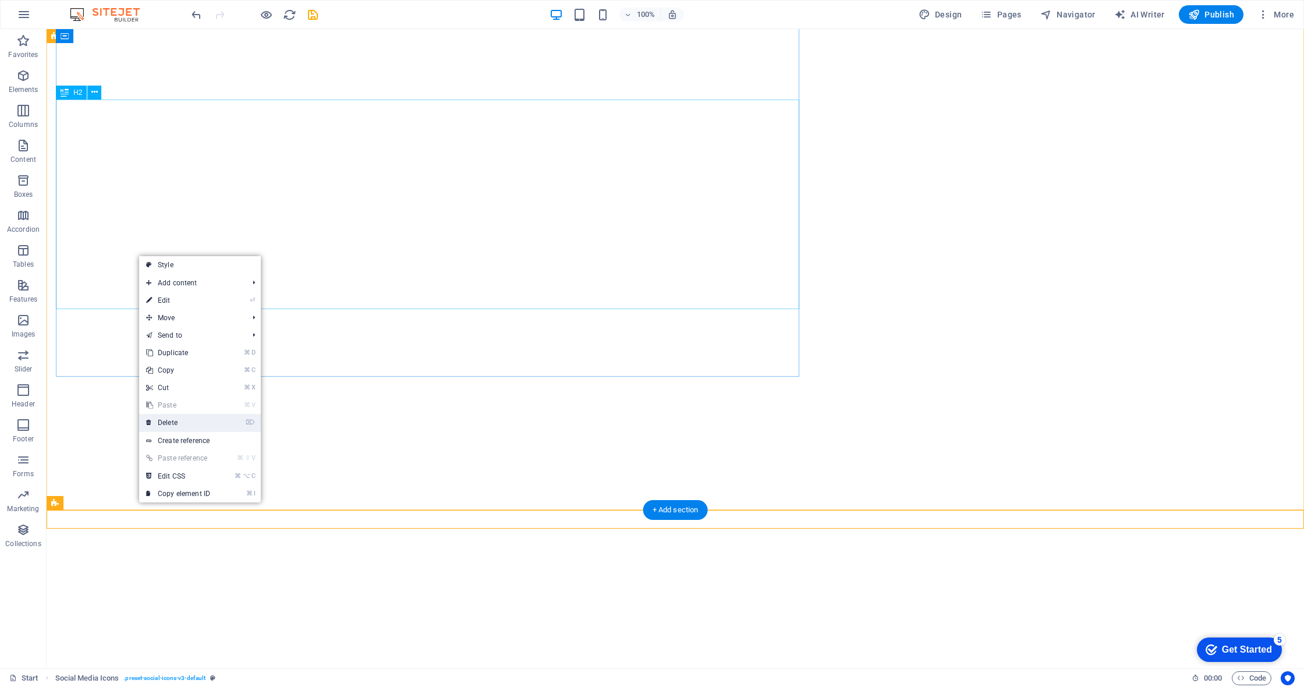
click at [213, 421] on link "⌦ Delete" at bounding box center [178, 422] width 78 height 17
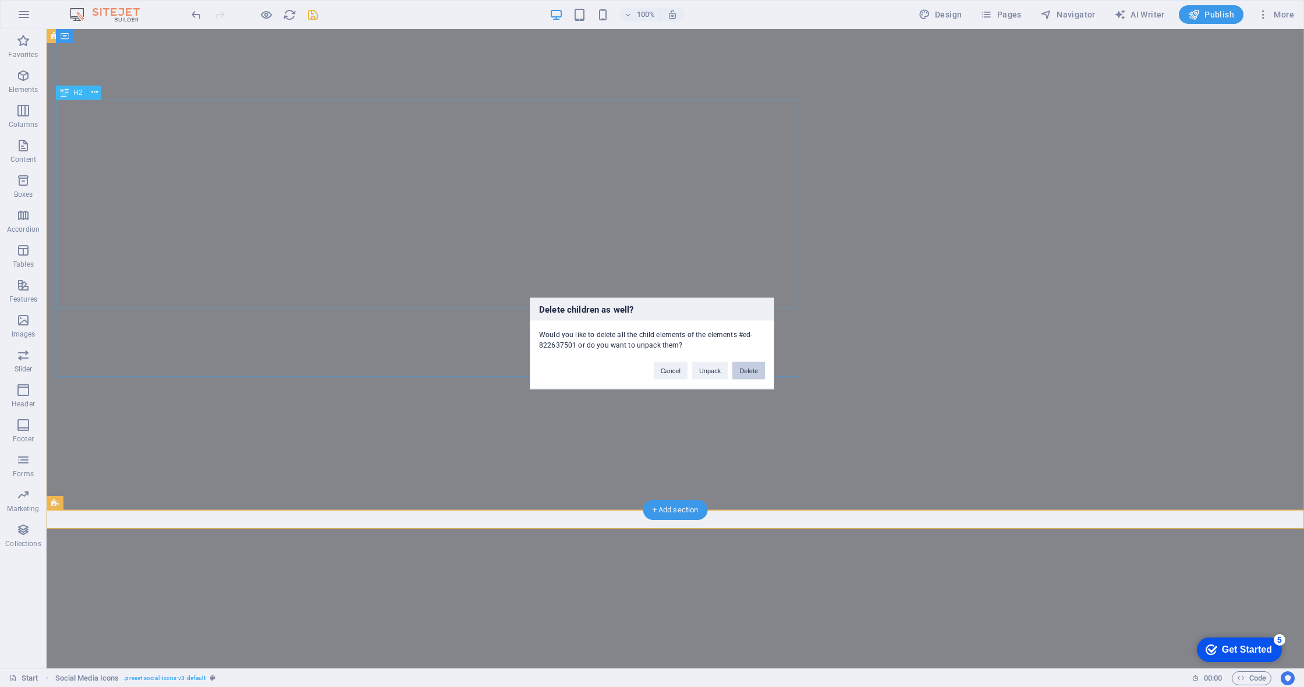
click at [613, 369] on button "Delete" at bounding box center [748, 370] width 33 height 17
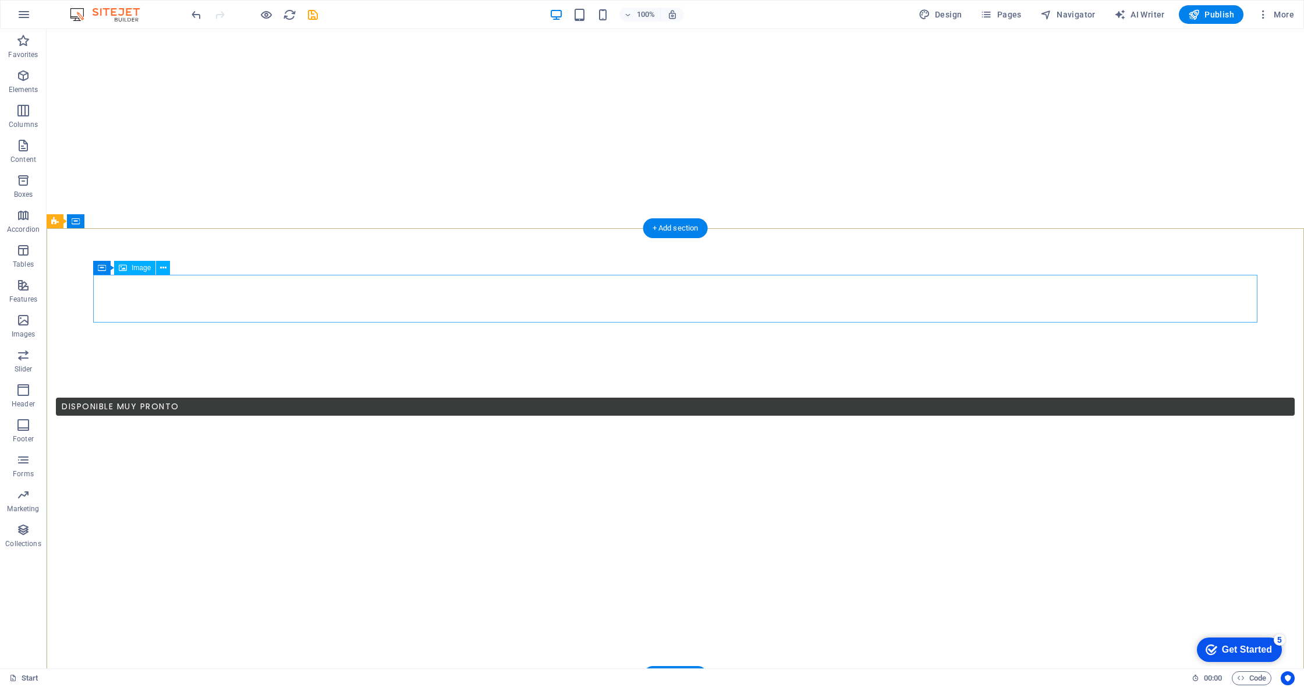
scroll to position [506, 0]
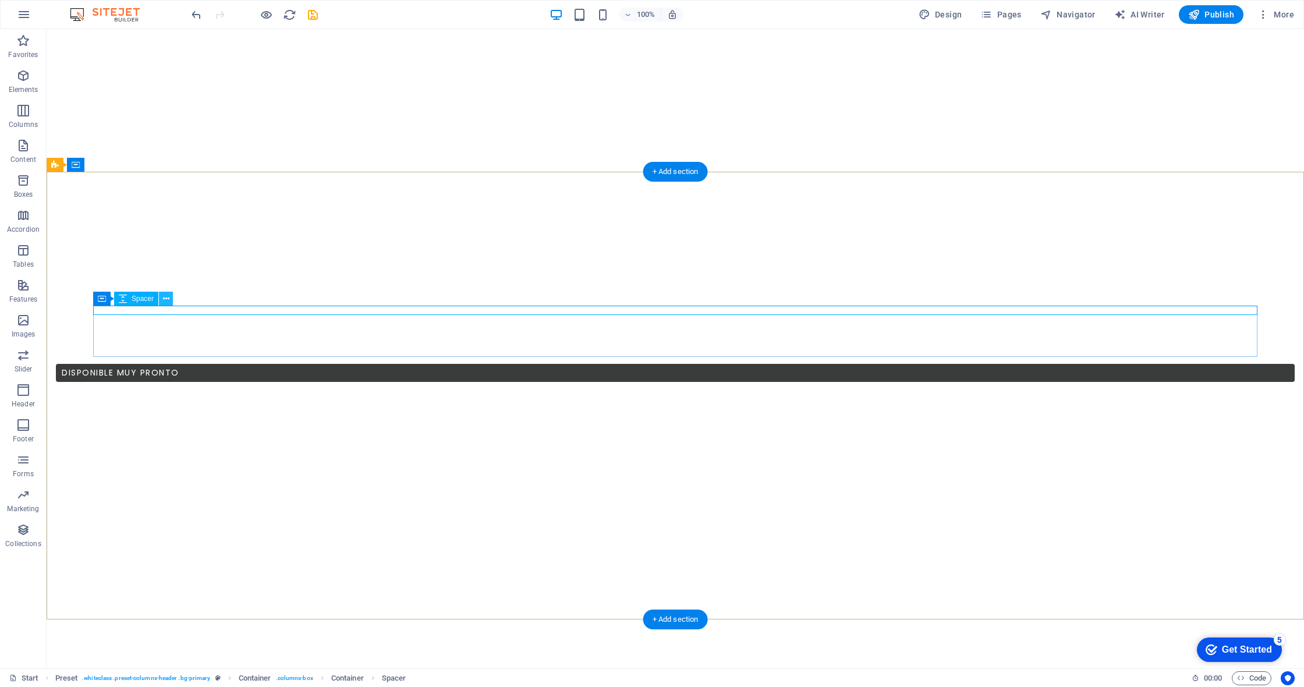
click at [168, 299] on icon at bounding box center [166, 299] width 6 height 12
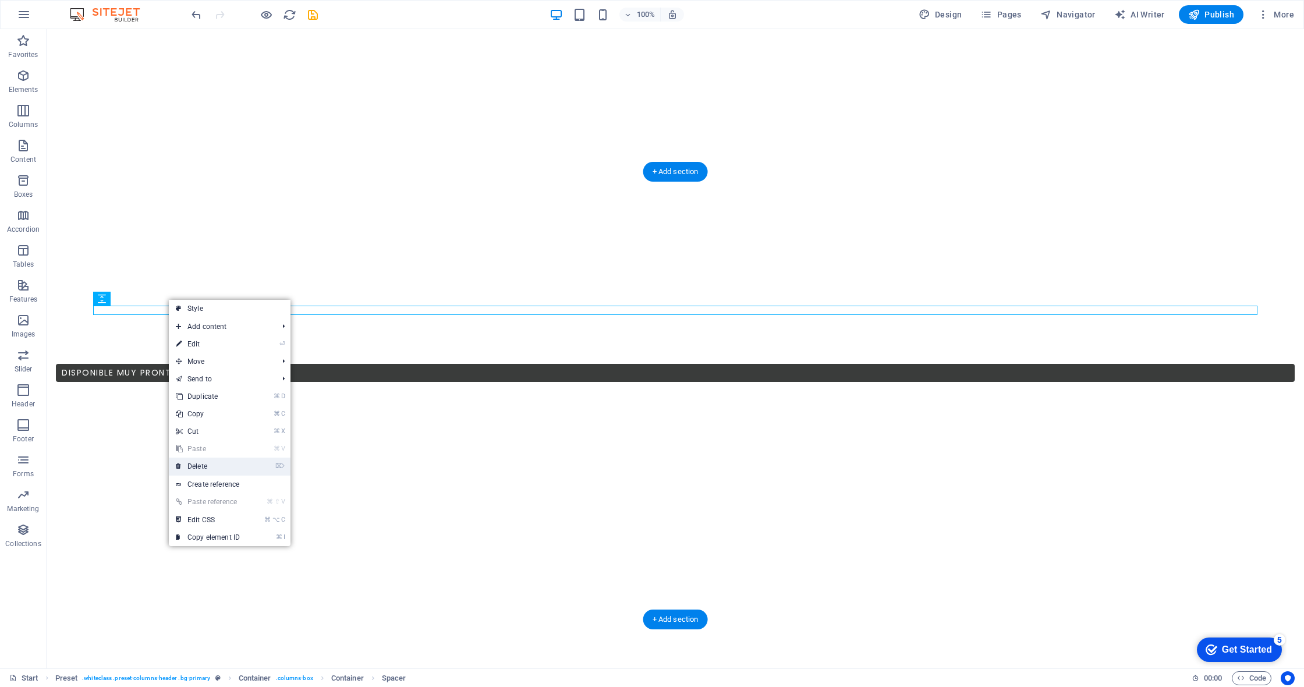
click at [221, 466] on link "⌦ Delete" at bounding box center [208, 466] width 78 height 17
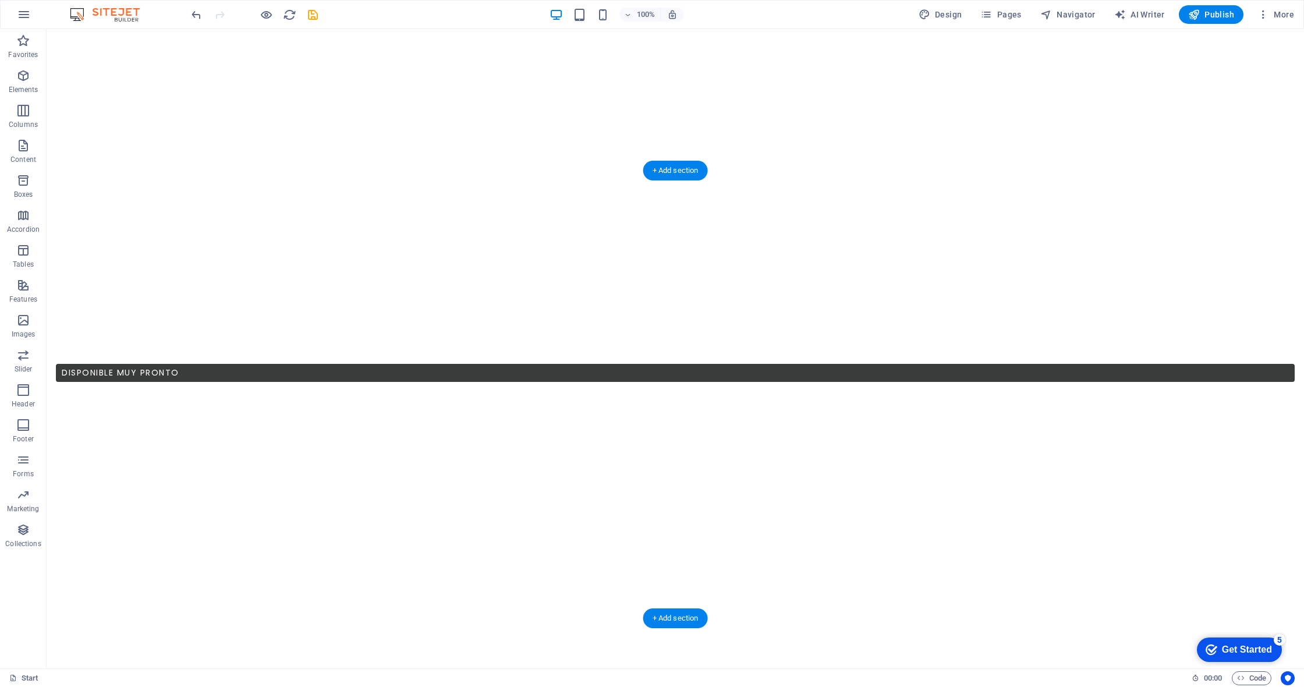
scroll to position [507, 0]
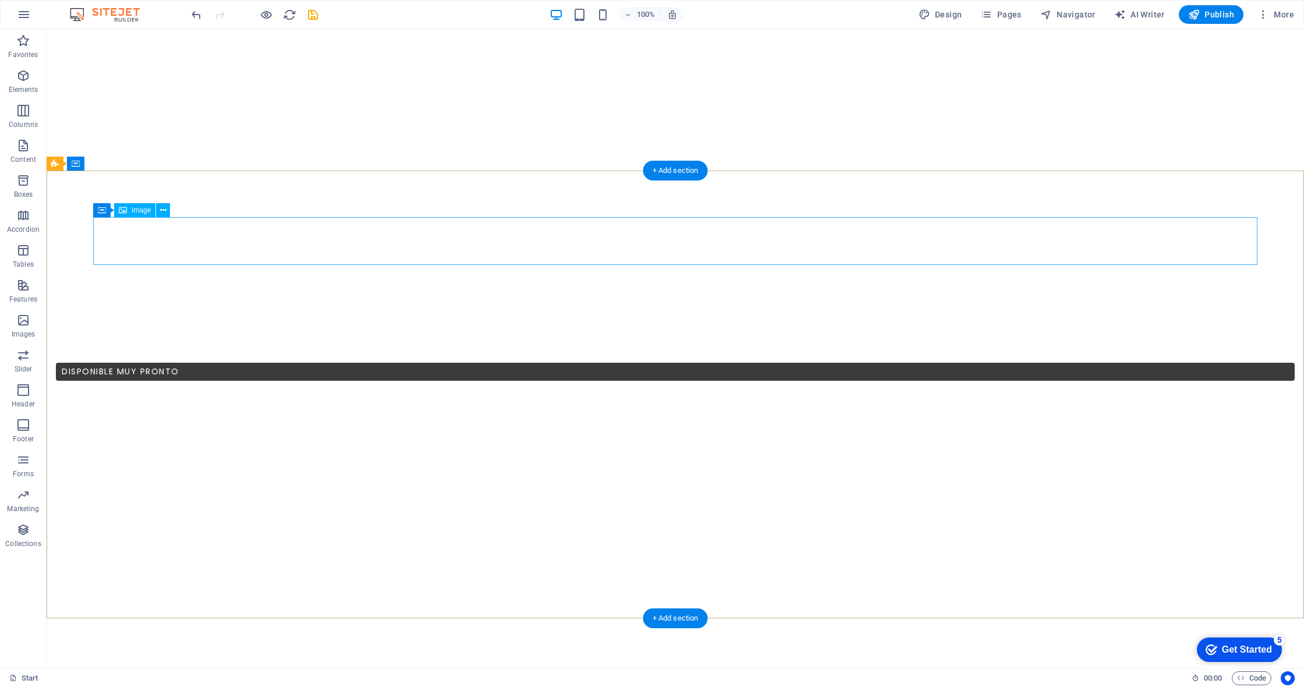
click at [160, 210] on icon at bounding box center [163, 210] width 6 height 12
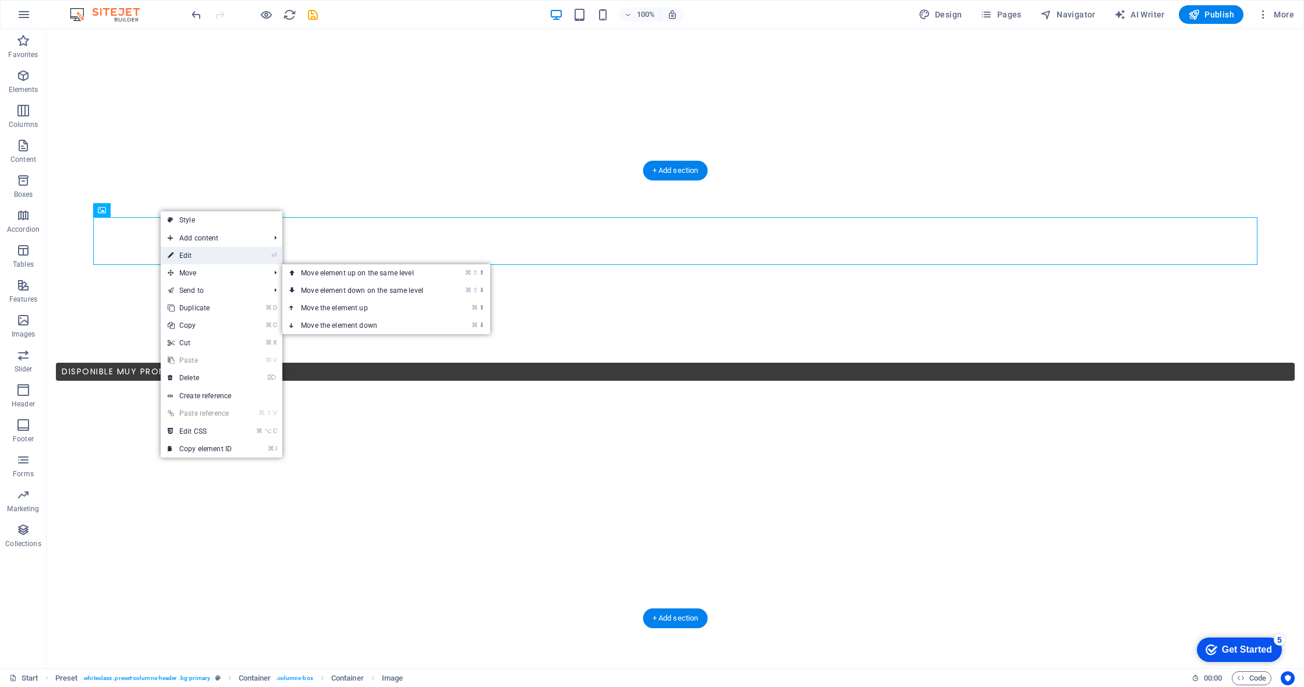
click at [198, 257] on link "⏎ Edit" at bounding box center [200, 255] width 78 height 17
select select "px"
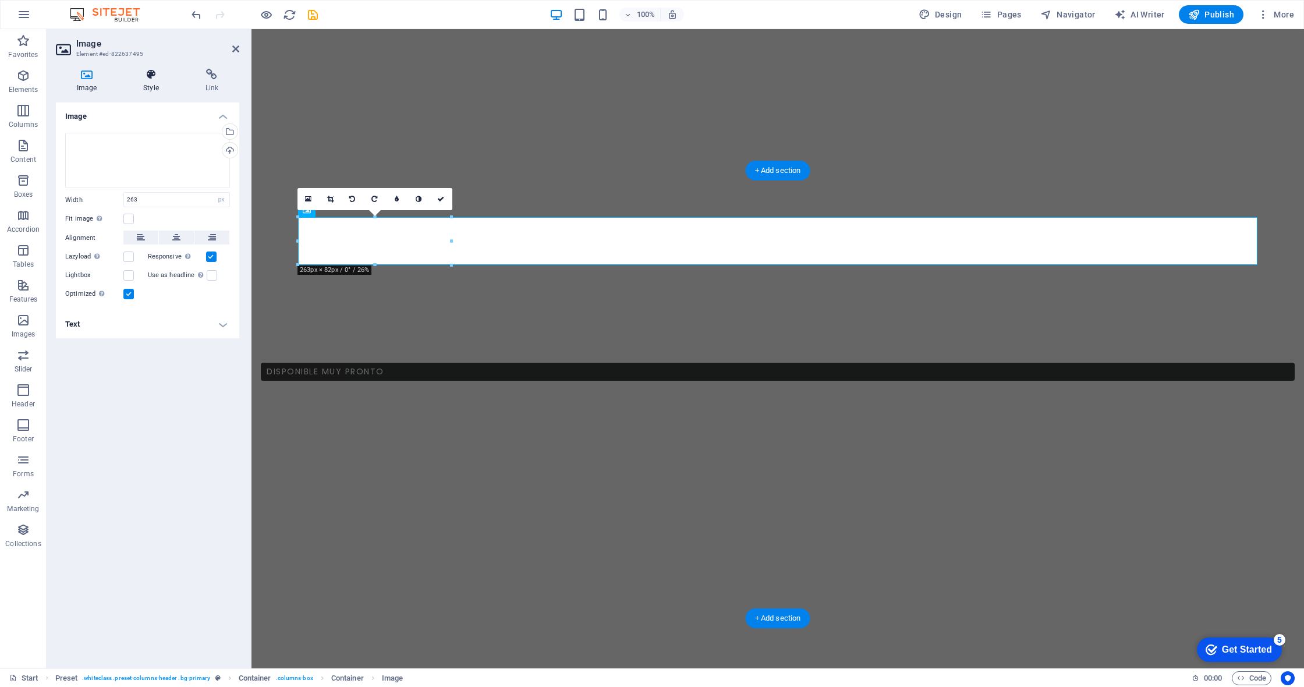
click at [158, 89] on h4 "Style" at bounding box center [153, 81] width 62 height 24
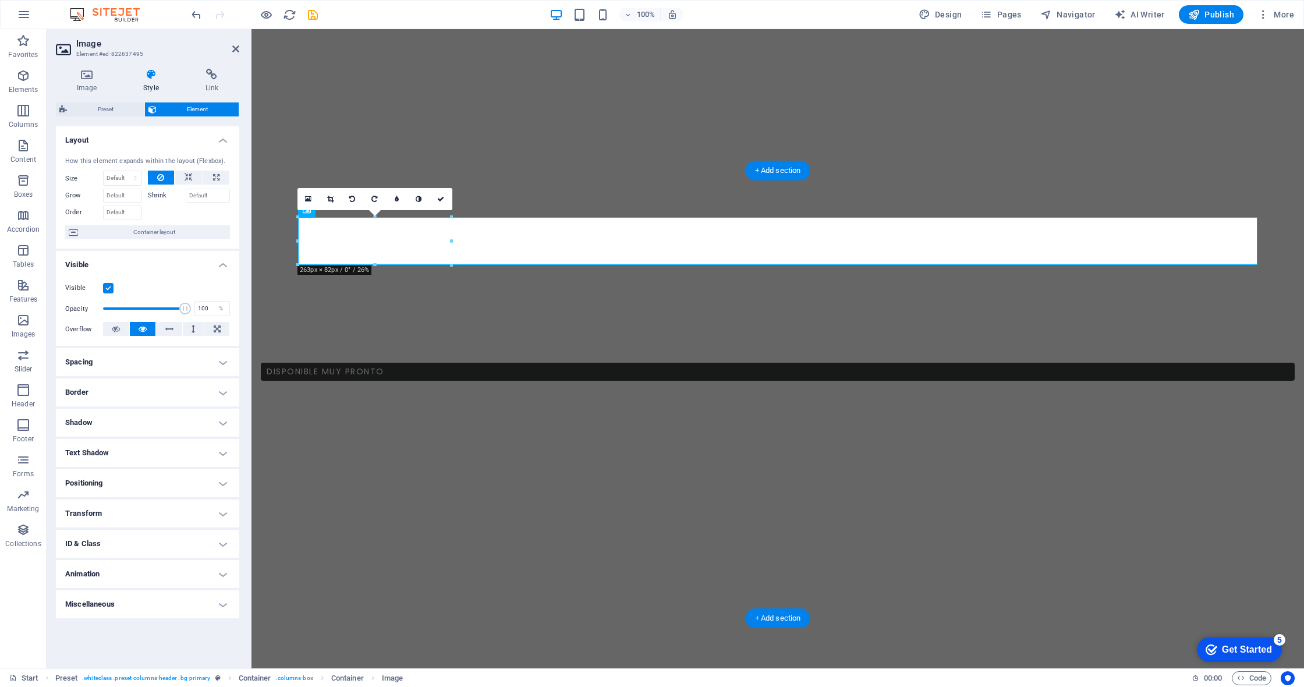
click at [113, 365] on h4 "Spacing" at bounding box center [147, 362] width 183 height 28
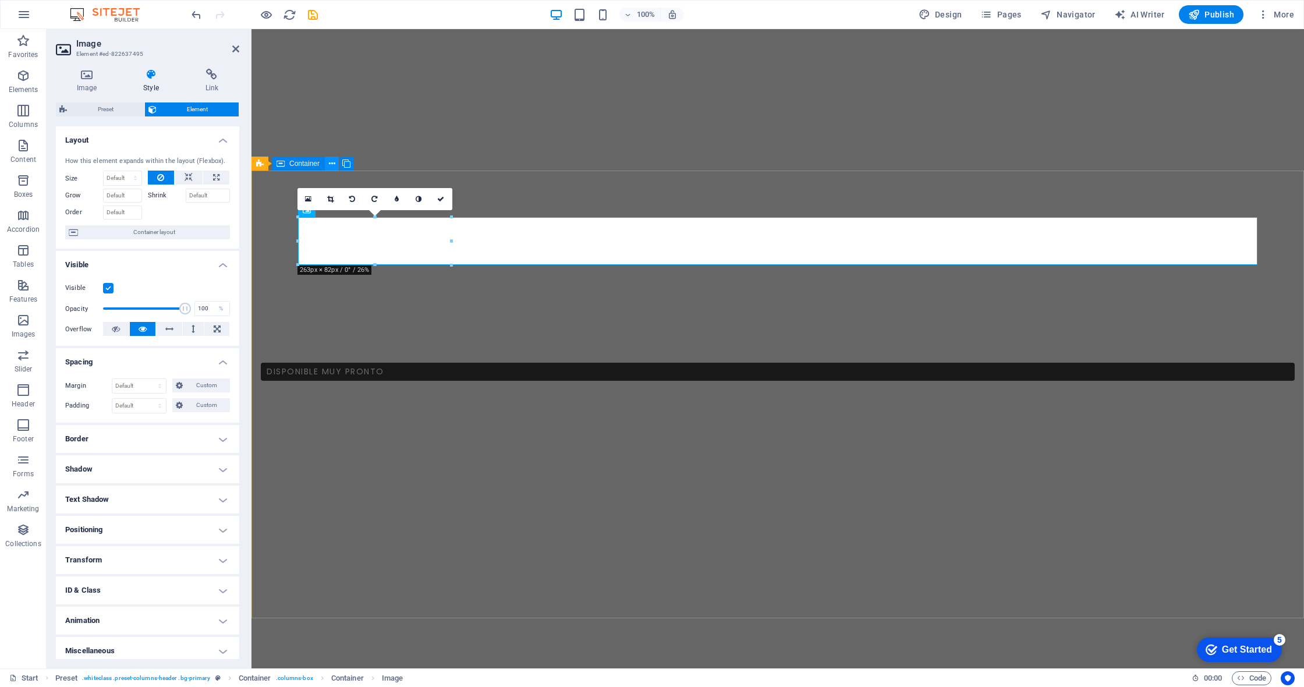
click at [330, 161] on icon at bounding box center [332, 164] width 6 height 12
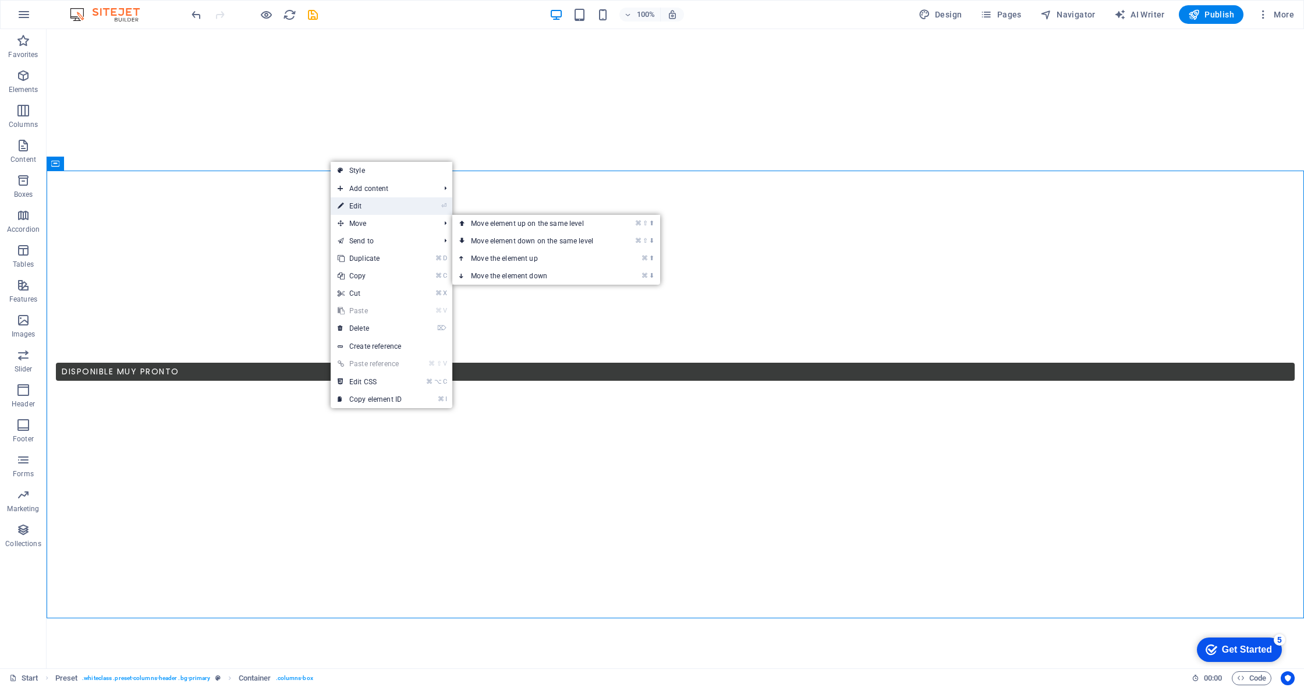
click at [364, 207] on link "⏎ Edit" at bounding box center [370, 205] width 78 height 17
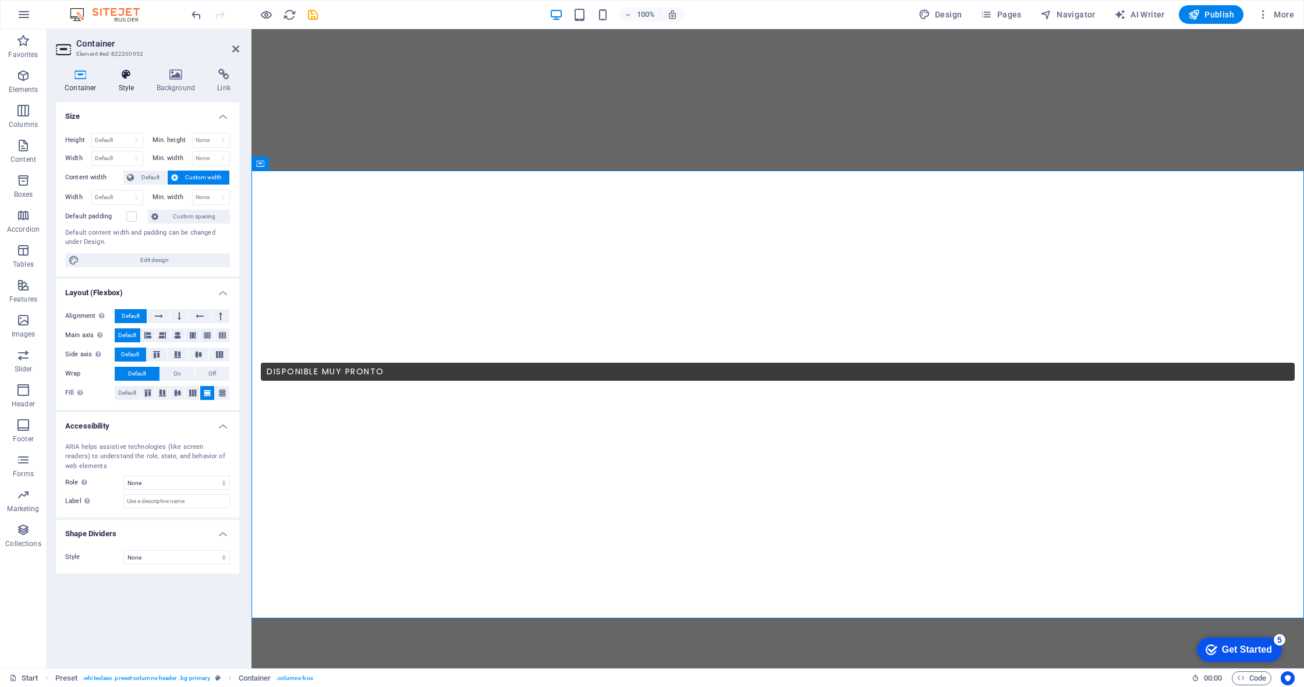
click at [128, 84] on h4 "Style" at bounding box center [129, 81] width 38 height 24
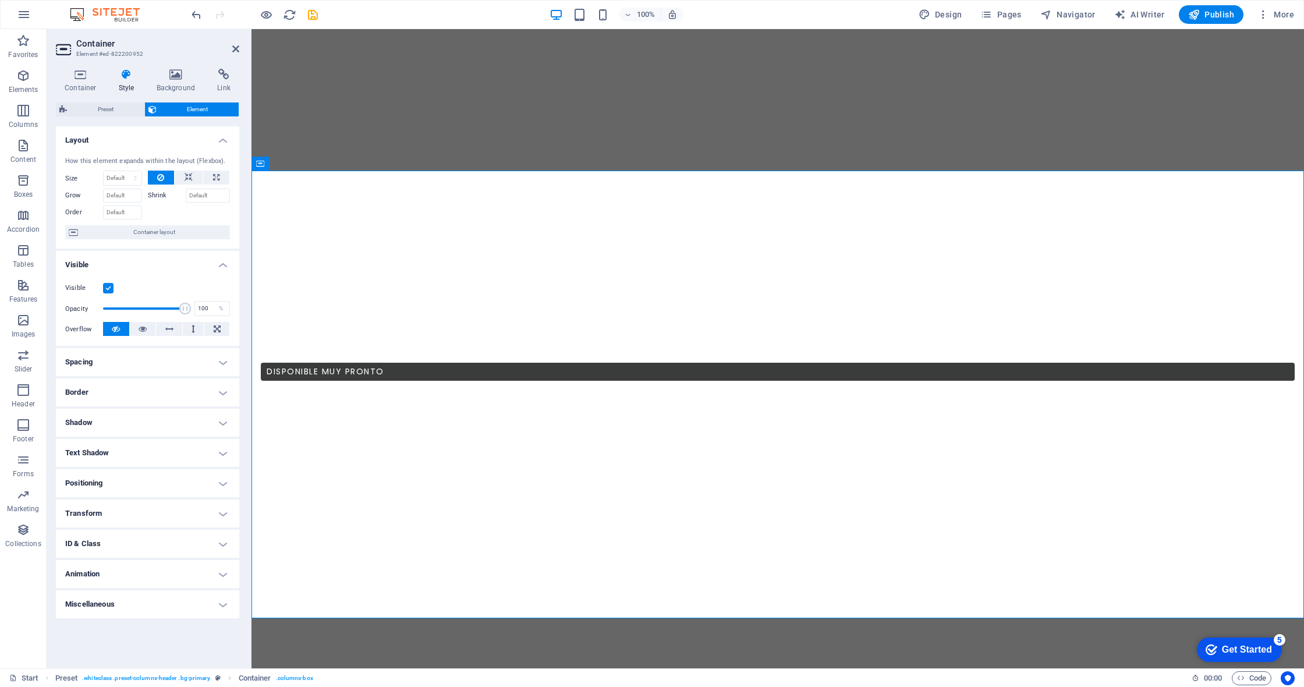
click at [111, 367] on h4 "Spacing" at bounding box center [147, 362] width 183 height 28
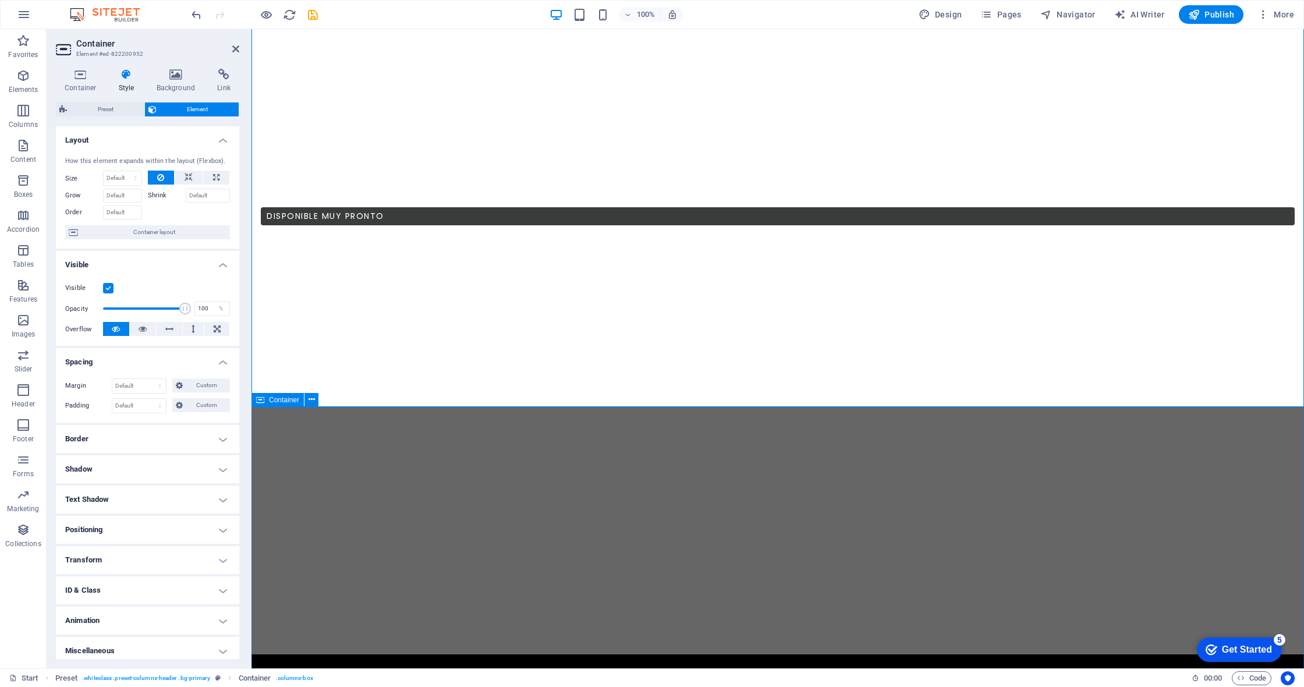
scroll to position [727, 0]
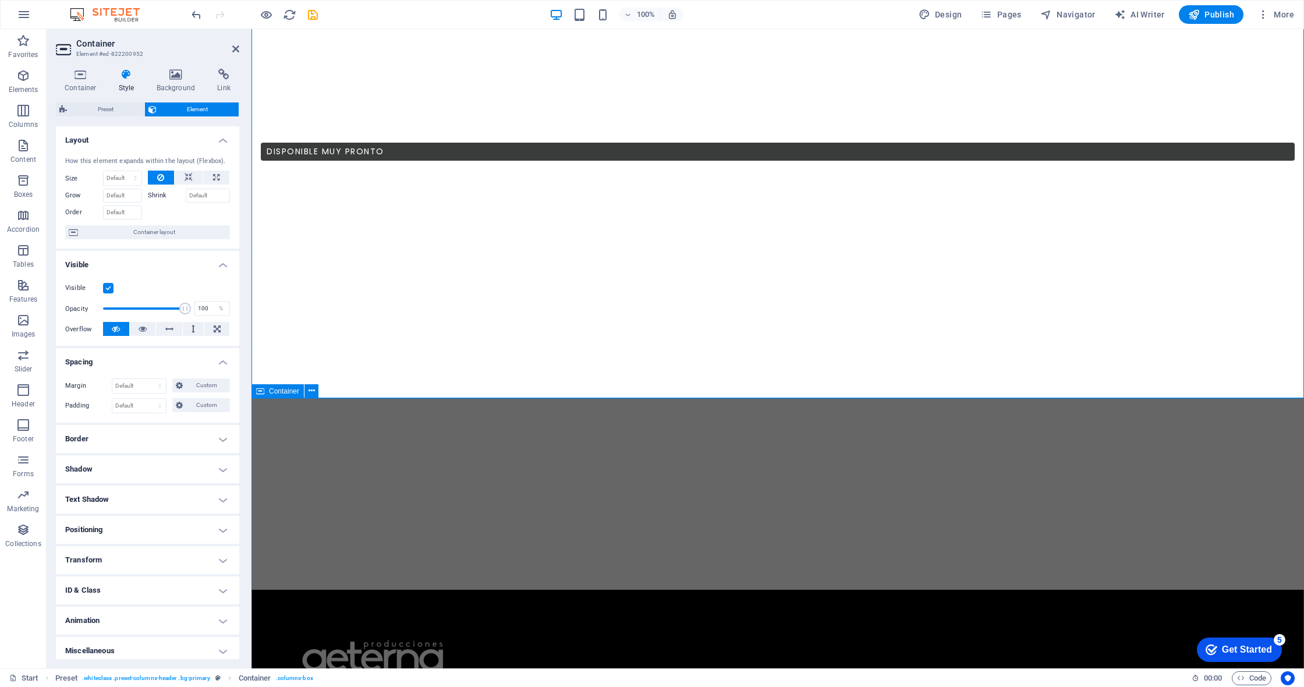
click at [293, 392] on span "Container" at bounding box center [284, 391] width 30 height 7
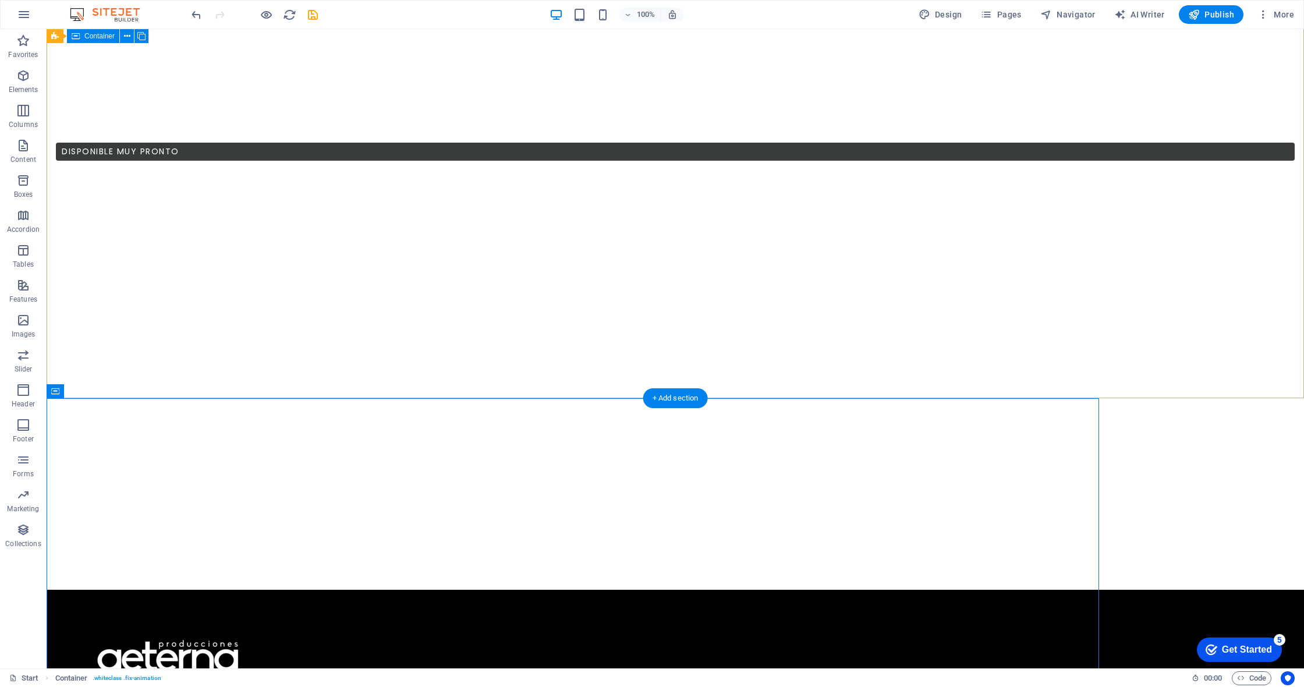
click at [108, 392] on icon at bounding box center [107, 391] width 6 height 12
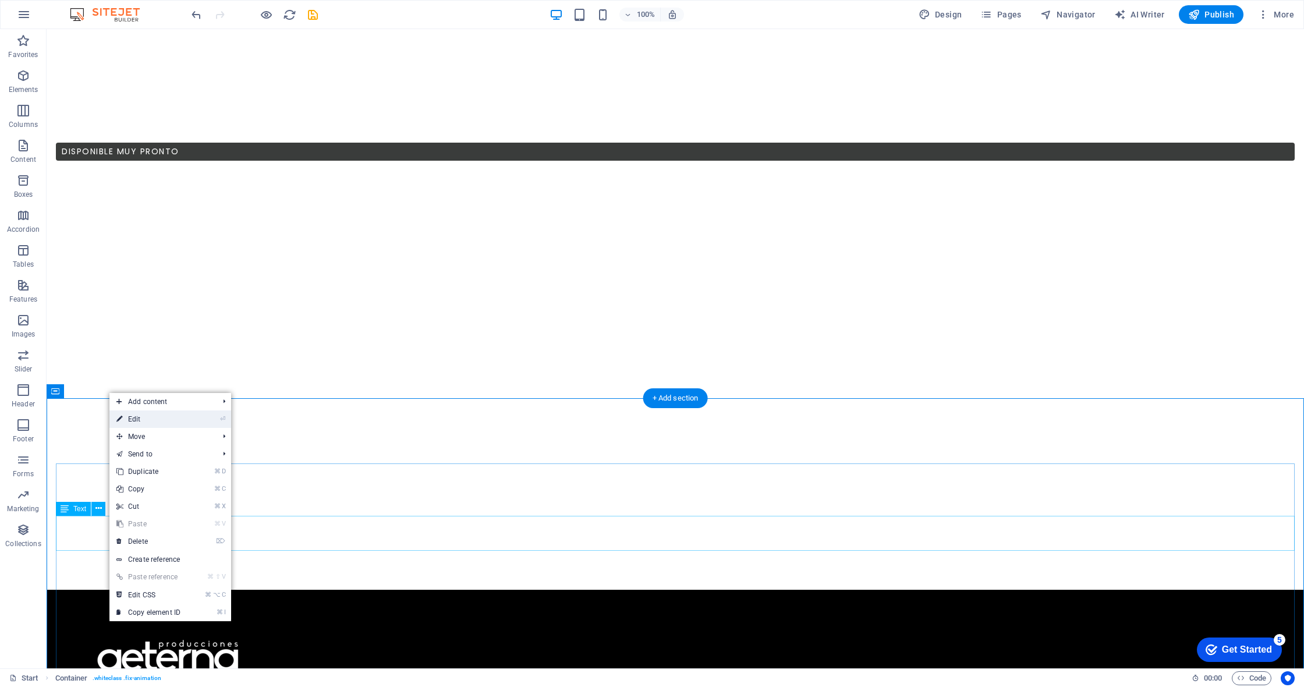
click at [164, 419] on link "⏎ Edit" at bounding box center [148, 418] width 78 height 17
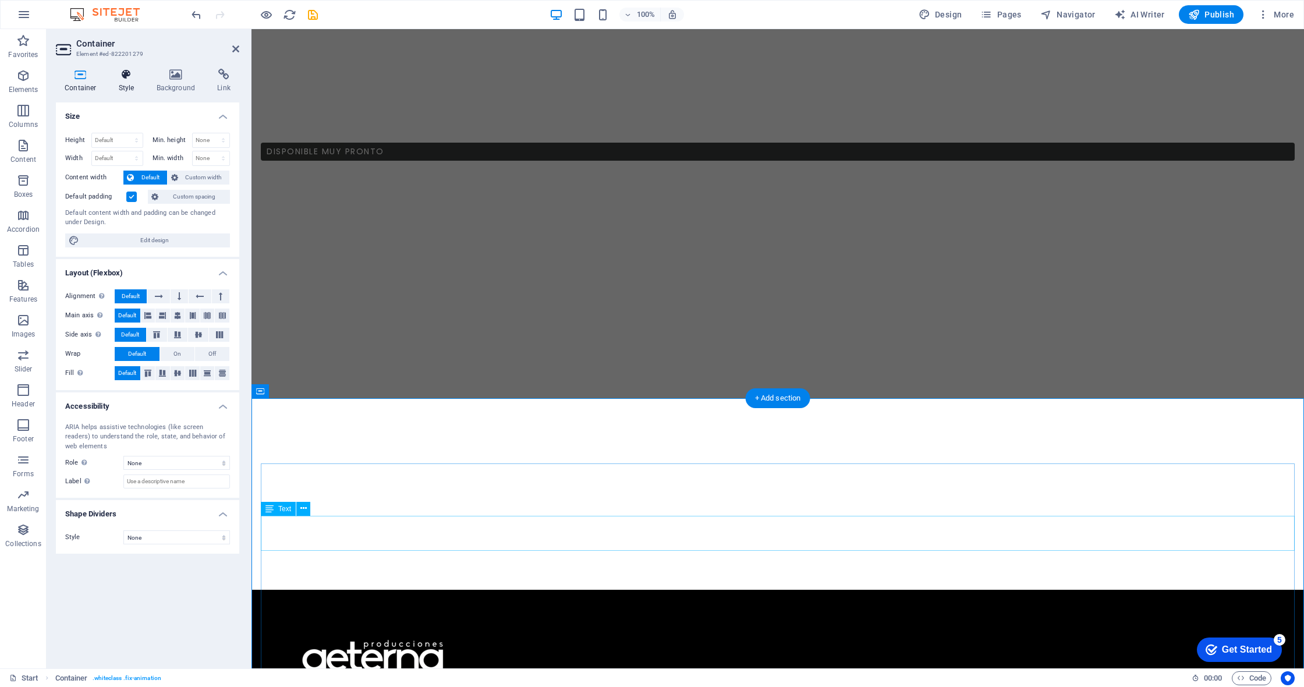
click at [130, 85] on h4 "Style" at bounding box center [129, 81] width 38 height 24
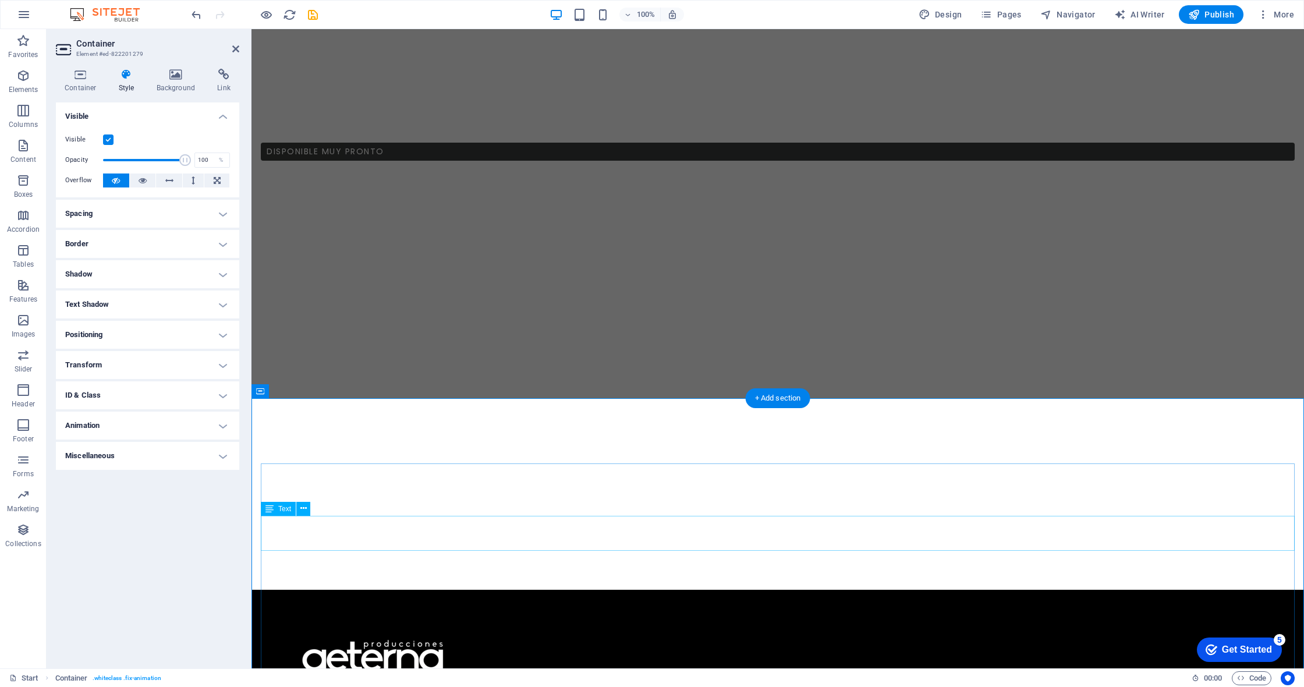
click at [225, 211] on h4 "Spacing" at bounding box center [147, 214] width 183 height 28
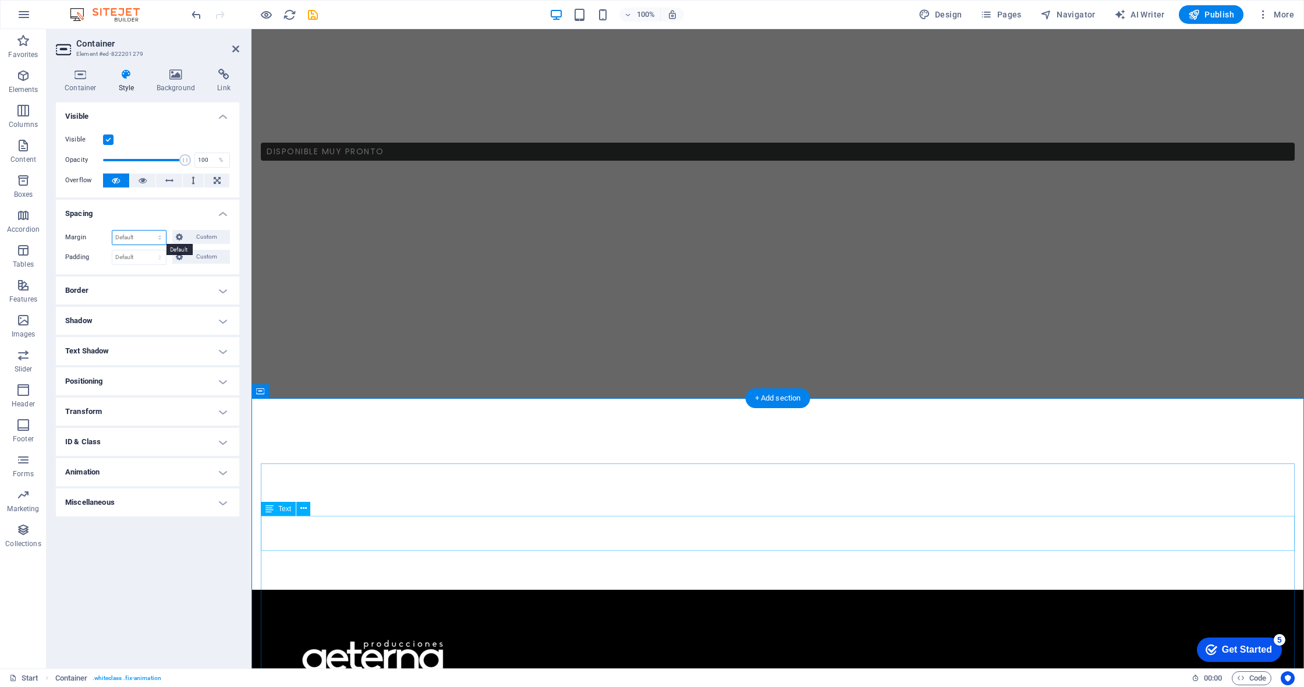
select select "px"
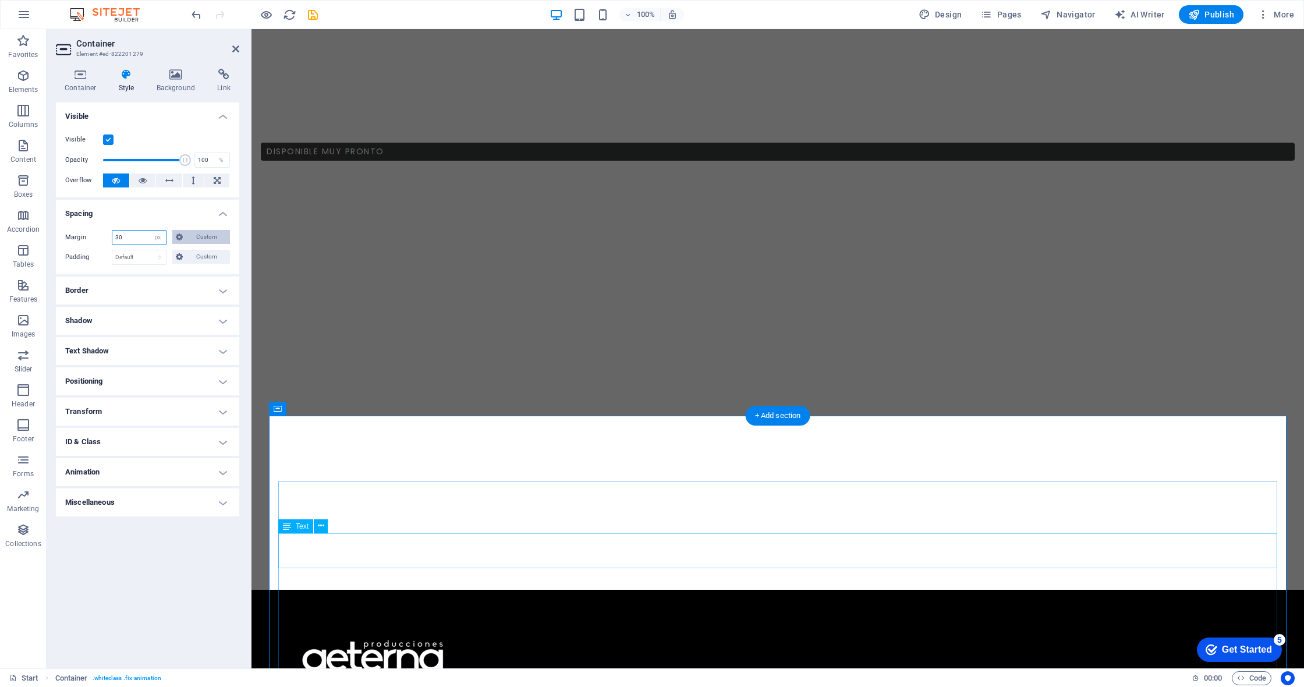
type input "3"
select select "px"
type input "0"
click at [192, 254] on span "Custom" at bounding box center [206, 257] width 40 height 14
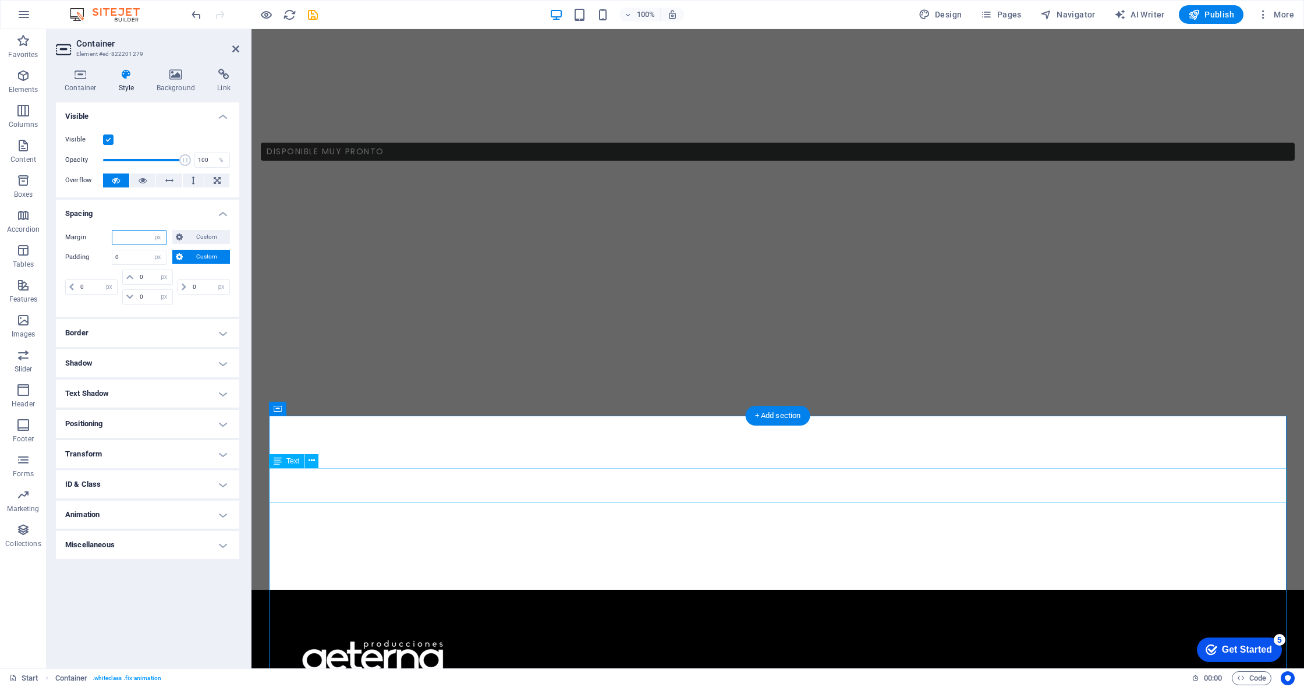
click at [133, 232] on input "number" at bounding box center [139, 238] width 54 height 14
click at [187, 233] on span "Custom" at bounding box center [206, 237] width 40 height 14
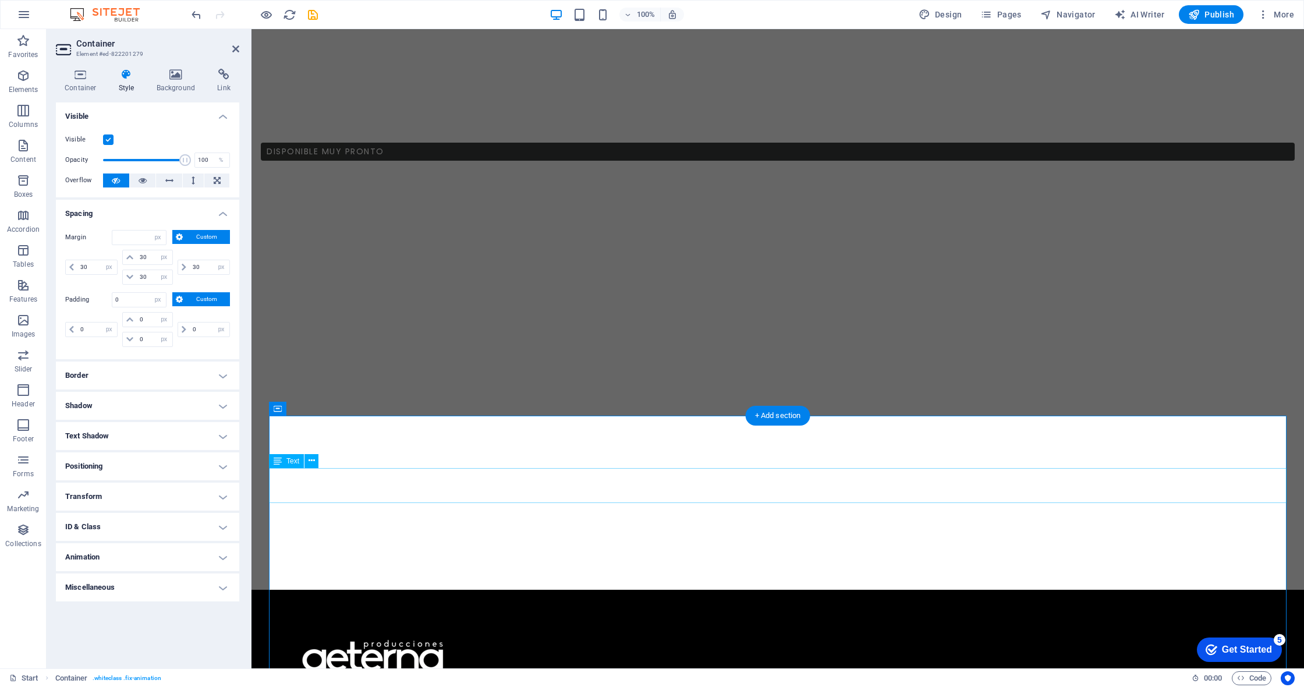
click at [185, 235] on button "Custom" at bounding box center [201, 237] width 58 height 14
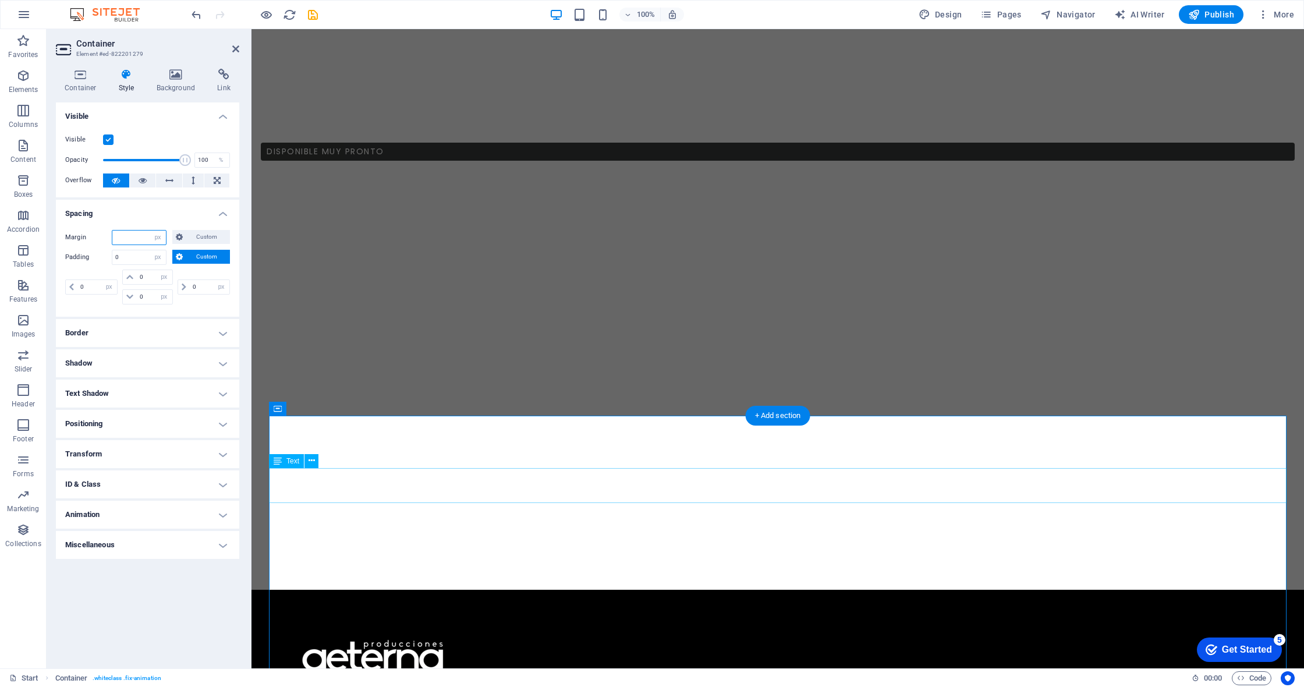
click at [140, 233] on input "number" at bounding box center [139, 238] width 54 height 14
type input "0"
click at [160, 221] on div "Margin 0 Default auto px % rem vw vh Custom Custom 0 auto px % rem vw vh 0 auto…" at bounding box center [147, 269] width 183 height 96
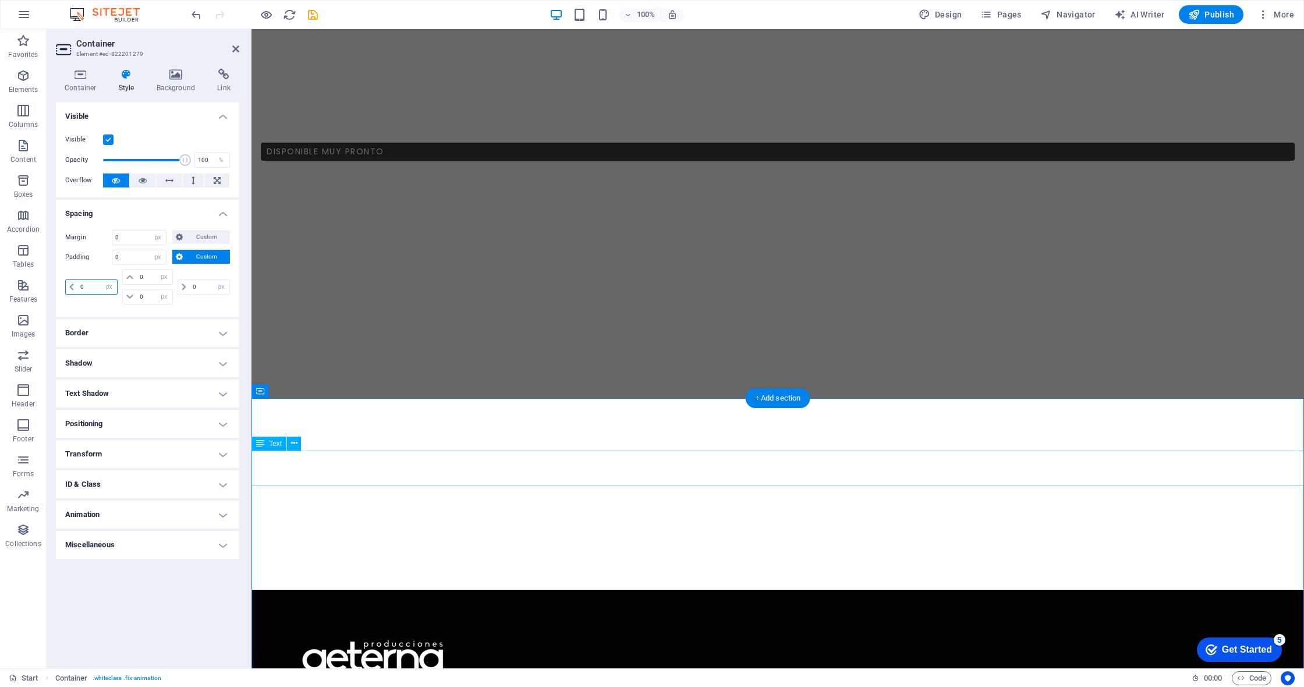
click at [79, 285] on input "0" at bounding box center [97, 287] width 40 height 14
type input "50"
select select "DISABLED_OPTION_VALUE"
type input "50"
click at [191, 284] on input "0" at bounding box center [210, 287] width 40 height 14
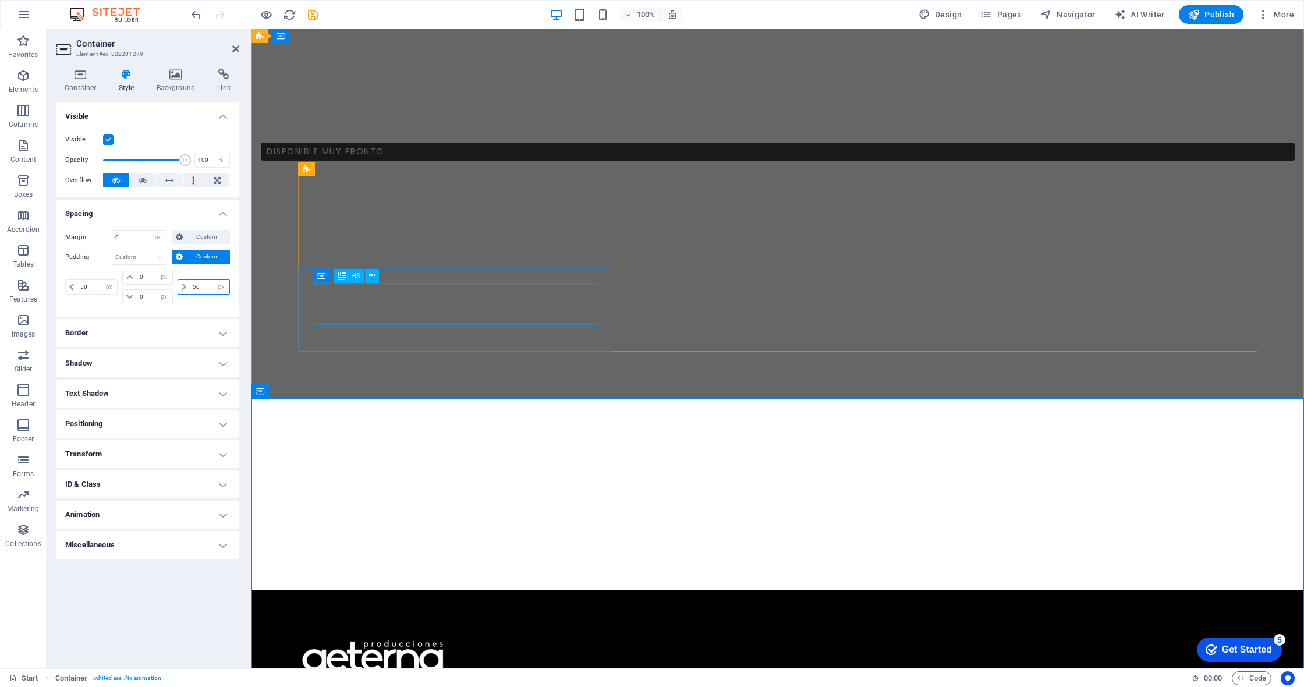
type input "50"
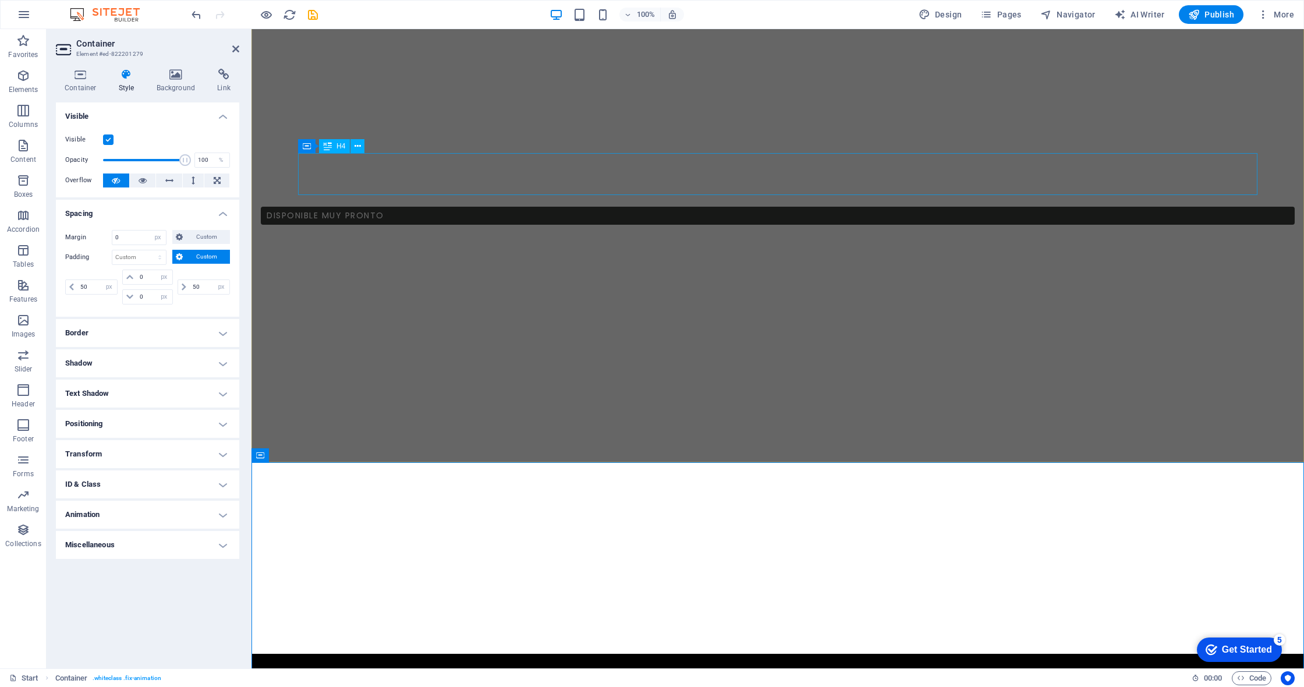
scroll to position [744, 0]
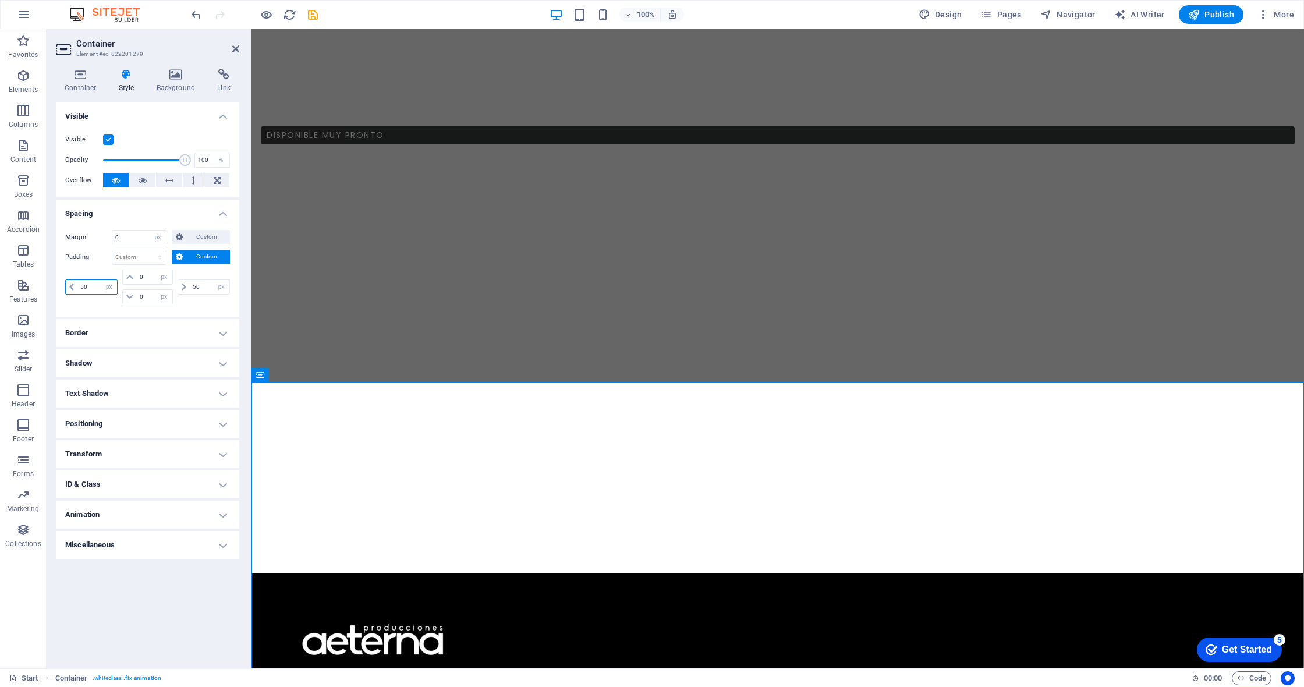
drag, startPoint x: 84, startPoint y: 286, endPoint x: 58, endPoint y: 284, distance: 26.3
click at [58, 284] on div "Margin 0 Default auto px % rem vw vh Custom Custom 0 auto px % rem vw vh 0 auto…" at bounding box center [147, 269] width 183 height 96
type input "80"
drag, startPoint x: 184, startPoint y: 284, endPoint x: 155, endPoint y: 278, distance: 29.8
click at [162, 280] on div "80 px rem % vh vw 0 px rem % vh vw 0 px rem % vh vw 50 px rem % vh vw" at bounding box center [147, 287] width 165 height 35
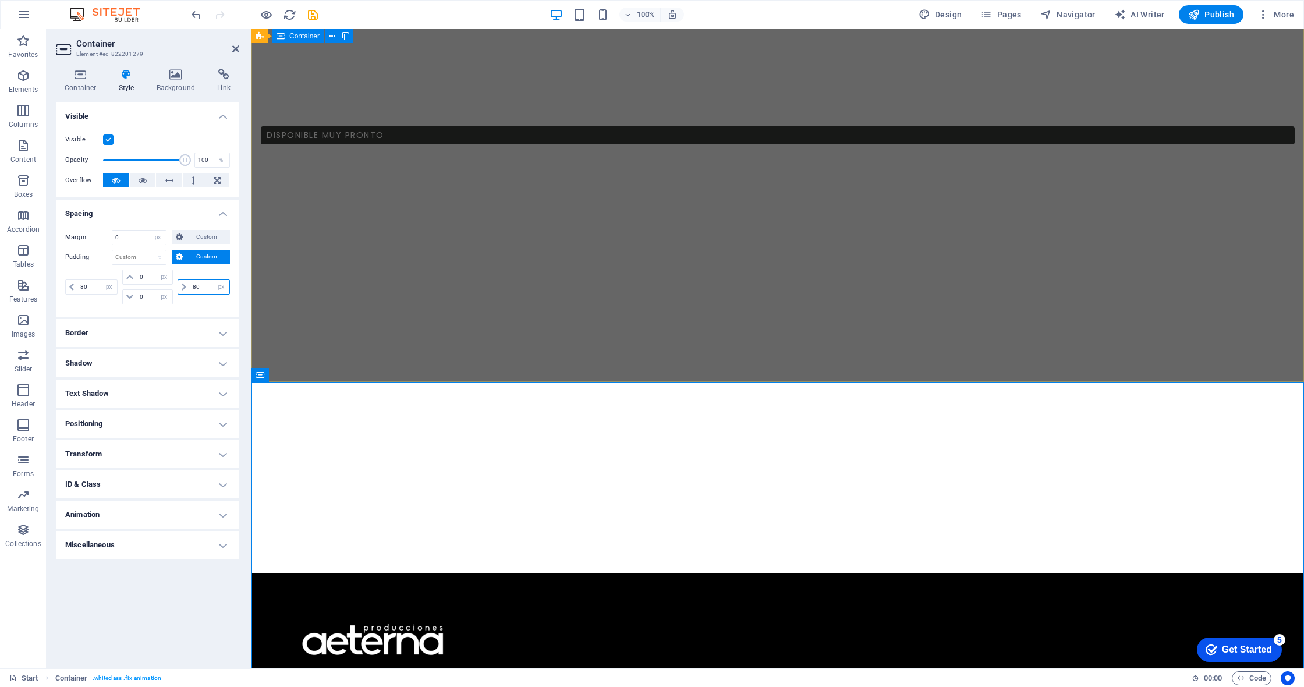
type input "80"
drag, startPoint x: 264, startPoint y: 298, endPoint x: 499, endPoint y: 222, distance: 246.5
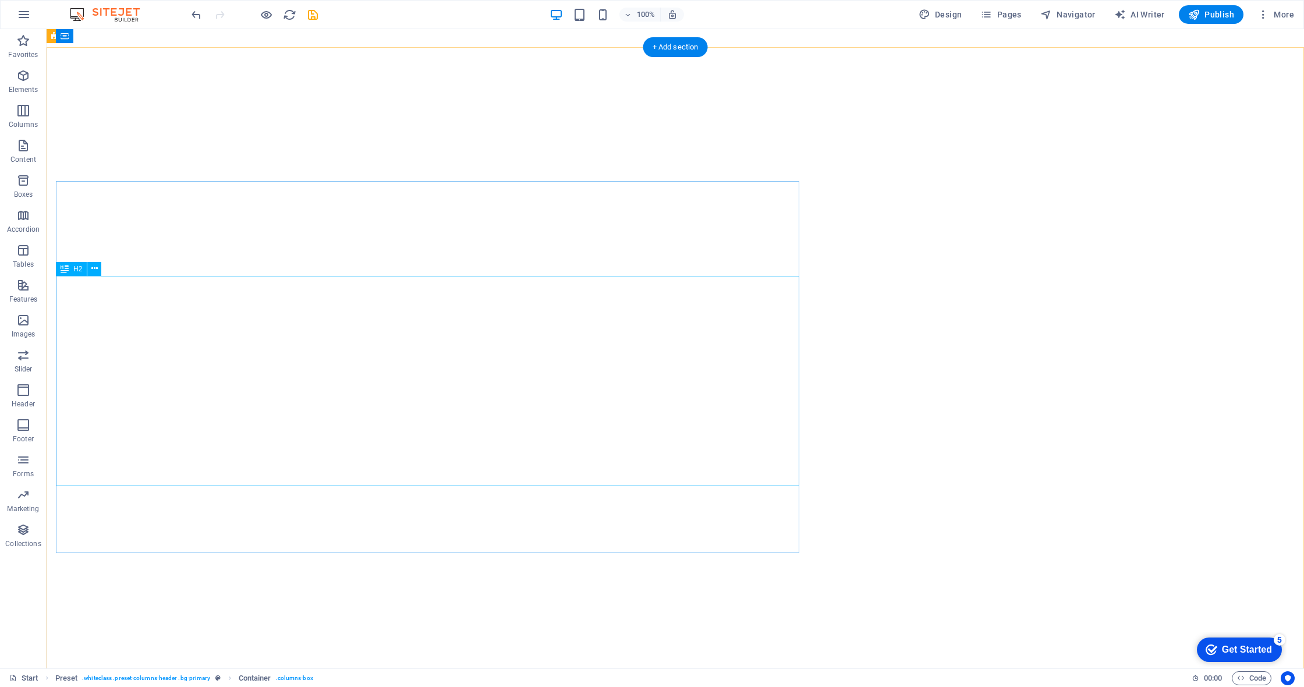
scroll to position [0, 0]
click at [69, 164] on div "Container" at bounding box center [82, 165] width 52 height 14
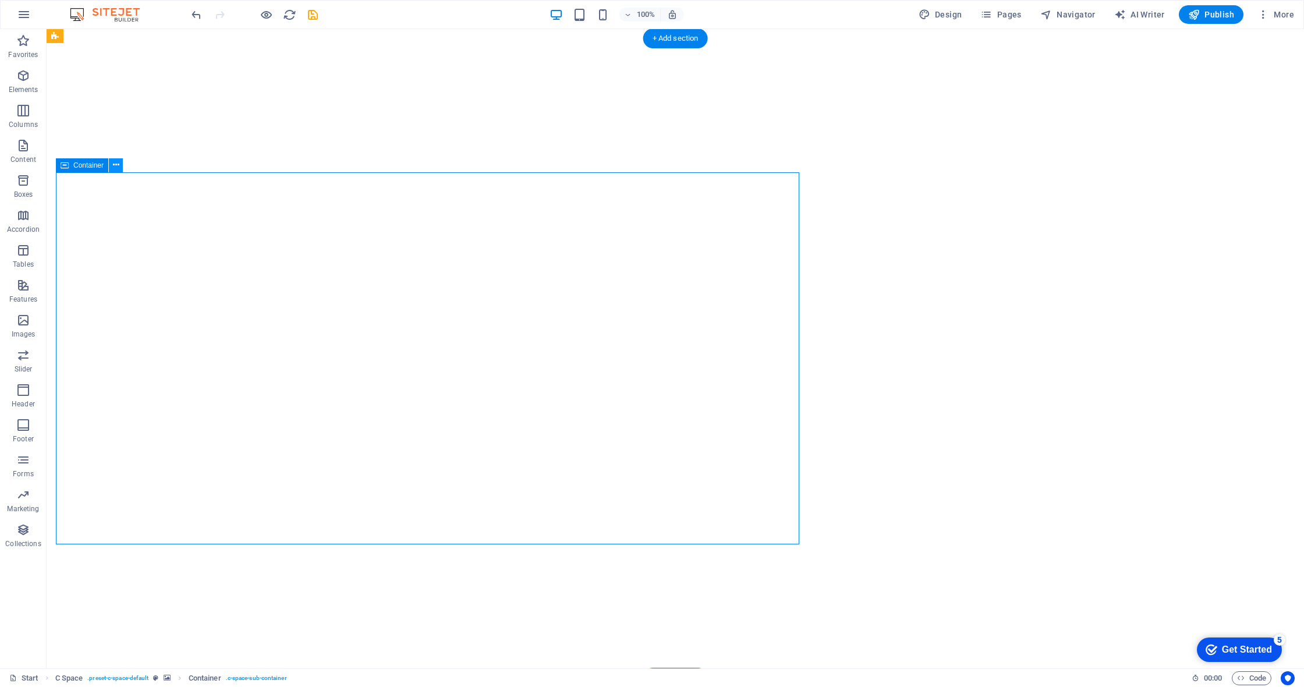
click at [114, 164] on icon at bounding box center [116, 165] width 6 height 12
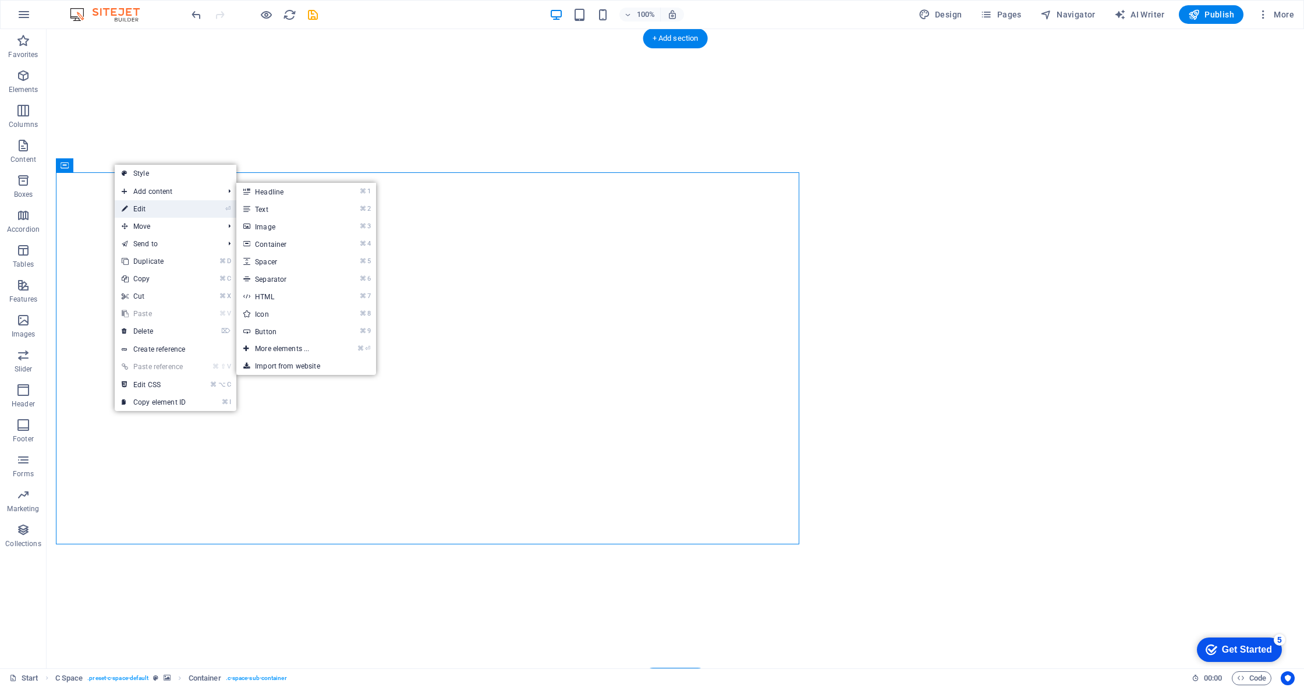
click at [154, 207] on link "⏎ Edit" at bounding box center [154, 208] width 78 height 17
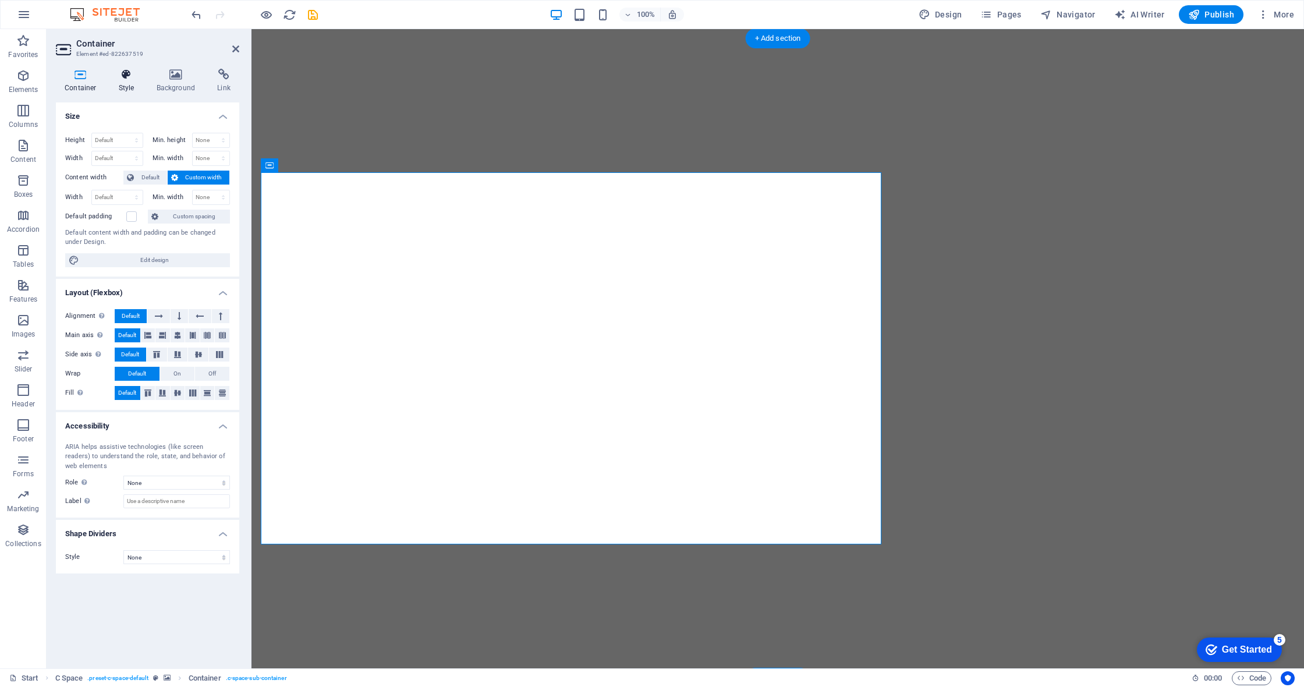
click at [127, 77] on icon at bounding box center [126, 75] width 33 height 12
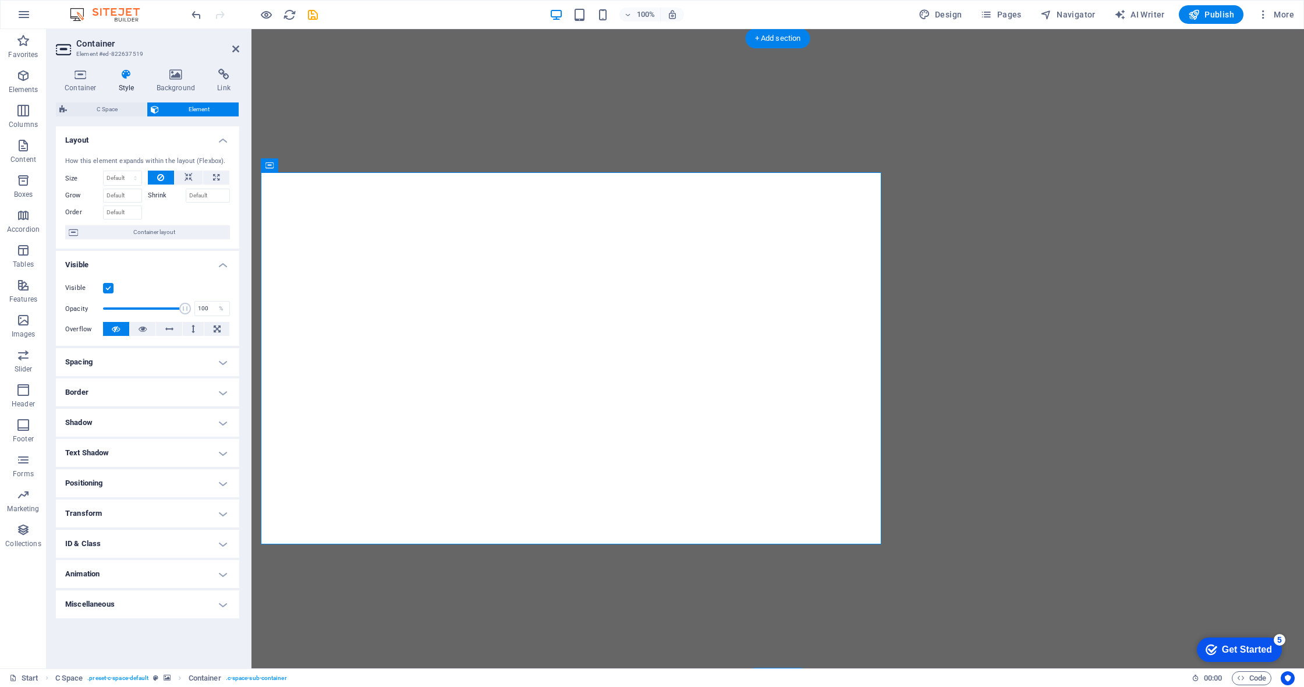
click at [210, 356] on h4 "Spacing" at bounding box center [147, 362] width 183 height 28
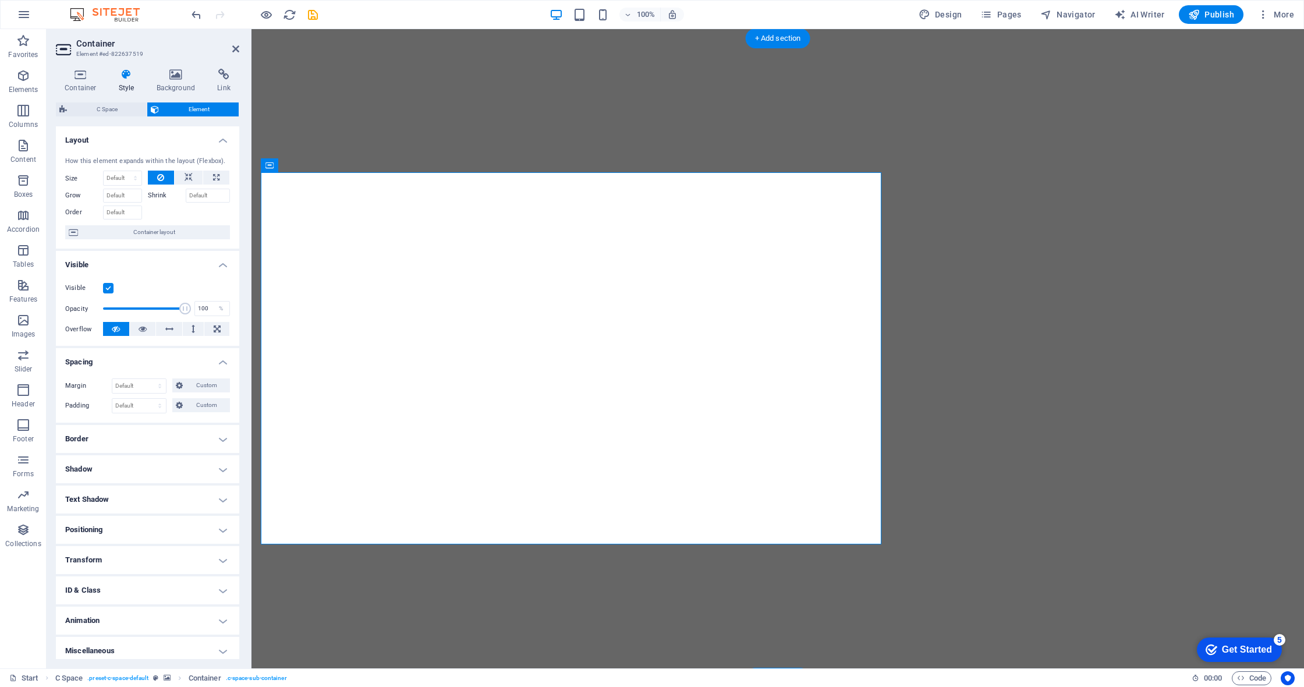
drag, startPoint x: 200, startPoint y: 402, endPoint x: 161, endPoint y: 424, distance: 44.3
click at [200, 402] on span "Custom" at bounding box center [206, 405] width 40 height 14
click at [89, 433] on input "number" at bounding box center [97, 436] width 40 height 14
type input "80"
type input "0"
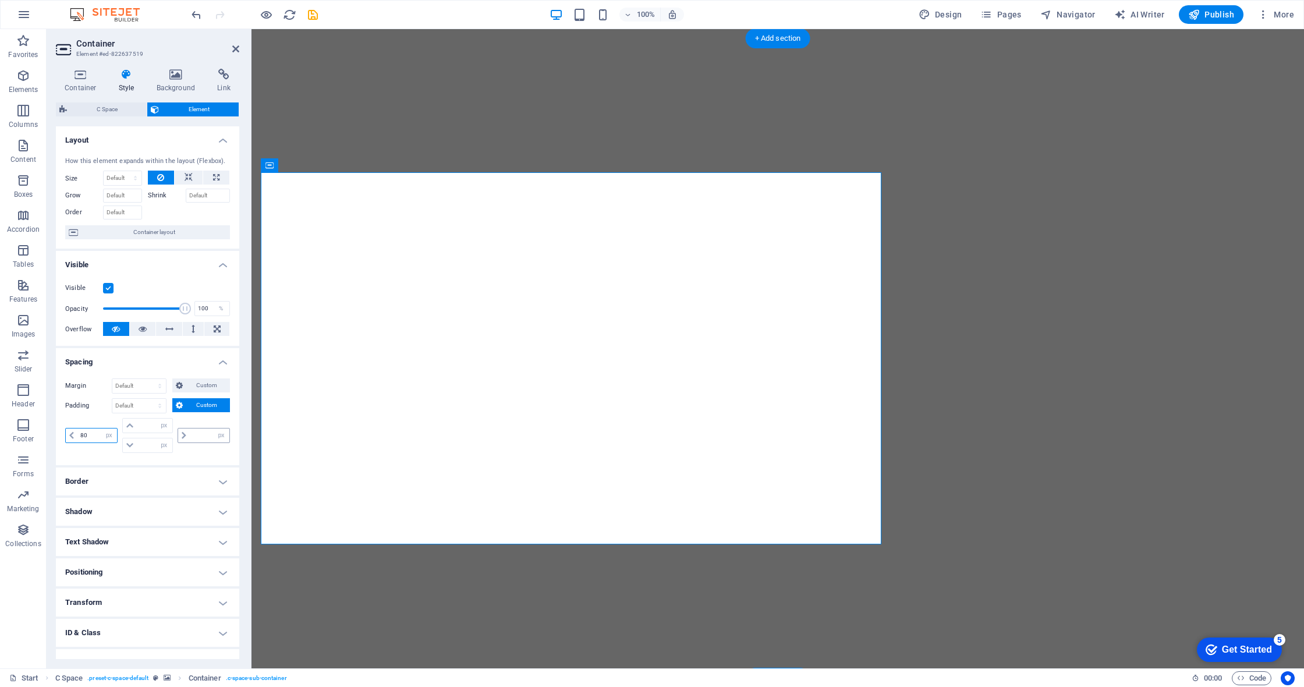
type input "0"
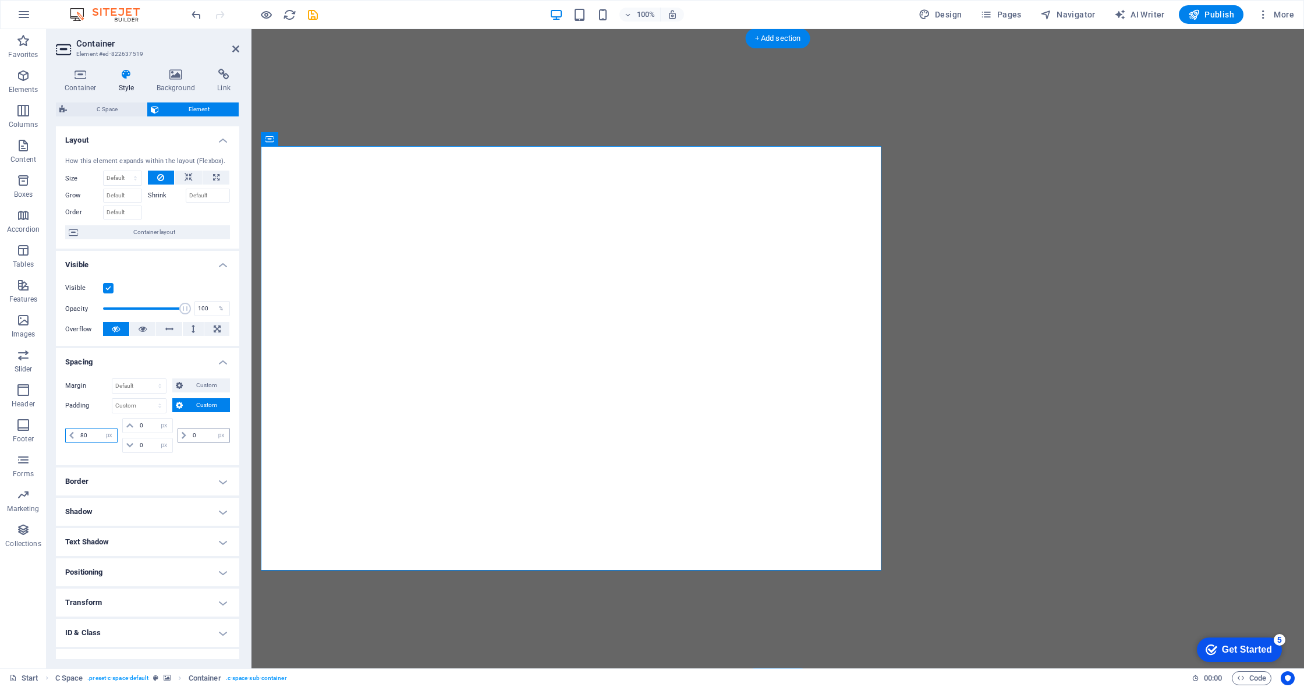
type input "80"
click at [201, 434] on input "0" at bounding box center [210, 436] width 40 height 14
click at [235, 48] on icon at bounding box center [235, 48] width 7 height 9
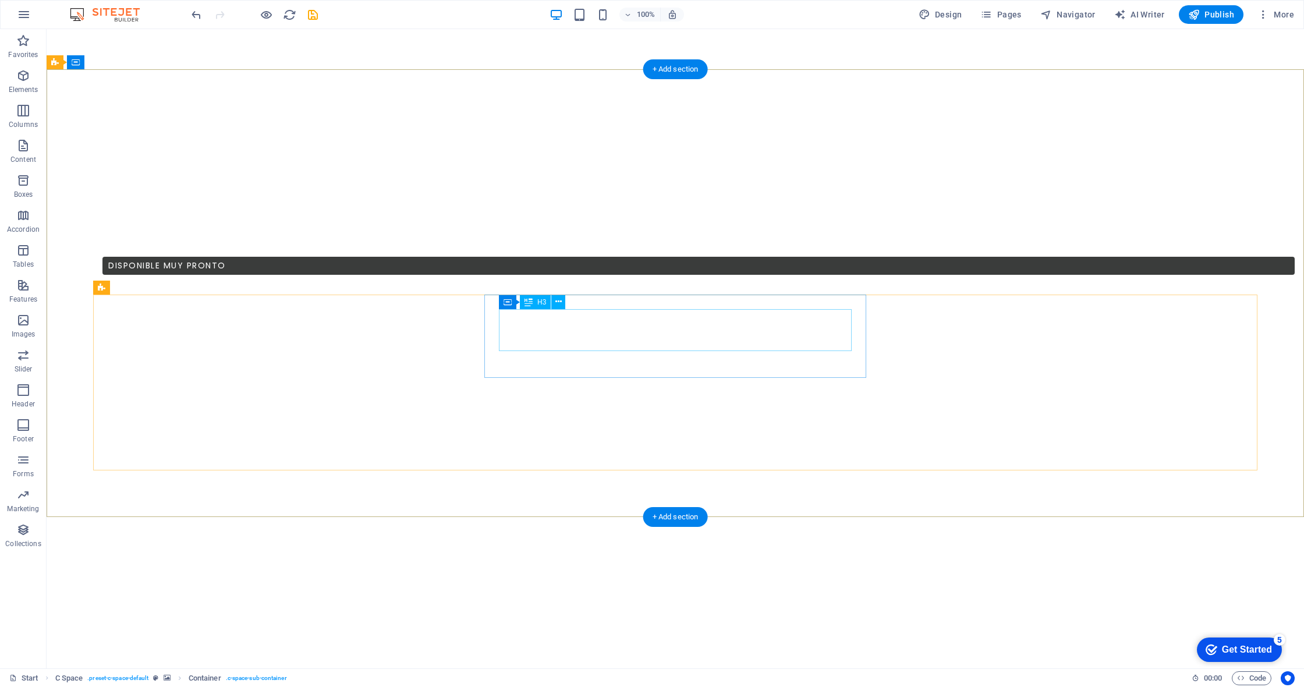
scroll to position [608, 0]
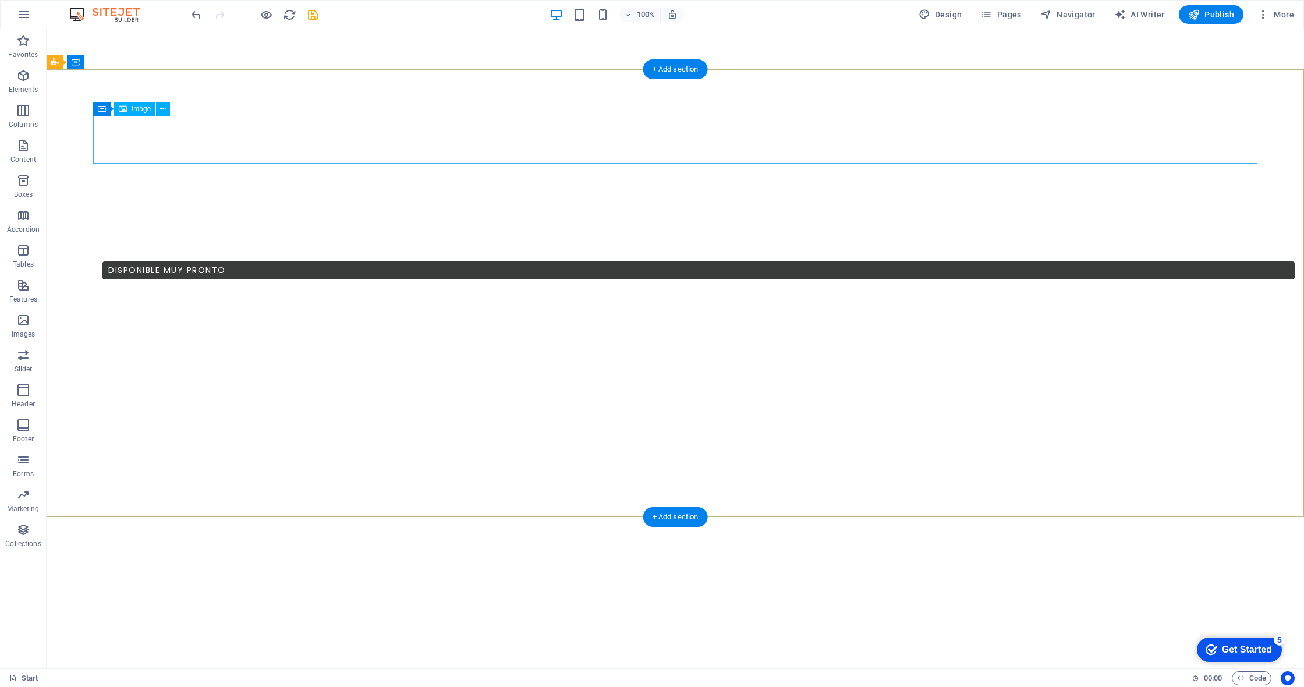
click at [165, 108] on icon at bounding box center [163, 108] width 6 height 12
drag, startPoint x: 122, startPoint y: 191, endPoint x: 238, endPoint y: 224, distance: 121.1
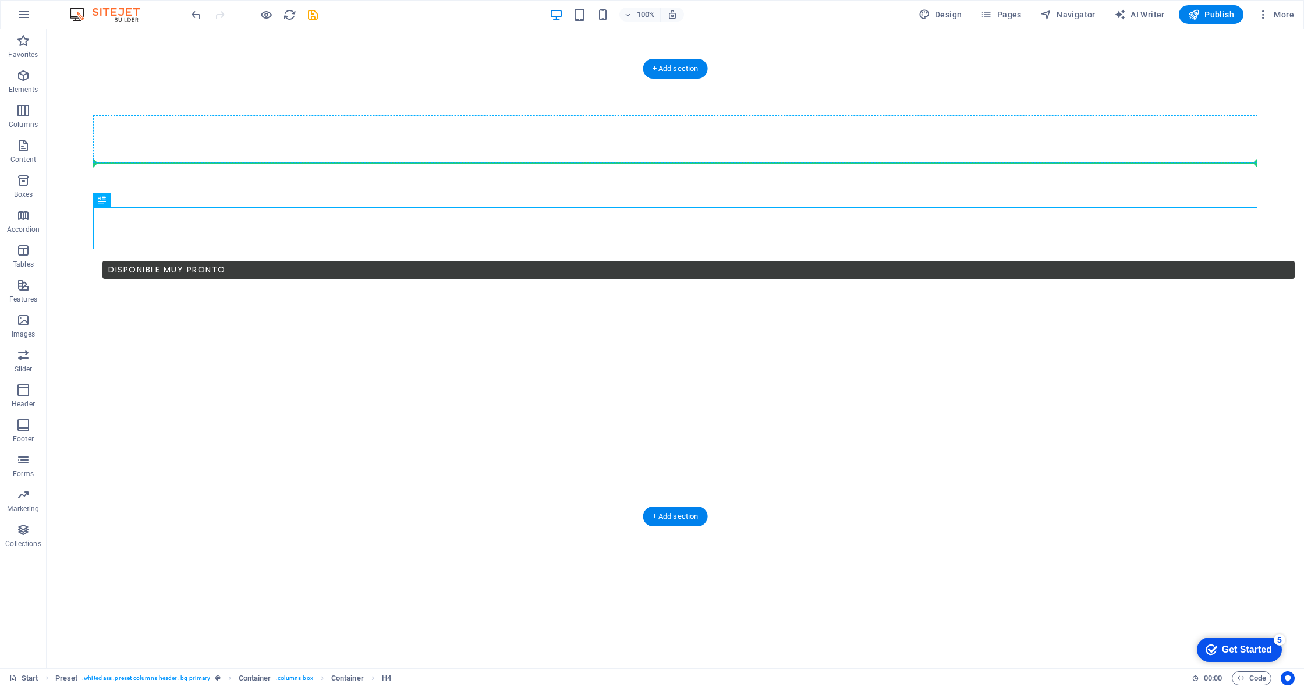
drag, startPoint x: 179, startPoint y: 229, endPoint x: 142, endPoint y: 151, distance: 86.5
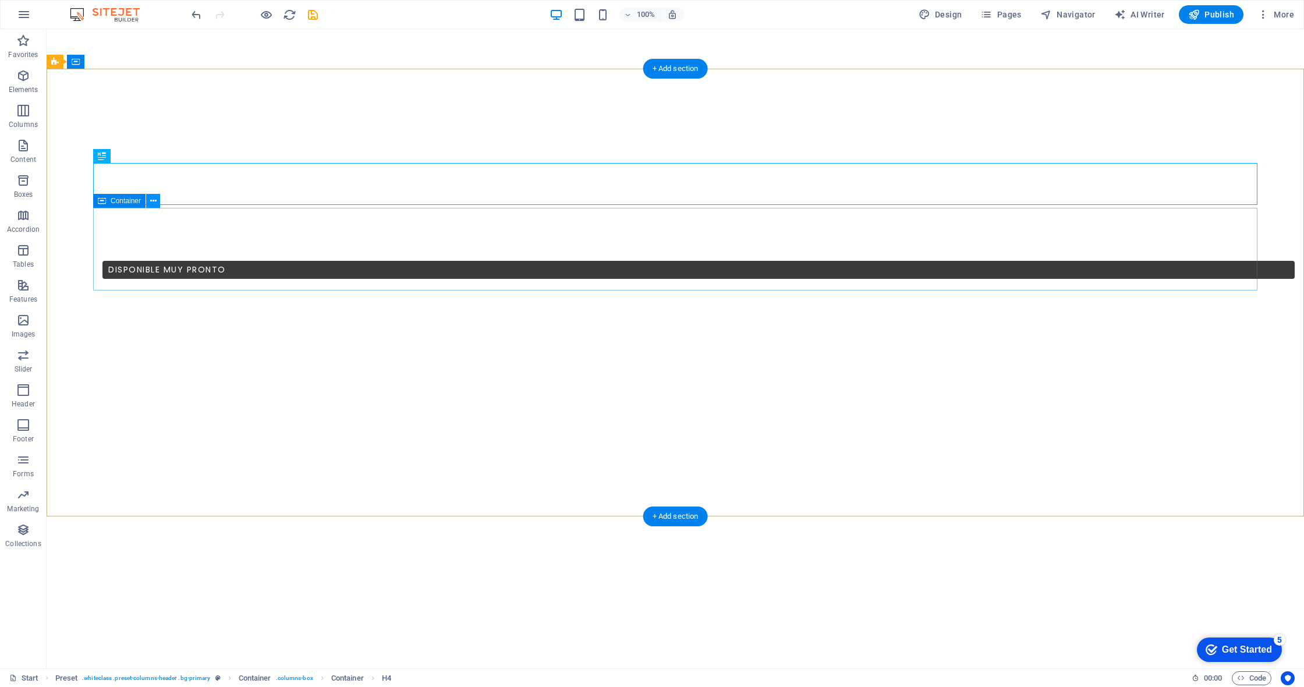
click at [153, 203] on icon at bounding box center [153, 201] width 6 height 12
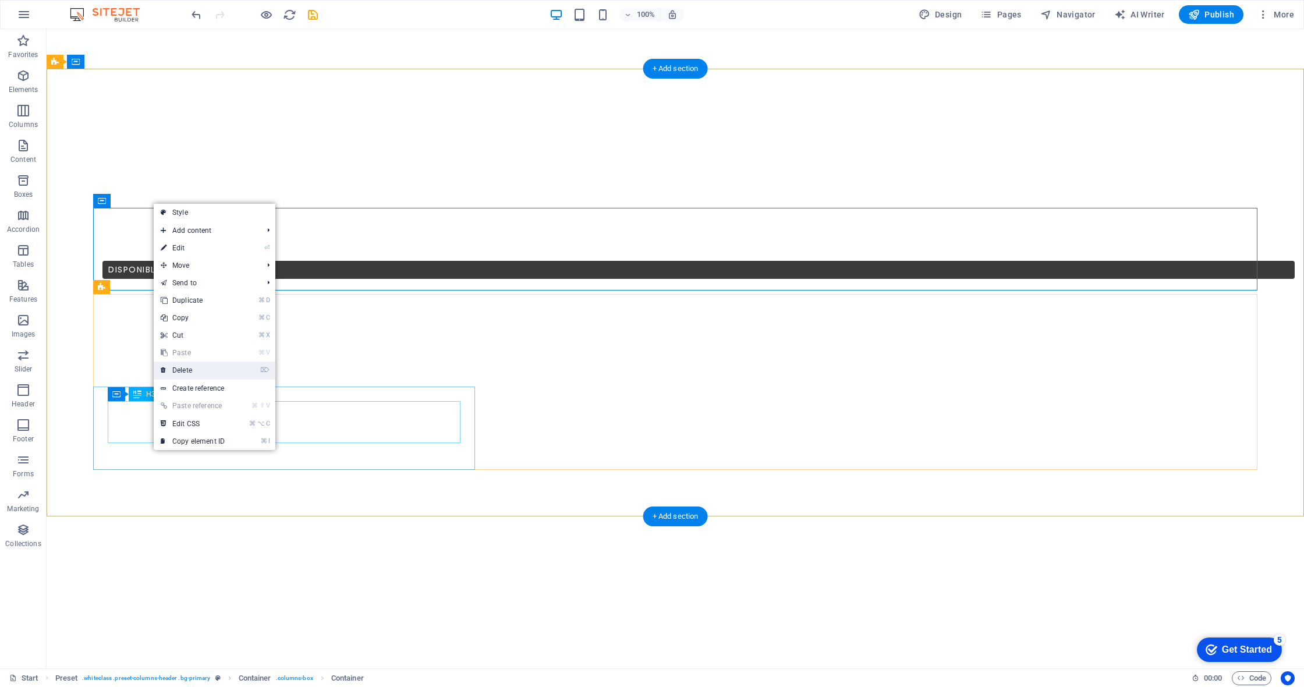
click at [202, 370] on link "⌦ Delete" at bounding box center [193, 370] width 78 height 17
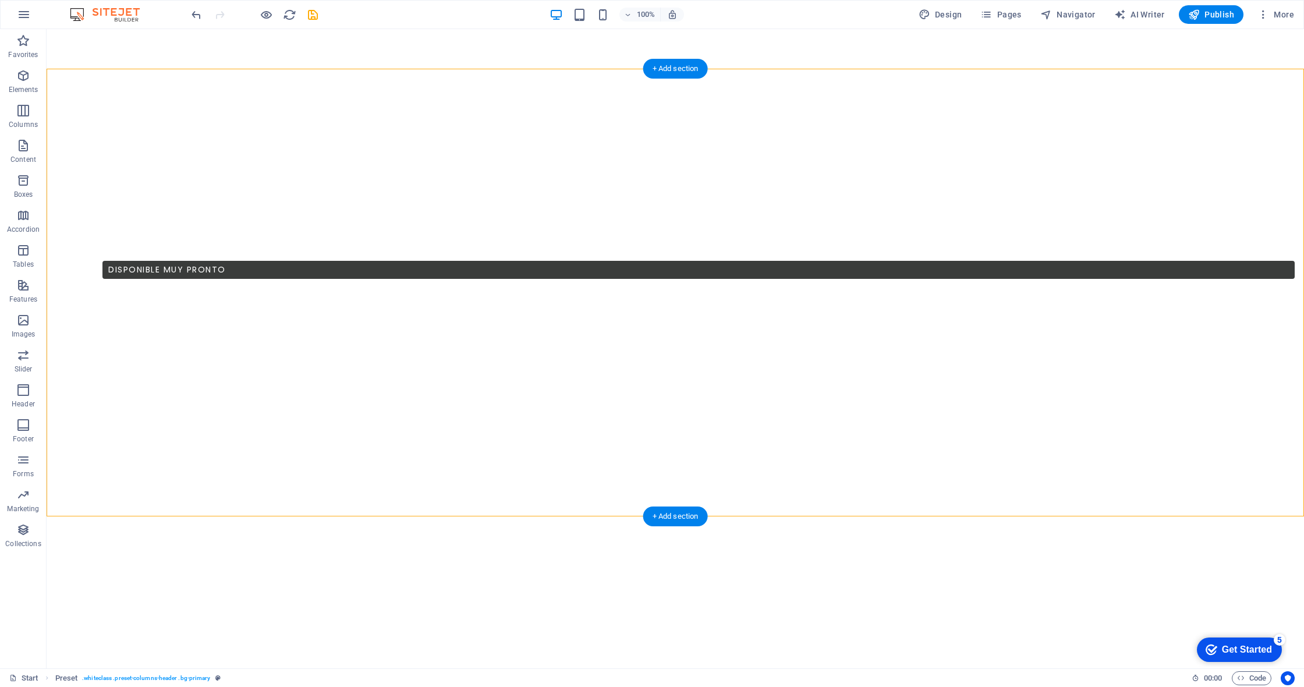
drag, startPoint x: 178, startPoint y: 316, endPoint x: 167, endPoint y: 225, distance: 91.4
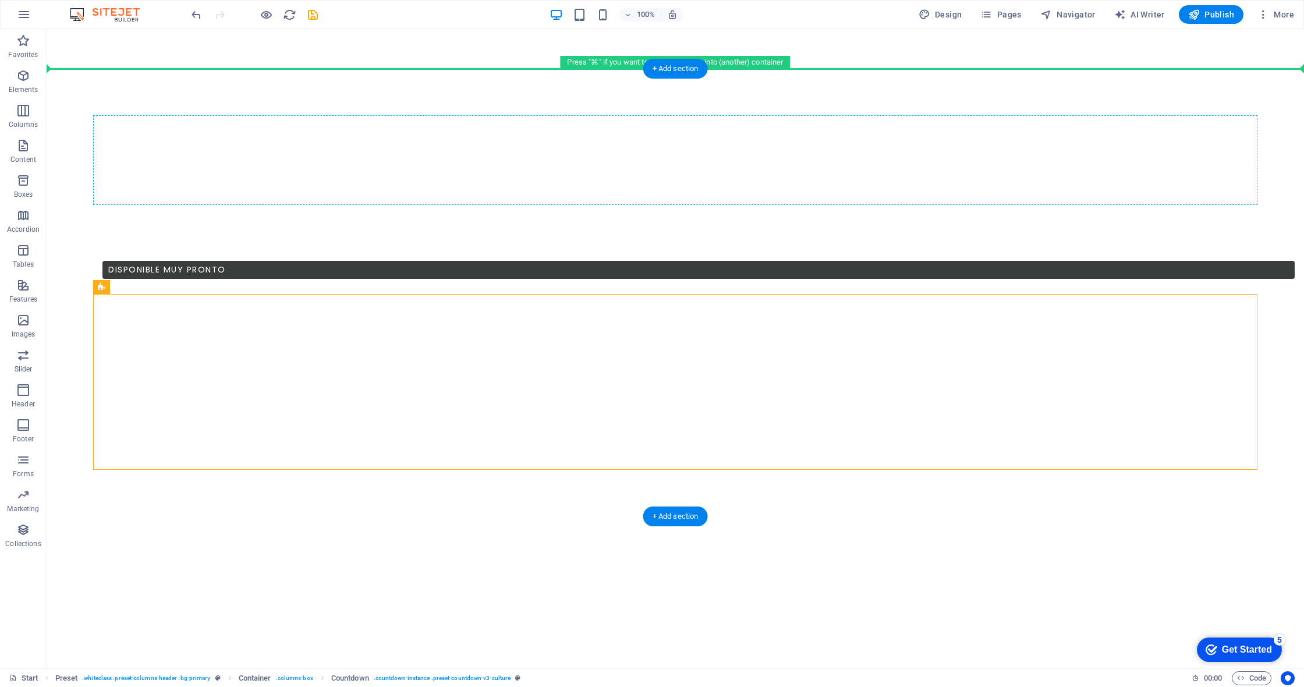
drag, startPoint x: 160, startPoint y: 317, endPoint x: 159, endPoint y: 210, distance: 106.6
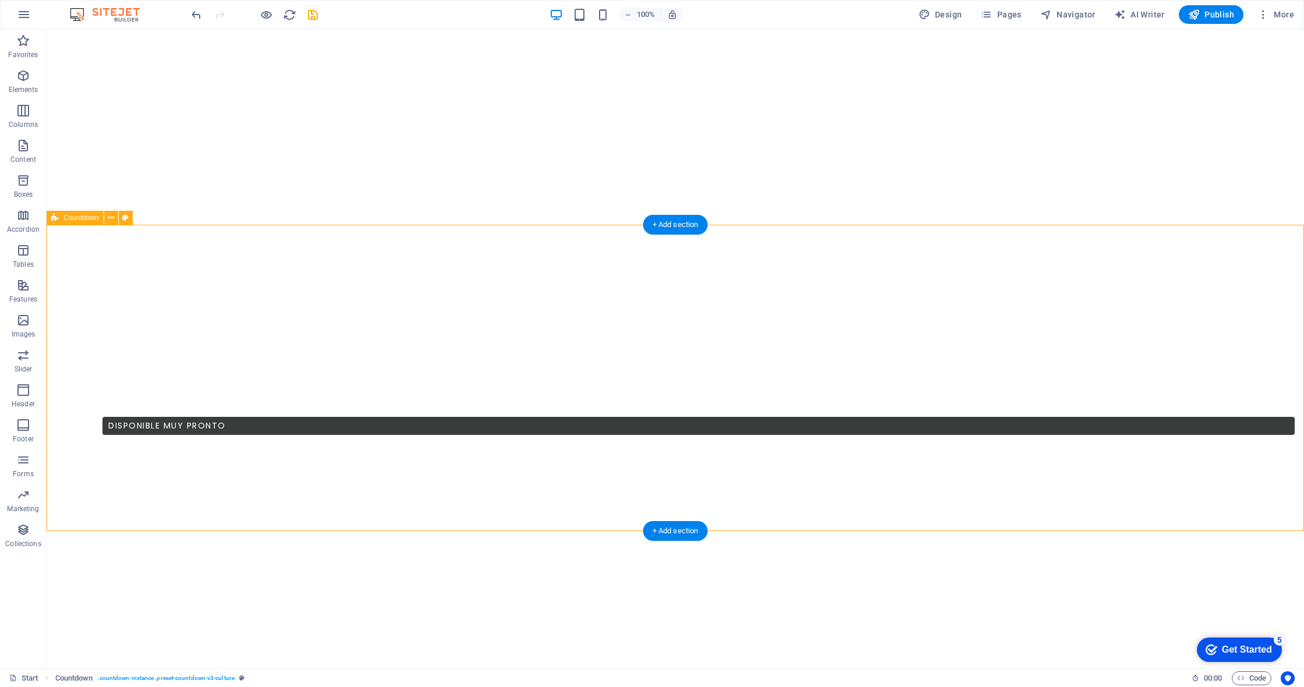
scroll to position [455, 0]
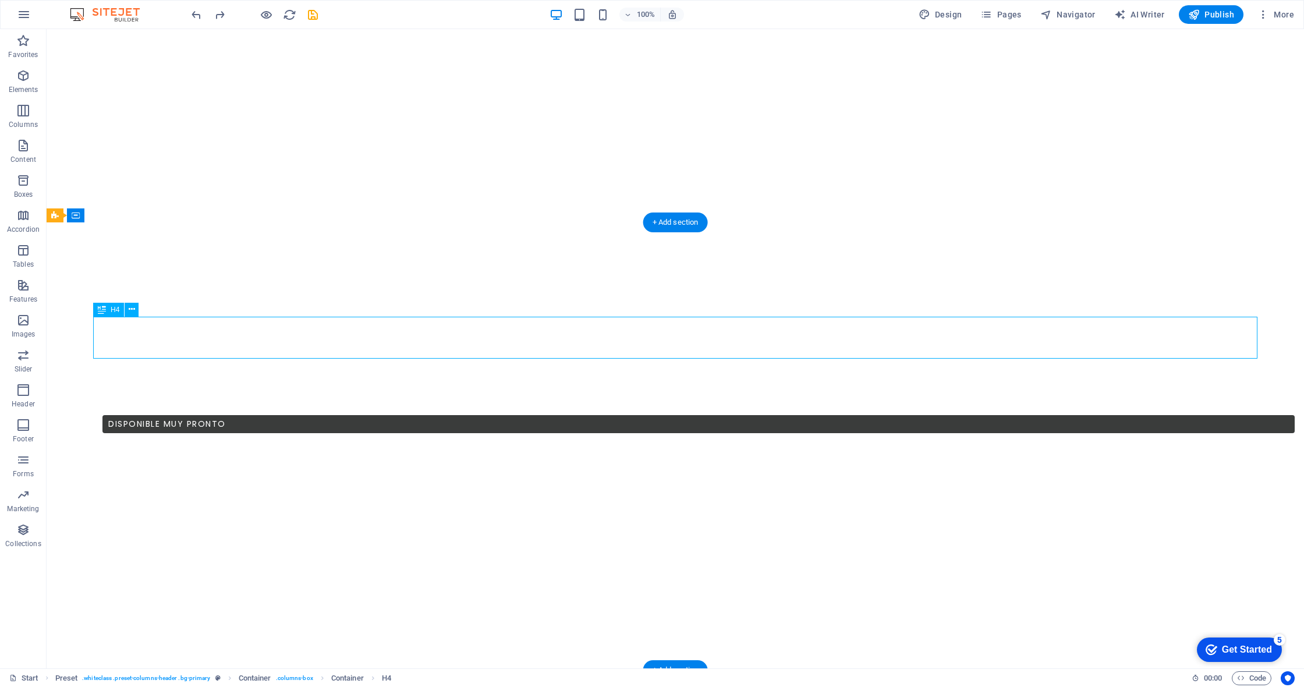
scroll to position [461, 0]
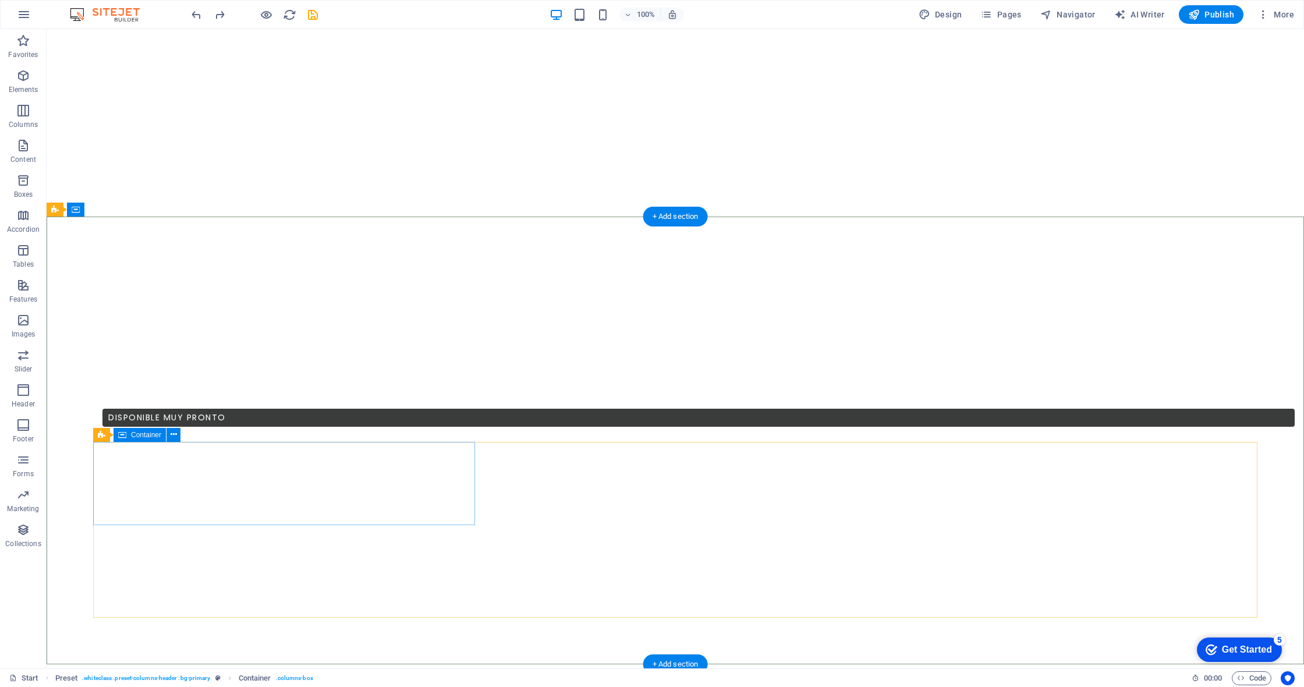
click at [150, 437] on span "Container" at bounding box center [146, 434] width 30 height 7
click at [174, 434] on icon at bounding box center [174, 435] width 6 height 12
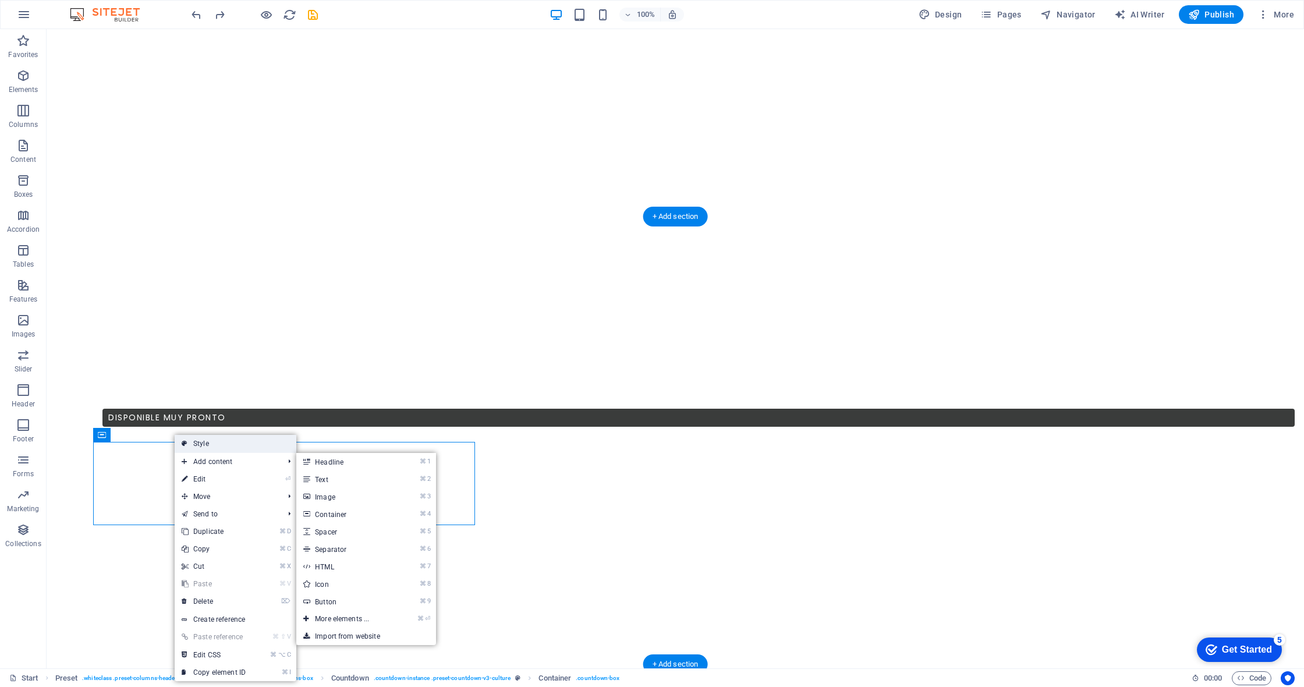
click at [212, 445] on link "Style" at bounding box center [236, 443] width 122 height 17
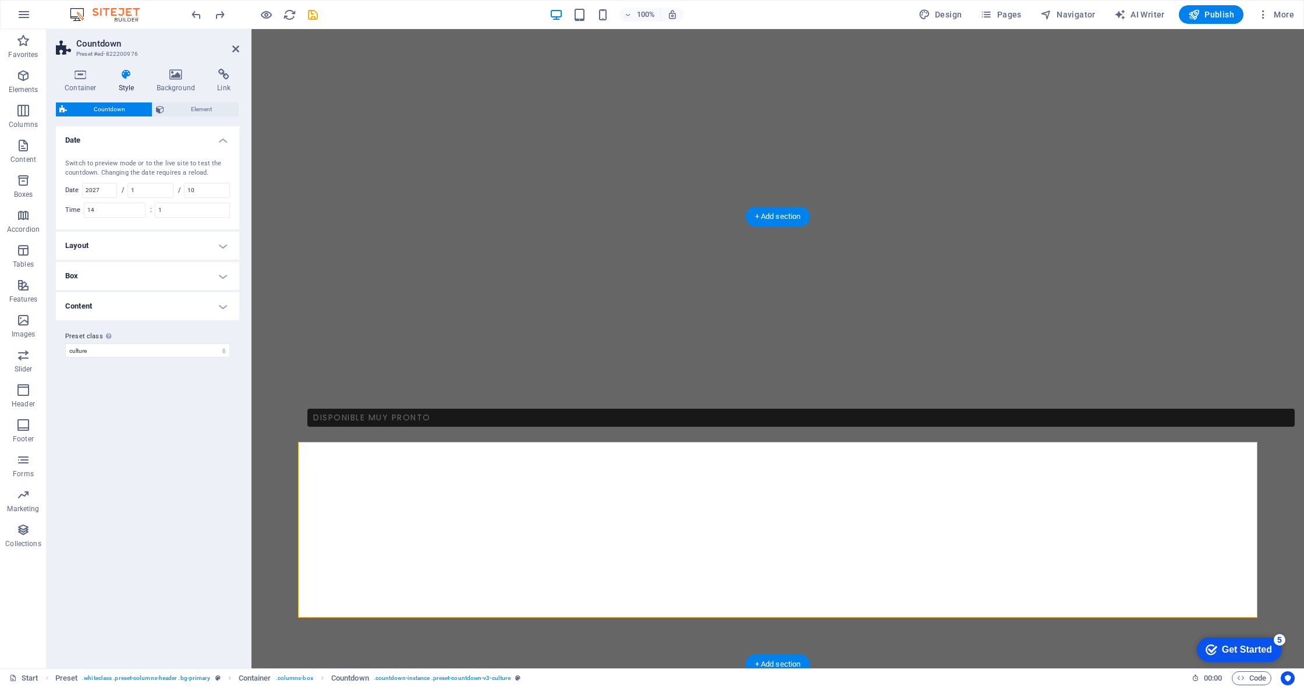
click at [225, 298] on h4 "Content" at bounding box center [147, 306] width 183 height 28
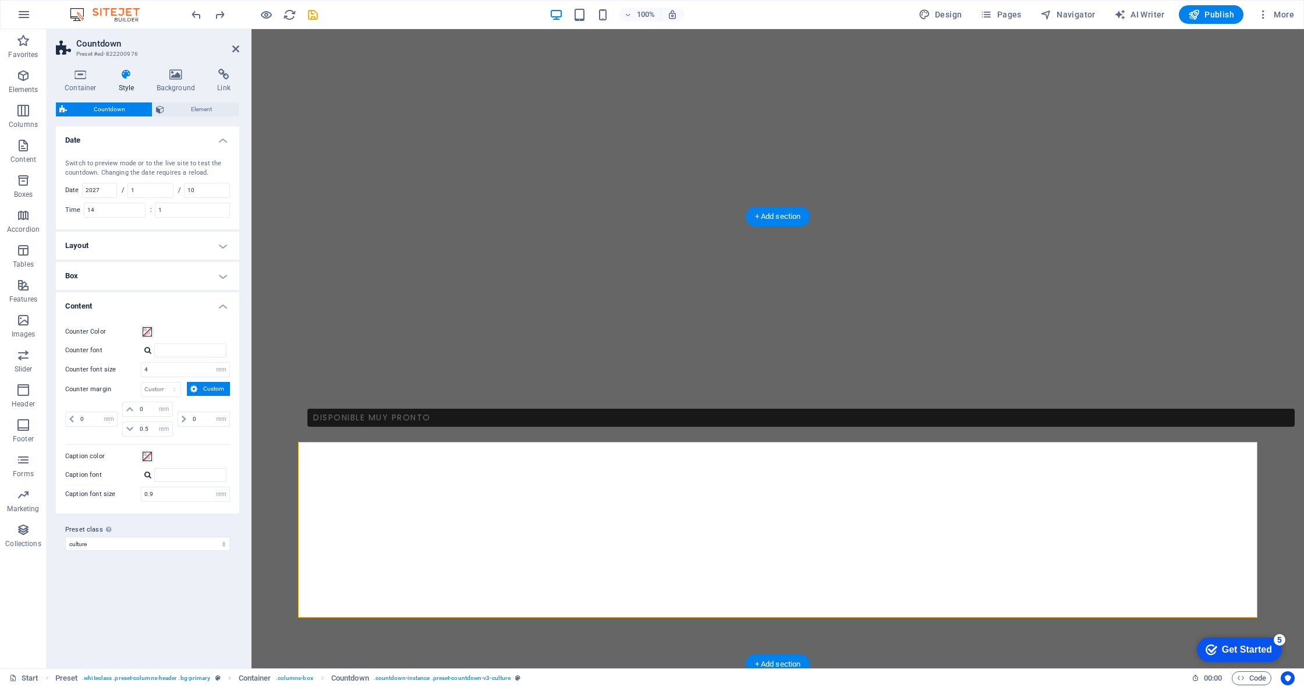
click at [215, 249] on h4 "Layout" at bounding box center [147, 246] width 183 height 28
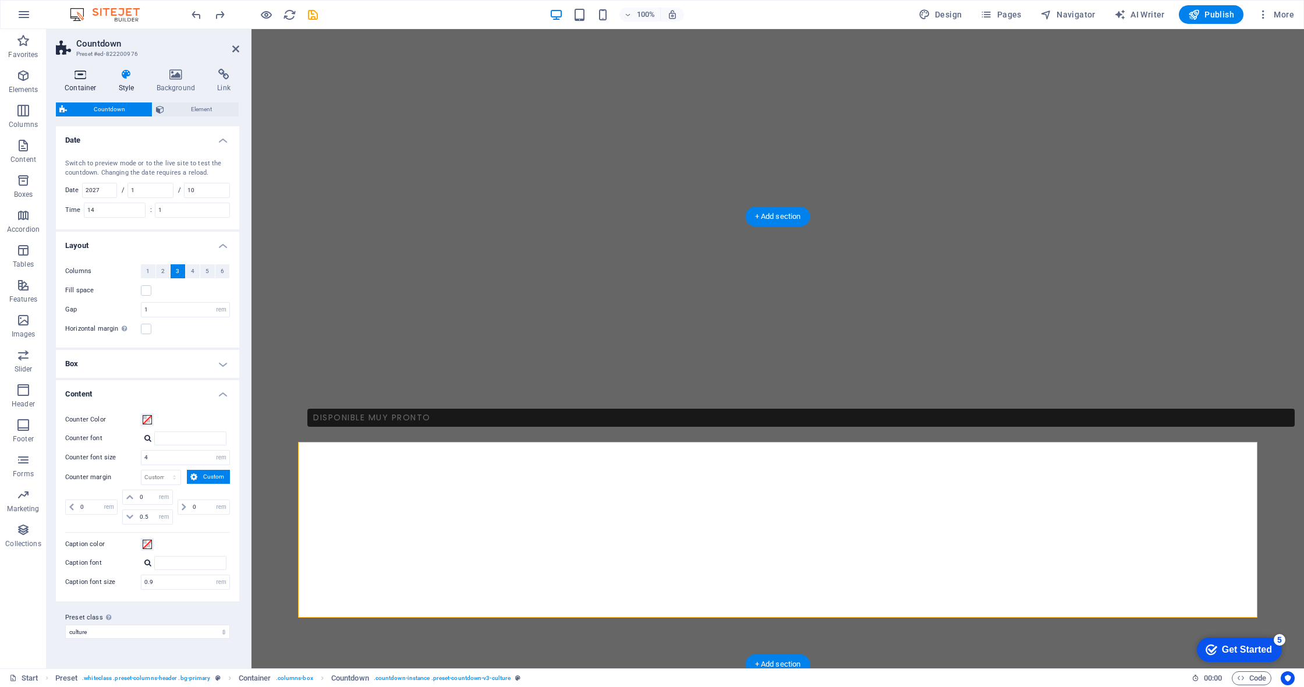
click at [93, 76] on icon at bounding box center [80, 75] width 49 height 12
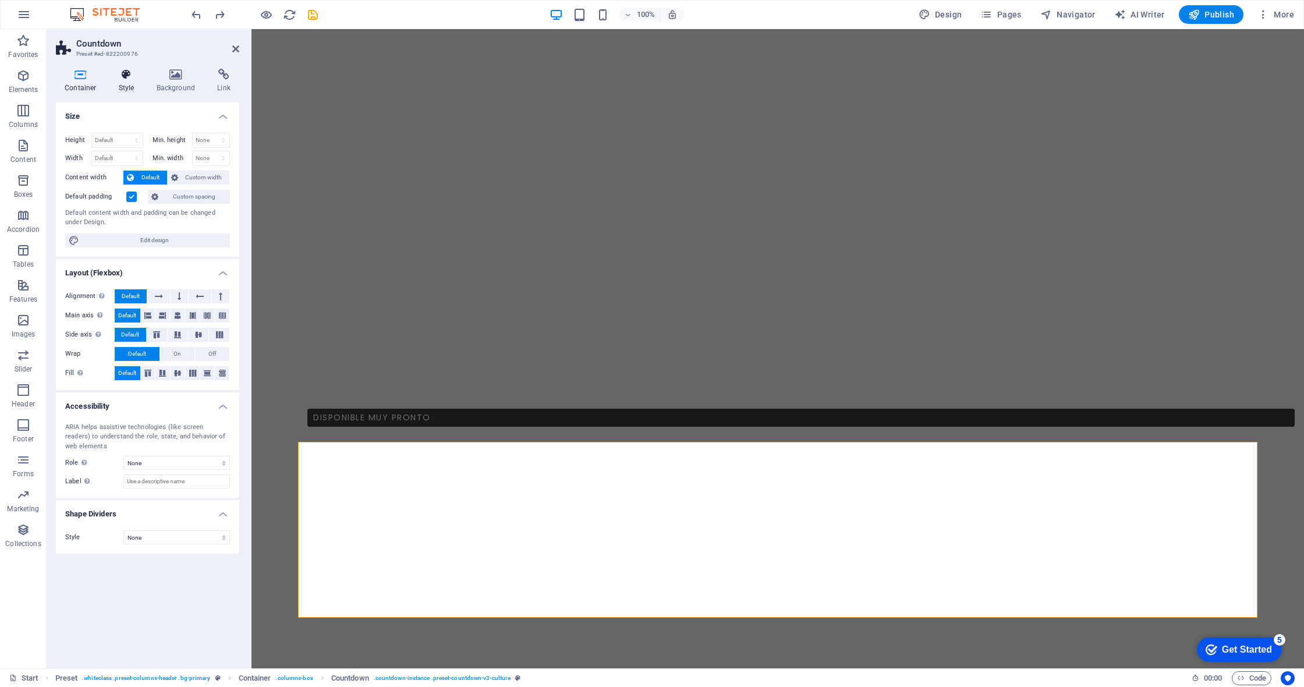
click at [126, 77] on icon at bounding box center [126, 75] width 33 height 12
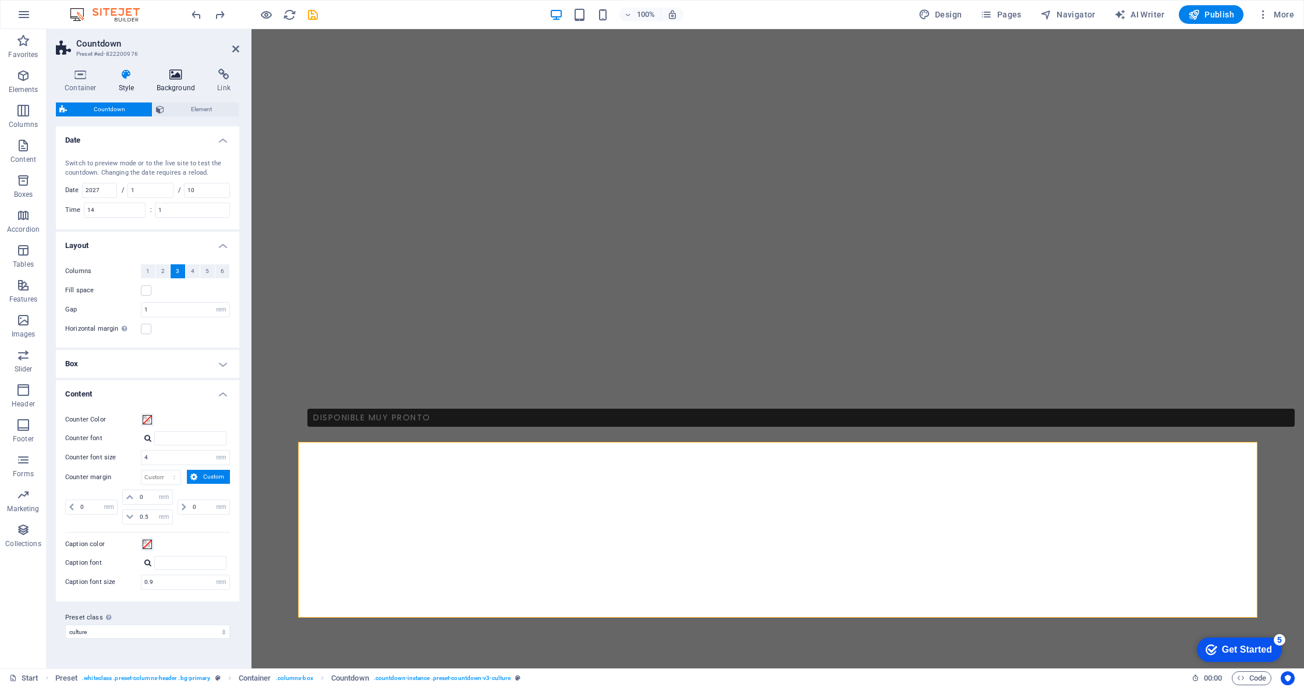
click at [162, 77] on icon at bounding box center [176, 75] width 56 height 12
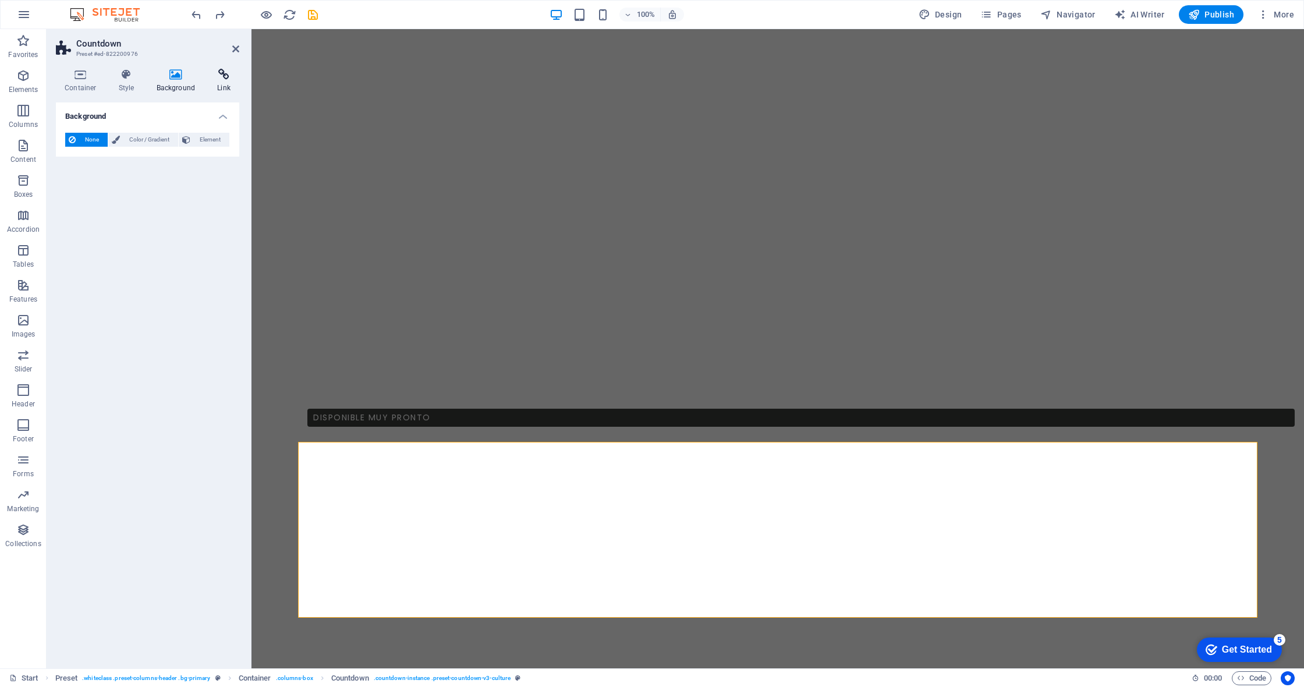
click at [215, 75] on icon at bounding box center [223, 75] width 31 height 12
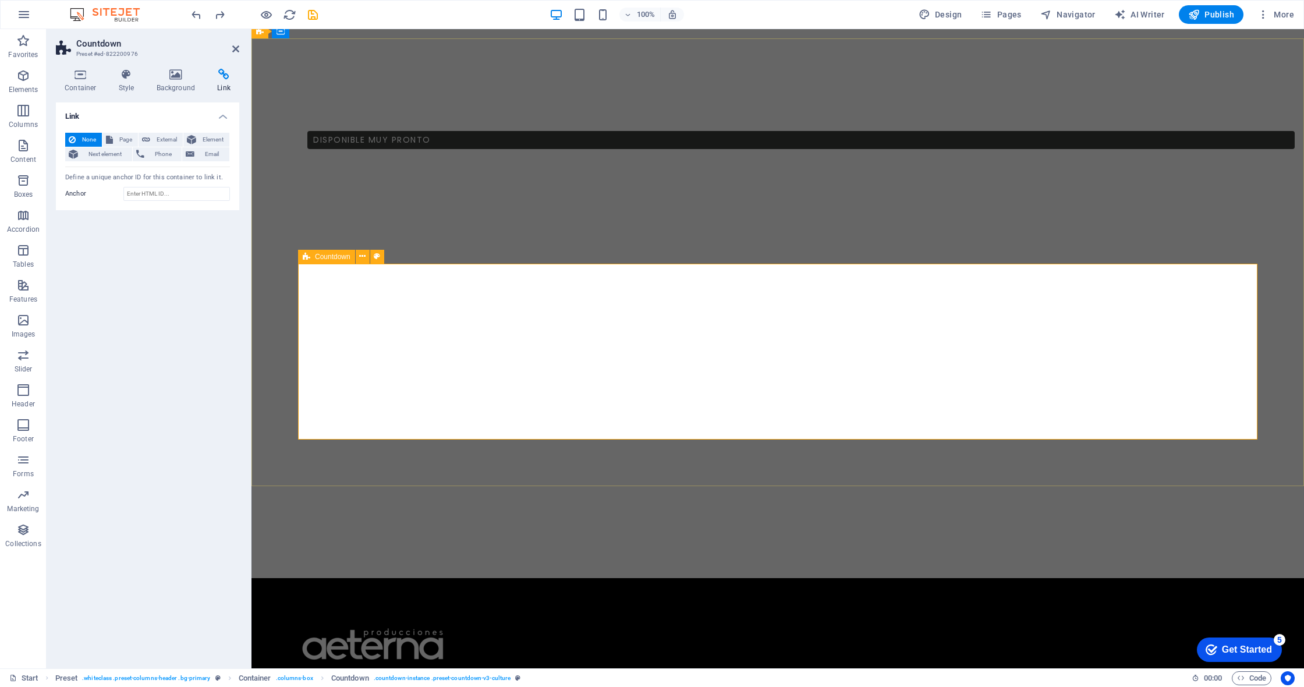
scroll to position [583, 0]
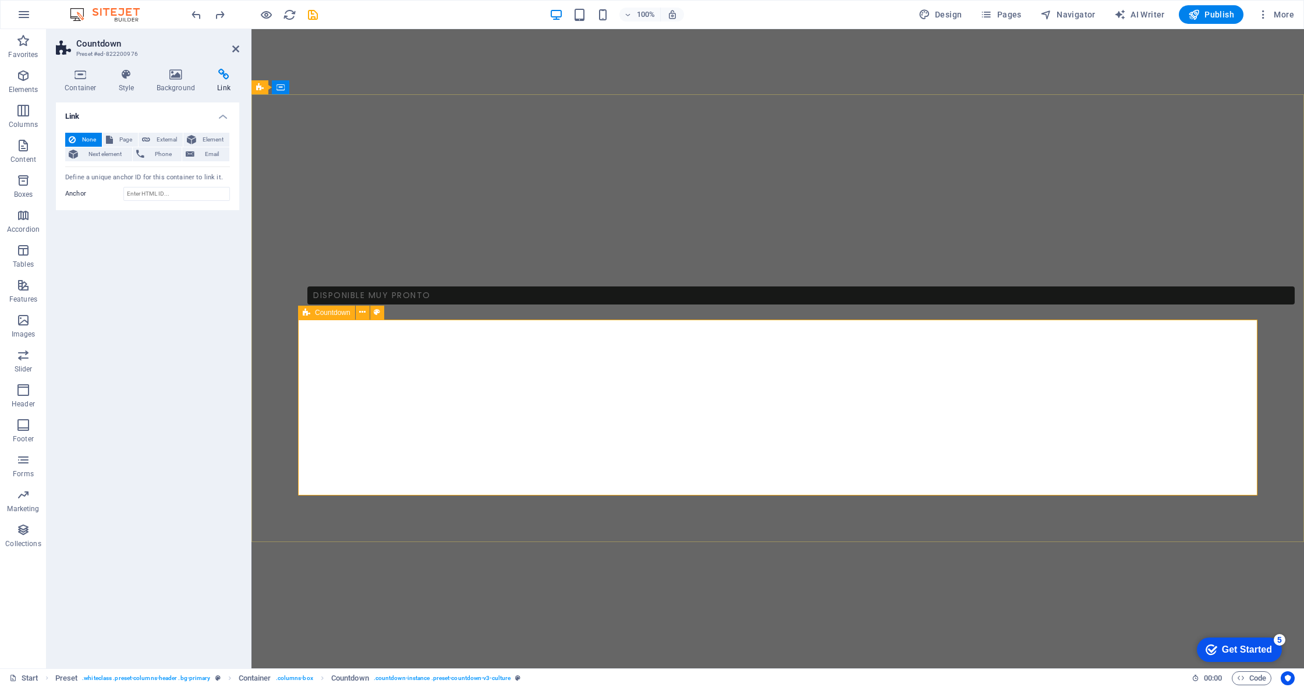
click at [324, 312] on span "Countdown" at bounding box center [333, 312] width 36 height 7
click at [383, 308] on button at bounding box center [377, 313] width 14 height 14
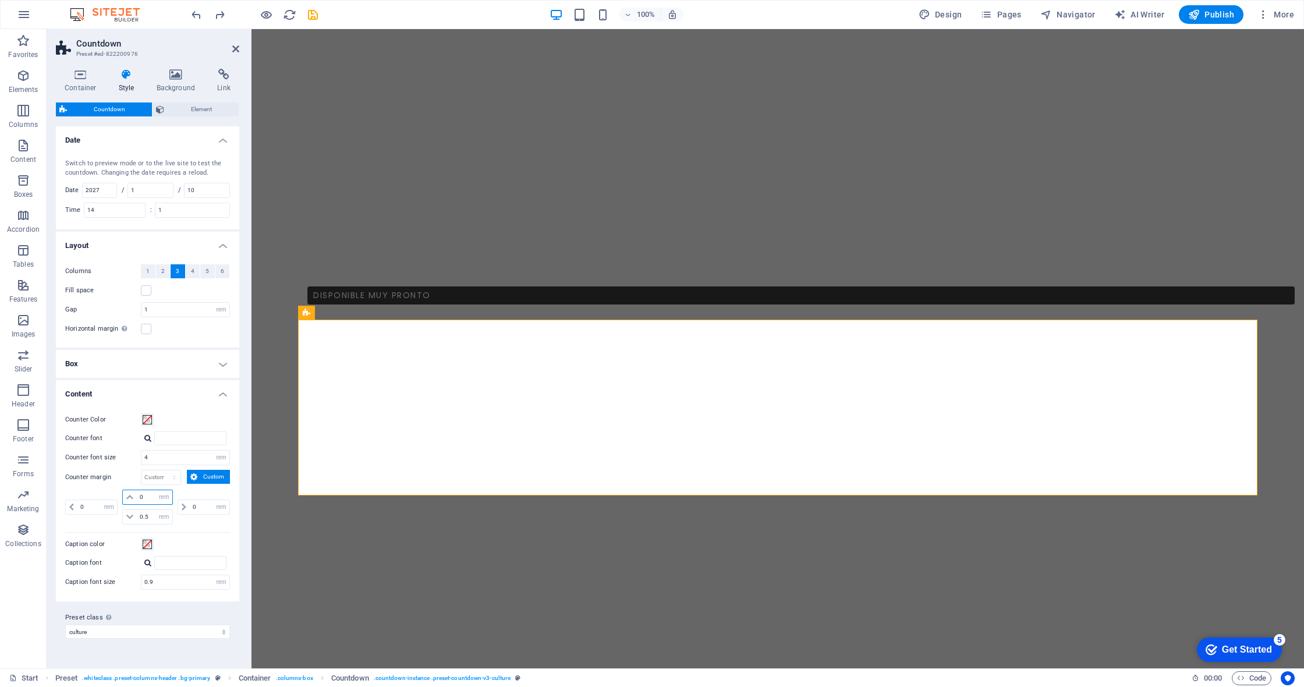
click at [141, 494] on input "0" at bounding box center [154, 497] width 35 height 14
type input "0"
type input "1"
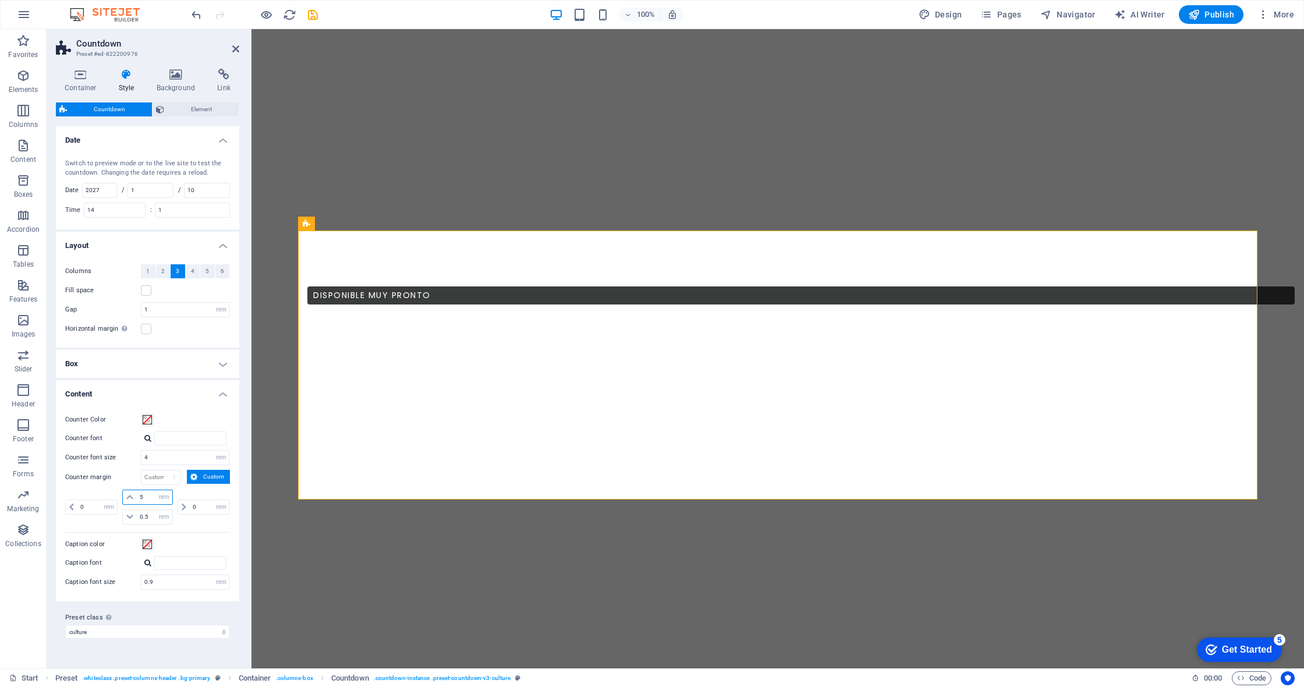
drag, startPoint x: 144, startPoint y: 496, endPoint x: 135, endPoint y: 497, distance: 8.8
click at [135, 497] on div "5 px rem % vh vw" at bounding box center [147, 497] width 50 height 15
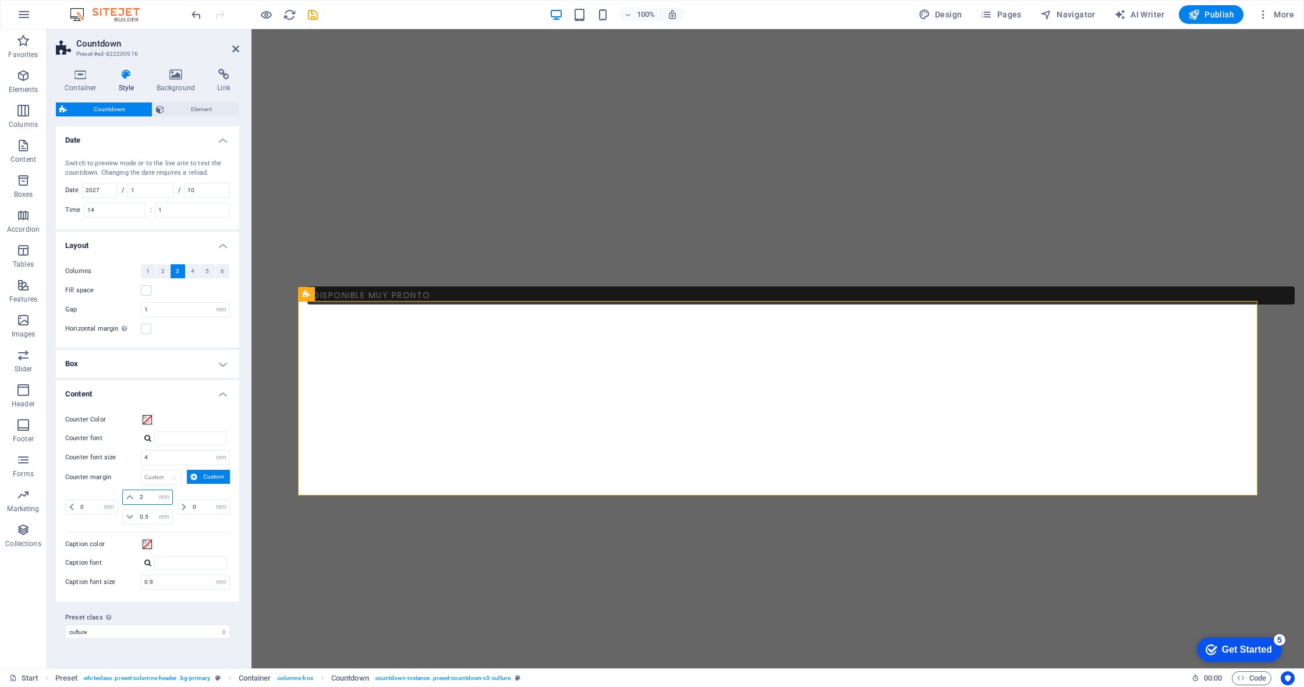
click at [137, 496] on input "2" at bounding box center [154, 497] width 35 height 14
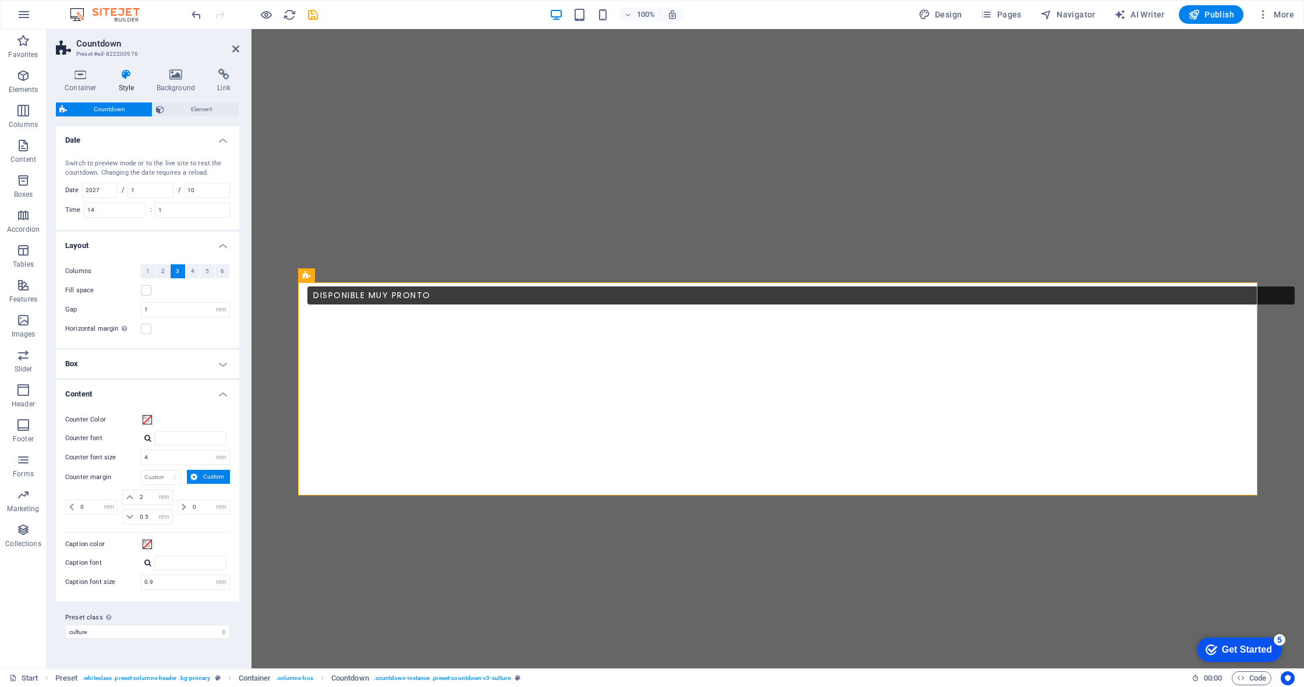
click at [194, 494] on div "0 px rem % vh vw" at bounding box center [202, 507] width 55 height 35
drag, startPoint x: 144, startPoint y: 495, endPoint x: 120, endPoint y: 493, distance: 23.9
click at [120, 493] on div "2 px rem % vh vw 0.5 px rem % vh vw" at bounding box center [147, 507] width 55 height 35
type input "3"
click at [213, 494] on div "0 px rem % vh vw" at bounding box center [202, 507] width 55 height 35
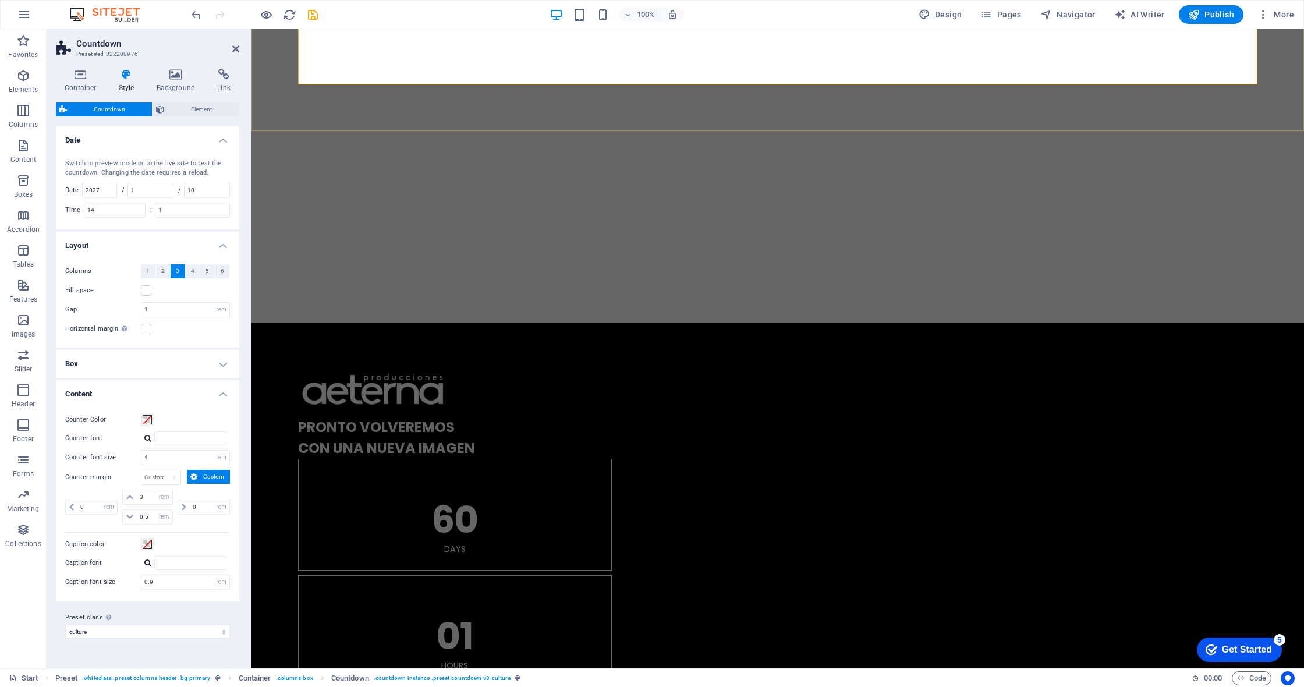
scroll to position [993, 0]
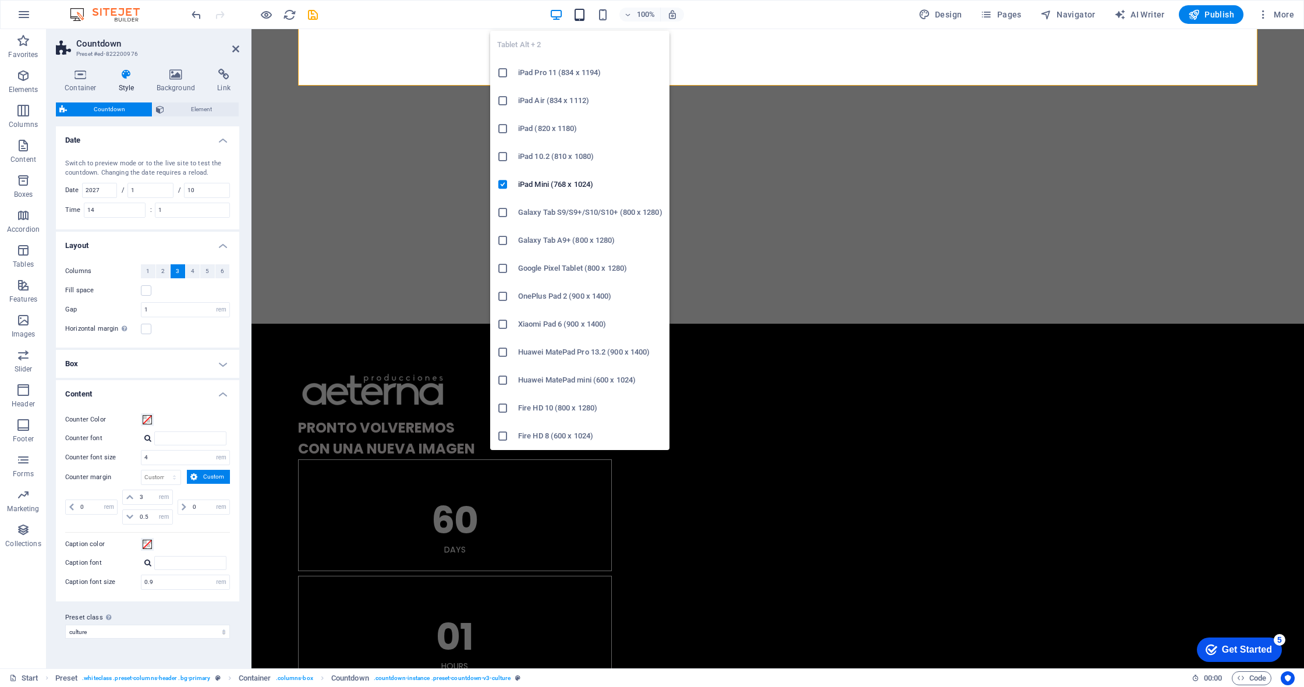
click at [578, 12] on icon "button" at bounding box center [579, 14] width 13 height 13
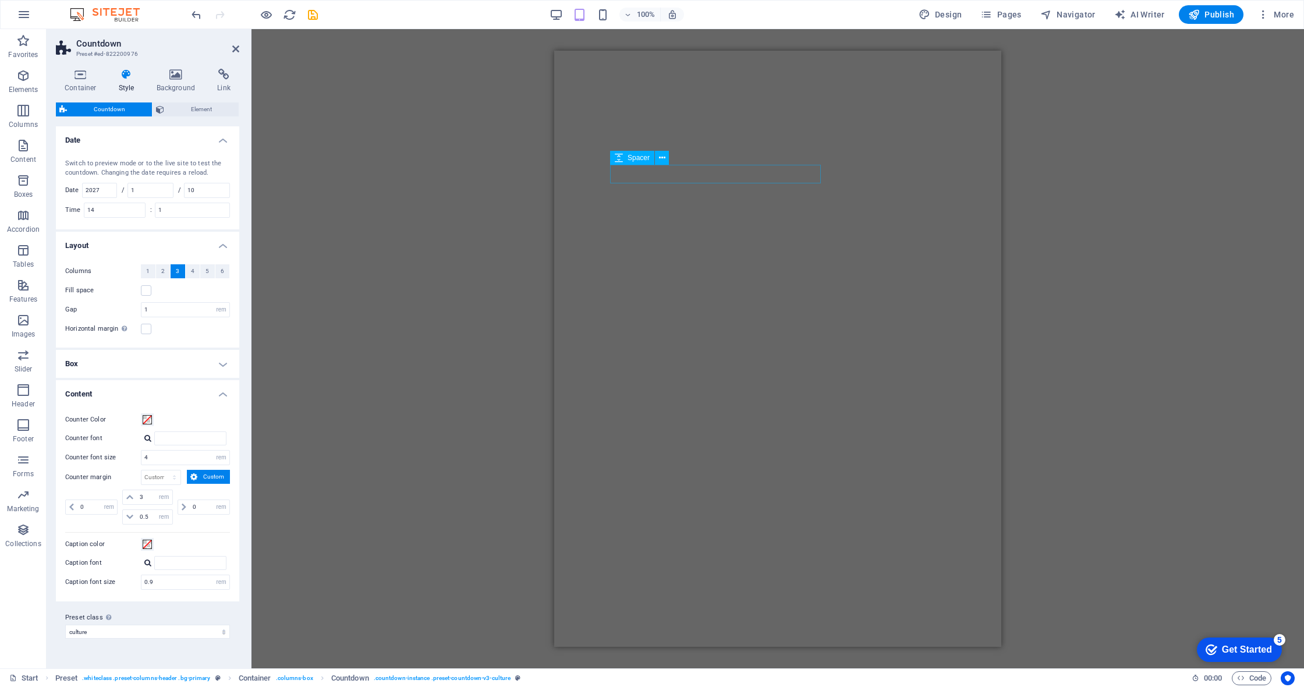
scroll to position [0, 0]
click at [613, 119] on icon at bounding box center [624, 118] width 6 height 12
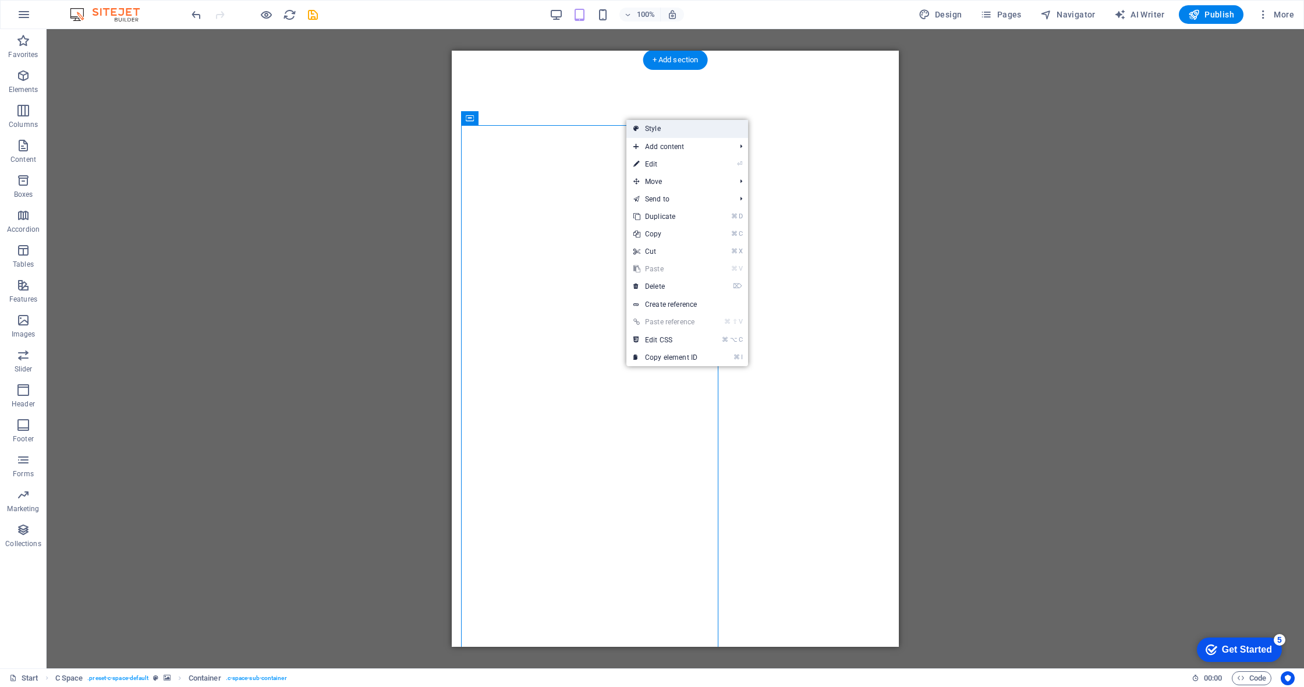
click at [613, 131] on link "Style" at bounding box center [687, 128] width 122 height 17
select select "%"
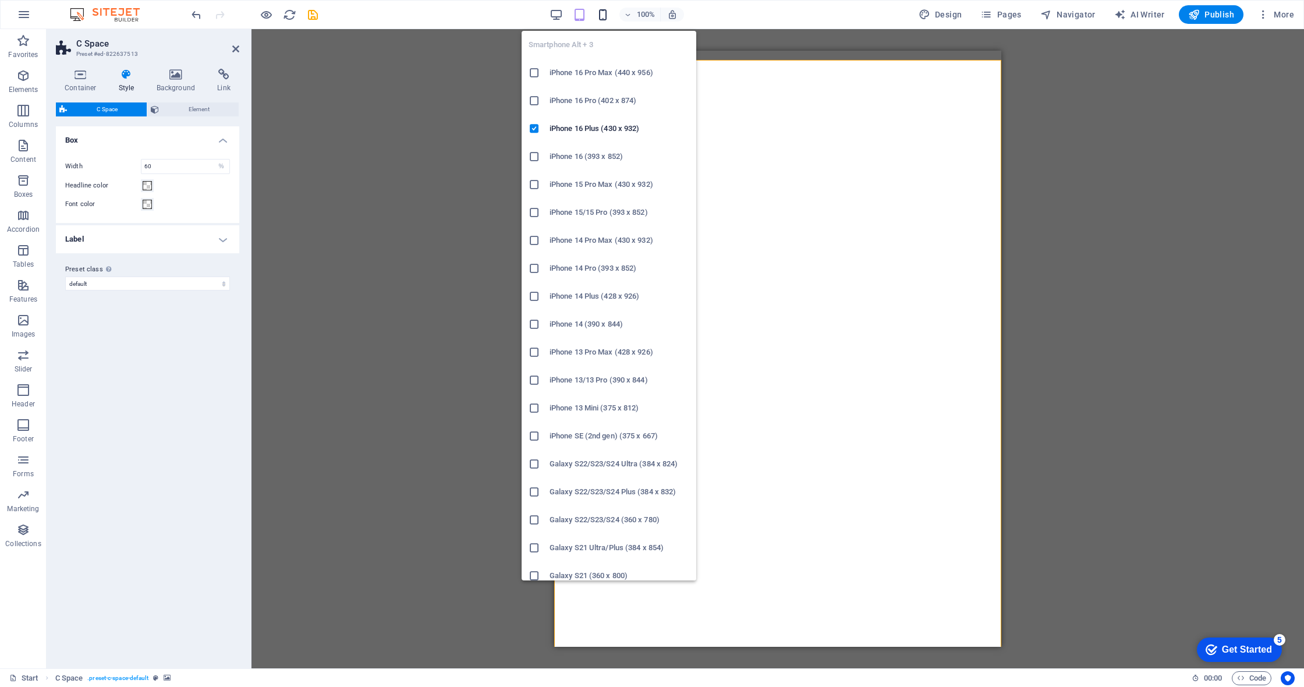
click at [603, 9] on icon "button" at bounding box center [602, 14] width 13 height 13
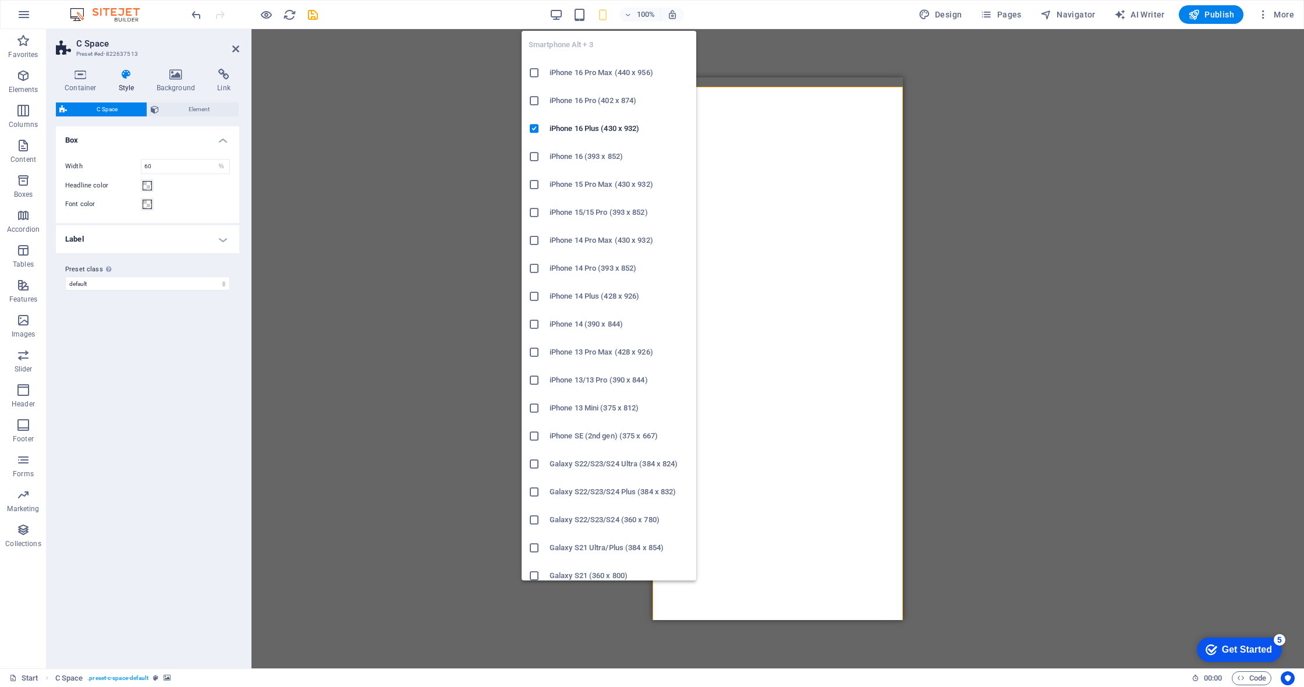
type input "100"
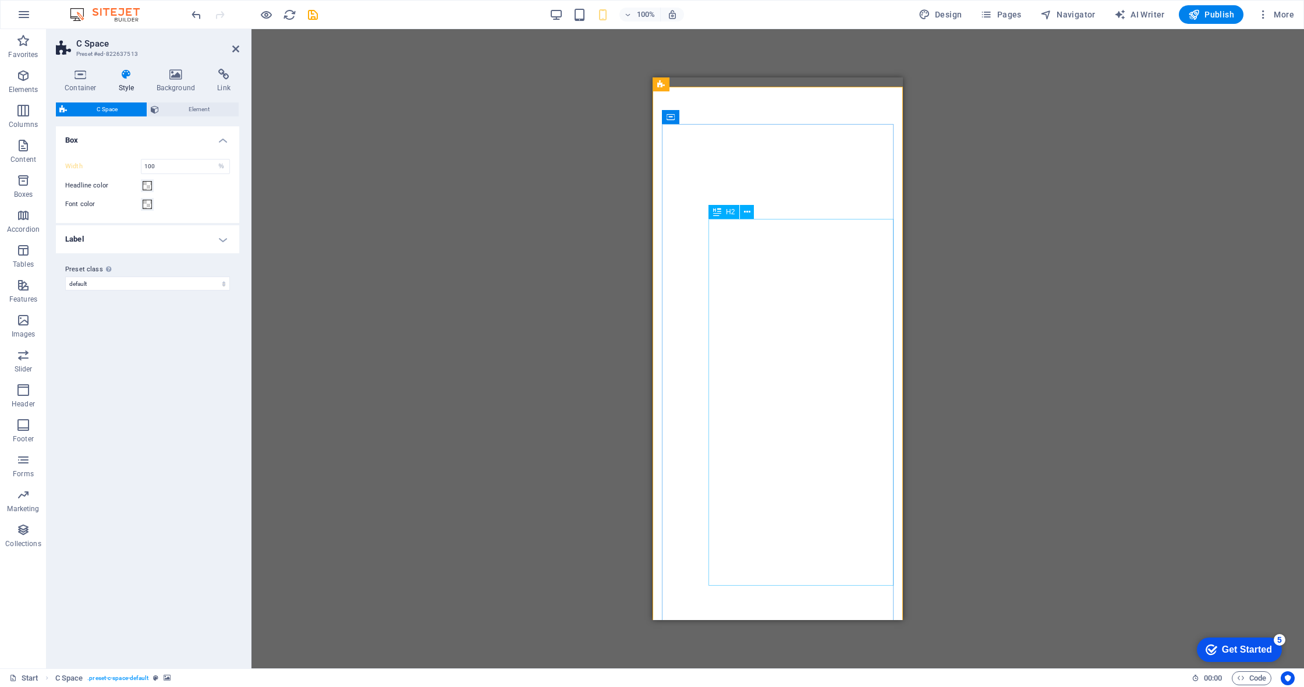
scroll to position [1, 0]
click at [613, 114] on icon at bounding box center [722, 117] width 6 height 12
click at [92, 82] on h4 "Container" at bounding box center [83, 81] width 54 height 24
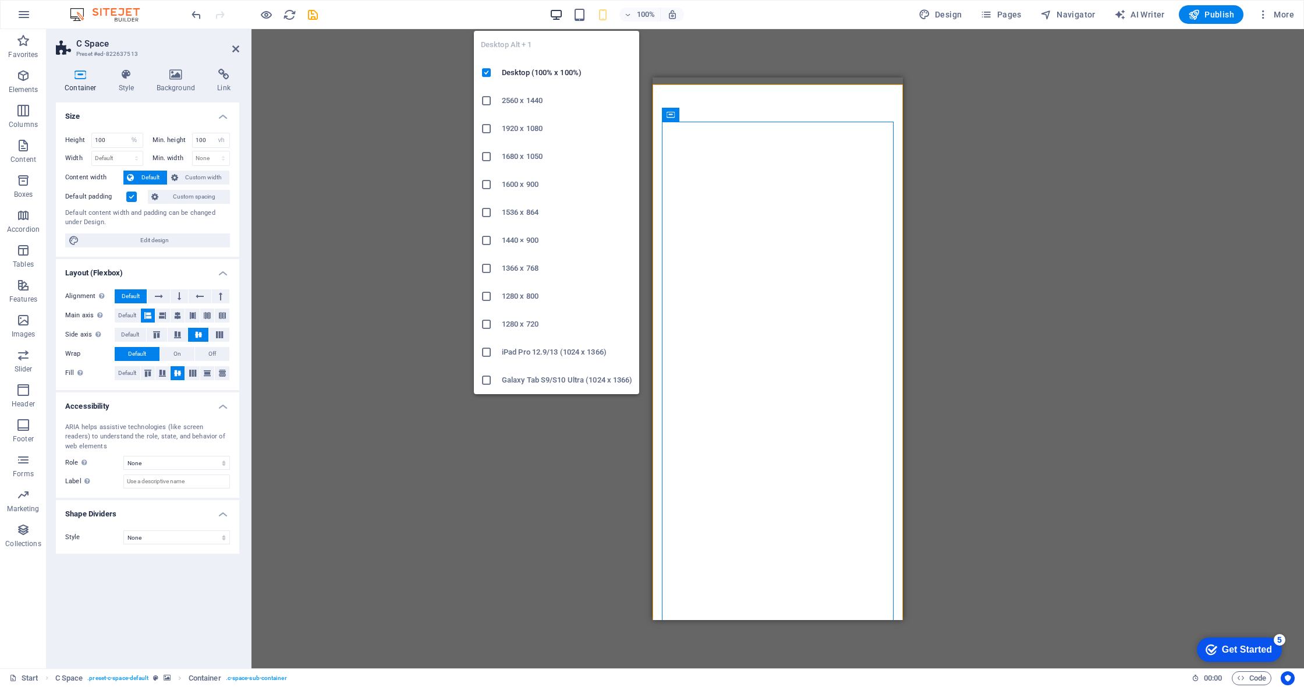
click at [555, 15] on icon "button" at bounding box center [556, 14] width 13 height 13
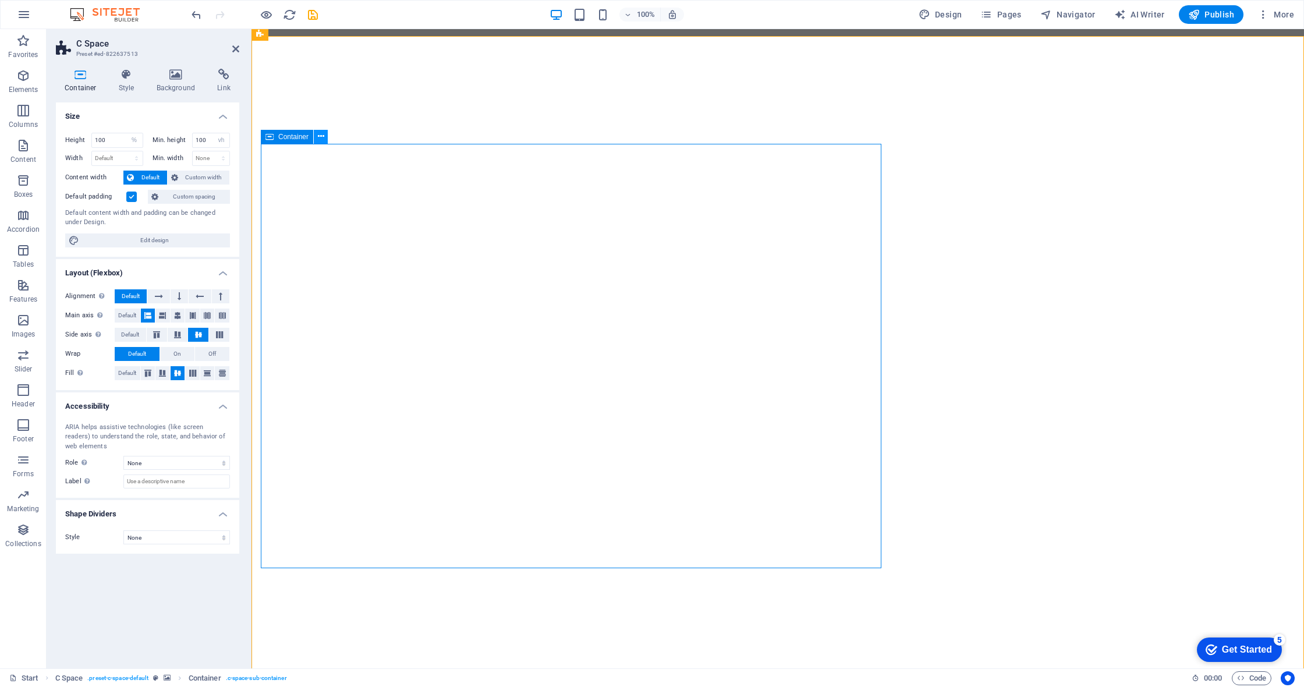
click at [320, 136] on icon at bounding box center [321, 136] width 6 height 12
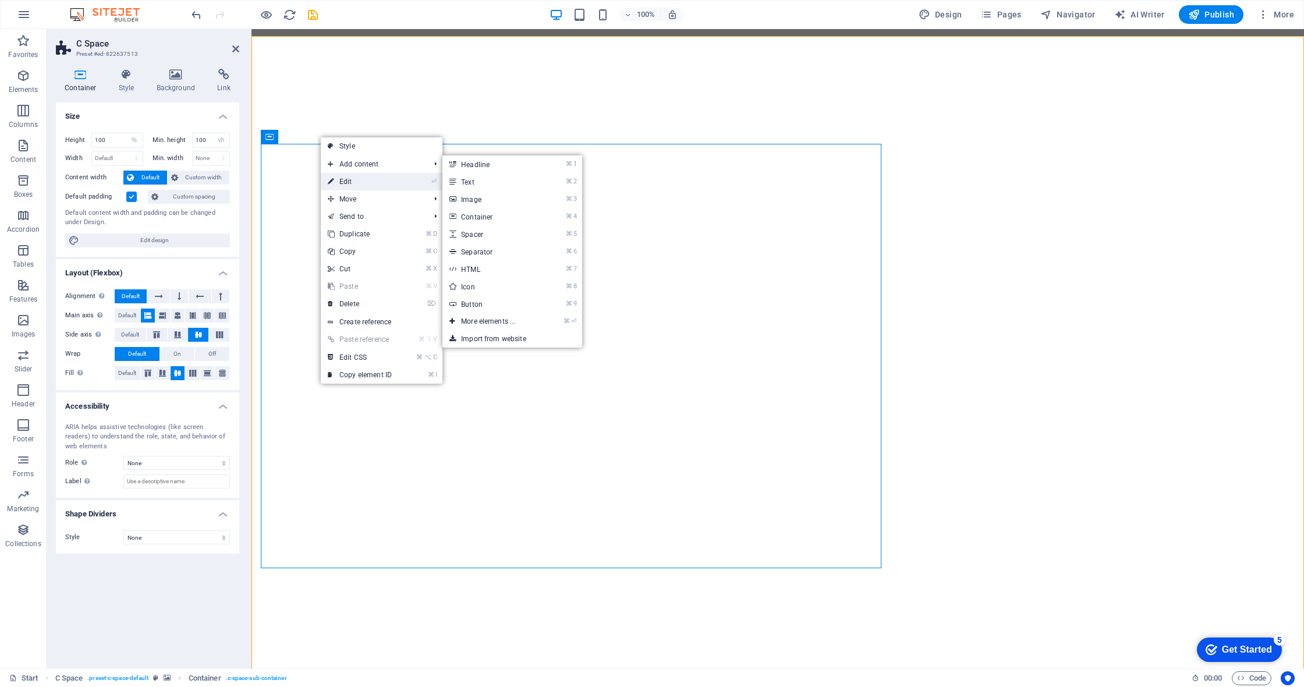
click at [363, 180] on link "⏎ Edit" at bounding box center [360, 181] width 78 height 17
select select "px"
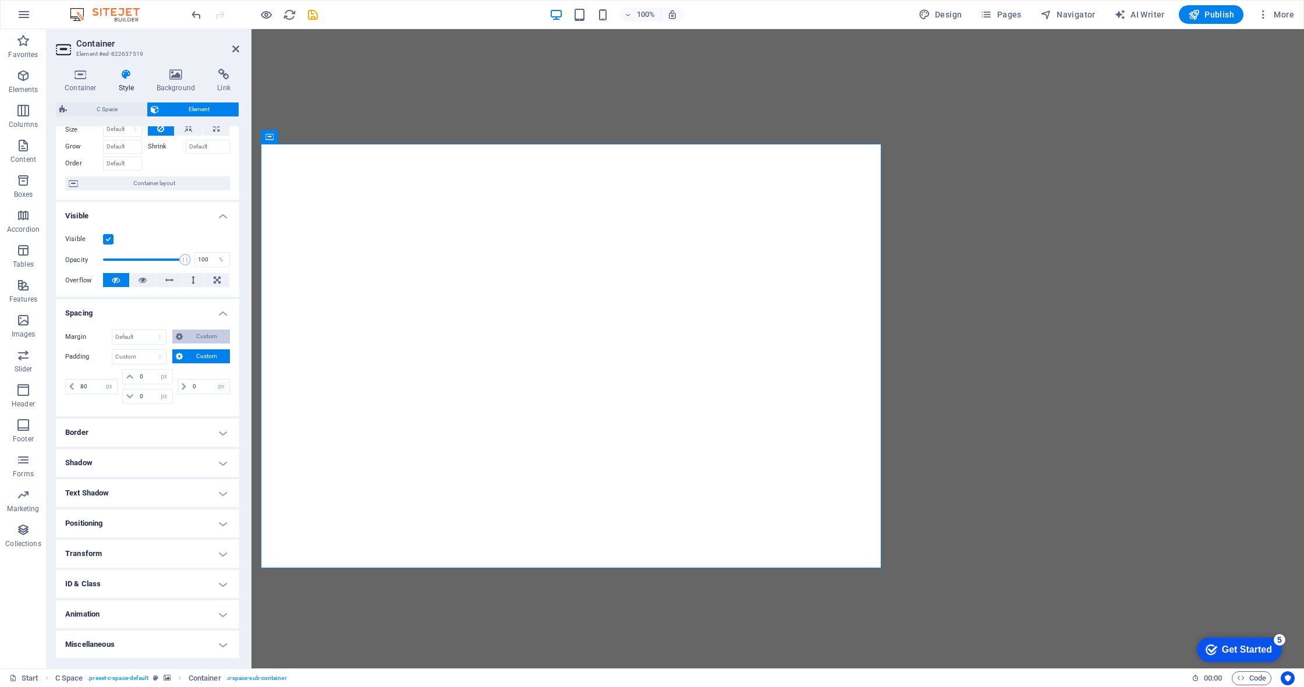
scroll to position [48, 0]
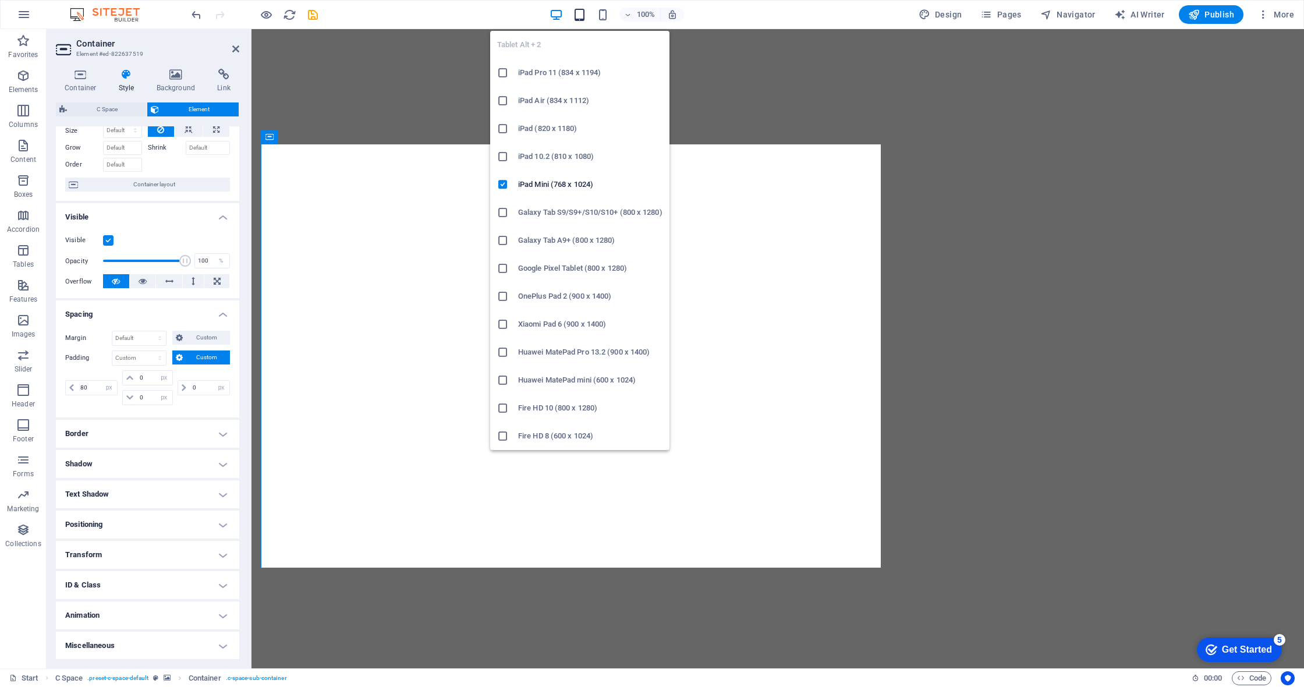
click at [578, 15] on icon "button" at bounding box center [579, 14] width 13 height 13
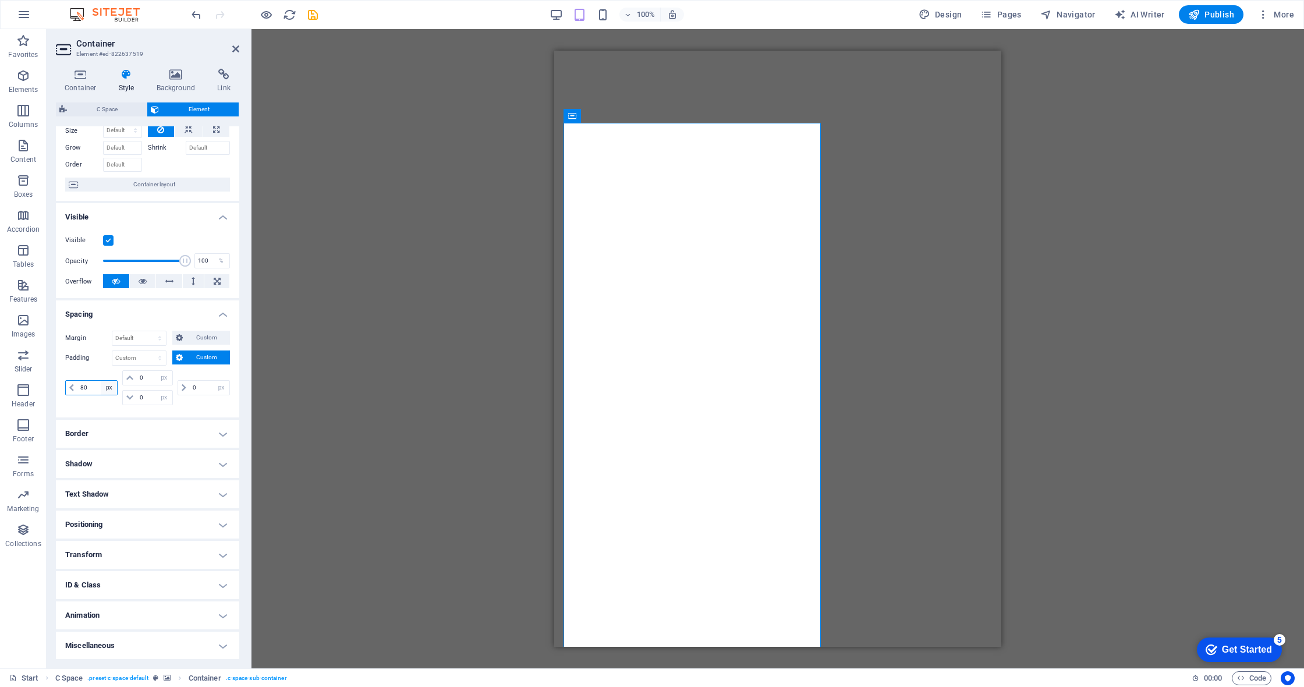
drag, startPoint x: 85, startPoint y: 386, endPoint x: 111, endPoint y: 388, distance: 25.7
click at [84, 386] on input "80" at bounding box center [97, 388] width 40 height 14
type input "0"
select select "px"
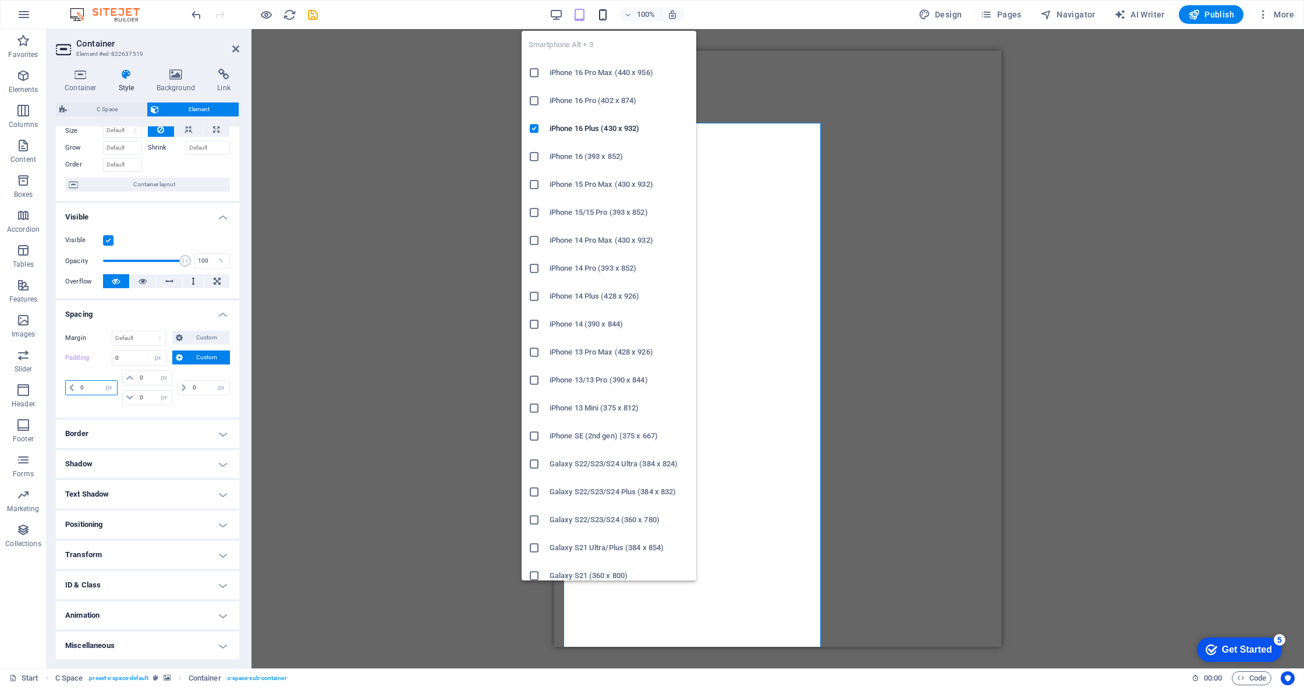
type input "0"
click at [607, 14] on icon "button" at bounding box center [602, 14] width 13 height 13
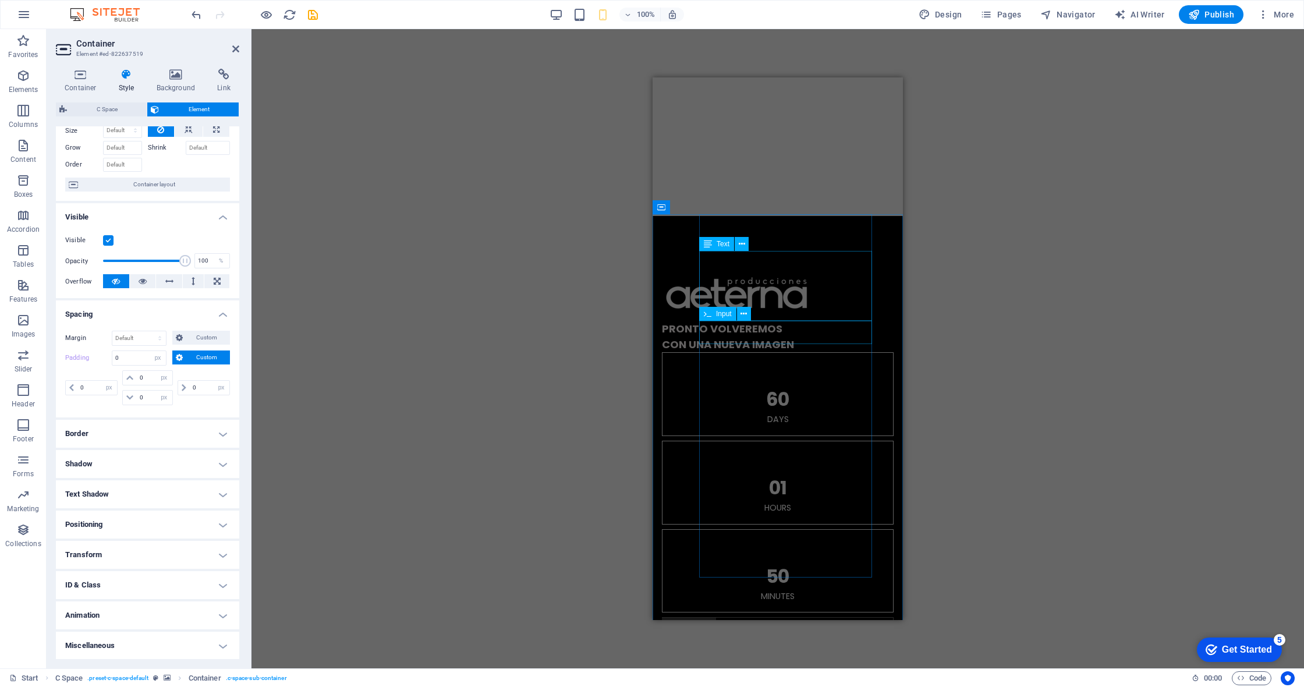
scroll to position [960, 0]
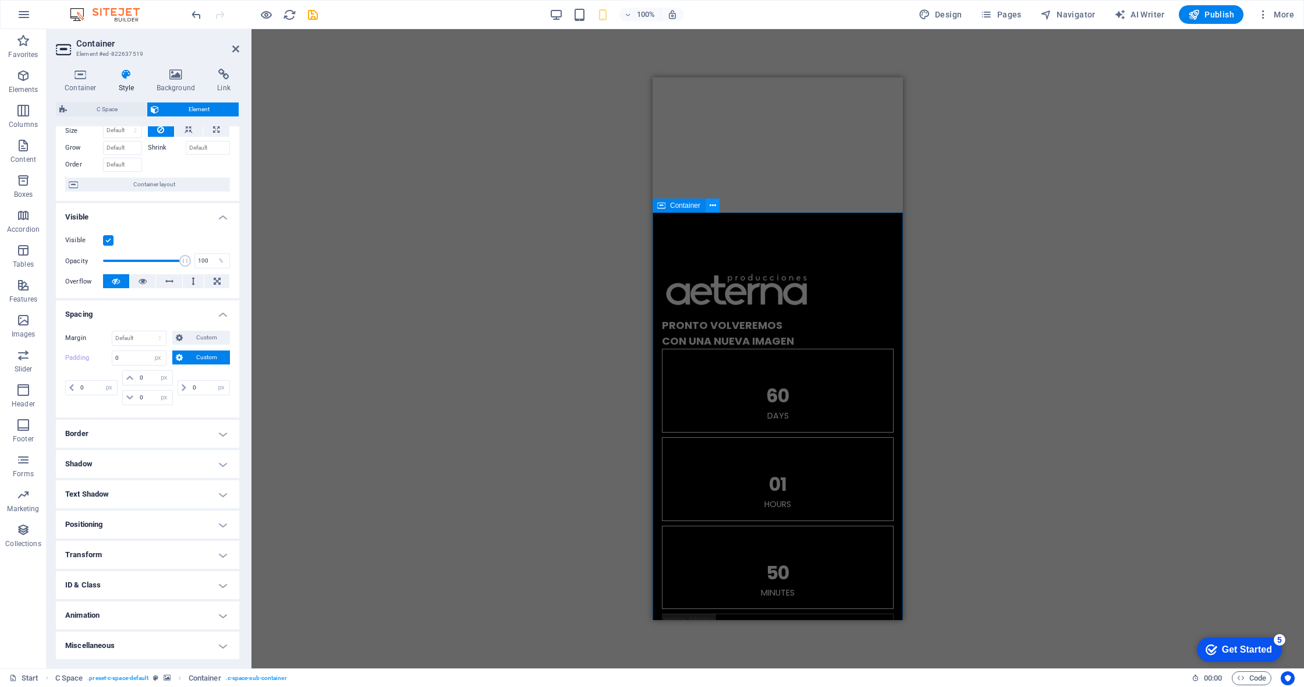
click at [613, 207] on icon at bounding box center [713, 206] width 6 height 12
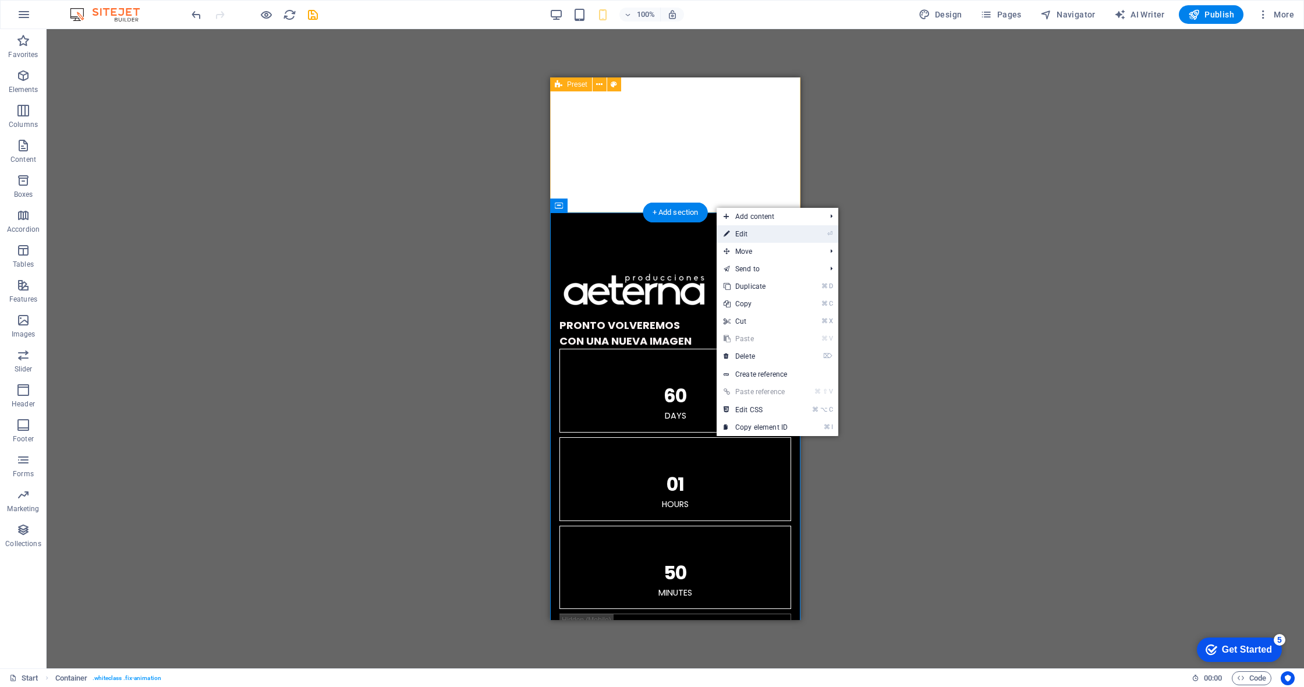
click at [613, 235] on link "⏎ Edit" at bounding box center [756, 233] width 78 height 17
select select "px"
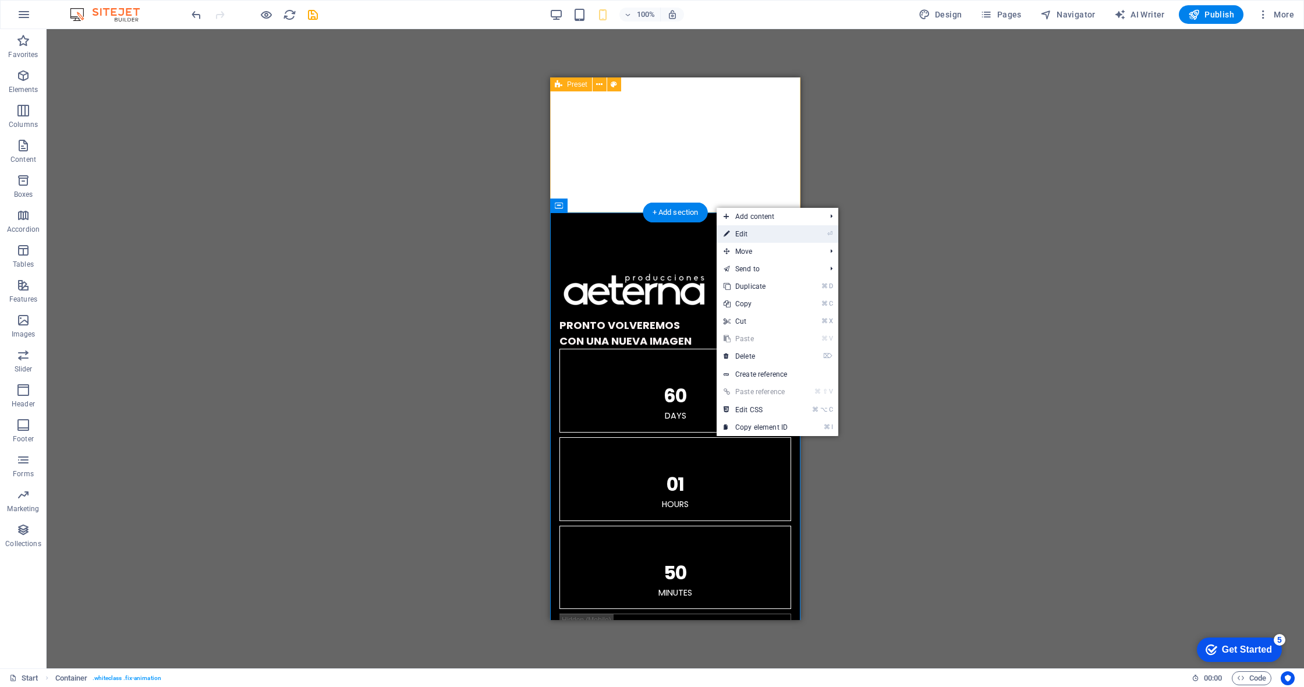
select select "px"
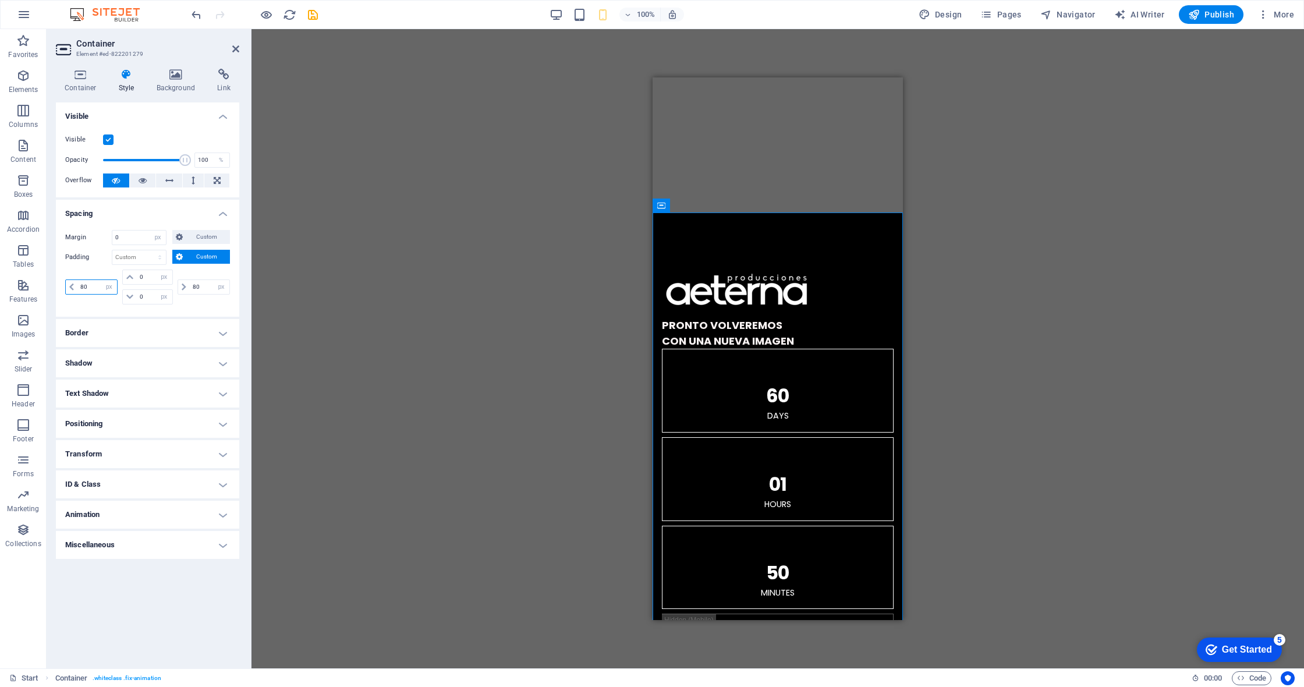
click at [83, 287] on input "80" at bounding box center [97, 287] width 40 height 14
type input "0"
click at [196, 284] on input "80" at bounding box center [210, 287] width 40 height 14
type input "0"
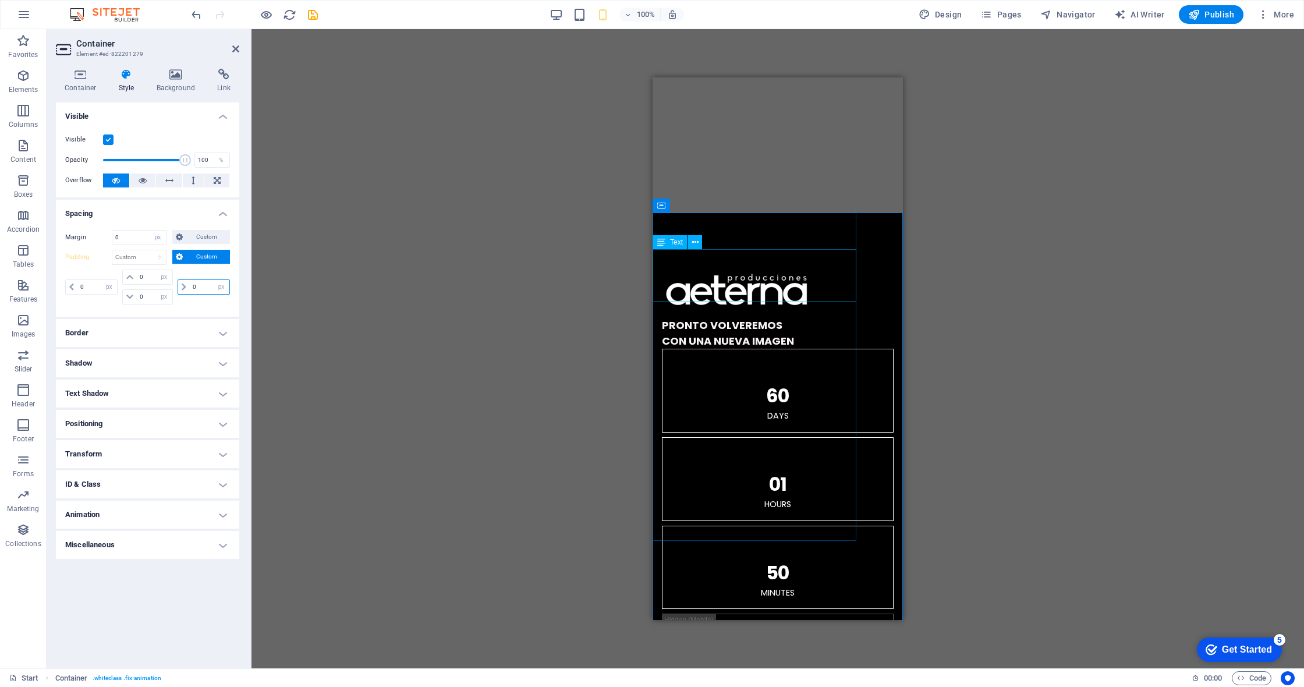
select select "px"
type input "0"
click at [79, 282] on input "0" at bounding box center [97, 287] width 40 height 14
type input "20"
select select "DISABLED_OPTION_VALUE"
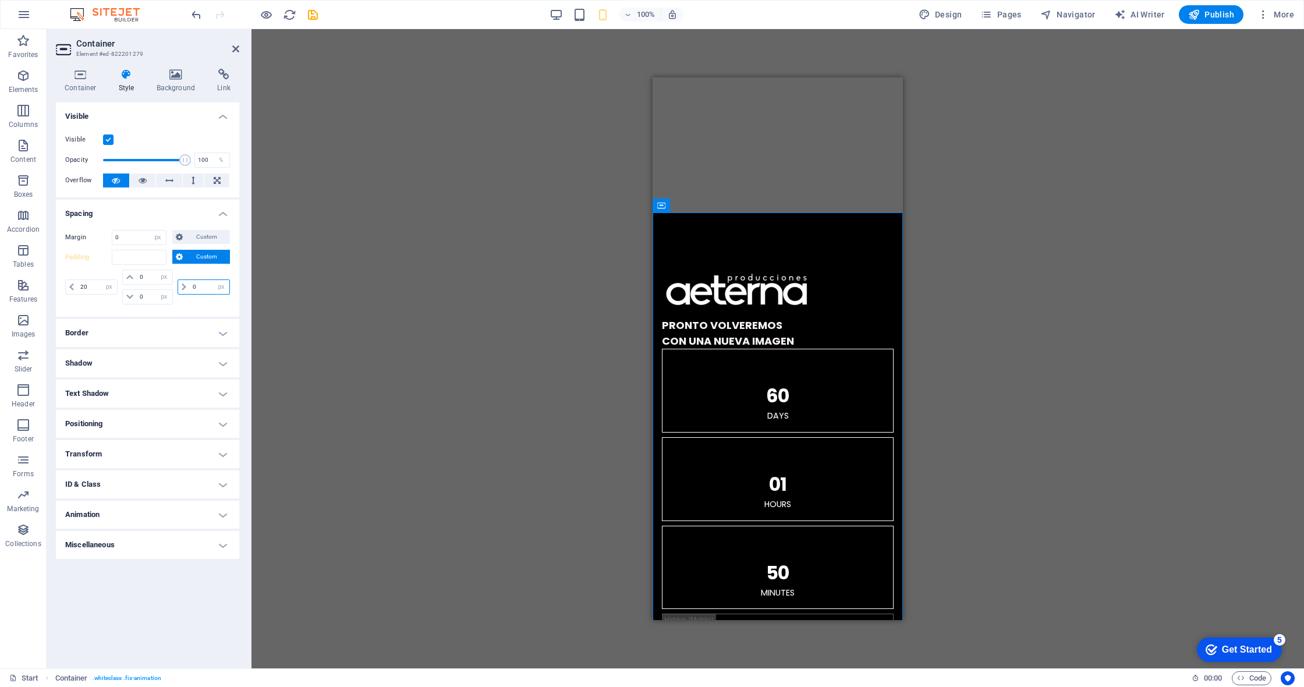
drag, startPoint x: 190, startPoint y: 282, endPoint x: 397, endPoint y: 301, distance: 208.1
click at [190, 282] on input "0" at bounding box center [210, 287] width 40 height 14
type input "20"
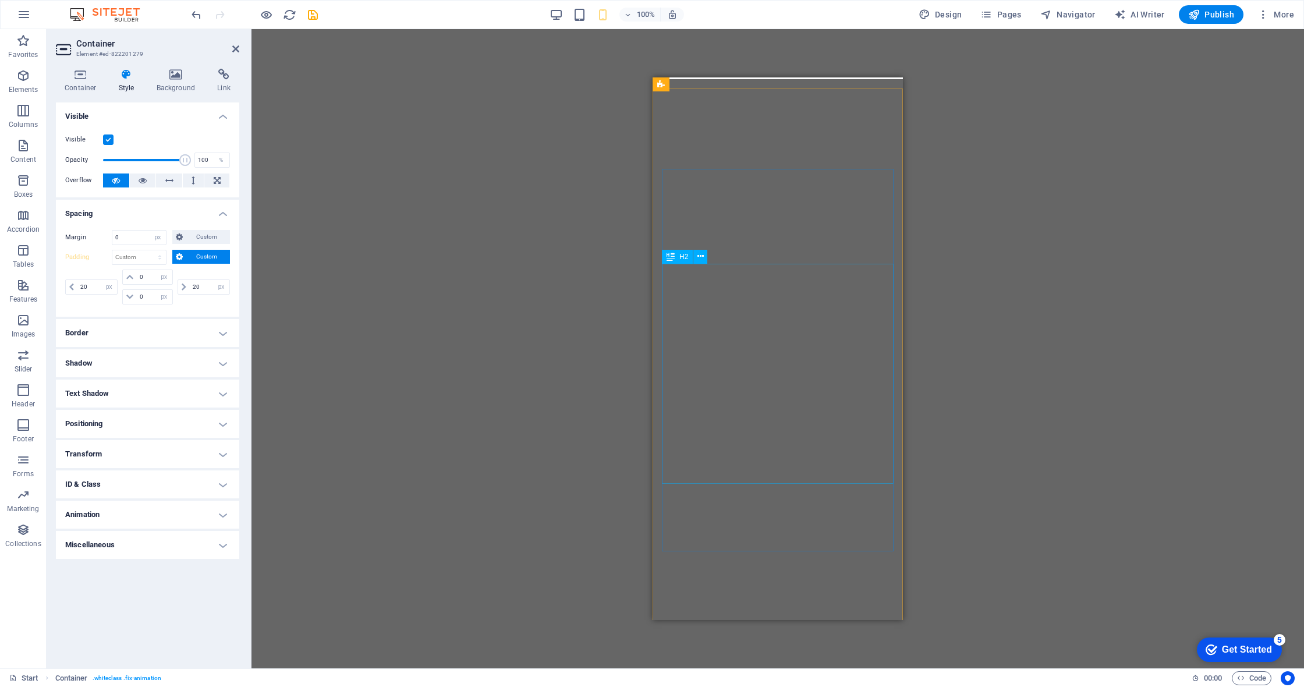
scroll to position [0, 0]
click at [613, 81] on icon at bounding box center [705, 85] width 6 height 12
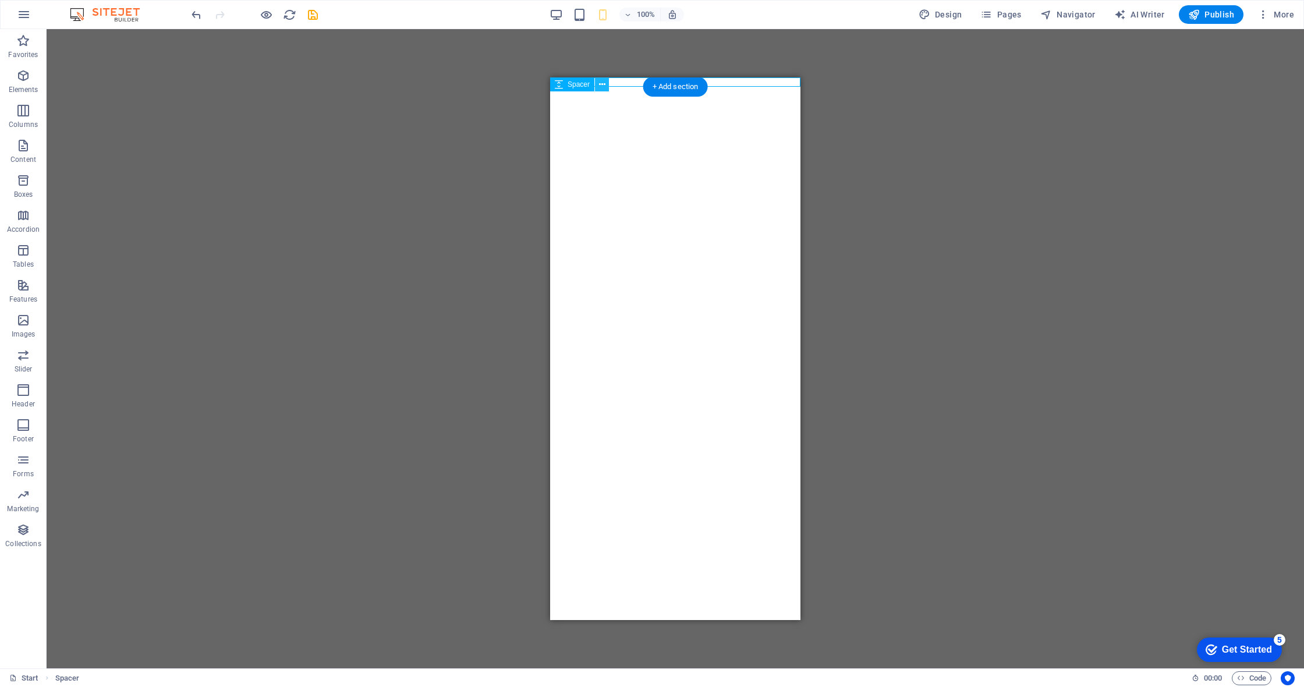
click at [603, 84] on icon at bounding box center [602, 85] width 6 height 12
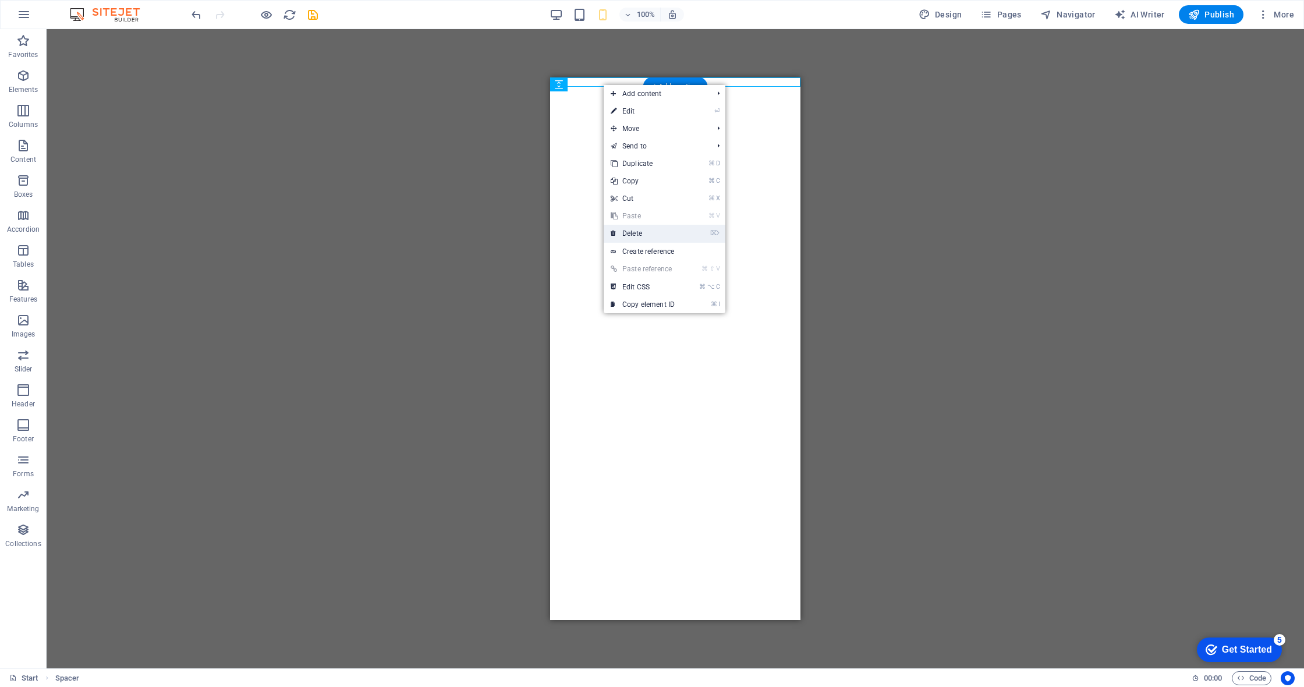
click at [613, 233] on link "⌦ Delete" at bounding box center [643, 233] width 78 height 17
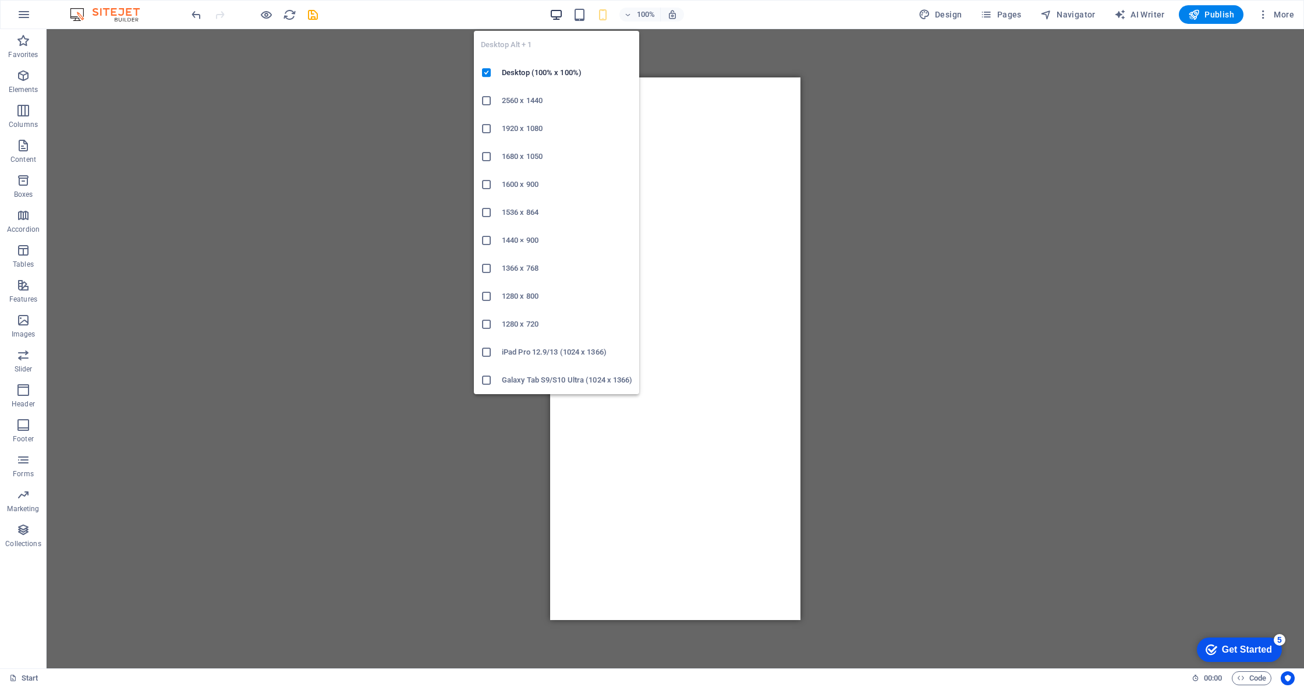
click at [558, 18] on icon "button" at bounding box center [556, 14] width 13 height 13
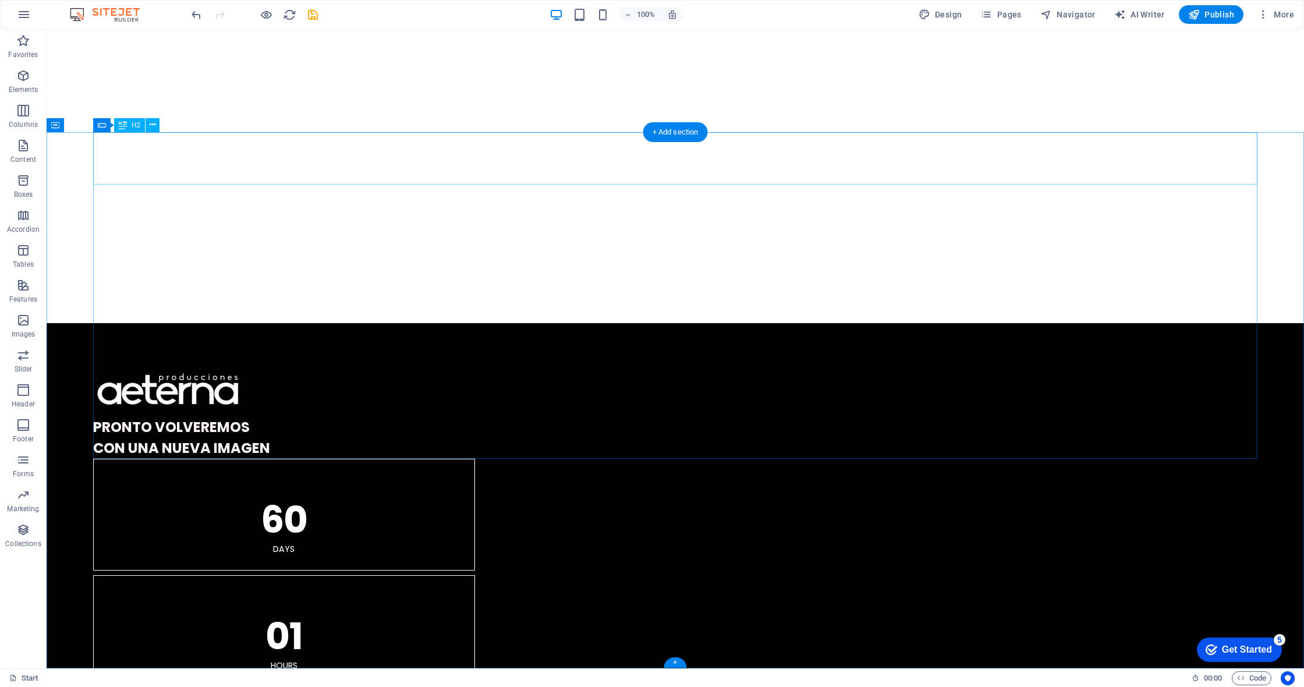
scroll to position [984, 0]
click at [613, 12] on span "Publish" at bounding box center [1211, 15] width 46 height 12
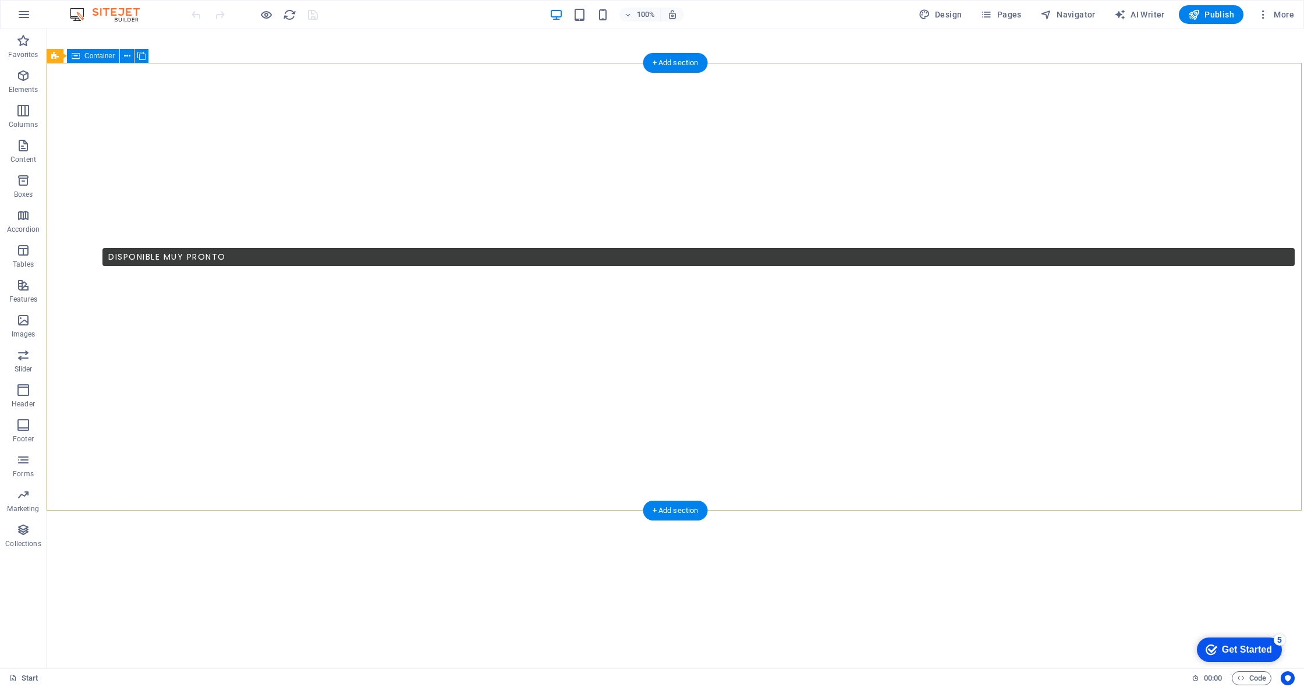
scroll to position [606, 0]
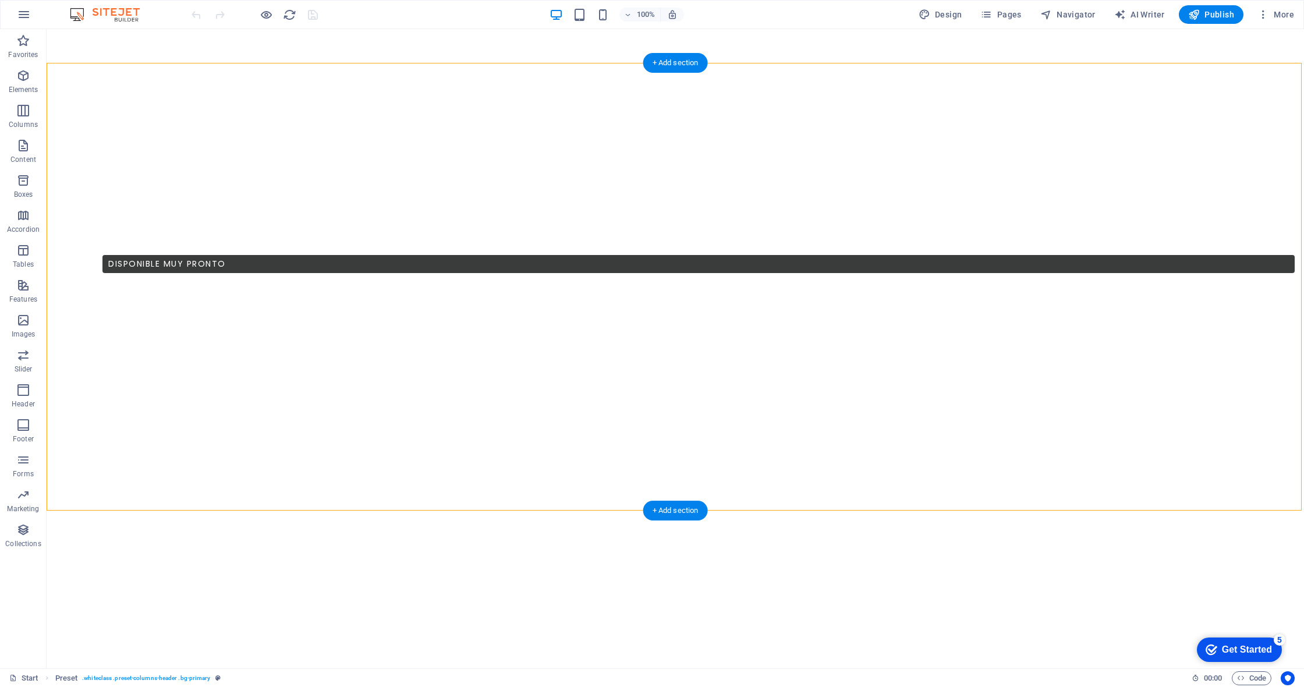
drag, startPoint x: 193, startPoint y: 256, endPoint x: 154, endPoint y: 186, distance: 80.5
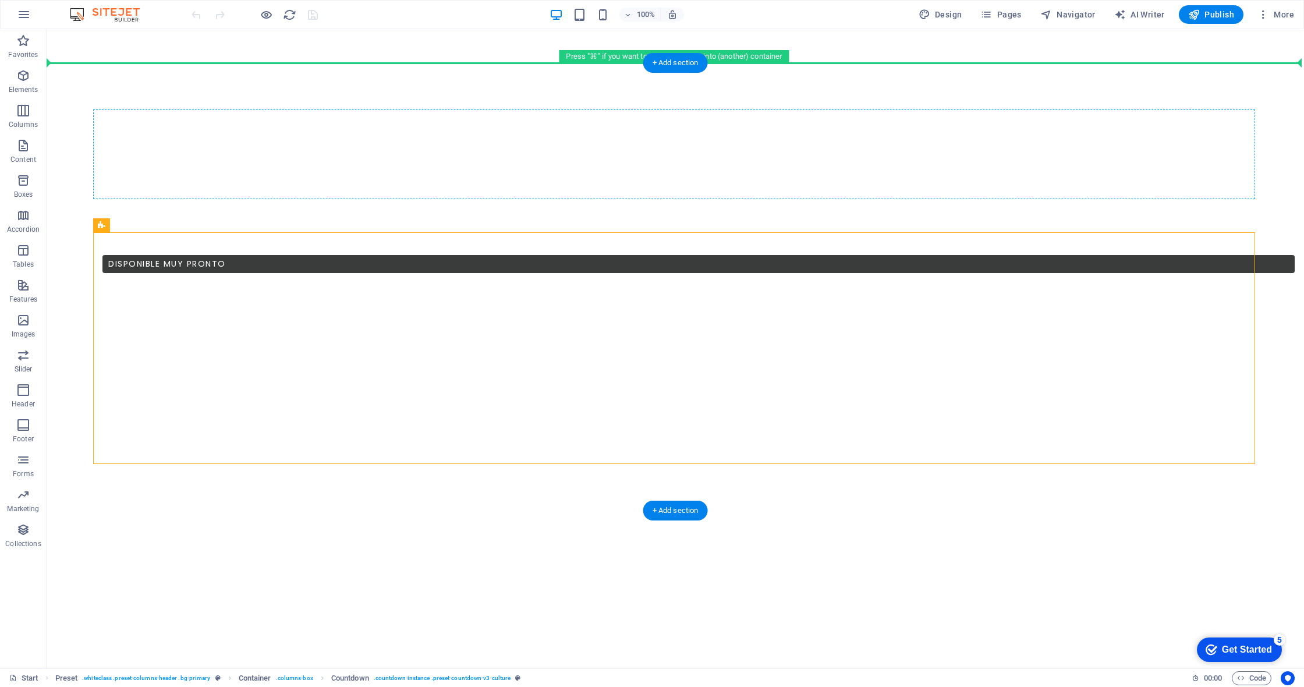
drag, startPoint x: 151, startPoint y: 257, endPoint x: 140, endPoint y: 185, distance: 73.6
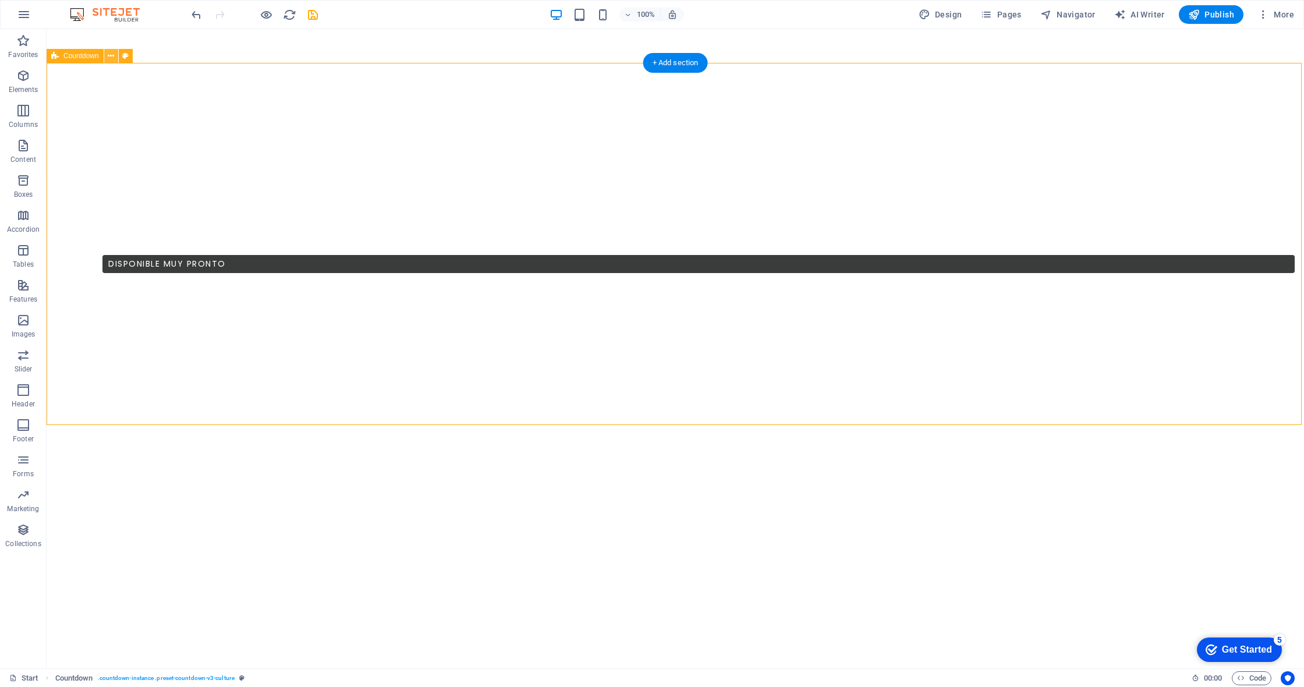
click at [109, 58] on icon at bounding box center [111, 56] width 6 height 12
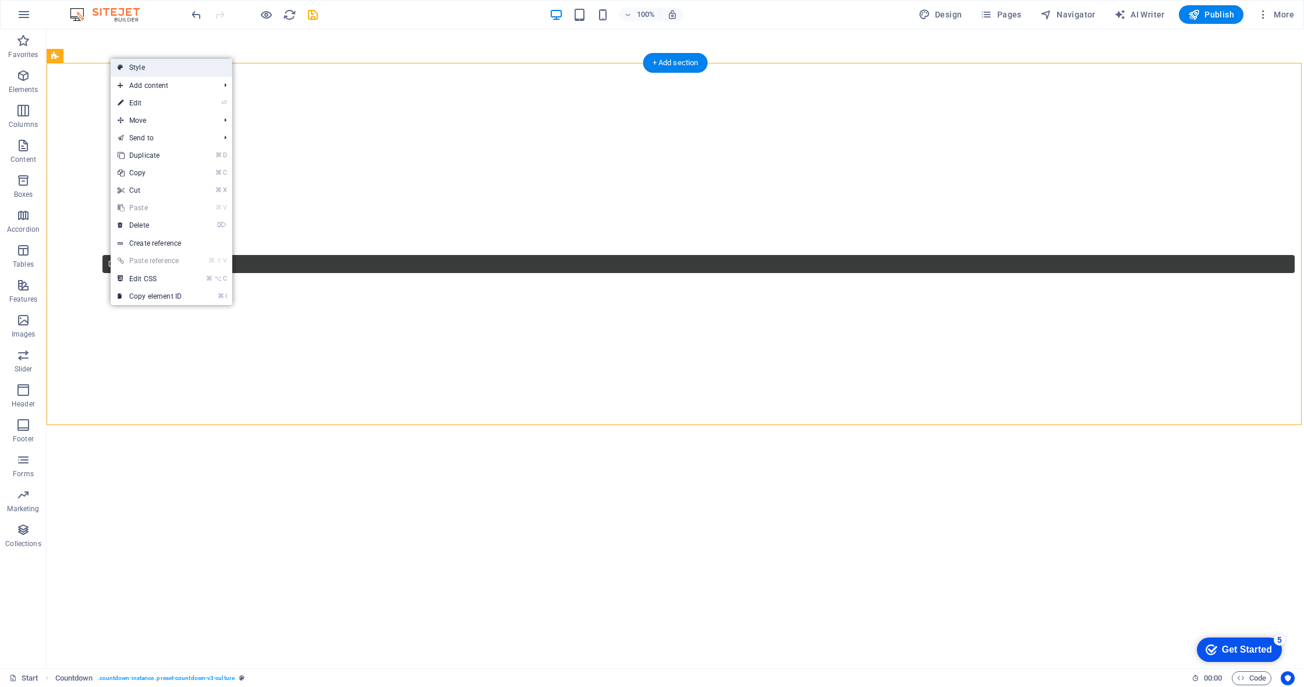
click at [135, 63] on link "Style" at bounding box center [172, 67] width 122 height 17
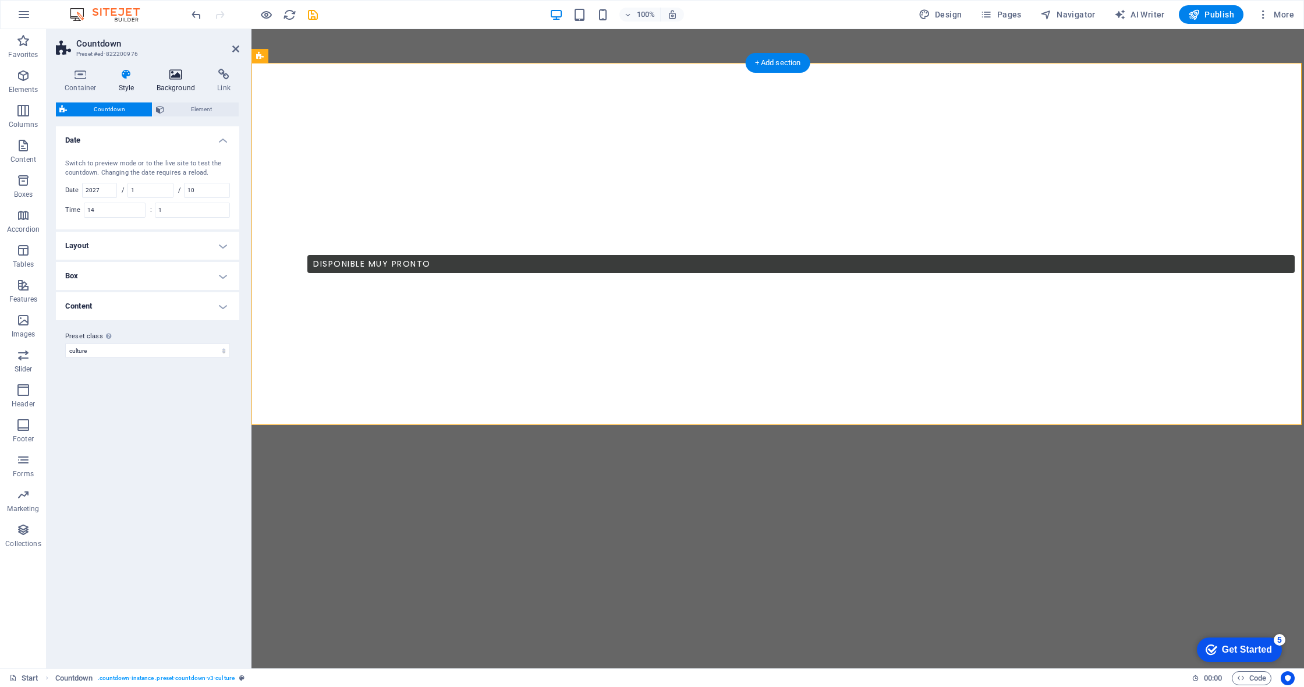
click at [165, 84] on h4 "Background" at bounding box center [178, 81] width 61 height 24
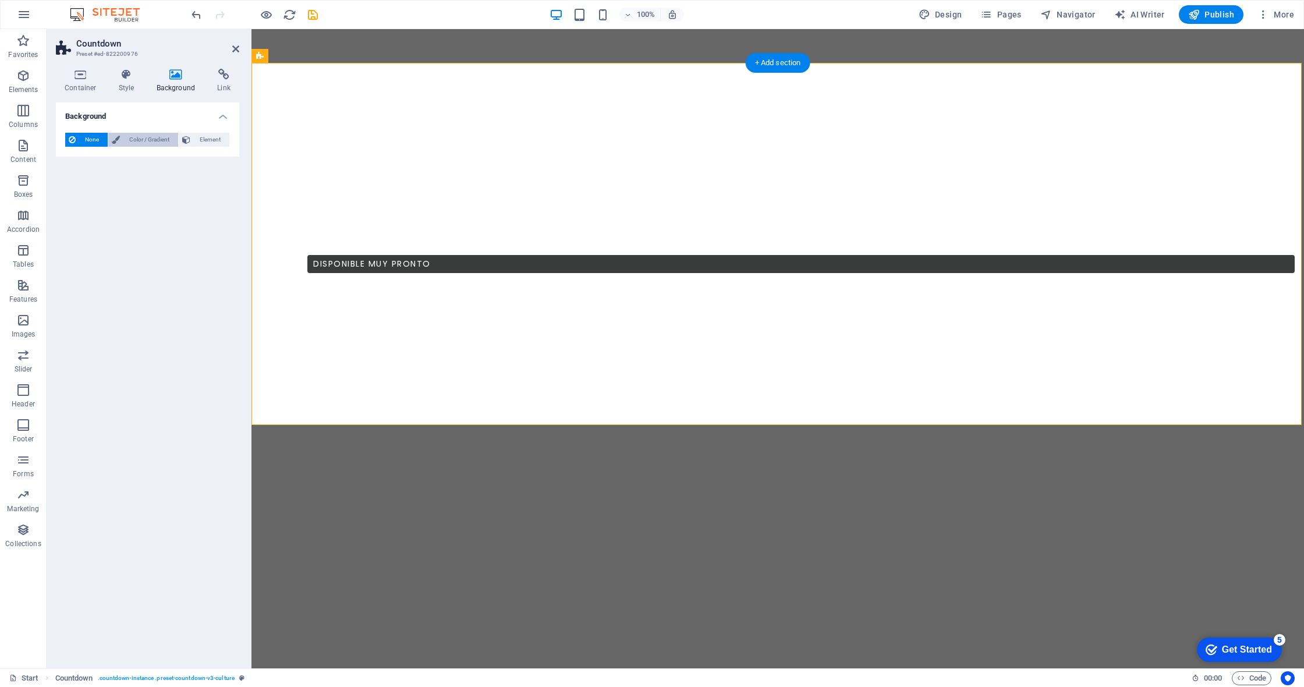
click at [137, 140] on span "Color / Gradient" at bounding box center [148, 140] width 51 height 14
click at [76, 188] on span at bounding box center [72, 186] width 13 height 13
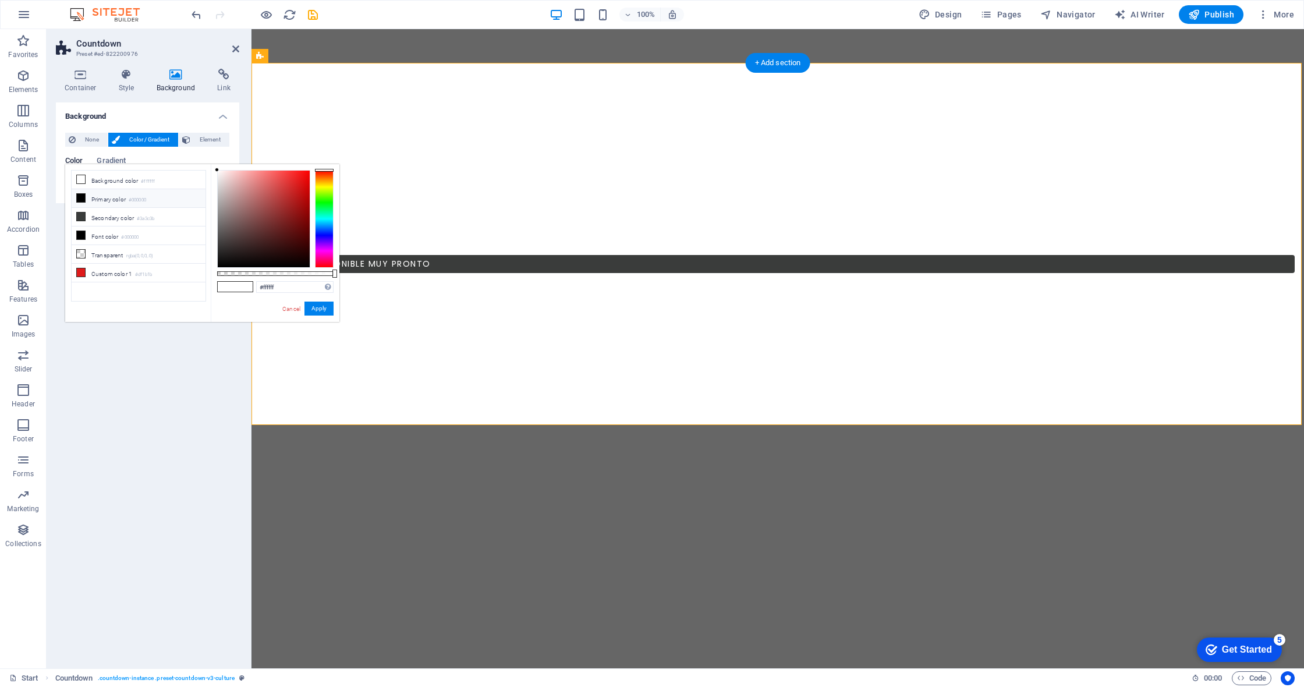
click at [107, 200] on li "Primary color #000000" at bounding box center [139, 198] width 134 height 19
type input "#000000"
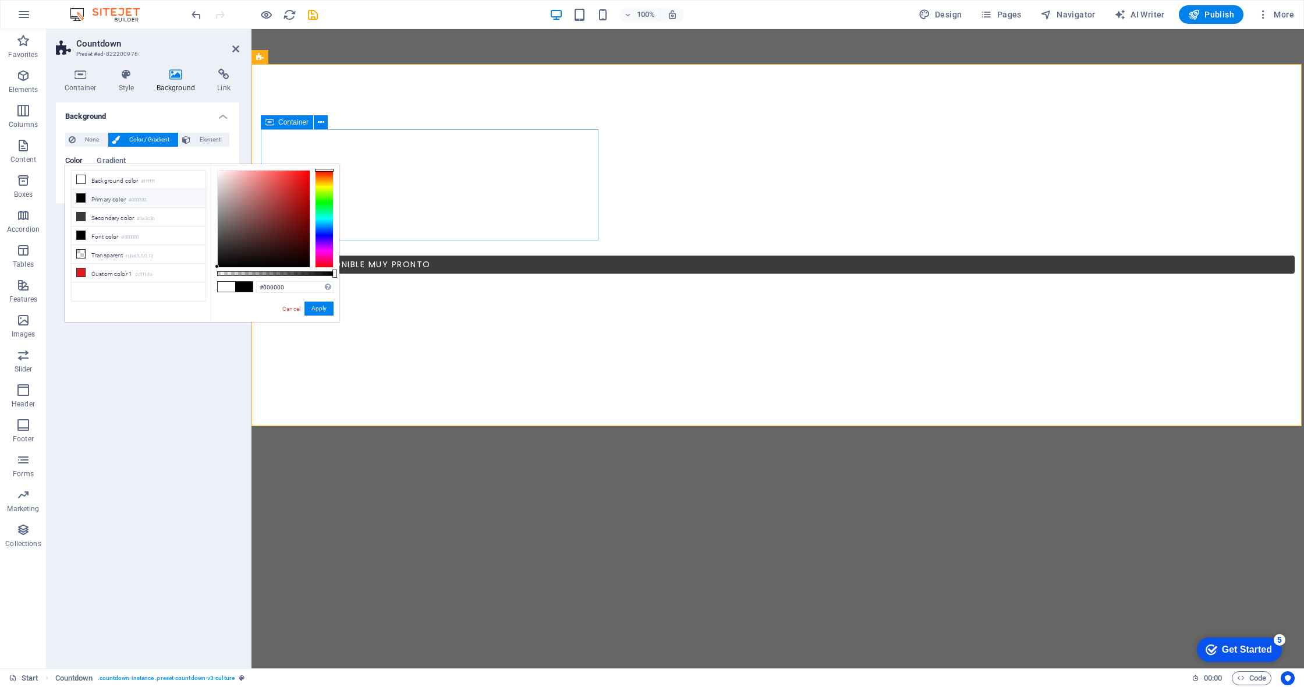
scroll to position [604, 0]
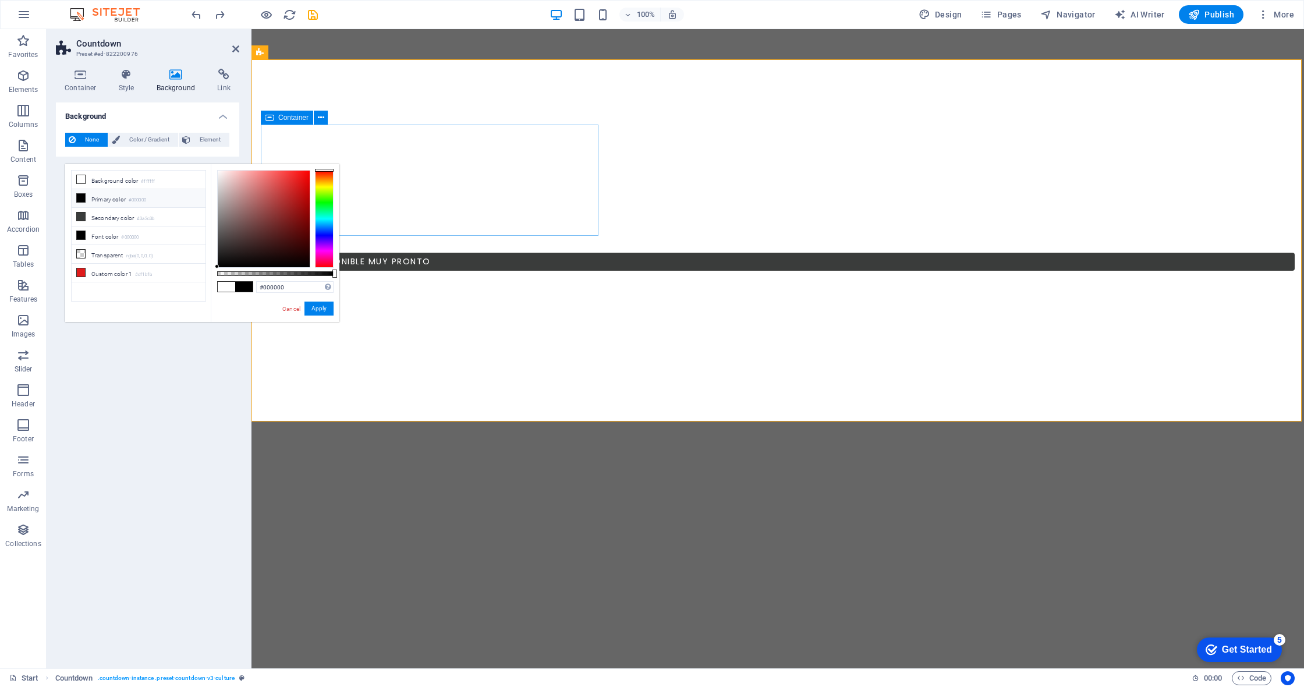
scroll to position [609, 0]
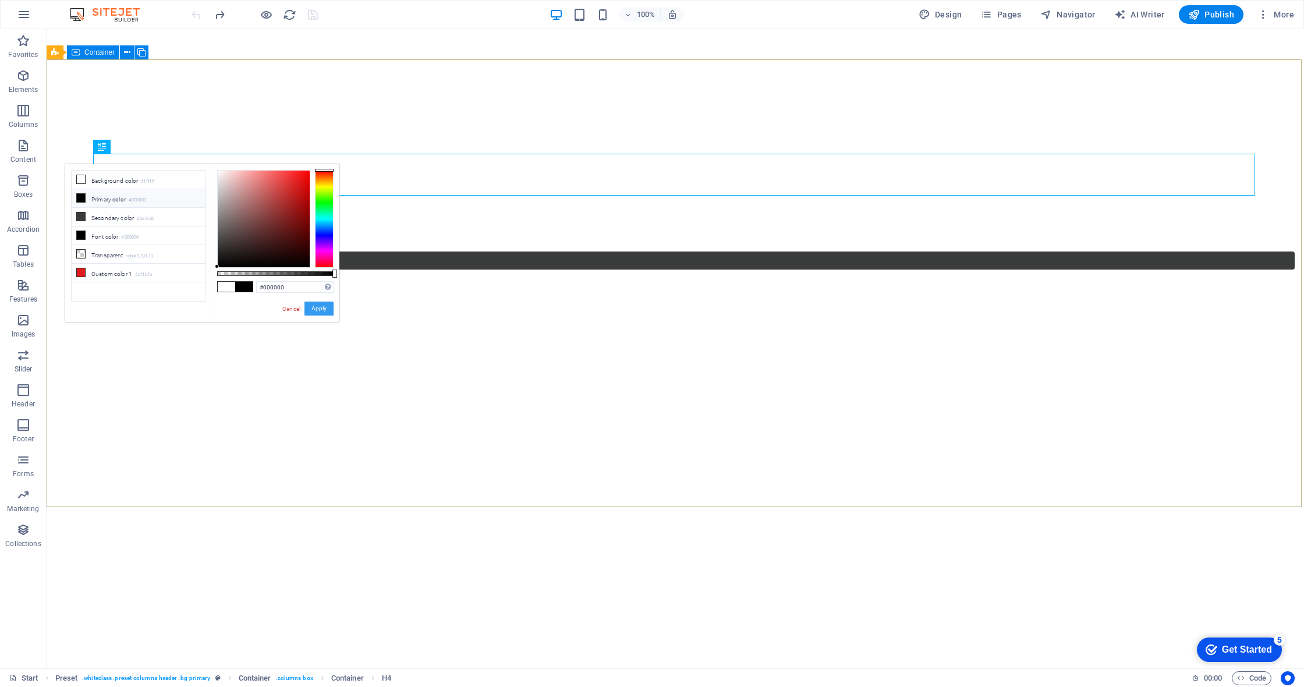
click at [322, 311] on button "Apply" at bounding box center [319, 309] width 29 height 14
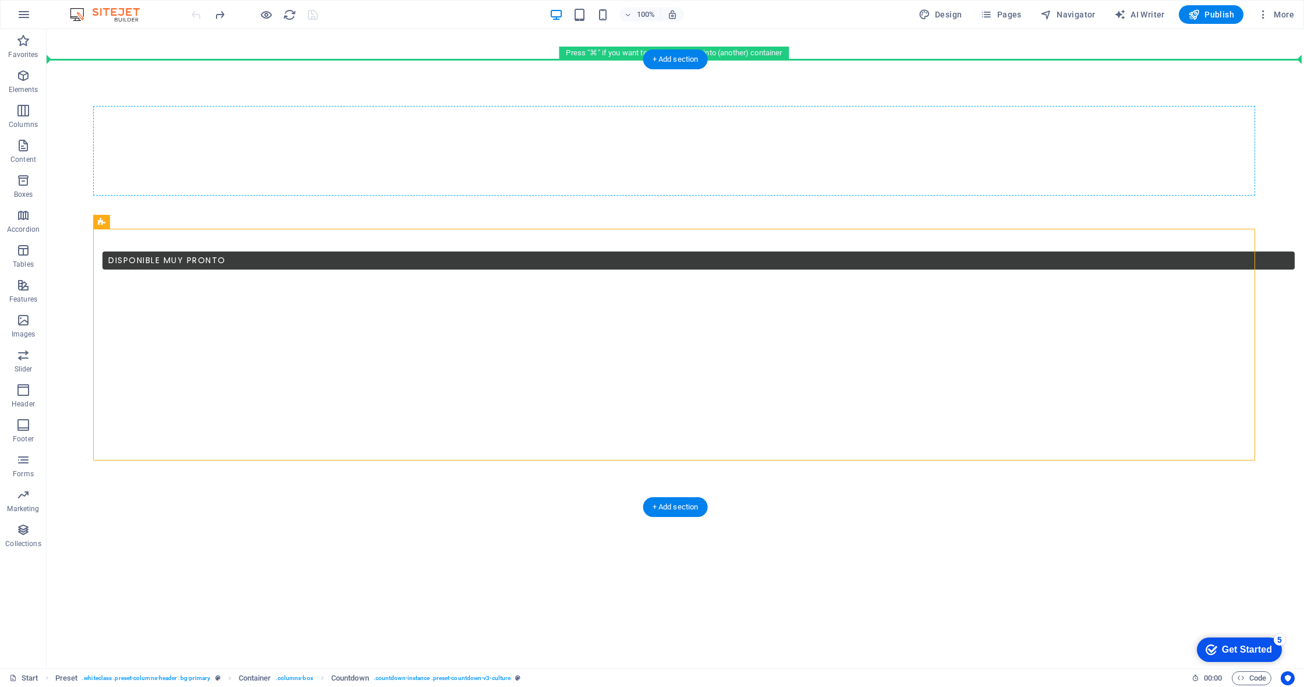
drag, startPoint x: 175, startPoint y: 249, endPoint x: 135, endPoint y: 194, distance: 68.0
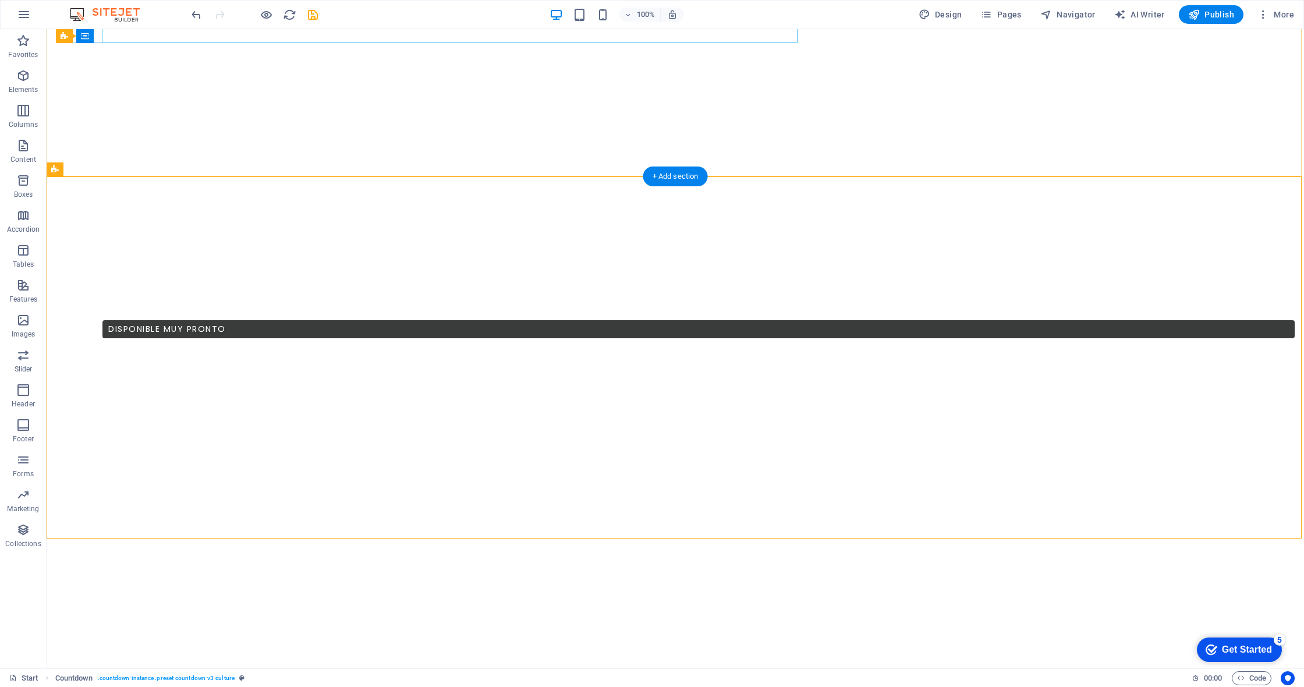
scroll to position [546, 0]
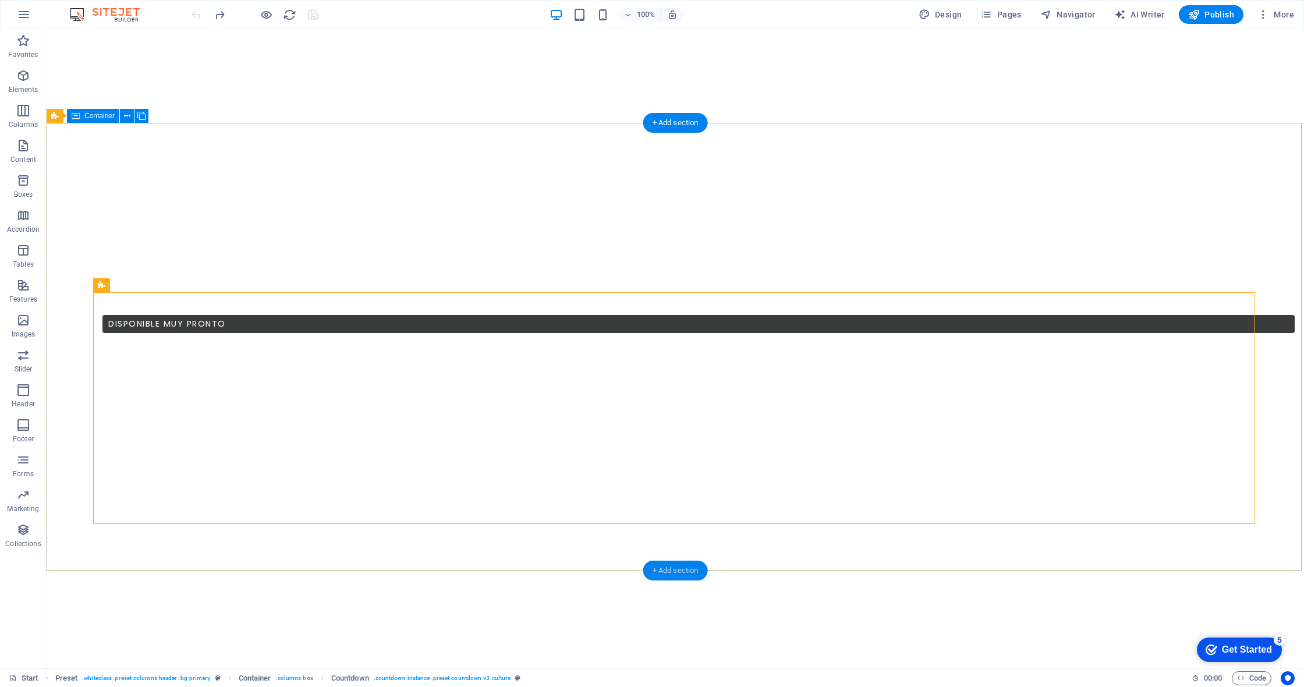
click at [613, 568] on div "+ Add section" at bounding box center [675, 571] width 65 height 20
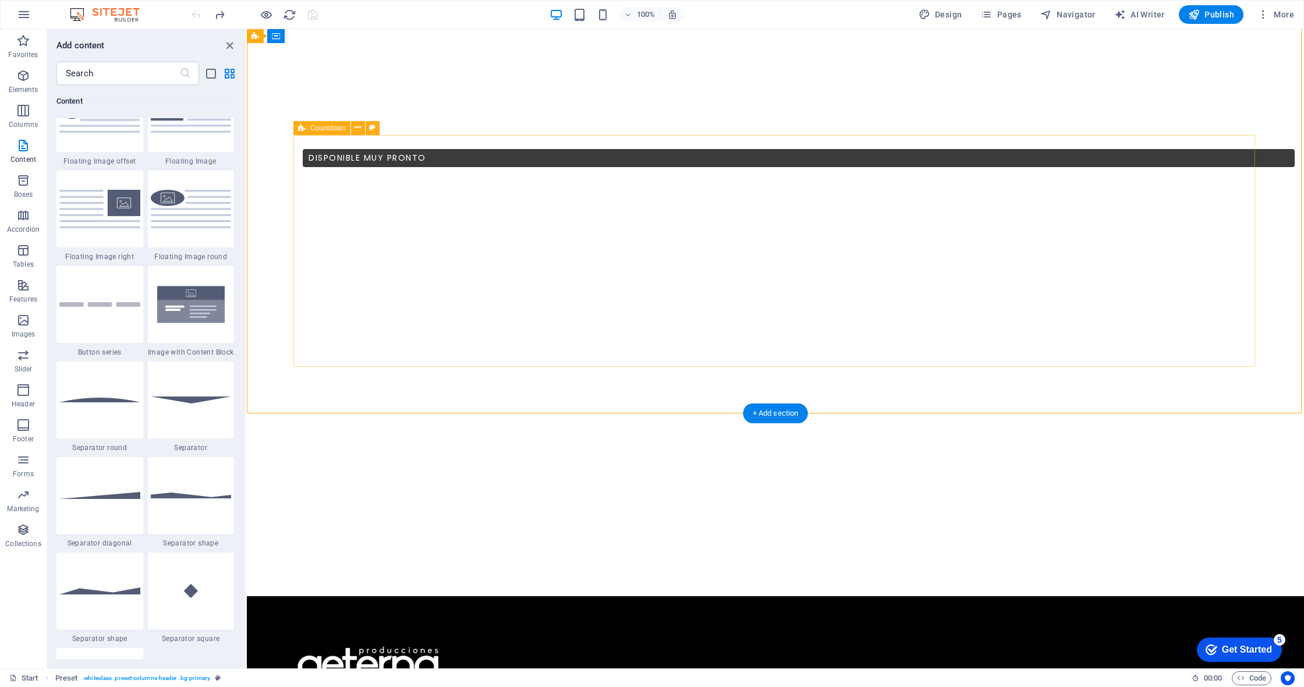
scroll to position [703, 0]
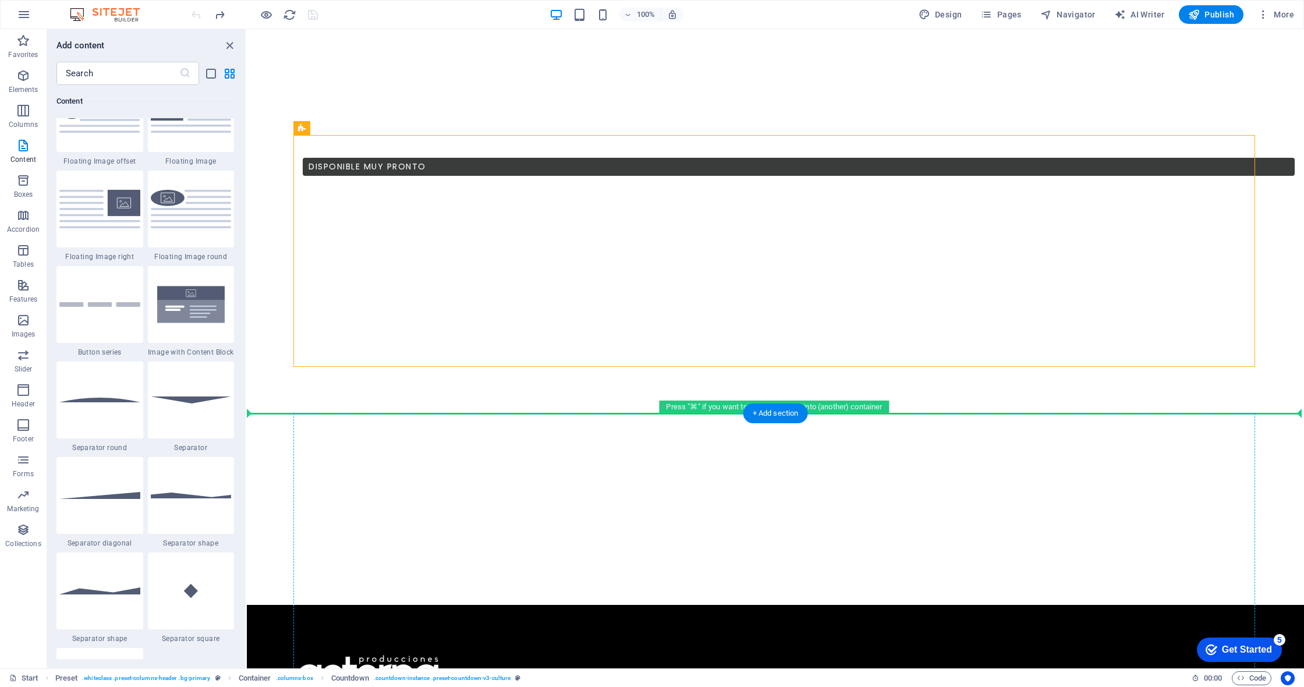
drag, startPoint x: 550, startPoint y: 158, endPoint x: 359, endPoint y: 413, distance: 318.6
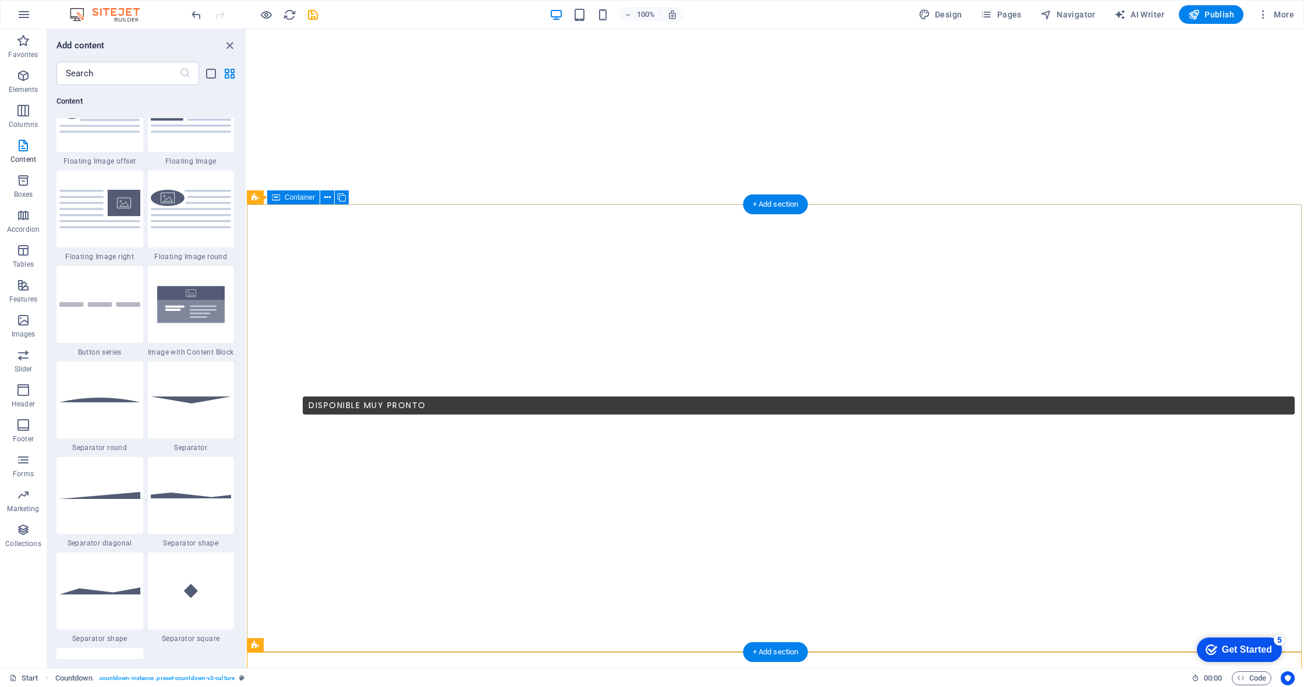
scroll to position [465, 0]
click at [284, 199] on div "Container" at bounding box center [293, 197] width 52 height 14
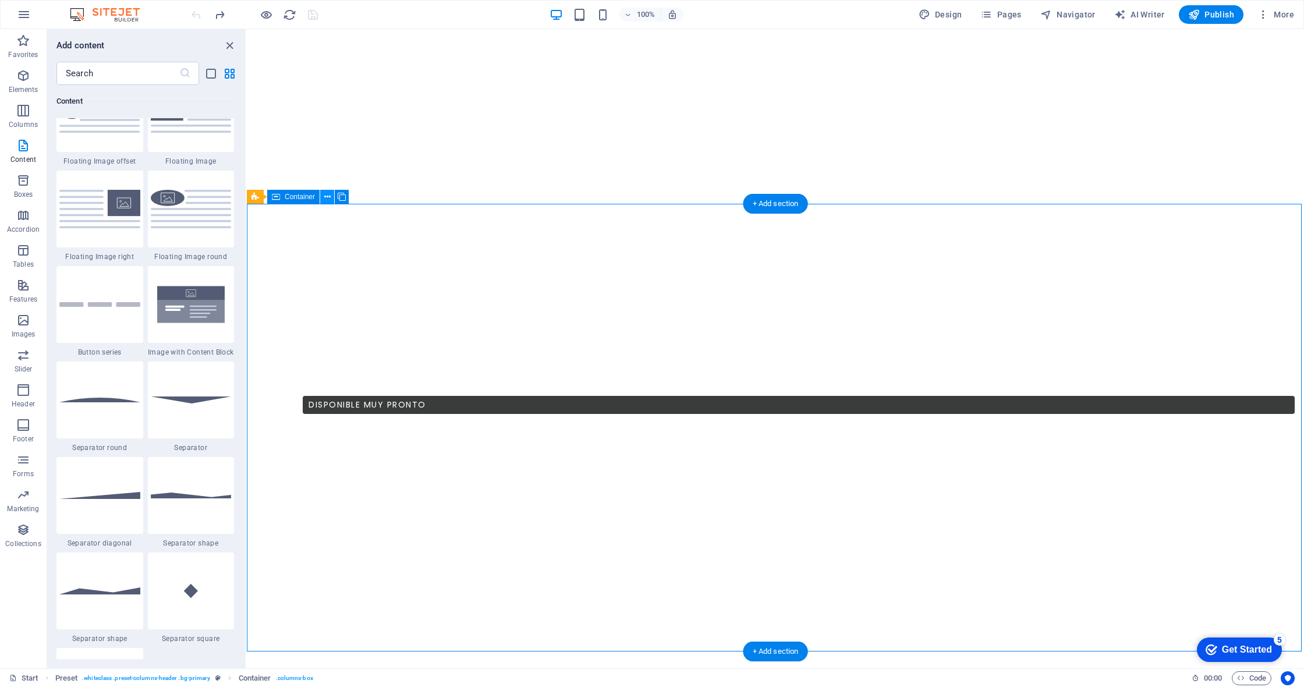
click at [325, 194] on icon at bounding box center [327, 197] width 6 height 12
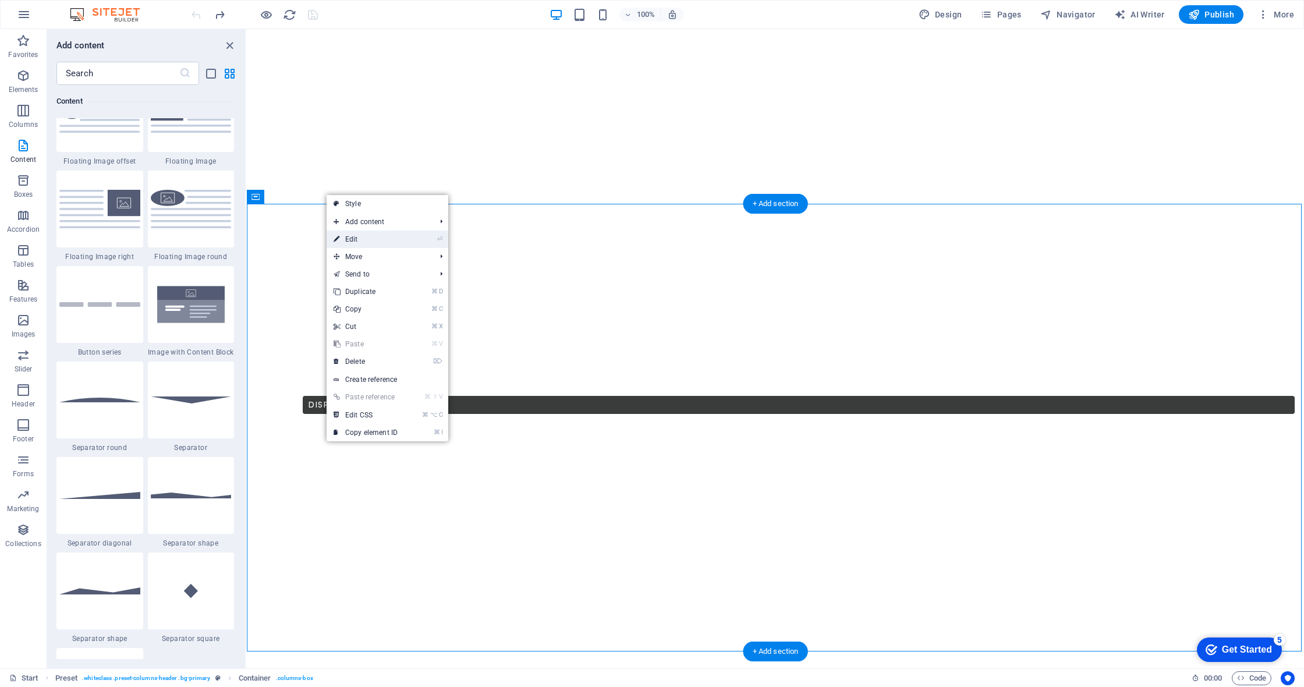
click at [369, 242] on link "⏎ Edit" at bounding box center [366, 239] width 78 height 17
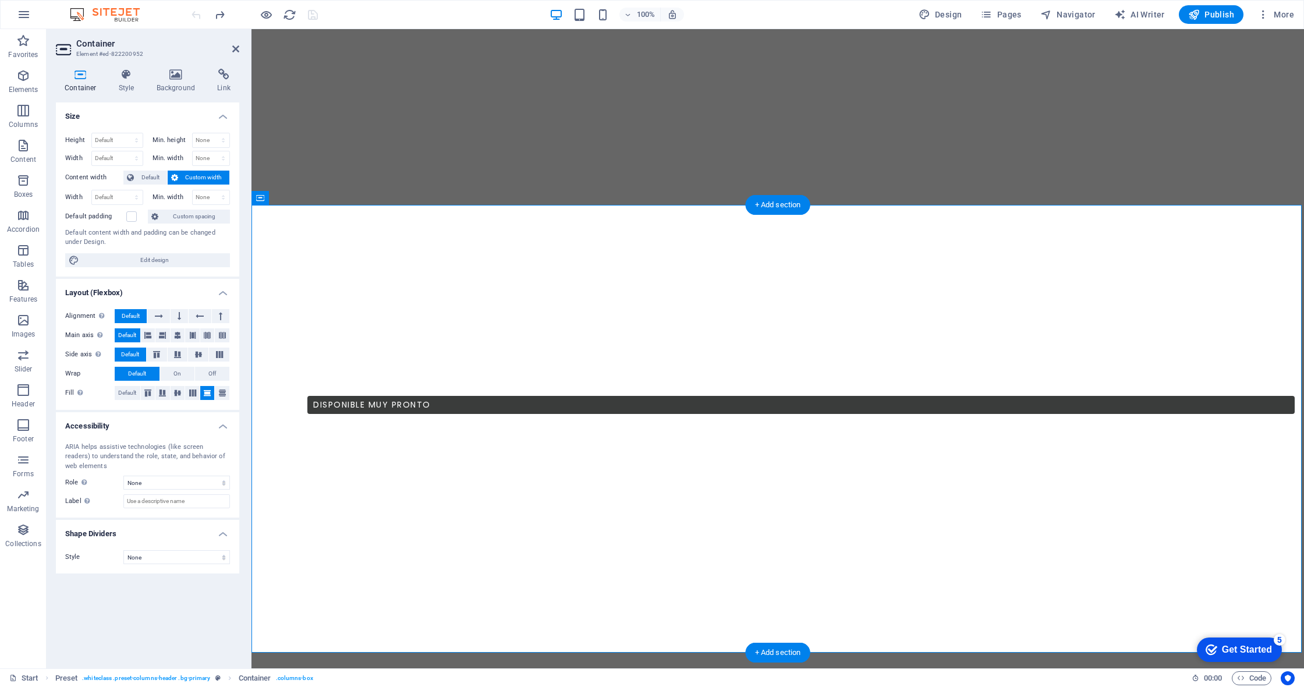
scroll to position [463, 0]
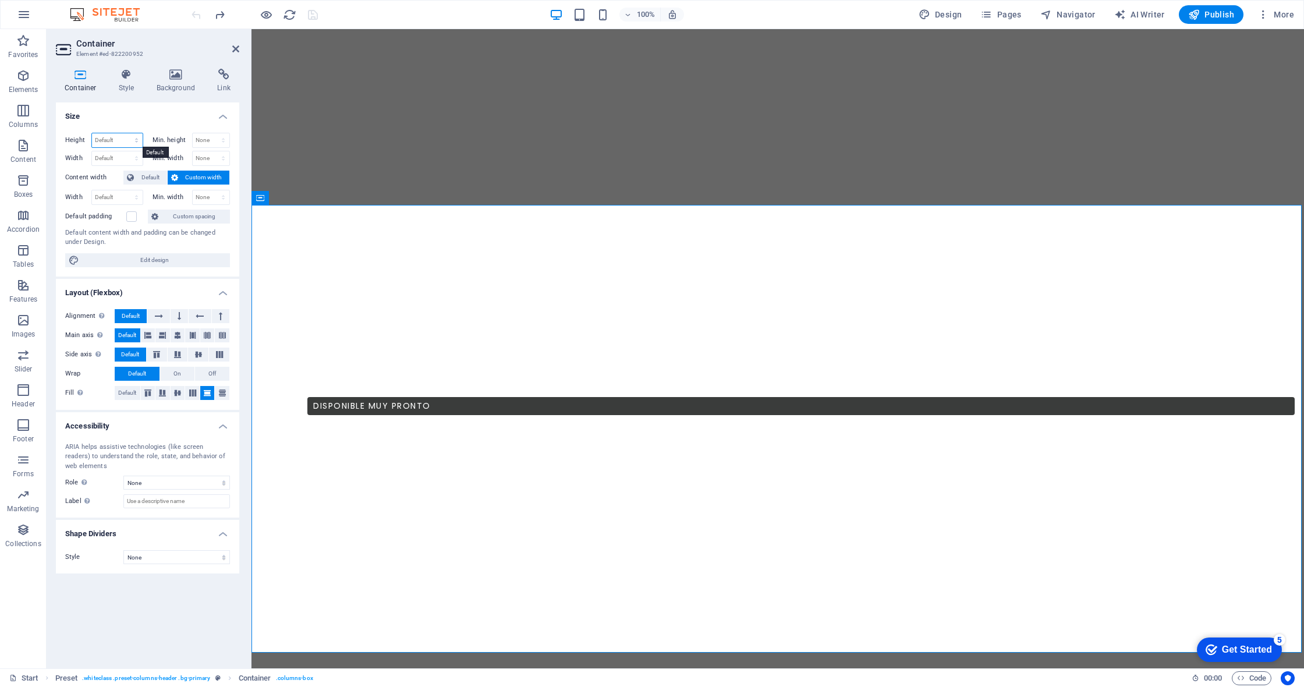
select select "px"
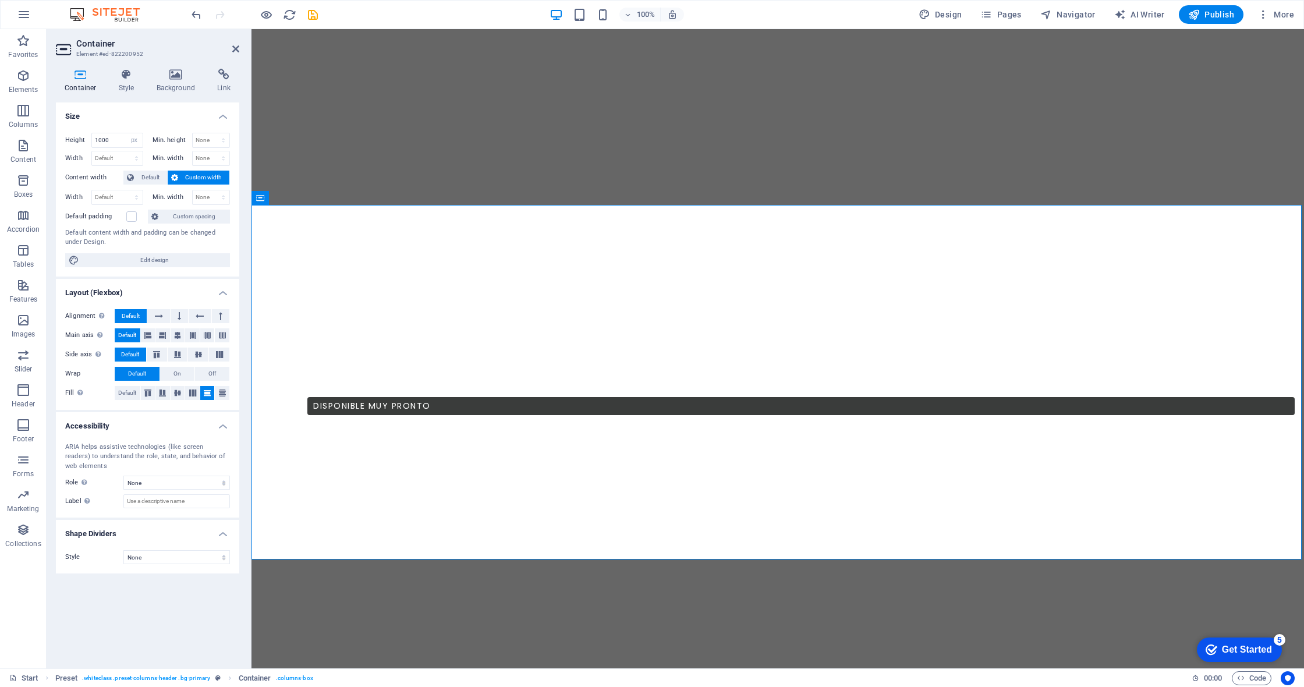
click at [135, 122] on h4 "Size" at bounding box center [147, 112] width 183 height 21
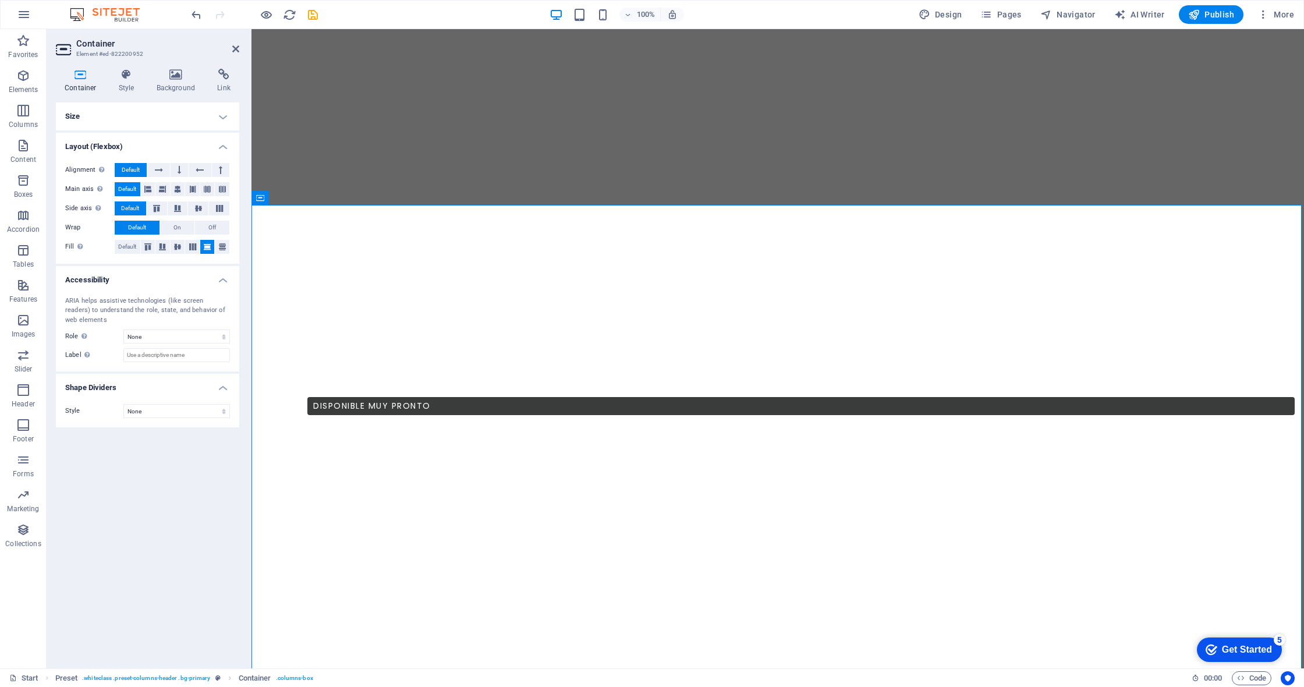
click at [101, 121] on h4 "Size" at bounding box center [147, 116] width 183 height 28
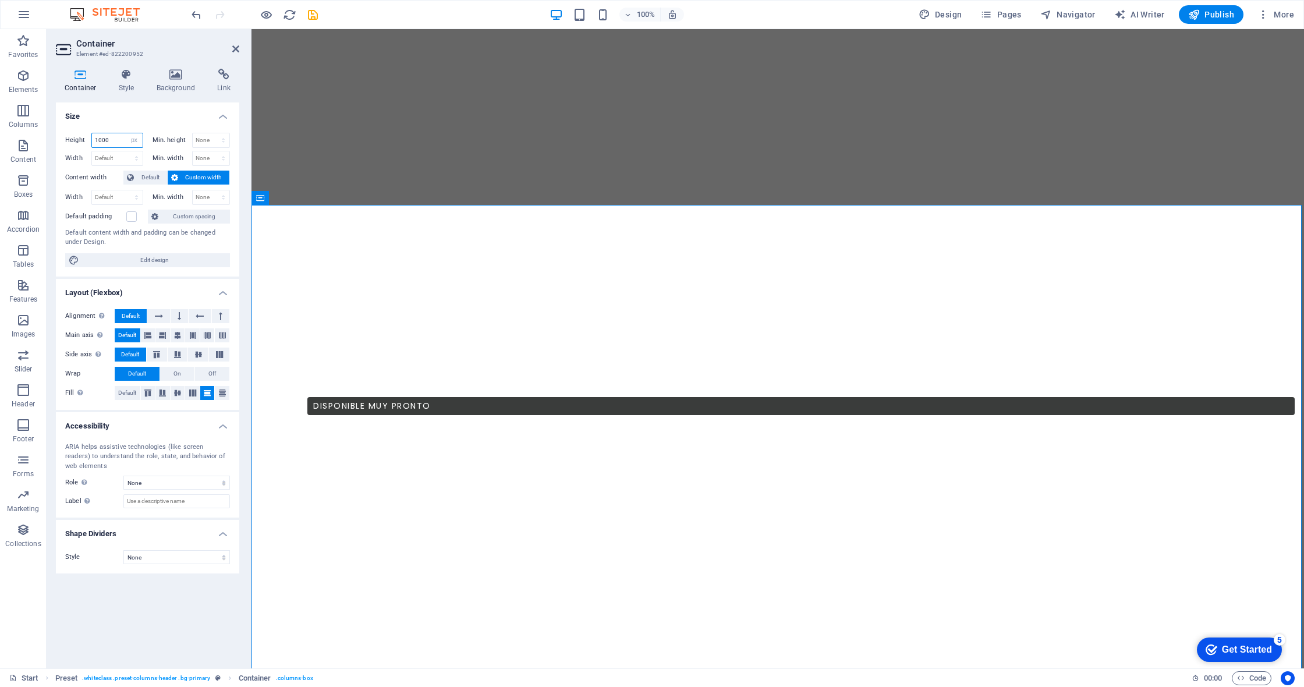
drag, startPoint x: 104, startPoint y: 140, endPoint x: 82, endPoint y: 136, distance: 21.9
click at [87, 138] on div "Height 1000 Default px rem % vh vw" at bounding box center [104, 140] width 78 height 15
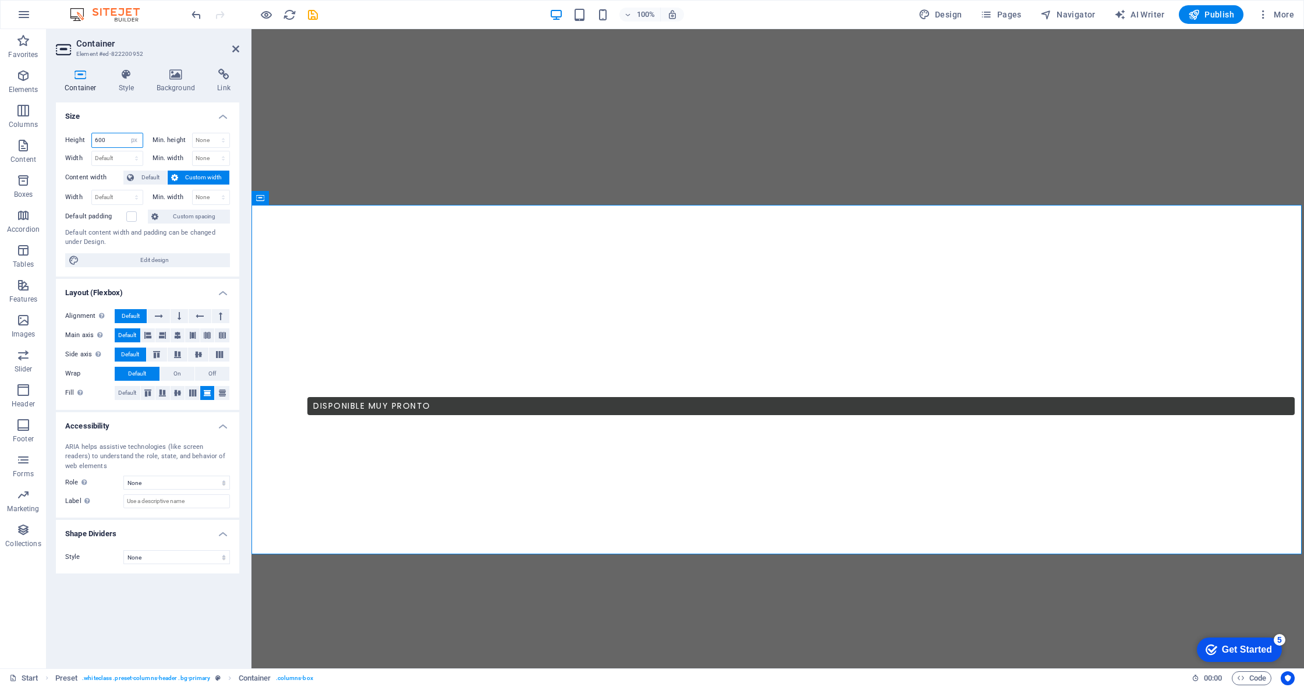
drag, startPoint x: 98, startPoint y: 139, endPoint x: 91, endPoint y: 139, distance: 7.0
click at [91, 139] on div "600 Default px rem % vh vw" at bounding box center [117, 140] width 52 height 15
click at [139, 125] on div "Height 700 Default px rem % vh vw Min. height None px rem % vh vw Width Default…" at bounding box center [147, 199] width 183 height 153
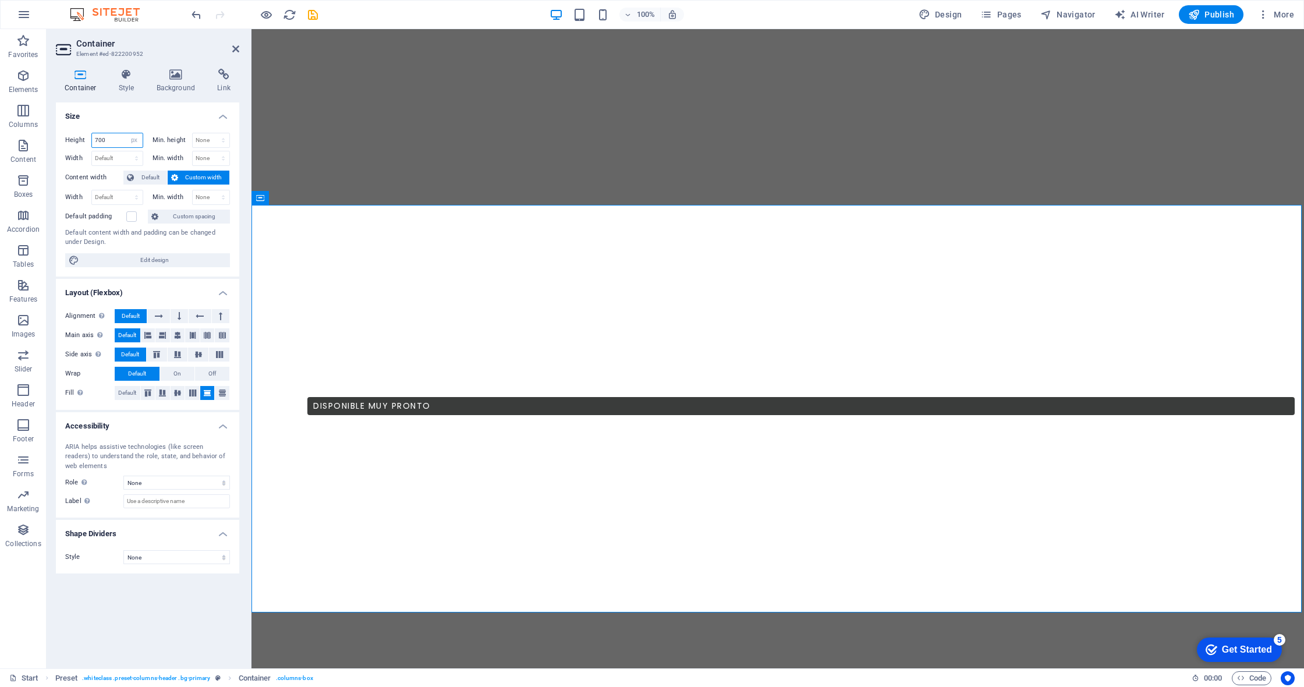
drag, startPoint x: 99, startPoint y: 139, endPoint x: 92, endPoint y: 139, distance: 7.0
click at [92, 139] on input "700" at bounding box center [117, 140] width 51 height 14
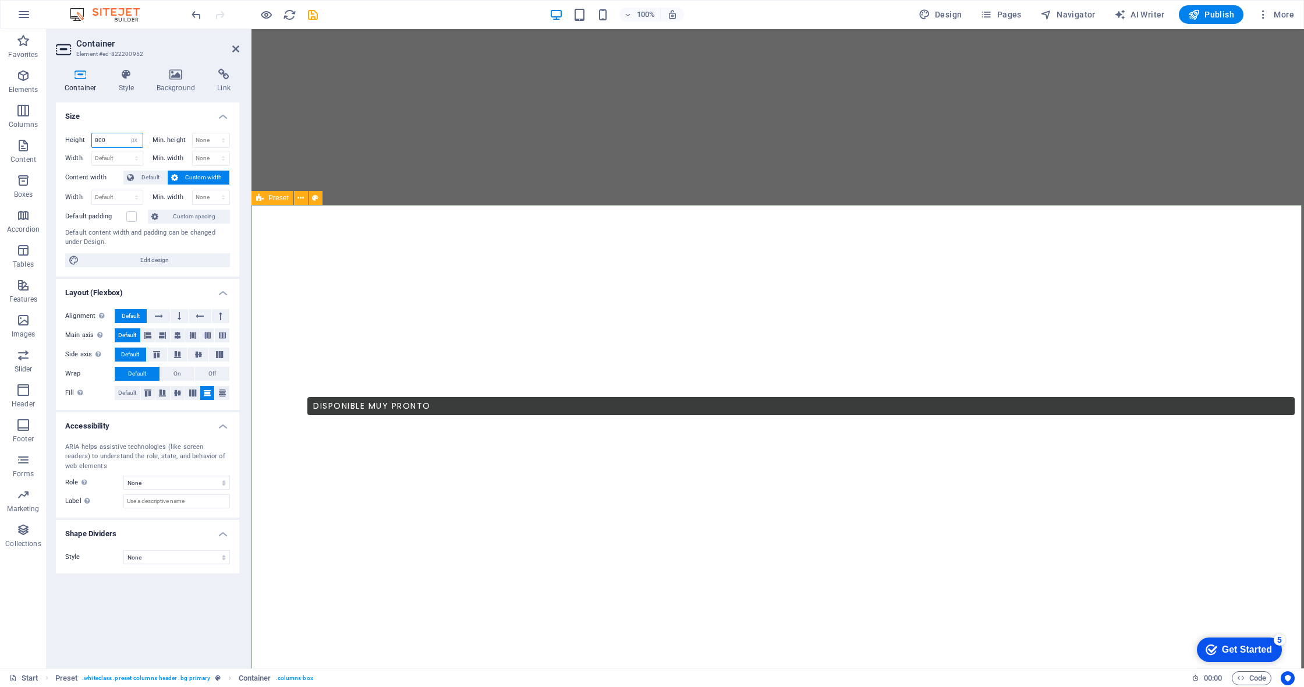
type input "800"
click at [242, 48] on aside "Container Element #ed-822200952 Container Style Background Link Size Height 800…" at bounding box center [149, 348] width 205 height 639
click at [236, 48] on icon at bounding box center [235, 48] width 7 height 9
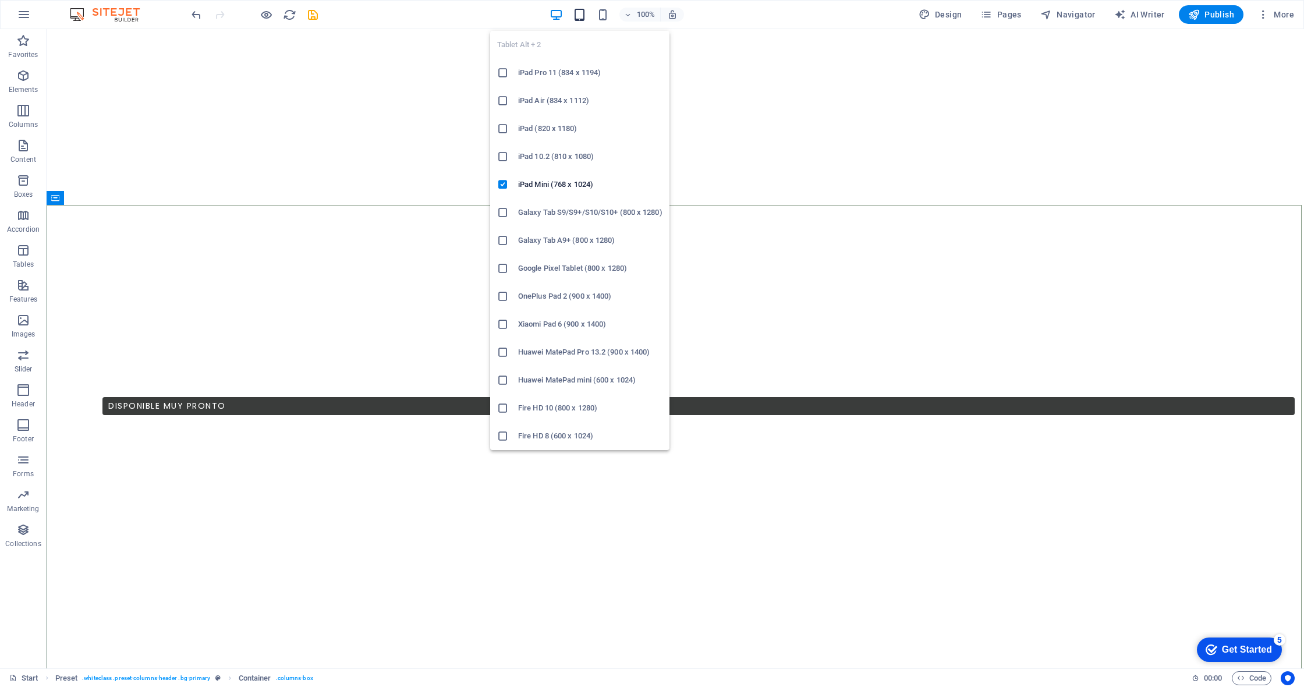
click at [579, 12] on icon "button" at bounding box center [579, 14] width 13 height 13
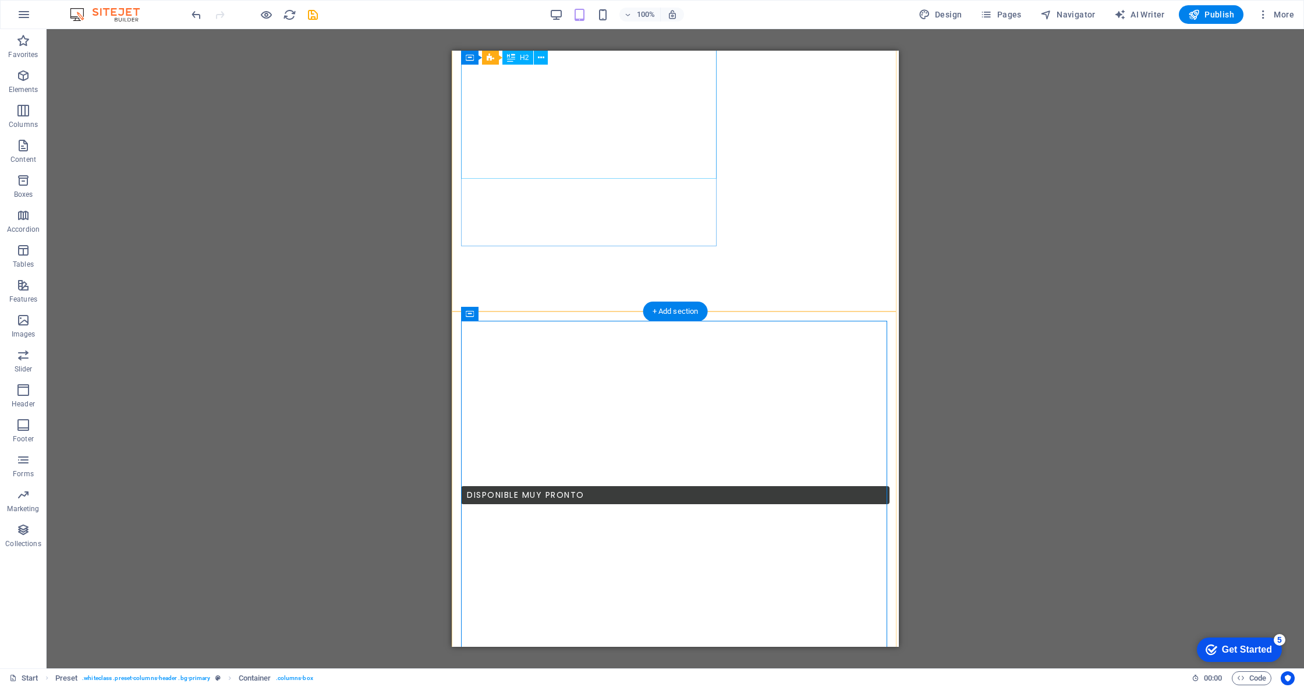
scroll to position [605, 0]
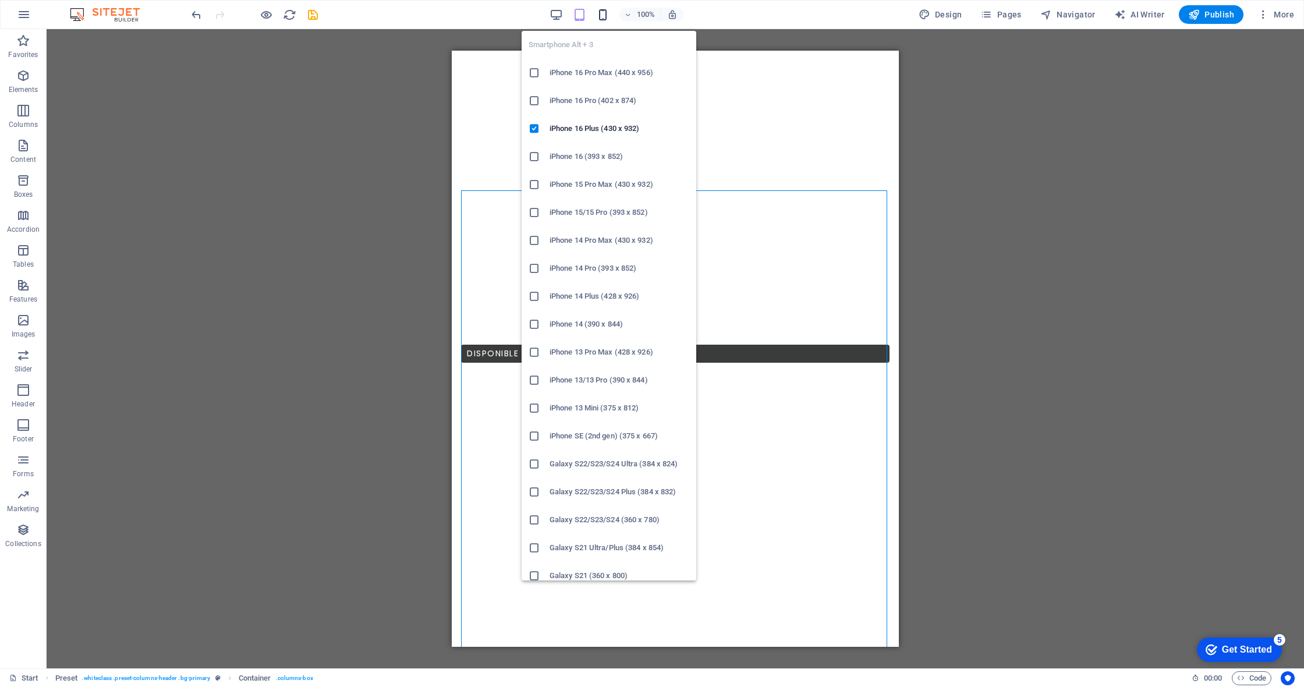
click at [605, 15] on icon "button" at bounding box center [602, 14] width 13 height 13
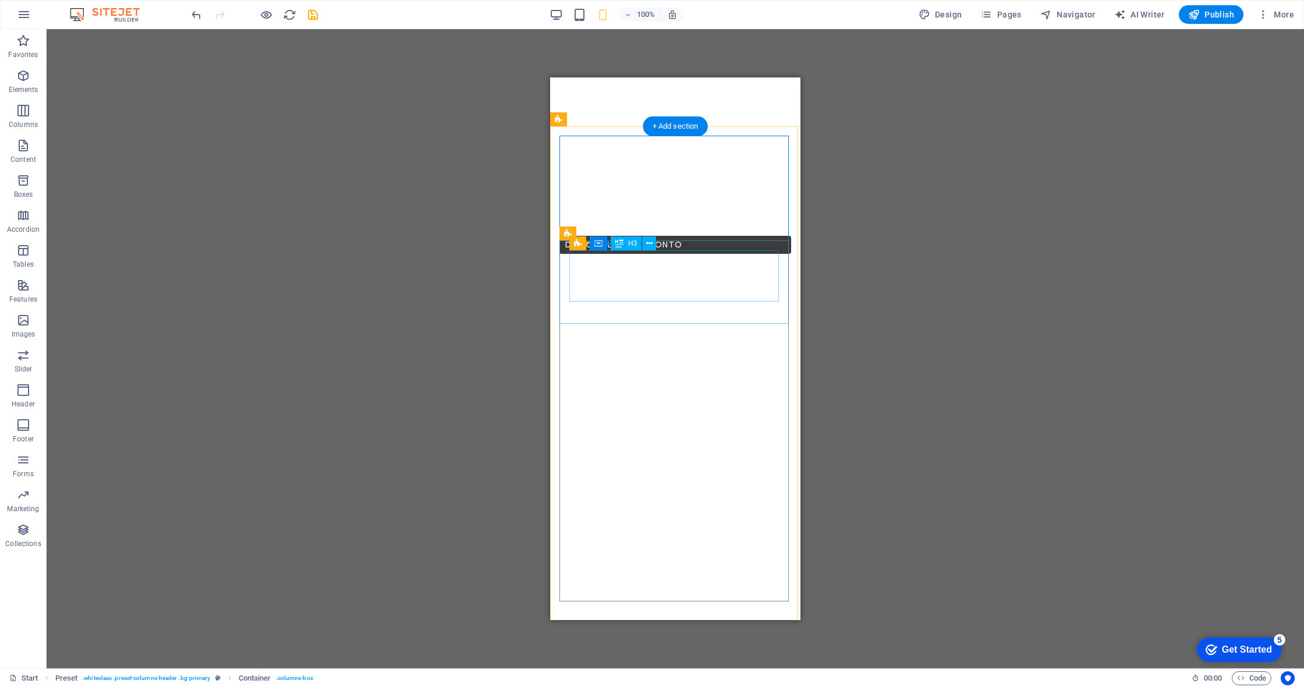
scroll to position [494, 0]
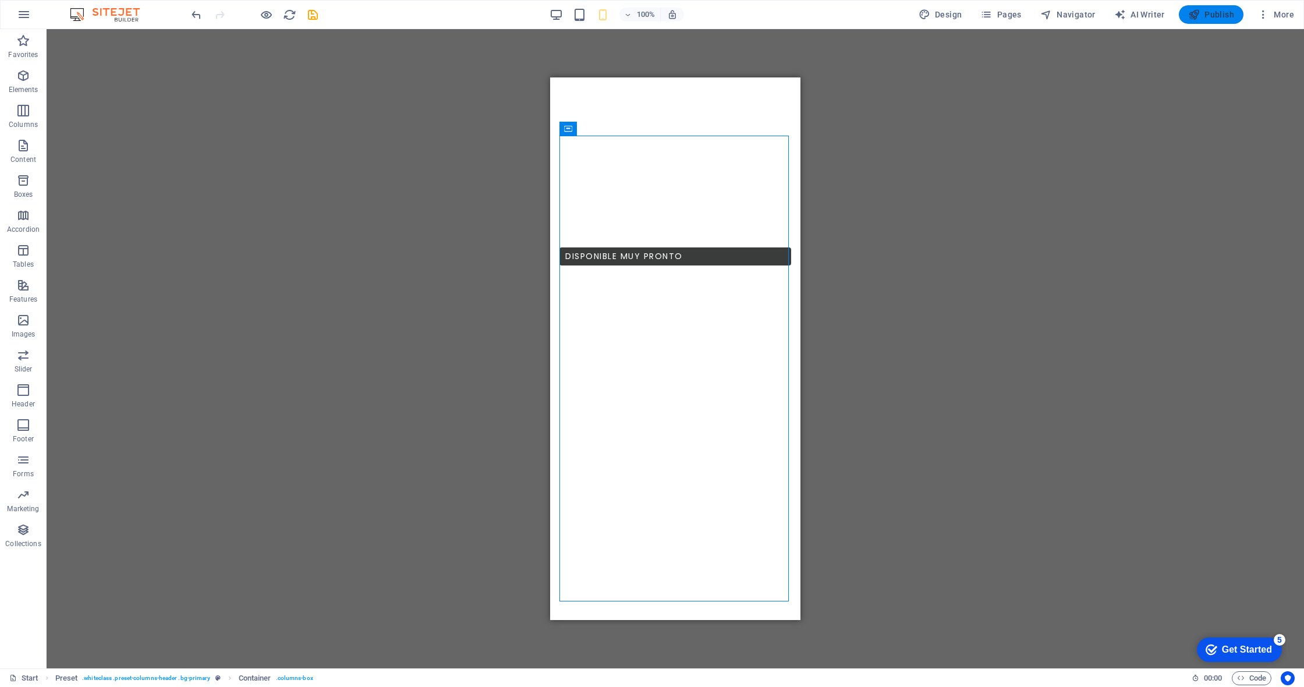
click at [613, 14] on span "Publish" at bounding box center [1211, 15] width 46 height 12
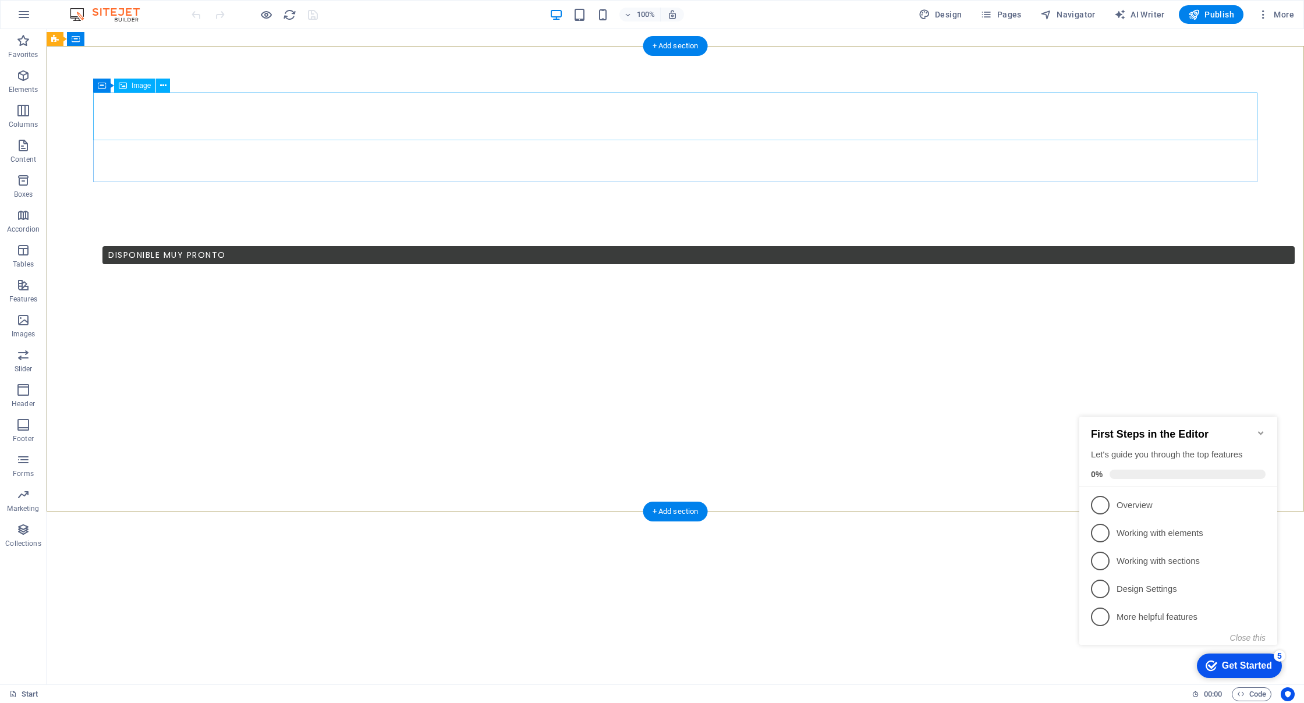
scroll to position [629, 0]
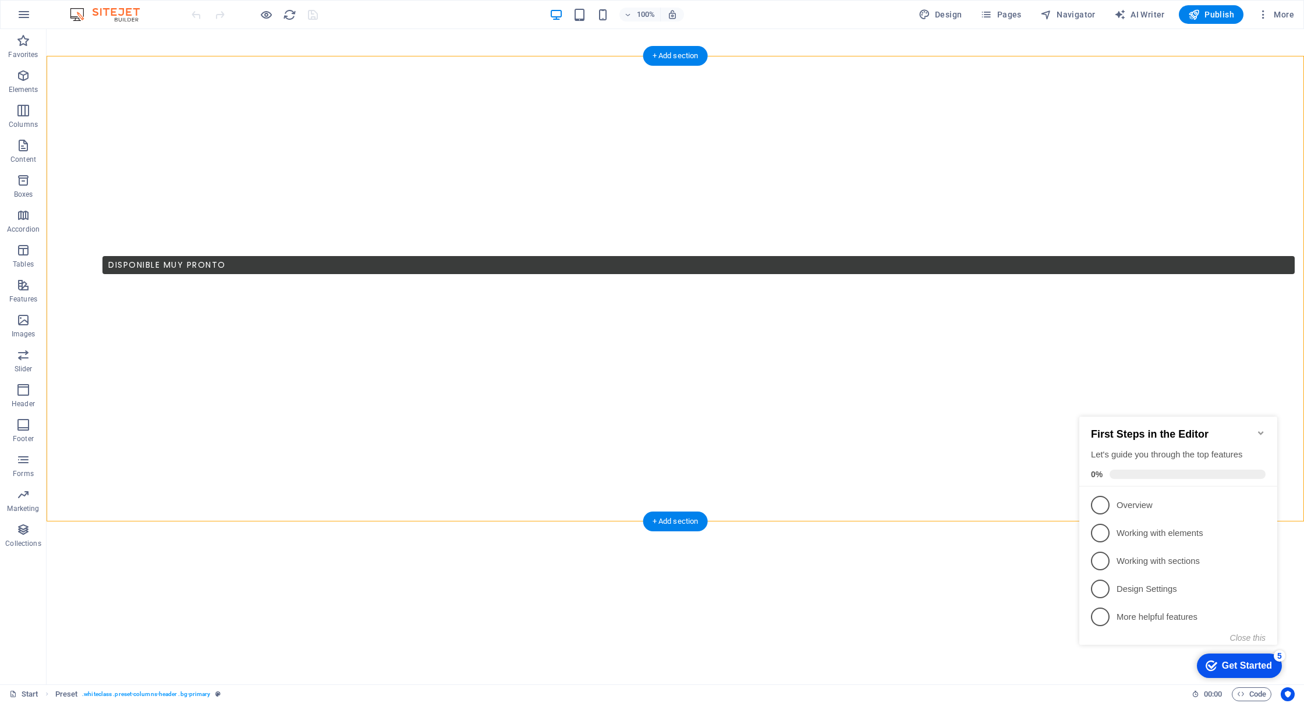
drag, startPoint x: 178, startPoint y: 115, endPoint x: 161, endPoint y: 243, distance: 129.3
click at [138, 94] on span "Image" at bounding box center [141, 95] width 19 height 7
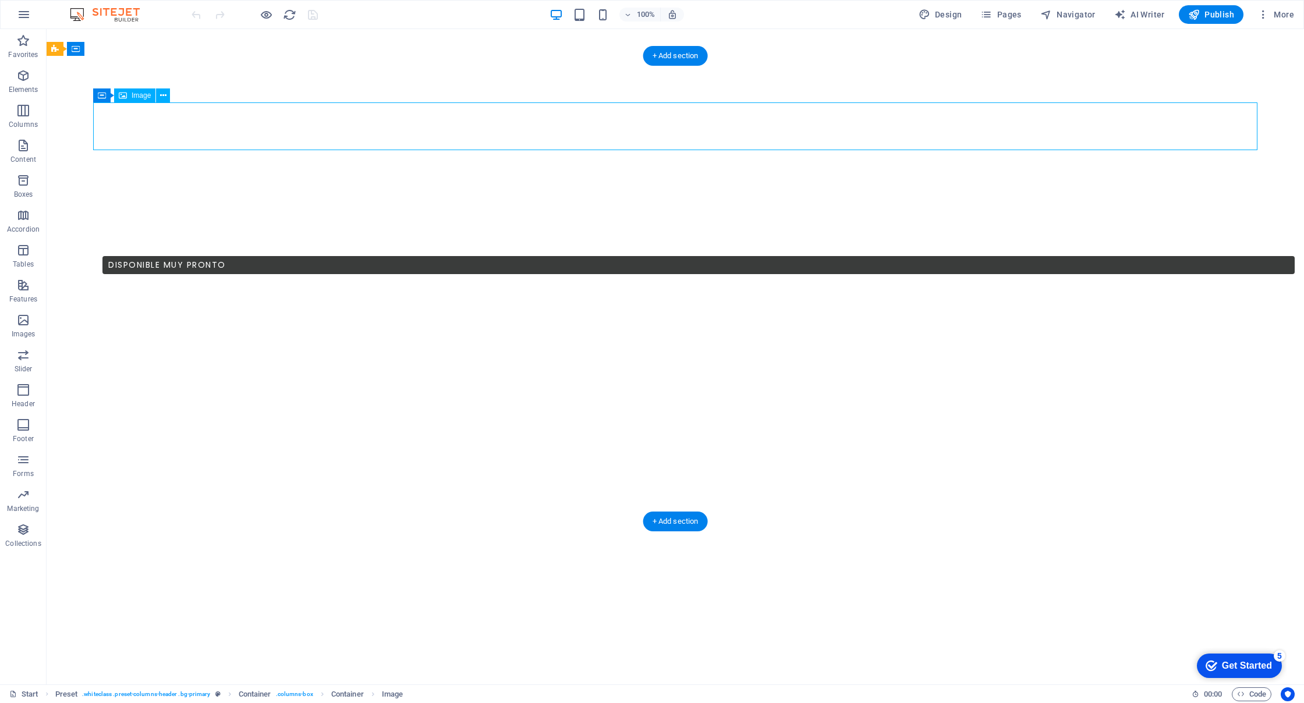
scroll to position [608, 0]
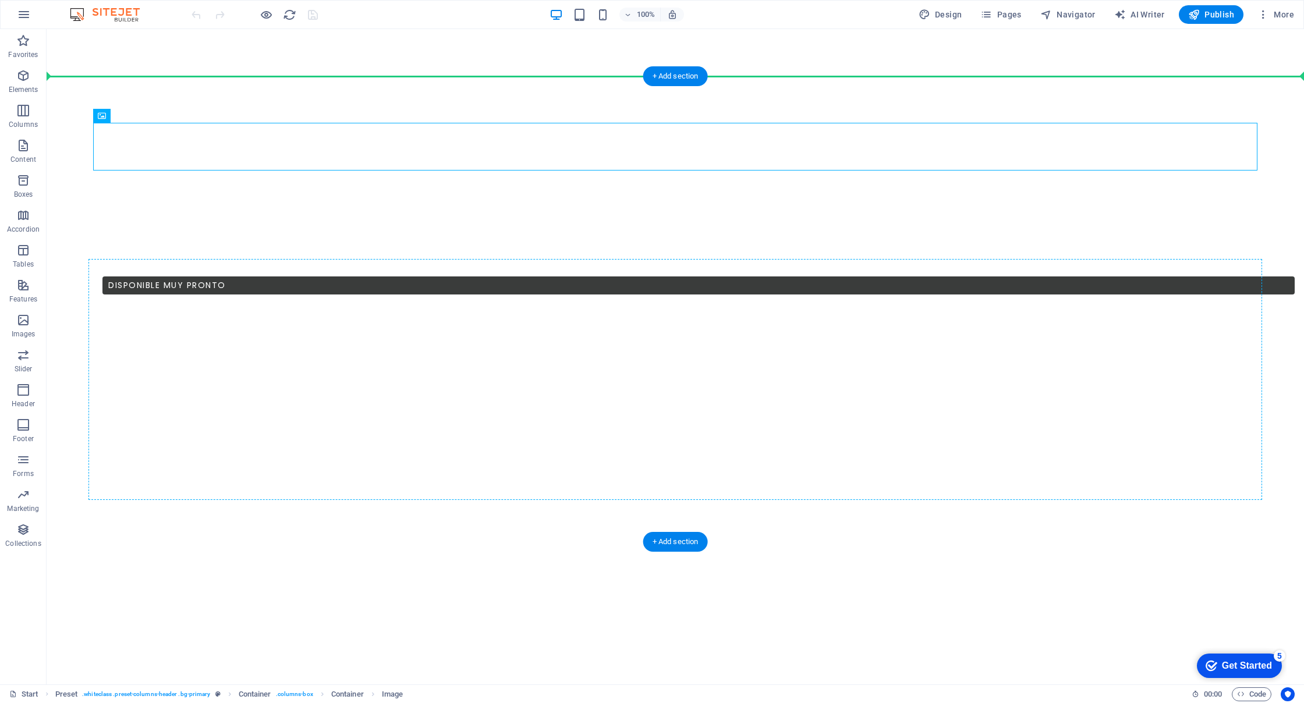
drag, startPoint x: 180, startPoint y: 124, endPoint x: 139, endPoint y: 264, distance: 146.1
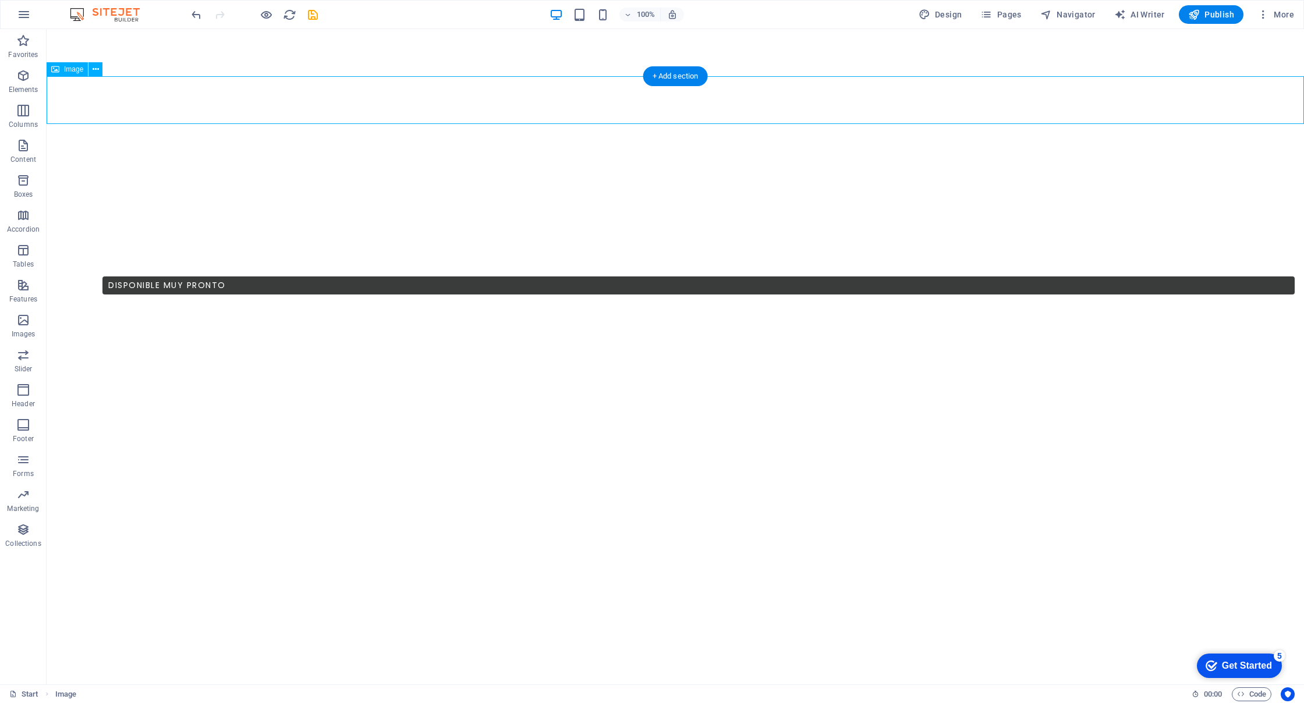
scroll to position [578, 0]
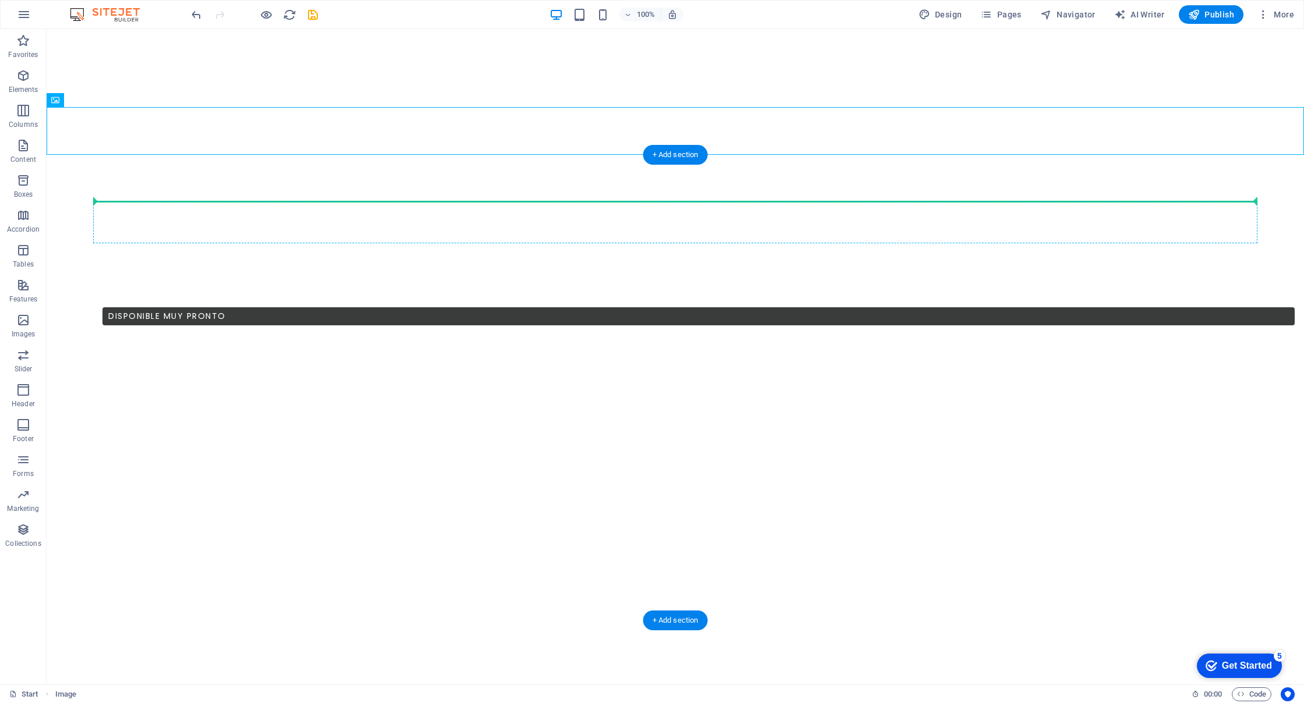
drag, startPoint x: 107, startPoint y: 98, endPoint x: 155, endPoint y: 207, distance: 118.6
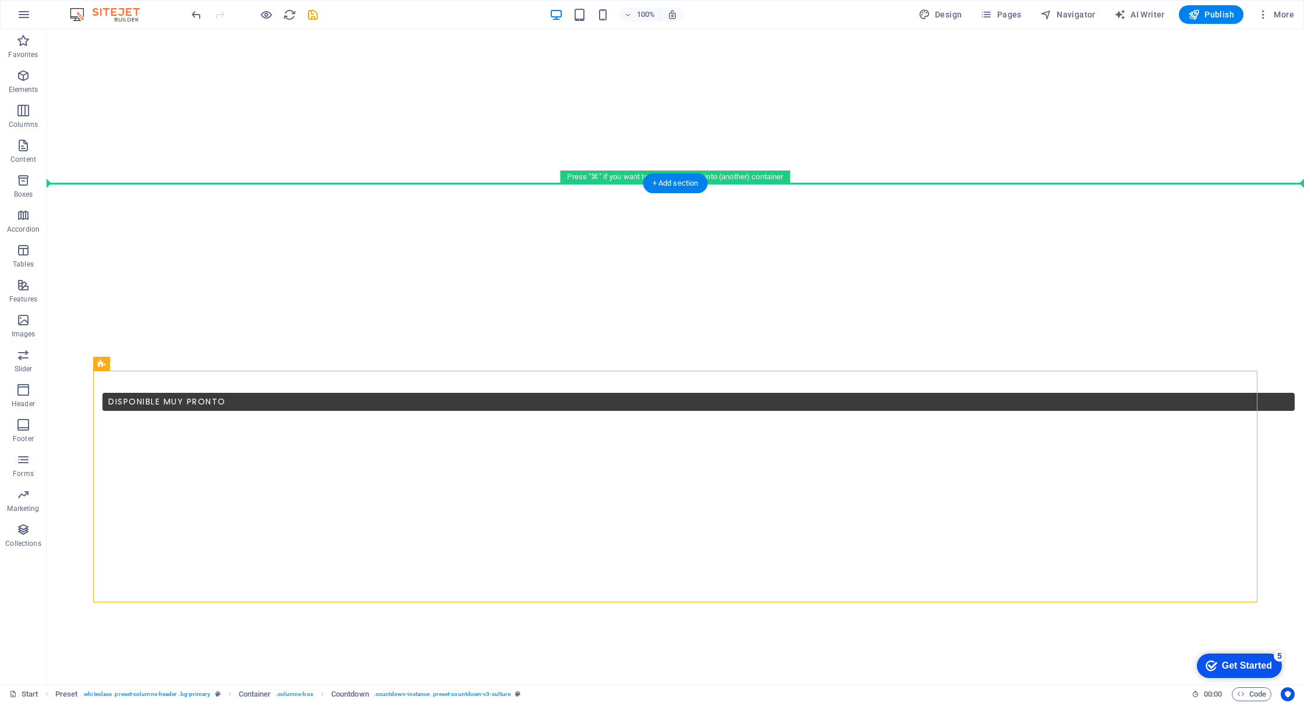
scroll to position [476, 0]
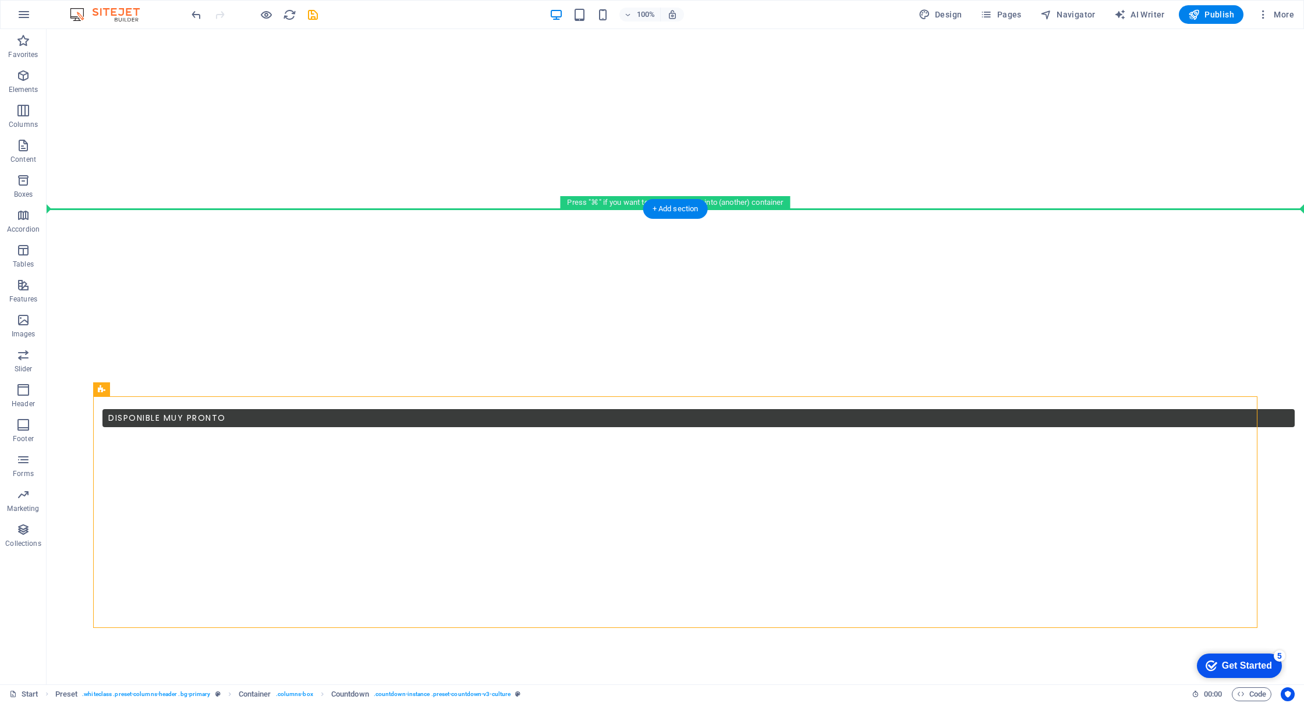
drag, startPoint x: 177, startPoint y: 317, endPoint x: 152, endPoint y: 207, distance: 112.3
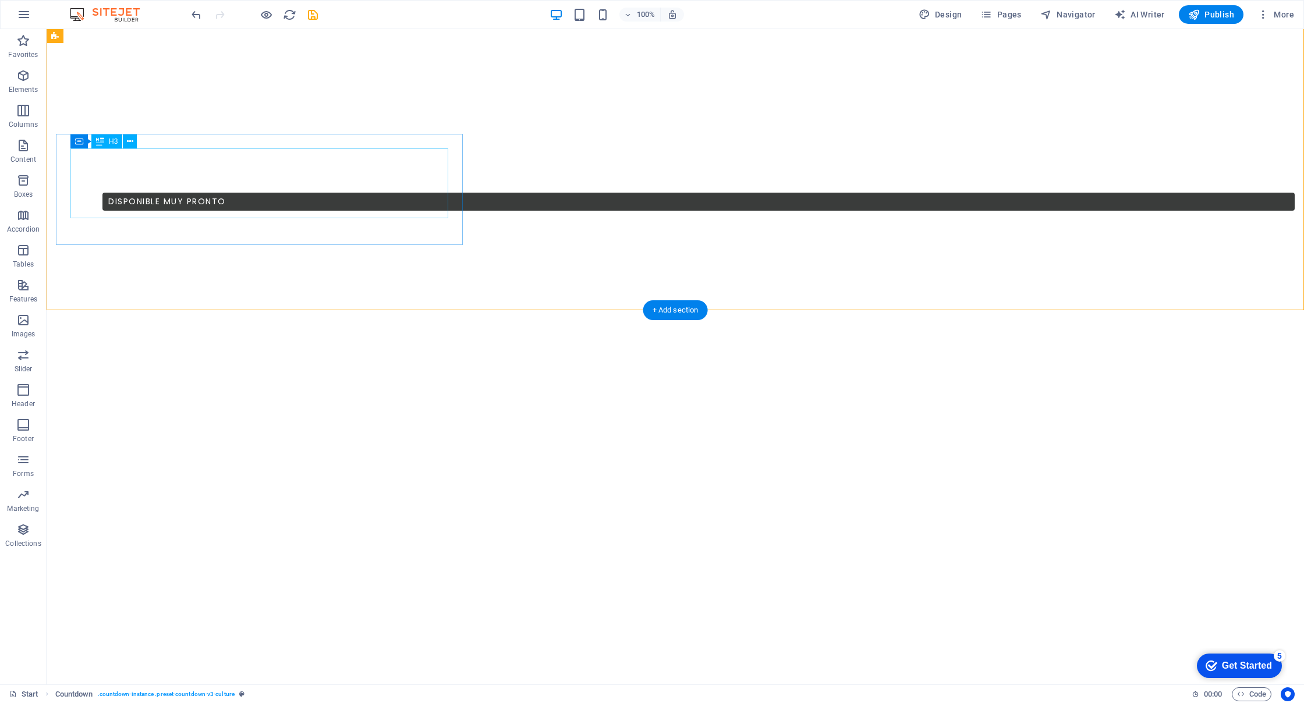
scroll to position [790, 0]
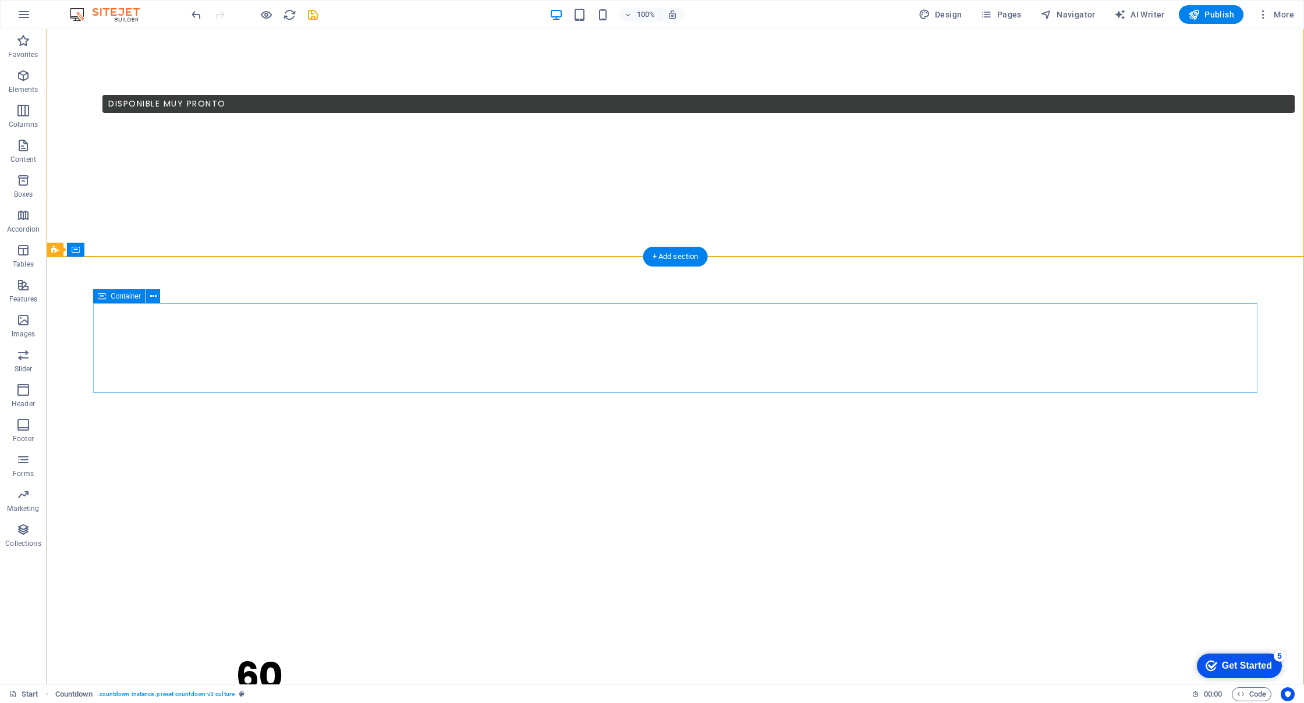
click at [111, 296] on span "Container" at bounding box center [126, 296] width 30 height 7
click at [151, 298] on icon at bounding box center [153, 297] width 6 height 12
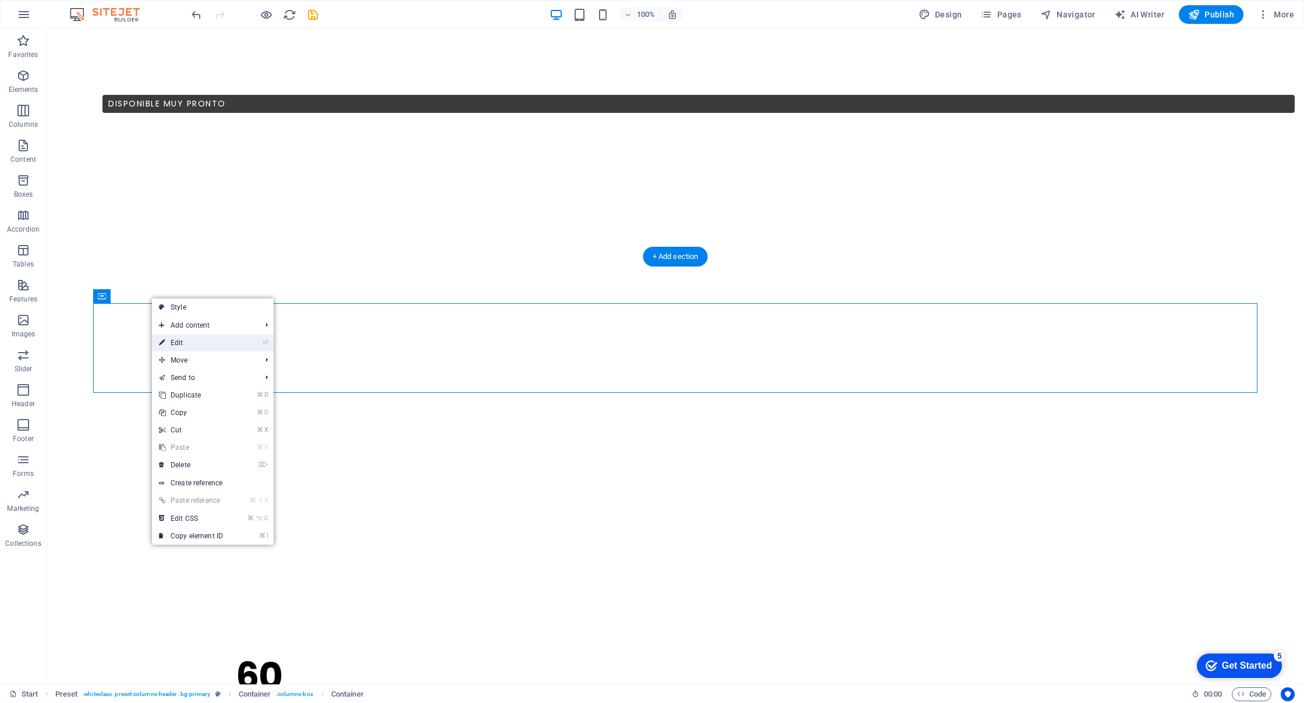
click at [192, 343] on link "⏎ Edit" at bounding box center [191, 342] width 78 height 17
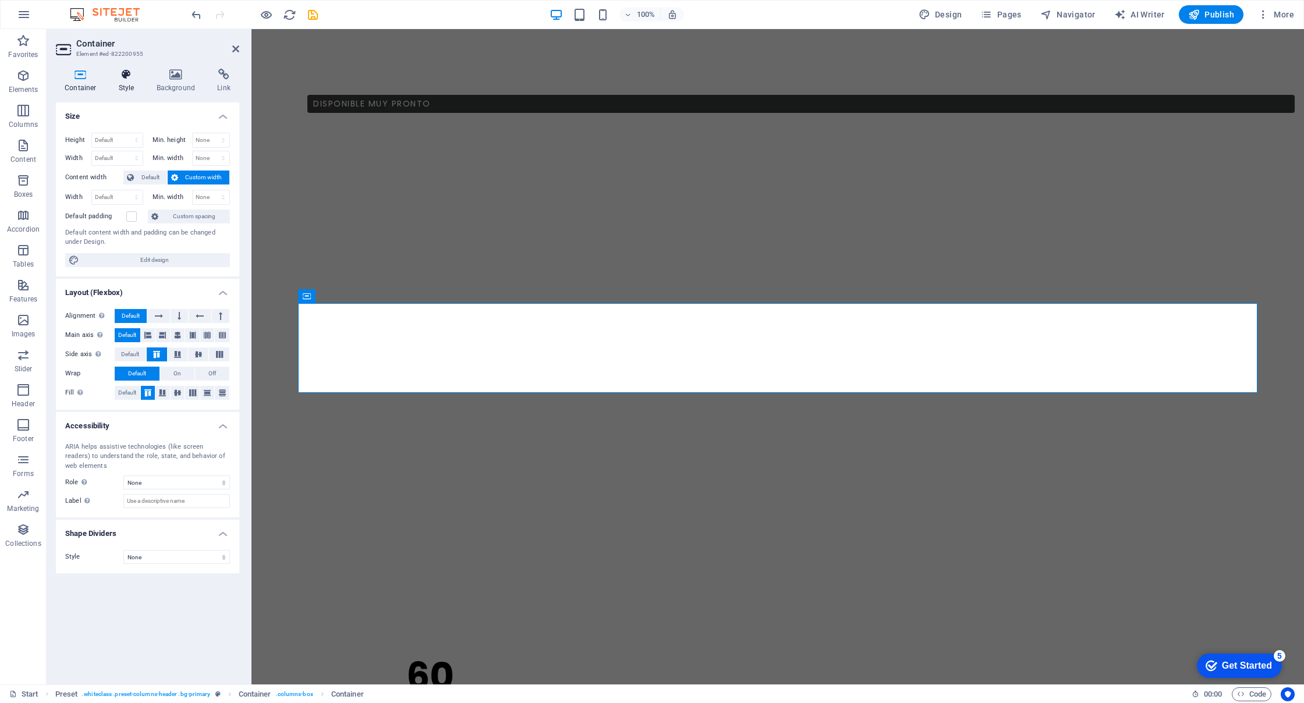
click at [133, 86] on h4 "Style" at bounding box center [129, 81] width 38 height 24
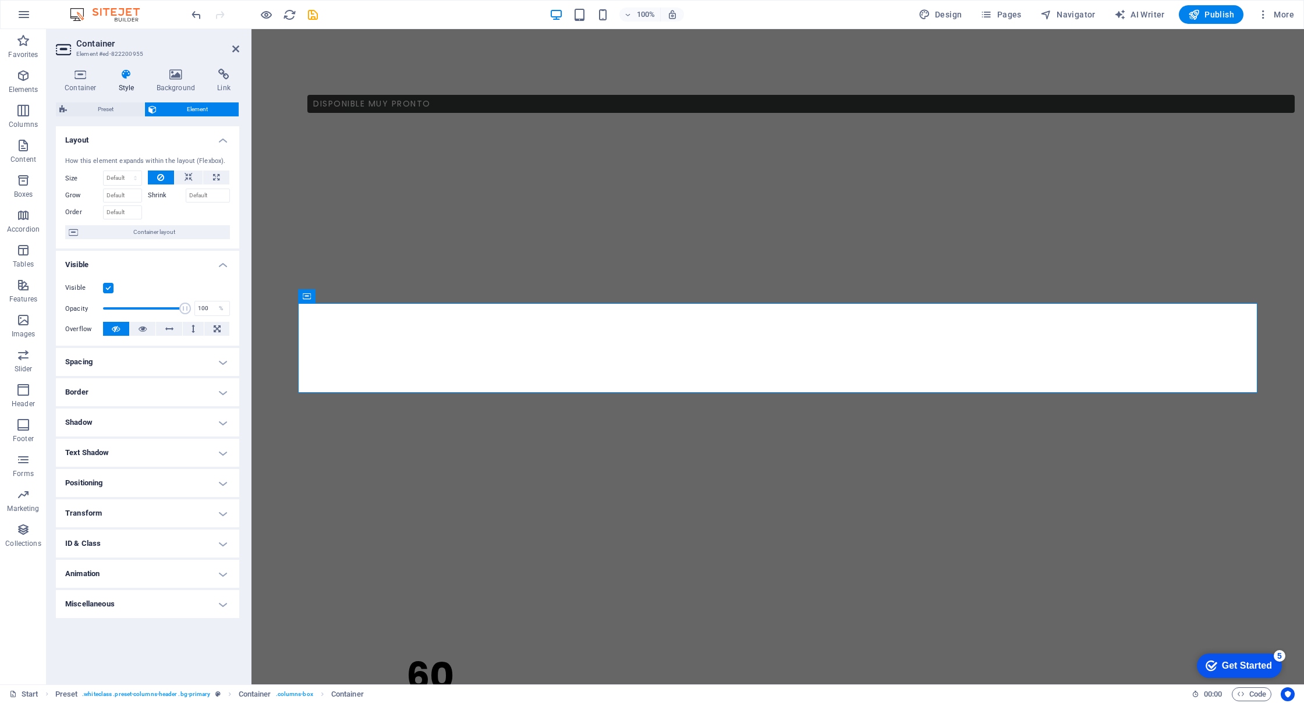
click at [213, 360] on h4 "Spacing" at bounding box center [147, 362] width 183 height 28
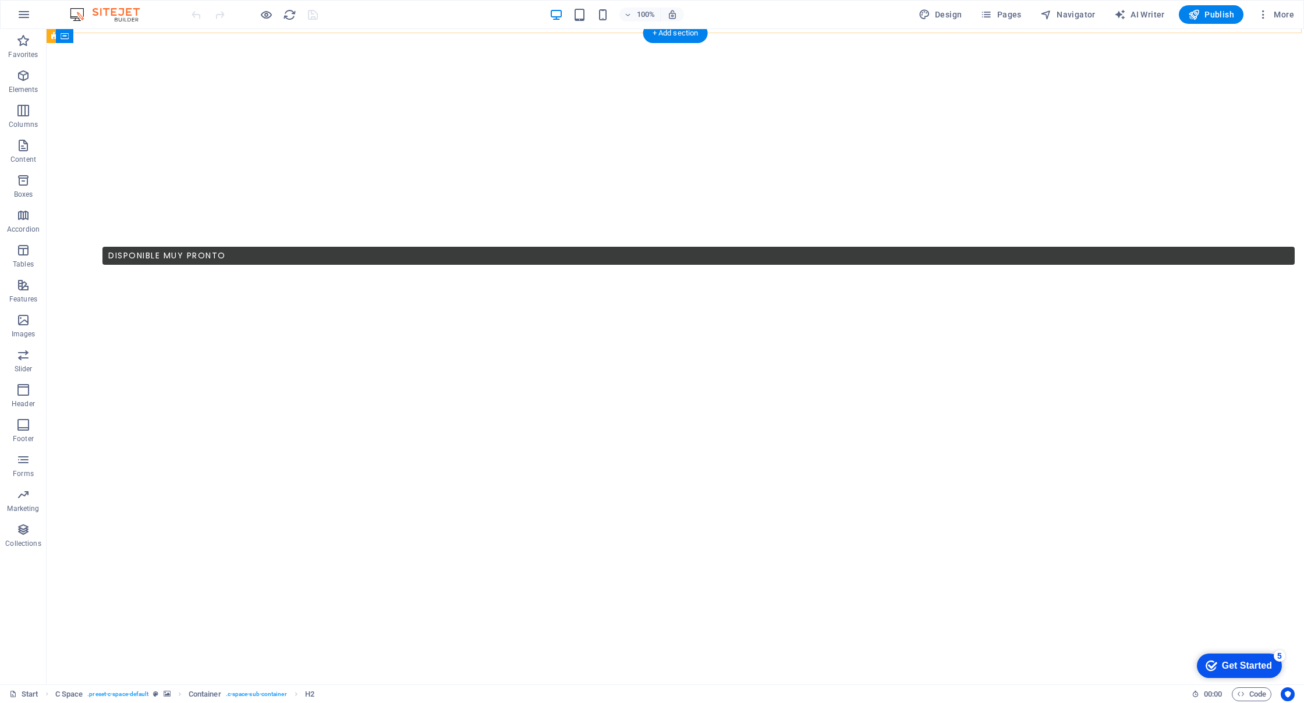
scroll to position [652, 0]
